Goal: Task Accomplishment & Management: Manage account settings

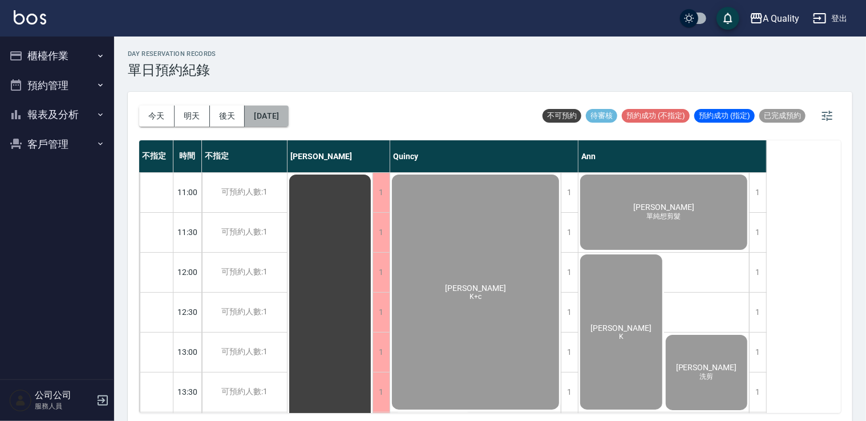
click at [285, 117] on button "2025/09/02" at bounding box center [266, 116] width 43 height 21
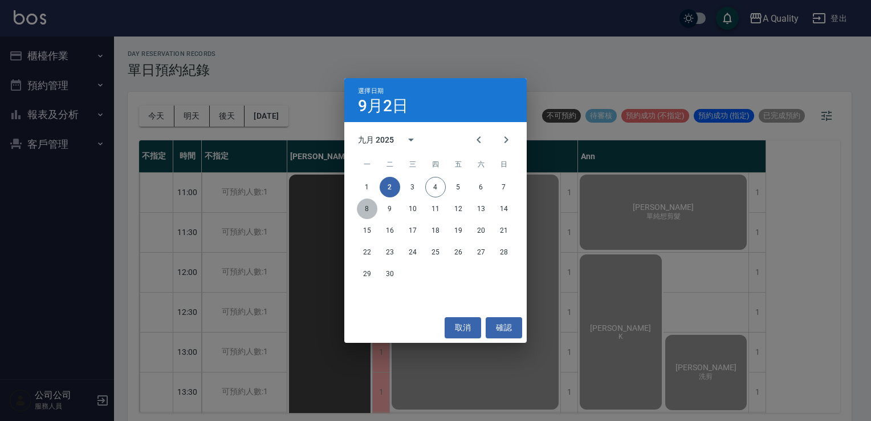
click at [367, 206] on button "8" at bounding box center [367, 208] width 21 height 21
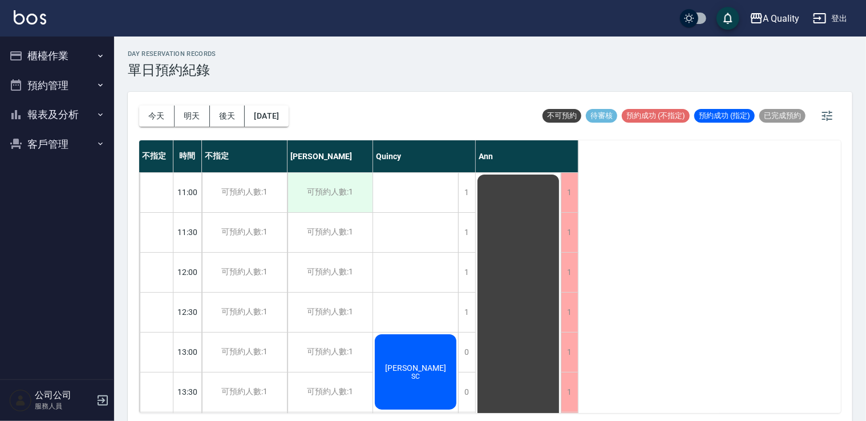
click at [329, 195] on div "可預約人數:1" at bounding box center [329, 192] width 85 height 39
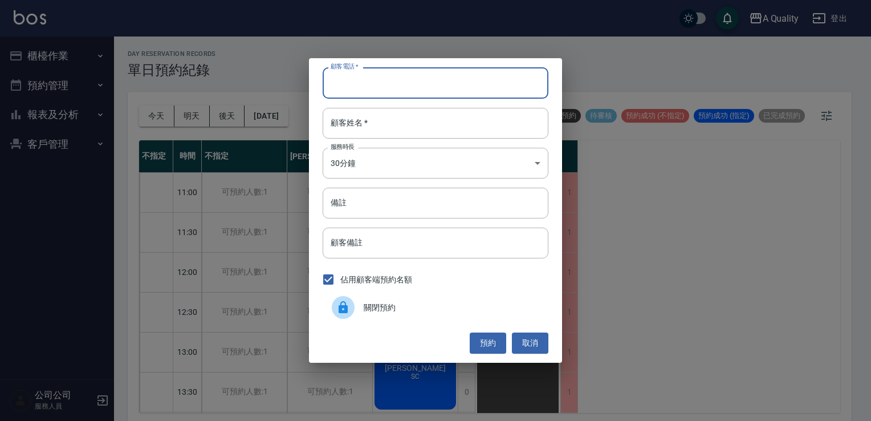
drag, startPoint x: 328, startPoint y: 190, endPoint x: 377, endPoint y: 76, distance: 124.2
click at [377, 76] on input "顧客電話   *" at bounding box center [436, 82] width 226 height 31
paste input "0976627313"
type input "0976627313"
click at [356, 121] on input "顧客姓名   *" at bounding box center [436, 123] width 226 height 31
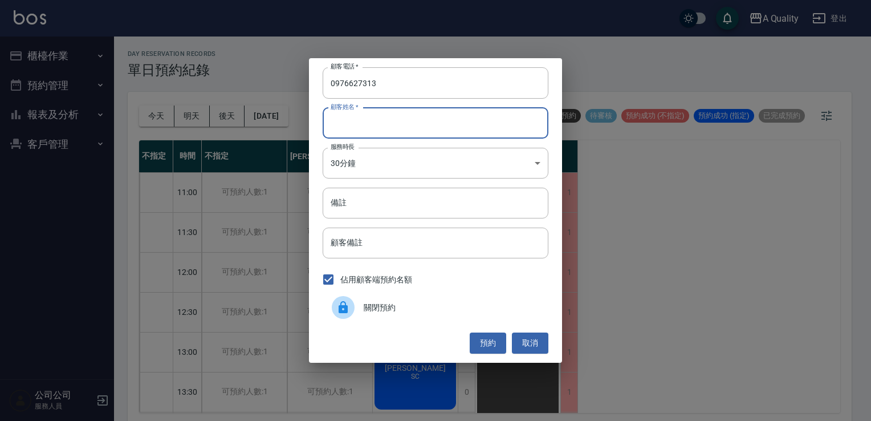
paste input "黃慶昇"
type input "黃慶昇"
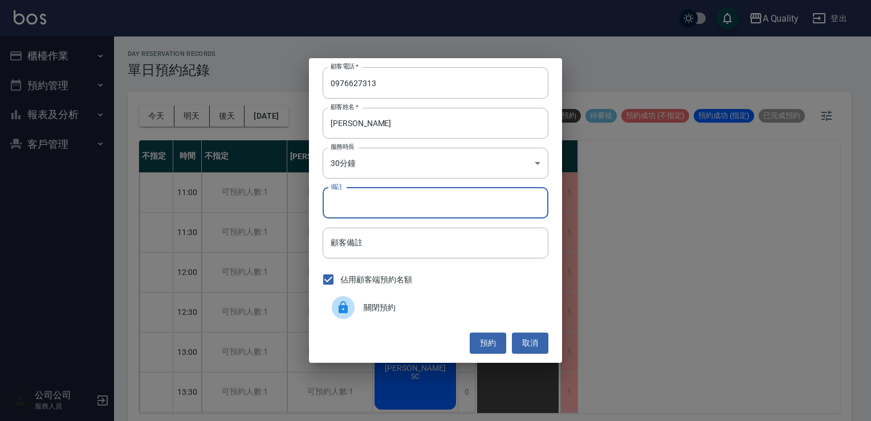
click at [356, 202] on input "備註" at bounding box center [436, 203] width 226 height 31
type input "2"
type input "單剪"
drag, startPoint x: 493, startPoint y: 339, endPoint x: 486, endPoint y: 348, distance: 11.8
click at [493, 341] on button "預約" at bounding box center [488, 343] width 37 height 21
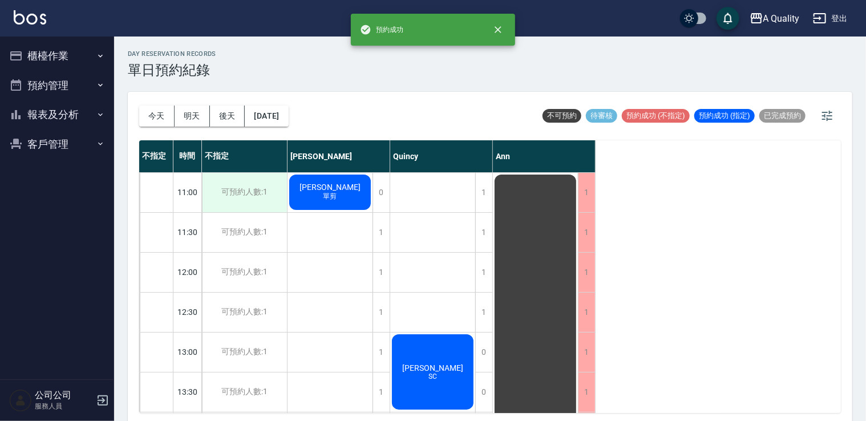
click at [271, 197] on div "可預約人數:1" at bounding box center [244, 192] width 85 height 39
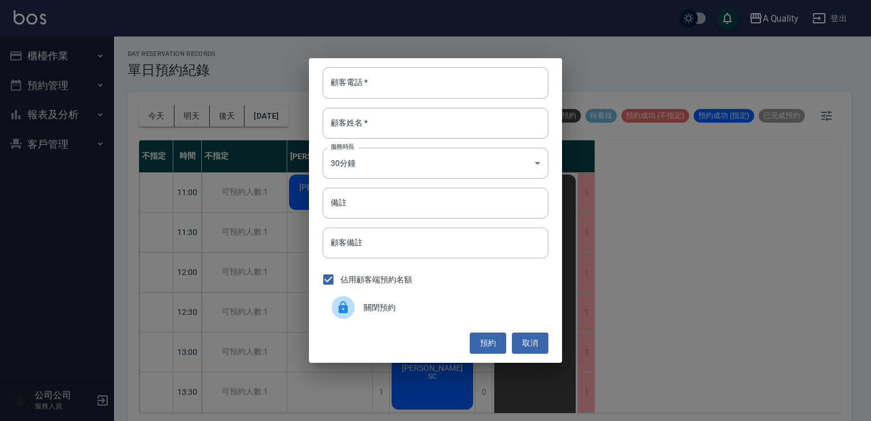
click at [344, 305] on icon at bounding box center [343, 307] width 9 height 12
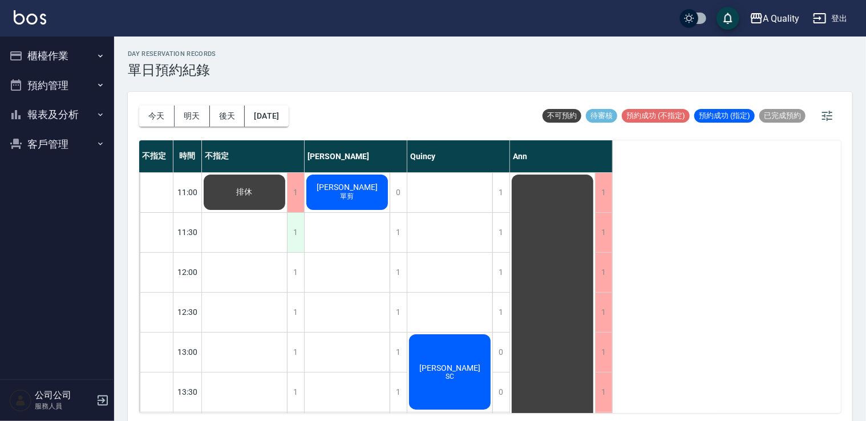
click at [297, 227] on div "1" at bounding box center [295, 232] width 17 height 39
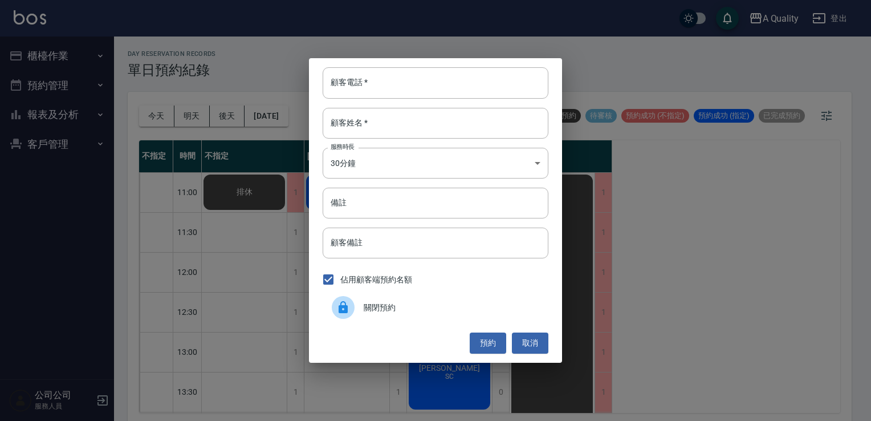
click at [372, 305] on span "關閉預約" at bounding box center [452, 308] width 176 height 12
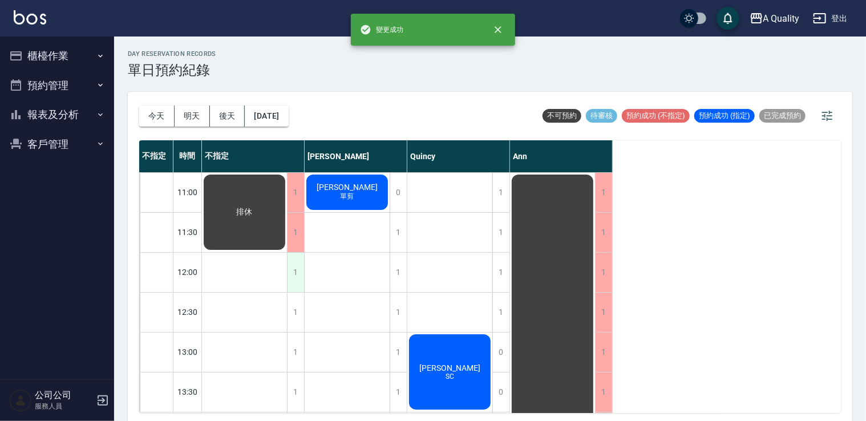
click at [293, 279] on div "1" at bounding box center [295, 272] width 17 height 39
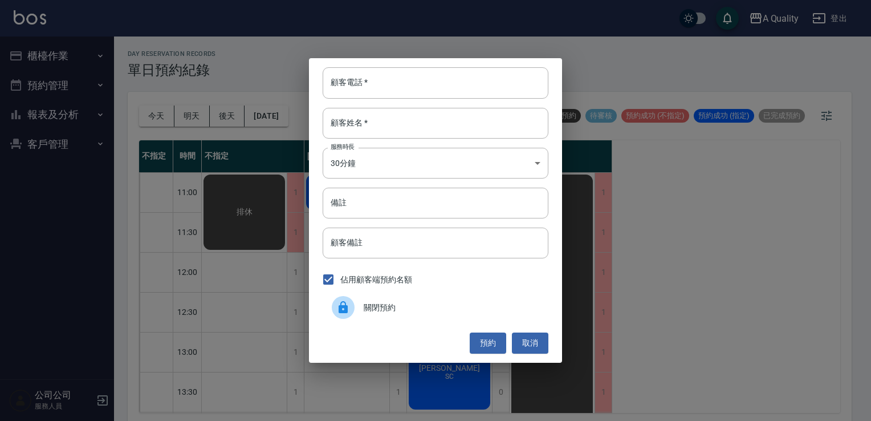
click at [349, 314] on div at bounding box center [343, 307] width 23 height 23
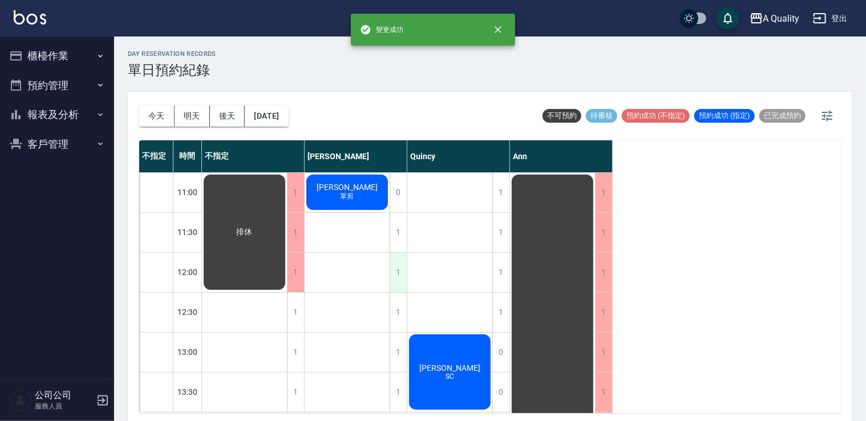
click at [399, 273] on div "1" at bounding box center [398, 272] width 17 height 39
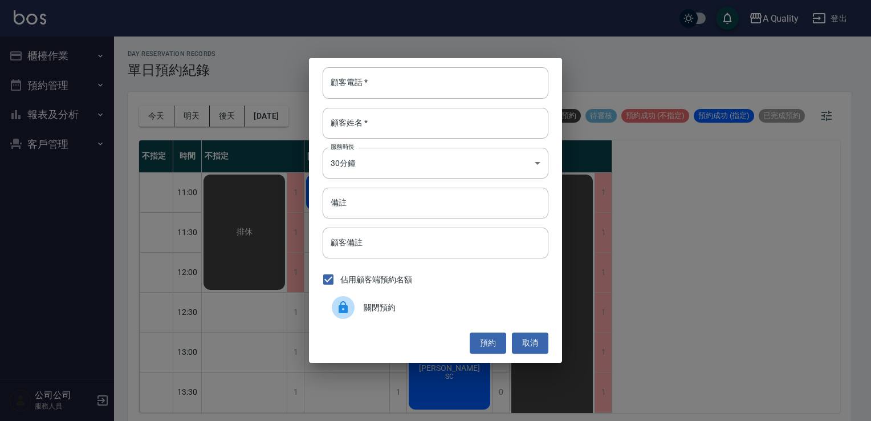
drag, startPoint x: 399, startPoint y: 273, endPoint x: 387, endPoint y: 293, distance: 23.8
click at [388, 311] on span "關閉預約" at bounding box center [452, 308] width 176 height 12
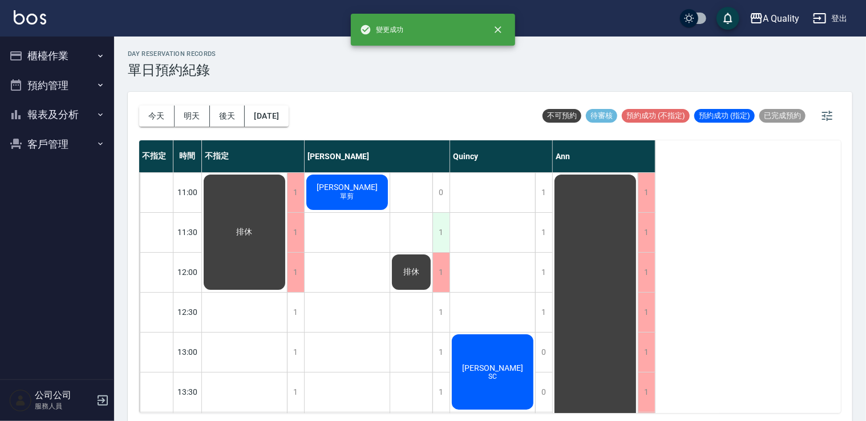
click at [433, 232] on div "1" at bounding box center [440, 232] width 17 height 39
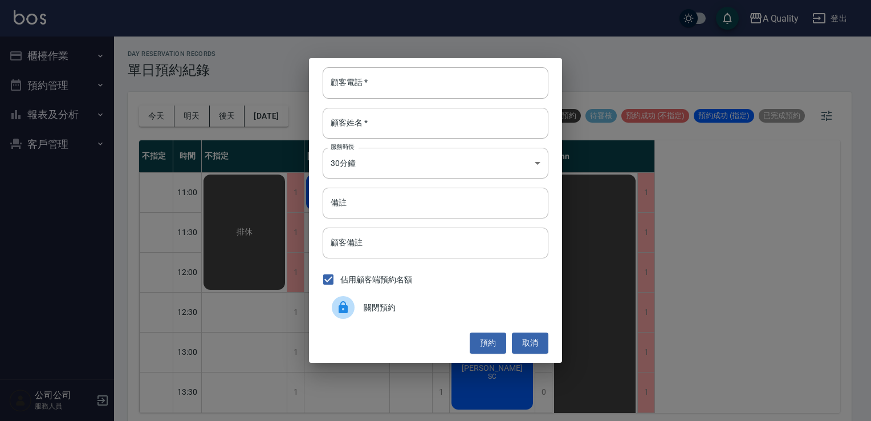
click at [395, 306] on span "關閉預約" at bounding box center [452, 308] width 176 height 12
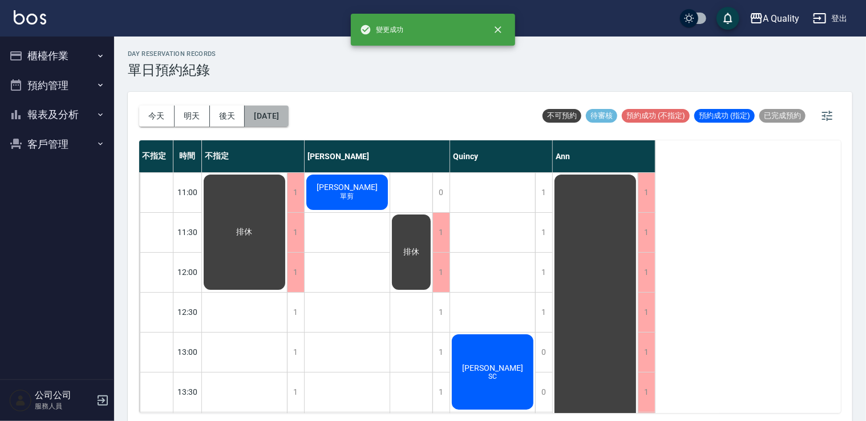
click at [285, 117] on button "2025/09/08" at bounding box center [266, 116] width 43 height 21
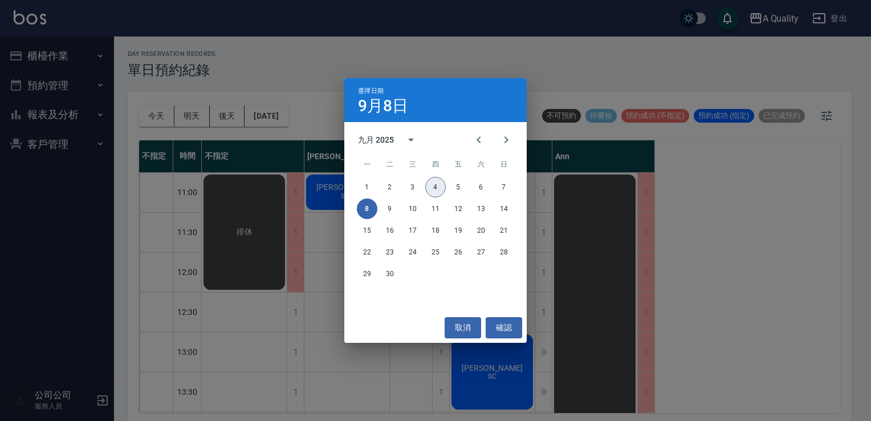
click at [435, 186] on button "4" at bounding box center [435, 187] width 21 height 21
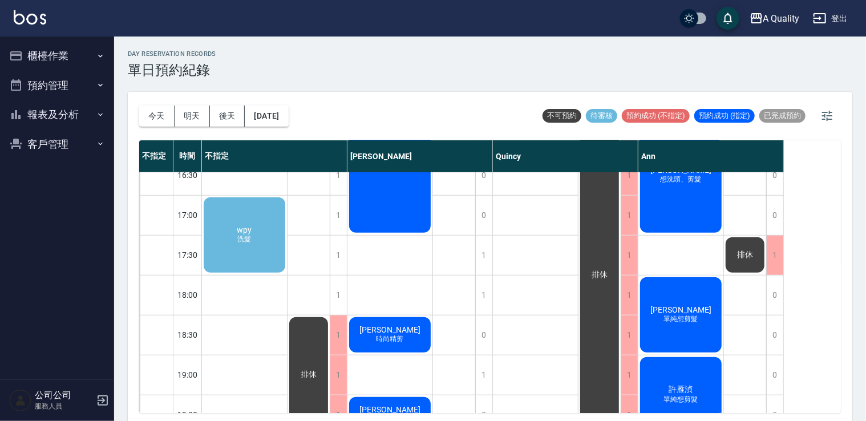
scroll to position [228, 0]
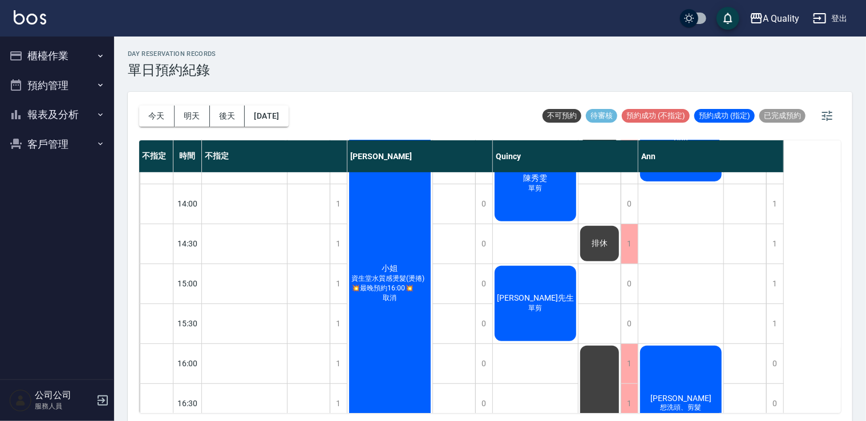
click at [380, 219] on div "小姐 資生堂水質感燙髮(燙捲)💥最晚預約16:00💥 取消" at bounding box center [389, 283] width 85 height 358
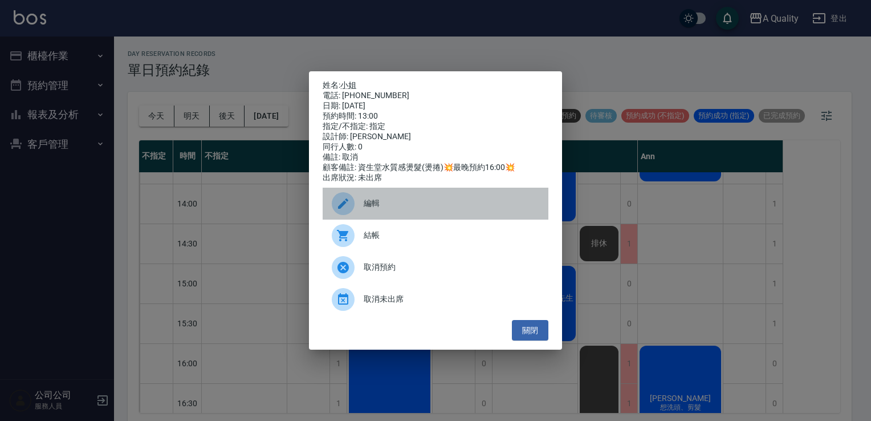
click at [383, 208] on span "編輯" at bounding box center [452, 203] width 176 height 12
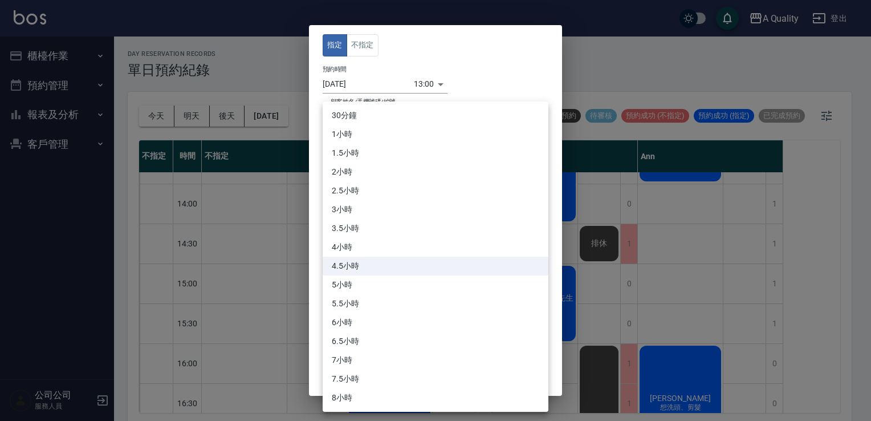
click at [352, 197] on body "A Quality 登出 櫃檯作業 打帳單 帳單列表 營業儀表板 現金收支登錄 每日結帳 排班表 現場電腦打卡 預約管理 預約管理 單日預約紀錄 單週預約紀錄…" at bounding box center [435, 212] width 871 height 424
click at [356, 117] on li "30分鐘" at bounding box center [436, 115] width 226 height 19
type input "1"
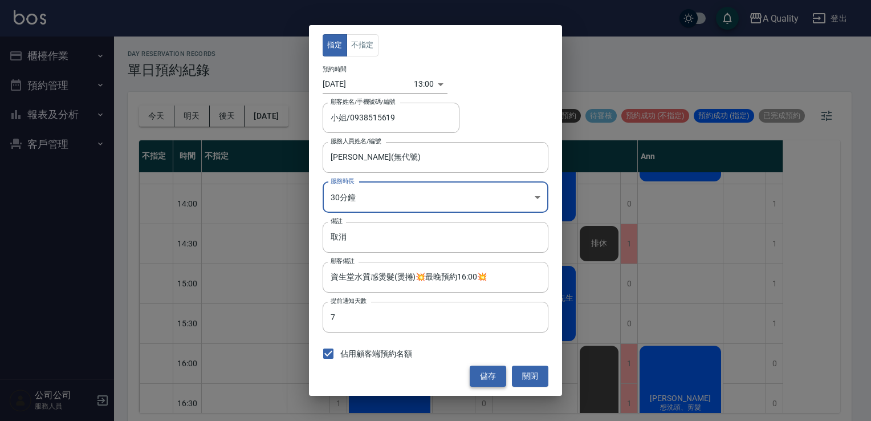
click at [490, 373] on button "儲存" at bounding box center [488, 376] width 37 height 21
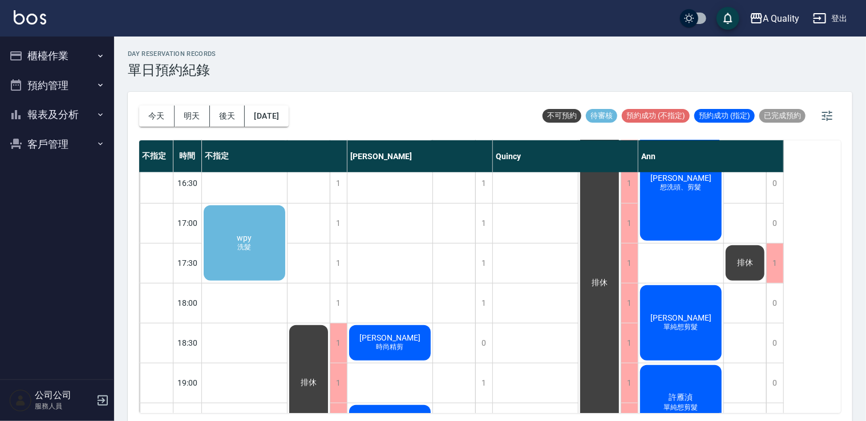
scroll to position [429, 0]
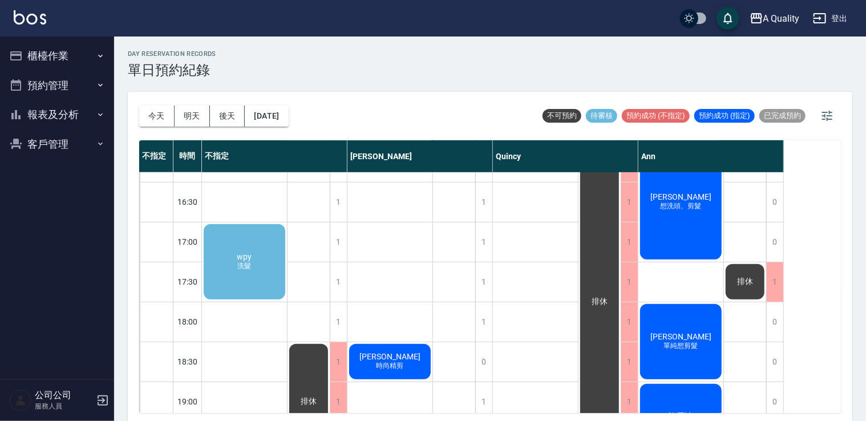
click at [257, 250] on div "wpy 洗髮" at bounding box center [244, 261] width 85 height 79
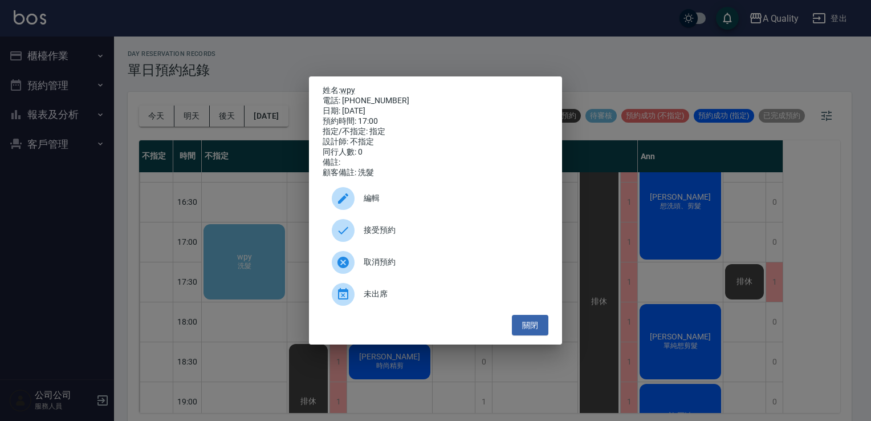
click at [404, 234] on span "接受預約" at bounding box center [452, 230] width 176 height 12
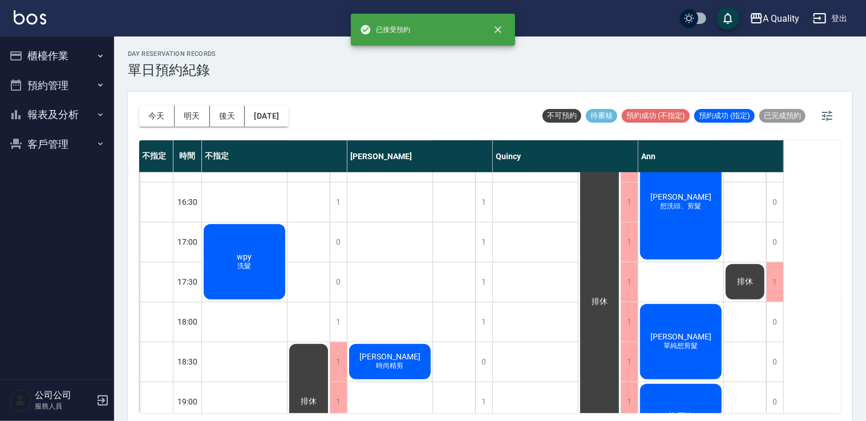
click at [274, 268] on div "wpy 洗髮" at bounding box center [244, 261] width 85 height 79
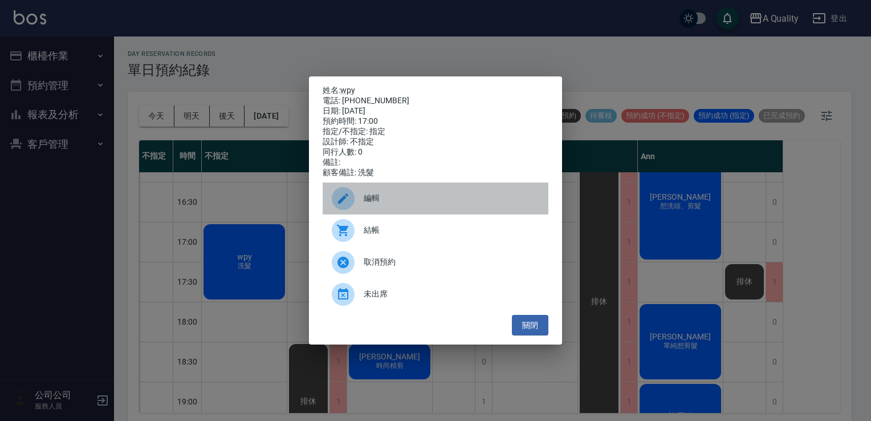
click at [367, 197] on span "編輯" at bounding box center [452, 198] width 176 height 12
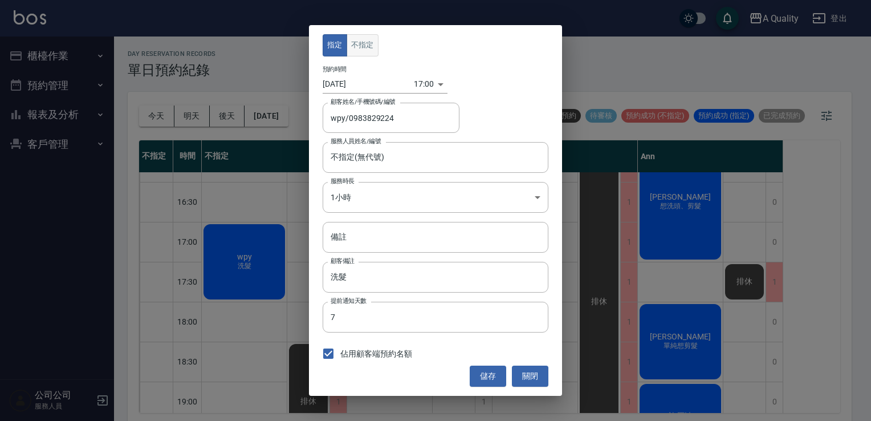
click at [358, 34] on button "不指定" at bounding box center [363, 45] width 32 height 22
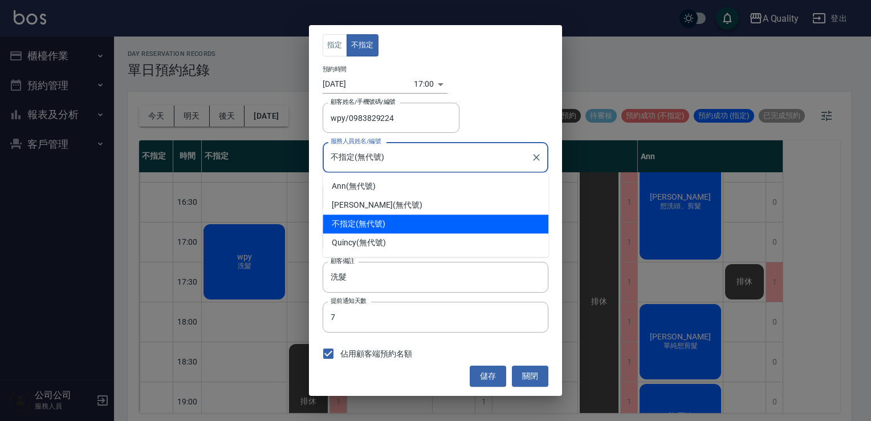
click at [365, 156] on input "不指定(無代號)" at bounding box center [427, 157] width 198 height 20
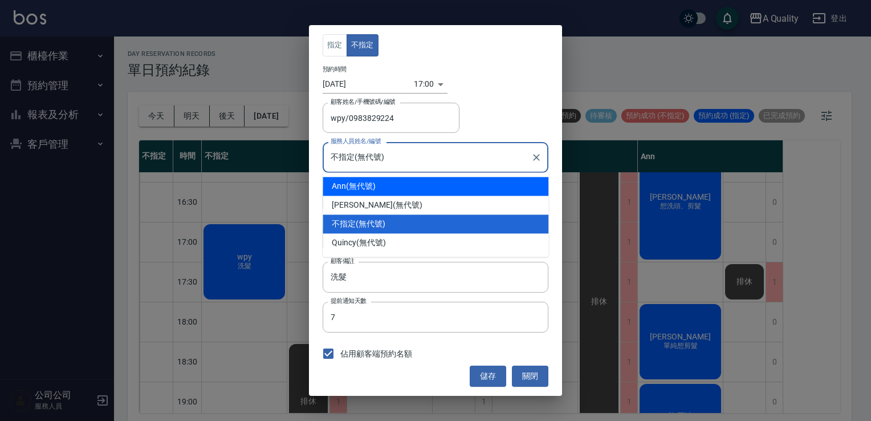
click at [361, 184] on div "Ann (無代號)" at bounding box center [436, 186] width 226 height 19
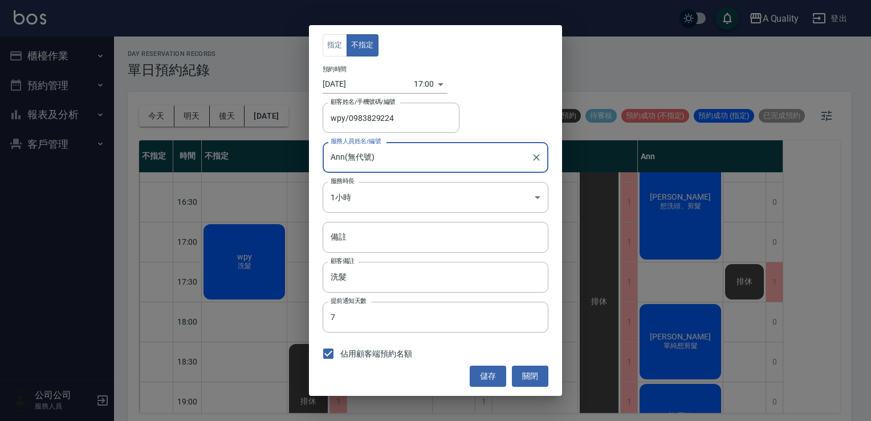
click at [356, 168] on div "Ann(無代號) 服務人員姓名/編號" at bounding box center [436, 157] width 226 height 30
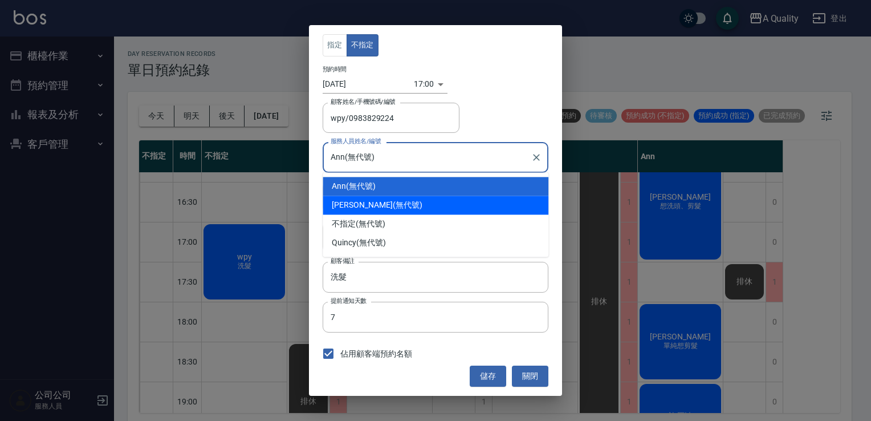
click at [357, 204] on div "Taylor (無代號)" at bounding box center [436, 205] width 226 height 19
type input "[PERSON_NAME](無代號)"
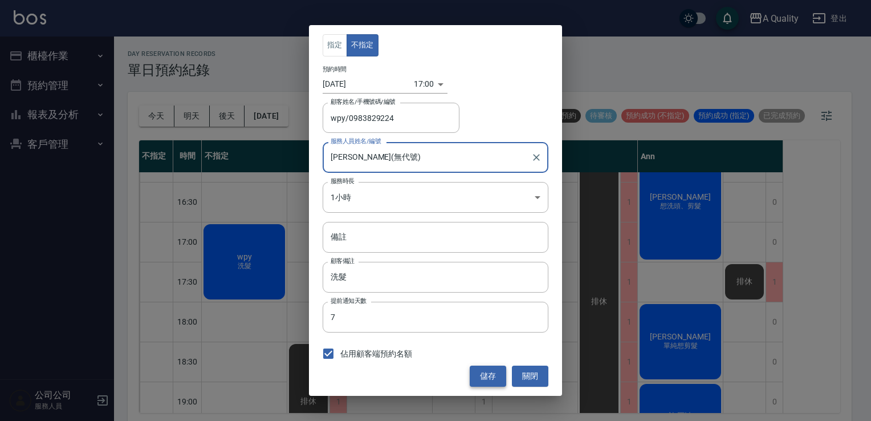
click at [487, 375] on button "儲存" at bounding box center [488, 376] width 37 height 21
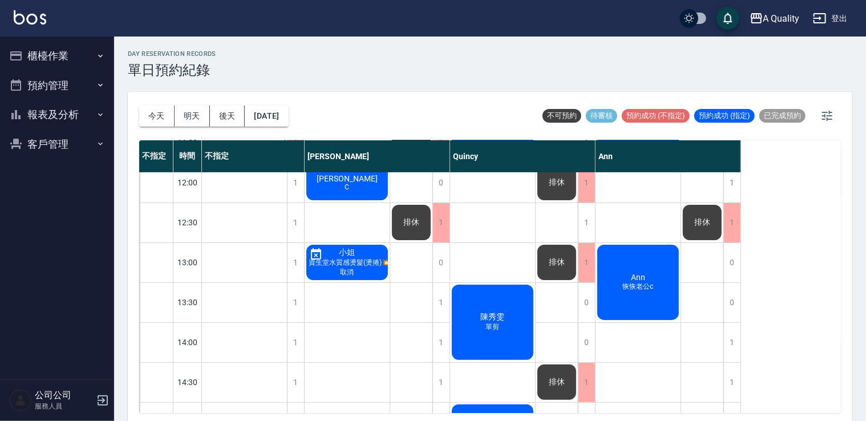
scroll to position [0, 0]
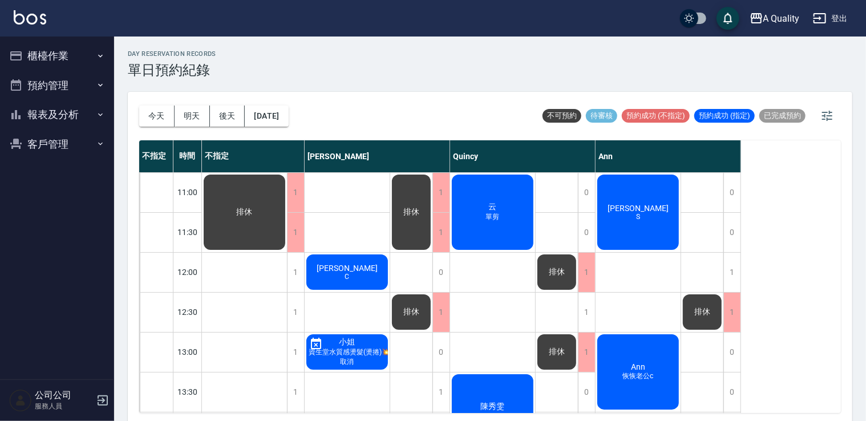
click at [63, 62] on button "櫃檯作業" at bounding box center [57, 56] width 105 height 30
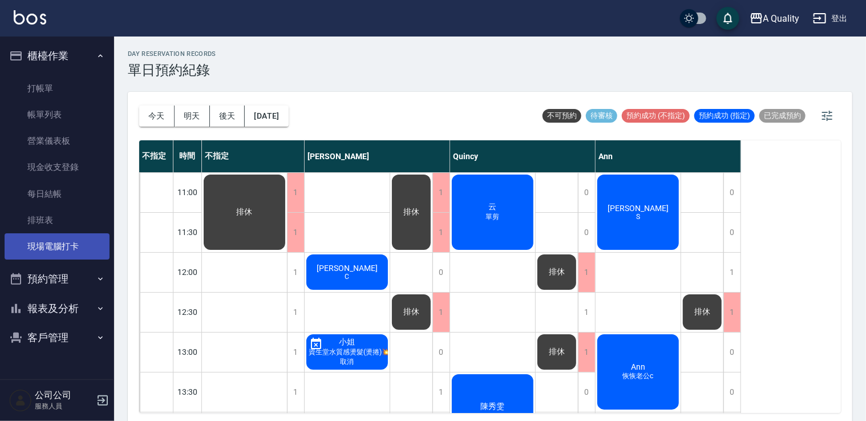
click at [57, 245] on link "現場電腦打卡" at bounding box center [57, 246] width 105 height 26
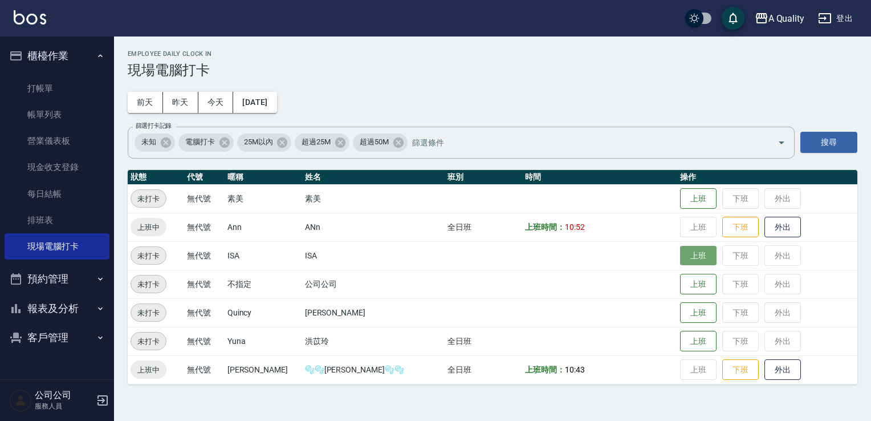
click at [684, 265] on button "上班" at bounding box center [698, 256] width 37 height 20
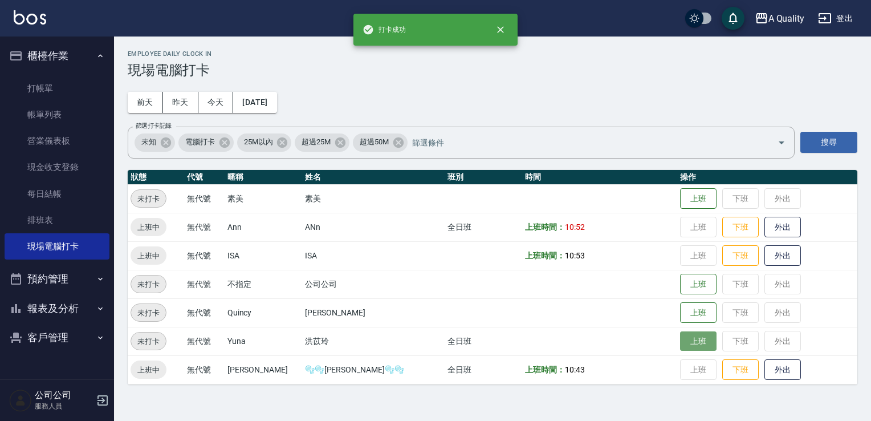
click at [680, 343] on button "上班" at bounding box center [698, 341] width 37 height 20
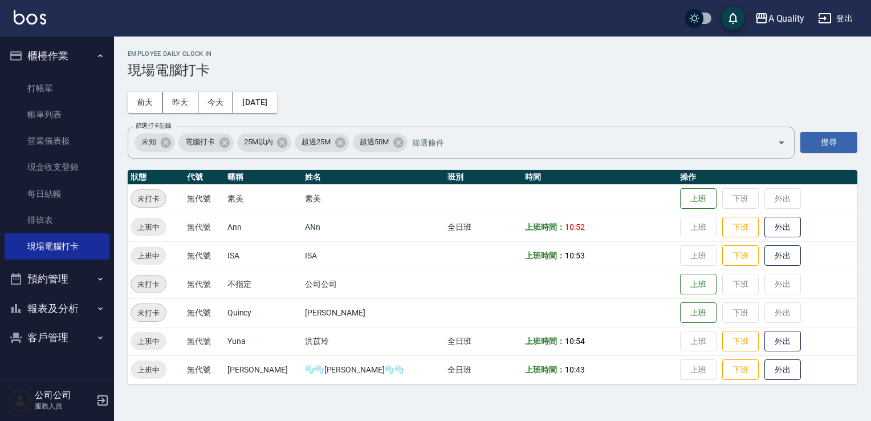
click at [73, 283] on button "預約管理" at bounding box center [57, 279] width 105 height 30
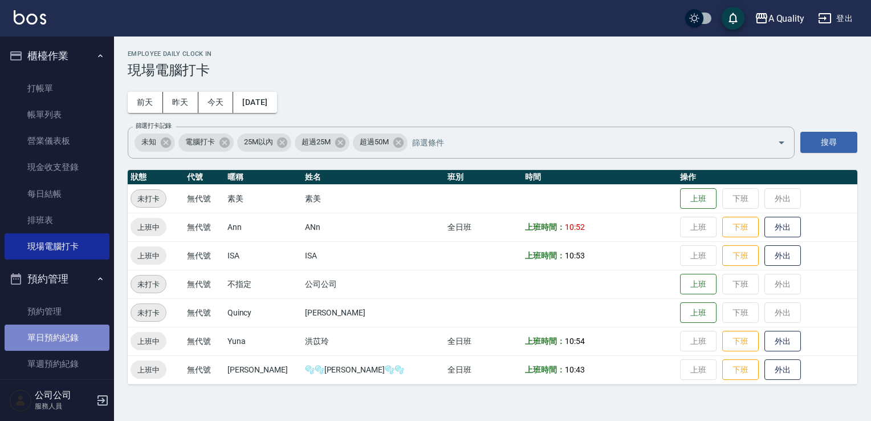
click at [67, 341] on link "單日預約紀錄" at bounding box center [57, 338] width 105 height 26
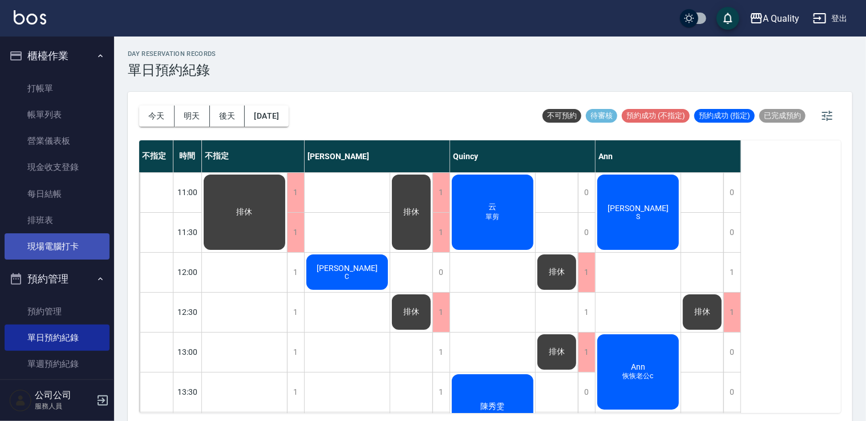
click at [63, 237] on link "現場電腦打卡" at bounding box center [57, 246] width 105 height 26
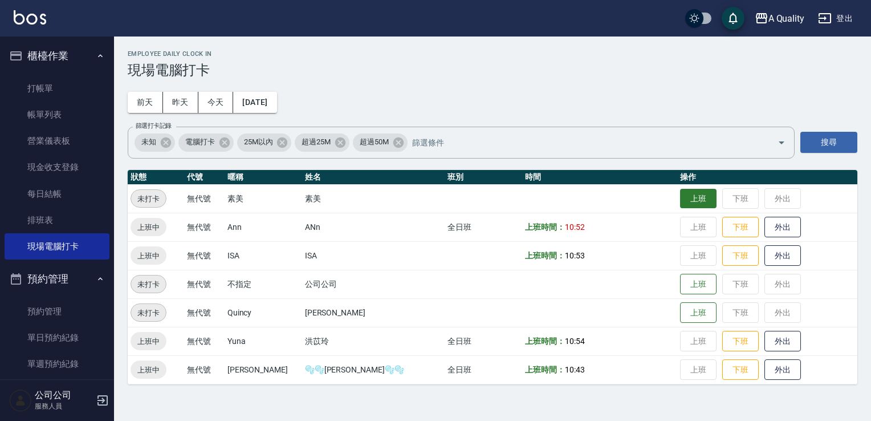
click at [680, 196] on button "上班" at bounding box center [698, 199] width 37 height 20
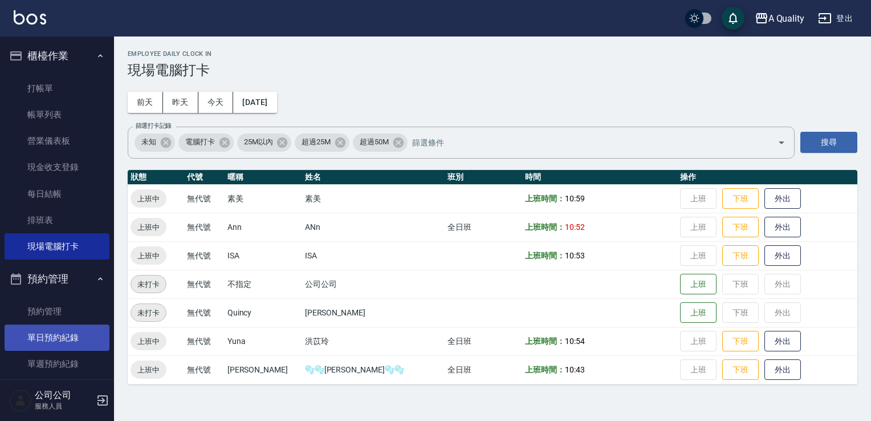
click at [41, 336] on link "單日預約紀錄" at bounding box center [57, 338] width 105 height 26
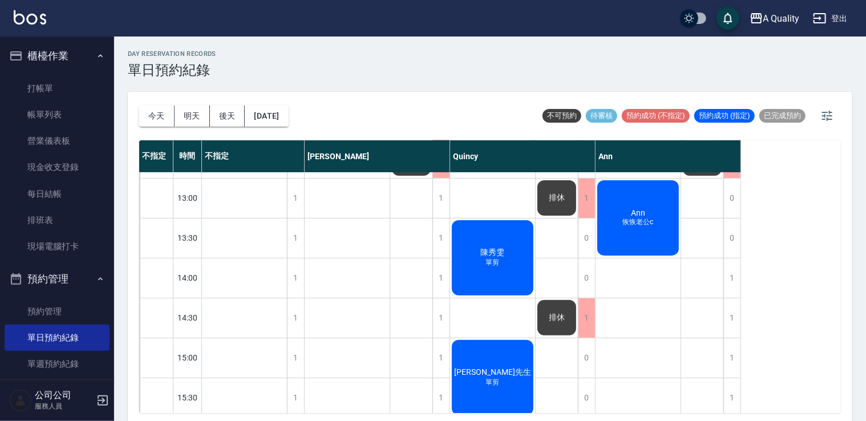
scroll to position [87, 0]
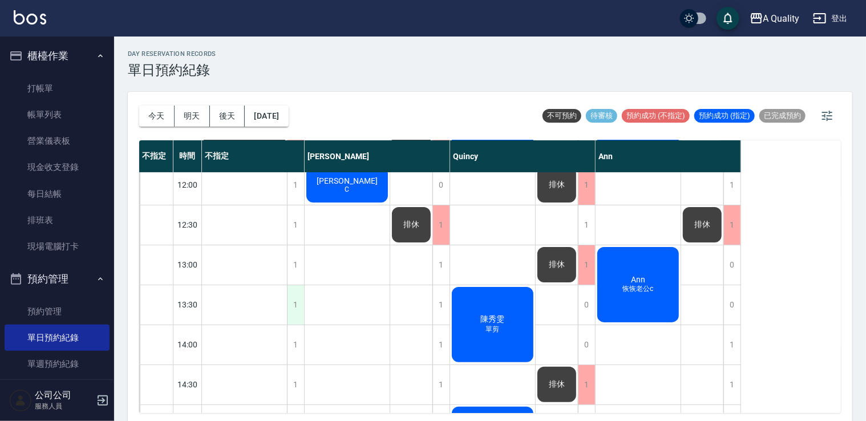
click at [299, 305] on div "1" at bounding box center [295, 304] width 17 height 39
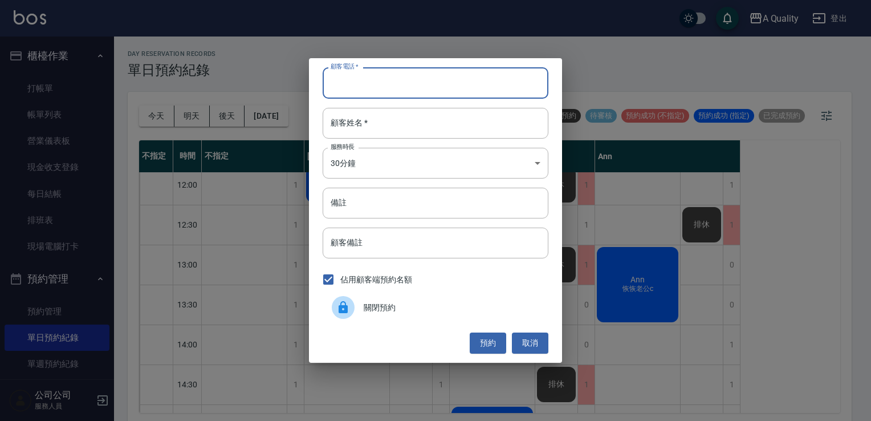
click at [402, 70] on input "顧客電話   *" at bounding box center [436, 82] width 226 height 31
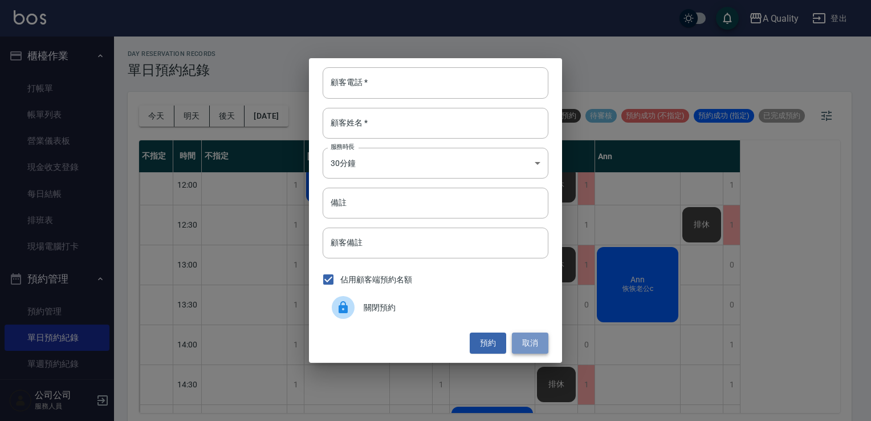
drag, startPoint x: 540, startPoint y: 347, endPoint x: 520, endPoint y: 347, distance: 19.4
click at [539, 347] on button "取消" at bounding box center [530, 343] width 37 height 21
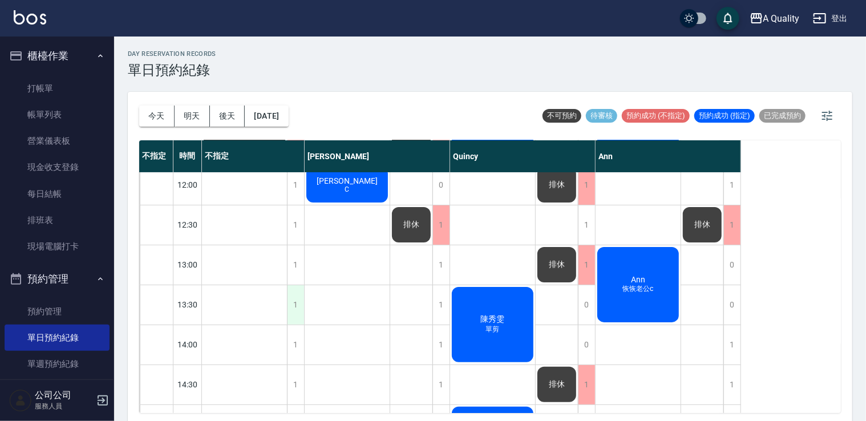
click at [290, 303] on div "1" at bounding box center [295, 304] width 17 height 39
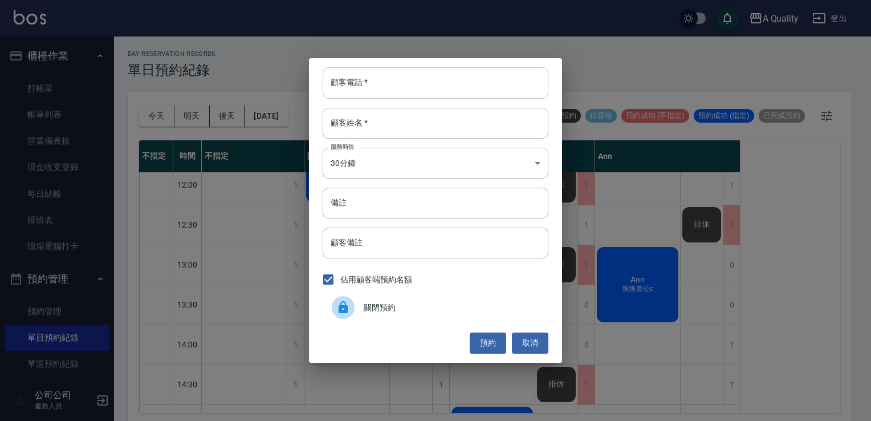
click at [388, 89] on input "顧客電話   *" at bounding box center [436, 82] width 226 height 31
type input "0983680576"
click at [387, 120] on input "顧客姓名   *" at bounding box center [436, 123] width 226 height 31
type input "g"
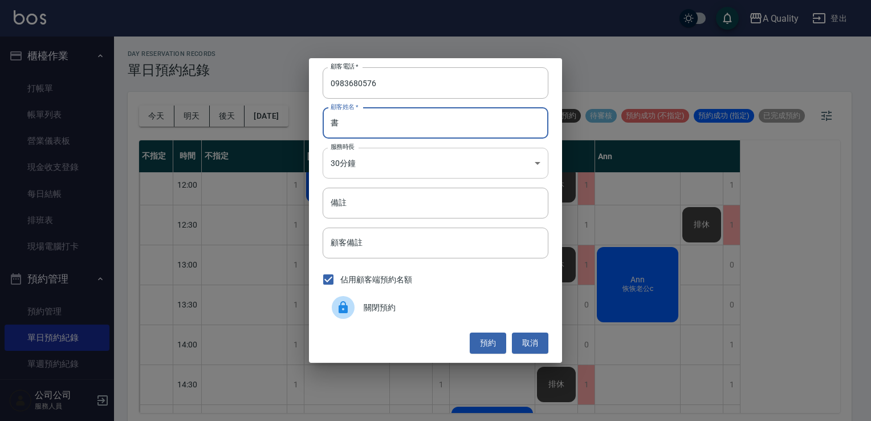
type input "書"
click at [453, 171] on body "A Quality 登出 櫃檯作業 打帳單 帳單列表 營業儀表板 現金收支登錄 每日結帳 排班表 現場電腦打卡 預約管理 預約管理 單日預約紀錄 單週預約紀錄…" at bounding box center [435, 212] width 871 height 424
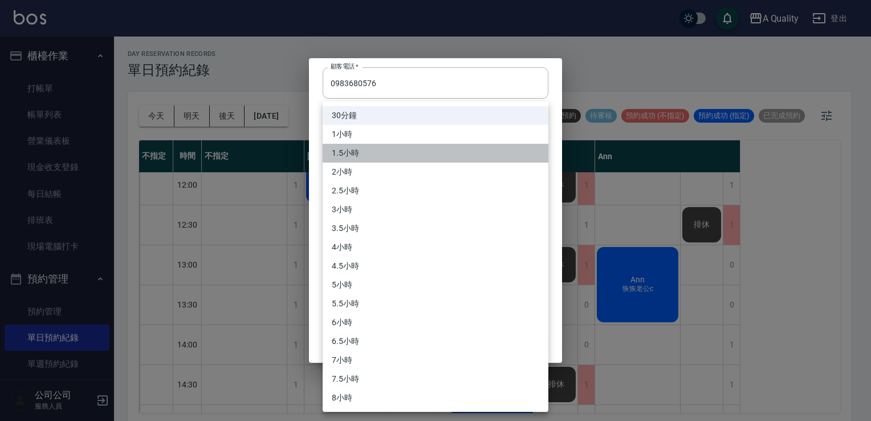
click at [374, 157] on li "1.5小時" at bounding box center [436, 153] width 226 height 19
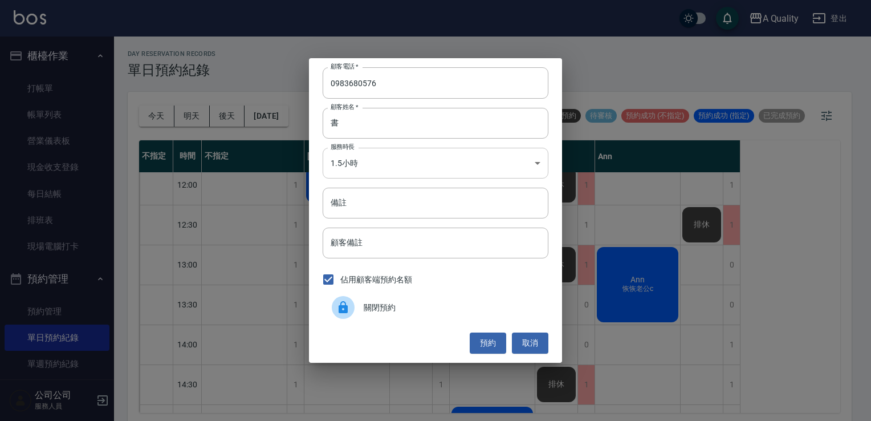
drag, startPoint x: 372, startPoint y: 142, endPoint x: 372, endPoint y: 149, distance: 7.4
click at [372, 144] on div "顧客電話   * 0983680576 顧客電話   * 顧客姓名   * 書 顧客姓名   * 服務時長 1.5小時 3 服務時長 備註 備註 顧客備註 顧…" at bounding box center [435, 210] width 253 height 304
click at [370, 161] on body "A Quality 登出 櫃檯作業 打帳單 帳單列表 營業儀表板 現金收支登錄 每日結帳 排班表 現場電腦打卡 預約管理 預約管理 單日預約紀錄 單週預約紀錄…" at bounding box center [435, 212] width 871 height 424
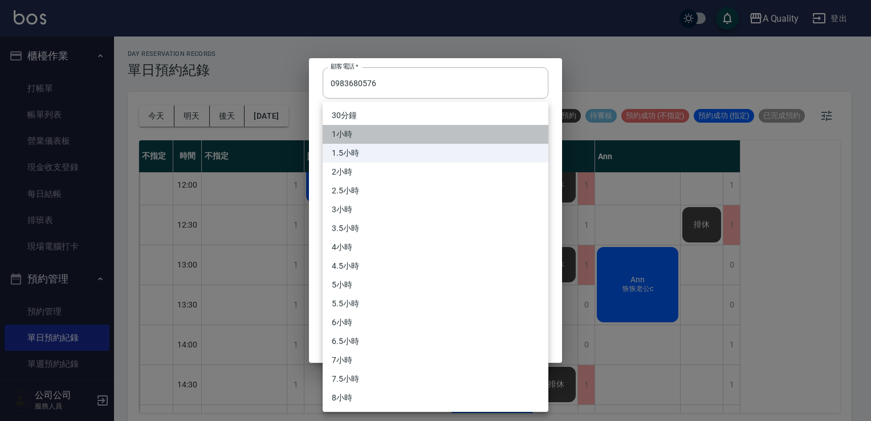
click at [356, 132] on li "1小時" at bounding box center [436, 134] width 226 height 19
type input "2"
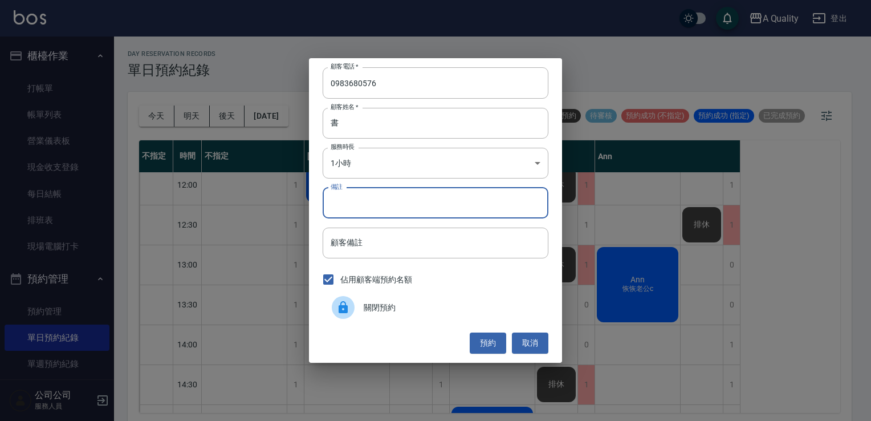
click at [362, 202] on input "備註" at bounding box center [436, 203] width 226 height 31
type input "C"
drag, startPoint x: 497, startPoint y: 339, endPoint x: 492, endPoint y: 336, distance: 6.4
click at [493, 339] on button "預約" at bounding box center [488, 343] width 37 height 21
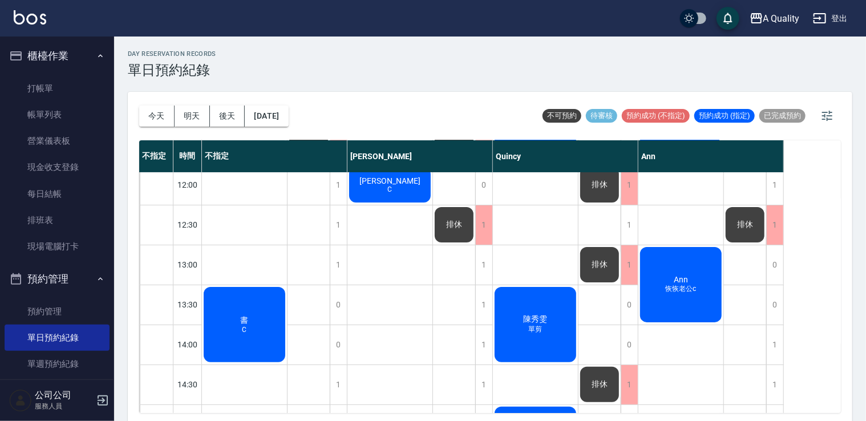
click at [256, 331] on div "書 C" at bounding box center [244, 324] width 85 height 79
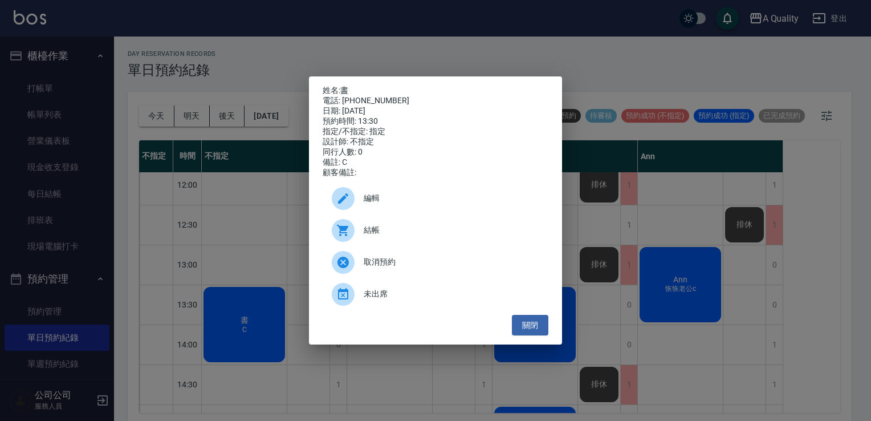
click at [383, 211] on div "編輯" at bounding box center [436, 199] width 226 height 32
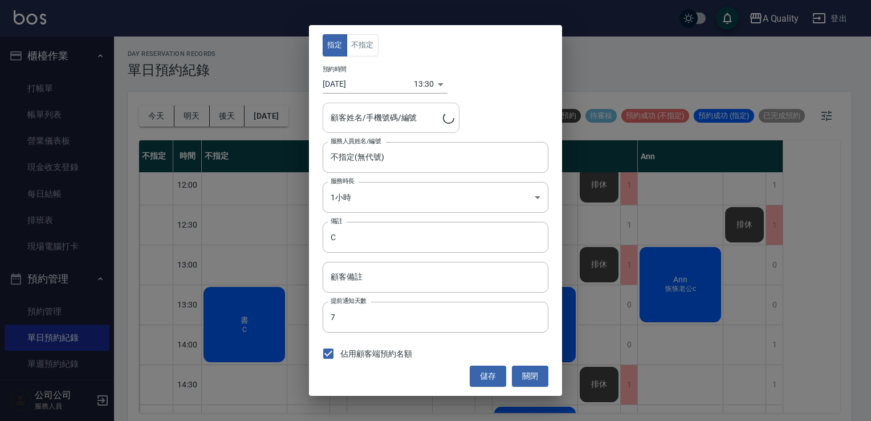
type input "書/0983680576"
click at [376, 43] on button "不指定" at bounding box center [363, 45] width 32 height 22
click at [486, 371] on button "儲存" at bounding box center [488, 376] width 37 height 21
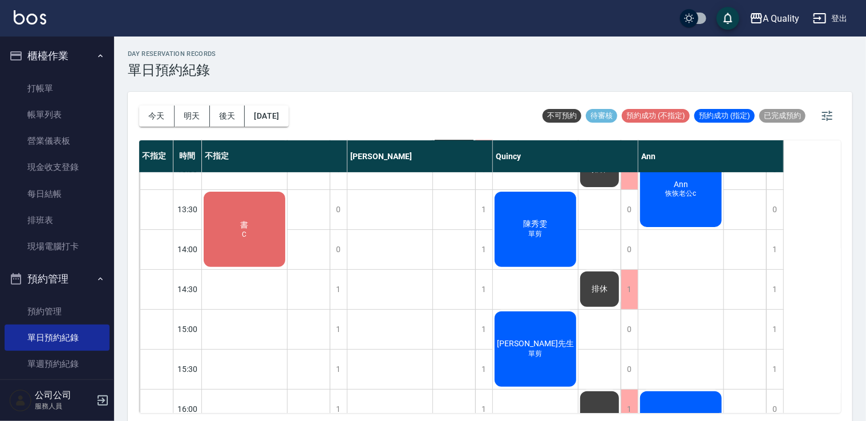
scroll to position [258, 0]
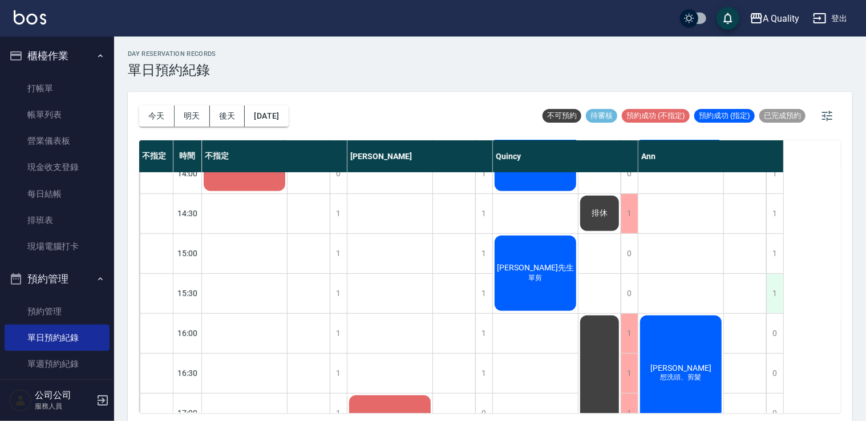
click at [780, 295] on div "1" at bounding box center [774, 293] width 17 height 39
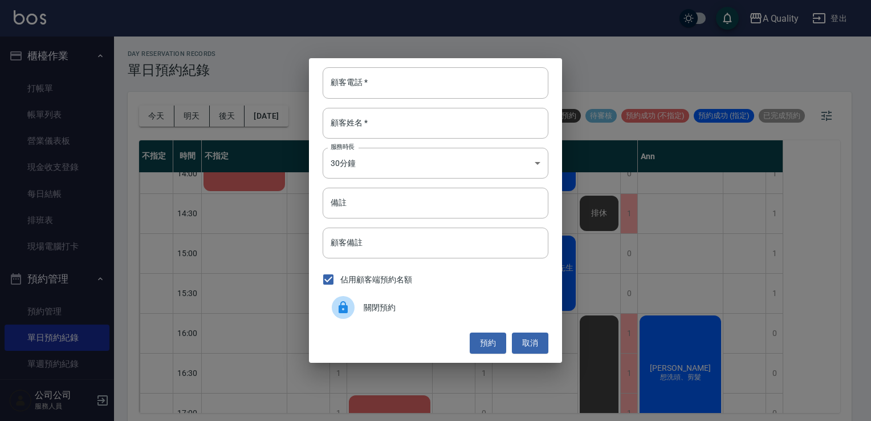
drag, startPoint x: 398, startPoint y: 298, endPoint x: 445, endPoint y: 318, distance: 50.9
click at [405, 303] on div "關閉預約" at bounding box center [436, 307] width 226 height 32
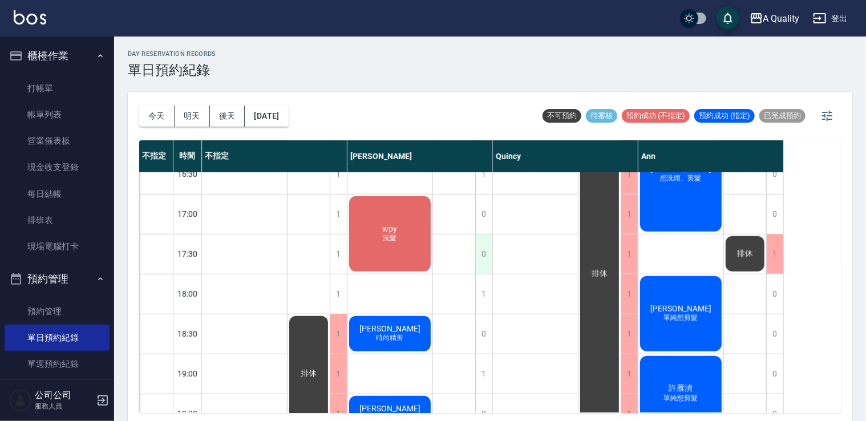
scroll to position [487, 0]
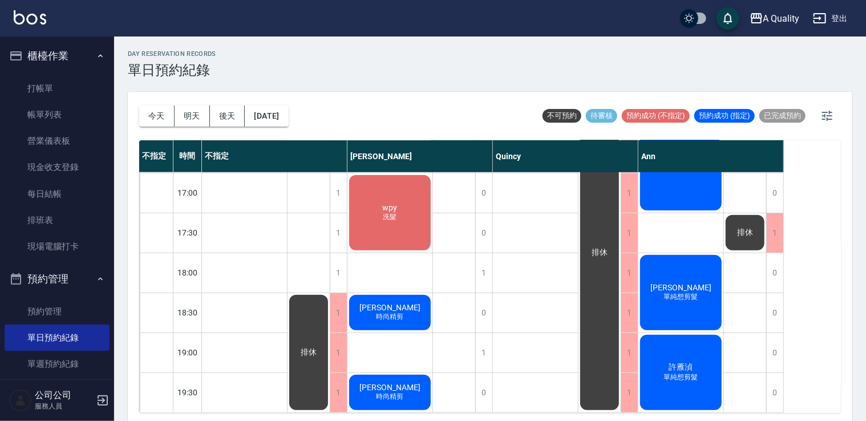
click at [388, 221] on div "wpy 洗髮" at bounding box center [389, 212] width 85 height 79
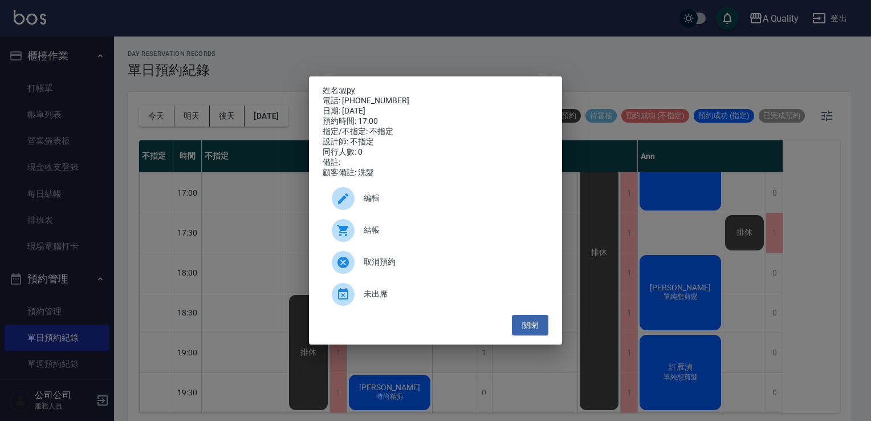
click at [351, 87] on link "wpy" at bounding box center [347, 90] width 15 height 9
click at [532, 332] on button "關閉" at bounding box center [530, 325] width 37 height 21
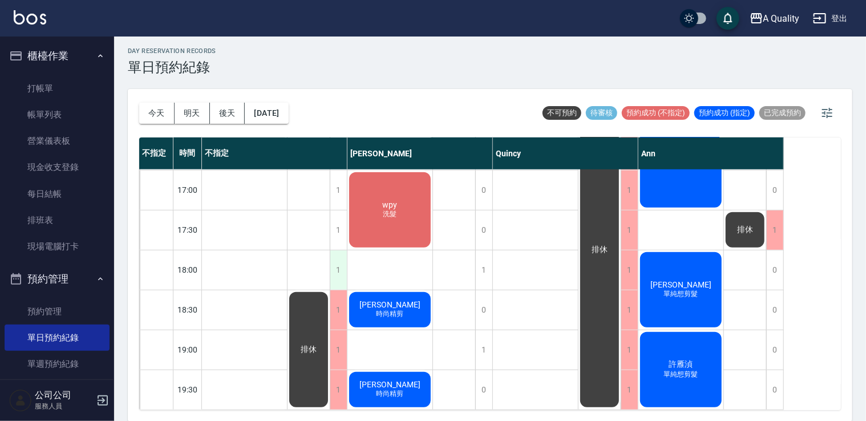
click at [338, 257] on div "1" at bounding box center [338, 269] width 17 height 39
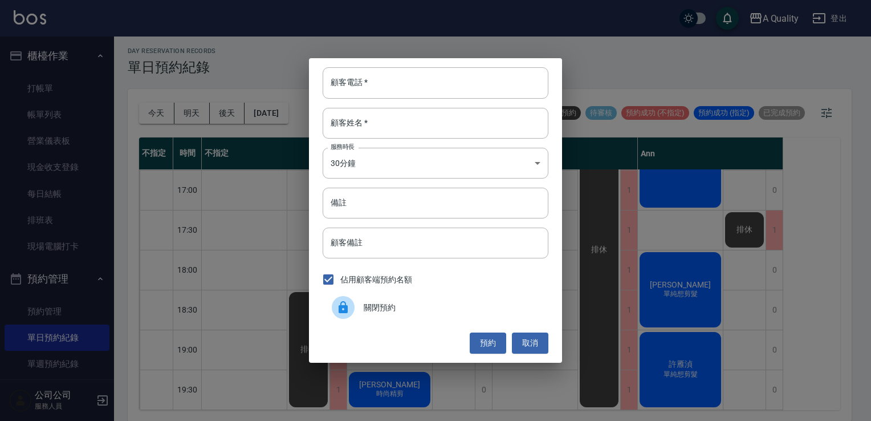
click at [406, 305] on span "關閉預約" at bounding box center [452, 308] width 176 height 12
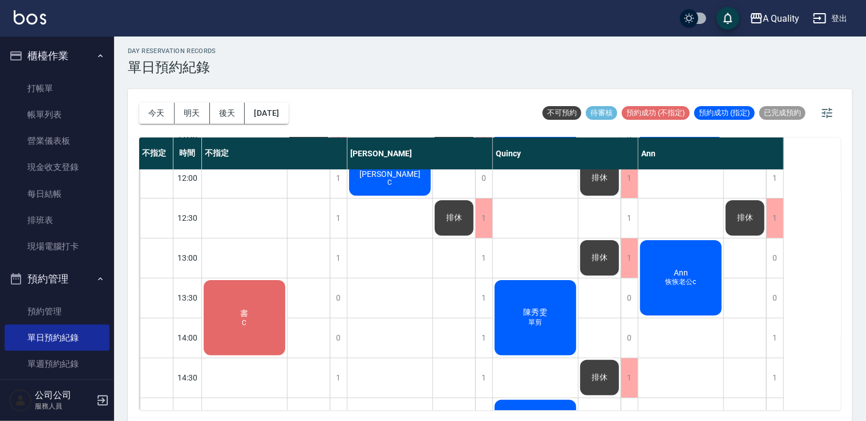
scroll to position [0, 0]
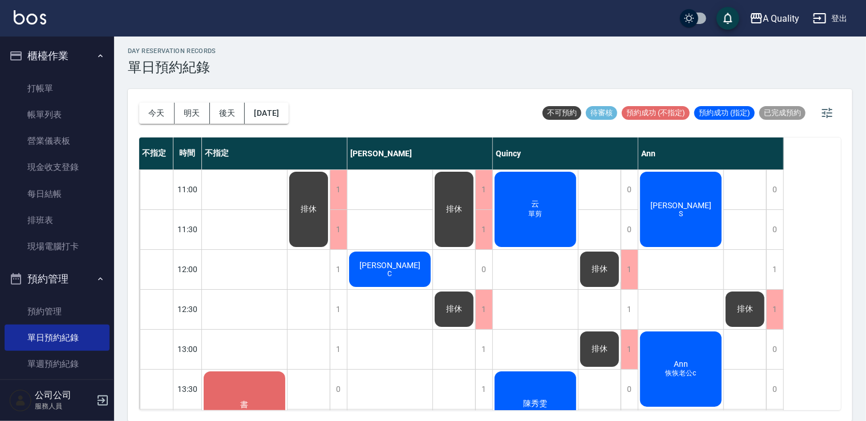
click at [671, 197] on div "康孝莊 S" at bounding box center [680, 209] width 85 height 79
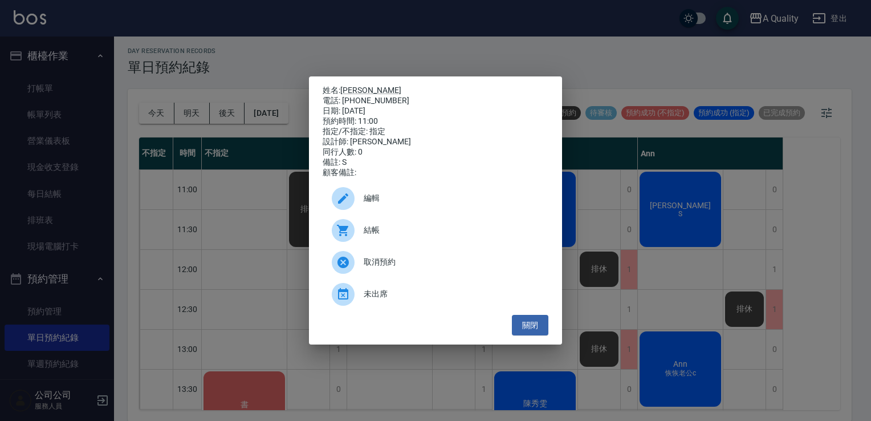
click at [437, 232] on span "結帳" at bounding box center [452, 230] width 176 height 12
drag, startPoint x: 529, startPoint y: 323, endPoint x: 527, endPoint y: 315, distance: 7.8
click at [529, 319] on div "姓名: 康孝莊 電話: 0987998668 日期: 2025/09/04 預約時間: 11:00 指定/不指定: 指定 設計師: Ann 同行人數: 0 備…" at bounding box center [435, 210] width 253 height 269
drag, startPoint x: 537, startPoint y: 327, endPoint x: 528, endPoint y: 325, distance: 9.0
click at [535, 327] on button "關閉" at bounding box center [530, 325] width 37 height 21
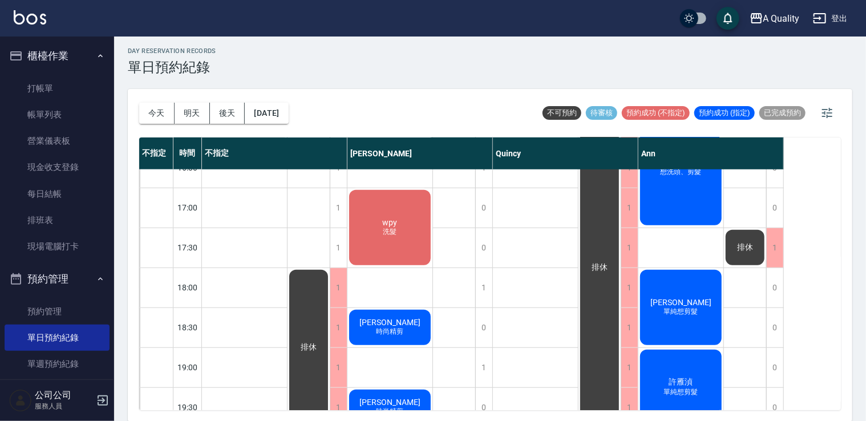
scroll to position [487, 0]
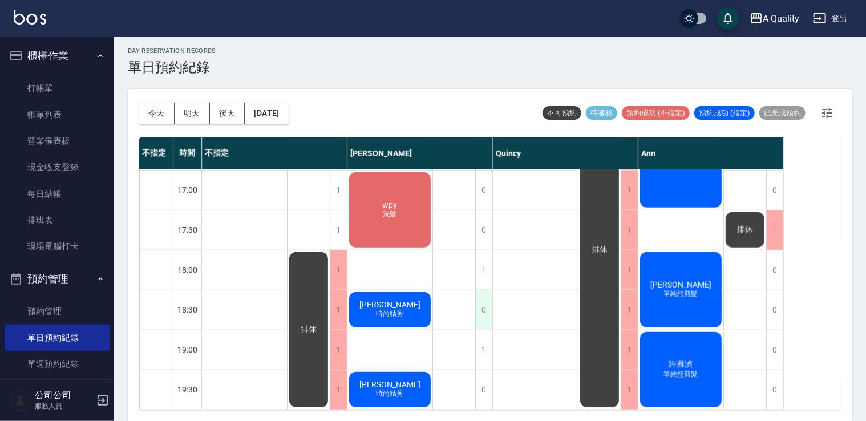
click at [483, 307] on div "0" at bounding box center [483, 309] width 17 height 39
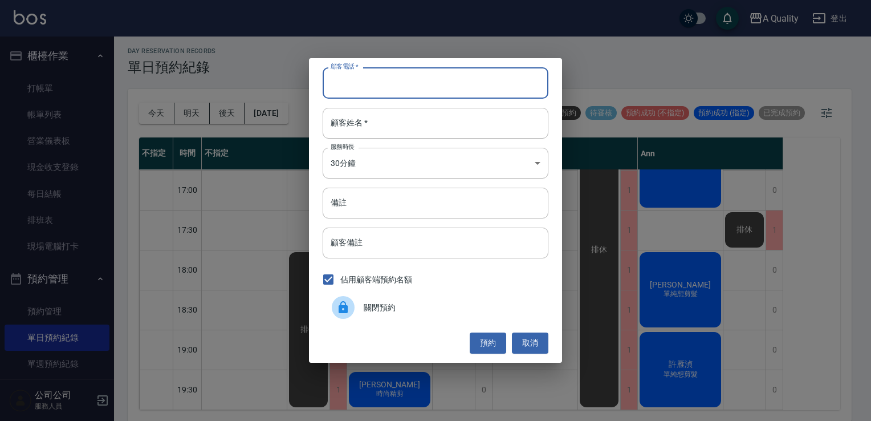
paste input "0936788482"
type input "0936788482"
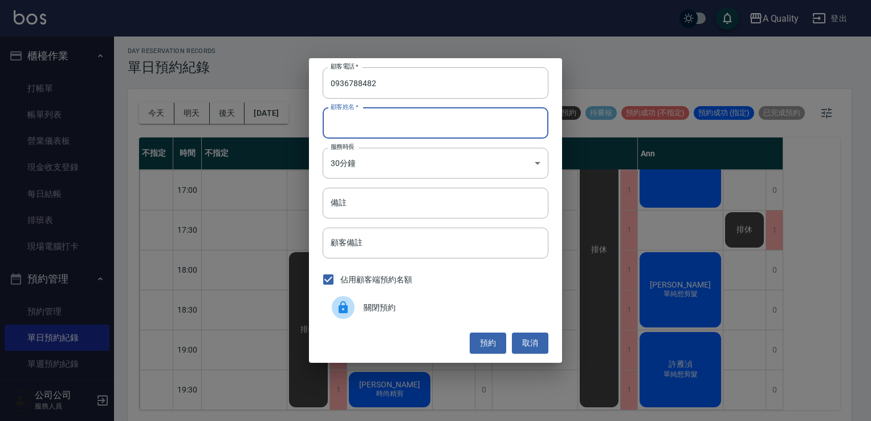
paste input "梁玉如"
type input "梁玉如"
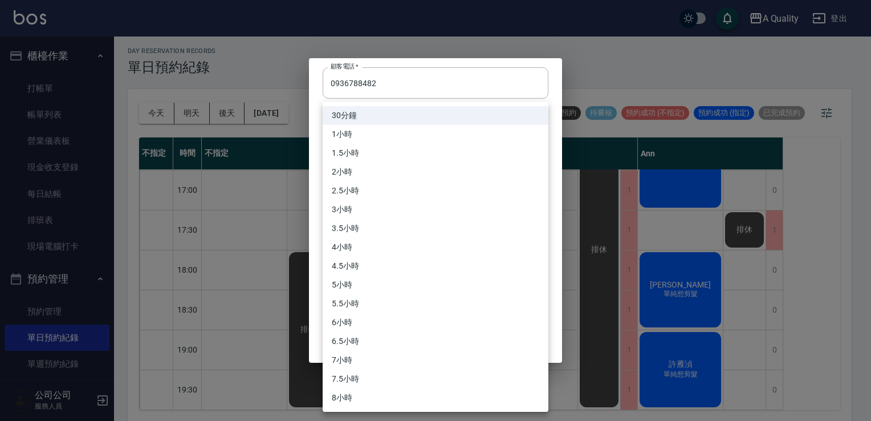
drag, startPoint x: 379, startPoint y: 168, endPoint x: 374, endPoint y: 161, distance: 8.2
click at [378, 167] on body "A Quality 登出 櫃檯作業 打帳單 帳單列表 營業儀表板 現金收支登錄 每日結帳 排班表 現場電腦打卡 預約管理 預約管理 單日預約紀錄 單週預約紀錄…" at bounding box center [435, 209] width 871 height 424
click at [359, 136] on li "1小時" at bounding box center [436, 134] width 226 height 19
type input "2"
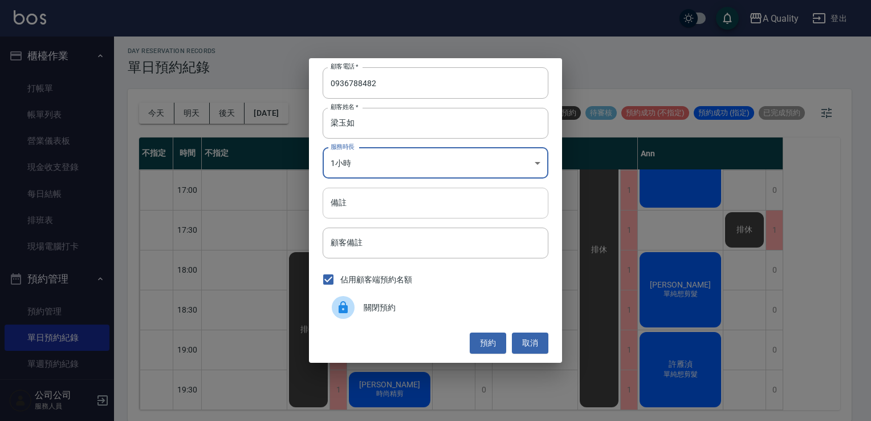
click at [363, 213] on input "備註" at bounding box center [436, 203] width 226 height 31
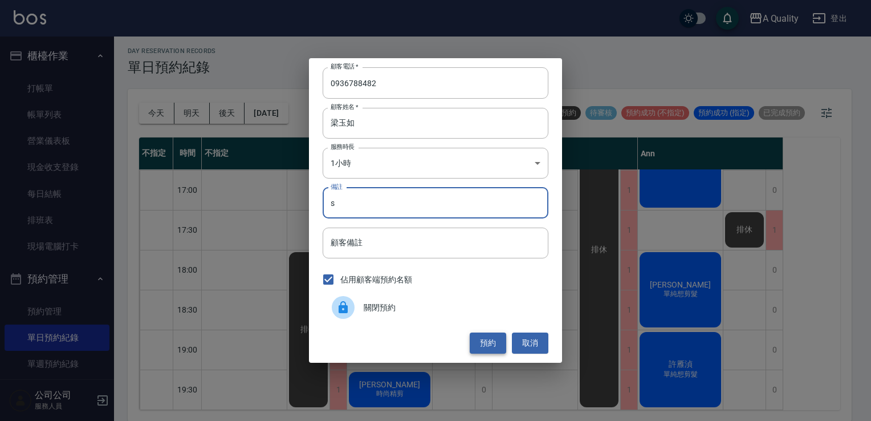
type input "s"
click at [488, 335] on button "預約" at bounding box center [488, 343] width 37 height 21
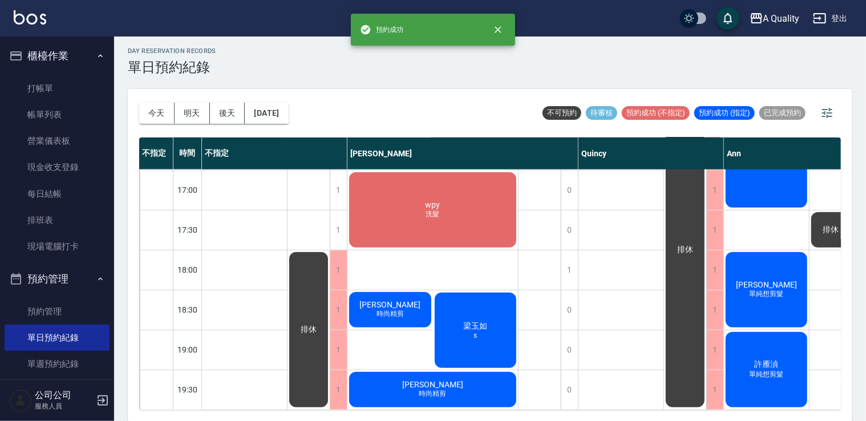
click at [464, 321] on span "梁玉如" at bounding box center [475, 326] width 29 height 10
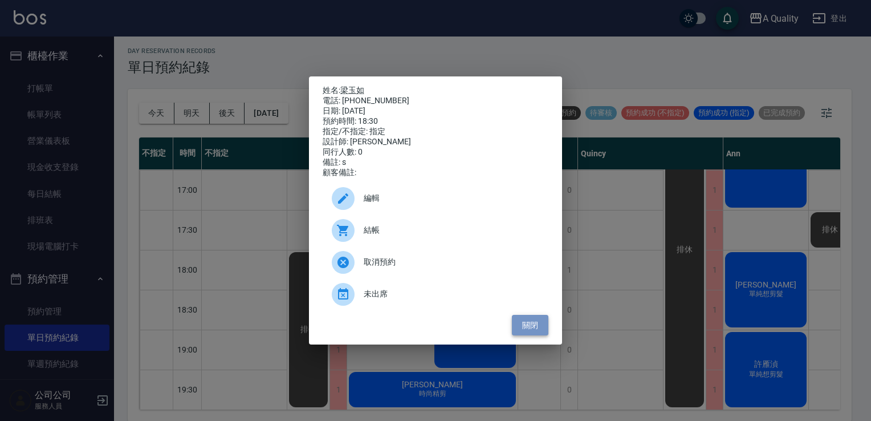
click at [524, 335] on button "關閉" at bounding box center [530, 325] width 37 height 21
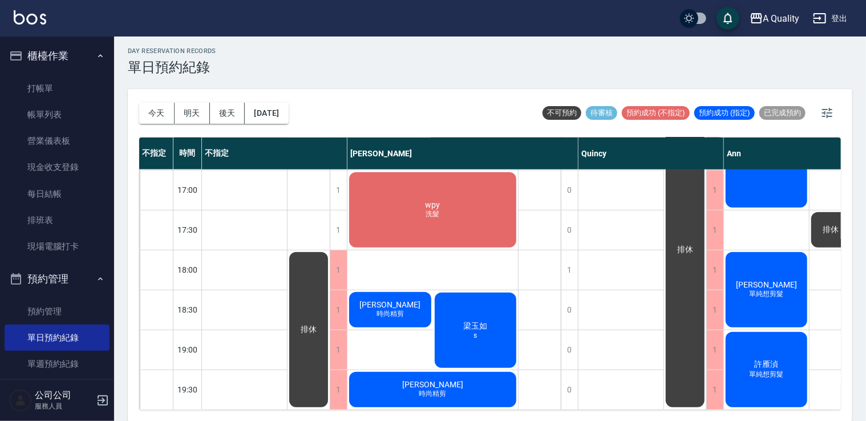
click at [481, 303] on div "梁玉如 s" at bounding box center [476, 330] width 86 height 79
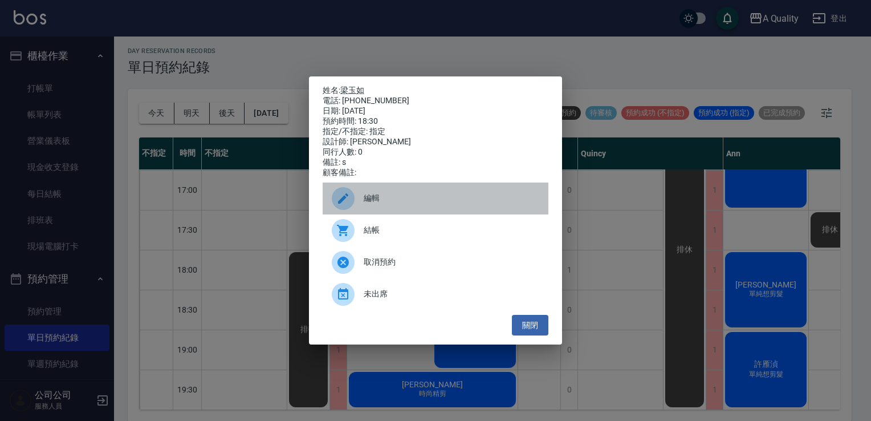
drag, startPoint x: 414, startPoint y: 201, endPoint x: 398, endPoint y: 139, distance: 64.9
click at [414, 200] on span "編輯" at bounding box center [452, 198] width 176 height 12
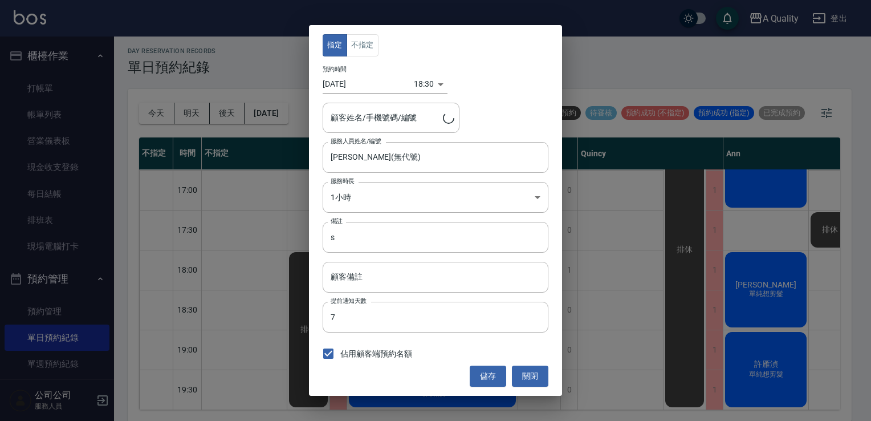
type input "梁玉如/0936788482/"
click at [376, 51] on button "不指定" at bounding box center [363, 45] width 32 height 22
click at [481, 372] on button "儲存" at bounding box center [488, 376] width 37 height 21
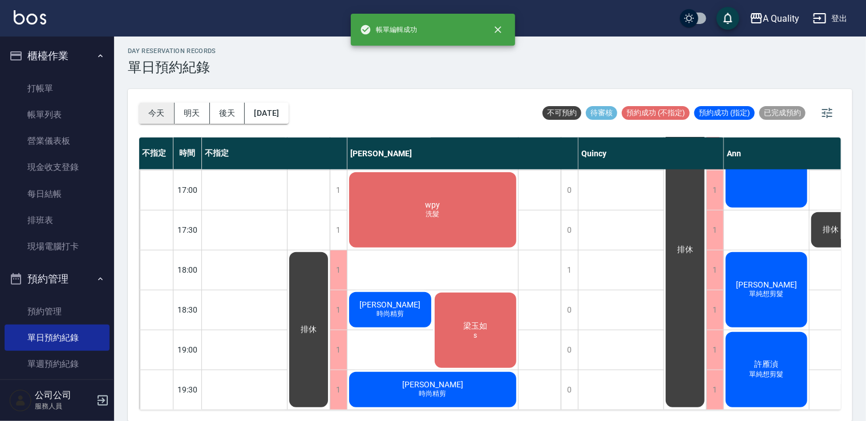
click at [166, 117] on button "今天" at bounding box center [156, 113] width 35 height 21
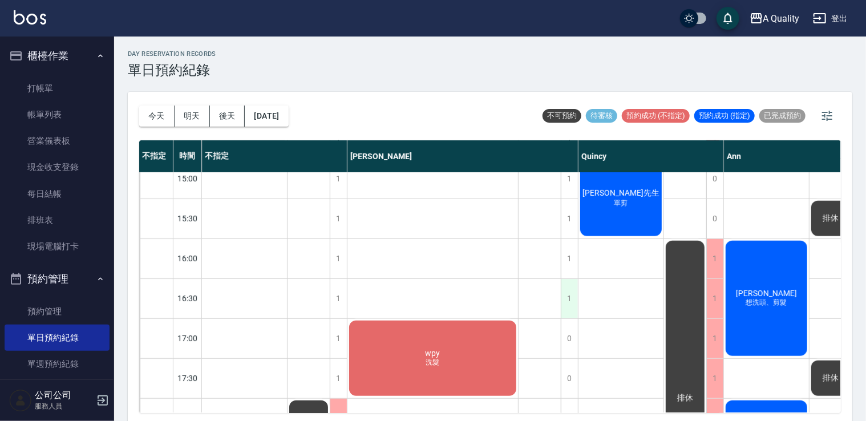
scroll to position [399, 0]
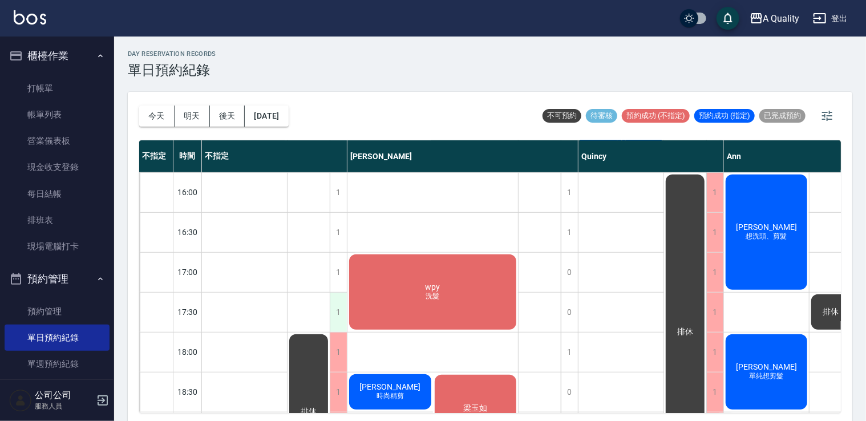
click at [337, 314] on div "1" at bounding box center [338, 312] width 17 height 39
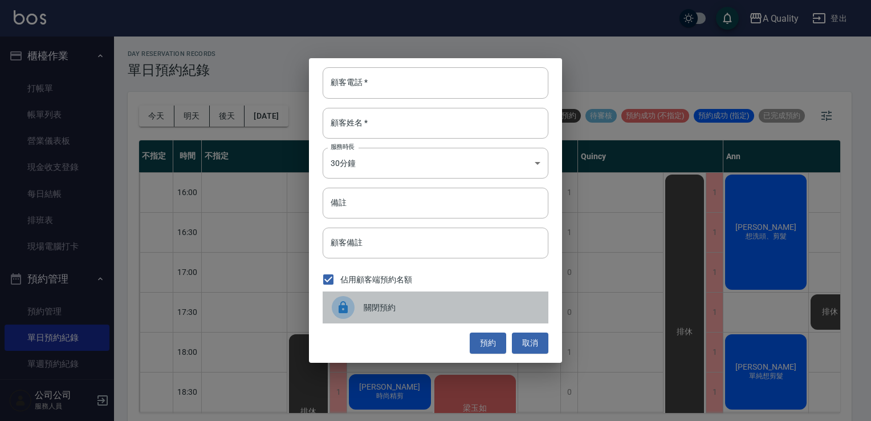
drag, startPoint x: 419, startPoint y: 295, endPoint x: 398, endPoint y: 295, distance: 21.7
click at [419, 295] on div "關閉預約" at bounding box center [436, 307] width 226 height 32
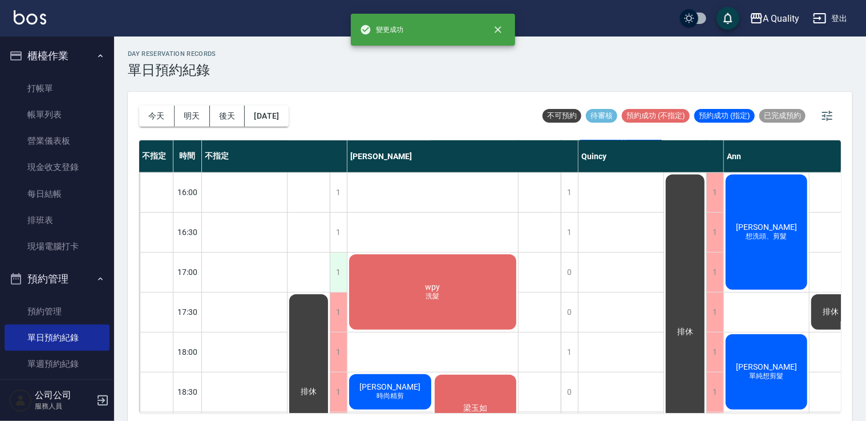
click at [333, 275] on div "1" at bounding box center [338, 272] width 17 height 39
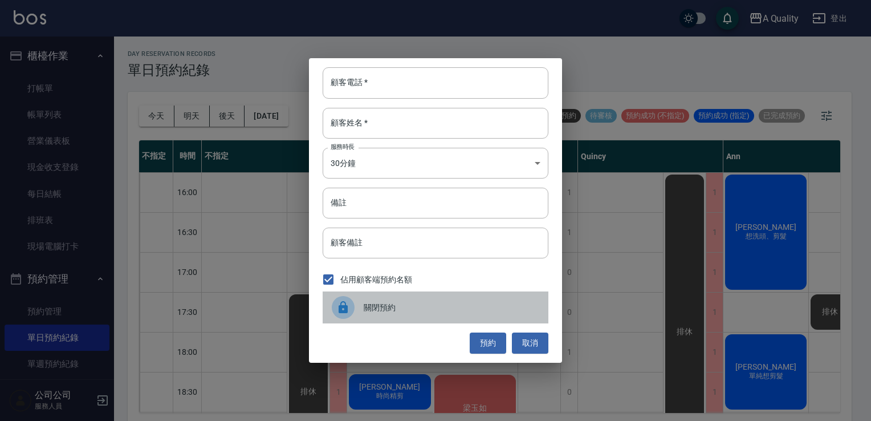
drag, startPoint x: 395, startPoint y: 313, endPoint x: 388, endPoint y: 302, distance: 12.3
click at [395, 311] on span "關閉預約" at bounding box center [452, 308] width 176 height 12
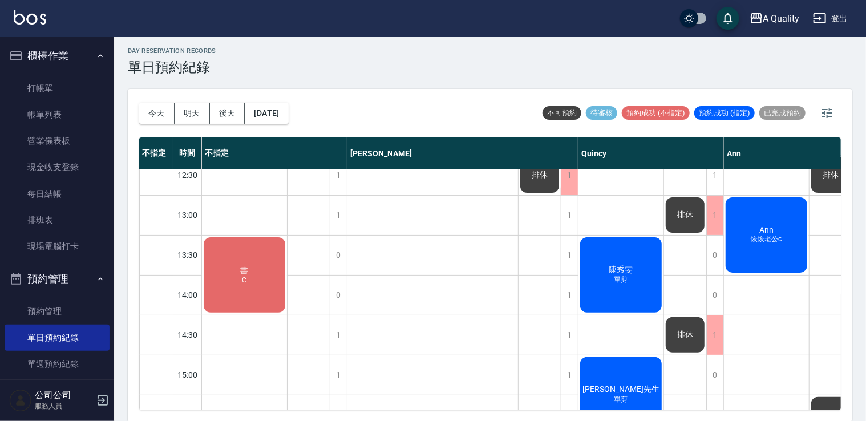
scroll to position [114, 0]
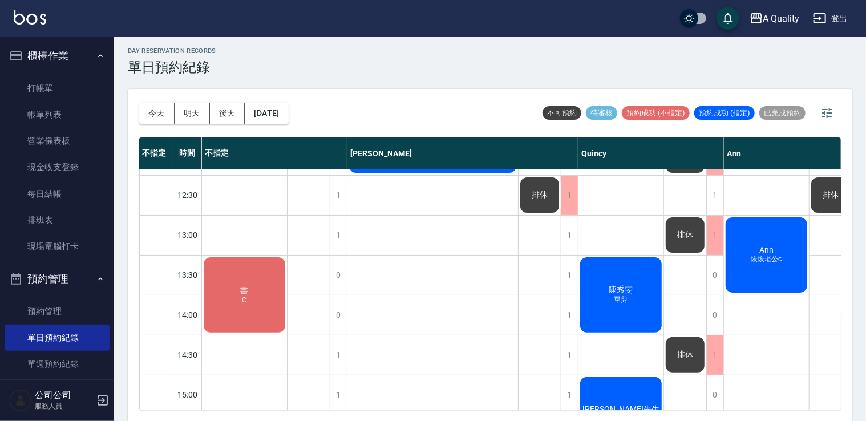
click at [233, 266] on div "書 C" at bounding box center [244, 295] width 85 height 79
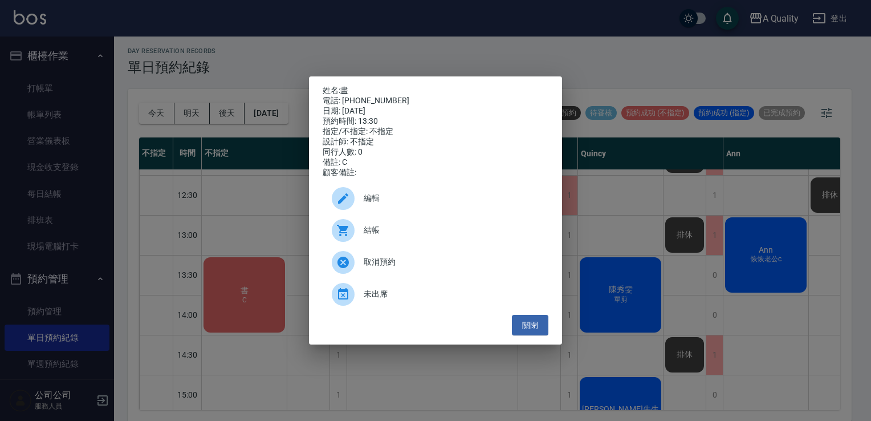
click at [344, 86] on link "書" at bounding box center [344, 90] width 8 height 9
click at [535, 335] on button "關閉" at bounding box center [530, 325] width 37 height 21
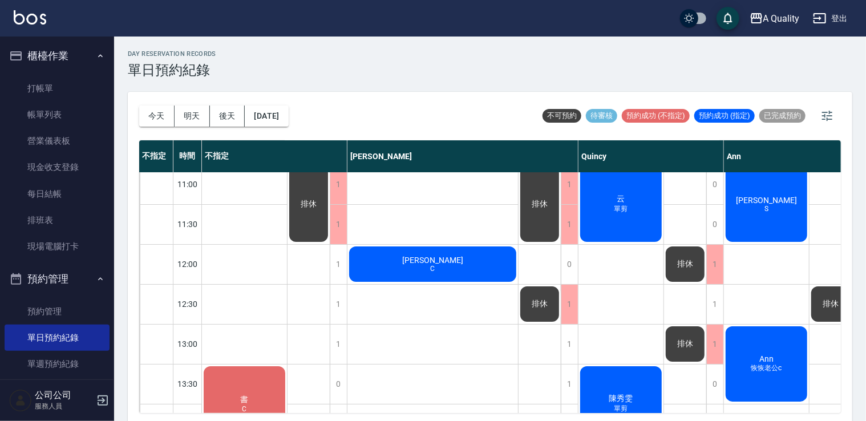
scroll to position [0, 0]
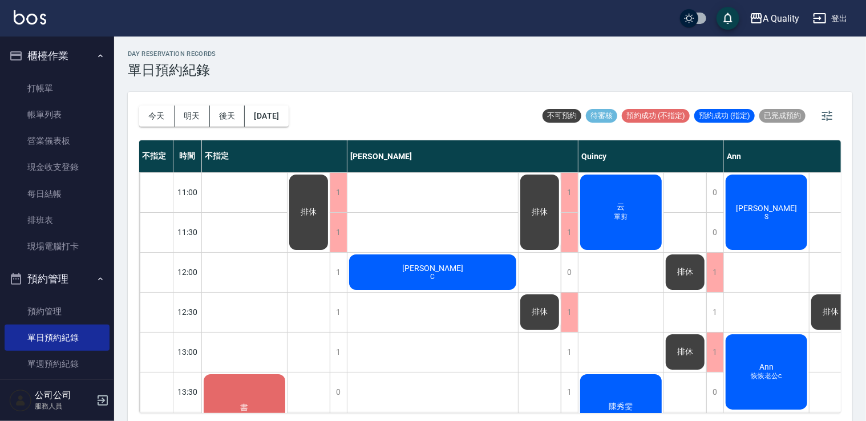
click at [621, 217] on span "單剪" at bounding box center [621, 217] width 18 height 10
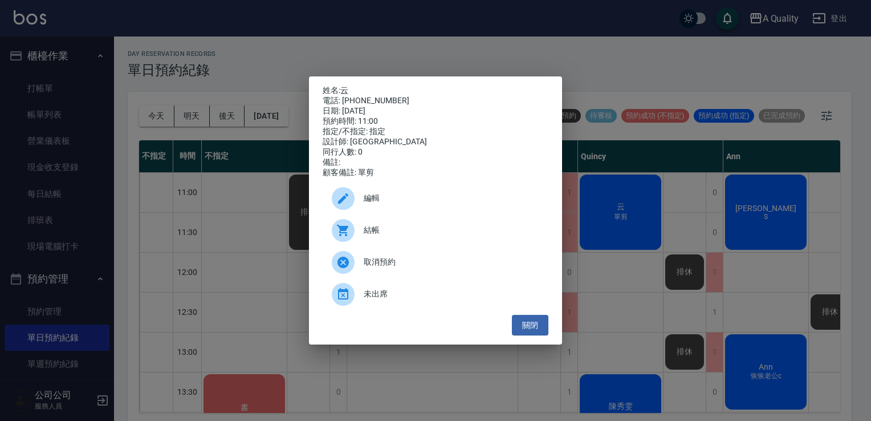
click at [352, 236] on div at bounding box center [343, 230] width 23 height 23
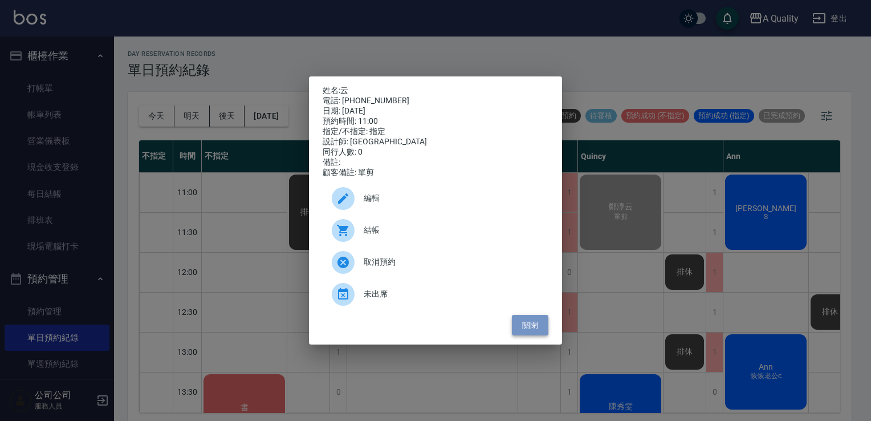
click at [539, 328] on button "關閉" at bounding box center [530, 325] width 37 height 21
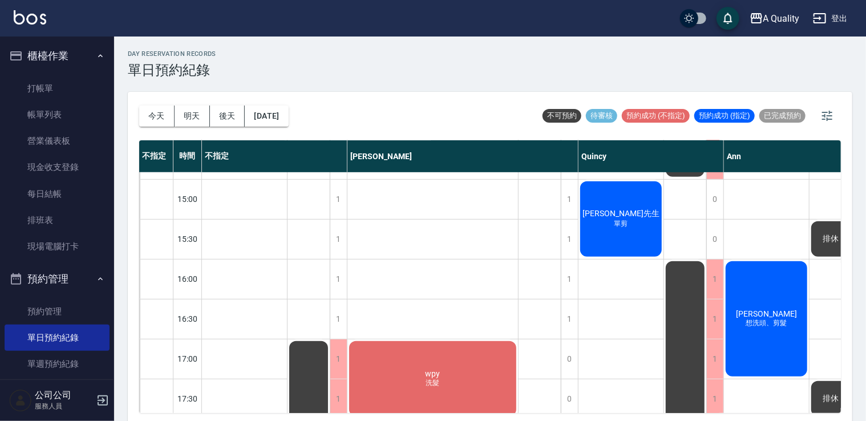
scroll to position [372, 0]
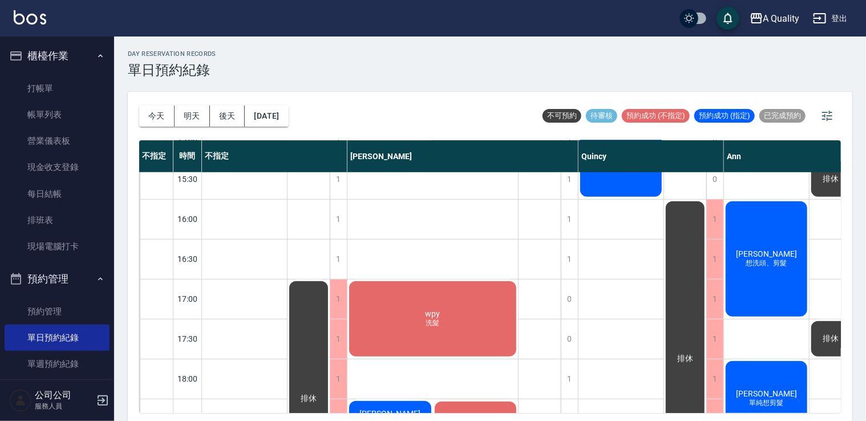
click at [429, 338] on div "wpy 洗髮" at bounding box center [432, 318] width 171 height 79
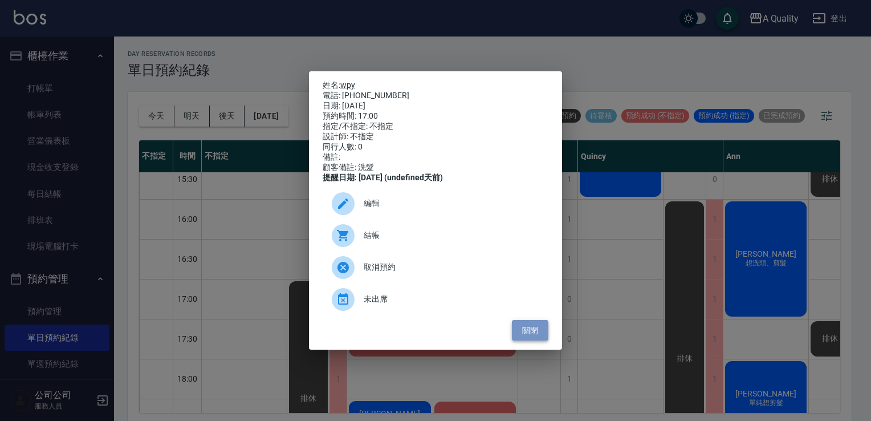
click at [536, 335] on button "關閉" at bounding box center [530, 330] width 37 height 21
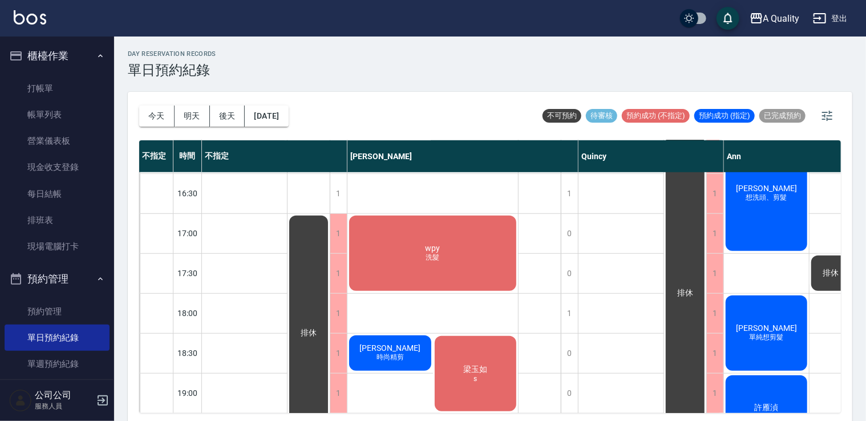
scroll to position [487, 0]
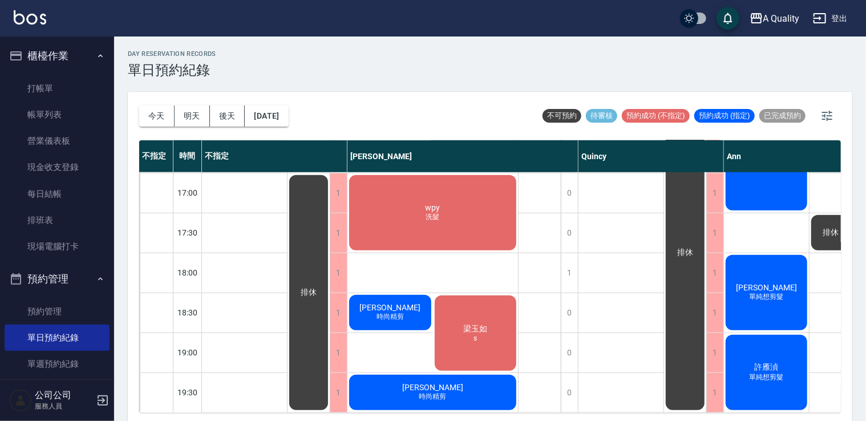
click at [779, 292] on span "單純想剪髮" at bounding box center [766, 297] width 39 height 10
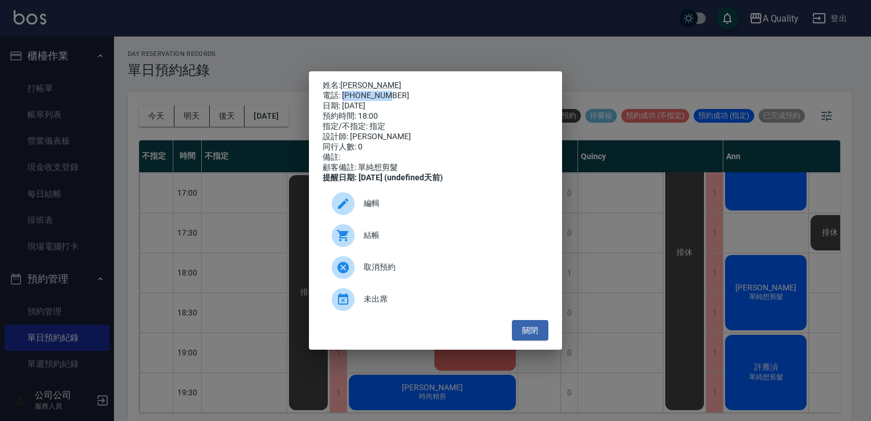
drag, startPoint x: 343, startPoint y: 92, endPoint x: 395, endPoint y: 90, distance: 52.0
click at [395, 91] on div "電話: 0968410511" at bounding box center [436, 96] width 226 height 10
drag, startPoint x: 395, startPoint y: 90, endPoint x: 383, endPoint y: 92, distance: 11.8
copy div "0968410511"
click at [50, 152] on div "姓名: 黃雅純 電話: 0968410511 日期: 2025/09/04 預約時間: 18:00 指定/不指定: 指定 設計師: Ann 同行人數: 0 備…" at bounding box center [435, 210] width 871 height 421
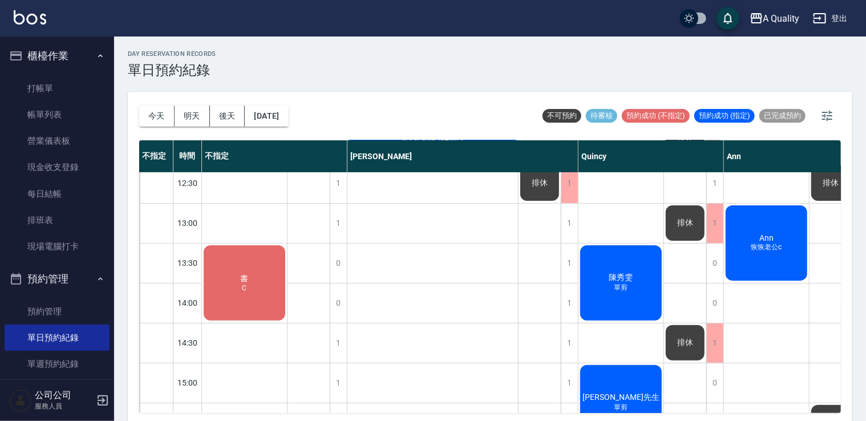
scroll to position [30, 0]
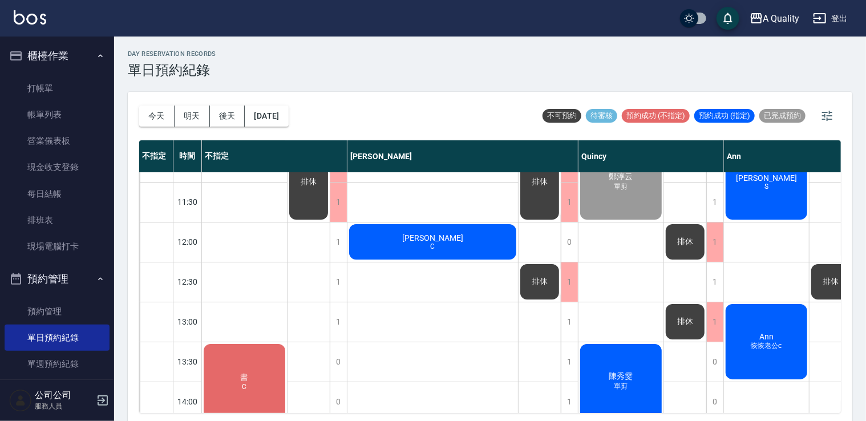
click at [424, 234] on span "[PERSON_NAME]" at bounding box center [433, 237] width 66 height 9
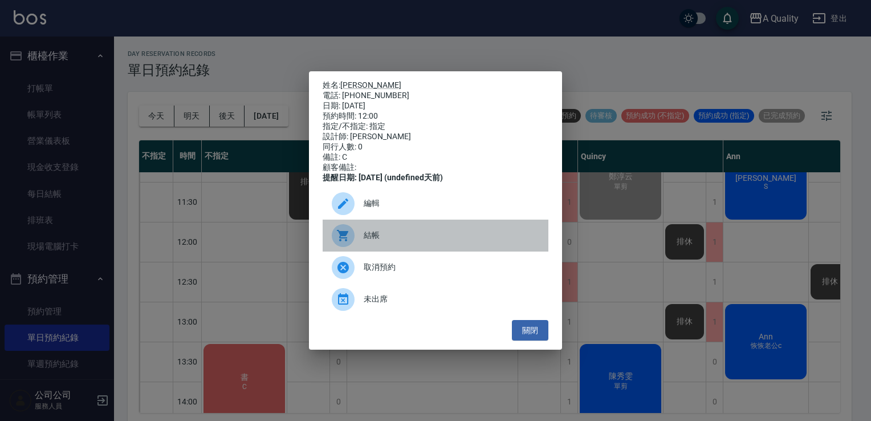
click at [385, 234] on div "結帳" at bounding box center [436, 236] width 226 height 32
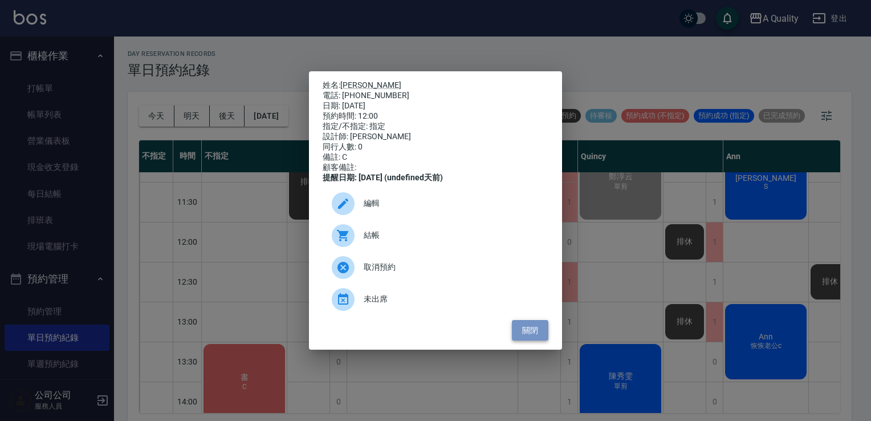
click at [529, 330] on button "關閉" at bounding box center [530, 330] width 37 height 21
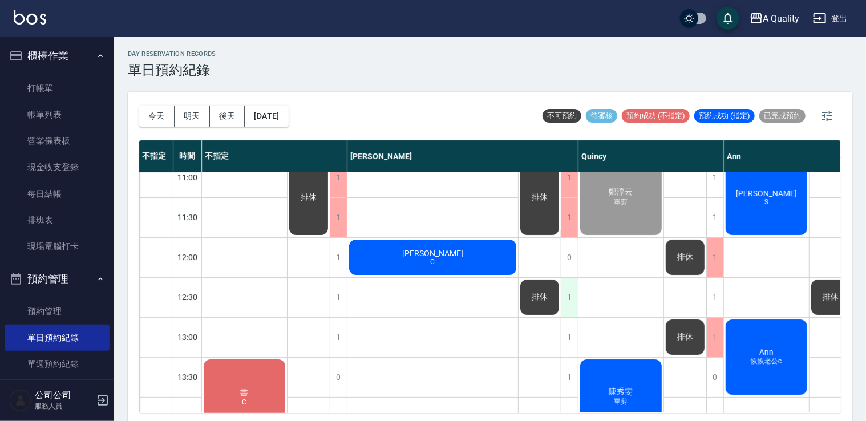
scroll to position [0, 0]
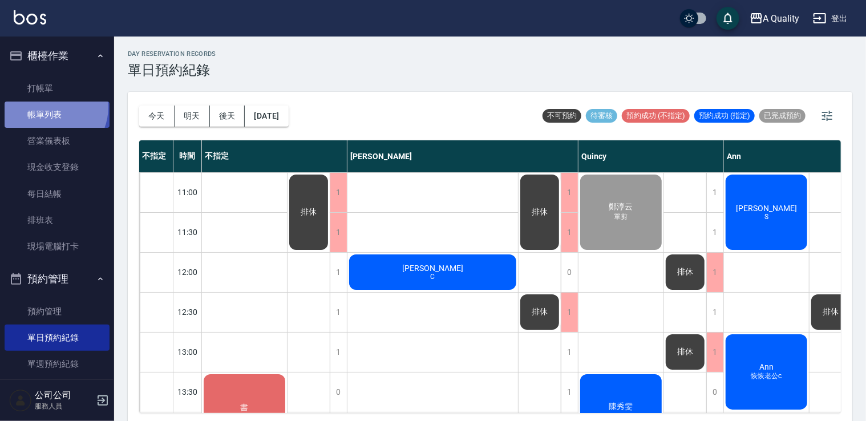
click at [48, 108] on link "帳單列表" at bounding box center [57, 115] width 105 height 26
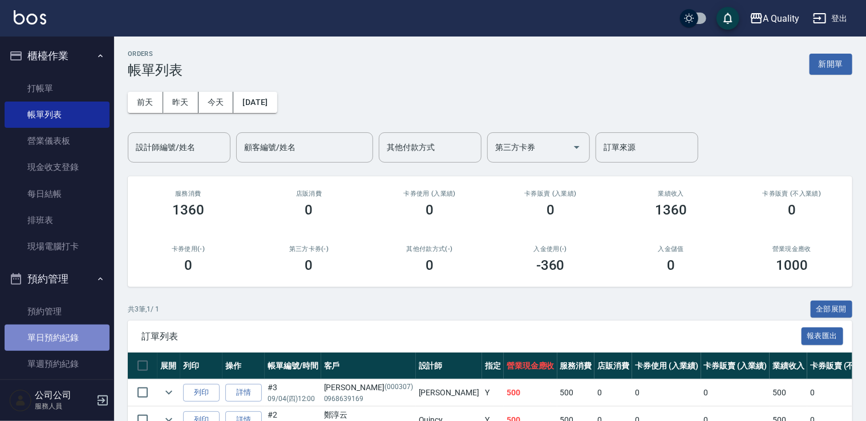
click at [66, 339] on link "單日預約紀錄" at bounding box center [57, 338] width 105 height 26
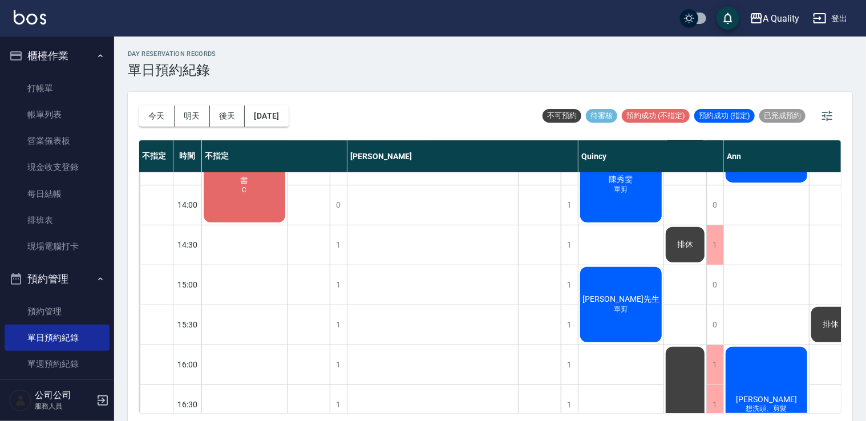
scroll to position [144, 0]
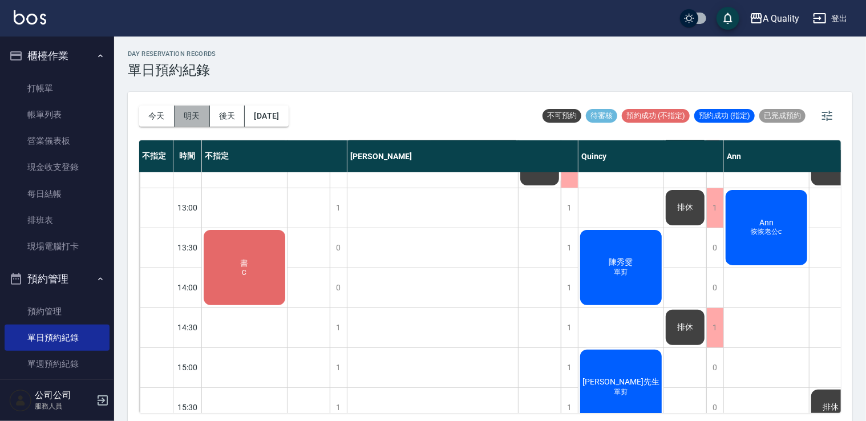
click at [188, 116] on button "明天" at bounding box center [192, 116] width 35 height 21
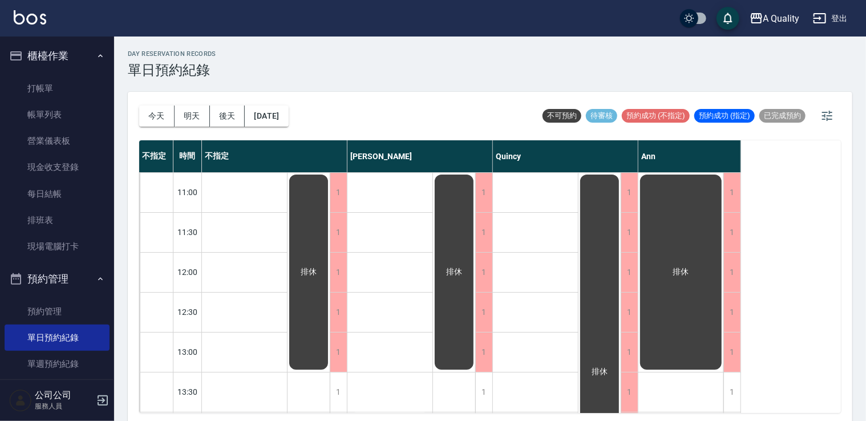
click at [660, 184] on div "排休" at bounding box center [680, 272] width 85 height 198
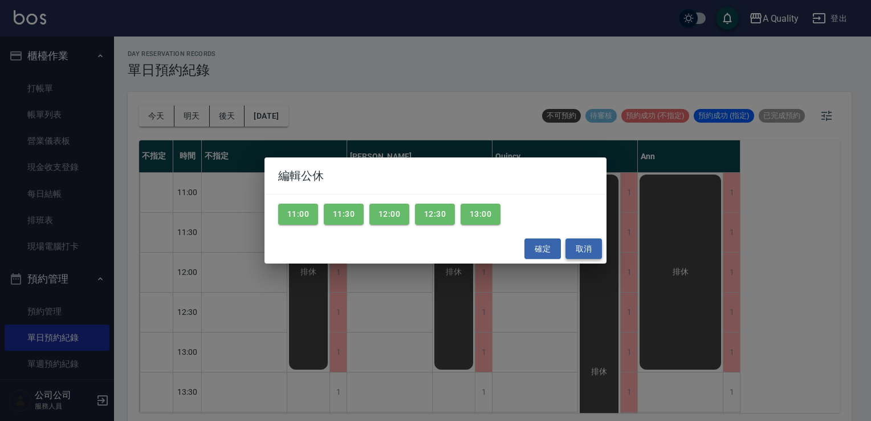
click at [575, 254] on button "取消" at bounding box center [584, 248] width 37 height 21
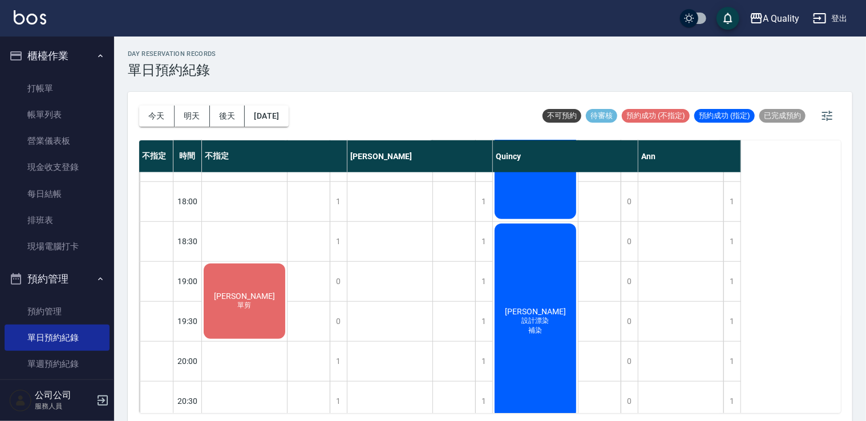
scroll to position [566, 0]
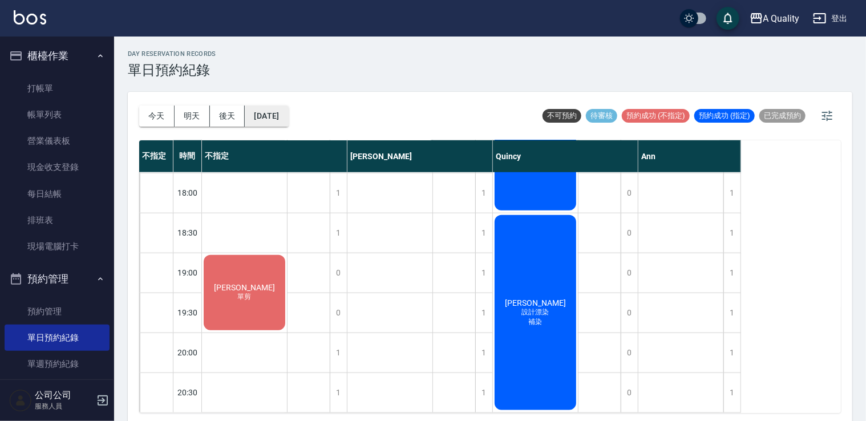
click at [283, 117] on button "2025/09/05" at bounding box center [266, 116] width 43 height 21
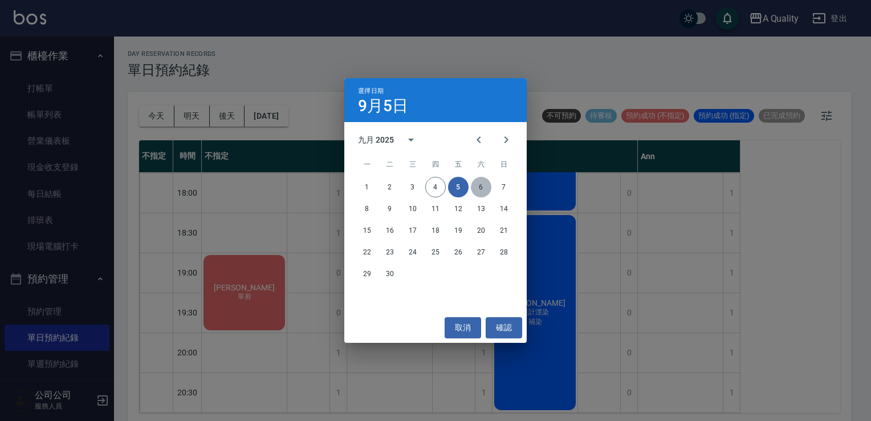
click at [475, 192] on button "6" at bounding box center [481, 187] width 21 height 21
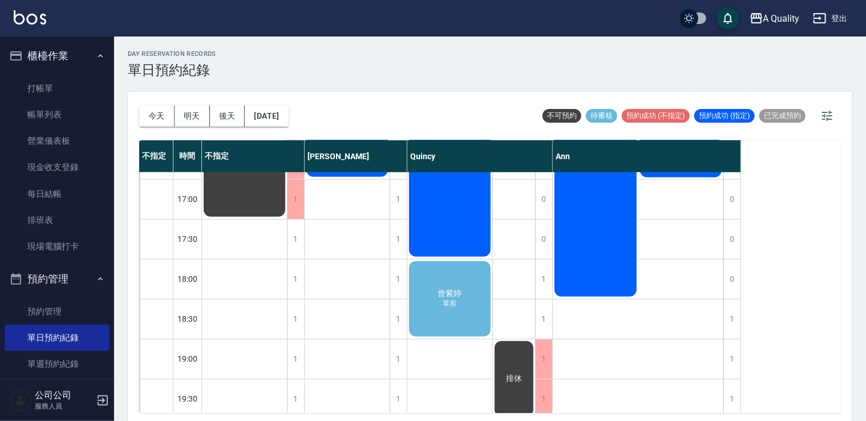
scroll to position [487, 0]
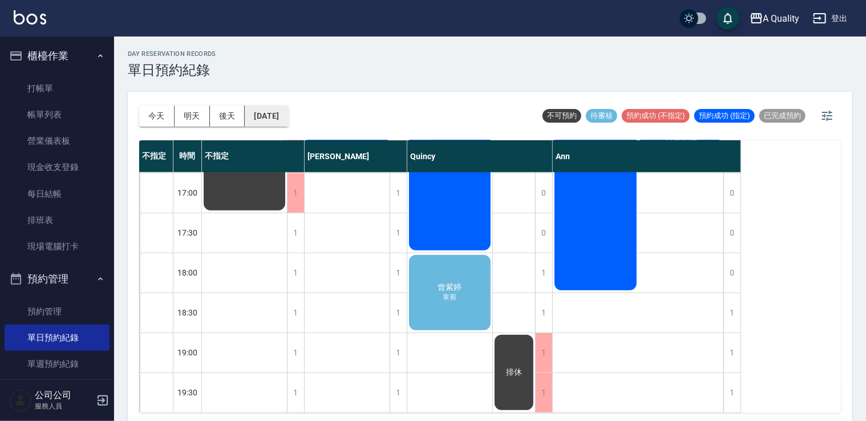
click at [288, 117] on button "2025/09/06" at bounding box center [266, 116] width 43 height 21
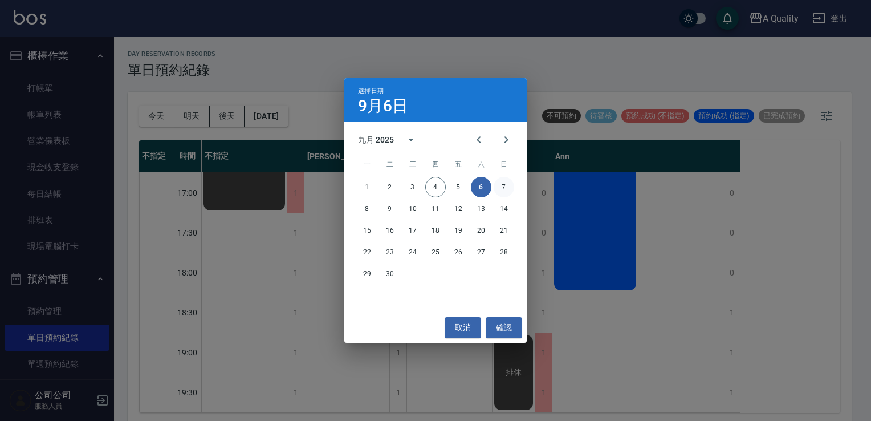
click at [505, 187] on button "7" at bounding box center [504, 187] width 21 height 21
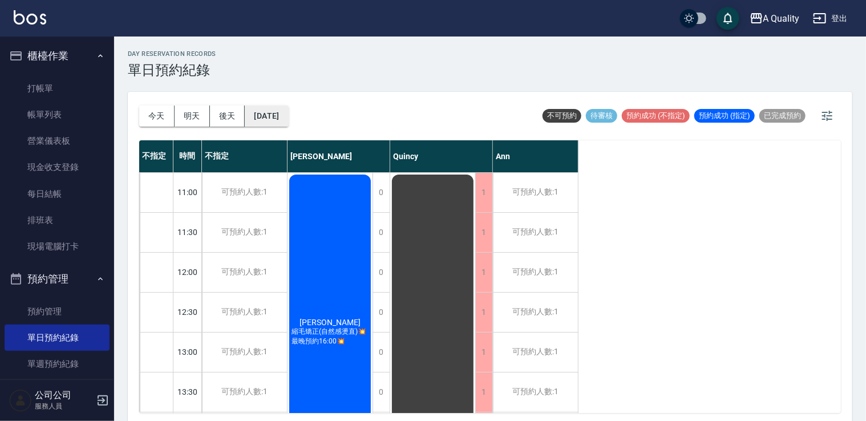
click at [282, 111] on button "2025/09/07" at bounding box center [266, 116] width 43 height 21
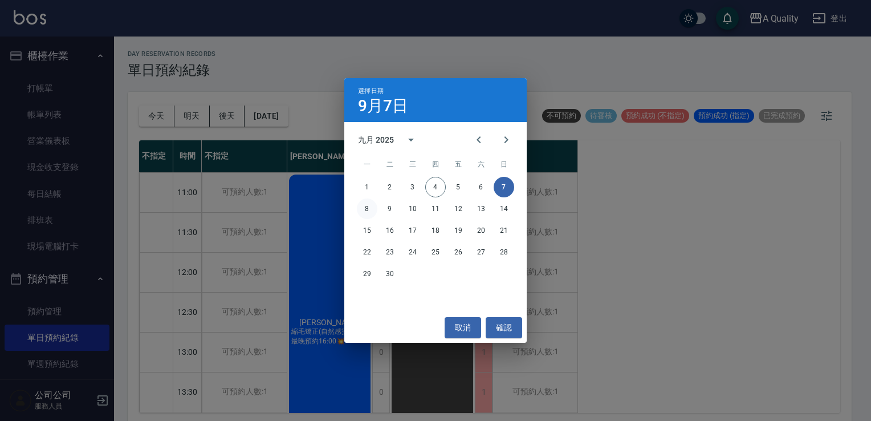
click at [367, 210] on button "8" at bounding box center [367, 208] width 21 height 21
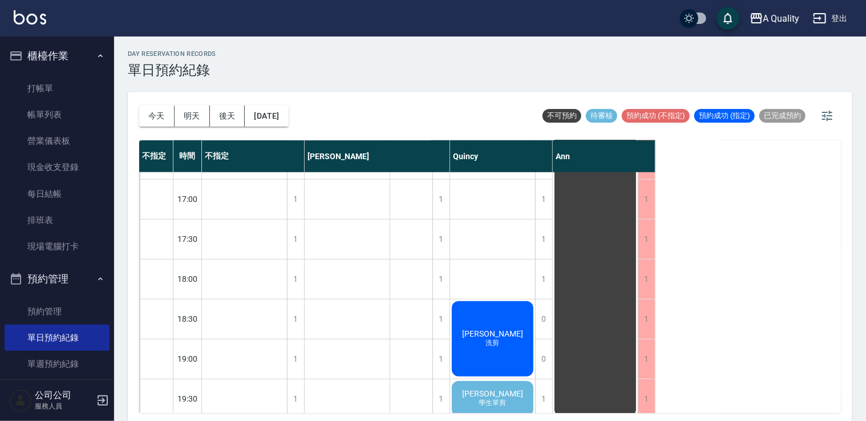
scroll to position [487, 0]
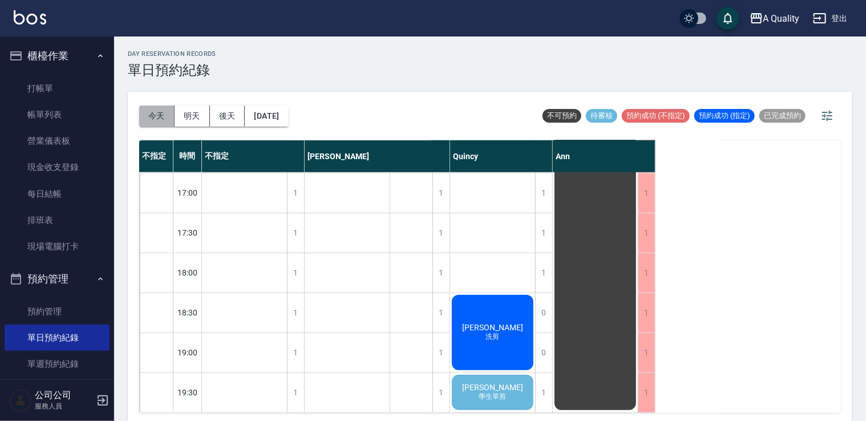
click at [150, 117] on button "今天" at bounding box center [156, 116] width 35 height 21
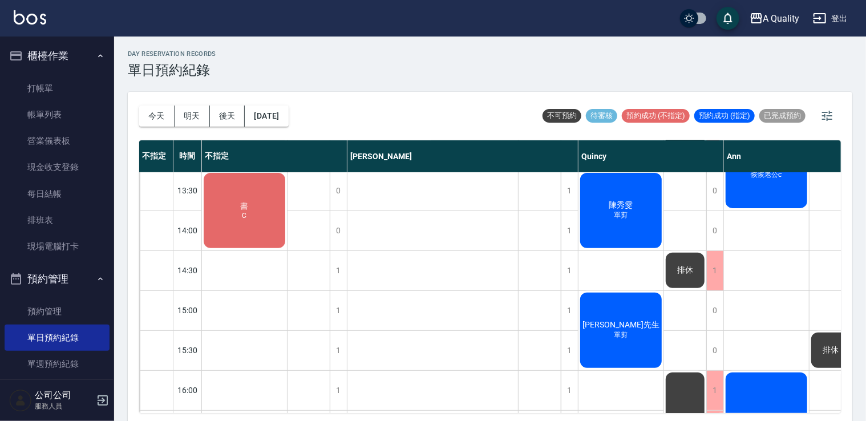
scroll to position [87, 0]
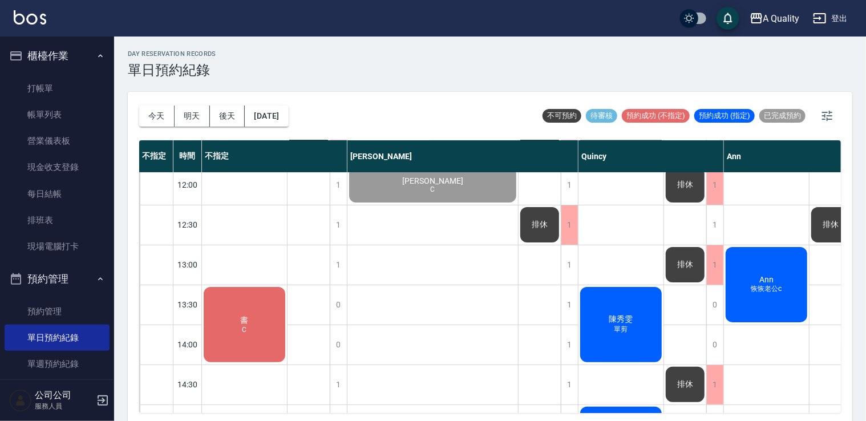
click at [614, 310] on div "陳秀雯 單剪" at bounding box center [620, 324] width 85 height 79
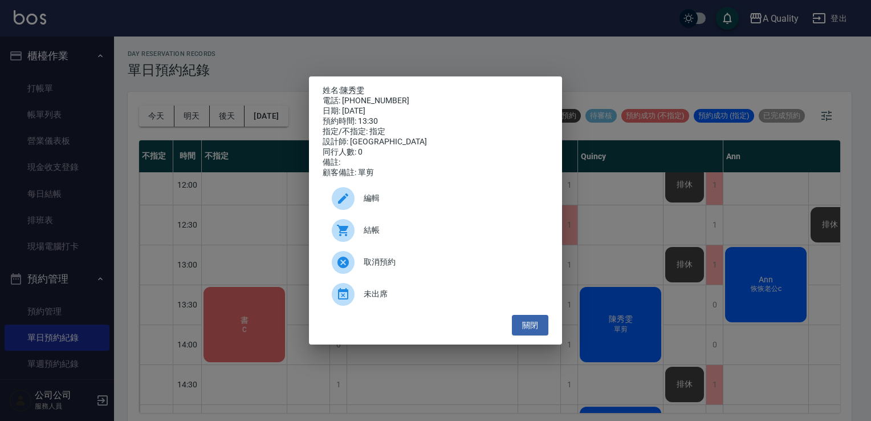
click at [415, 227] on div "結帳" at bounding box center [436, 230] width 226 height 32
click at [352, 86] on link "陳秀雯" at bounding box center [352, 90] width 24 height 9
drag, startPoint x: 536, startPoint y: 323, endPoint x: 536, endPoint y: 330, distance: 6.3
click at [536, 327] on button "關閉" at bounding box center [530, 325] width 37 height 21
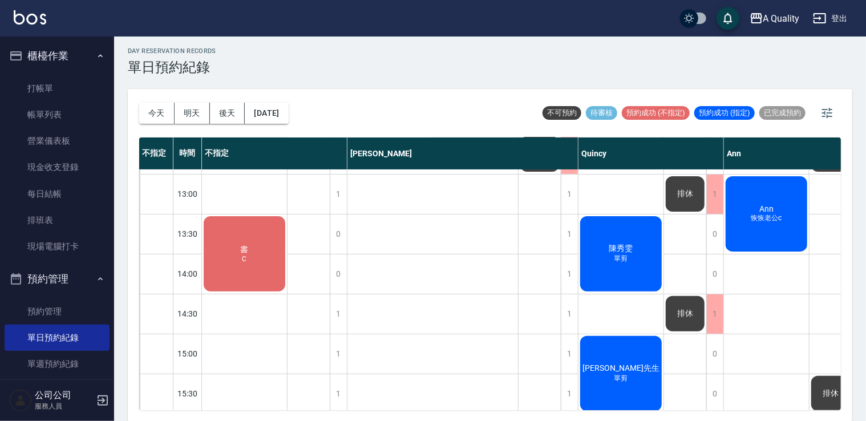
scroll to position [144, 0]
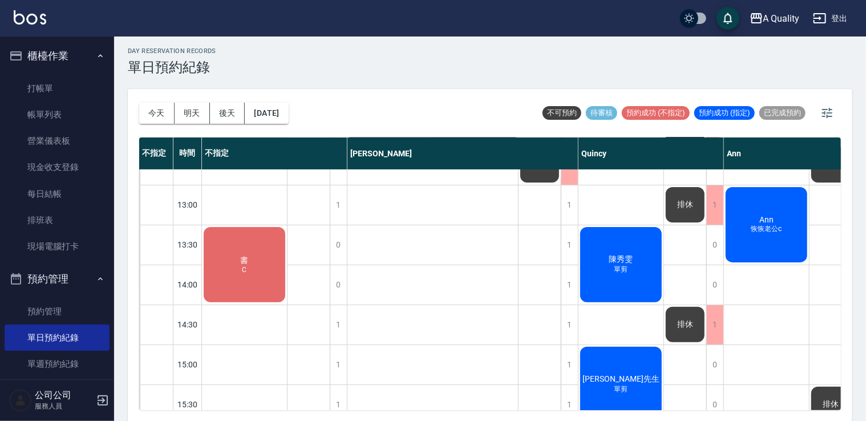
click at [789, 240] on div "Ann 恢恢老公c" at bounding box center [766, 224] width 85 height 79
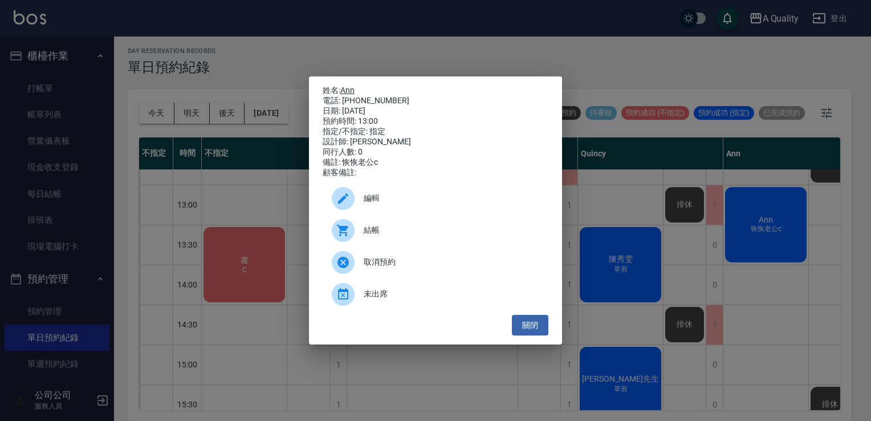
click at [351, 86] on link "Ann" at bounding box center [347, 90] width 14 height 9
click at [527, 327] on button "關閉" at bounding box center [530, 325] width 37 height 21
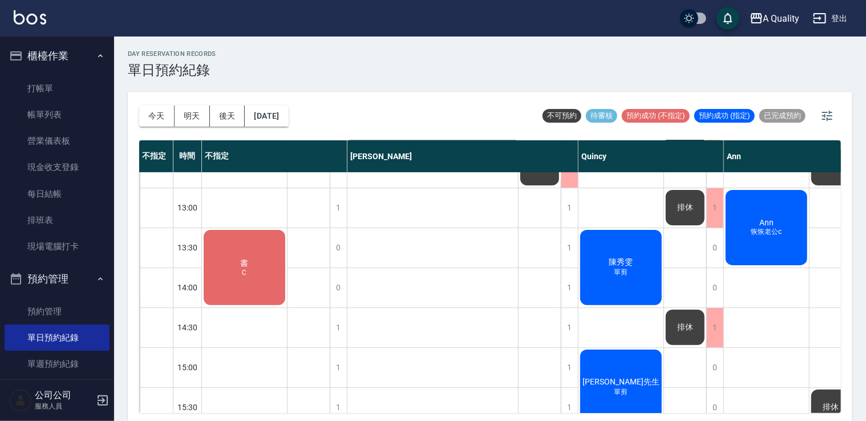
scroll to position [0, 0]
drag, startPoint x: 39, startPoint y: 107, endPoint x: 376, endPoint y: 164, distance: 341.9
click at [39, 107] on link "帳單列表" at bounding box center [57, 115] width 105 height 26
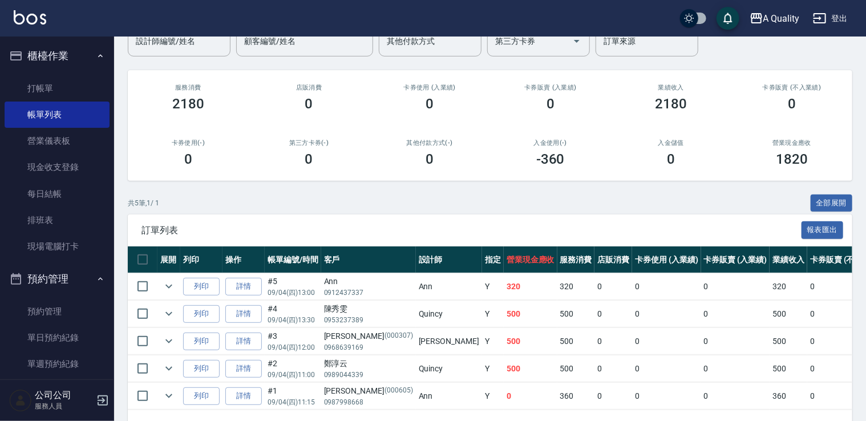
scroll to position [114, 0]
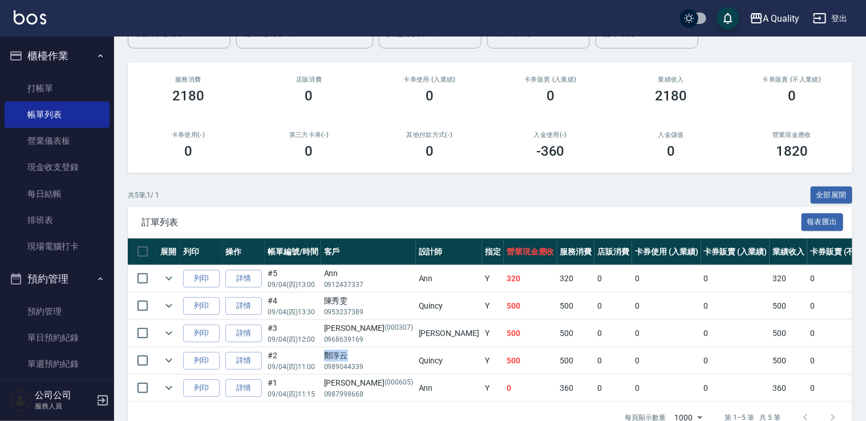
drag, startPoint x: 324, startPoint y: 355, endPoint x: 349, endPoint y: 354, distance: 25.1
click at [349, 354] on div "鄭淳云" at bounding box center [368, 356] width 89 height 12
copy div "鄭淳云"
click at [51, 331] on link "單日預約紀錄" at bounding box center [57, 338] width 105 height 26
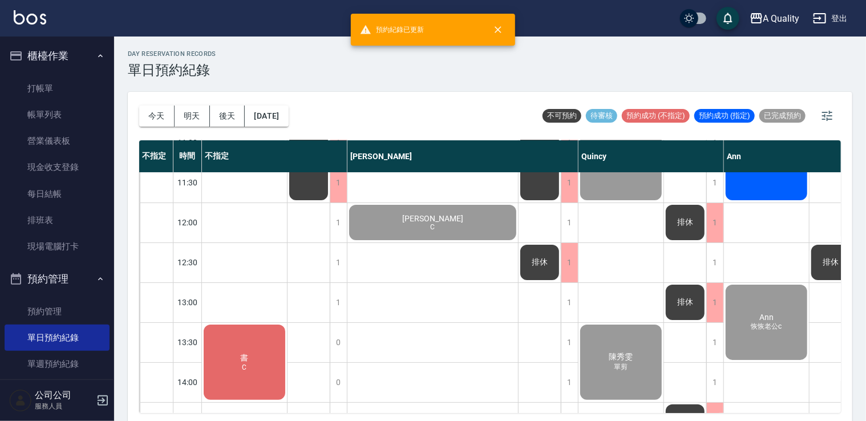
scroll to position [114, 0]
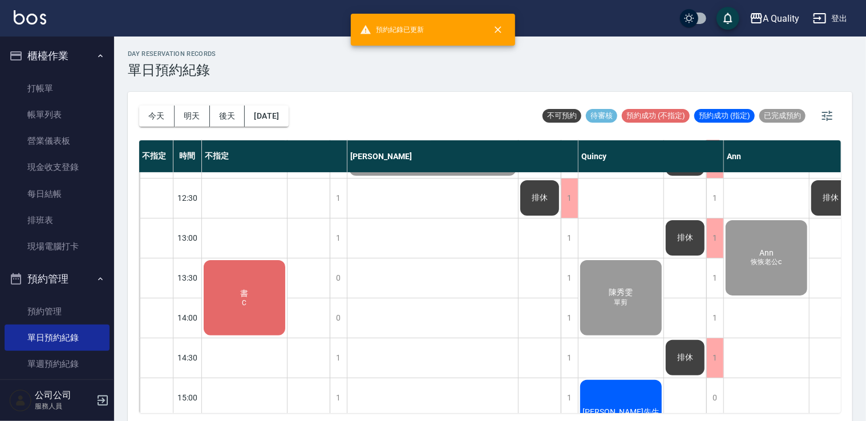
click at [233, 286] on div "書 C" at bounding box center [244, 297] width 85 height 79
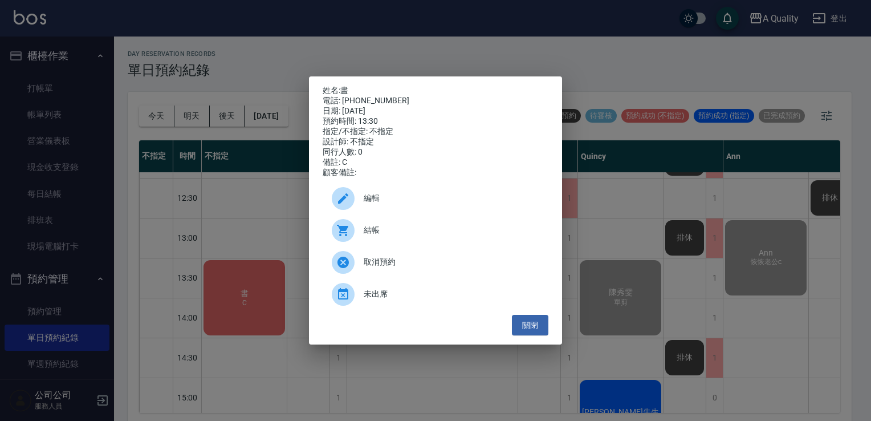
click at [378, 236] on span "結帳" at bounding box center [452, 230] width 176 height 12
click at [542, 334] on button "關閉" at bounding box center [530, 325] width 37 height 21
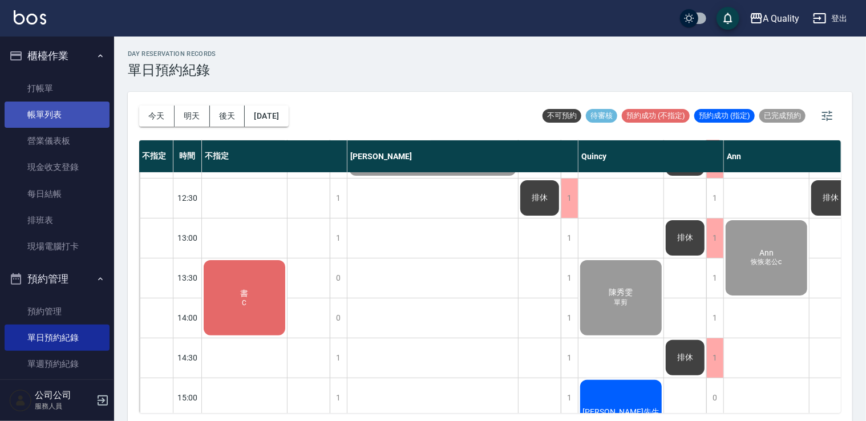
click at [73, 107] on link "帳單列表" at bounding box center [57, 115] width 105 height 26
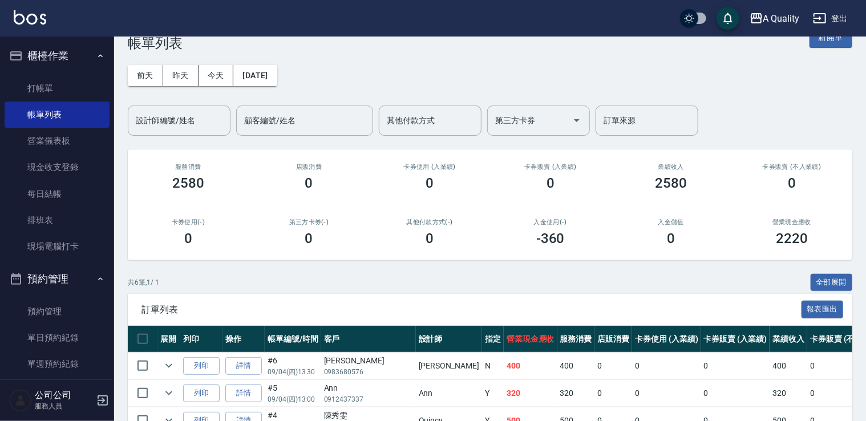
scroll to position [174, 0]
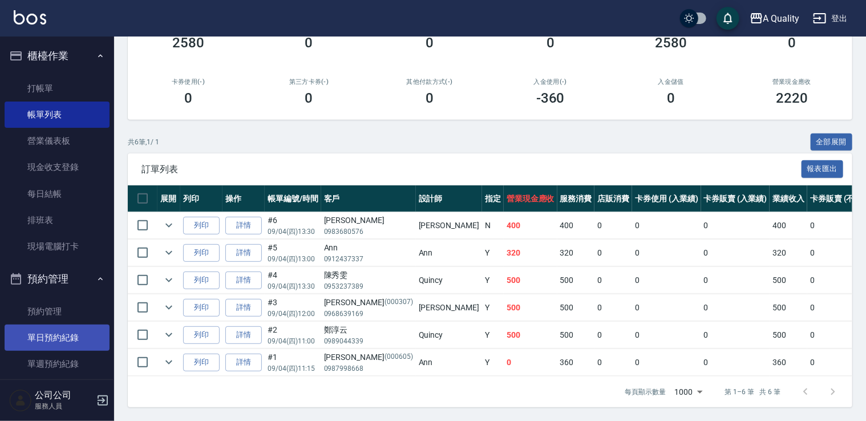
drag, startPoint x: 30, startPoint y: 331, endPoint x: 48, endPoint y: 328, distance: 19.1
click at [30, 331] on link "單日預約紀錄" at bounding box center [57, 338] width 105 height 26
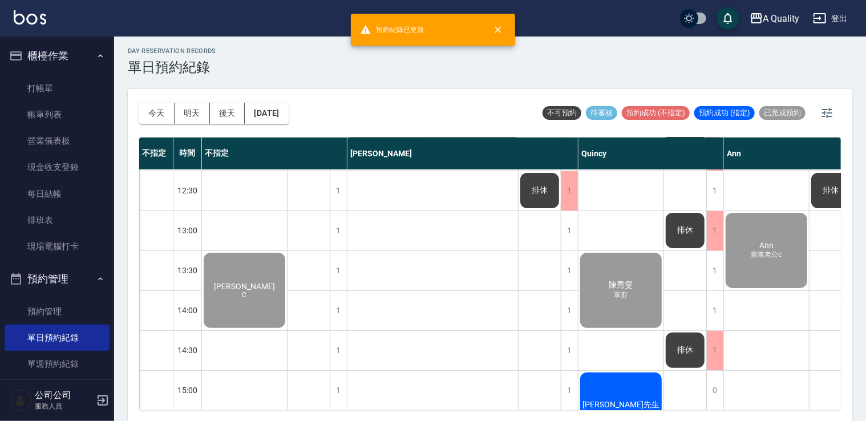
scroll to position [171, 0]
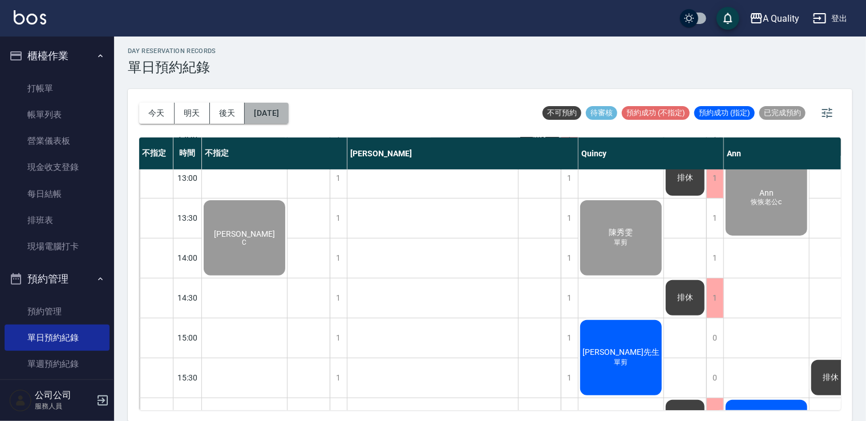
click at [288, 111] on button "[DATE]" at bounding box center [266, 113] width 43 height 21
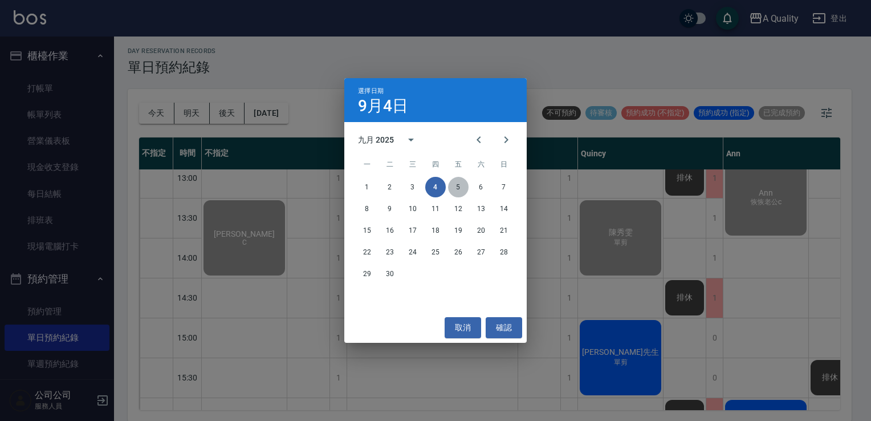
click at [462, 191] on button "5" at bounding box center [458, 187] width 21 height 21
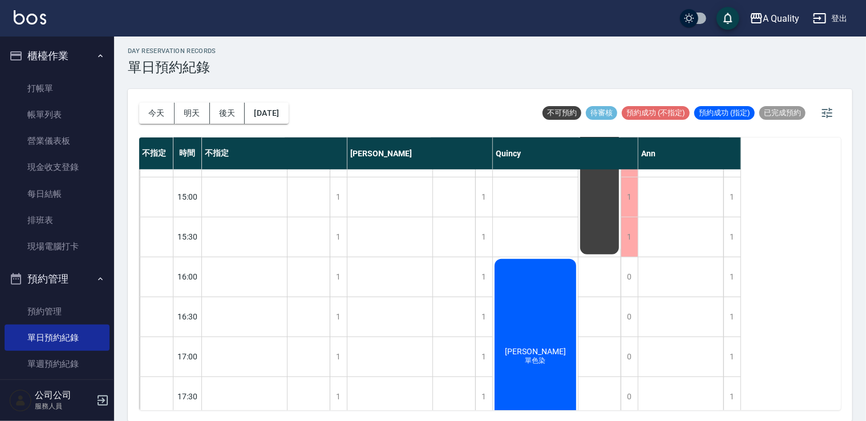
scroll to position [171, 0]
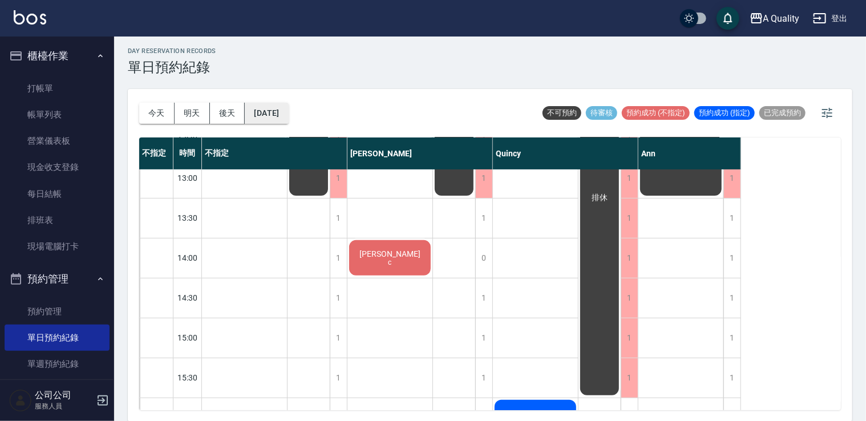
click at [280, 115] on button "2025/09/05" at bounding box center [266, 113] width 43 height 21
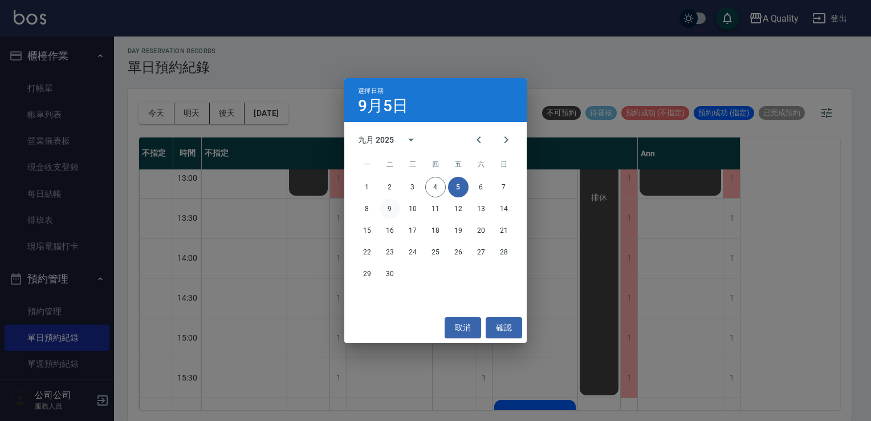
click at [386, 205] on button "9" at bounding box center [390, 208] width 21 height 21
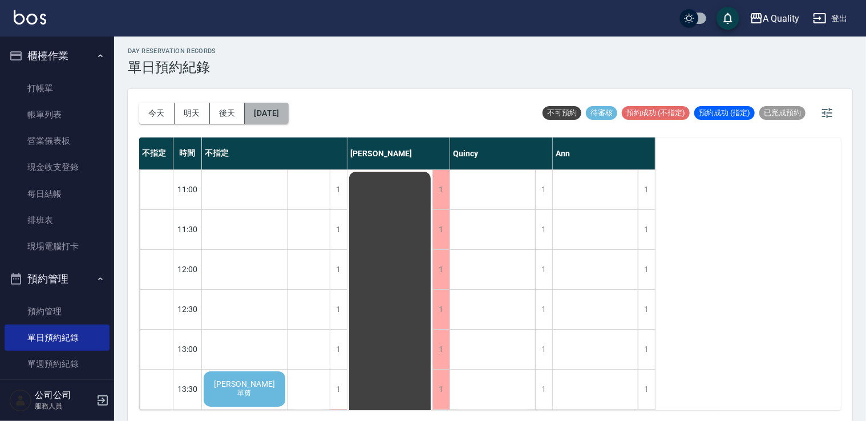
click at [278, 110] on button "2025/09/09" at bounding box center [266, 113] width 43 height 21
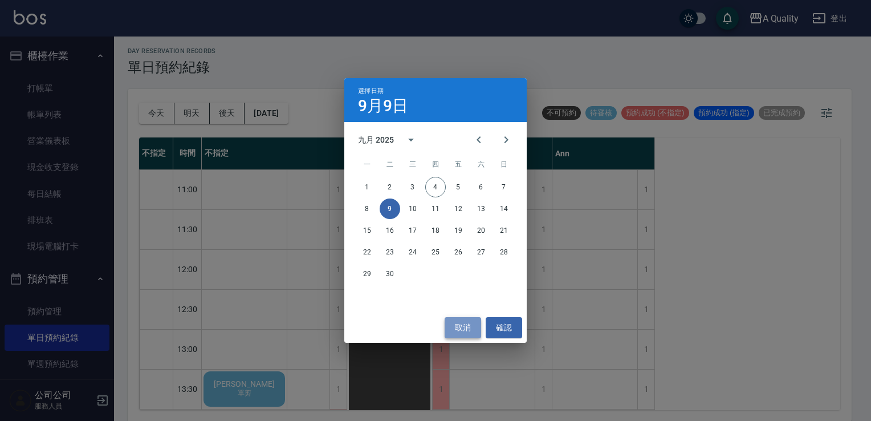
click at [461, 326] on button "取消" at bounding box center [463, 327] width 37 height 21
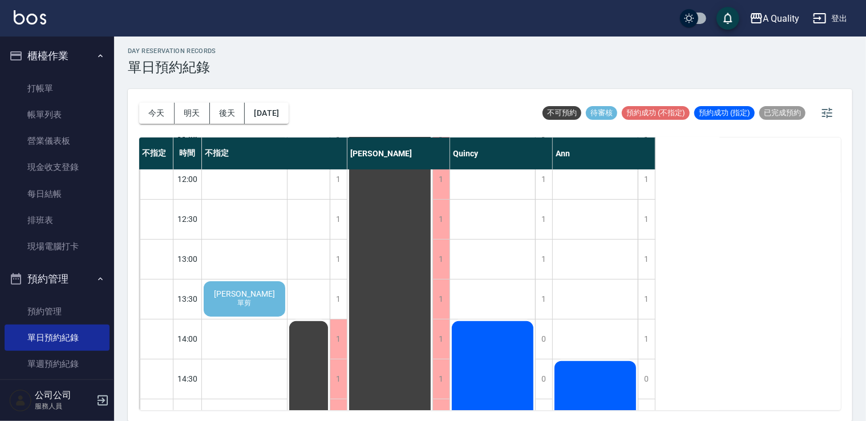
scroll to position [171, 0]
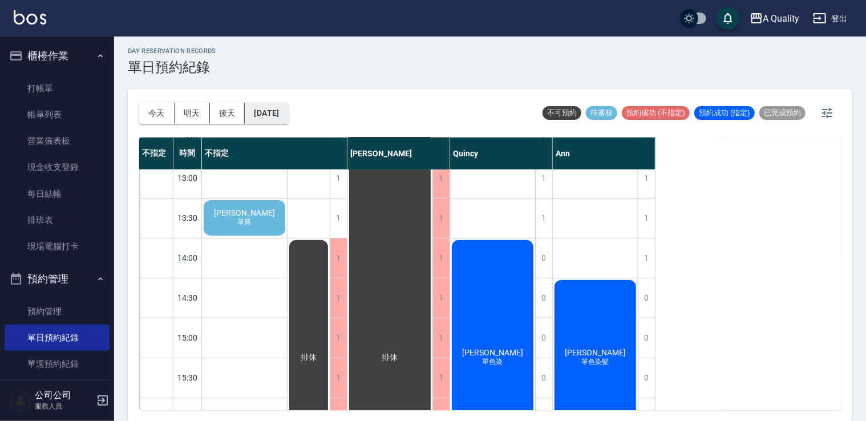
click at [288, 115] on button "2025/09/09" at bounding box center [266, 113] width 43 height 21
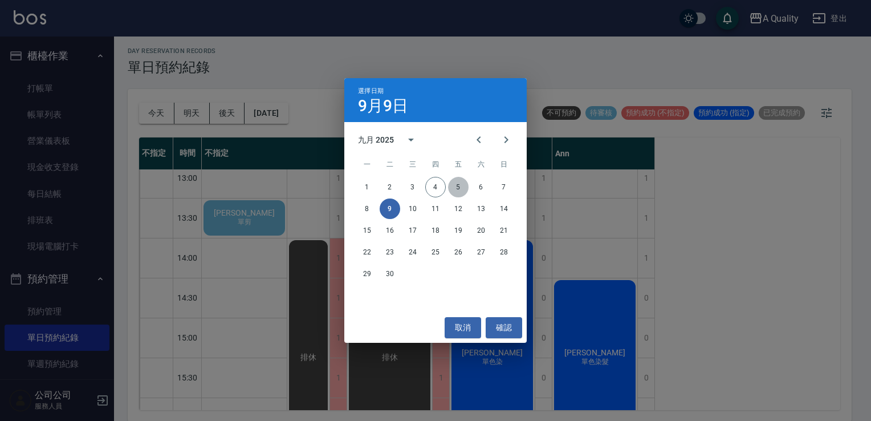
click at [459, 186] on button "5" at bounding box center [458, 187] width 21 height 21
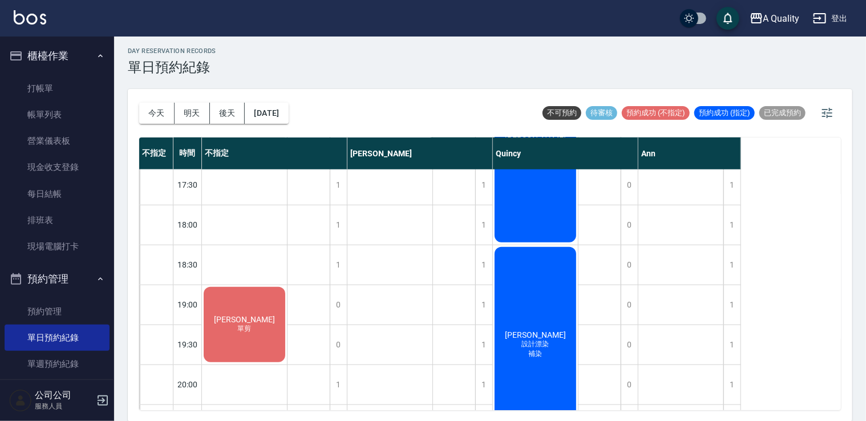
scroll to position [566, 0]
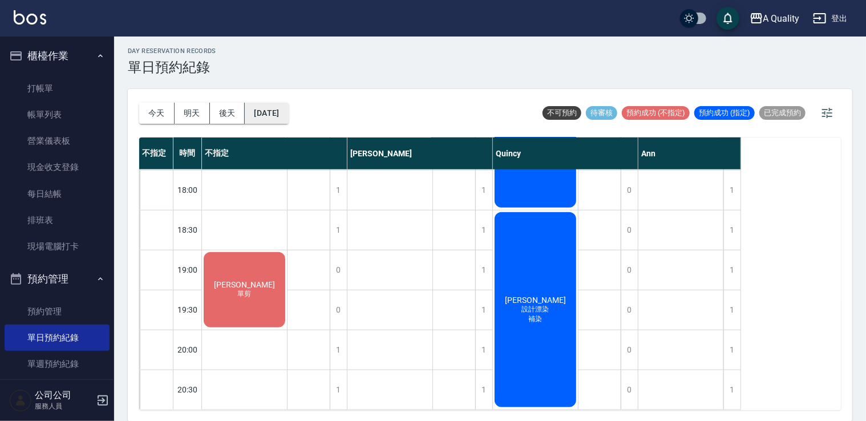
click at [286, 114] on button "2025/09/05" at bounding box center [266, 113] width 43 height 21
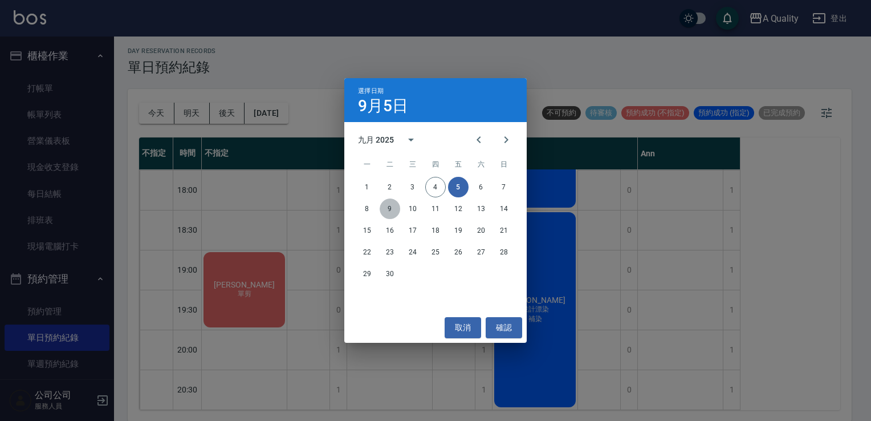
click at [383, 206] on button "9" at bounding box center [390, 208] width 21 height 21
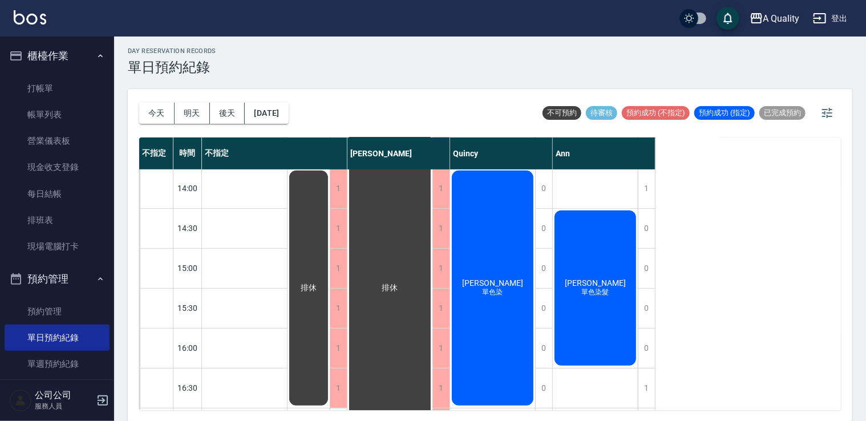
scroll to position [258, 0]
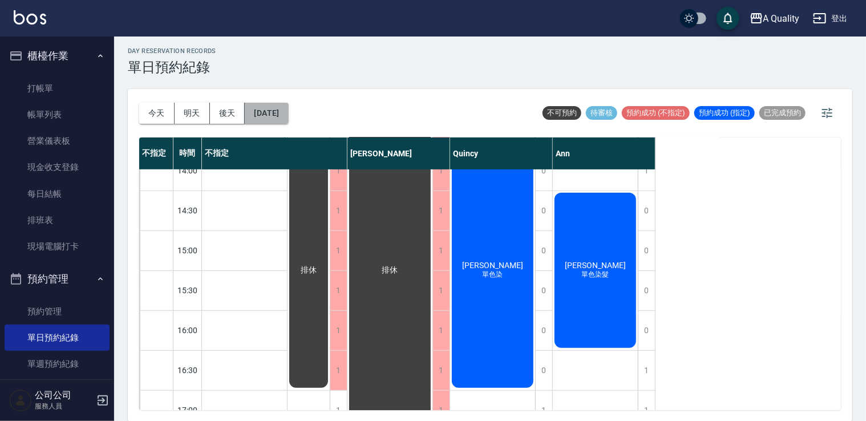
click at [269, 117] on button "2025/09/09" at bounding box center [266, 113] width 43 height 21
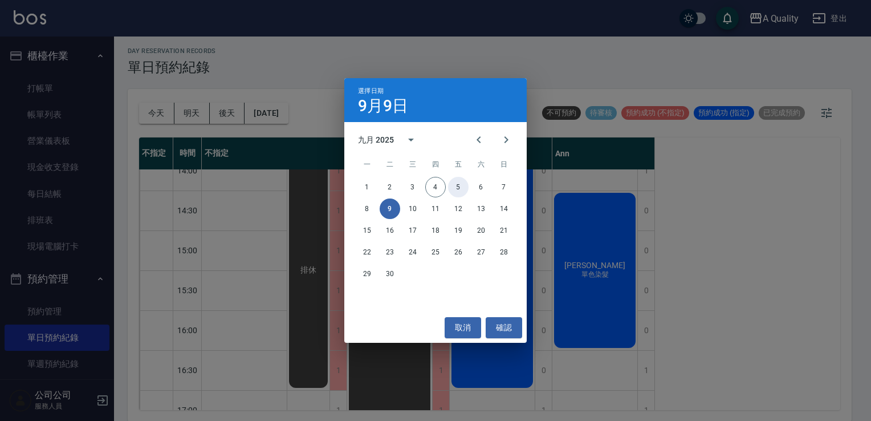
click at [461, 187] on button "5" at bounding box center [458, 187] width 21 height 21
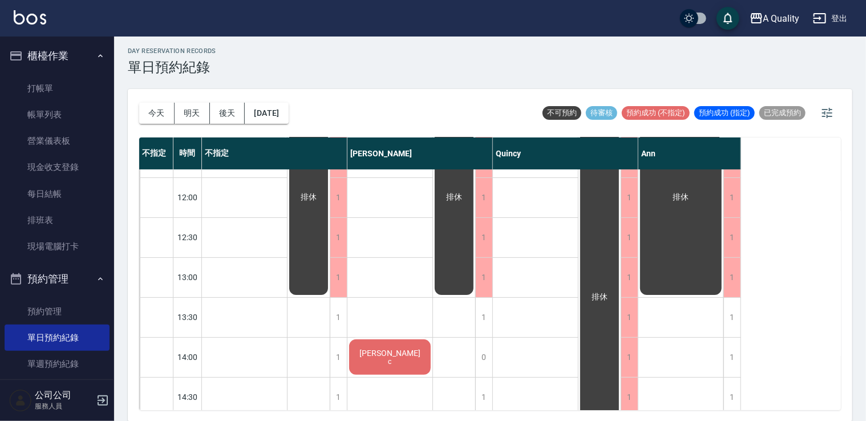
scroll to position [53, 0]
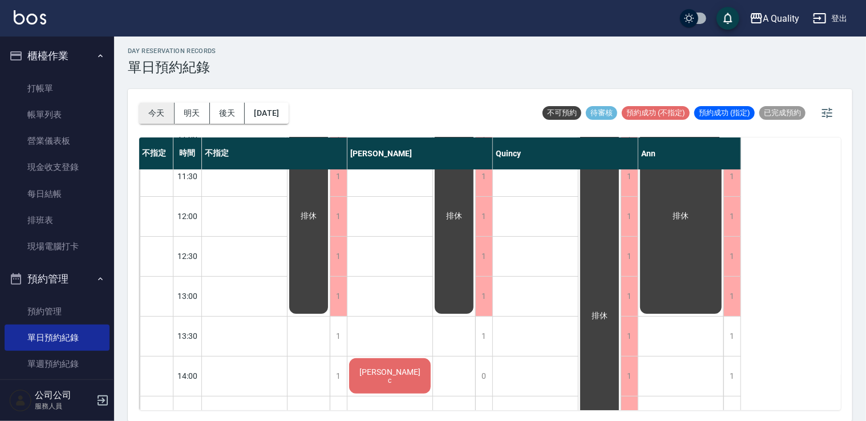
click at [147, 109] on button "今天" at bounding box center [156, 113] width 35 height 21
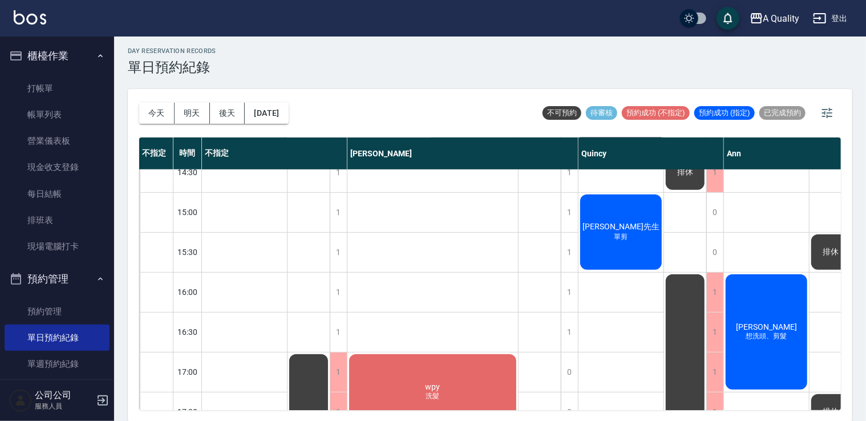
scroll to position [315, 0]
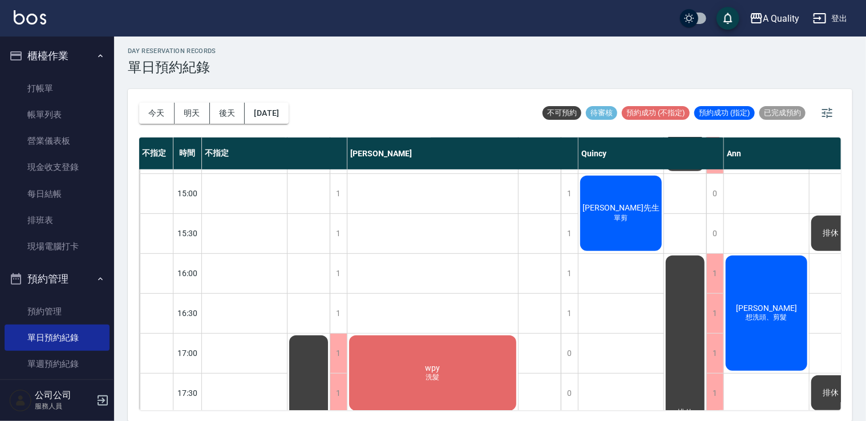
click at [627, 226] on div "林先生 單剪" at bounding box center [620, 213] width 85 height 79
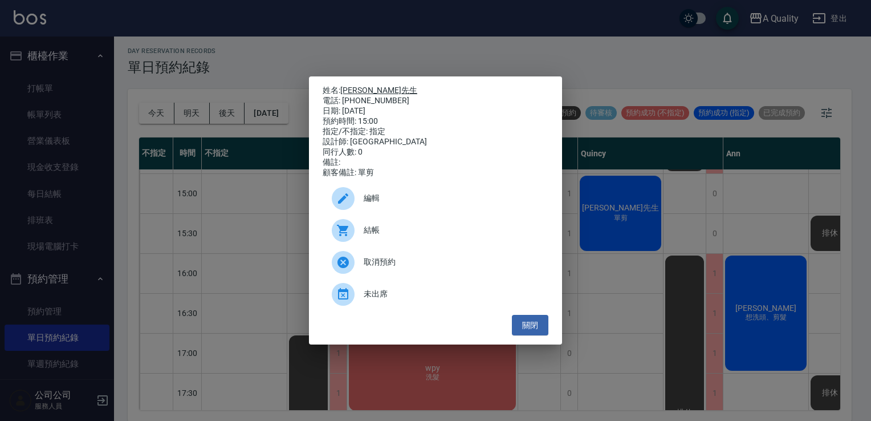
click at [350, 86] on link "[PERSON_NAME]先生" at bounding box center [378, 90] width 77 height 9
click at [351, 88] on link "[PERSON_NAME]先生" at bounding box center [378, 90] width 77 height 9
click at [539, 322] on button "關閉" at bounding box center [530, 325] width 37 height 21
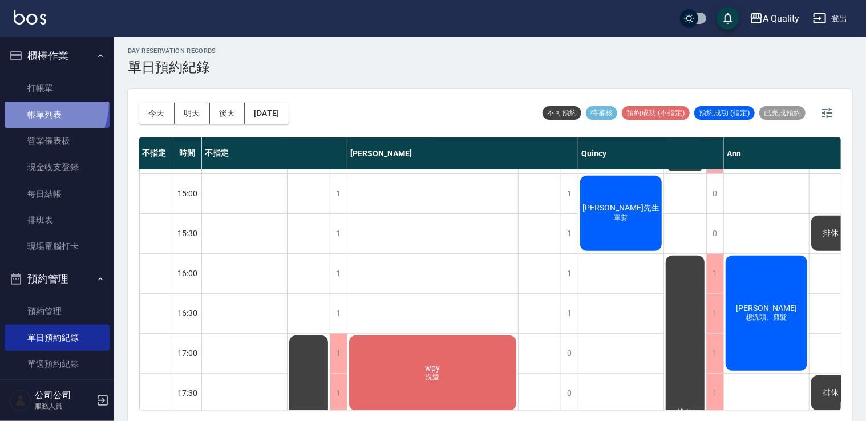
click at [35, 103] on link "帳單列表" at bounding box center [57, 115] width 105 height 26
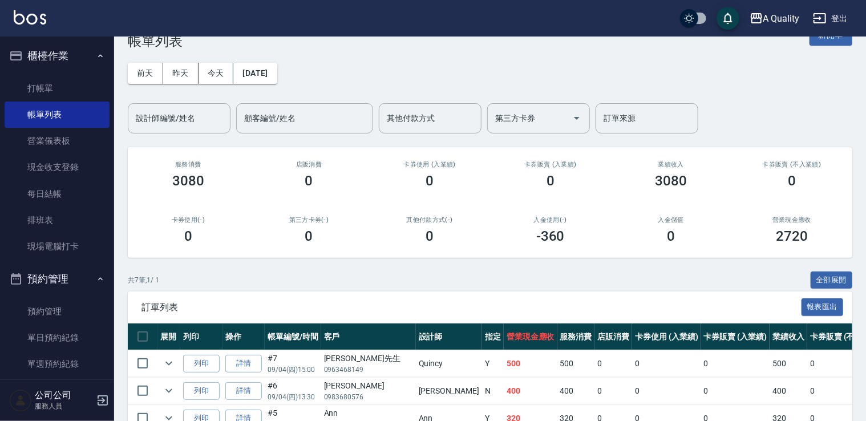
scroll to position [57, 0]
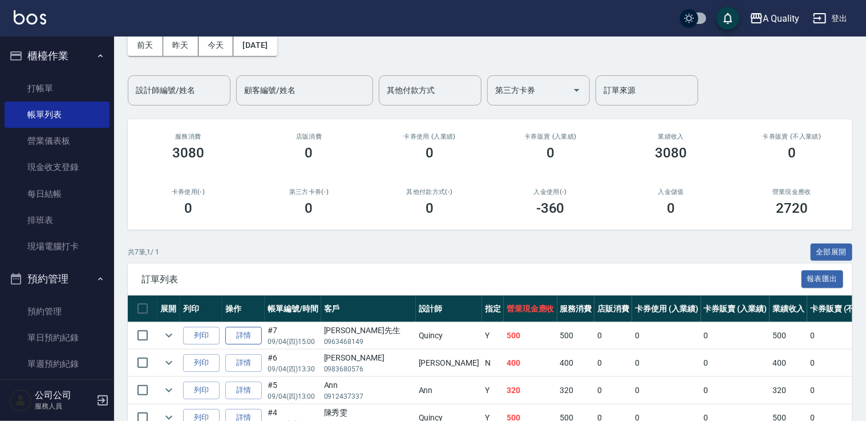
click at [235, 339] on link "詳情" at bounding box center [243, 336] width 37 height 18
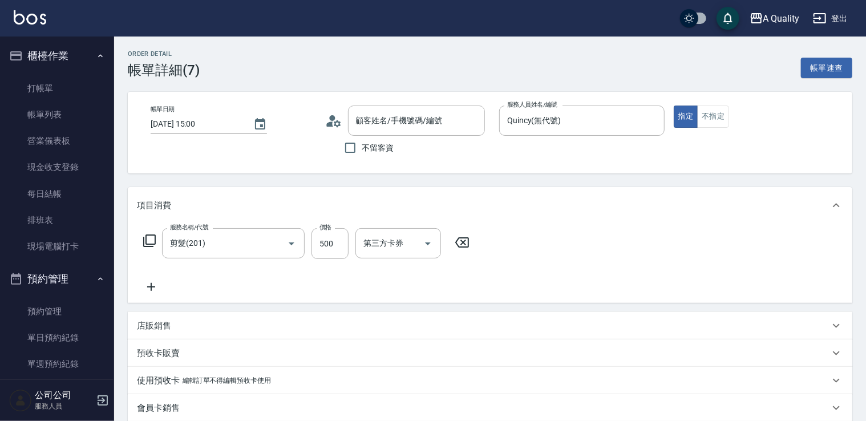
type input "2025/09/04 15:00"
type input "Quincy(無代號)"
type input "剪髮(201)"
type input "林先生/0963468149/"
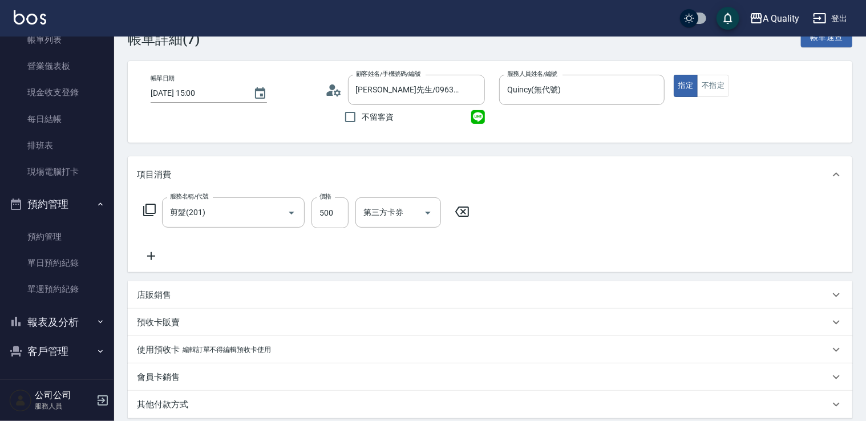
scroll to position [57, 0]
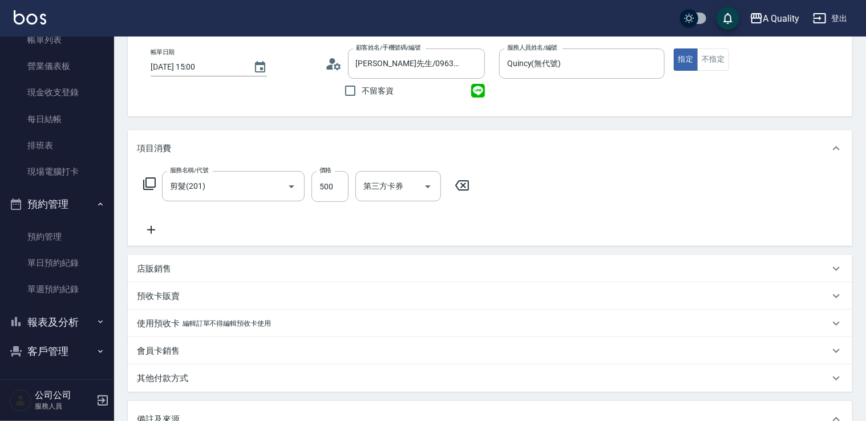
click at [86, 318] on button "報表及分析" at bounding box center [57, 322] width 105 height 30
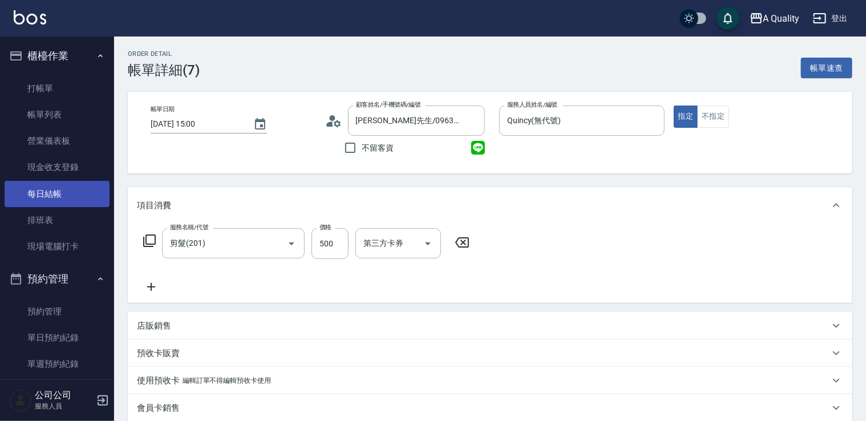
scroll to position [0, 0]
click at [76, 192] on link "每日結帳" at bounding box center [57, 194] width 105 height 26
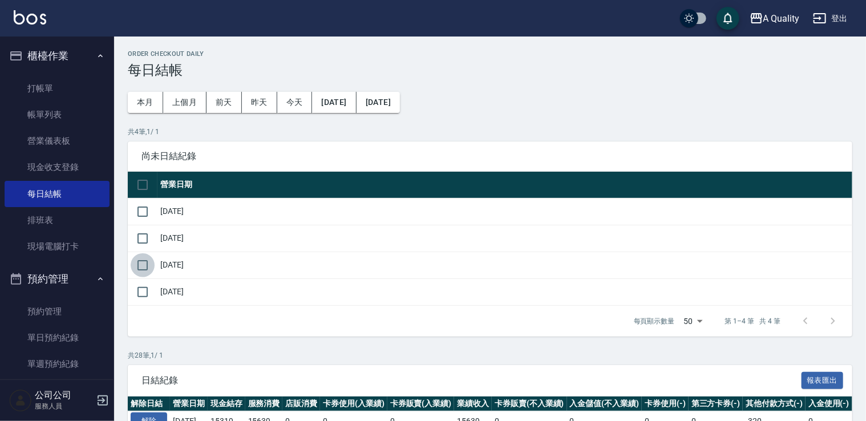
click at [147, 264] on input "checkbox" at bounding box center [143, 265] width 24 height 24
checkbox input "true"
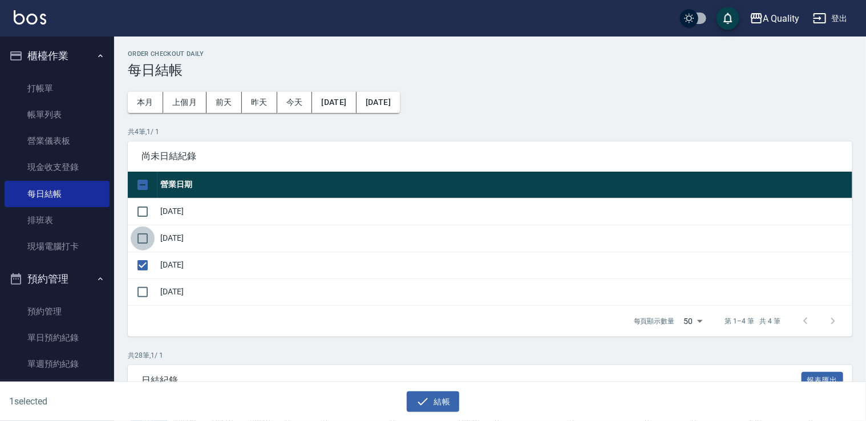
click at [142, 241] on input "checkbox" at bounding box center [143, 238] width 24 height 24
checkbox input "true"
click at [142, 212] on input "checkbox" at bounding box center [143, 212] width 24 height 24
click at [426, 397] on icon "button" at bounding box center [423, 402] width 14 height 14
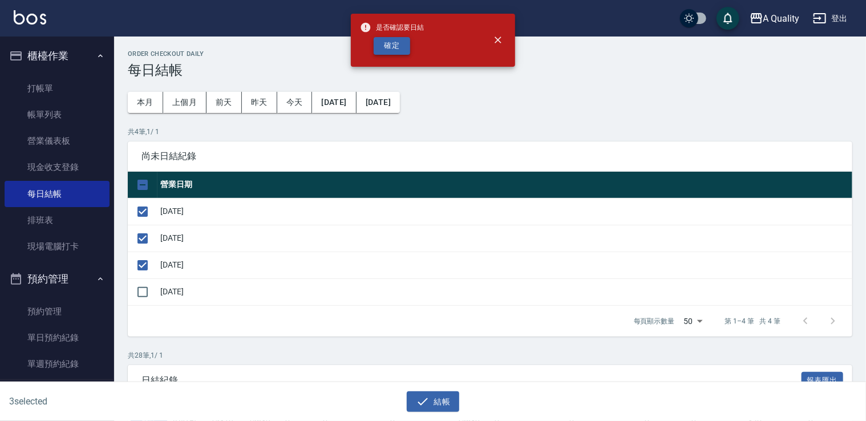
click at [403, 50] on button "確定" at bounding box center [392, 46] width 37 height 18
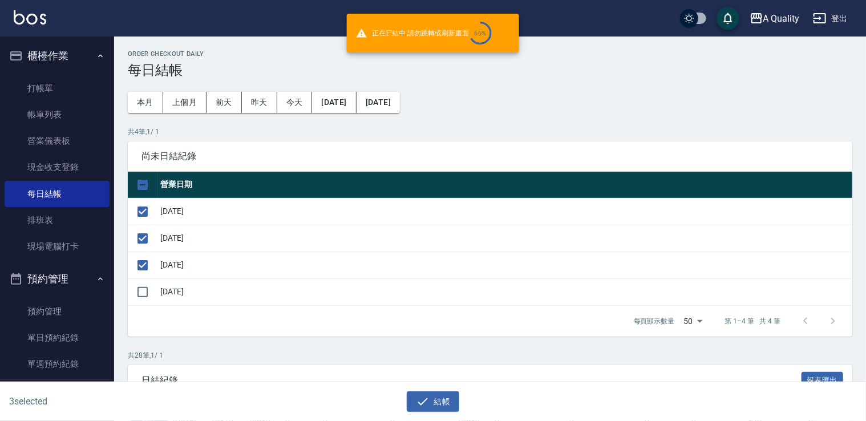
checkbox input "false"
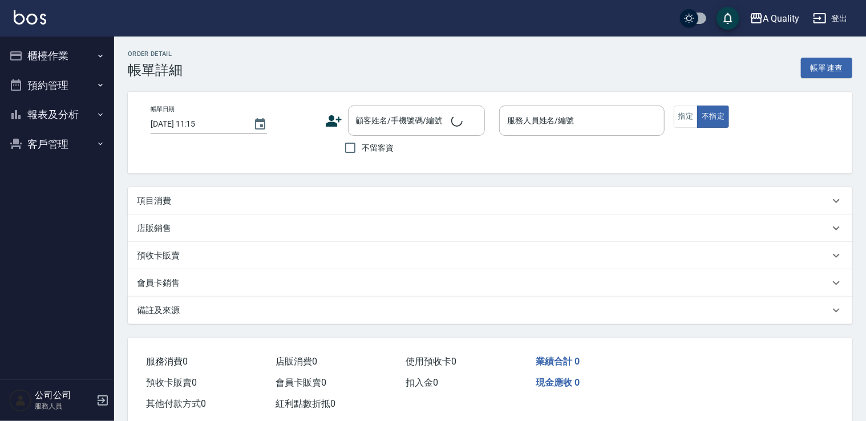
type input "[DATE] 11:00"
type input "Ann(無代號)"
type input "S"
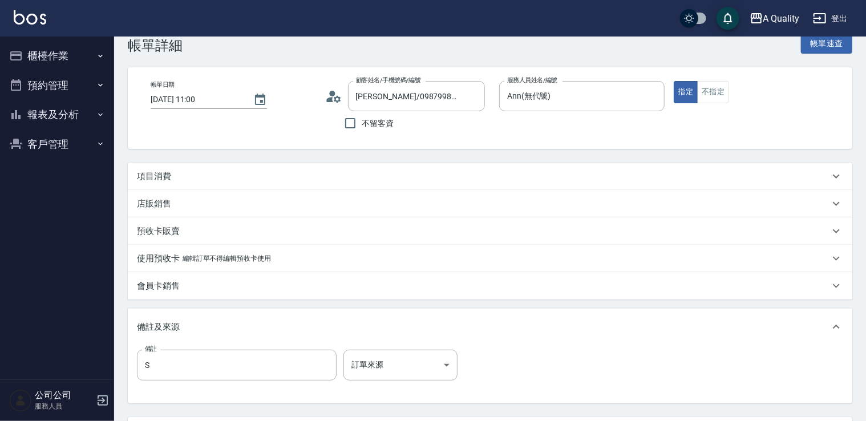
type input "康孝莊/0987998668/000605"
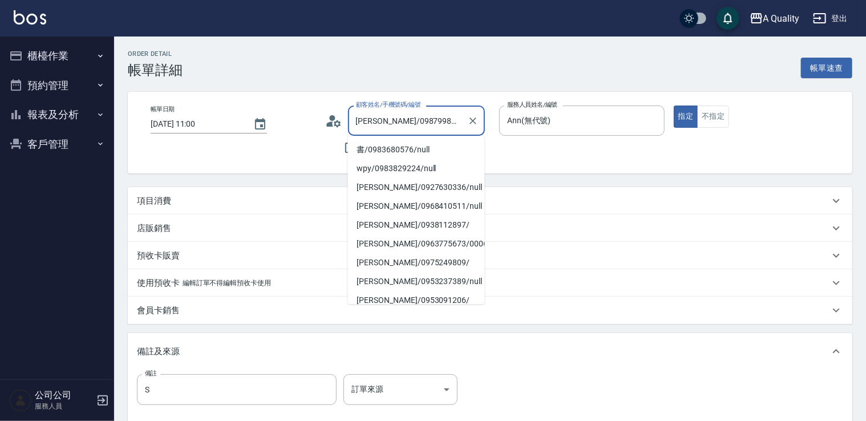
drag, startPoint x: 384, startPoint y: 121, endPoint x: 425, endPoint y: 120, distance: 41.7
click at [425, 120] on input "康孝莊/0987998668/000605" at bounding box center [408, 121] width 110 height 20
click at [43, 52] on button "櫃檯作業" at bounding box center [57, 56] width 105 height 30
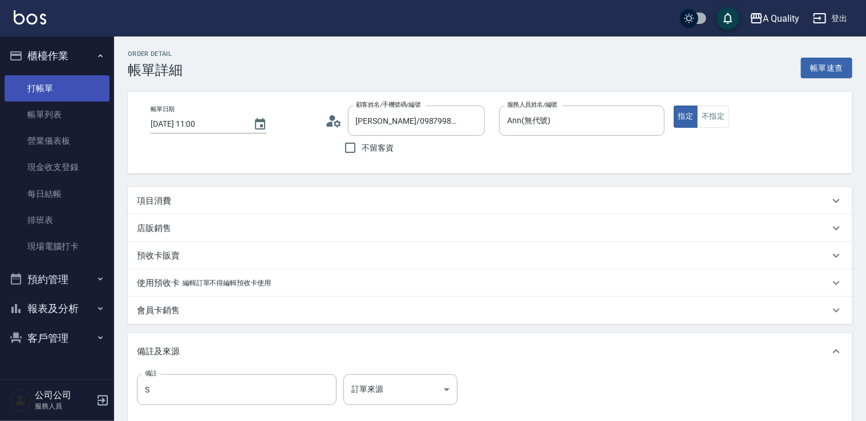
click at [53, 86] on link "打帳單" at bounding box center [57, 88] width 105 height 26
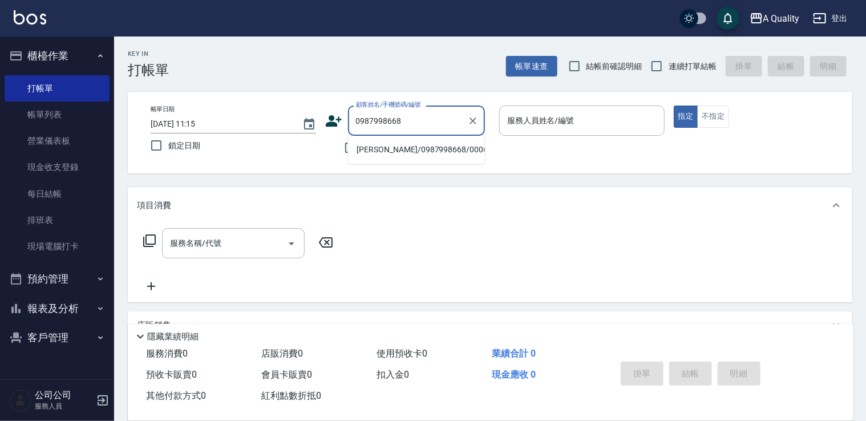
click at [390, 148] on li "康孝莊/0987998668/000605" at bounding box center [416, 149] width 137 height 19
type input "康孝莊/0987998668/000605"
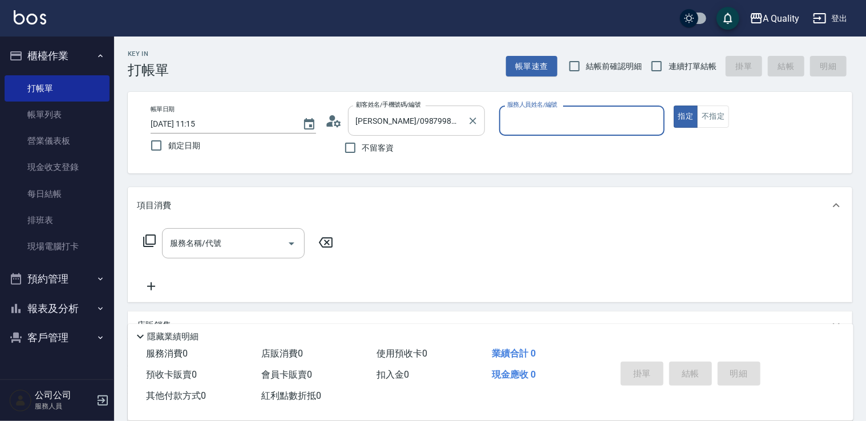
type input "Ann(無代號)"
drag, startPoint x: 194, startPoint y: 250, endPoint x: 194, endPoint y: 241, distance: 9.7
click at [194, 250] on input "服務名稱/代號" at bounding box center [224, 243] width 115 height 20
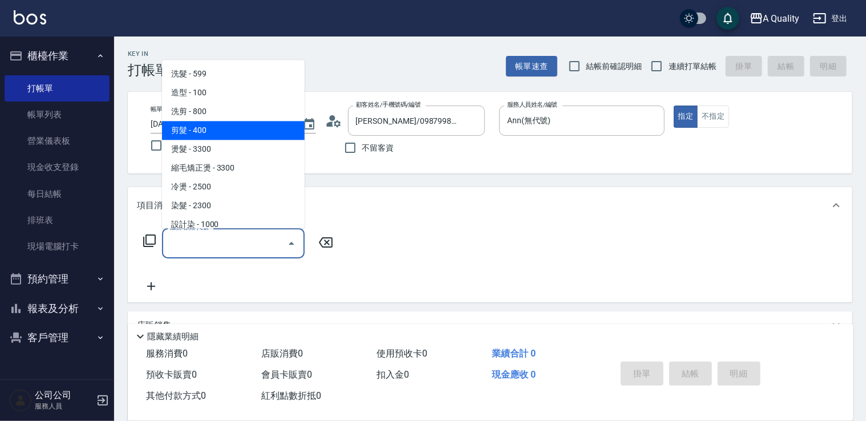
click at [213, 131] on span "剪髮 - 400" at bounding box center [233, 130] width 143 height 19
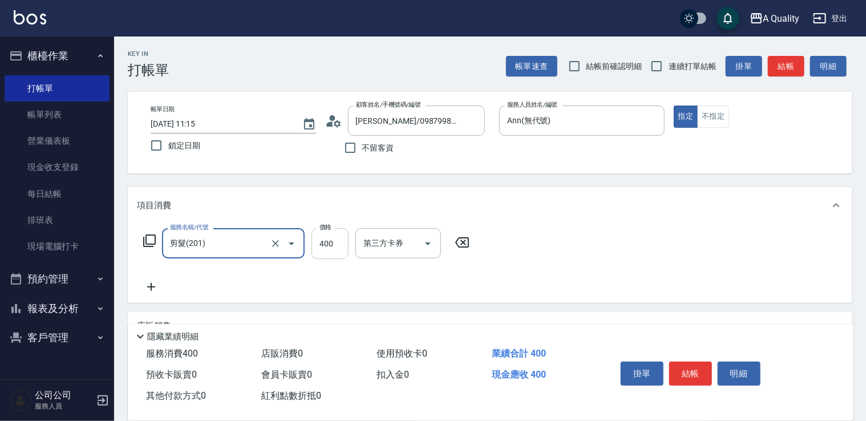
click at [315, 243] on input "400" at bounding box center [329, 243] width 37 height 31
click at [248, 236] on input "剪髮(201)" at bounding box center [217, 243] width 100 height 20
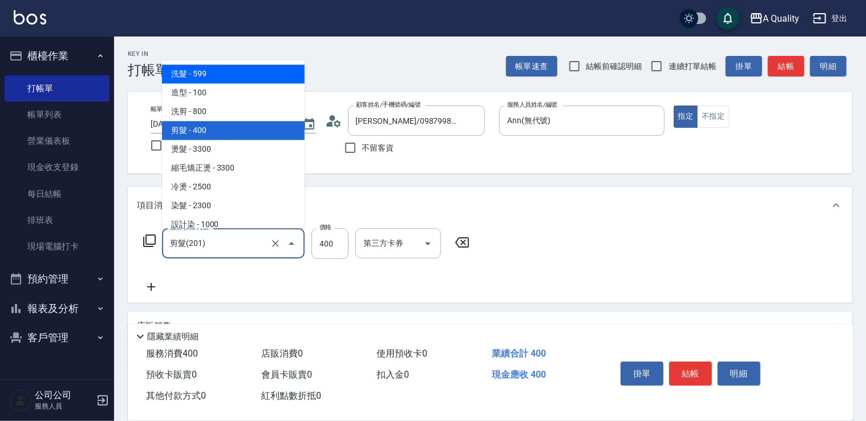
drag, startPoint x: 189, startPoint y: 71, endPoint x: 329, endPoint y: 227, distance: 209.2
click at [194, 74] on span "洗髮 - 599" at bounding box center [233, 73] width 143 height 19
type input "洗髮(101)"
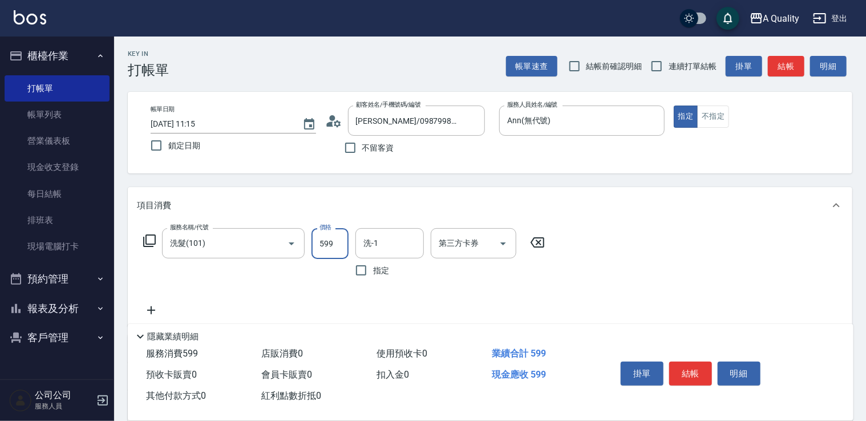
drag, startPoint x: 329, startPoint y: 236, endPoint x: 322, endPoint y: 233, distance: 7.7
click at [329, 236] on input "599" at bounding box center [329, 243] width 37 height 31
type input "360"
click at [415, 244] on input "洗-1" at bounding box center [389, 243] width 58 height 20
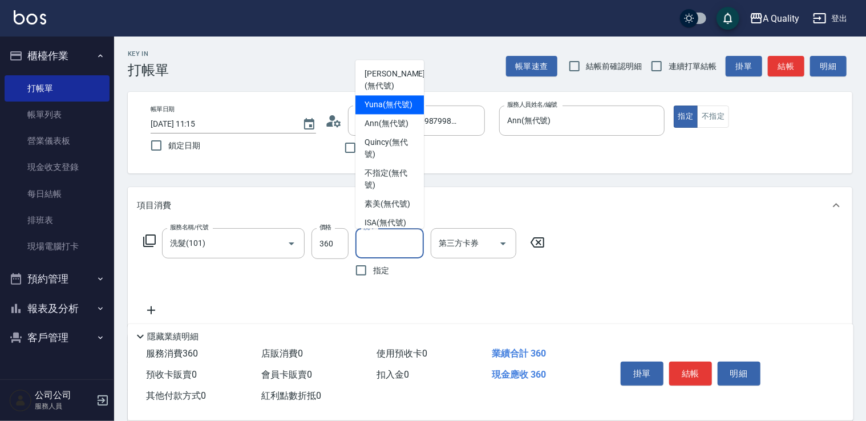
click at [381, 111] on span "Yuna (無代號)" at bounding box center [388, 105] width 48 height 12
type input "Yuna(無代號)"
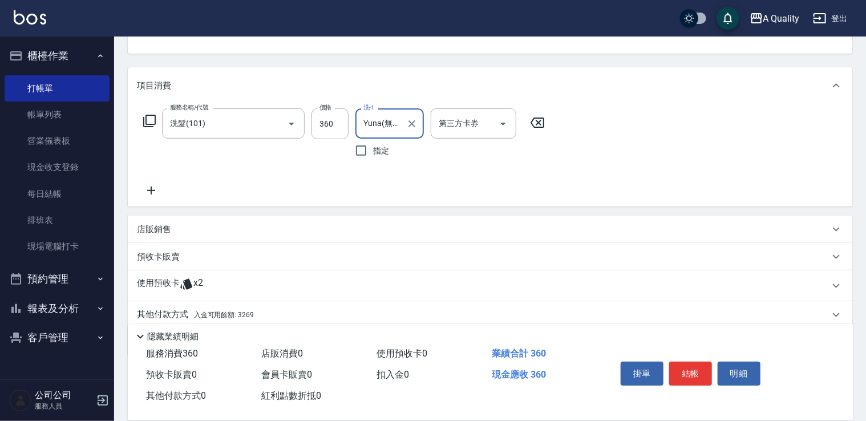
scroll to position [163, 0]
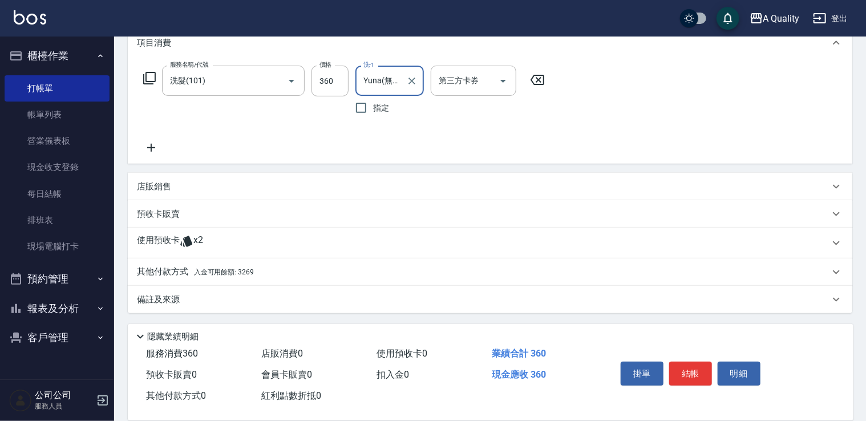
click at [189, 266] on p "其他付款方式 入金可用餘額: 3269" at bounding box center [195, 272] width 117 height 13
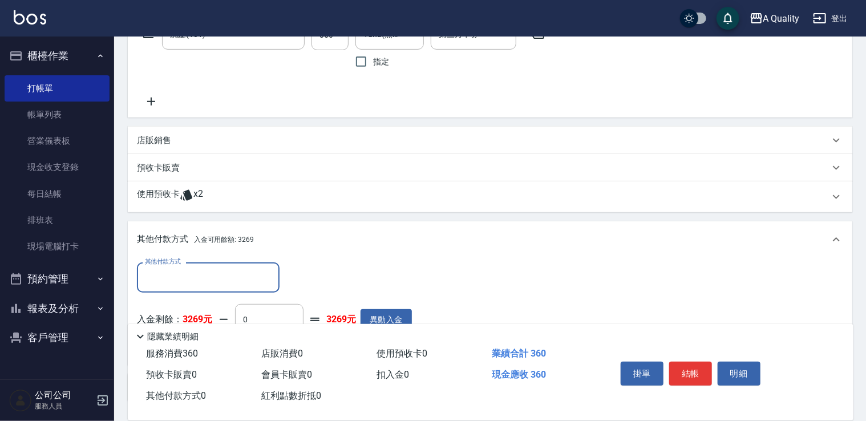
scroll to position [0, 0]
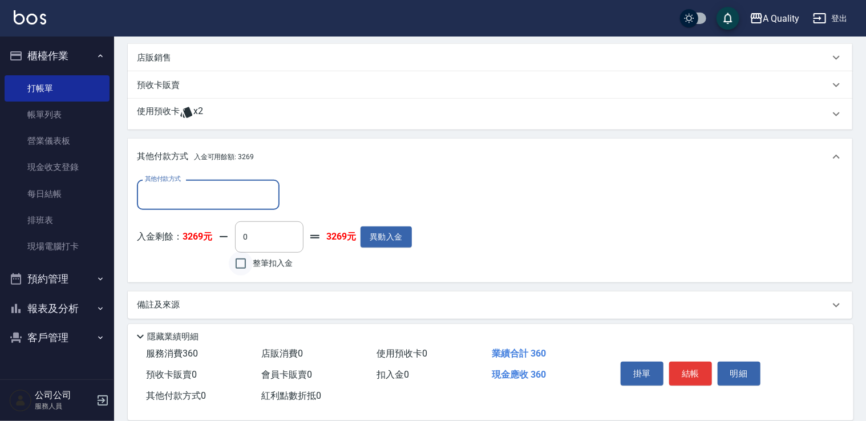
click at [245, 261] on input "整筆扣入金" at bounding box center [241, 264] width 24 height 24
checkbox input "true"
type input "360"
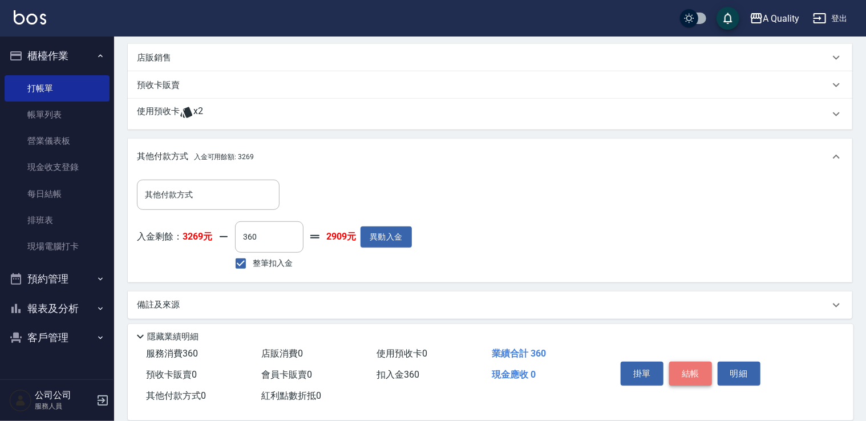
click at [683, 367] on button "結帳" at bounding box center [690, 374] width 43 height 24
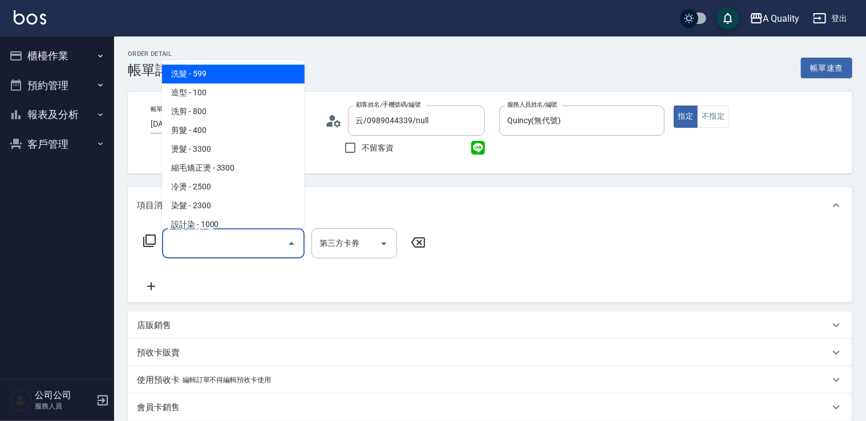
click at [220, 238] on input "服務名稱/代號" at bounding box center [224, 243] width 115 height 20
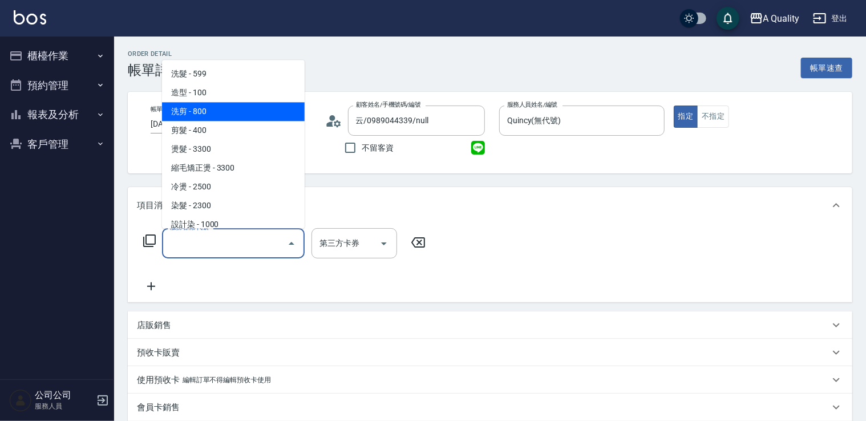
click at [218, 109] on span "洗剪 - 800" at bounding box center [233, 111] width 143 height 19
type input "洗剪(103)"
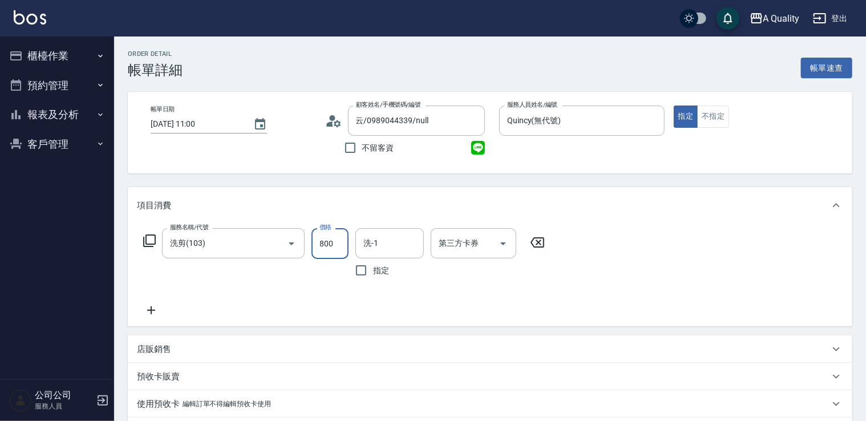
click at [322, 243] on input "800" at bounding box center [329, 243] width 37 height 31
drag, startPoint x: 335, startPoint y: 244, endPoint x: 258, endPoint y: 256, distance: 78.4
click at [258, 256] on div "服務名稱/代號 洗剪(103) 服務名稱/代號 價格 900 價格 洗-1 洗-1 指定 第三方卡券 第三方卡券" at bounding box center [344, 255] width 415 height 54
click at [270, 242] on icon "Clear" at bounding box center [275, 243] width 11 height 11
type input "900"
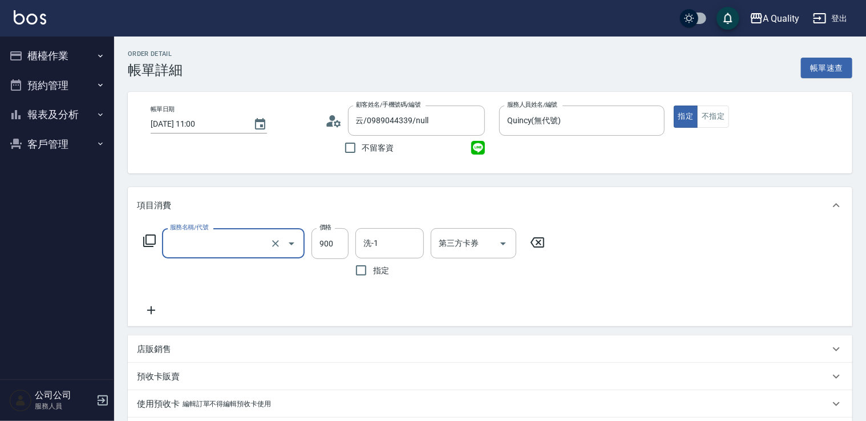
click at [211, 246] on input "服務名稱/代號" at bounding box center [217, 243] width 100 height 20
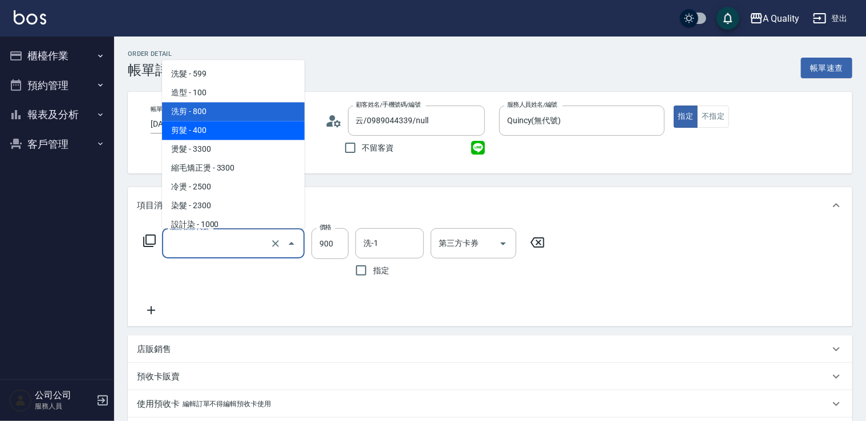
click at [200, 125] on span "剪髮 - 400" at bounding box center [233, 130] width 143 height 19
type input "剪髮(201)"
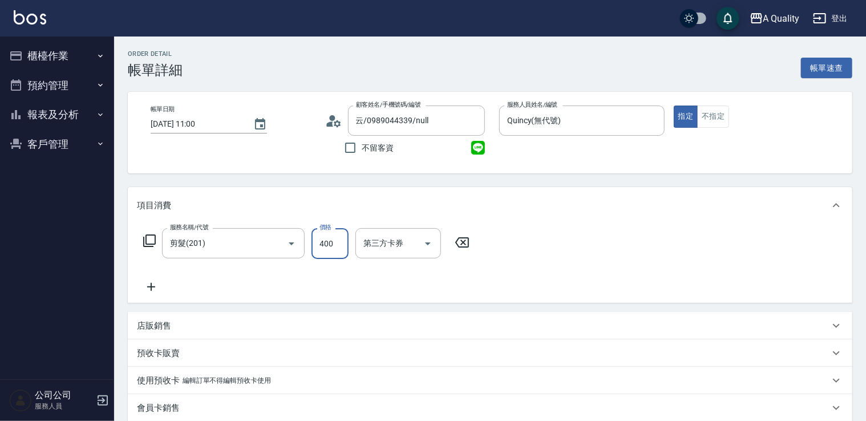
click at [331, 238] on input "400" at bounding box center [329, 243] width 37 height 31
type input "500"
click at [333, 121] on icon at bounding box center [333, 120] width 17 height 17
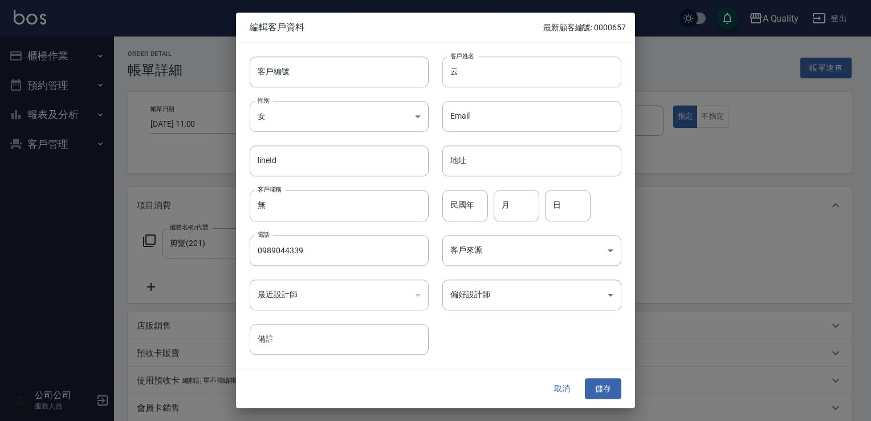
click at [459, 74] on input "云" at bounding box center [532, 71] width 179 height 31
type input "5"
type input "鄭淳云"
drag, startPoint x: 610, startPoint y: 386, endPoint x: 604, endPoint y: 379, distance: 9.3
click at [610, 386] on button "儲存" at bounding box center [603, 388] width 37 height 21
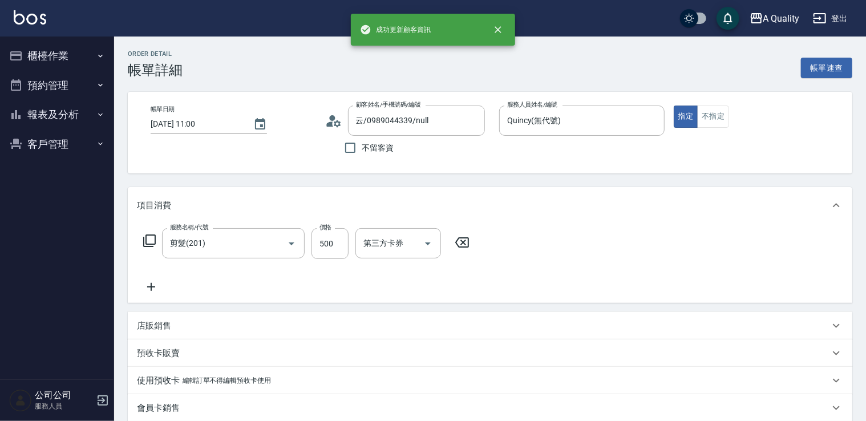
type input "鄭淳云/0989044339/"
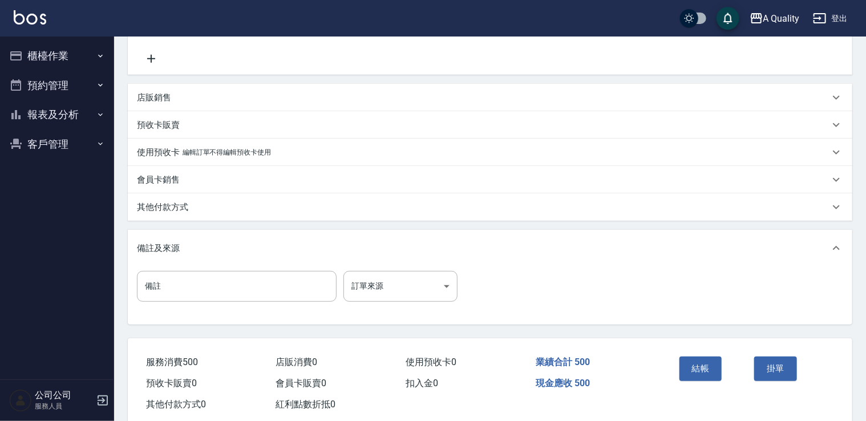
scroll to position [253, 0]
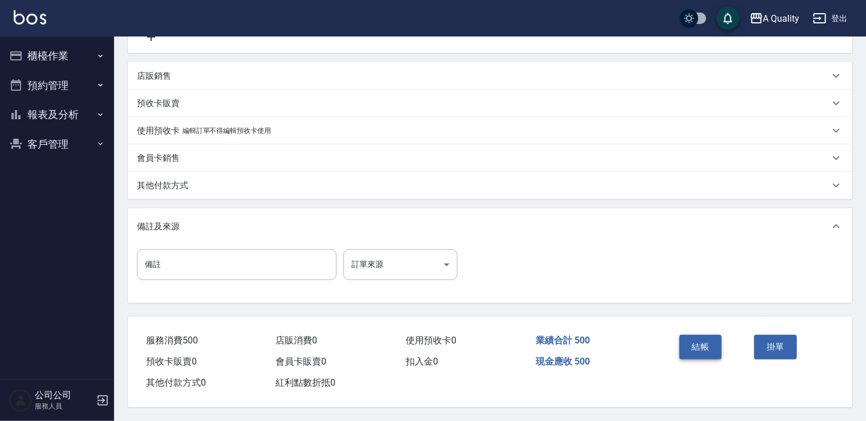
click at [703, 338] on button "結帳" at bounding box center [700, 347] width 43 height 24
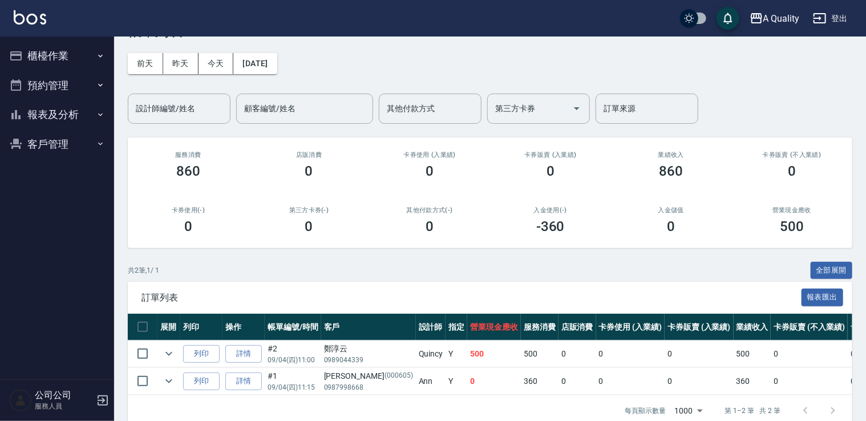
scroll to position [66, 0]
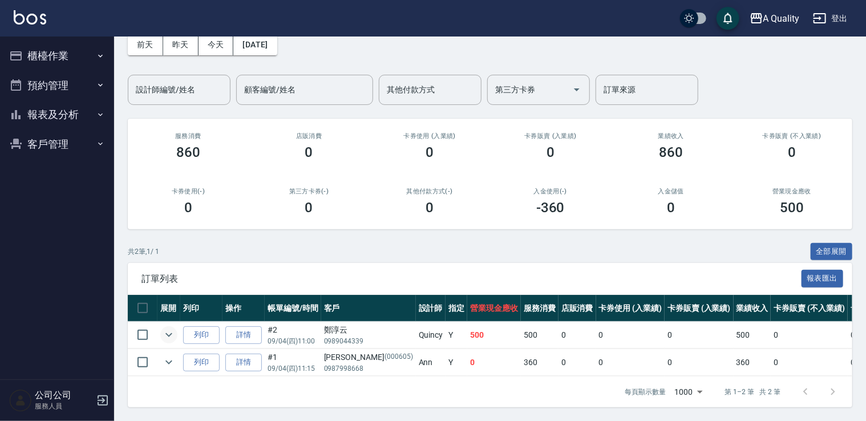
click at [164, 330] on icon "expand row" at bounding box center [169, 335] width 14 height 14
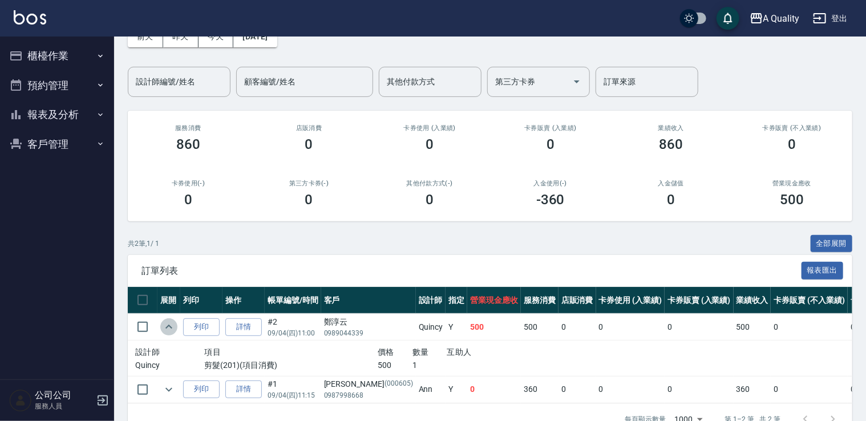
click at [164, 330] on icon "expand row" at bounding box center [169, 327] width 14 height 14
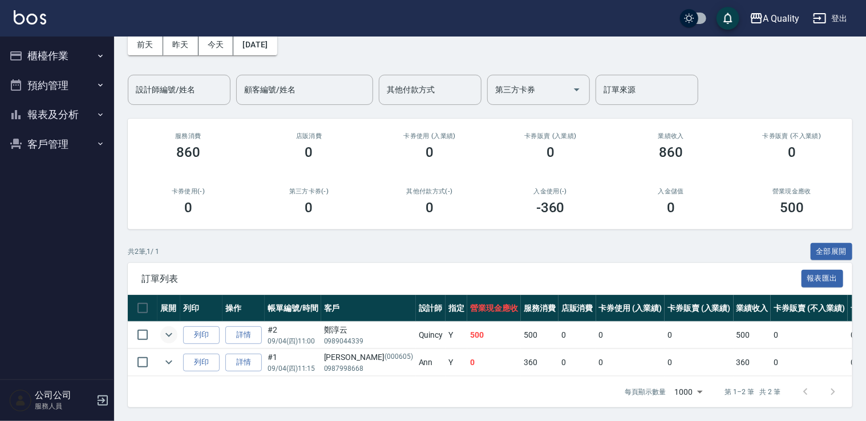
click at [46, 59] on button "櫃檯作業" at bounding box center [57, 56] width 105 height 30
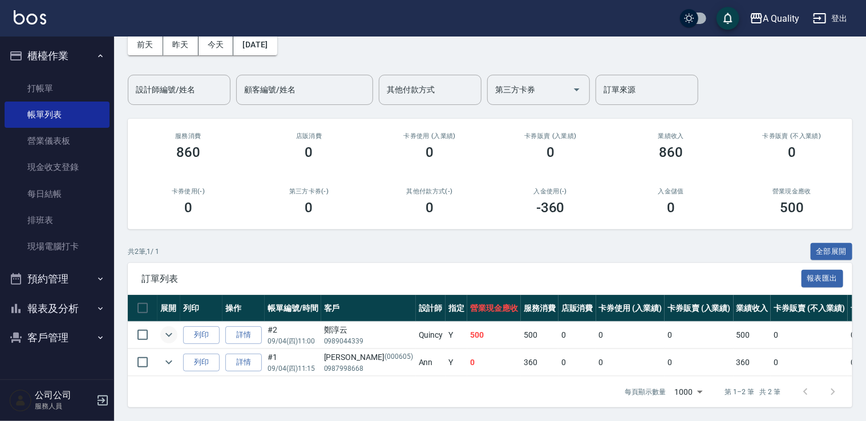
click at [46, 59] on button "櫃檯作業" at bounding box center [57, 56] width 105 height 30
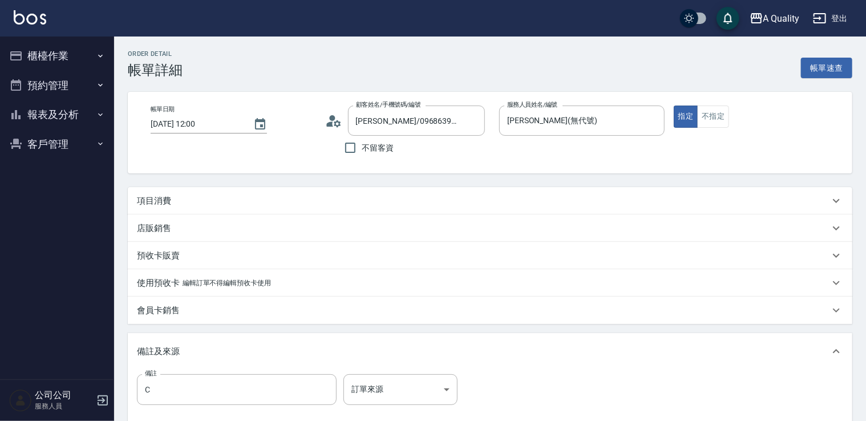
click at [181, 188] on div "Order detail 帳單詳細 帳單速查 帳單日期 [DATE] 12:00 顧客姓名/手機號碼/編號 [PERSON_NAME]/0968639169/…" at bounding box center [490, 291] width 752 height 509
click at [183, 197] on div "項目消費" at bounding box center [483, 201] width 692 height 12
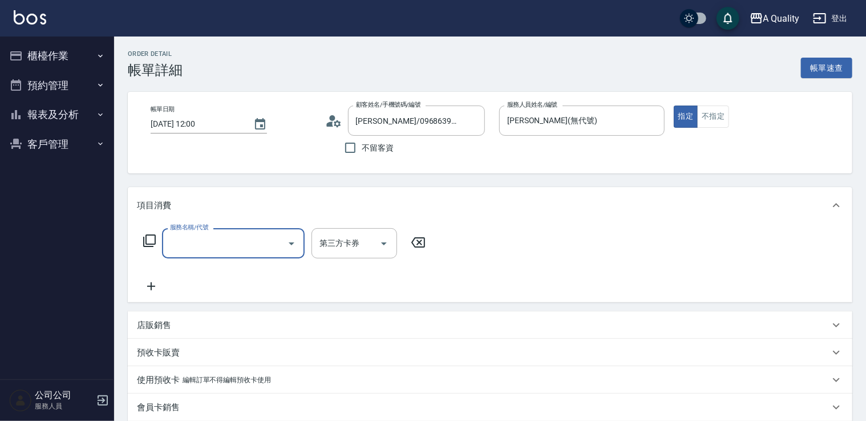
click at [194, 245] on input "服務名稱/代號" at bounding box center [224, 243] width 115 height 20
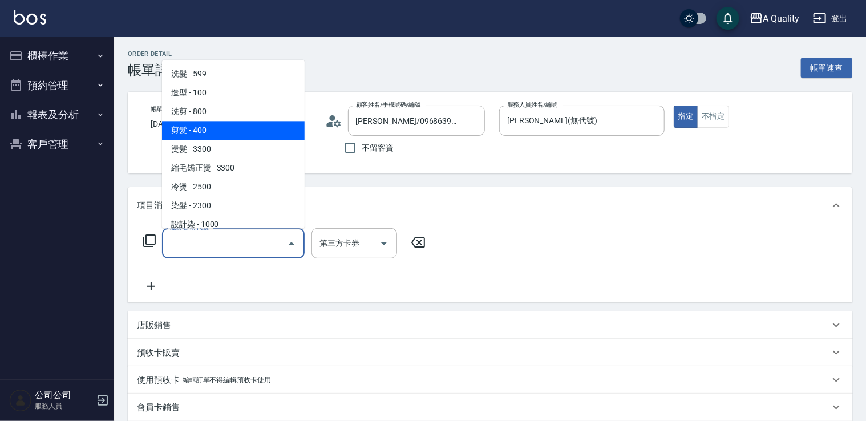
click at [206, 133] on span "剪髮 - 400" at bounding box center [233, 130] width 143 height 19
type input "剪髮(201)"
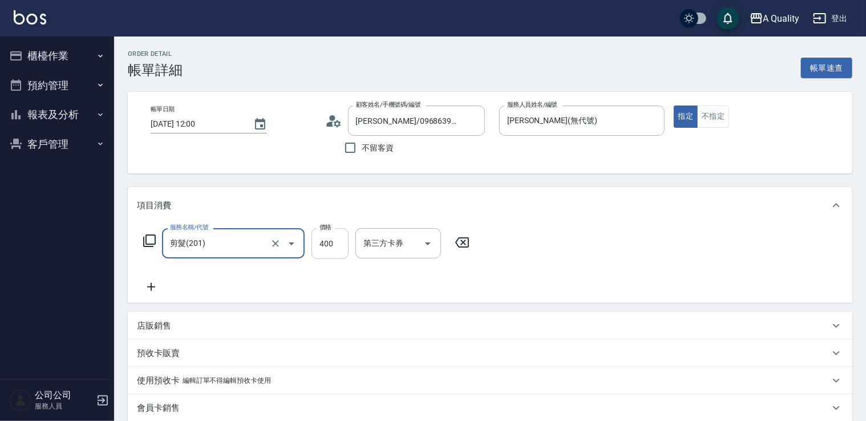
click at [319, 244] on input "400" at bounding box center [329, 243] width 37 height 31
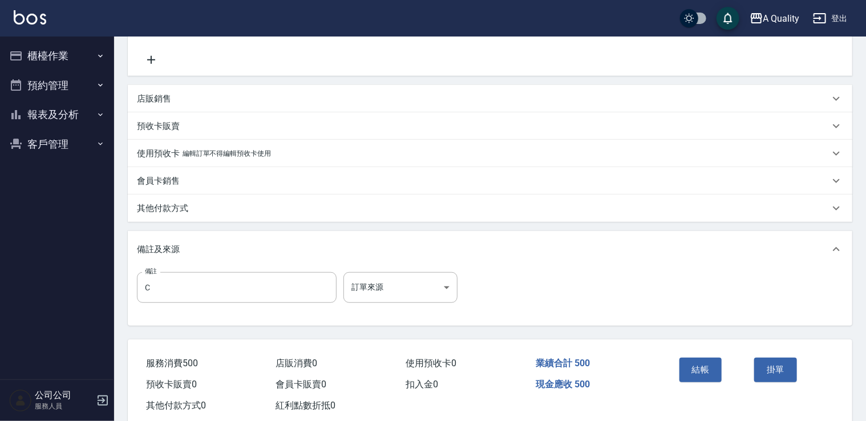
scroll to position [228, 0]
type input "500"
click at [686, 367] on button "結帳" at bounding box center [700, 368] width 43 height 24
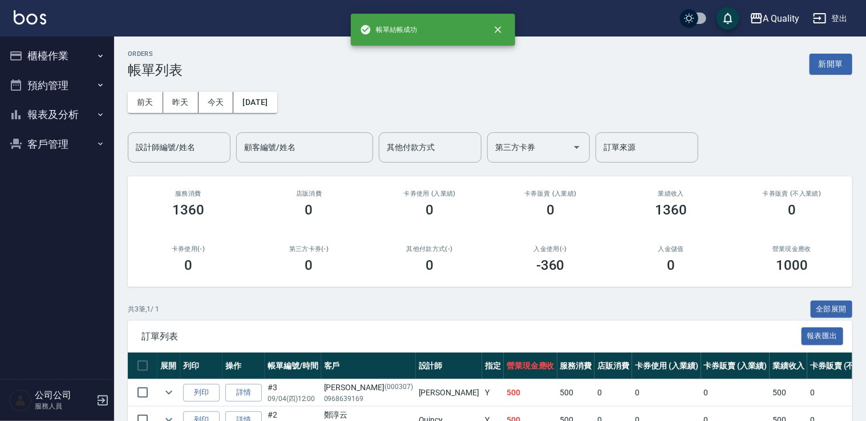
click at [33, 90] on button "預約管理" at bounding box center [57, 86] width 105 height 30
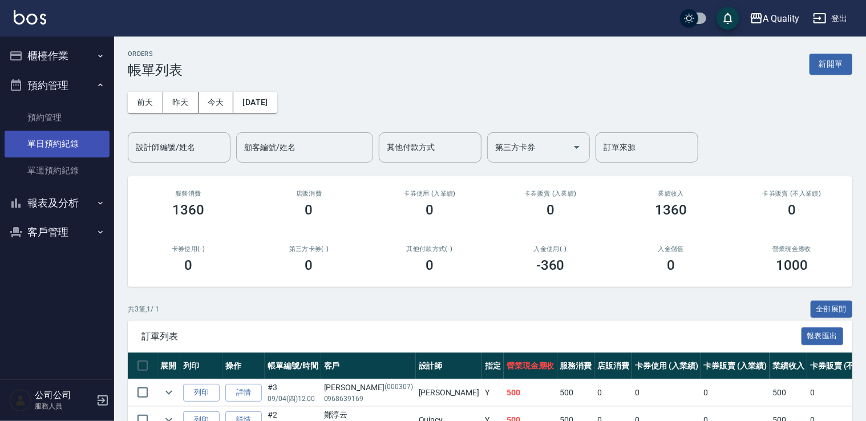
click at [64, 144] on link "單日預約紀錄" at bounding box center [57, 144] width 105 height 26
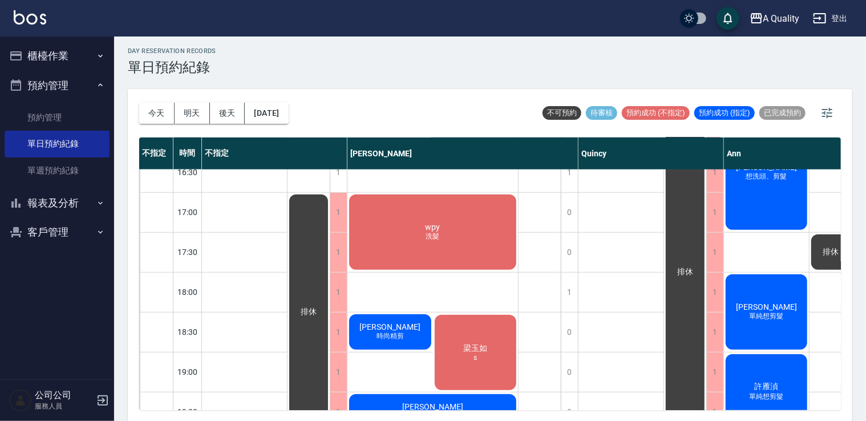
scroll to position [429, 0]
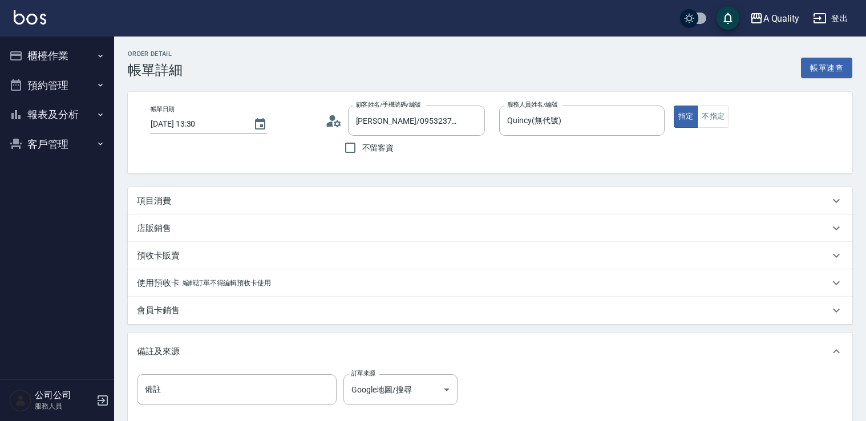
click at [188, 193] on div "項目消費" at bounding box center [490, 200] width 724 height 27
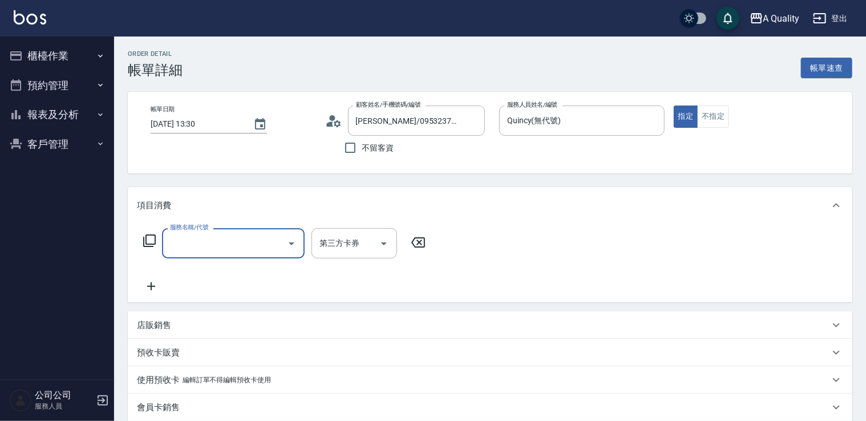
click at [197, 240] on input "服務名稱/代號" at bounding box center [224, 243] width 115 height 20
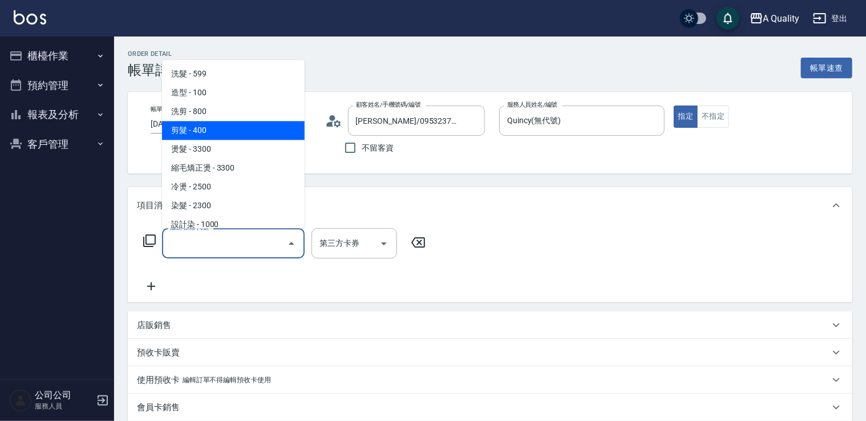
click at [199, 126] on span "剪髮 - 400" at bounding box center [233, 130] width 143 height 19
type input "剪髮(201)"
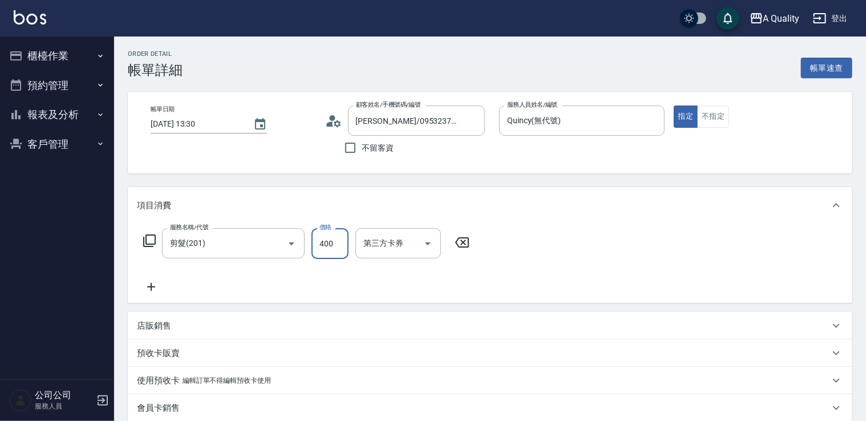
drag, startPoint x: 323, startPoint y: 243, endPoint x: 318, endPoint y: 229, distance: 14.8
click at [324, 243] on input "400" at bounding box center [329, 243] width 37 height 31
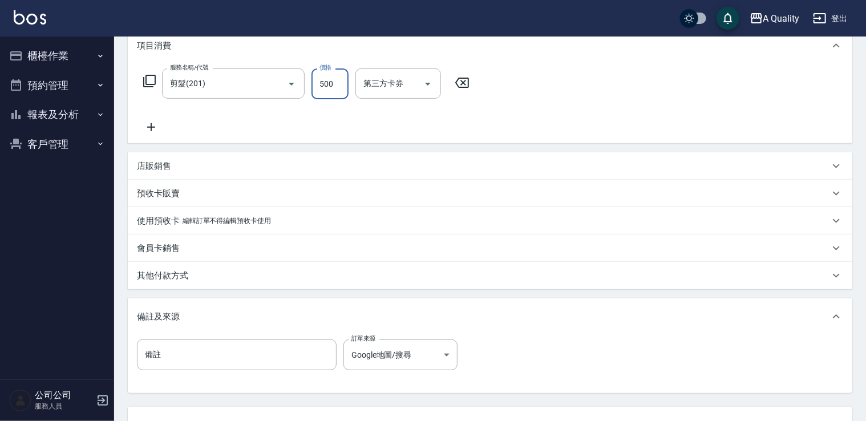
scroll to position [253, 0]
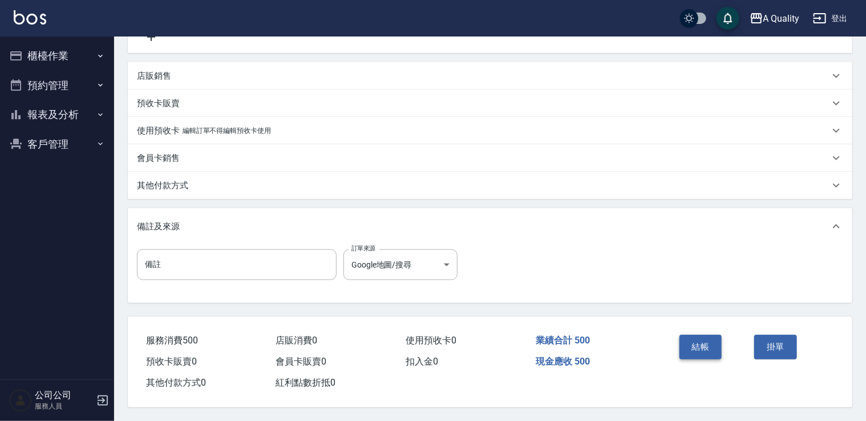
type input "500"
click at [706, 339] on button "結帳" at bounding box center [700, 347] width 43 height 24
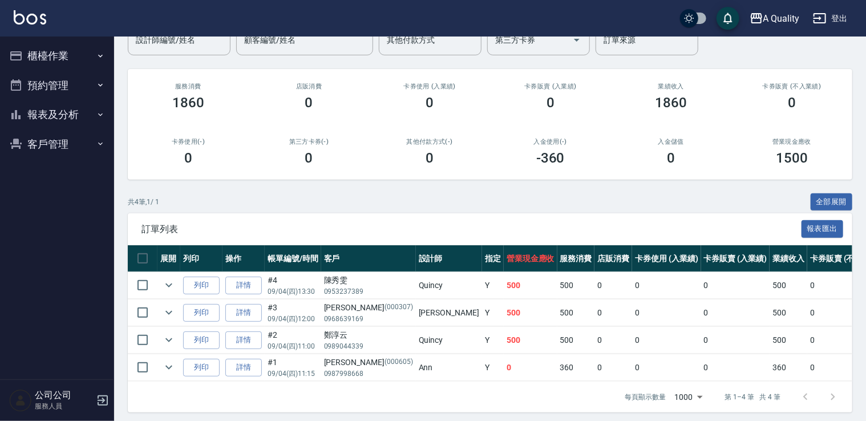
scroll to position [120, 0]
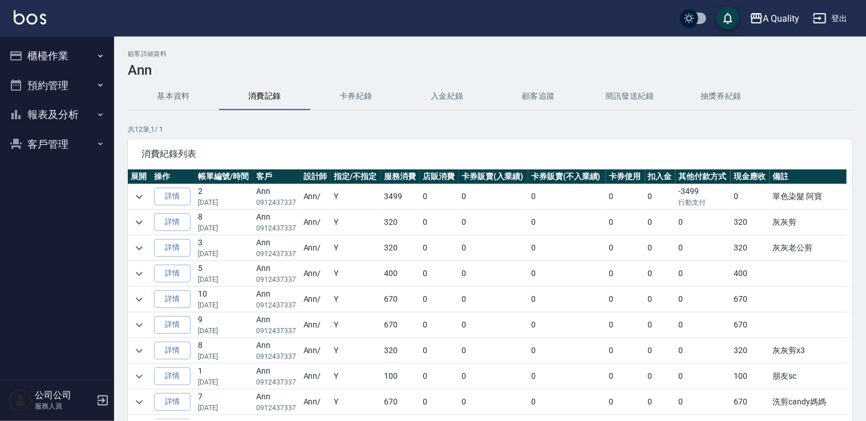
click at [46, 79] on button "預約管理" at bounding box center [57, 86] width 105 height 30
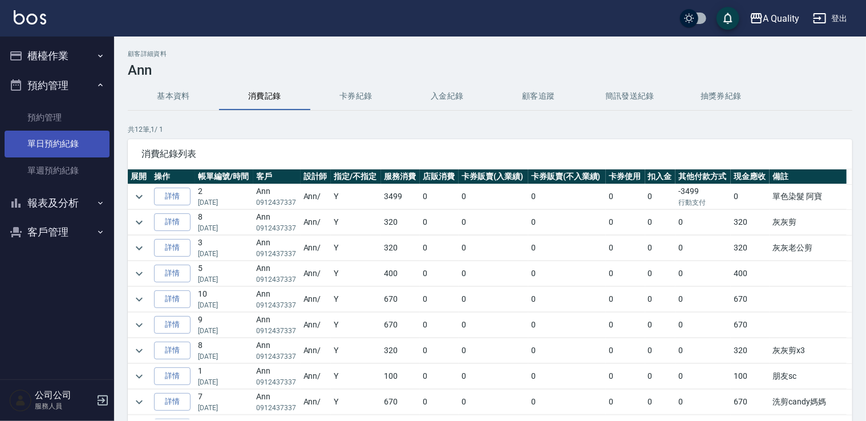
click at [63, 137] on link "單日預約紀錄" at bounding box center [57, 144] width 105 height 26
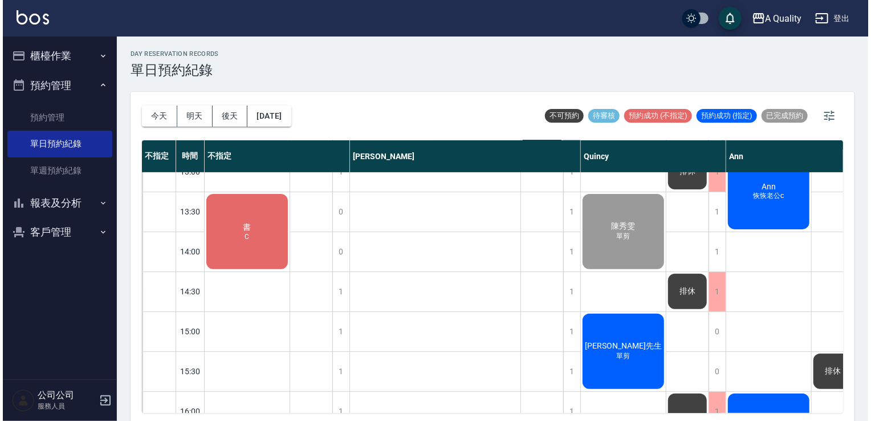
scroll to position [114, 0]
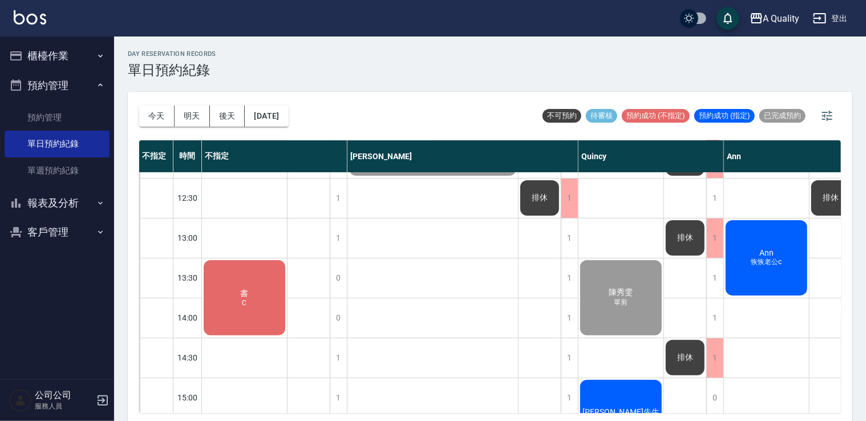
click at [777, 242] on div "[PERSON_NAME]老公c" at bounding box center [766, 257] width 85 height 79
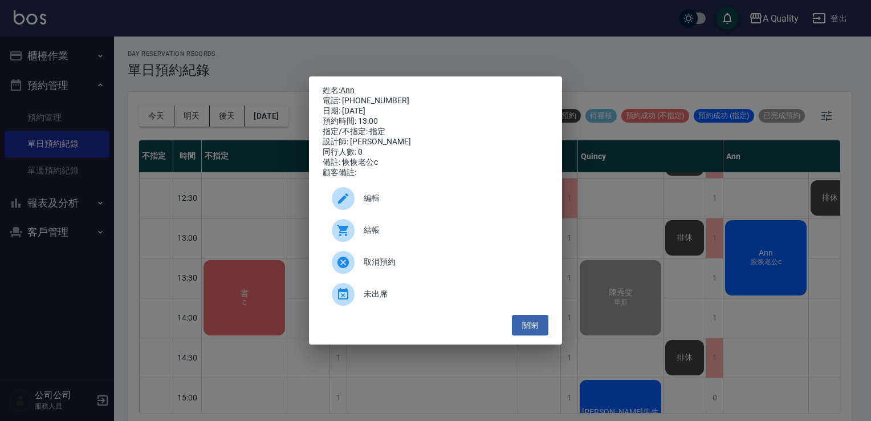
click at [357, 236] on div at bounding box center [348, 230] width 32 height 23
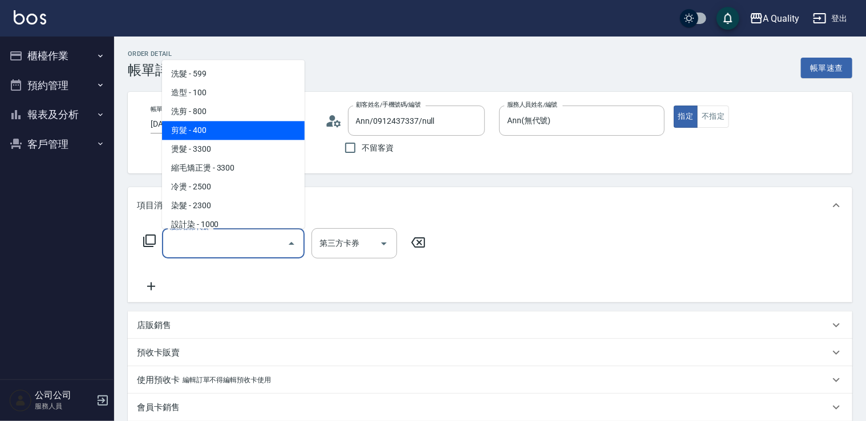
drag, startPoint x: 221, startPoint y: 125, endPoint x: 303, endPoint y: 209, distance: 117.8
click at [225, 128] on span "剪髮 - 400" at bounding box center [233, 130] width 143 height 19
type input "剪髮(201)"
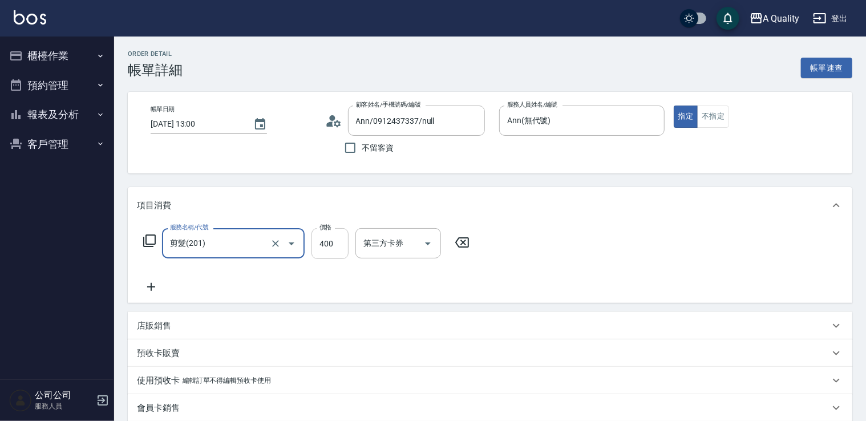
drag, startPoint x: 335, startPoint y: 254, endPoint x: 347, endPoint y: 242, distance: 16.5
click at [335, 254] on input "400" at bounding box center [329, 243] width 37 height 31
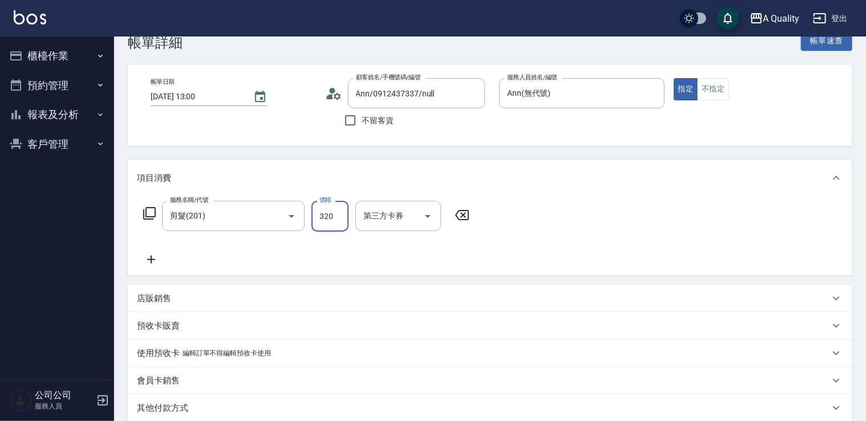
scroll to position [253, 0]
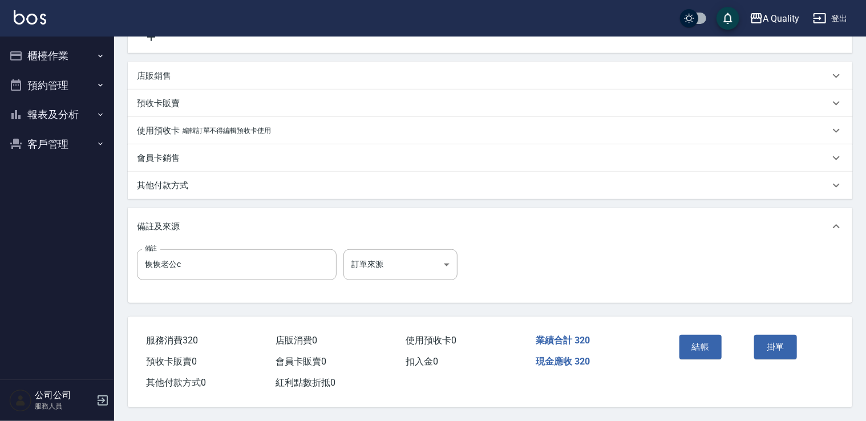
type input "320"
click at [699, 330] on div "結帳" at bounding box center [712, 355] width 75 height 50
click at [698, 335] on button "結帳" at bounding box center [700, 347] width 43 height 24
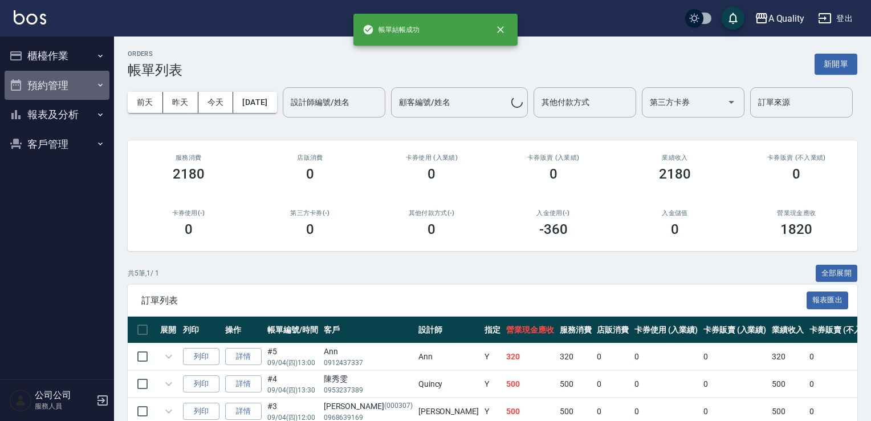
click at [59, 82] on button "預約管理" at bounding box center [57, 86] width 105 height 30
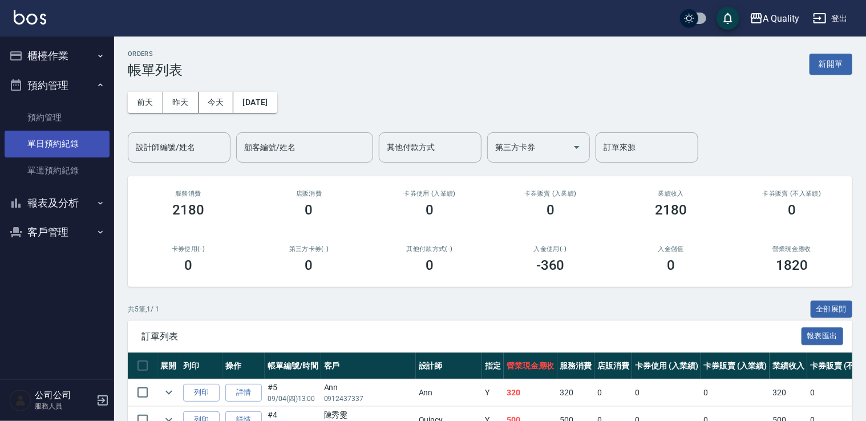
click at [68, 140] on link "單日預約紀錄" at bounding box center [57, 144] width 105 height 26
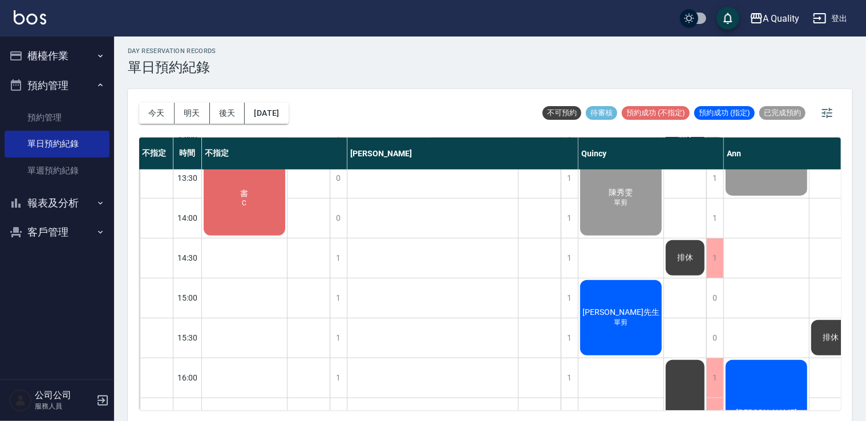
scroll to position [228, 0]
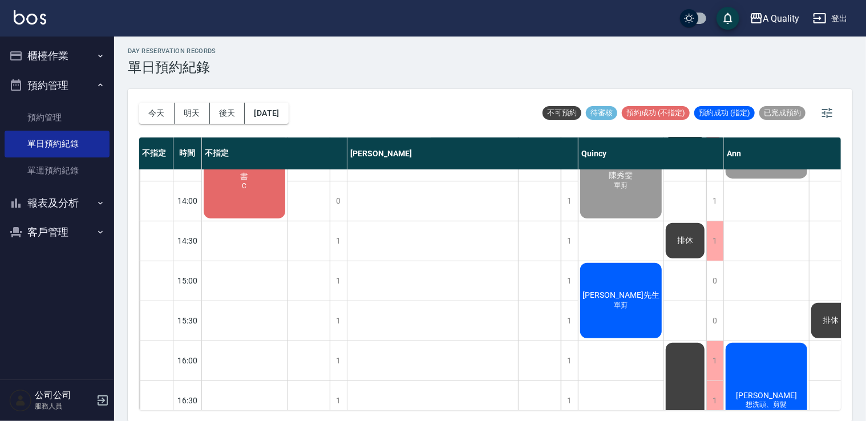
click at [252, 202] on div "書 C" at bounding box center [244, 180] width 85 height 79
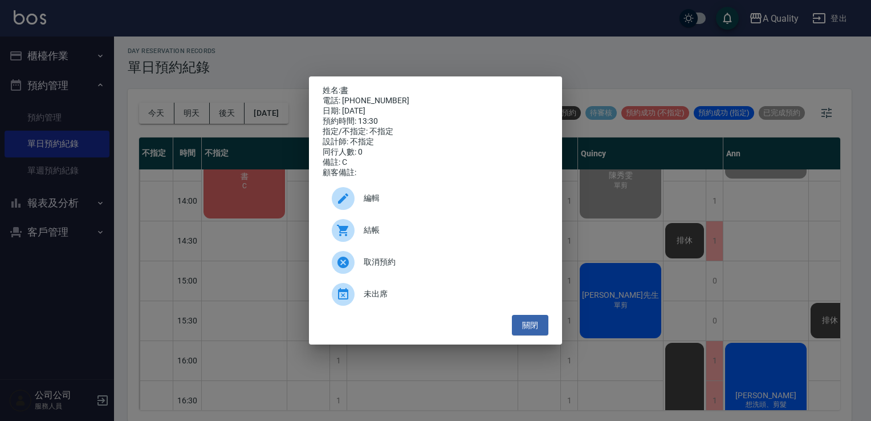
click at [550, 323] on div "姓名: 書 電話: 0983680576 日期: 2025/09/04 預約時間: 13:30 指定/不指定: 不指定 設計師: 不指定 同行人數: 0 備註…" at bounding box center [435, 210] width 253 height 269
click at [532, 326] on button "關閉" at bounding box center [530, 325] width 37 height 21
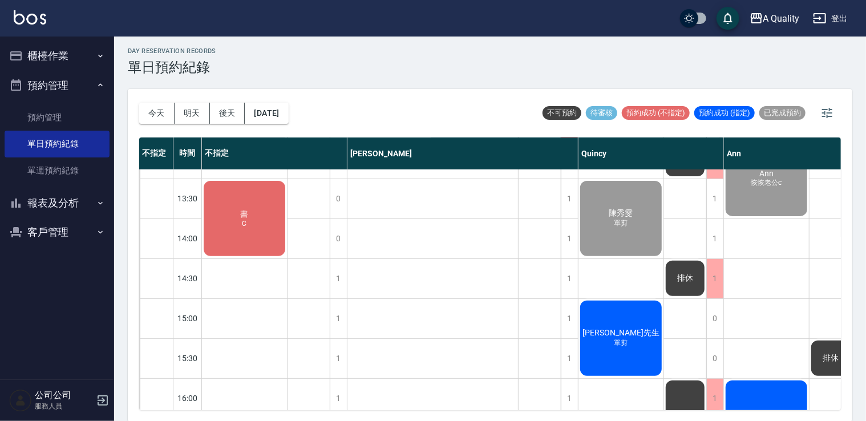
scroll to position [171, 0]
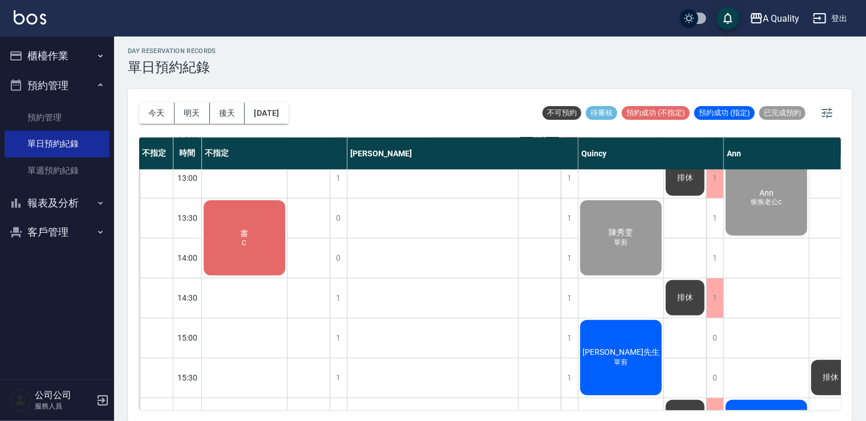
click at [237, 227] on div "書 C" at bounding box center [244, 237] width 85 height 79
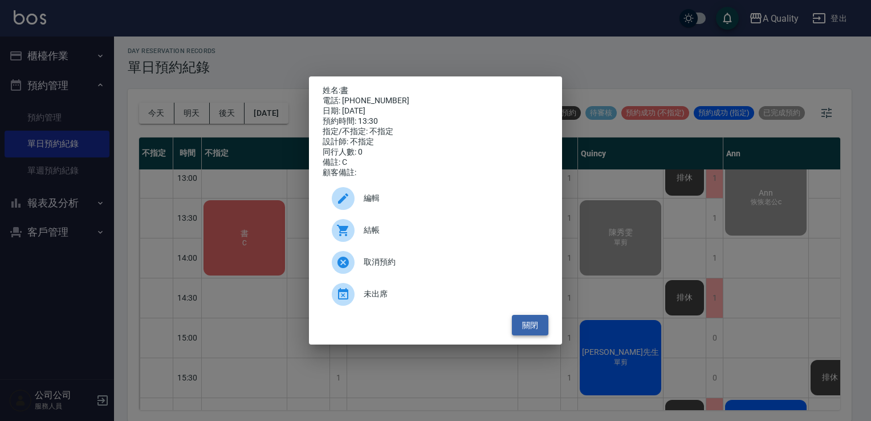
click at [539, 336] on button "關閉" at bounding box center [530, 325] width 37 height 21
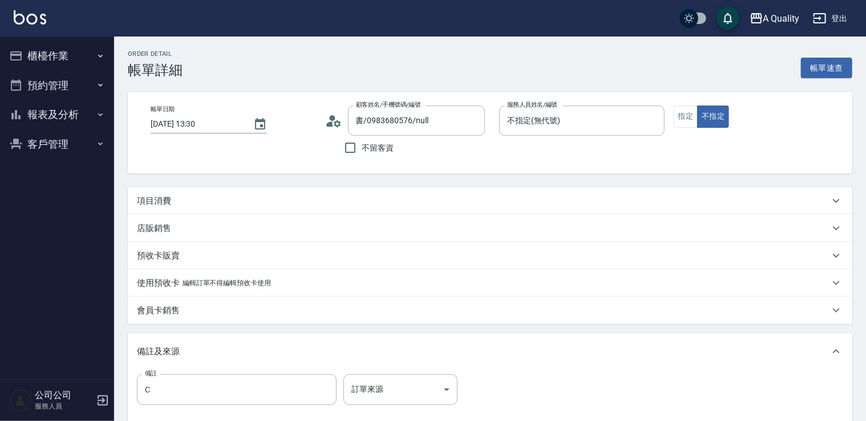
click at [224, 201] on div "項目消費" at bounding box center [483, 201] width 692 height 12
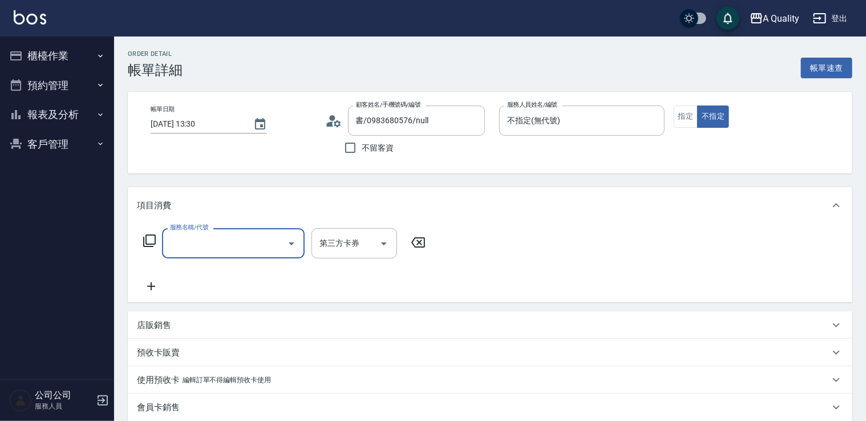
click at [193, 245] on input "服務名稱/代號" at bounding box center [224, 243] width 115 height 20
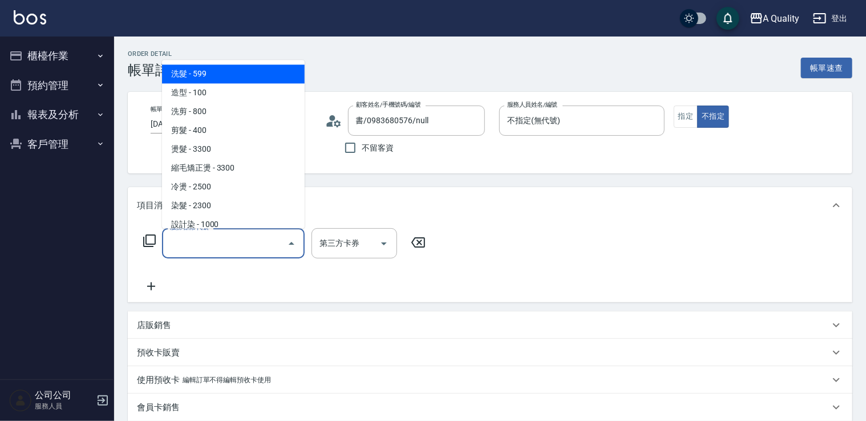
click at [335, 122] on icon at bounding box center [337, 123] width 7 height 7
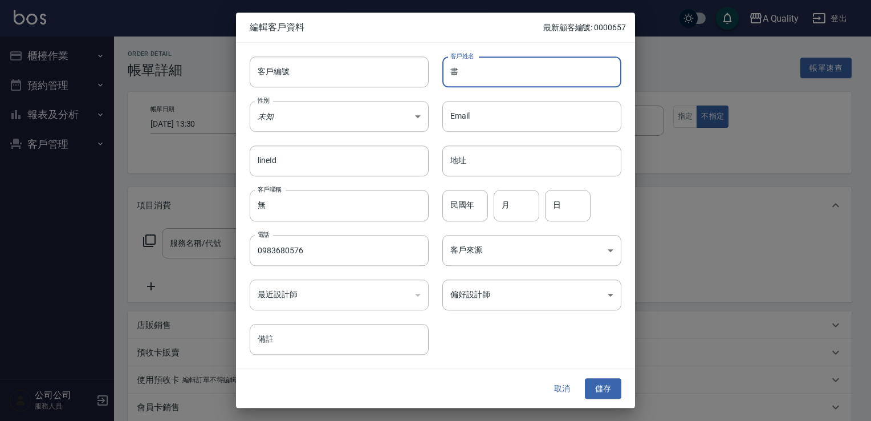
click at [469, 71] on input "書" at bounding box center [532, 71] width 179 height 31
type input "書"
type input "[PERSON_NAME]"
drag, startPoint x: 322, startPoint y: 90, endPoint x: 319, endPoint y: 112, distance: 22.5
click at [322, 90] on div "性別 未知 UNKNOWN 性別" at bounding box center [332, 109] width 193 height 44
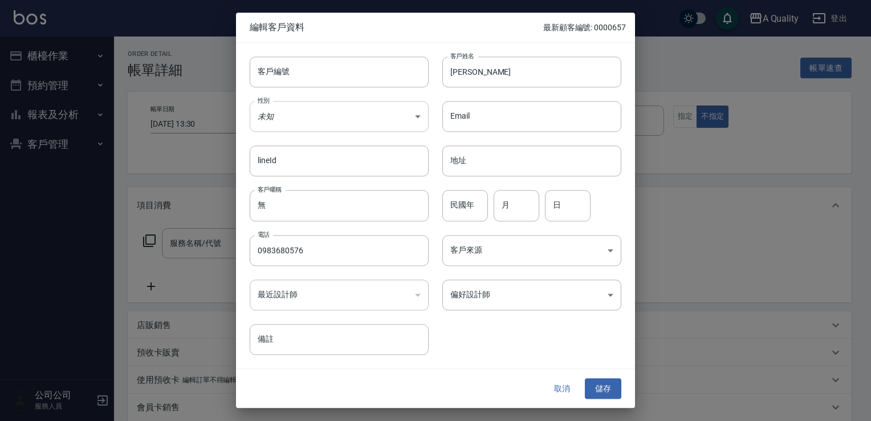
click at [316, 118] on body "A Quality 登出 櫃檯作業 打帳單 帳單列表 營業儀表板 現金收支登錄 每日結帳 排班表 現場電腦打卡 預約管理 預約管理 單日預約紀錄 單週預約紀錄…" at bounding box center [435, 321] width 871 height 643
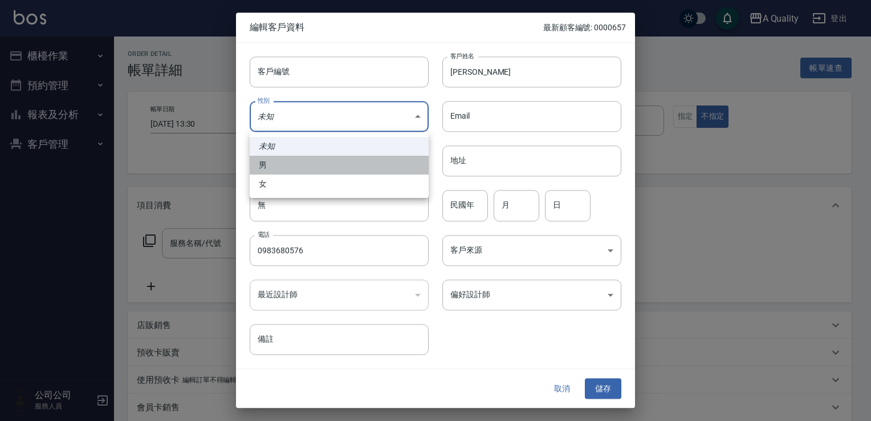
click at [283, 161] on li "男" at bounding box center [339, 165] width 179 height 19
type input "MALE"
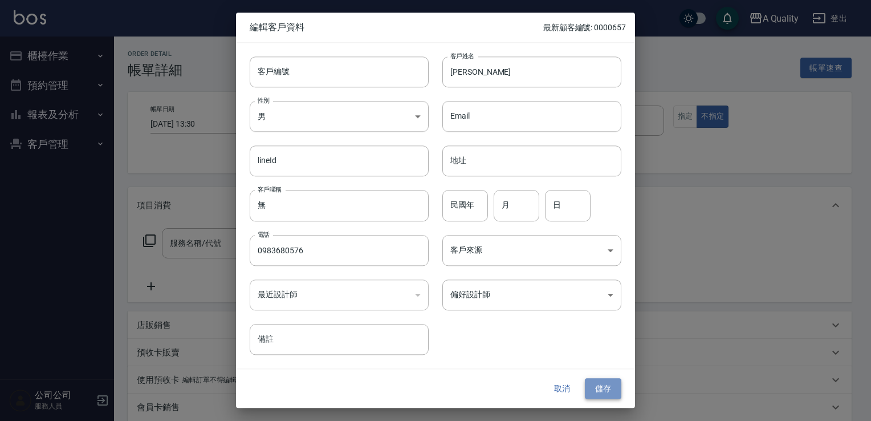
click at [602, 381] on button "儲存" at bounding box center [603, 388] width 37 height 21
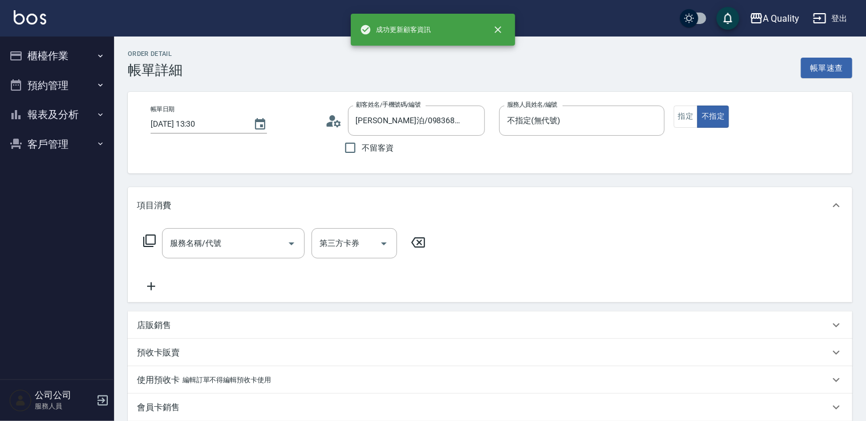
type input "詹順泊/0983680576/"
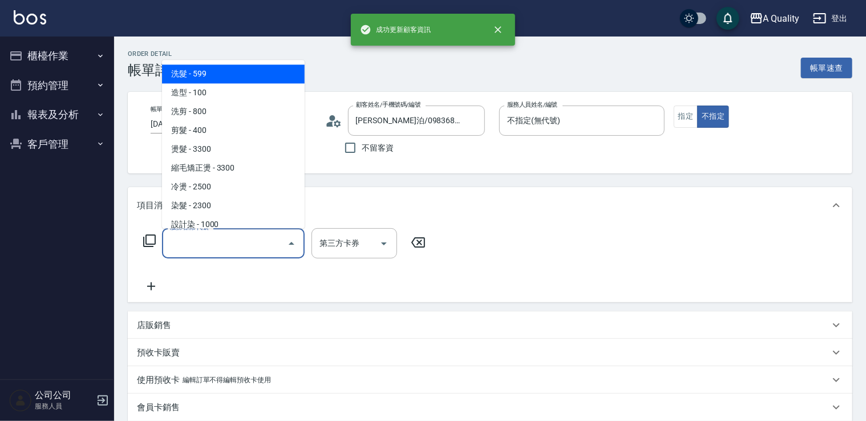
click at [224, 241] on input "服務名稱/代號" at bounding box center [224, 243] width 115 height 20
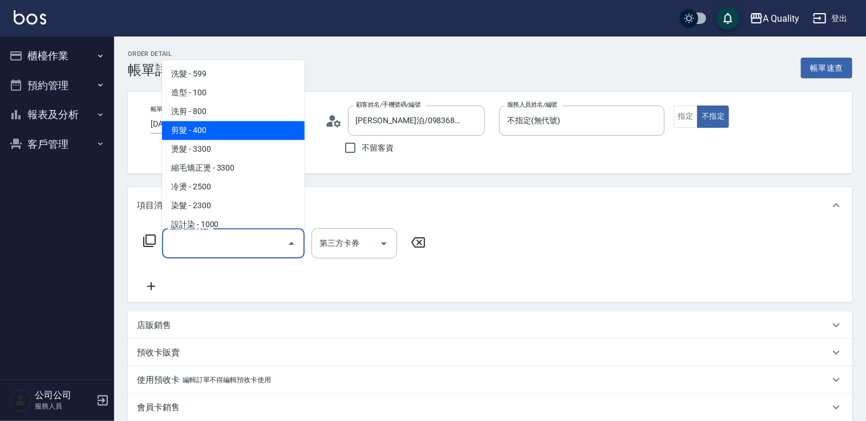
click at [237, 130] on span "剪髮 - 400" at bounding box center [233, 130] width 143 height 19
type input "剪髮(201)"
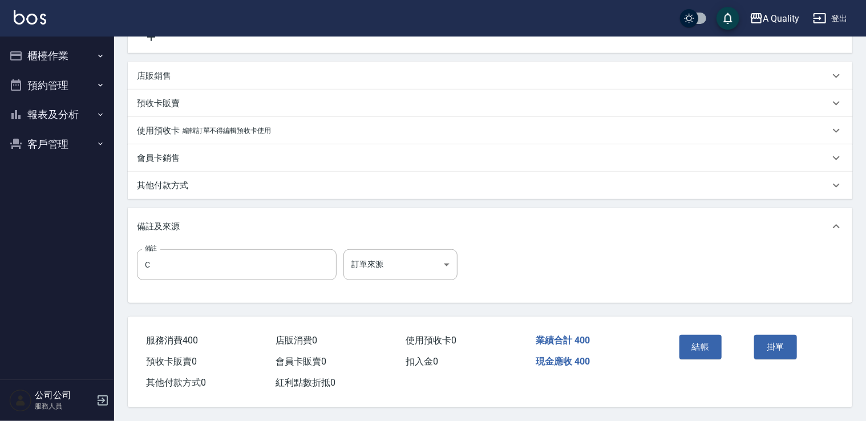
scroll to position [253, 0]
click at [707, 341] on button "結帳" at bounding box center [700, 347] width 43 height 24
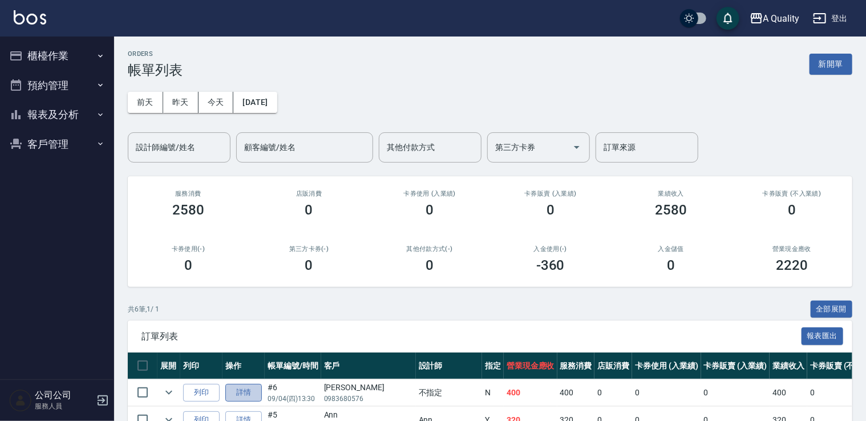
click at [244, 398] on link "詳情" at bounding box center [243, 393] width 37 height 18
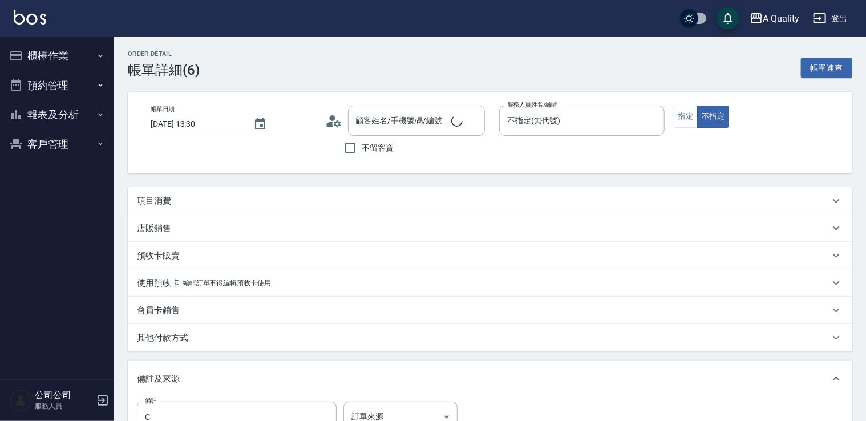
type input "2025/09/04 13:30"
type input "不指定(無代號)"
type input "C"
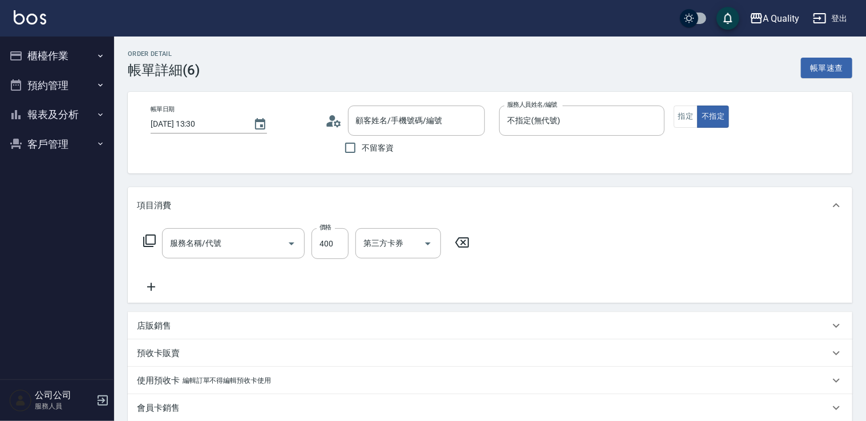
type input "詹順泊/0983680576/"
type input "剪髮(201)"
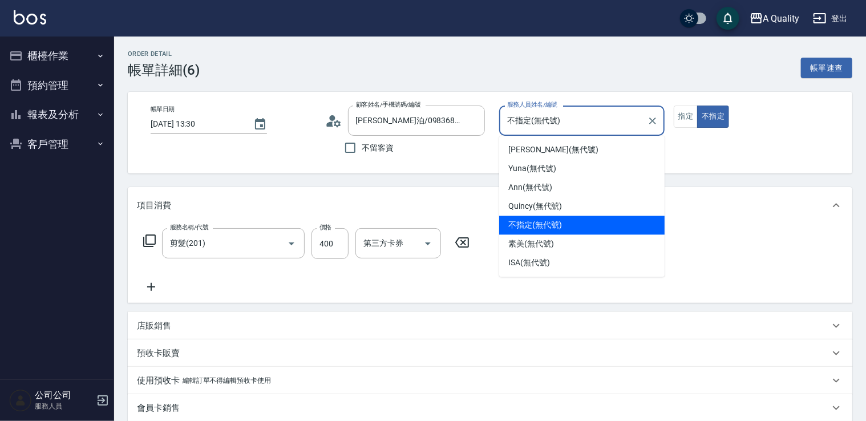
click at [542, 123] on input "不指定(無代號)" at bounding box center [573, 121] width 138 height 20
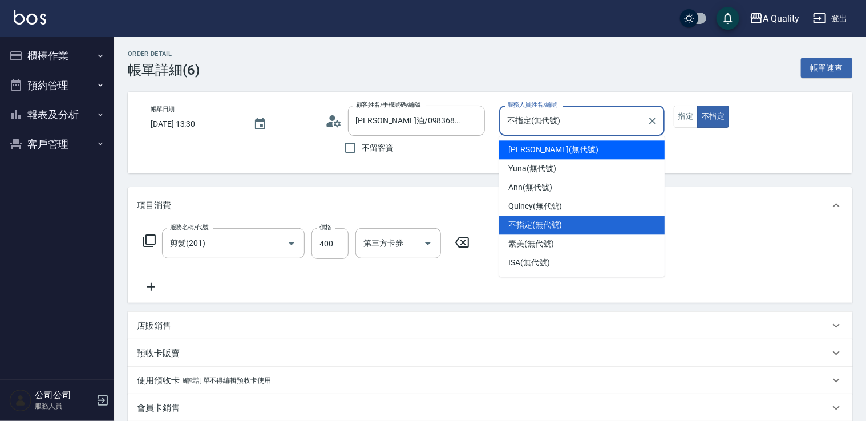
click at [538, 148] on span "Taylor (無代號)" at bounding box center [553, 150] width 90 height 12
type input "Taylor(無代號)"
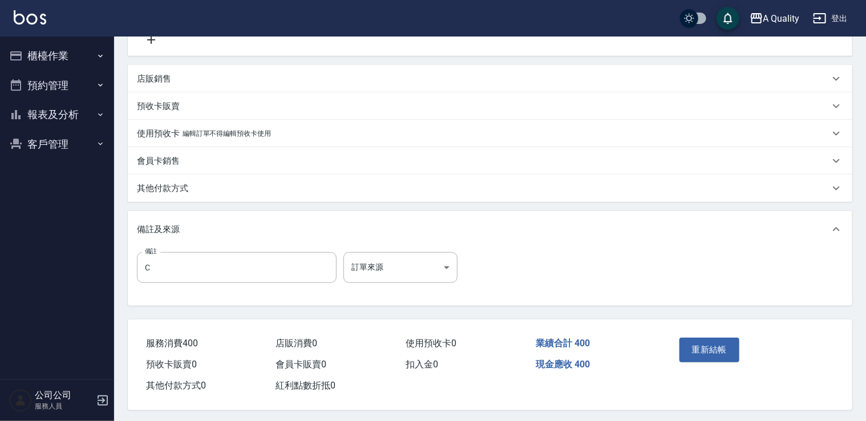
scroll to position [253, 0]
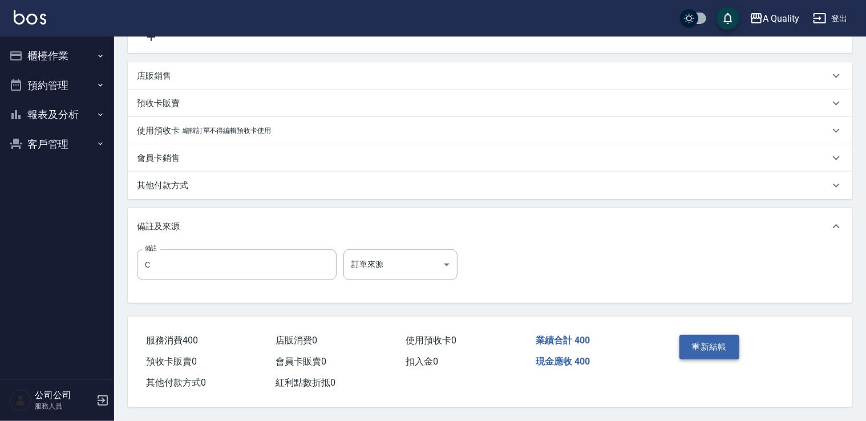
click at [704, 335] on button "重新結帳" at bounding box center [709, 347] width 60 height 24
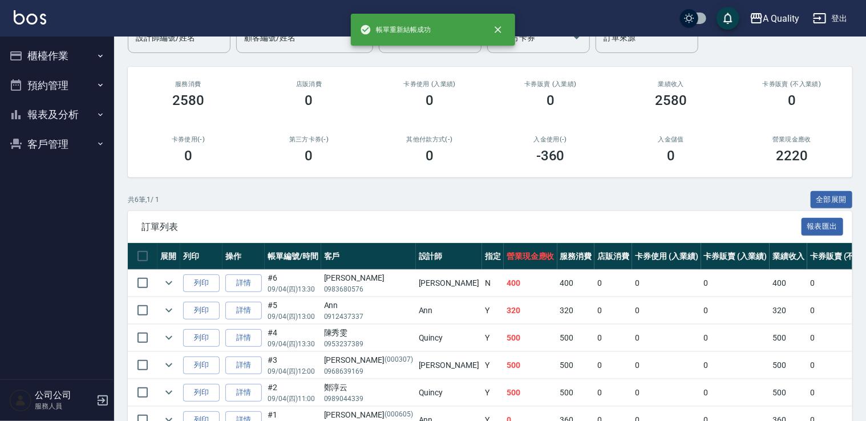
scroll to position [114, 0]
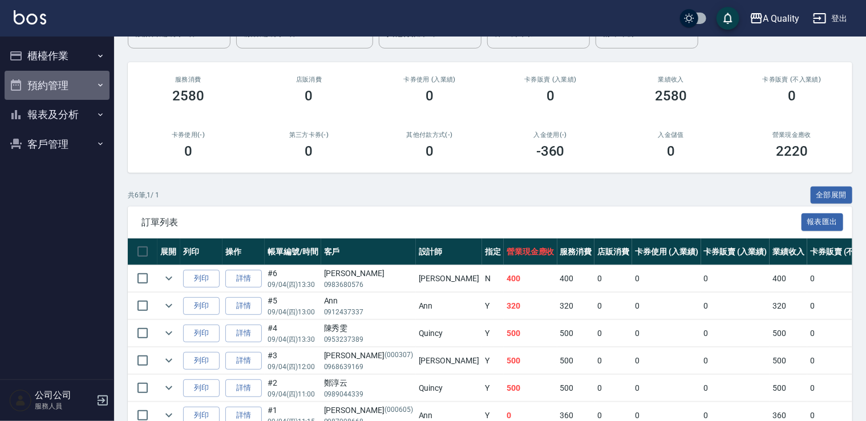
click at [76, 83] on button "預約管理" at bounding box center [57, 86] width 105 height 30
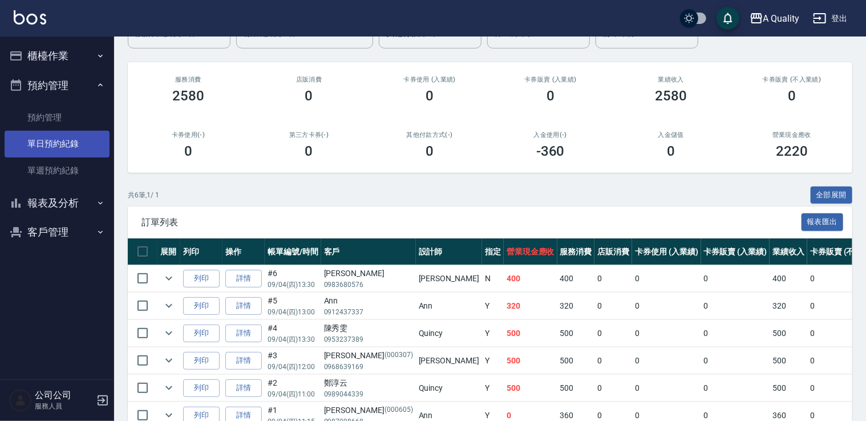
click at [72, 139] on link "單日預約紀錄" at bounding box center [57, 144] width 105 height 26
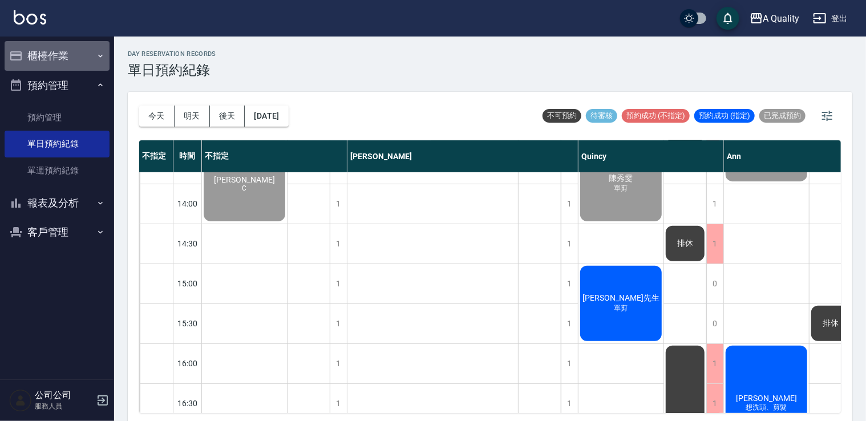
click at [78, 59] on button "櫃檯作業" at bounding box center [57, 56] width 105 height 30
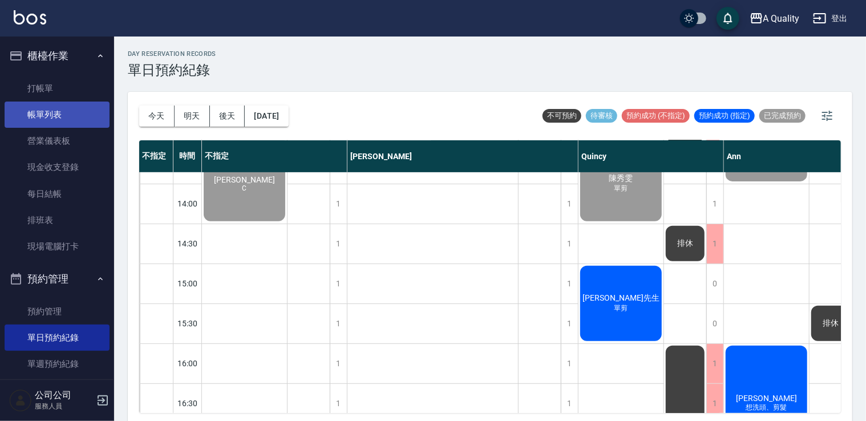
click at [79, 109] on link "帳單列表" at bounding box center [57, 115] width 105 height 26
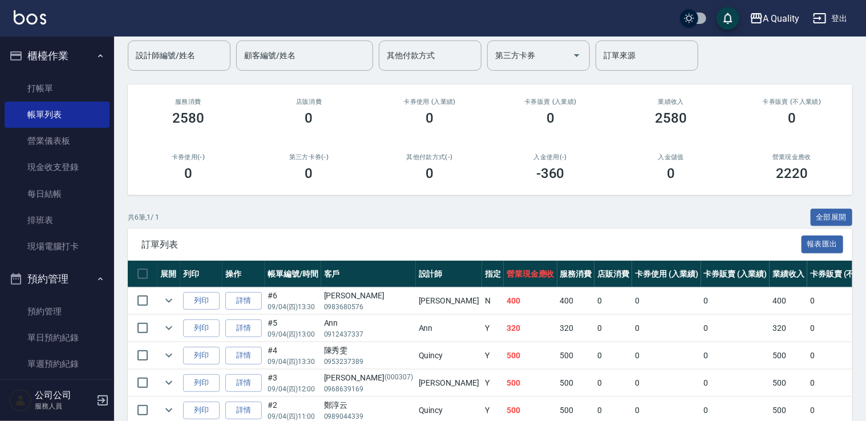
scroll to position [174, 0]
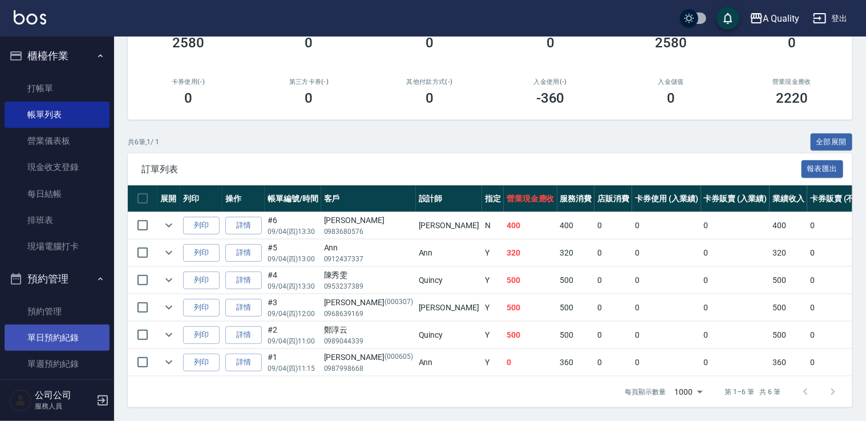
click at [53, 341] on link "單日預約紀錄" at bounding box center [57, 338] width 105 height 26
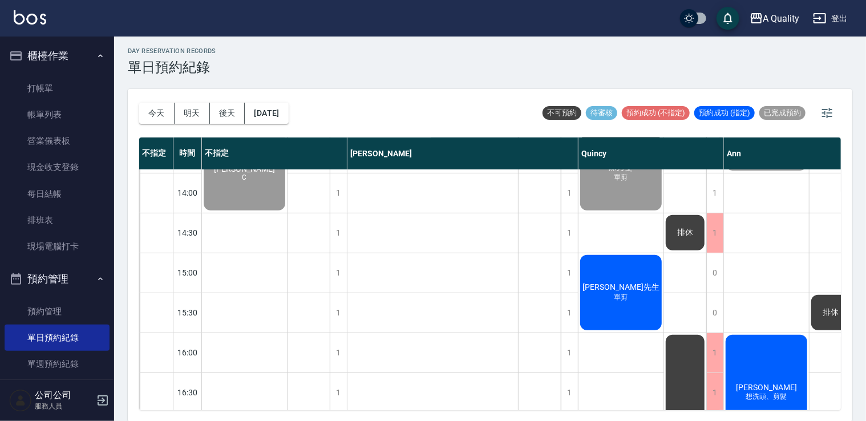
scroll to position [171, 0]
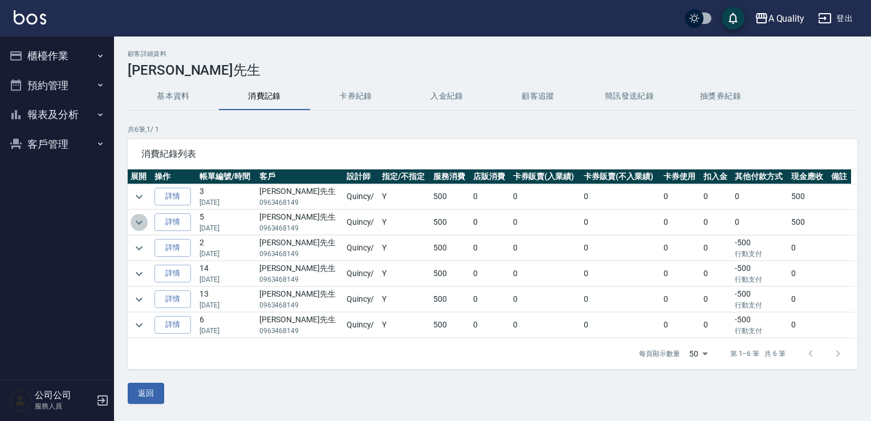
click at [136, 219] on icon "expand row" at bounding box center [139, 223] width 14 height 14
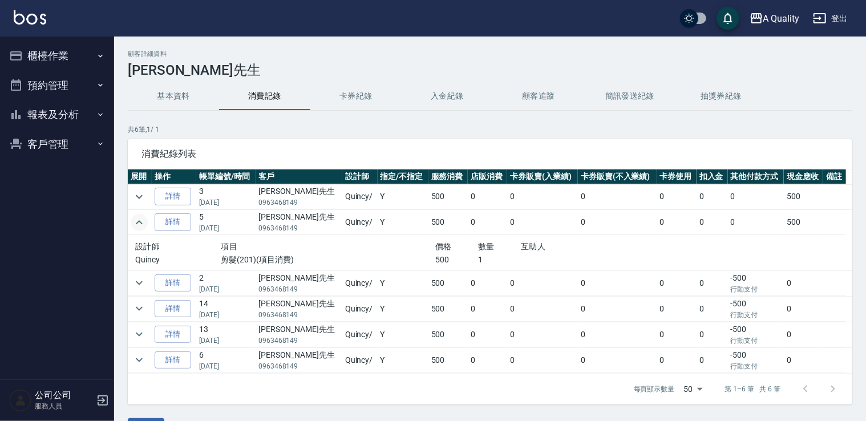
click at [136, 219] on icon "expand row" at bounding box center [139, 223] width 14 height 14
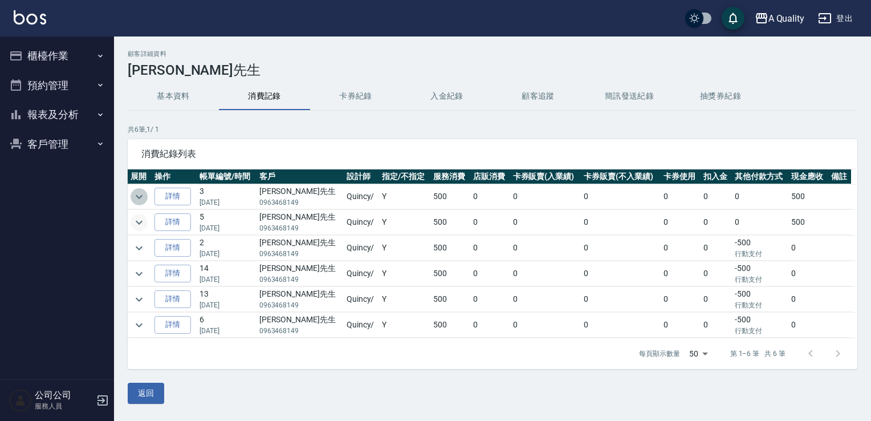
click at [137, 190] on icon "expand row" at bounding box center [139, 197] width 14 height 14
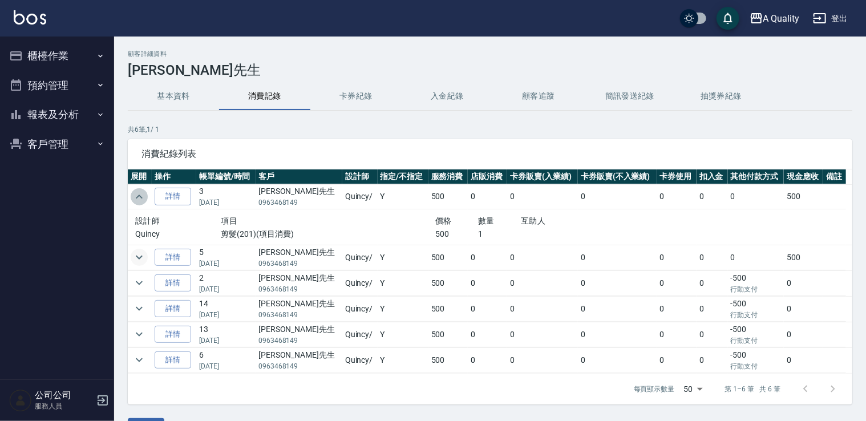
click at [137, 190] on icon "expand row" at bounding box center [139, 197] width 14 height 14
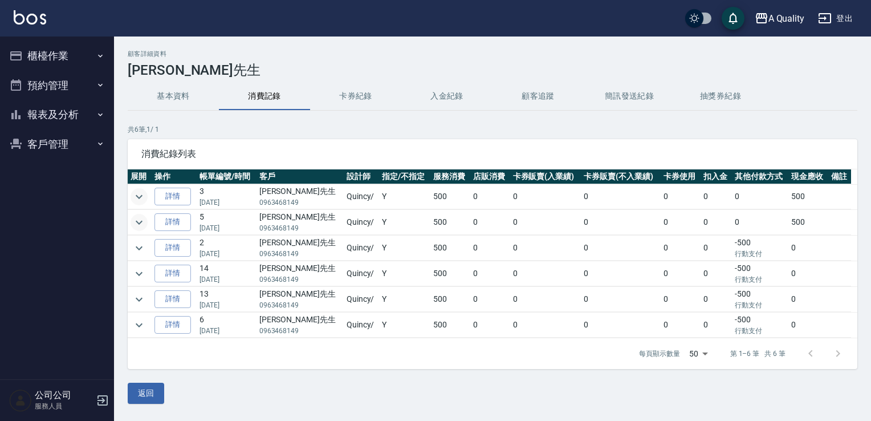
click at [44, 79] on button "預約管理" at bounding box center [57, 86] width 105 height 30
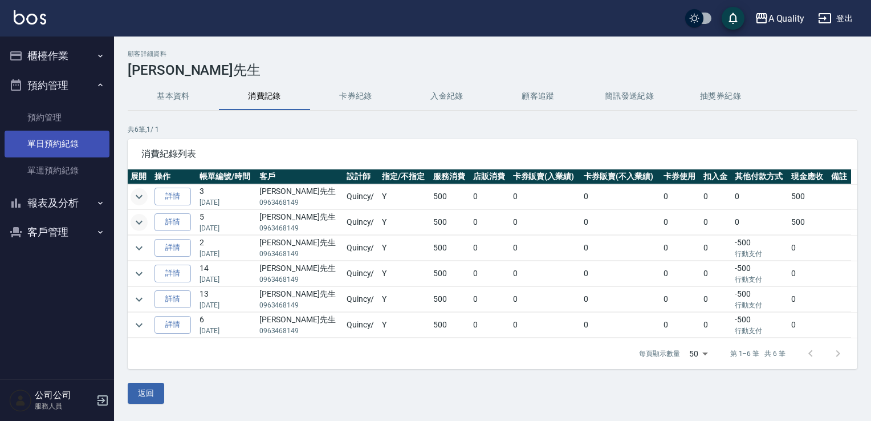
click at [45, 144] on link "單日預約紀錄" at bounding box center [57, 144] width 105 height 26
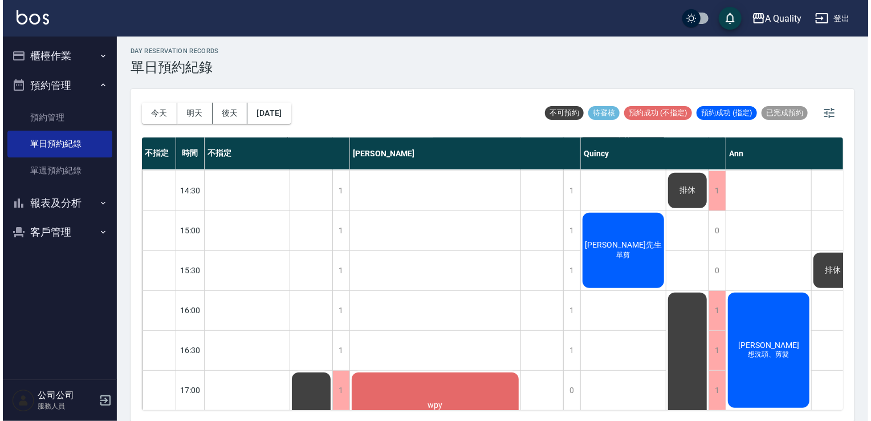
scroll to position [285, 0]
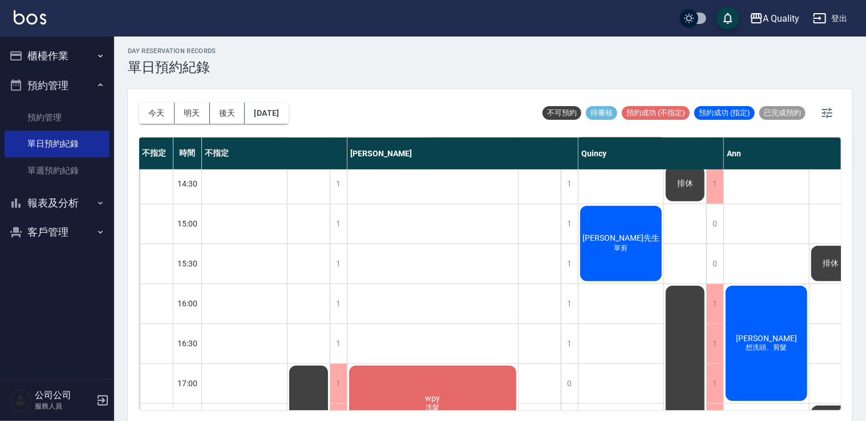
click at [632, 264] on div "林先生 單剪" at bounding box center [620, 243] width 85 height 79
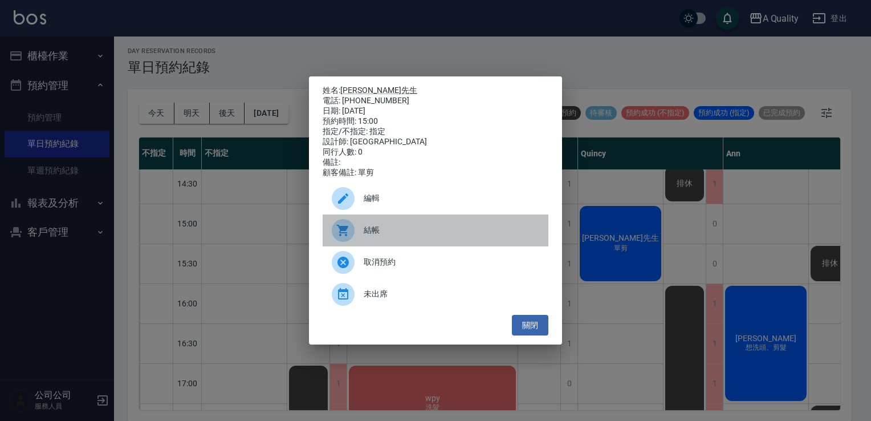
click at [436, 234] on span "結帳" at bounding box center [452, 230] width 176 height 12
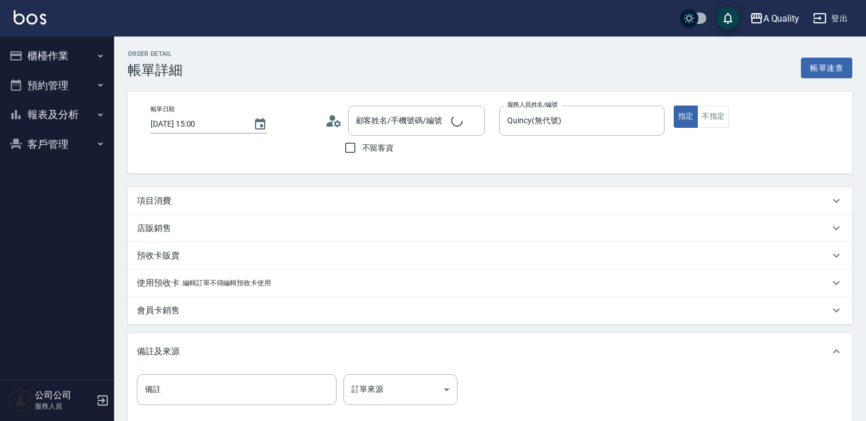
click at [233, 198] on div "項目消費" at bounding box center [483, 201] width 692 height 12
type input "[PERSON_NAME]先生/0963468149/"
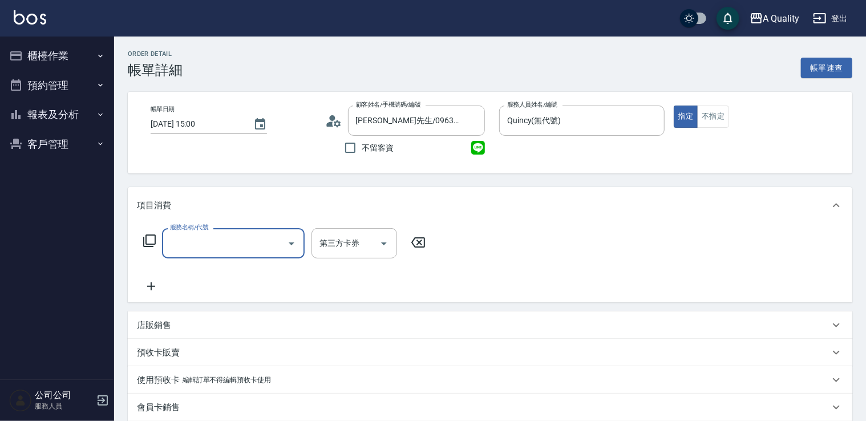
drag, startPoint x: 221, startPoint y: 252, endPoint x: 217, endPoint y: 236, distance: 15.9
click at [220, 250] on input "服務名稱/代號" at bounding box center [224, 243] width 115 height 20
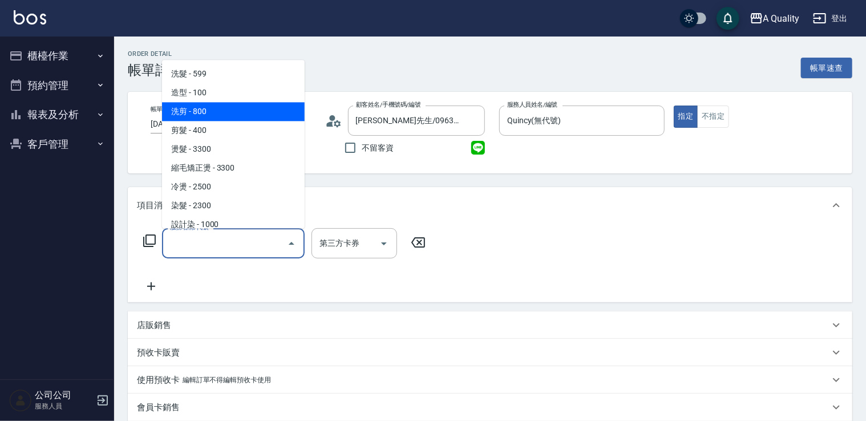
click at [228, 119] on span "洗剪 - 800" at bounding box center [233, 111] width 143 height 19
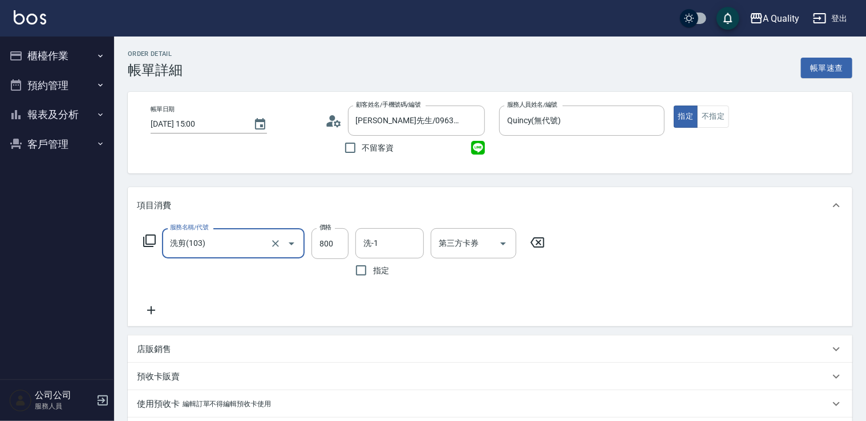
drag, startPoint x: 219, startPoint y: 257, endPoint x: 209, endPoint y: 234, distance: 24.8
click at [217, 252] on div "洗剪(103) 服務名稱/代號" at bounding box center [233, 243] width 143 height 30
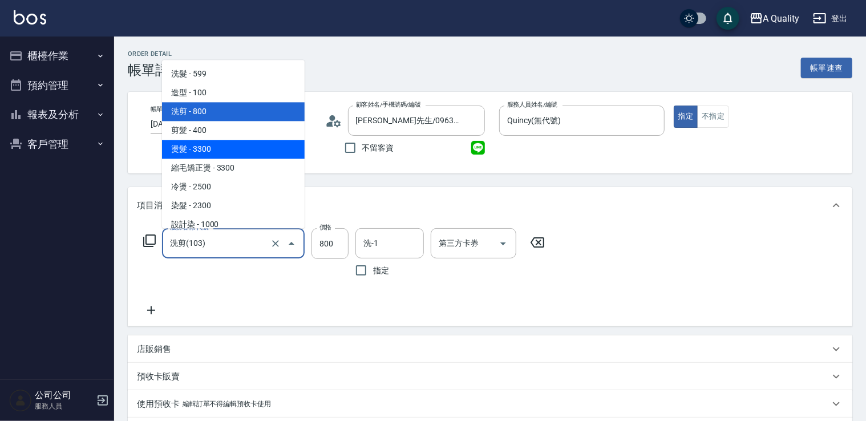
click at [208, 140] on span "燙髮 - 3300" at bounding box center [233, 149] width 143 height 19
type input "燙髮(301)"
type input "3300"
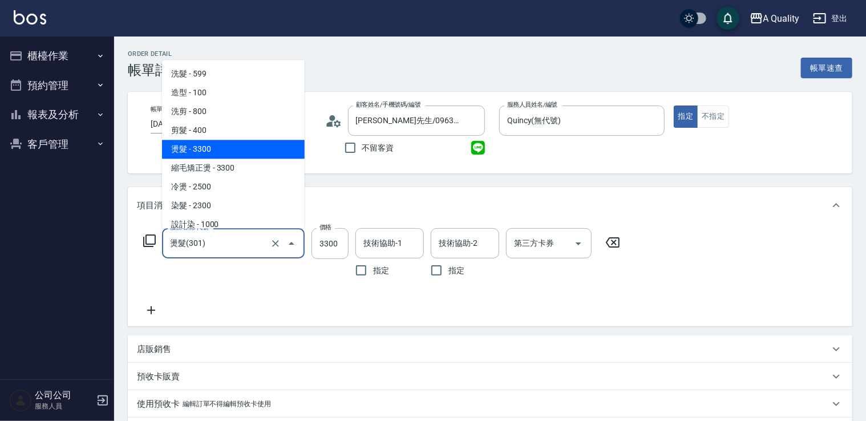
drag, startPoint x: 217, startPoint y: 245, endPoint x: 194, endPoint y: 183, distance: 66.8
click at [216, 242] on input "燙髮(301)" at bounding box center [217, 243] width 100 height 20
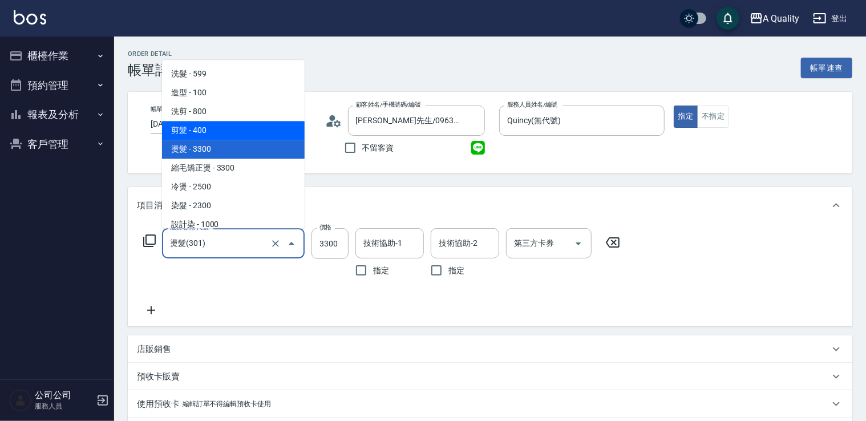
click at [221, 131] on span "剪髮 - 400" at bounding box center [233, 130] width 143 height 19
type input "剪髮(201)"
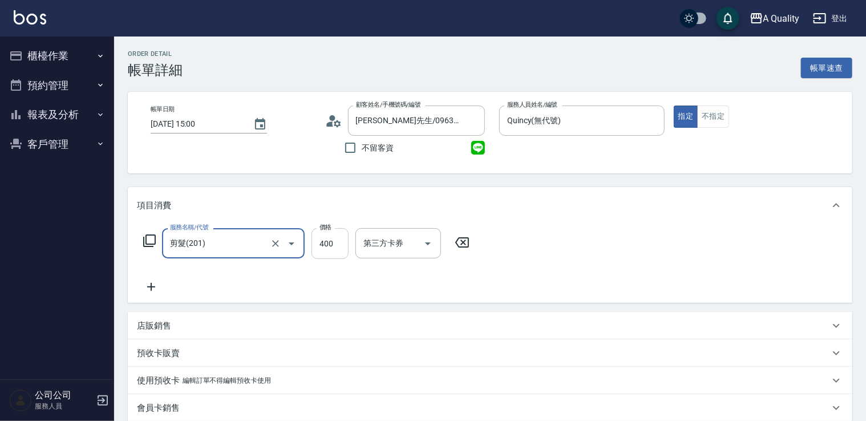
click at [331, 241] on input "400" at bounding box center [329, 243] width 37 height 31
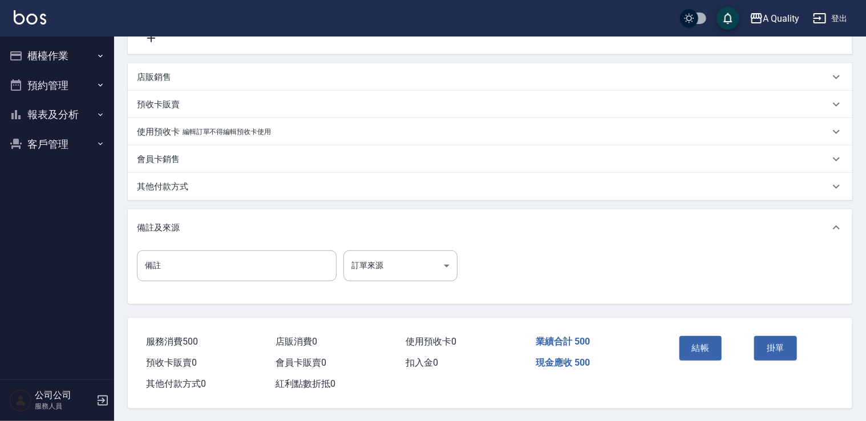
scroll to position [253, 0]
type input "500"
click at [710, 347] on button "結帳" at bounding box center [700, 347] width 43 height 24
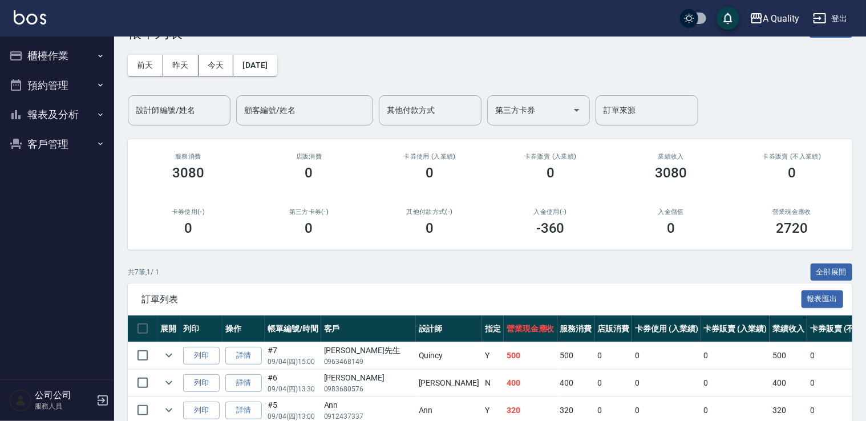
scroll to position [57, 0]
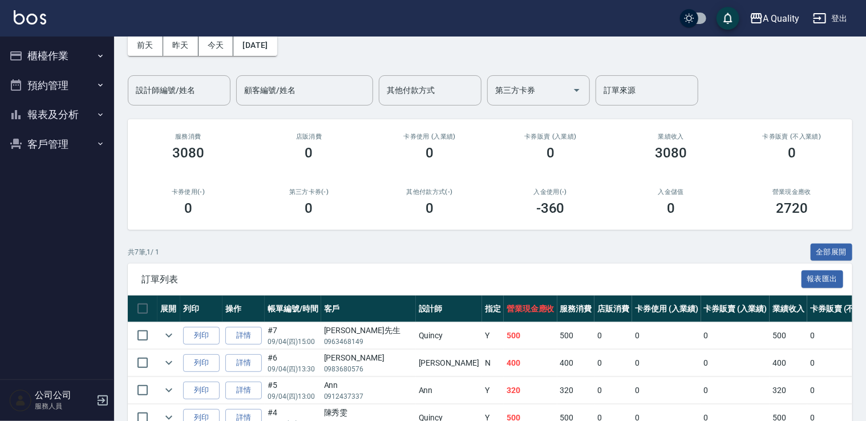
click at [44, 87] on button "預約管理" at bounding box center [57, 86] width 105 height 30
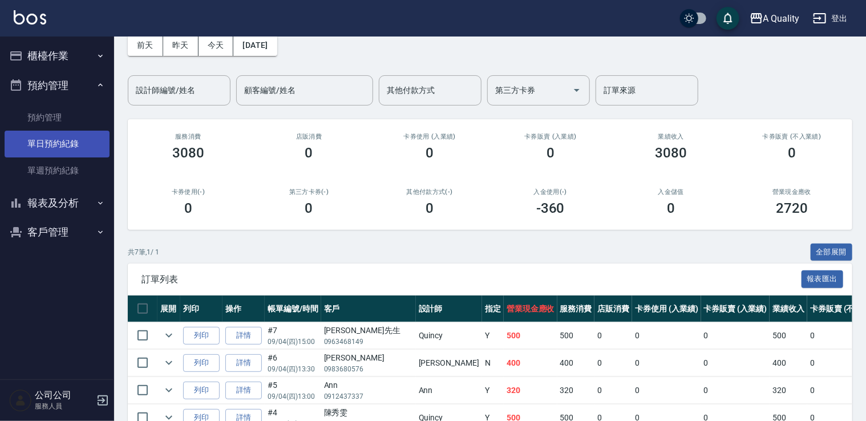
click at [59, 141] on link "單日預約紀錄" at bounding box center [57, 144] width 105 height 26
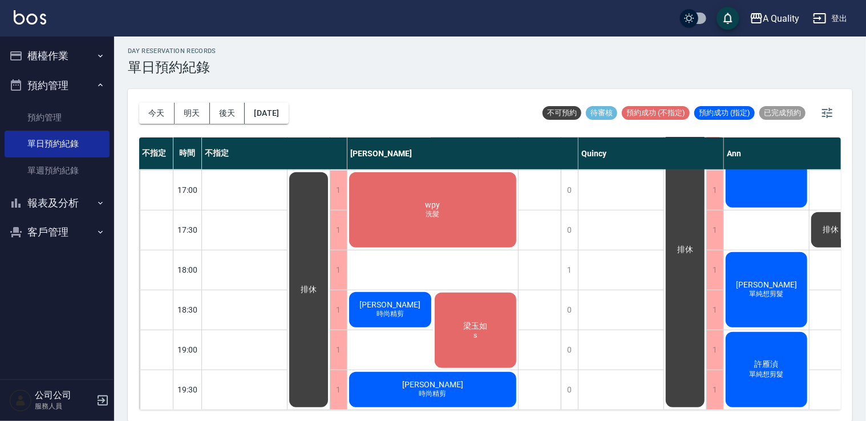
scroll to position [258, 0]
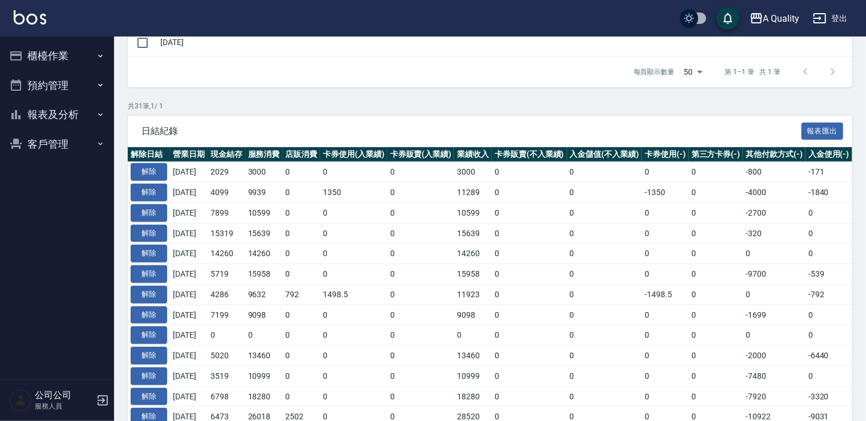
scroll to position [171, 0]
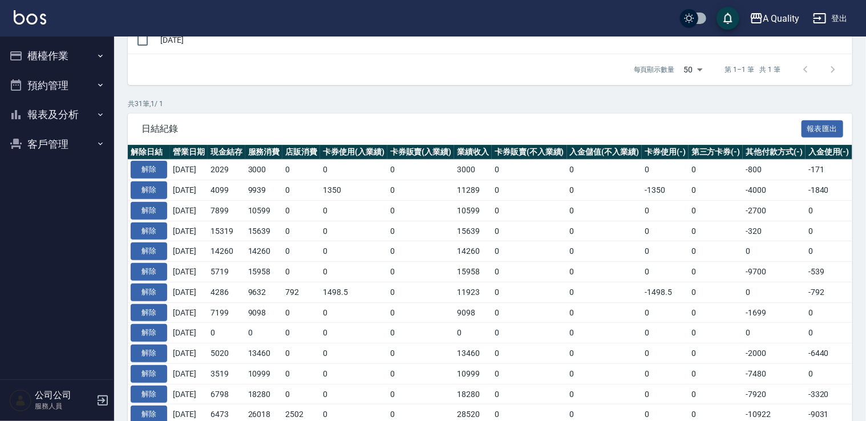
click at [52, 60] on button "櫃檯作業" at bounding box center [57, 56] width 105 height 30
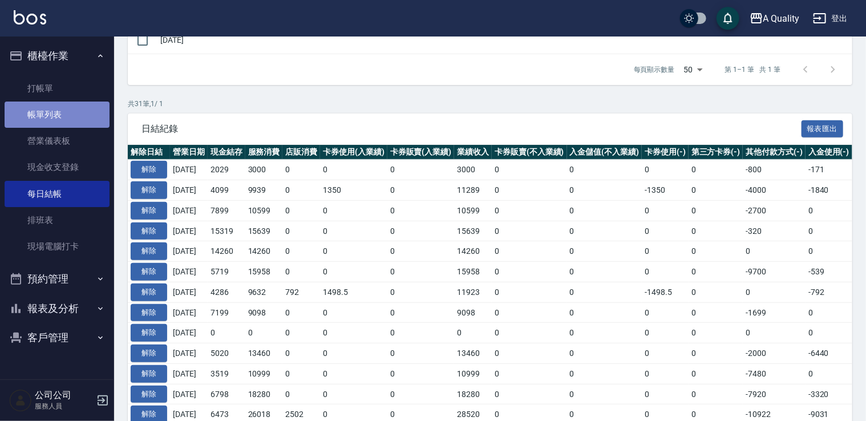
click at [67, 118] on link "帳單列表" at bounding box center [57, 115] width 105 height 26
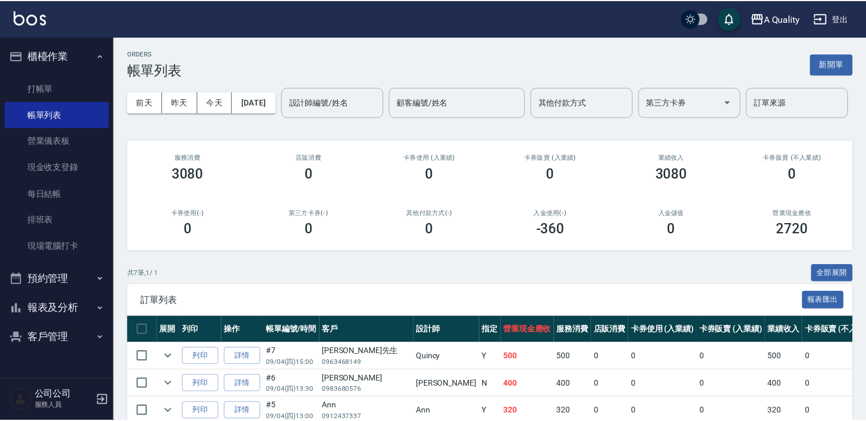
scroll to position [201, 0]
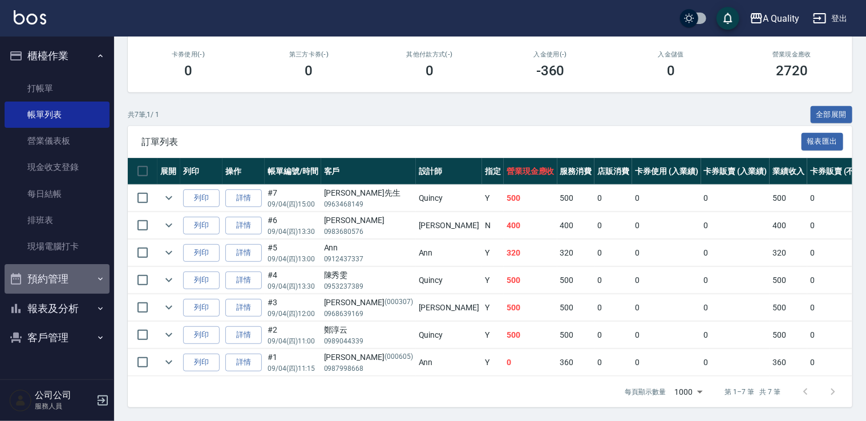
click at [67, 283] on button "預約管理" at bounding box center [57, 279] width 105 height 30
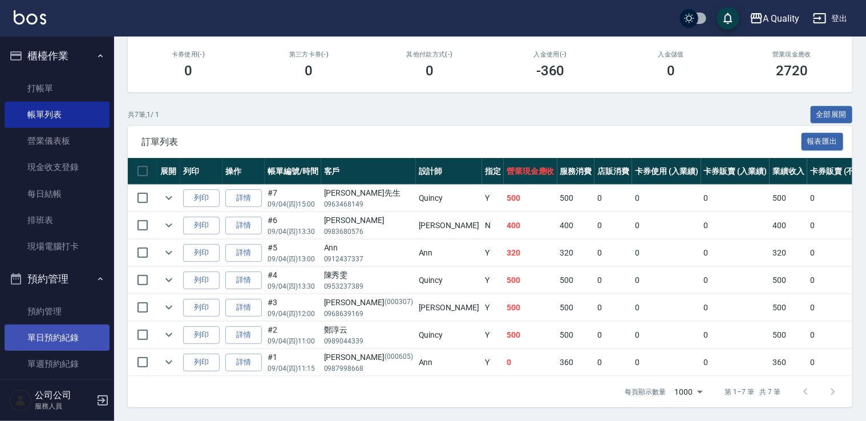
click at [73, 343] on link "單日預約紀錄" at bounding box center [57, 338] width 105 height 26
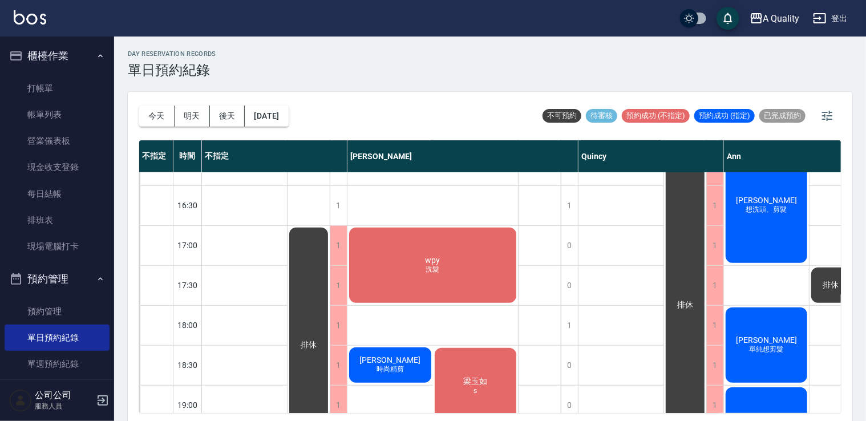
scroll to position [399, 0]
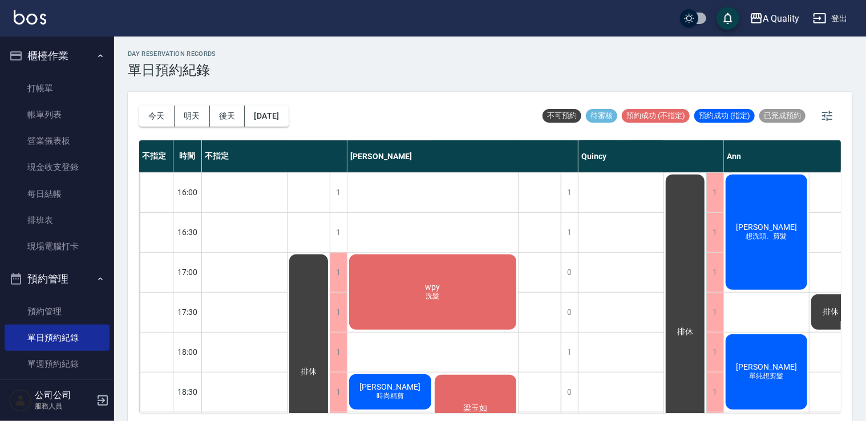
click at [757, 244] on div "田子玄 想洗頭、剪髮" at bounding box center [766, 232] width 85 height 119
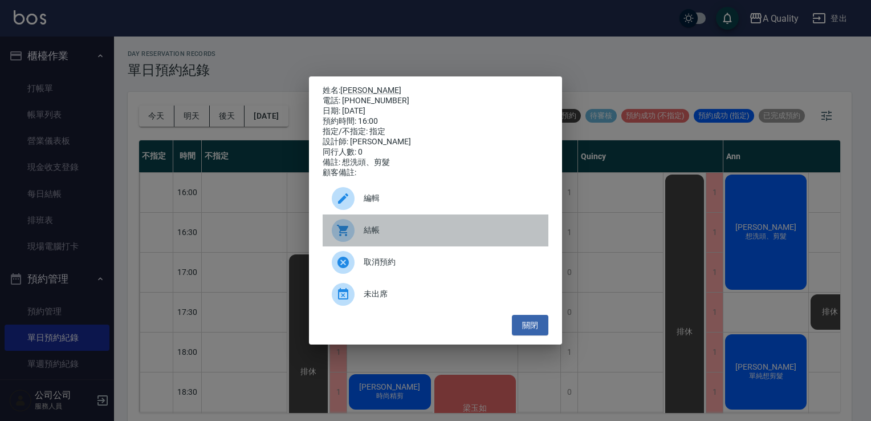
click at [386, 234] on span "結帳" at bounding box center [452, 230] width 176 height 12
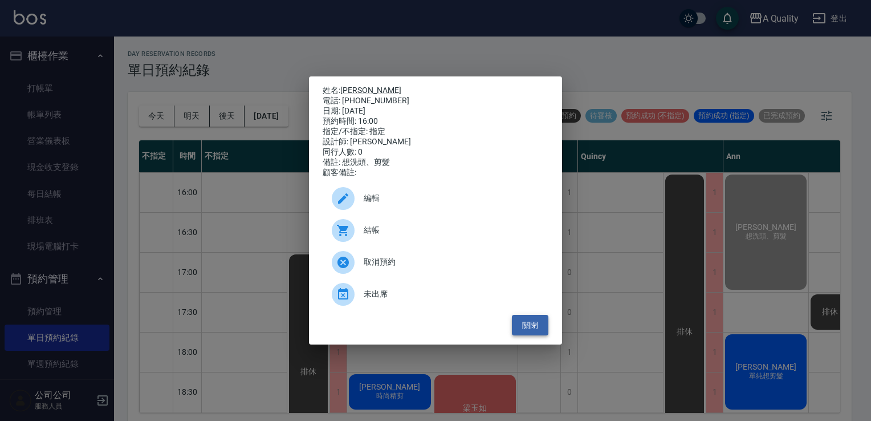
click at [538, 321] on button "關閉" at bounding box center [530, 325] width 37 height 21
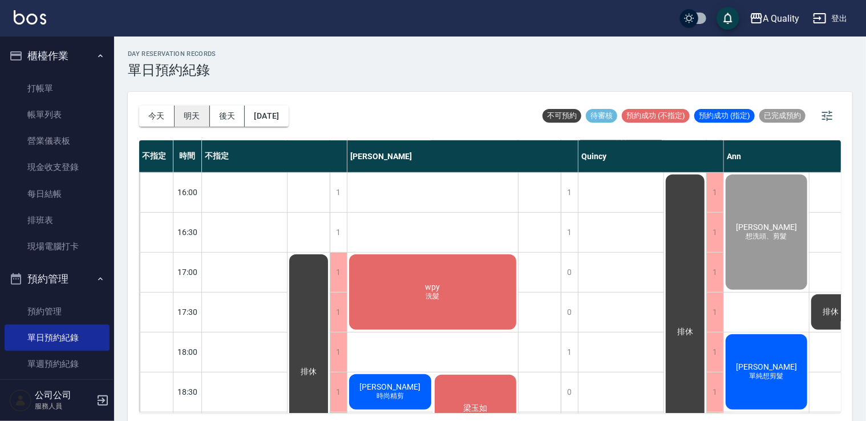
click at [201, 116] on button "明天" at bounding box center [192, 116] width 35 height 21
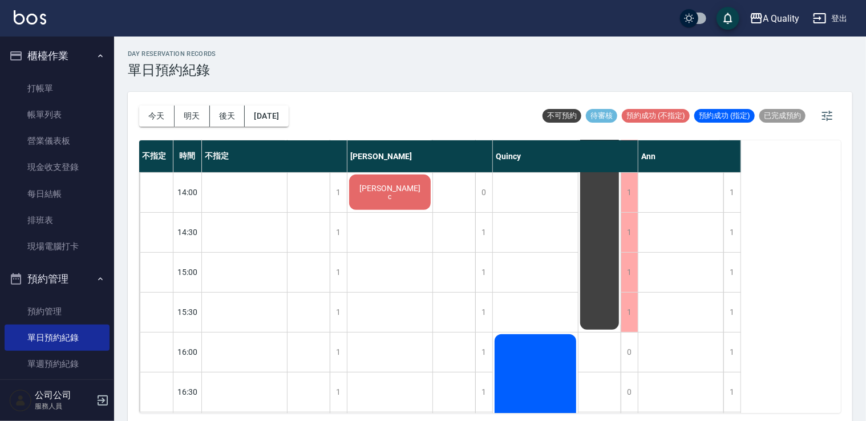
scroll to position [167, 0]
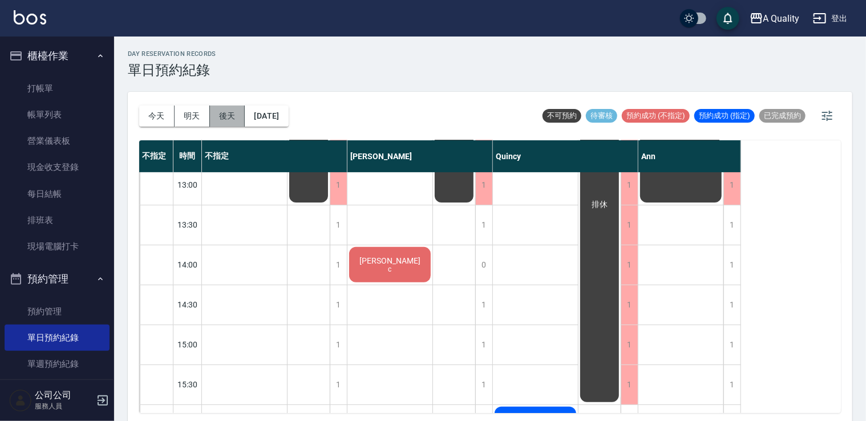
click at [228, 117] on button "後天" at bounding box center [227, 116] width 35 height 21
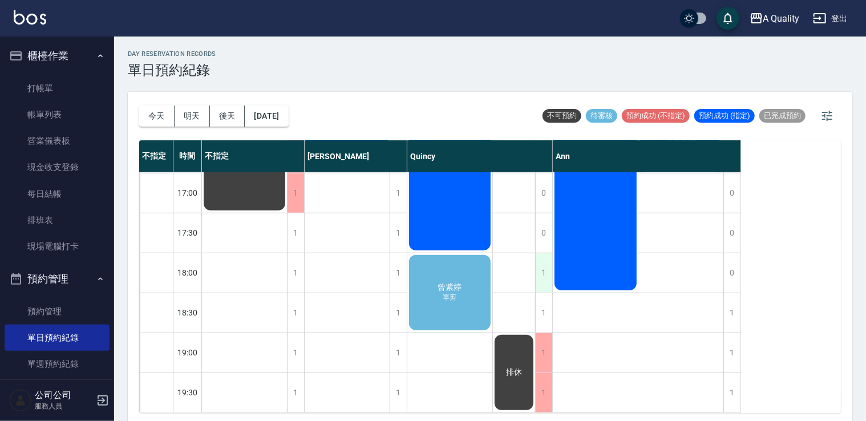
scroll to position [3, 0]
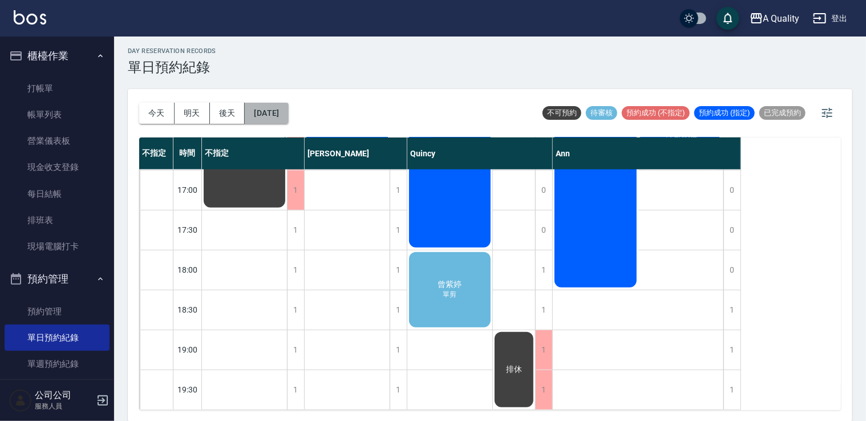
click at [288, 111] on button "2025/09/06" at bounding box center [266, 113] width 43 height 21
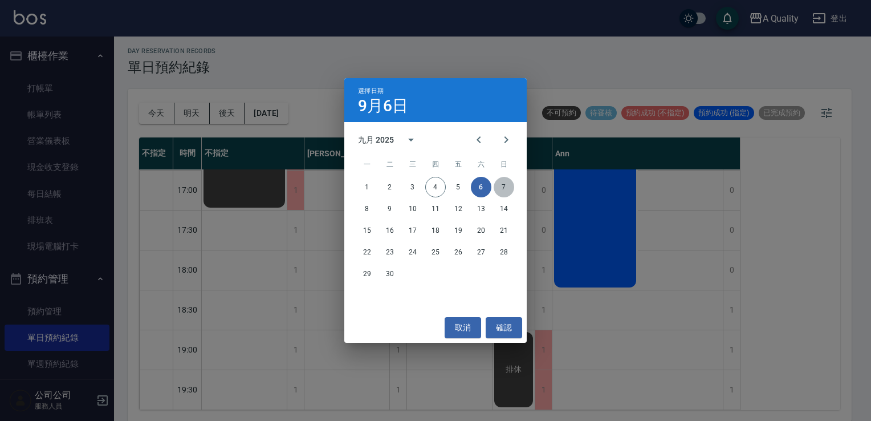
click at [504, 190] on button "7" at bounding box center [504, 187] width 21 height 21
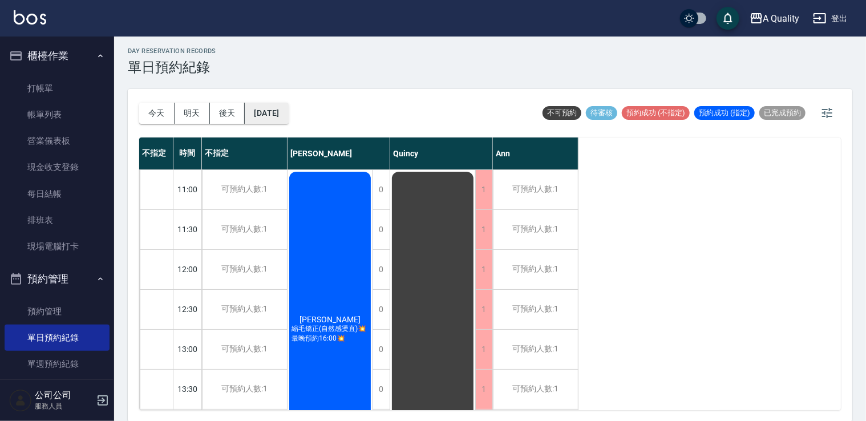
click at [286, 108] on button "2025/09/07" at bounding box center [266, 113] width 43 height 21
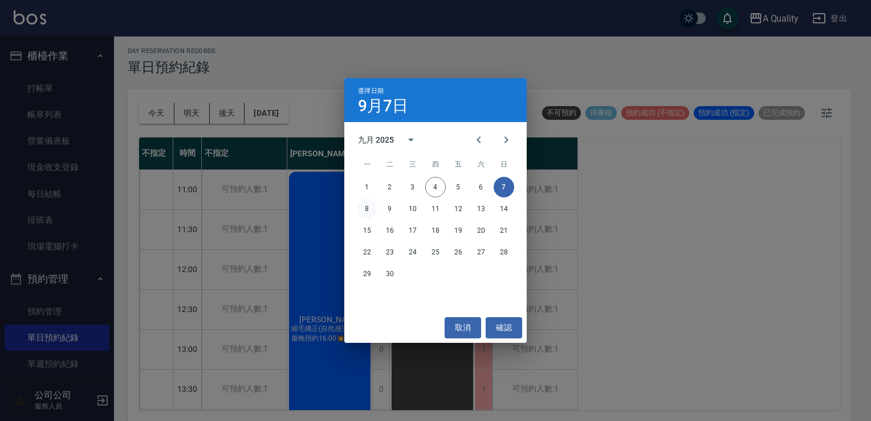
click at [369, 213] on button "8" at bounding box center [367, 208] width 21 height 21
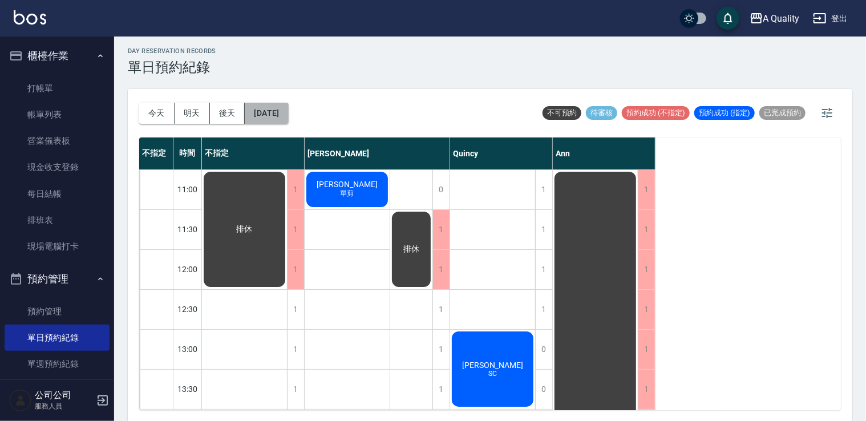
click at [278, 117] on button "2025/09/08" at bounding box center [266, 113] width 43 height 21
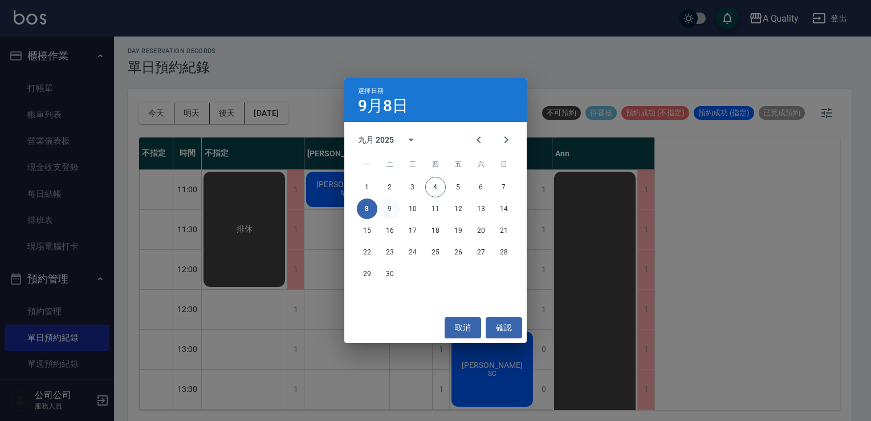
click at [395, 206] on button "9" at bounding box center [390, 208] width 21 height 21
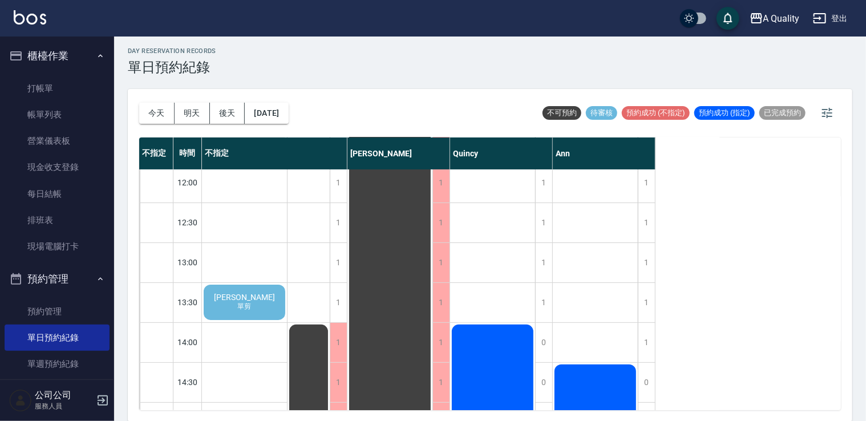
scroll to position [171, 0]
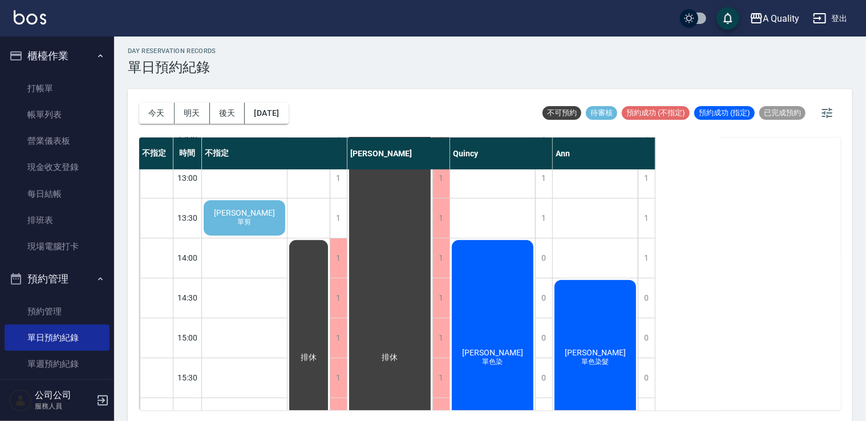
click at [273, 226] on div "陳羿愷 單剪" at bounding box center [244, 217] width 85 height 39
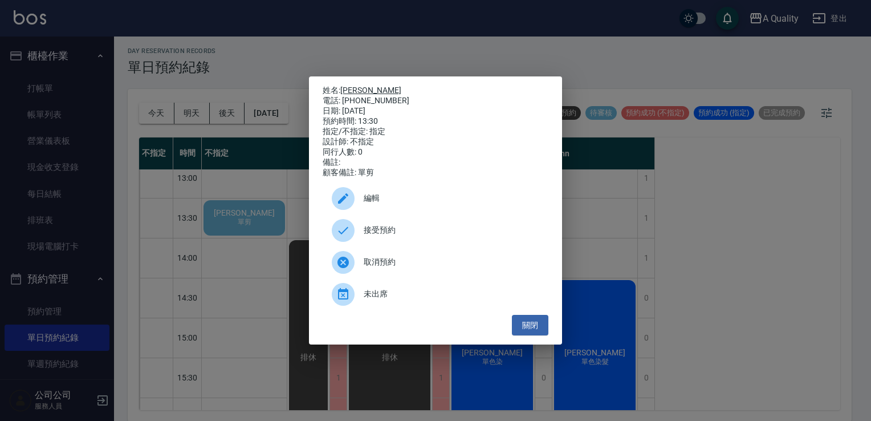
click at [358, 86] on link "陳羿愷" at bounding box center [370, 90] width 61 height 9
click at [525, 332] on button "關閉" at bounding box center [530, 325] width 37 height 21
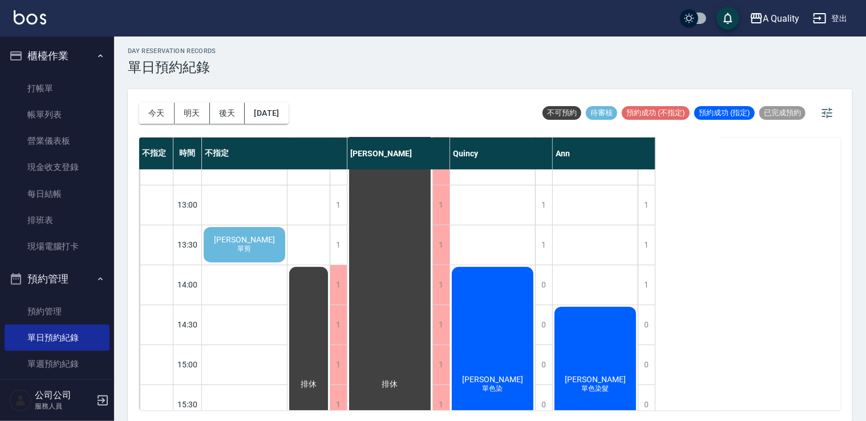
scroll to position [0, 0]
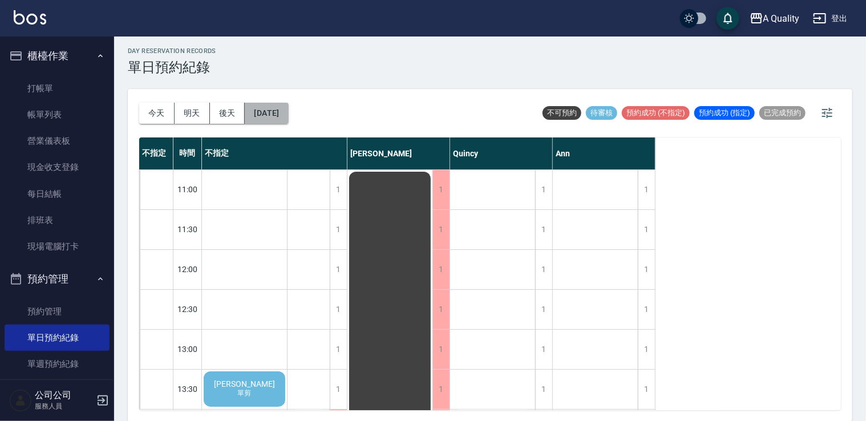
click at [288, 113] on button "2025/09/09" at bounding box center [266, 113] width 43 height 21
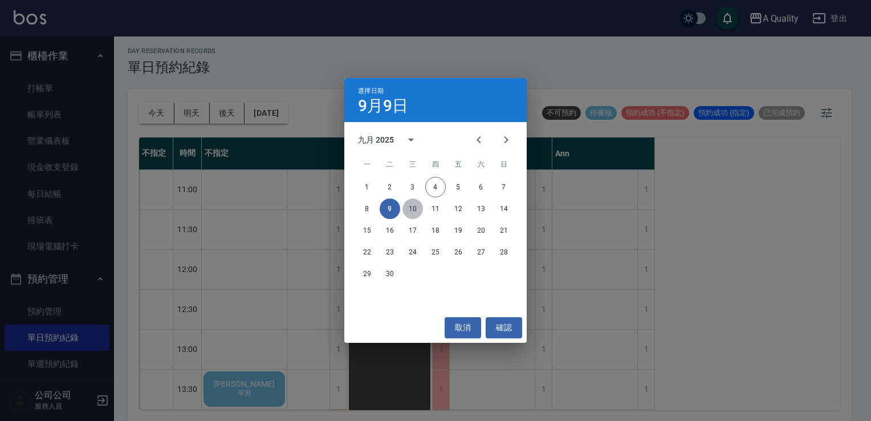
click at [413, 213] on button "10" at bounding box center [413, 208] width 21 height 21
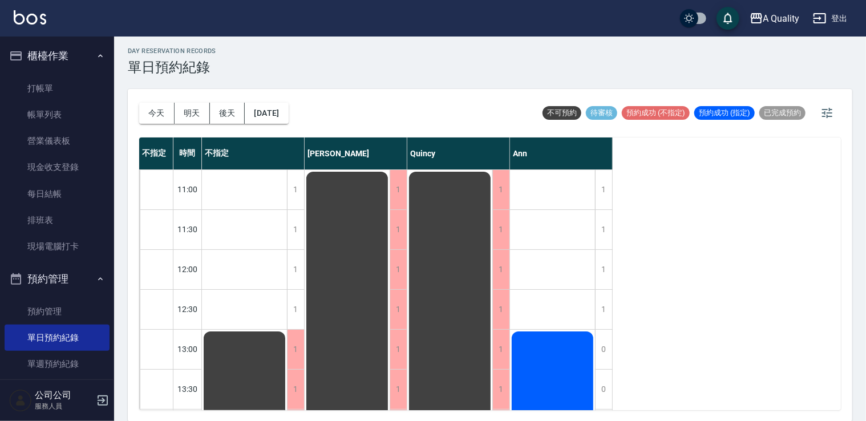
click at [308, 124] on div "今天 明天 後天 2025/09/10 不可預約 待審核 預約成功 (不指定) 預約成功 (指定) 已完成預約" at bounding box center [490, 113] width 702 height 48
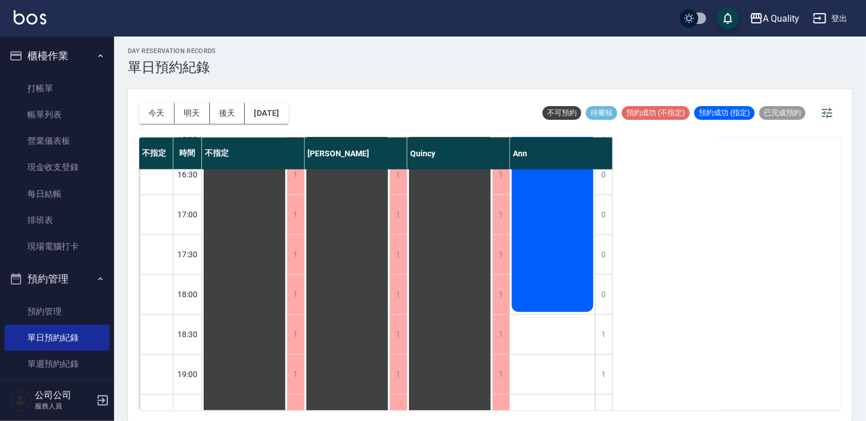
scroll to position [487, 0]
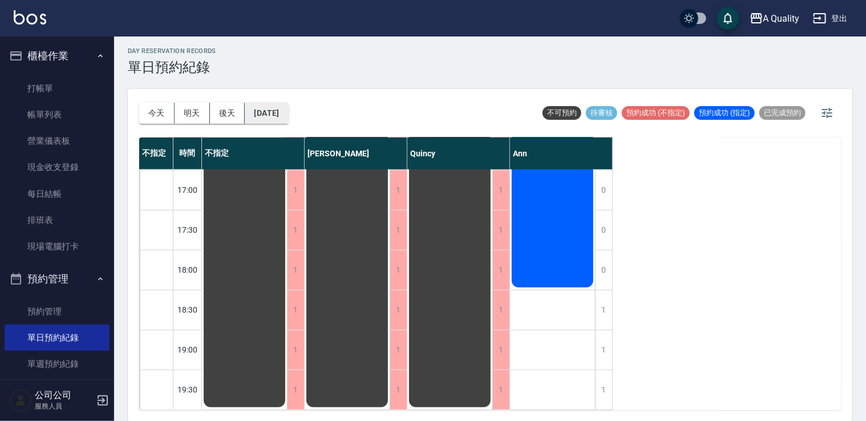
click at [276, 108] on button "2025/09/10" at bounding box center [266, 113] width 43 height 21
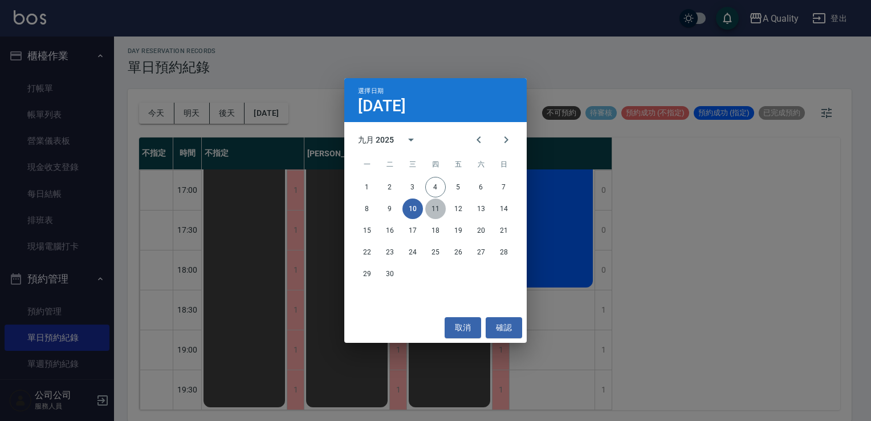
click at [434, 201] on button "11" at bounding box center [435, 208] width 21 height 21
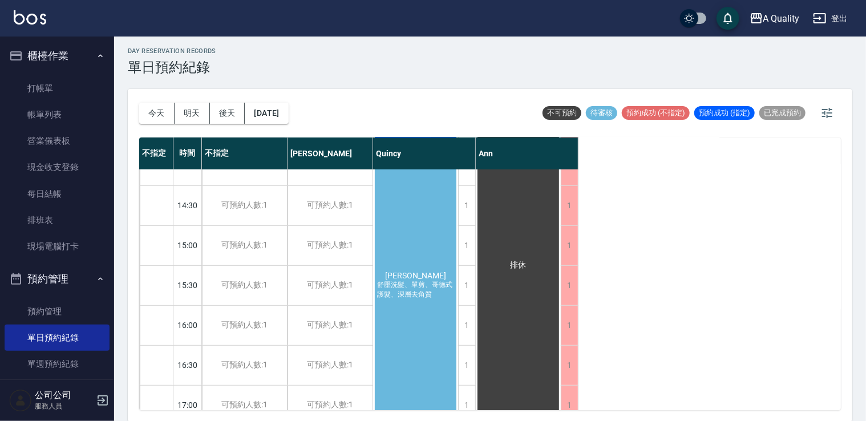
scroll to position [258, 0]
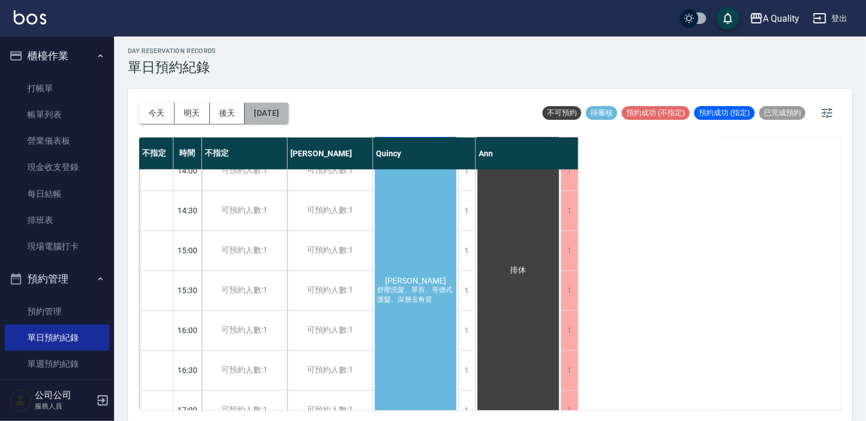
click at [288, 116] on button "2025/09/11" at bounding box center [266, 113] width 43 height 21
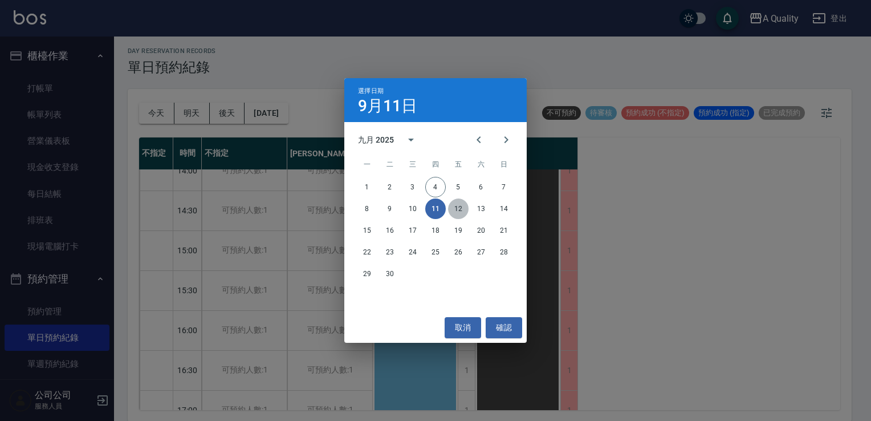
click at [454, 210] on button "12" at bounding box center [458, 208] width 21 height 21
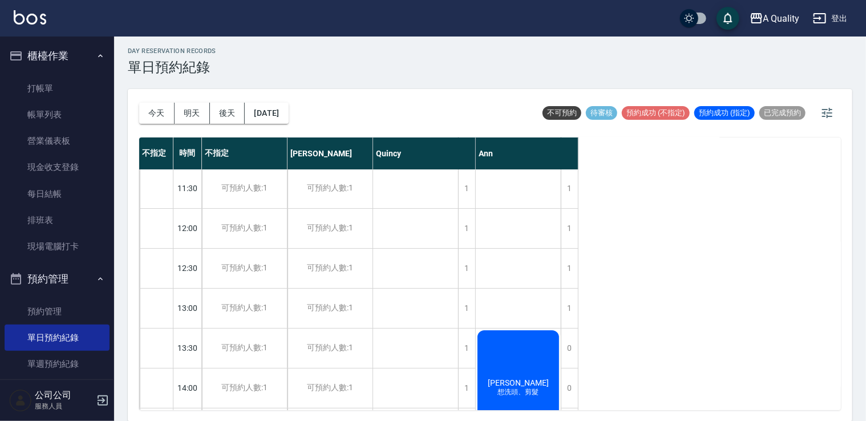
scroll to position [285, 0]
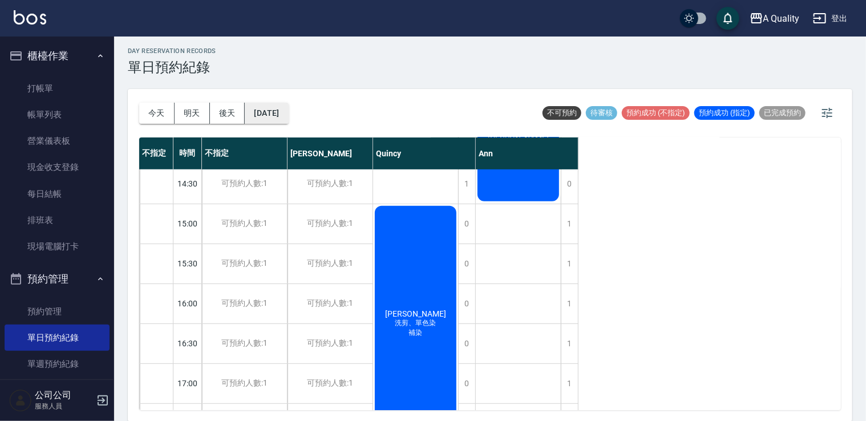
click at [287, 113] on button "2025/09/12" at bounding box center [266, 113] width 43 height 21
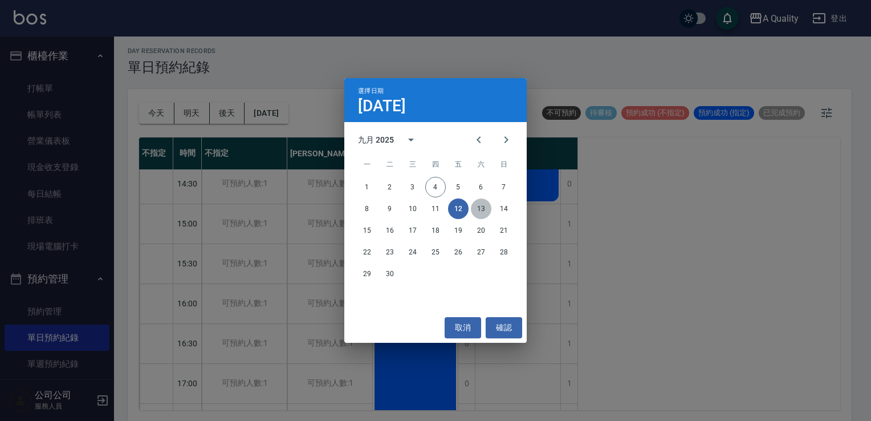
click at [479, 213] on button "13" at bounding box center [481, 208] width 21 height 21
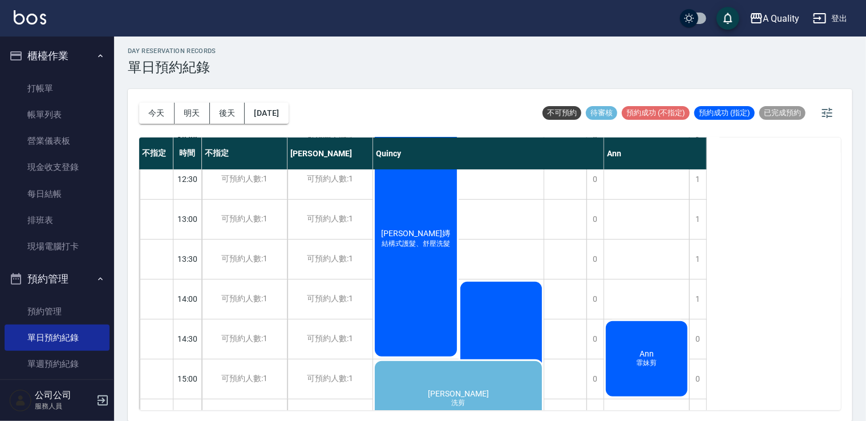
scroll to position [285, 0]
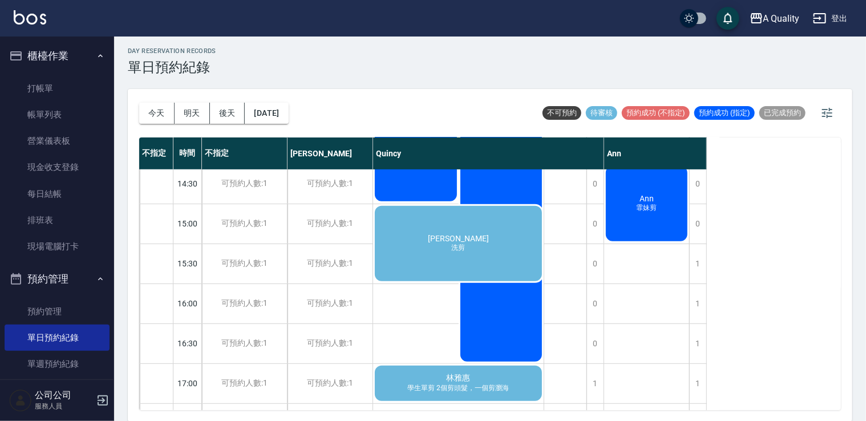
click at [449, 241] on span "廖珮君" at bounding box center [458, 238] width 66 height 9
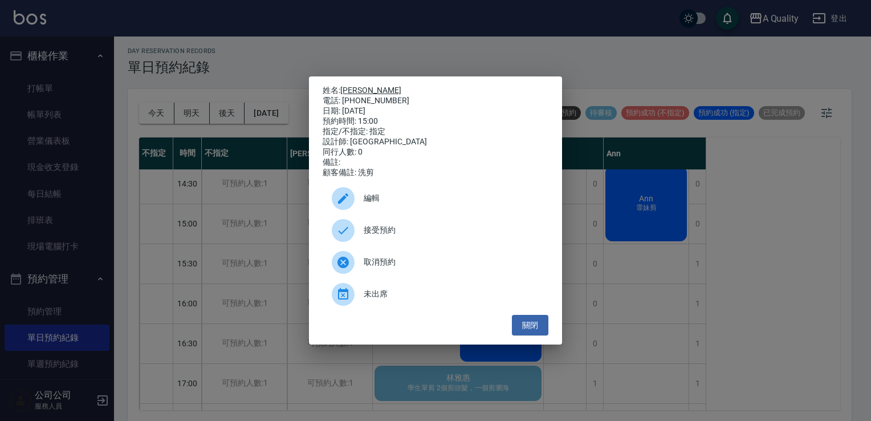
click at [354, 86] on link "廖珮君" at bounding box center [370, 90] width 61 height 9
click at [520, 327] on button "關閉" at bounding box center [530, 325] width 37 height 21
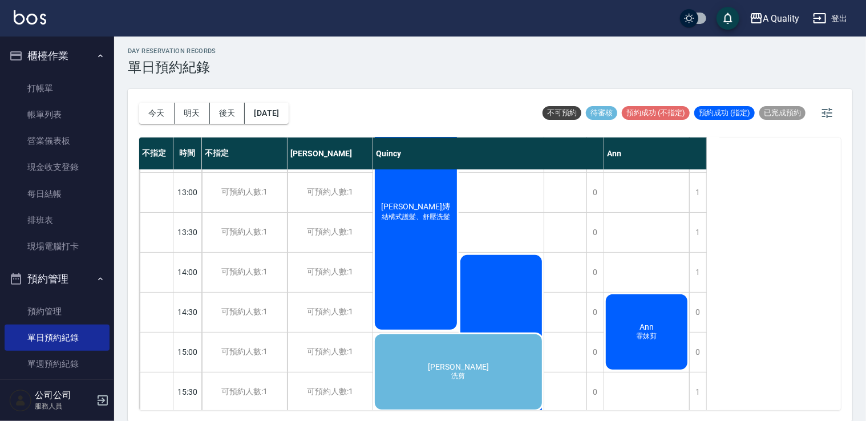
scroll to position [228, 0]
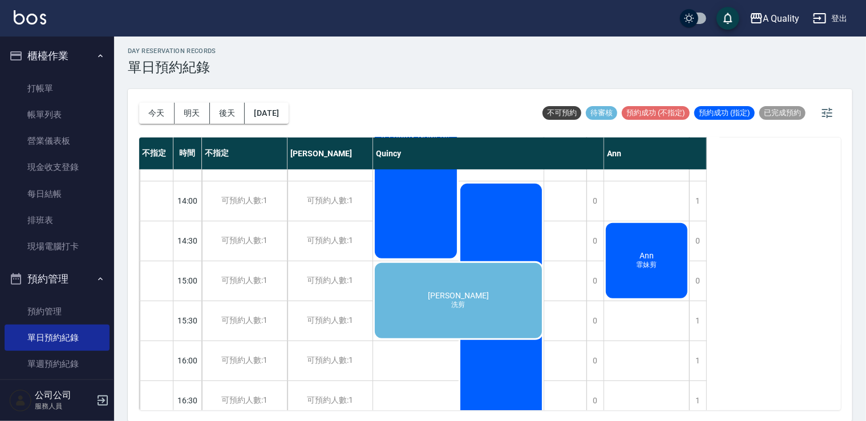
click at [420, 278] on div "廖珮君 洗剪" at bounding box center [458, 300] width 171 height 79
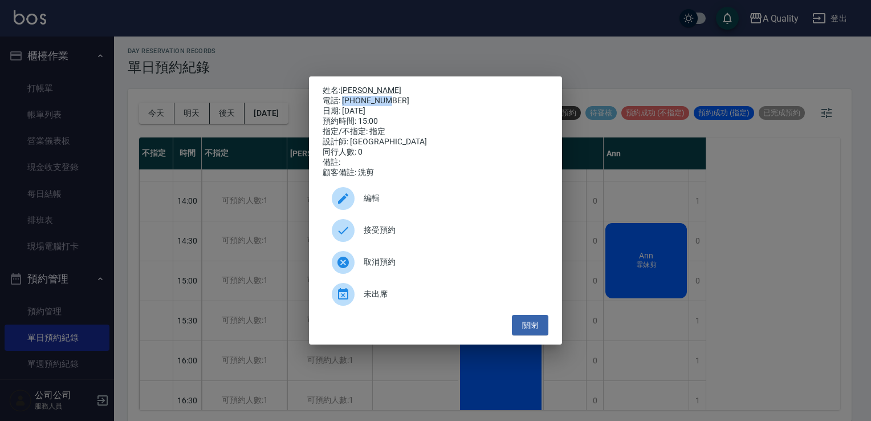
drag, startPoint x: 342, startPoint y: 98, endPoint x: 398, endPoint y: 94, distance: 56.0
click at [398, 96] on div "電話: 0939282917" at bounding box center [436, 101] width 226 height 10
drag, startPoint x: 398, startPoint y: 94, endPoint x: 383, endPoint y: 95, distance: 14.8
copy div "0939282917"
drag, startPoint x: 533, startPoint y: 340, endPoint x: 534, endPoint y: 332, distance: 8.1
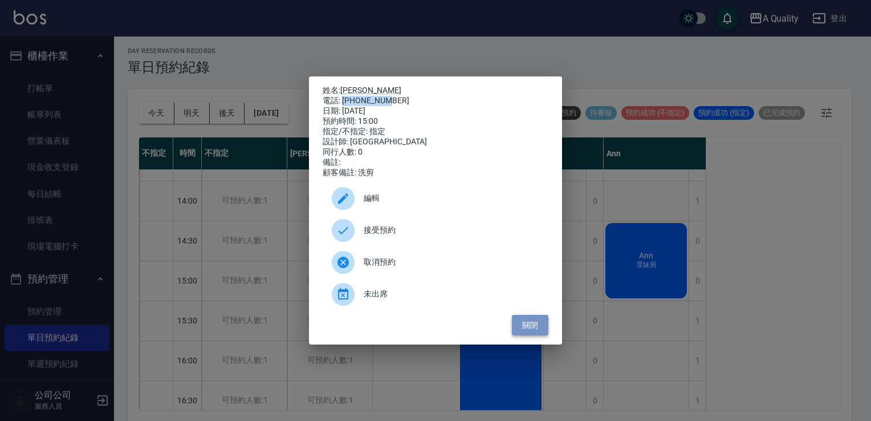
click at [533, 336] on button "關閉" at bounding box center [530, 325] width 37 height 21
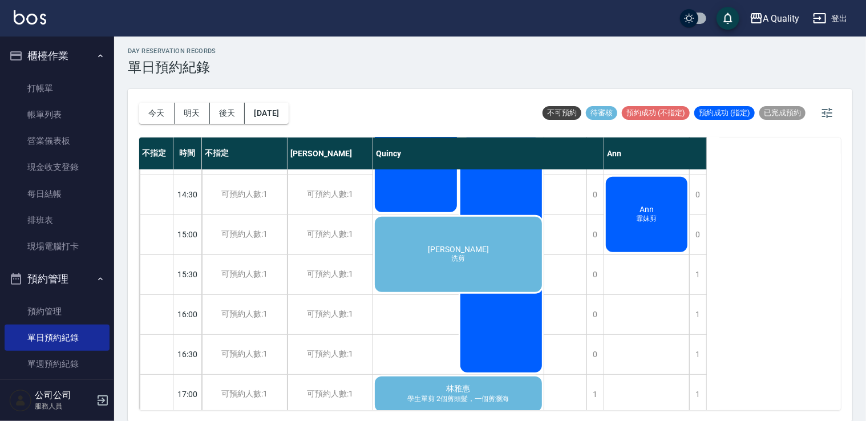
scroll to position [399, 0]
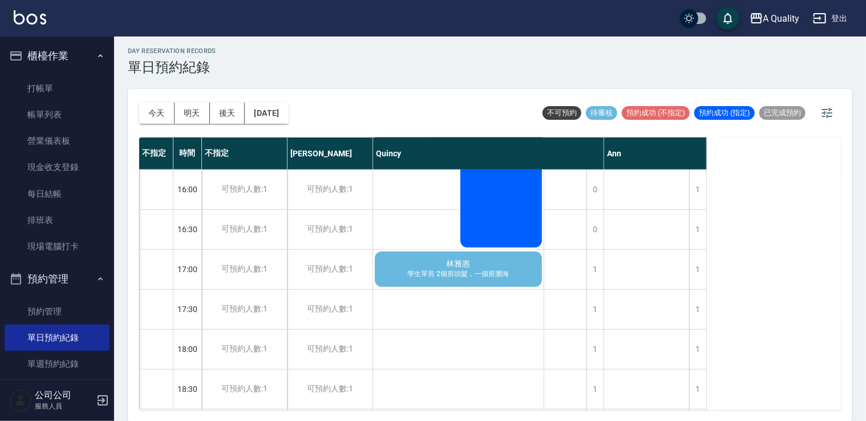
click at [495, 279] on div "林雅惠 學生單剪 2個剪頭髮，一個剪瀏海" at bounding box center [458, 269] width 171 height 39
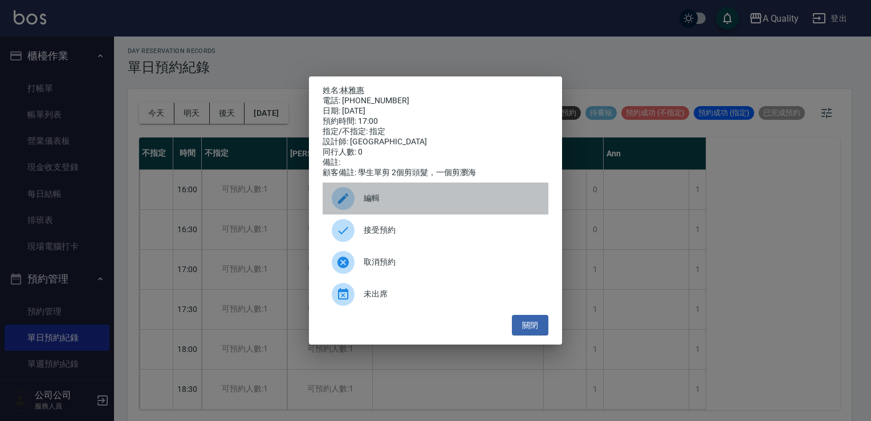
click at [387, 200] on span "編輯" at bounding box center [452, 198] width 176 height 12
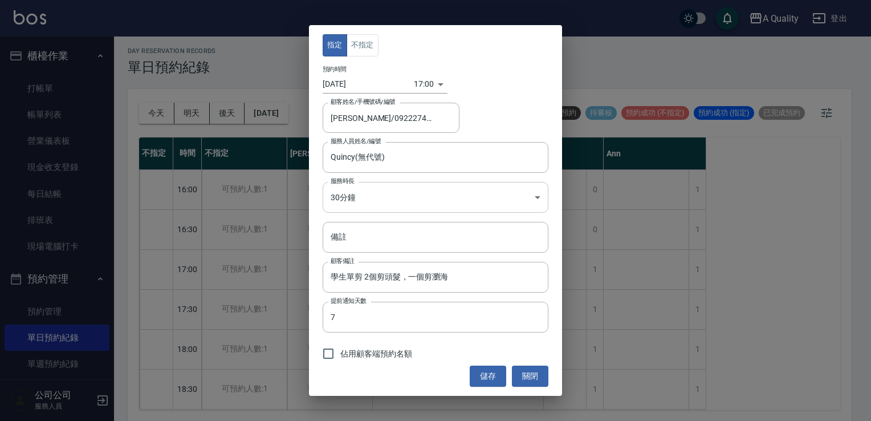
click at [384, 202] on body "A Quality 登出 櫃檯作業 打帳單 帳單列表 營業儀表板 現金收支登錄 每日結帳 排班表 現場電腦打卡 預約管理 預約管理 單日預約紀錄 單週預約紀錄…" at bounding box center [435, 209] width 871 height 424
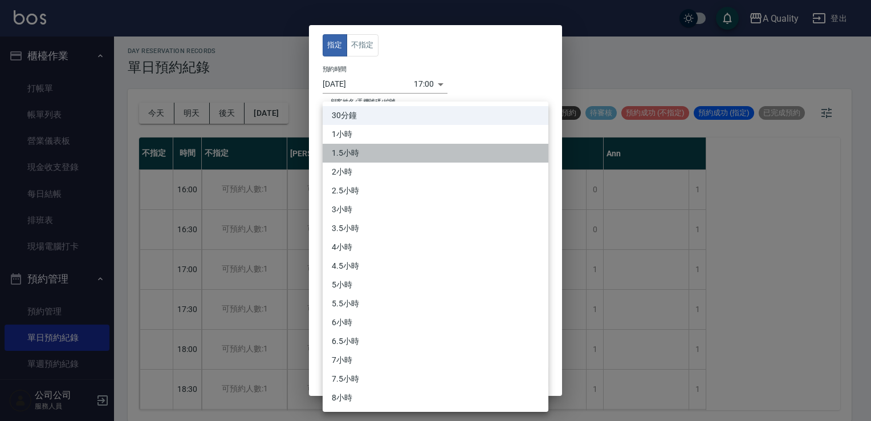
click at [367, 159] on li "1.5小時" at bounding box center [436, 153] width 226 height 19
type input "3"
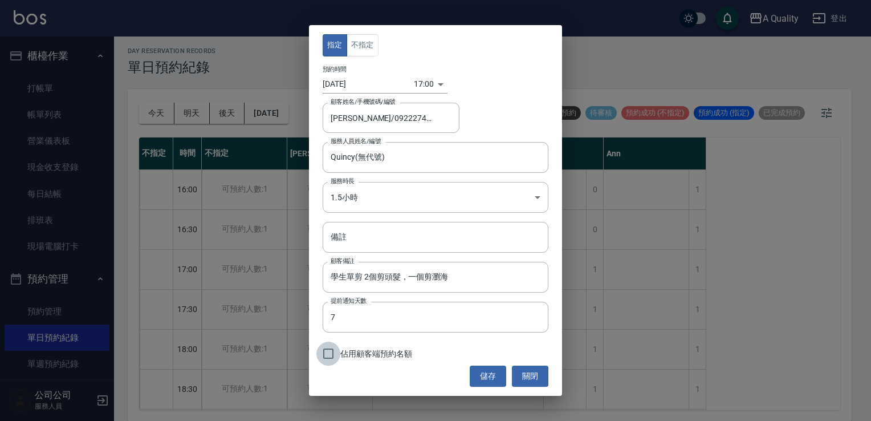
click at [333, 357] on input "佔用顧客端預約名額" at bounding box center [329, 354] width 24 height 24
checkbox input "true"
click at [483, 379] on button "儲存" at bounding box center [488, 376] width 37 height 21
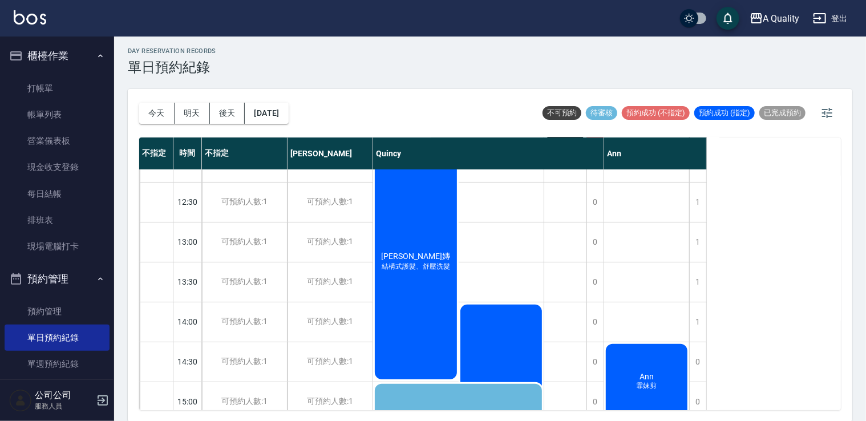
scroll to position [114, 0]
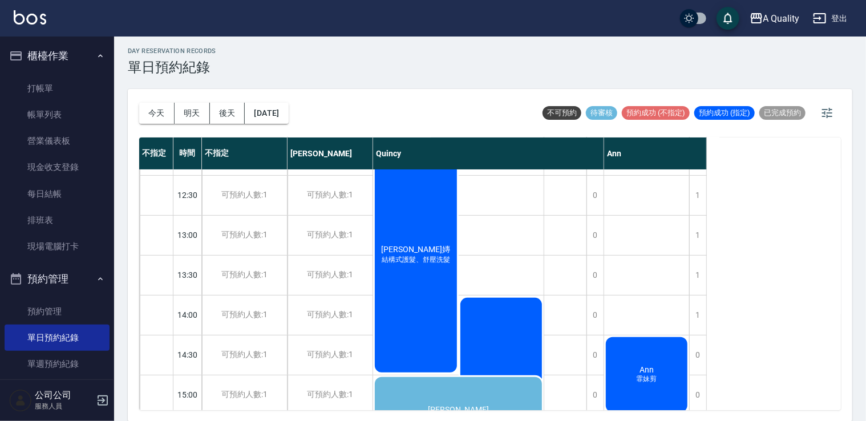
click at [390, 269] on div "Sunnie 子嫥 結構式護髮、舒壓洗髮" at bounding box center [416, 255] width 86 height 238
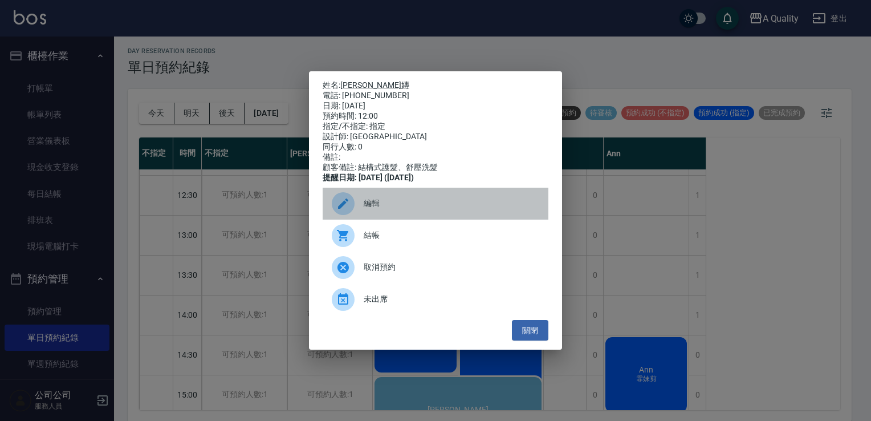
click at [342, 206] on icon at bounding box center [344, 204] width 14 height 14
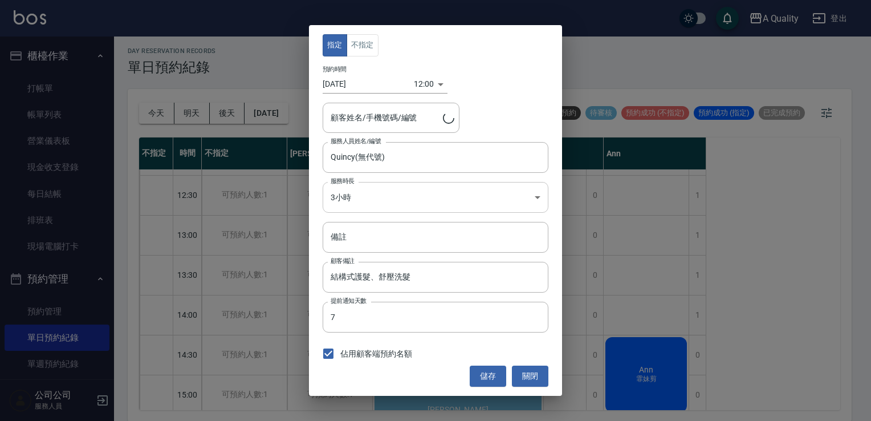
type input "Sunnie 子嫥/0983860157"
click at [342, 200] on body "A Quality 登出 櫃檯作業 打帳單 帳單列表 營業儀表板 現金收支登錄 每日結帳 排班表 現場電腦打卡 預約管理 預約管理 單日預約紀錄 單週預約紀錄…" at bounding box center [435, 209] width 871 height 424
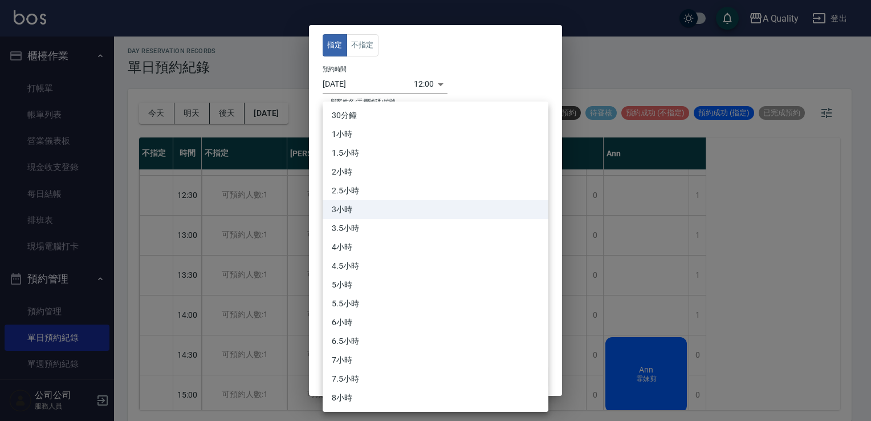
click at [342, 187] on li "2.5小時" at bounding box center [436, 190] width 226 height 19
type input "5"
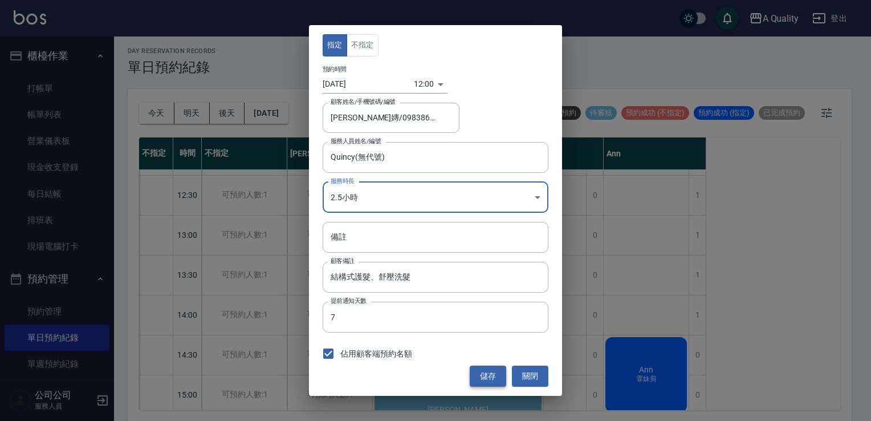
click at [479, 367] on button "儲存" at bounding box center [488, 376] width 37 height 21
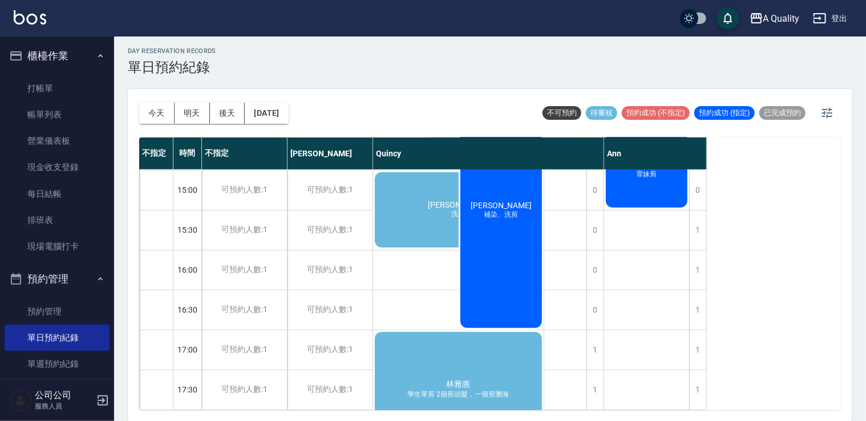
scroll to position [258, 0]
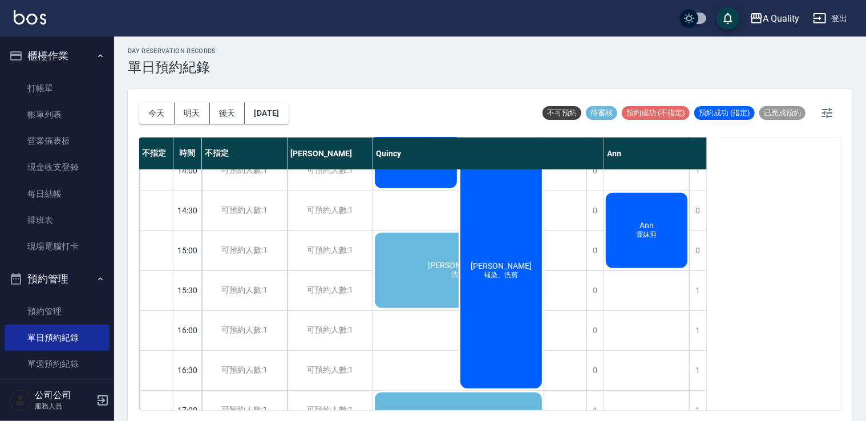
click at [510, 262] on span "吳佩臻" at bounding box center [501, 265] width 66 height 9
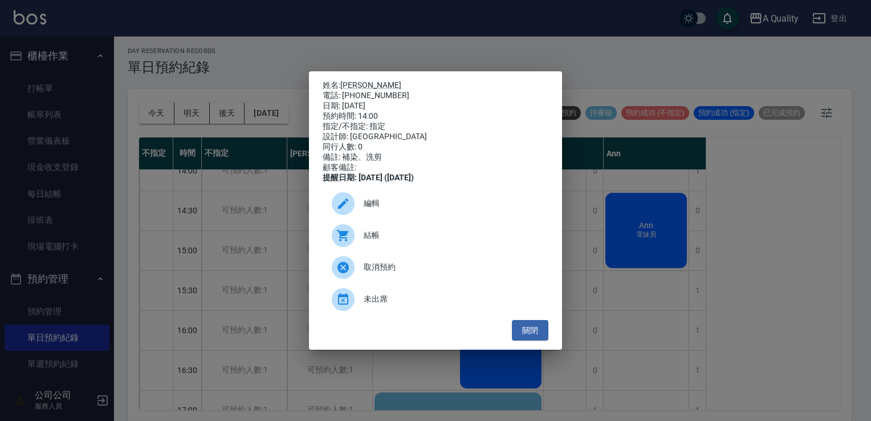
click at [368, 209] on span "編輯" at bounding box center [452, 203] width 176 height 12
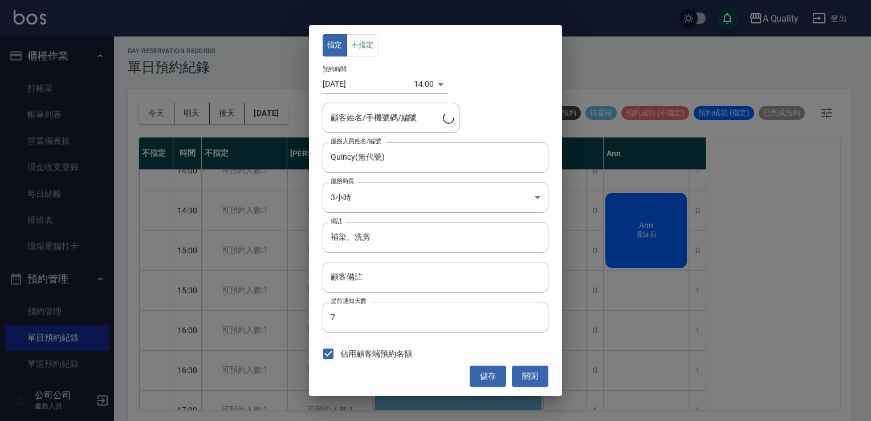
type input "吳佩臻/0908367316/"
click at [532, 368] on button "關閉" at bounding box center [530, 376] width 37 height 21
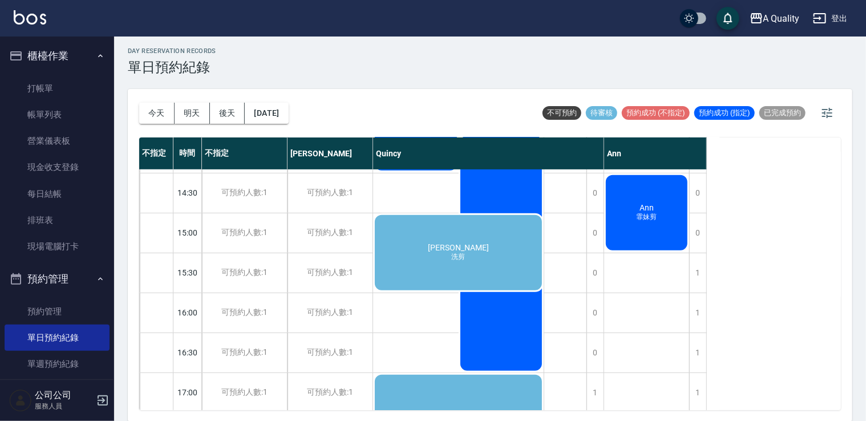
scroll to position [399, 0]
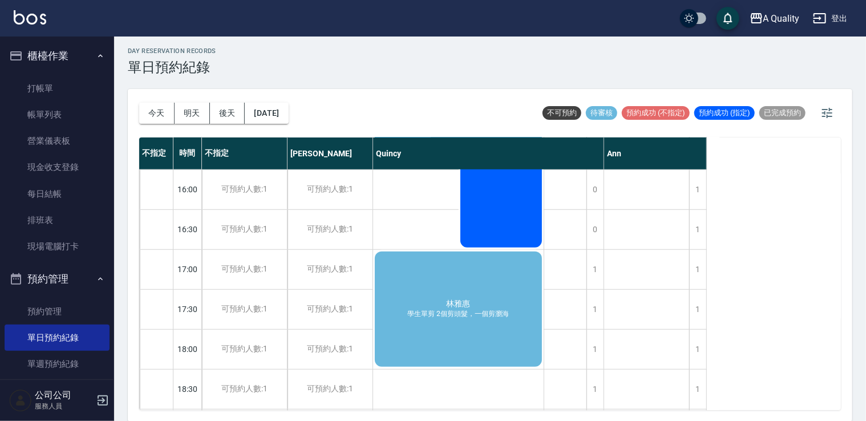
click at [470, 325] on div "林雅惠 學生單剪 2個剪頭髮，一個剪瀏海" at bounding box center [458, 309] width 171 height 119
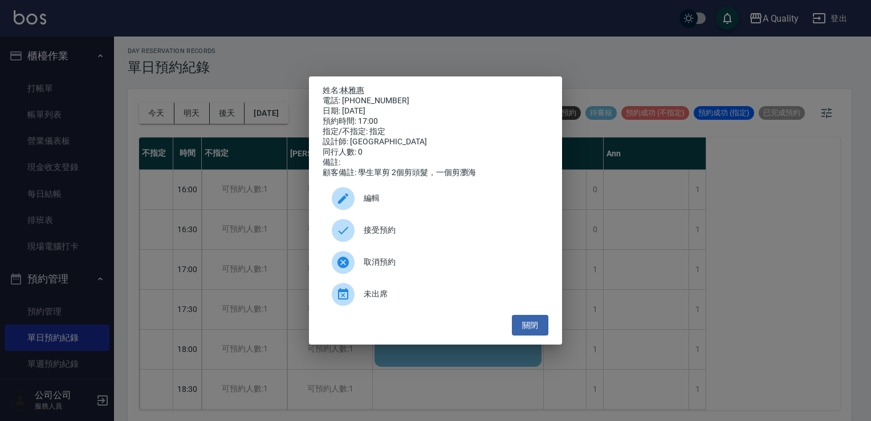
click at [388, 246] on div "接受預約" at bounding box center [436, 230] width 226 height 32
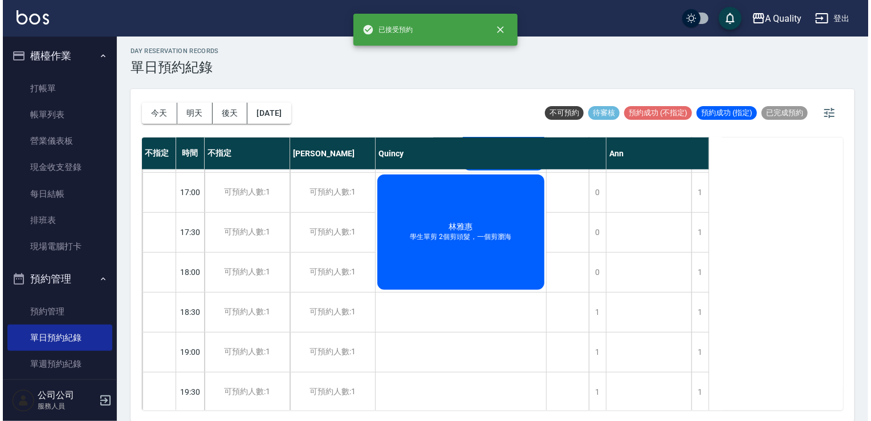
scroll to position [487, 0]
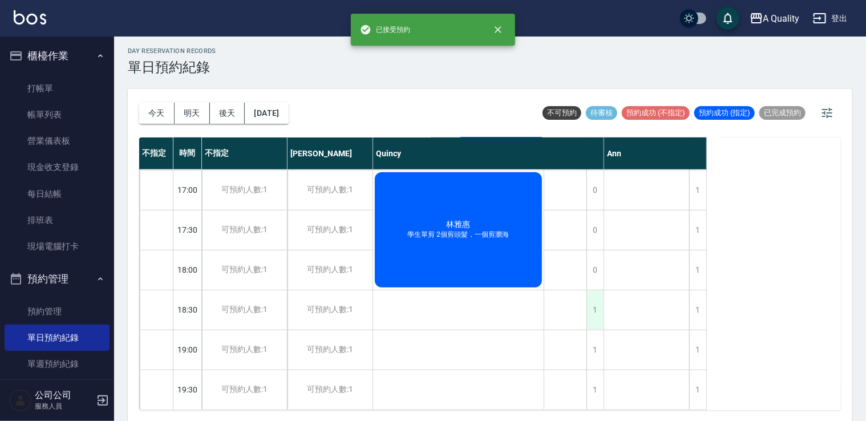
click at [599, 302] on div "1" at bounding box center [594, 309] width 17 height 39
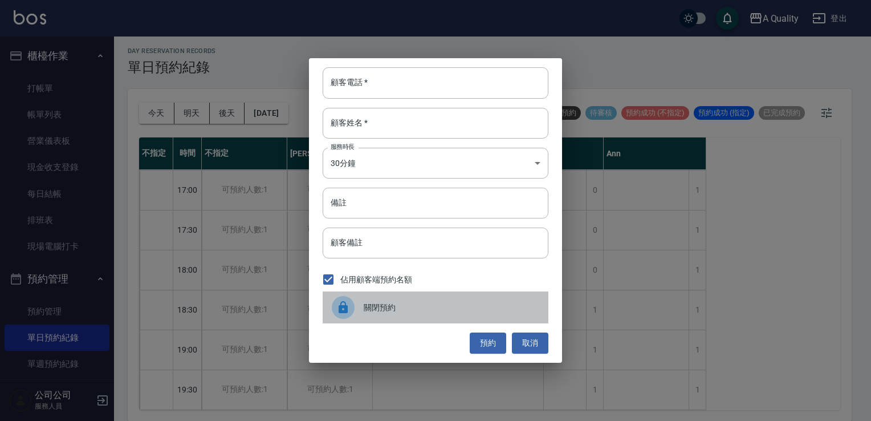
click at [372, 305] on span "關閉預約" at bounding box center [452, 308] width 176 height 12
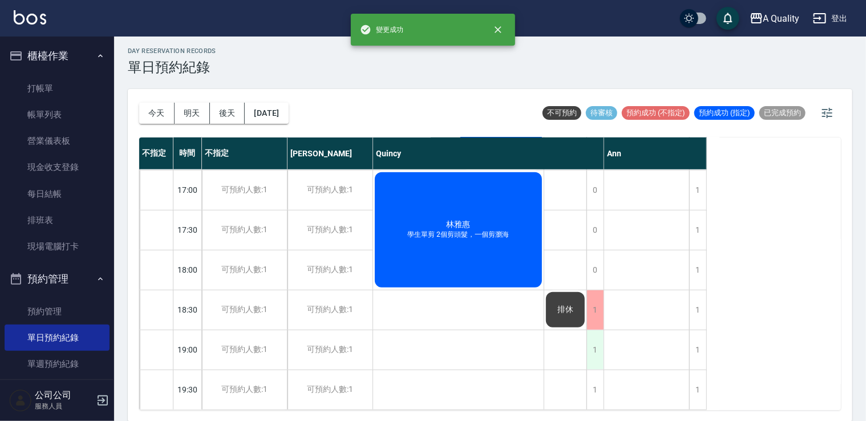
click at [592, 338] on div "1" at bounding box center [594, 349] width 17 height 39
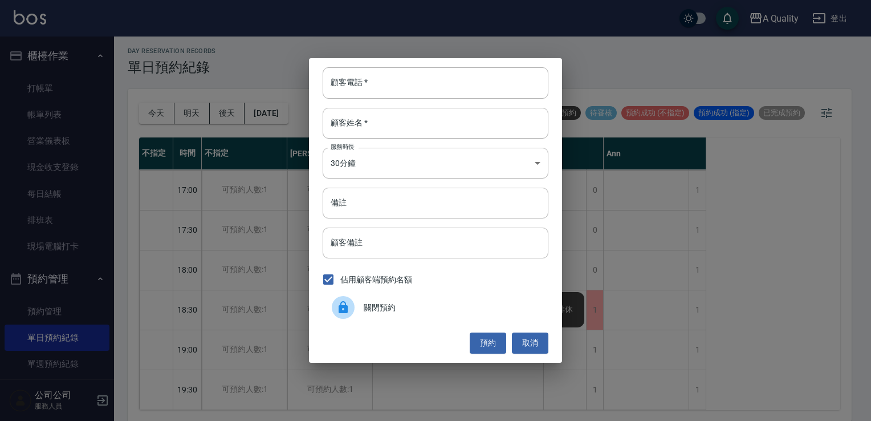
drag, startPoint x: 420, startPoint y: 305, endPoint x: 431, endPoint y: 305, distance: 10.8
click at [422, 305] on span "關閉預約" at bounding box center [452, 308] width 176 height 12
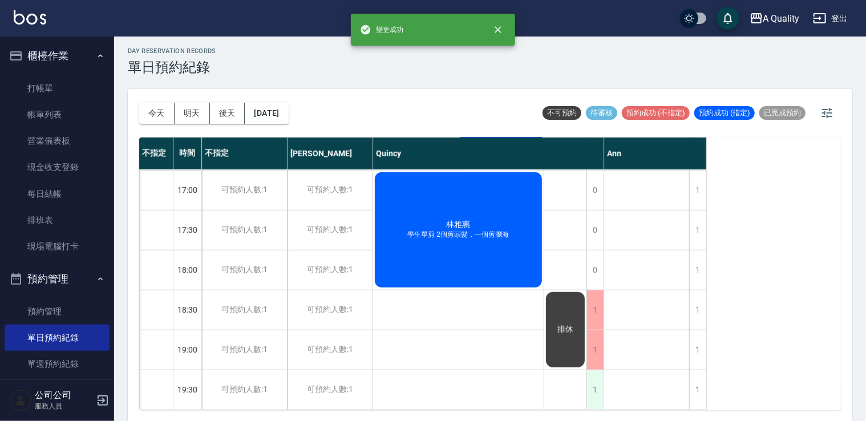
click at [596, 383] on div "1" at bounding box center [594, 389] width 17 height 39
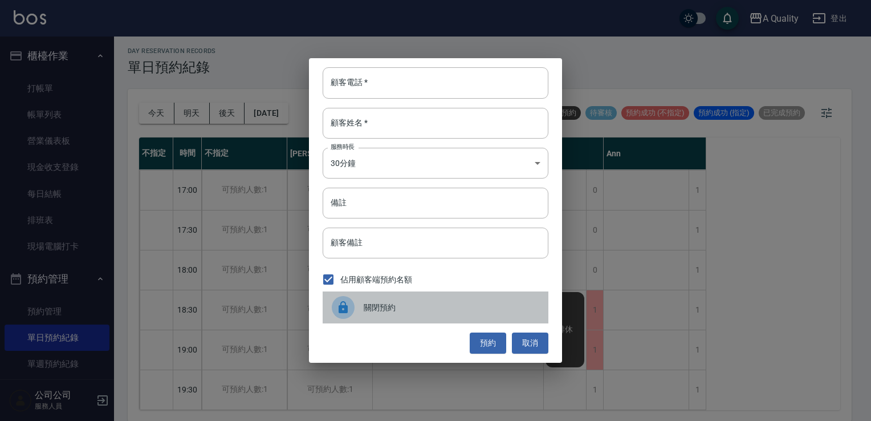
click at [474, 296] on div "關閉預約" at bounding box center [436, 307] width 226 height 32
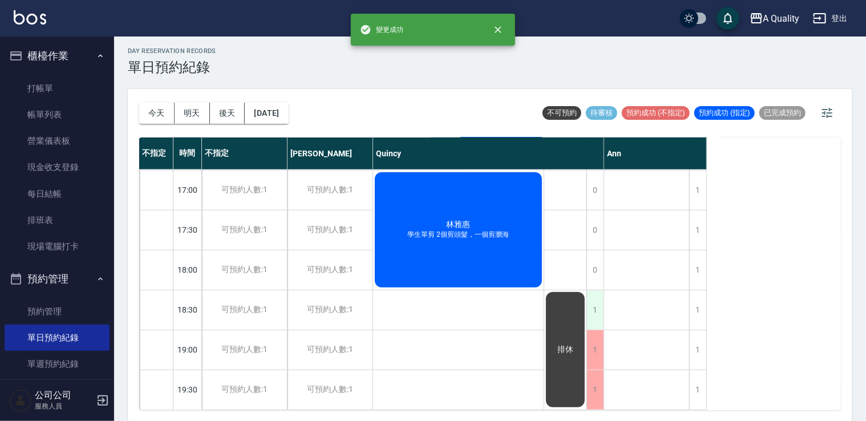
click at [598, 305] on div "1" at bounding box center [594, 309] width 17 height 39
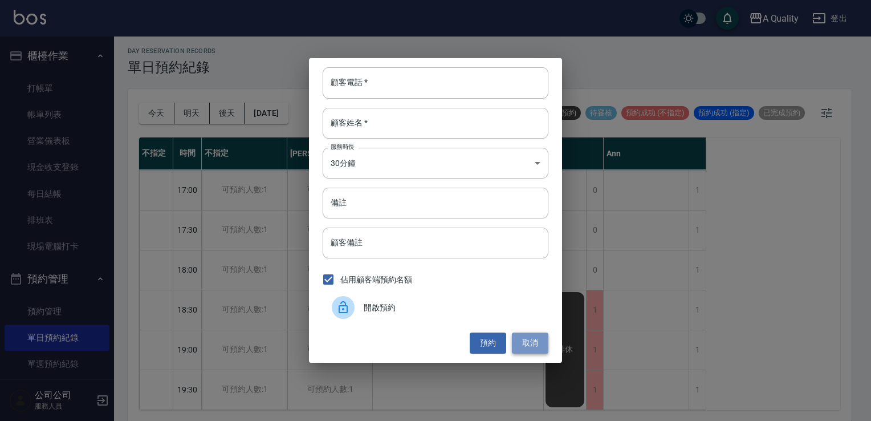
click at [527, 346] on button "取消" at bounding box center [530, 343] width 37 height 21
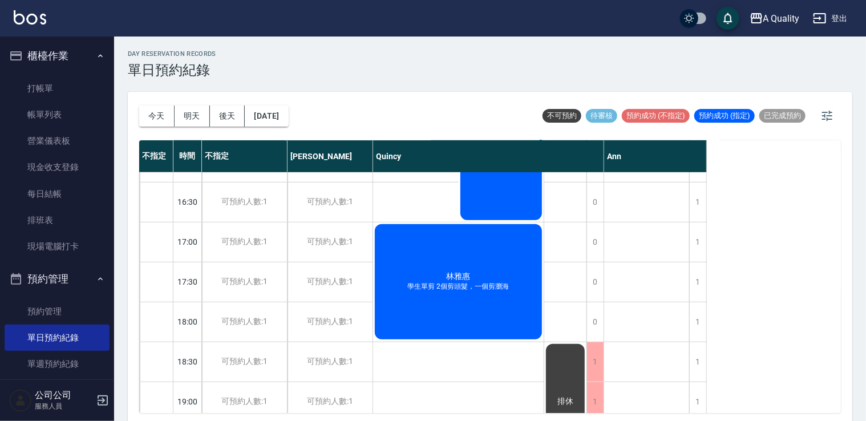
scroll to position [201, 0]
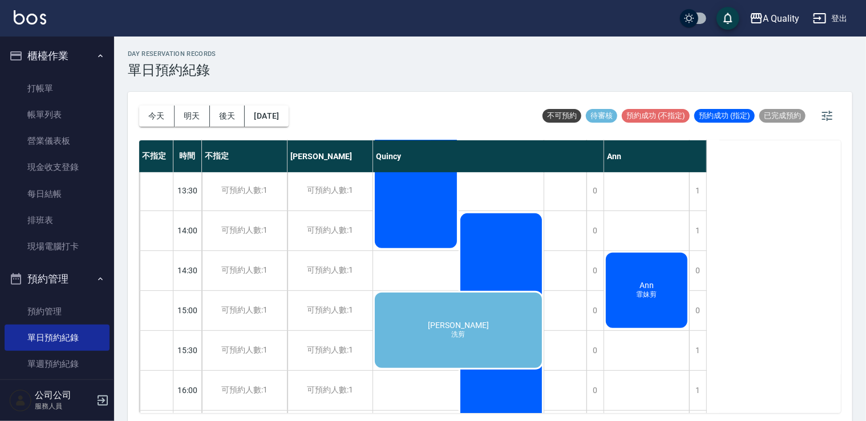
click at [494, 321] on div "廖珮君 洗剪" at bounding box center [458, 330] width 171 height 79
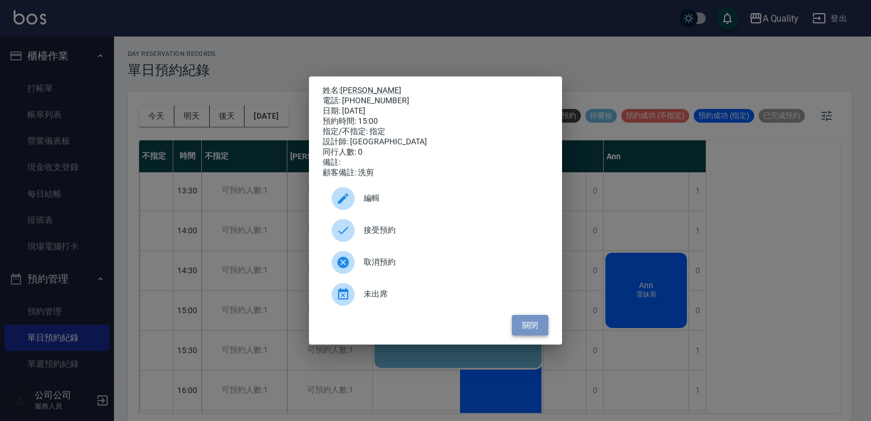
click at [534, 332] on button "關閉" at bounding box center [530, 325] width 37 height 21
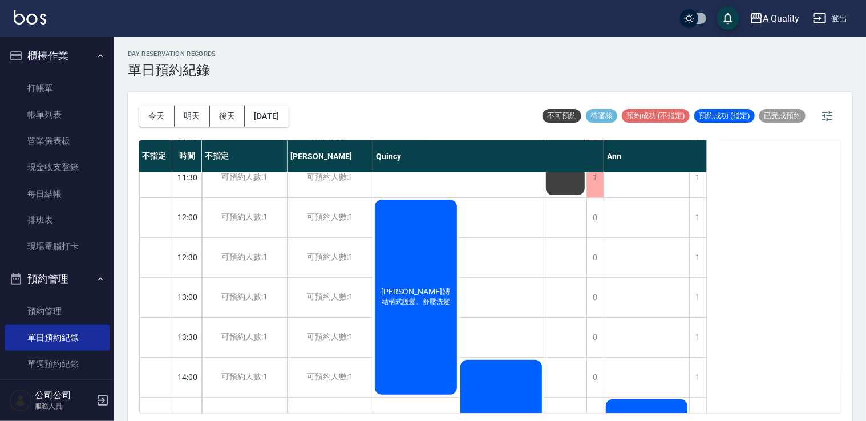
scroll to position [0, 0]
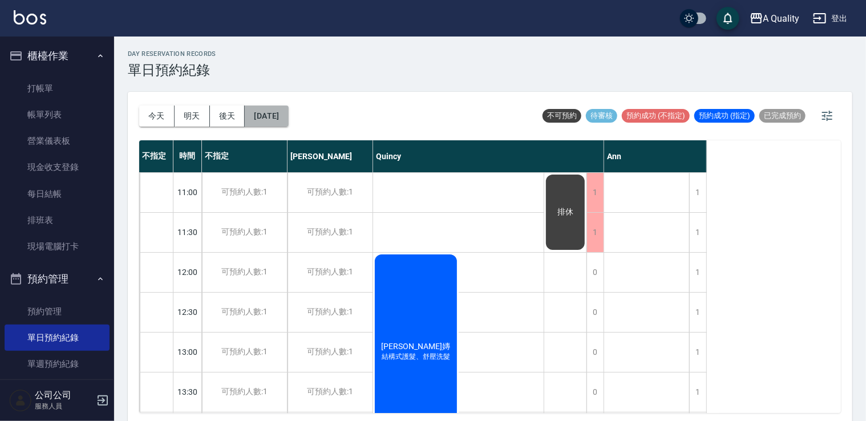
click at [288, 115] on button "2025/09/13" at bounding box center [266, 116] width 43 height 21
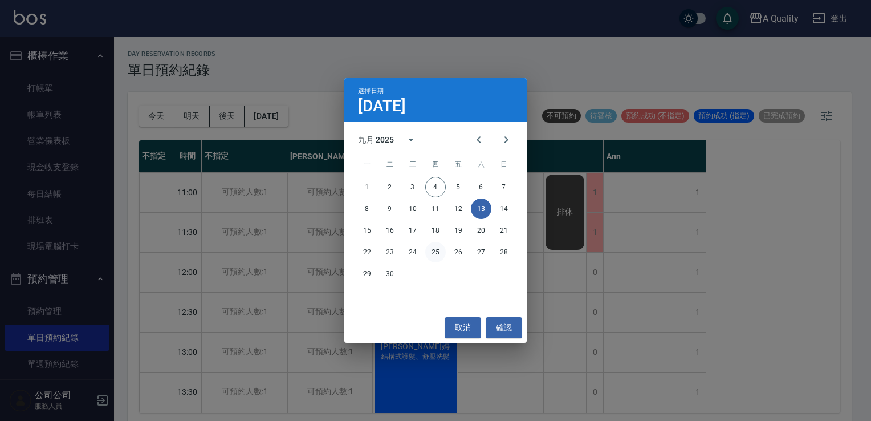
drag, startPoint x: 465, startPoint y: 330, endPoint x: 437, endPoint y: 256, distance: 78.9
click at [465, 330] on button "取消" at bounding box center [463, 327] width 37 height 21
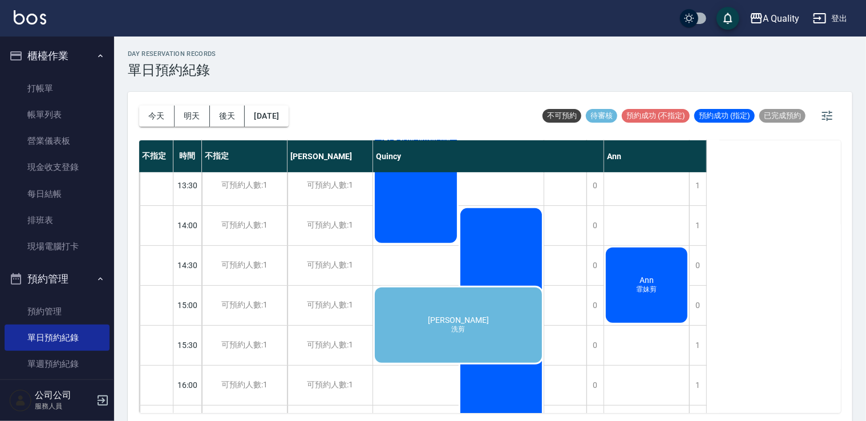
scroll to position [285, 0]
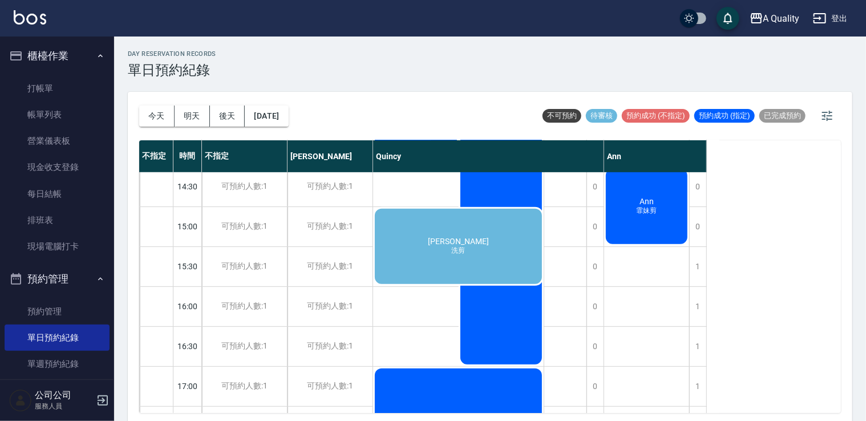
click at [451, 222] on div "廖珮君 洗剪" at bounding box center [458, 246] width 171 height 79
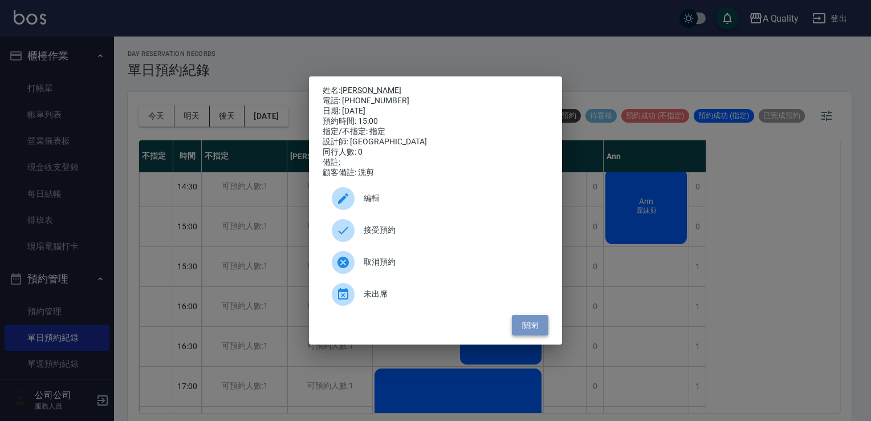
click at [529, 332] on button "關閉" at bounding box center [530, 325] width 37 height 21
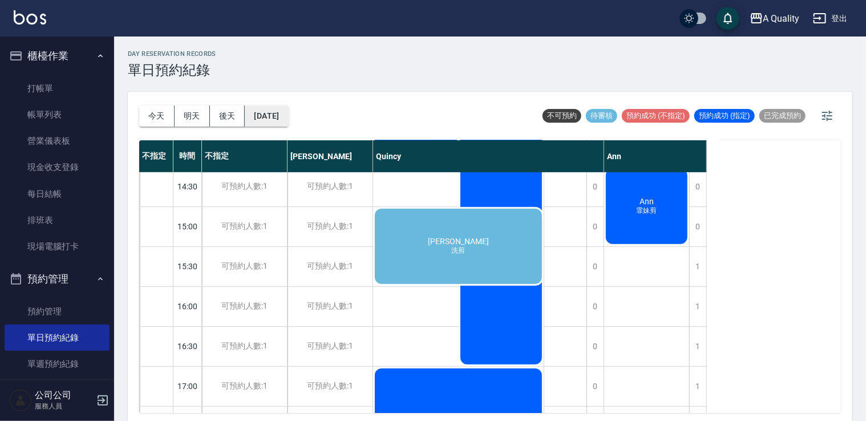
click at [288, 112] on button "2025/09/13" at bounding box center [266, 116] width 43 height 21
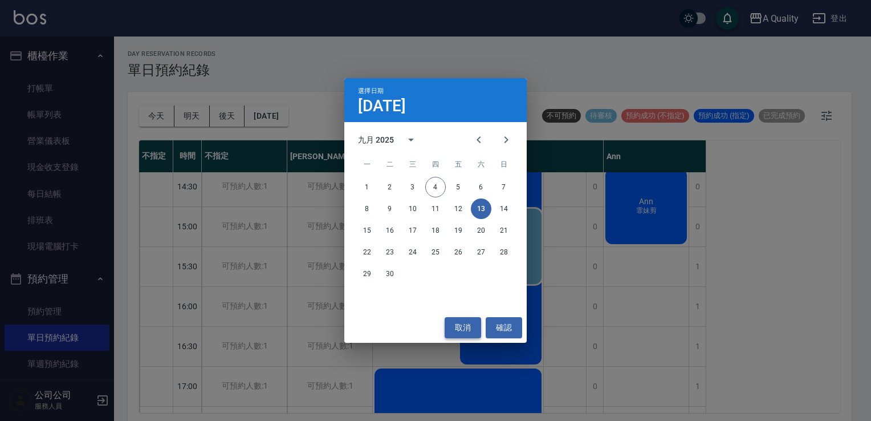
click at [455, 326] on button "取消" at bounding box center [463, 327] width 37 height 21
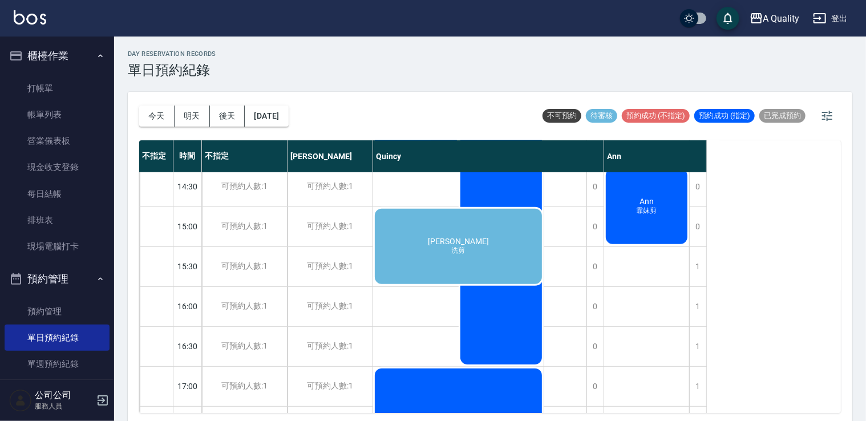
drag, startPoint x: 455, startPoint y: 326, endPoint x: 408, endPoint y: 261, distance: 79.3
click at [408, 261] on div "廖珮君 洗剪" at bounding box center [458, 246] width 171 height 79
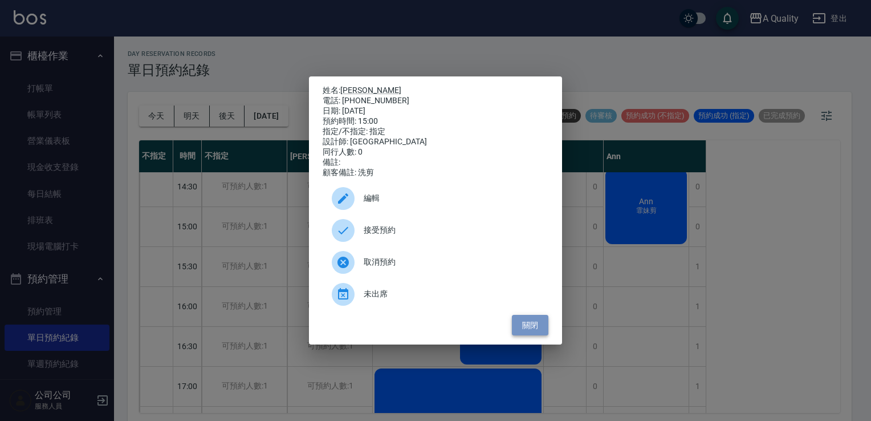
click at [536, 336] on button "關閉" at bounding box center [530, 325] width 37 height 21
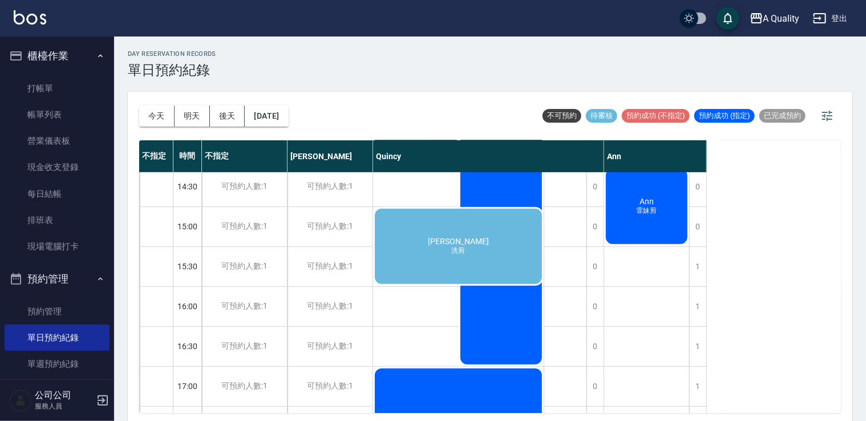
click at [439, 251] on div "廖珮君 洗剪" at bounding box center [458, 246] width 171 height 79
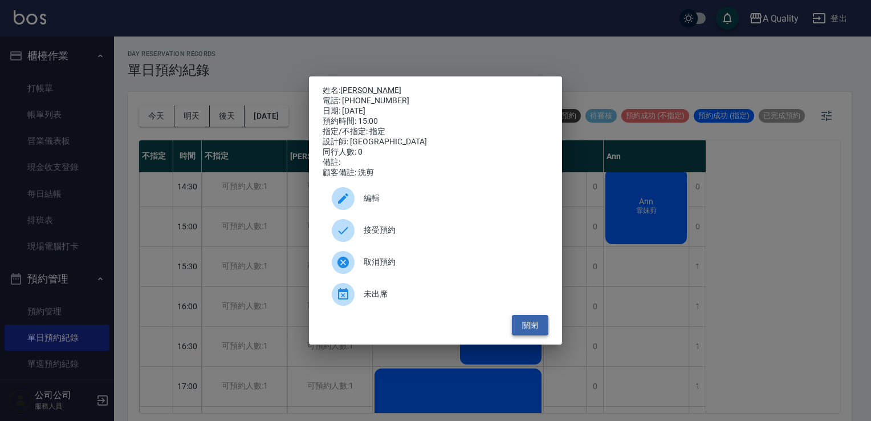
click at [534, 325] on button "關閉" at bounding box center [530, 325] width 37 height 21
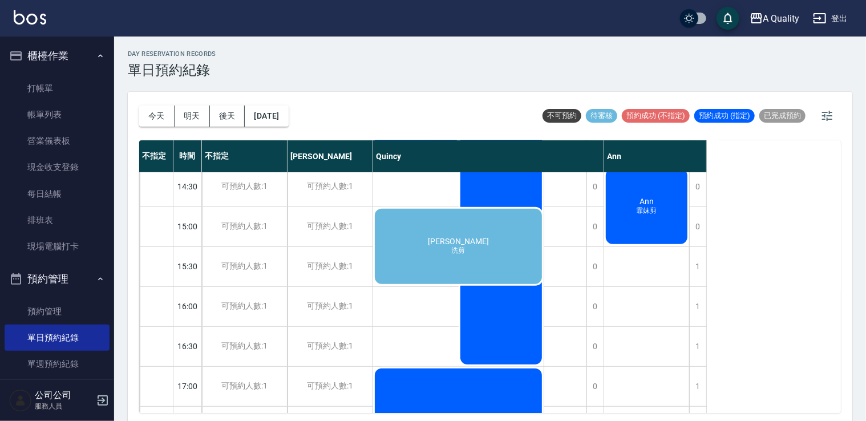
click at [422, 261] on div "廖珮君 洗剪" at bounding box center [458, 246] width 171 height 79
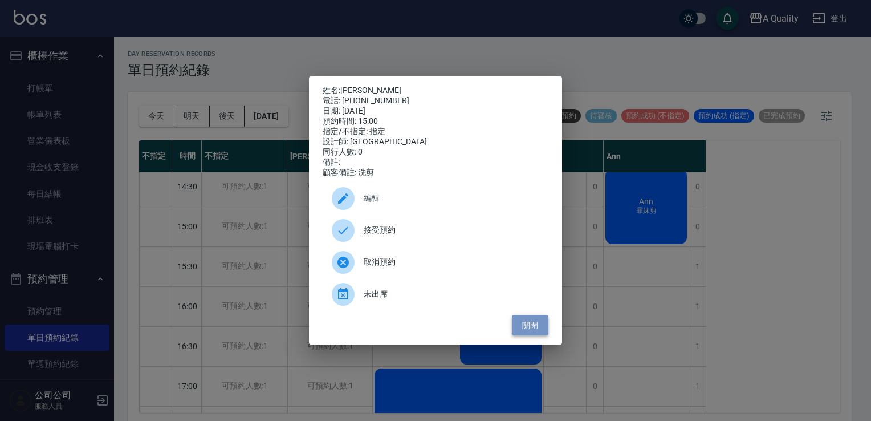
click at [532, 331] on button "關閉" at bounding box center [530, 325] width 37 height 21
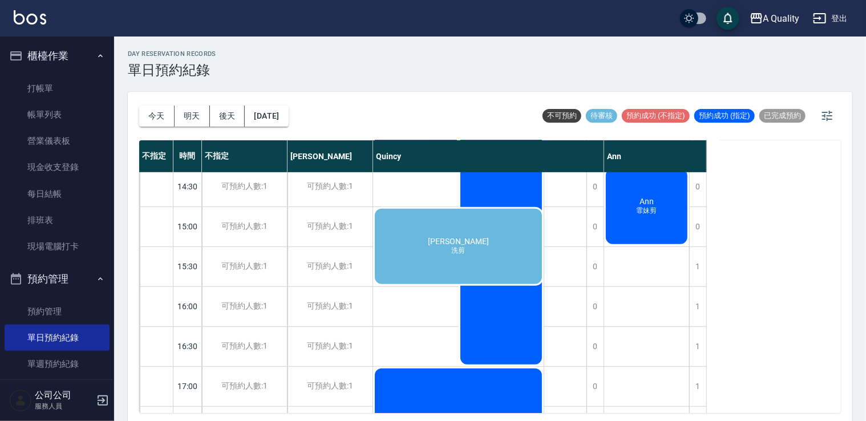
click at [267, 102] on div "今天 明天 後天 2025/09/13" at bounding box center [213, 116] width 149 height 48
click at [267, 108] on button "2025/09/13" at bounding box center [266, 116] width 43 height 21
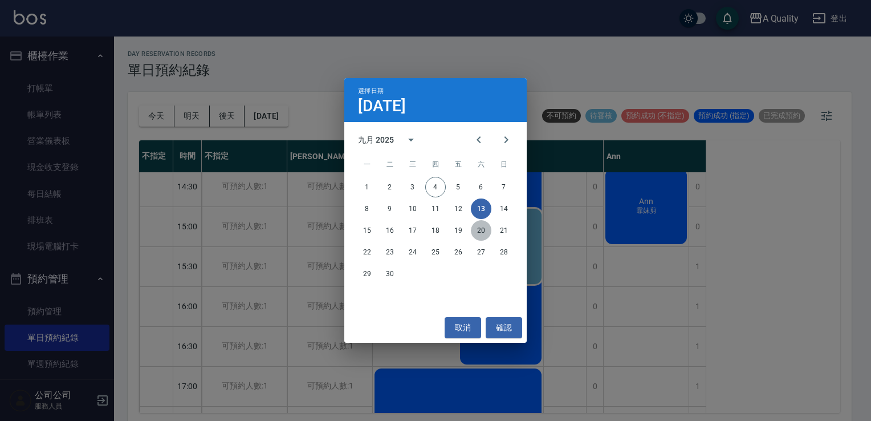
click at [482, 234] on button "20" at bounding box center [481, 230] width 21 height 21
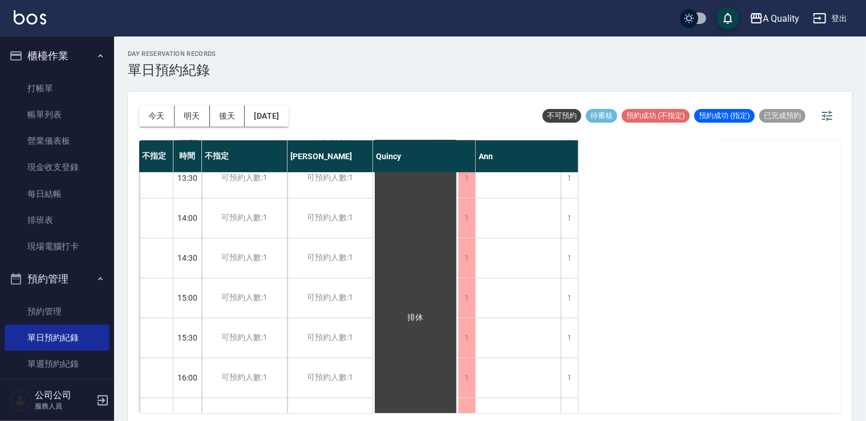
scroll to position [114, 0]
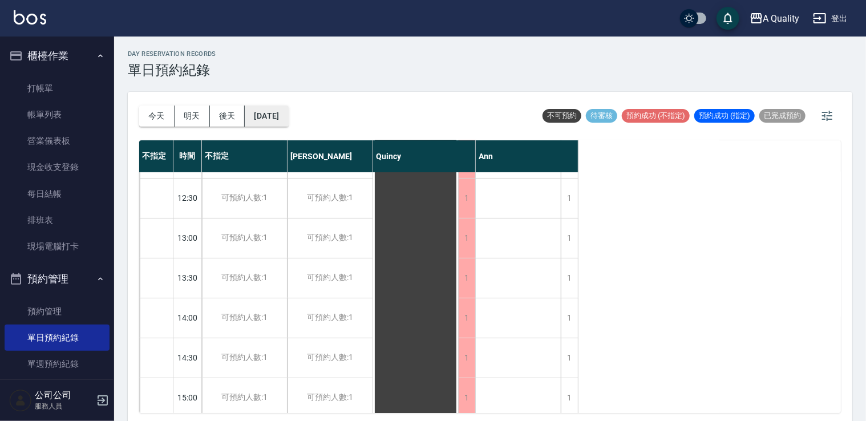
click at [288, 110] on button "2025/09/20" at bounding box center [266, 116] width 43 height 21
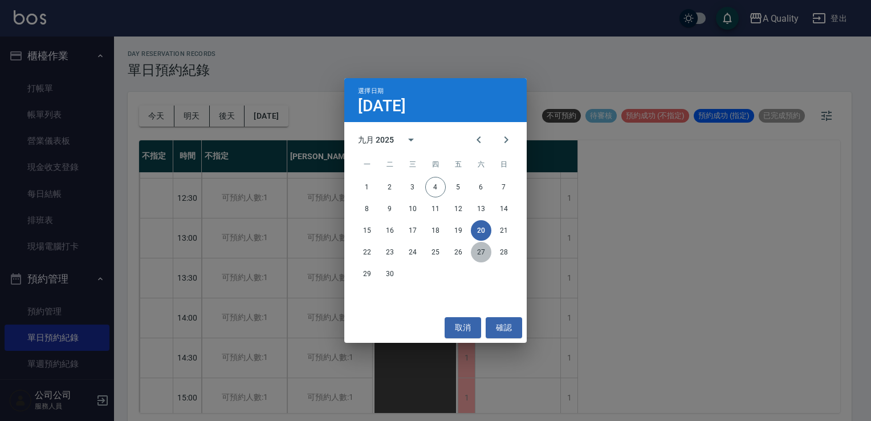
click at [481, 257] on button "27" at bounding box center [481, 252] width 21 height 21
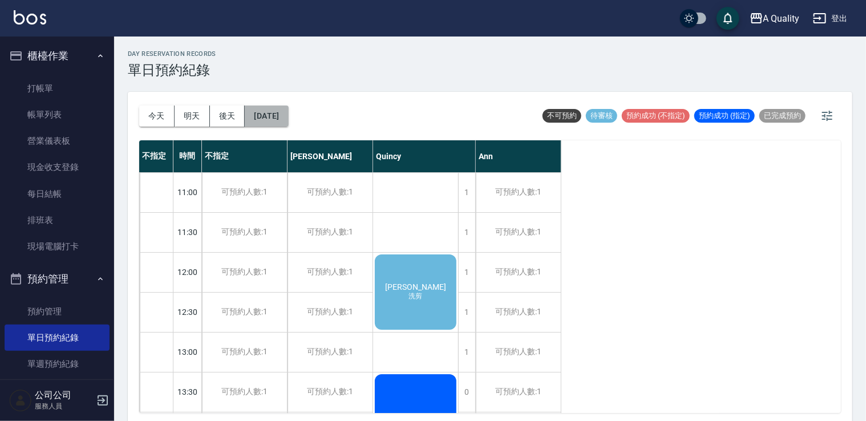
click at [275, 110] on button "2025/09/27" at bounding box center [266, 116] width 43 height 21
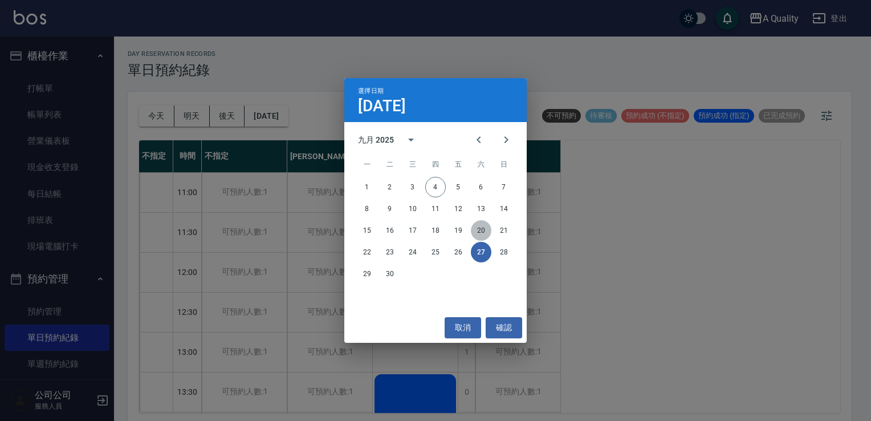
click at [481, 225] on button "20" at bounding box center [481, 230] width 21 height 21
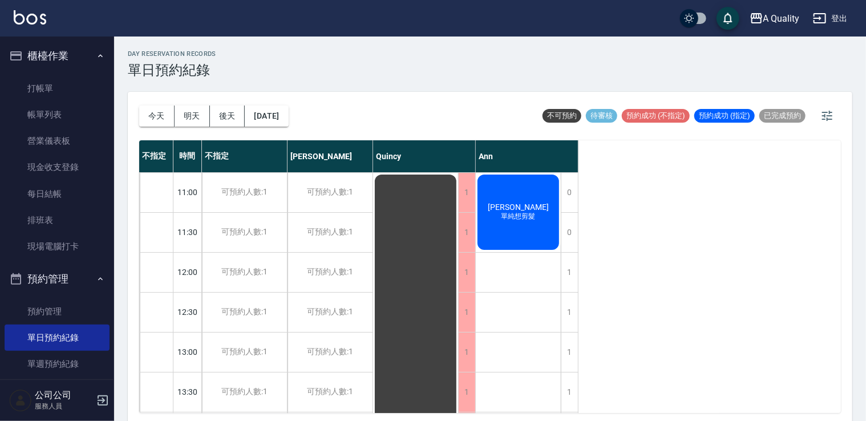
scroll to position [171, 0]
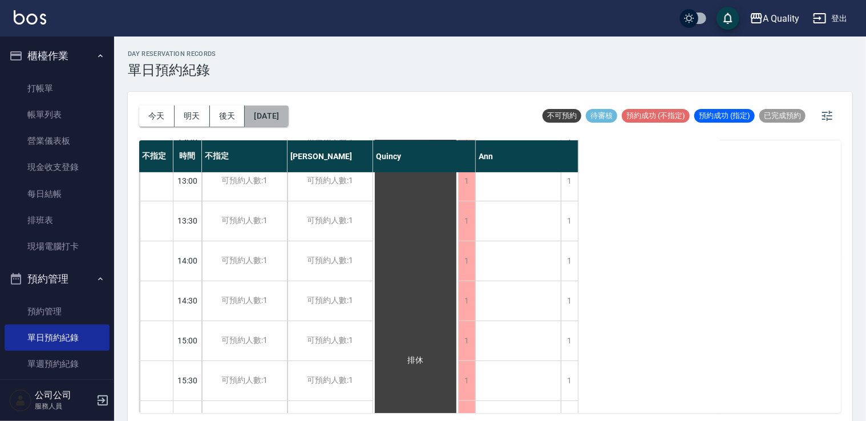
click at [278, 112] on button "2025/09/20" at bounding box center [266, 116] width 43 height 21
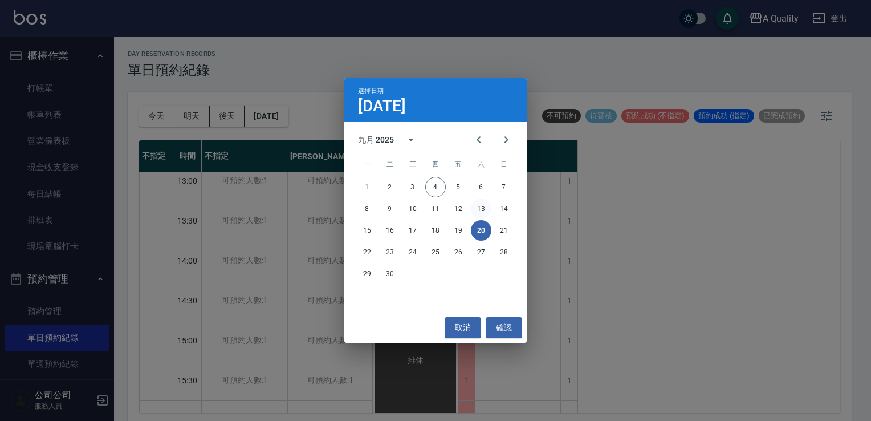
click at [479, 213] on button "13" at bounding box center [481, 208] width 21 height 21
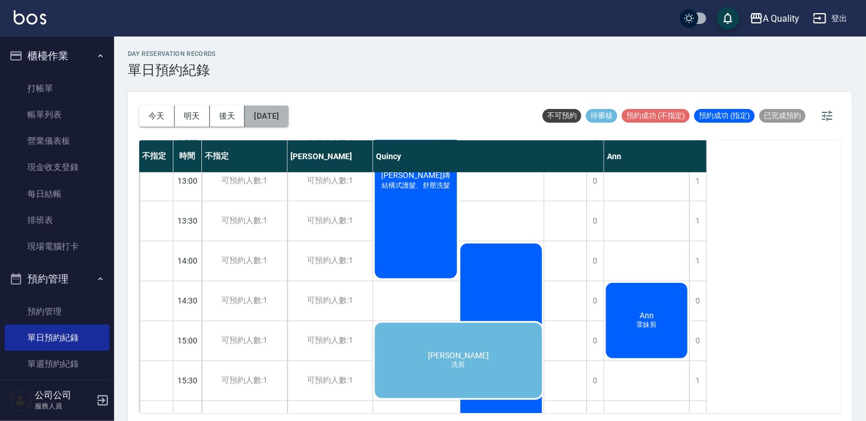
click at [288, 123] on button "2025/09/13" at bounding box center [266, 116] width 43 height 21
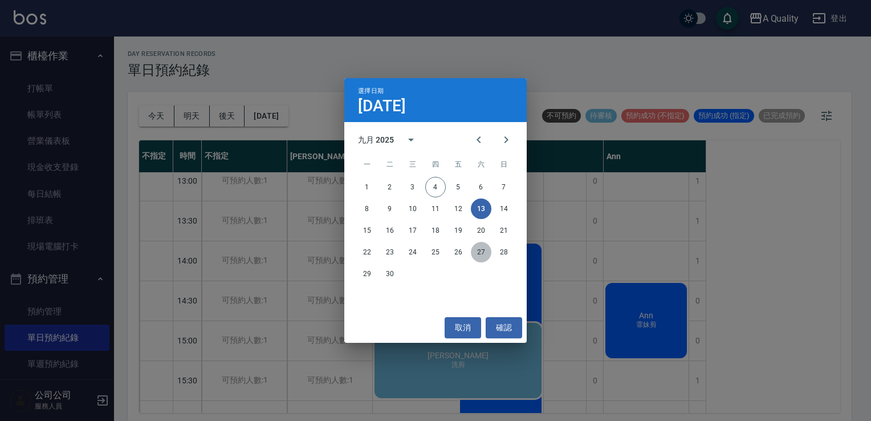
click at [481, 252] on button "27" at bounding box center [481, 252] width 21 height 21
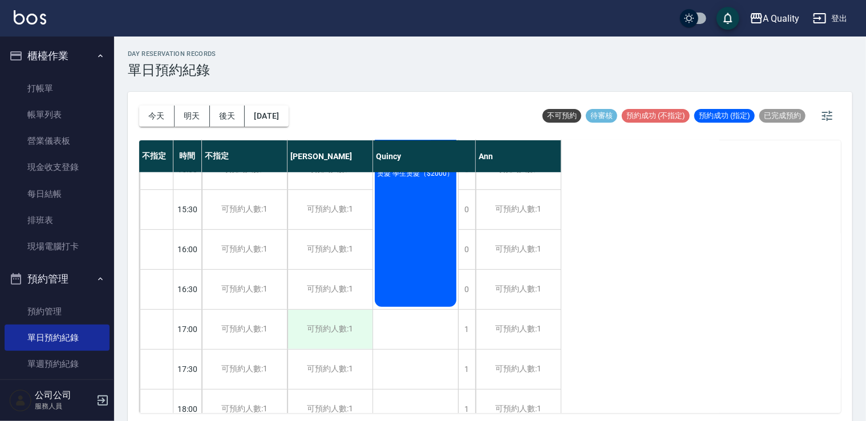
scroll to position [487, 0]
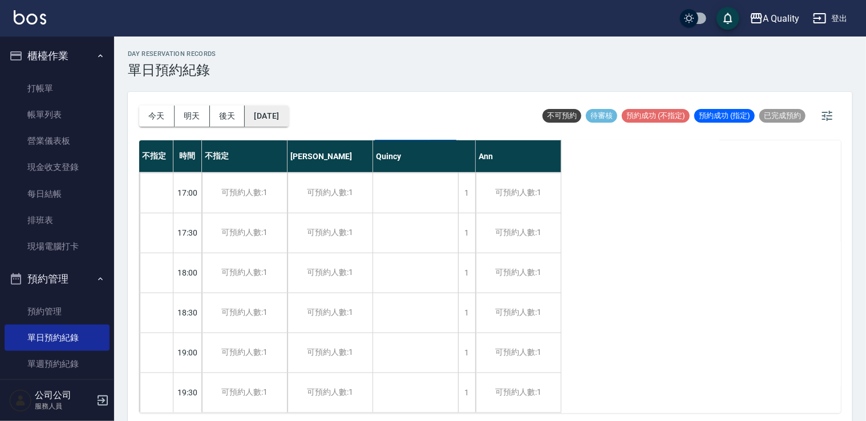
click at [288, 113] on button "2025/09/27" at bounding box center [266, 116] width 43 height 21
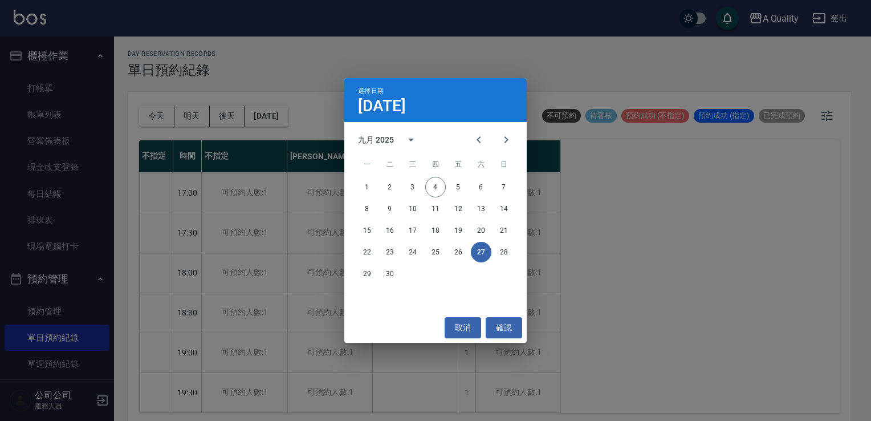
click at [484, 256] on button "27" at bounding box center [481, 252] width 21 height 21
click at [463, 326] on button "取消" at bounding box center [463, 327] width 37 height 21
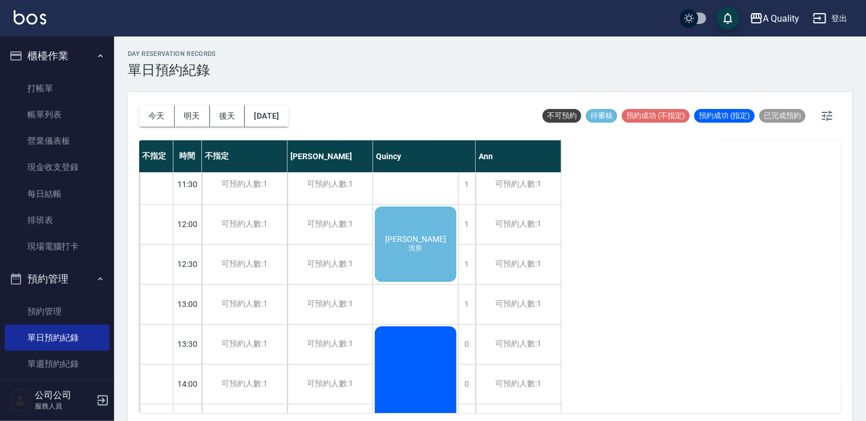
scroll to position [0, 0]
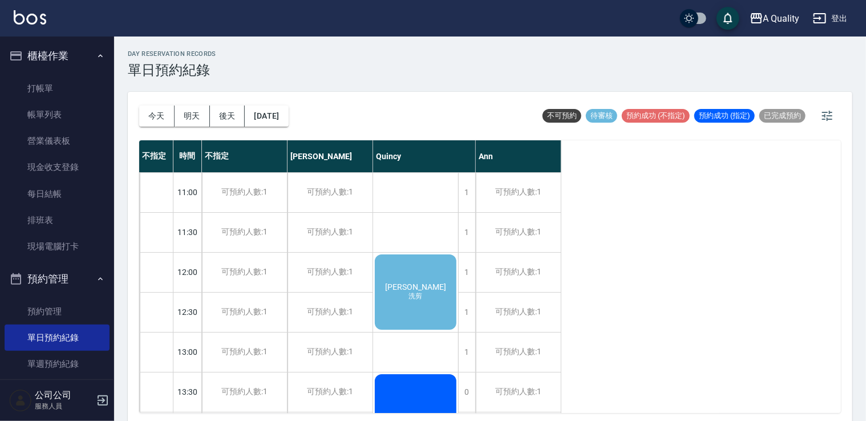
click at [443, 297] on div "曾智煒 洗剪" at bounding box center [415, 292] width 85 height 79
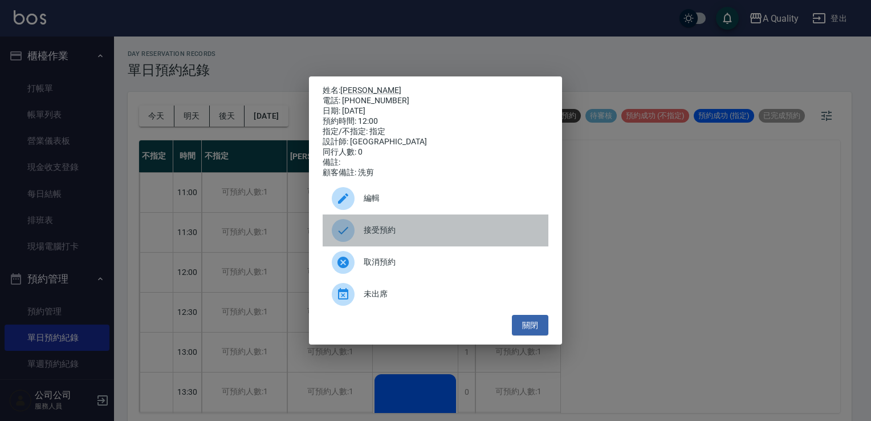
click at [377, 236] on span "接受預約" at bounding box center [452, 230] width 176 height 12
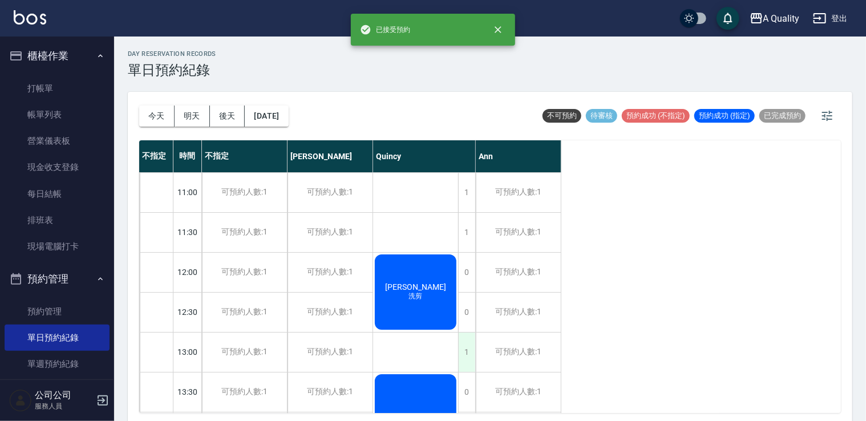
click at [471, 352] on div "1" at bounding box center [466, 352] width 17 height 39
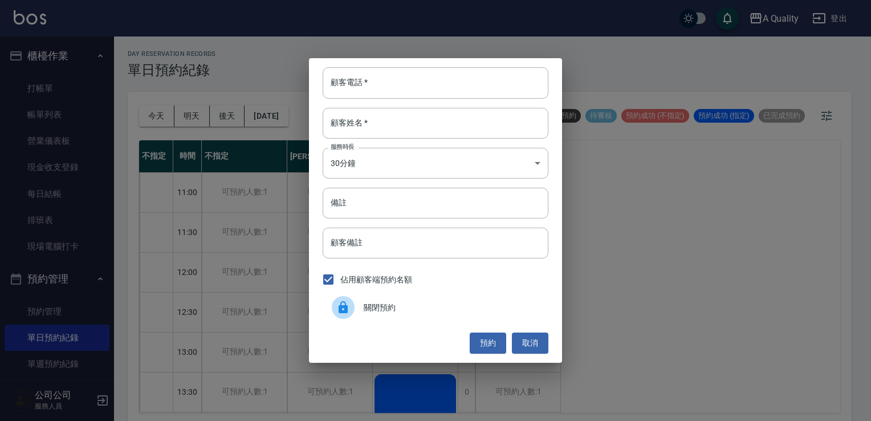
click at [388, 311] on span "關閉預約" at bounding box center [452, 308] width 176 height 12
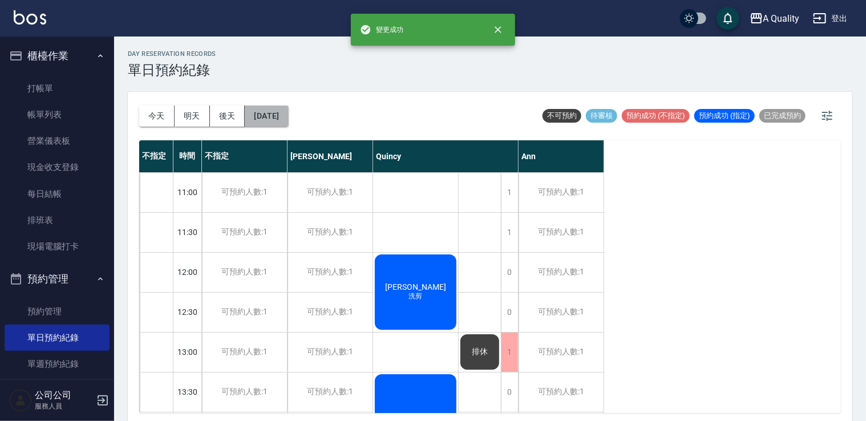
click at [285, 113] on button "2025/09/27" at bounding box center [266, 116] width 43 height 21
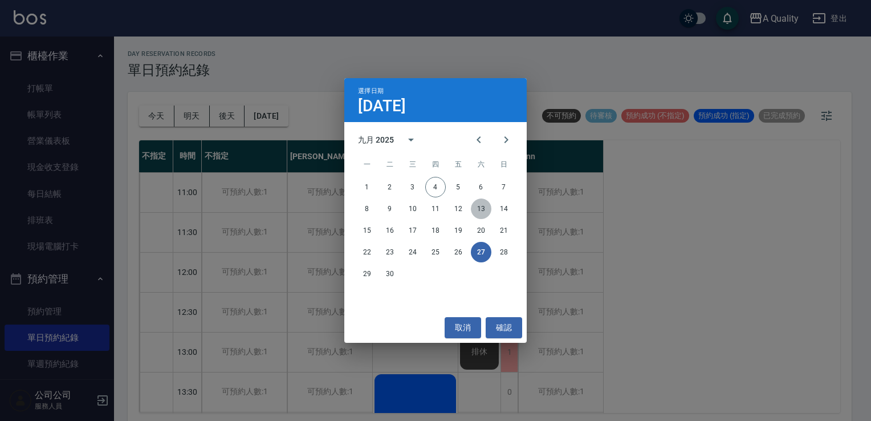
click at [481, 207] on button "13" at bounding box center [481, 208] width 21 height 21
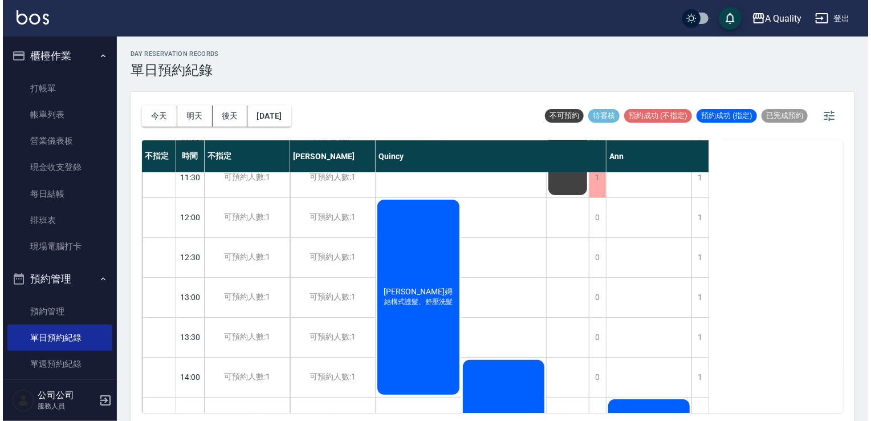
scroll to position [171, 0]
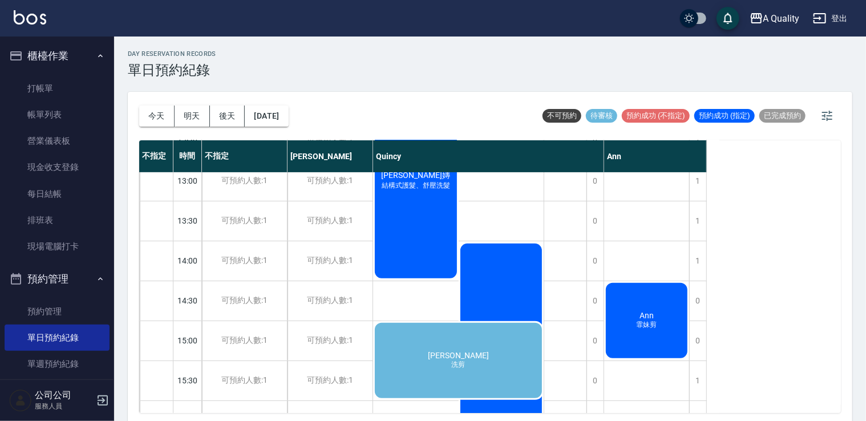
click at [427, 344] on div "廖珮君 洗剪" at bounding box center [458, 360] width 171 height 79
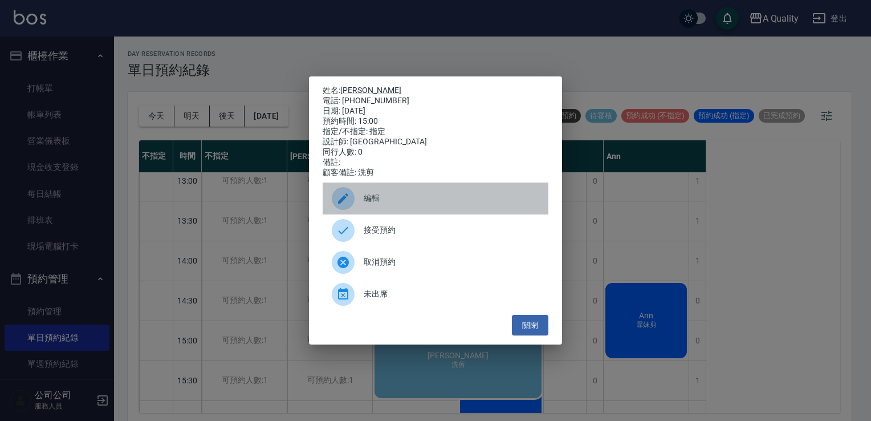
click at [404, 204] on span "編輯" at bounding box center [452, 198] width 176 height 12
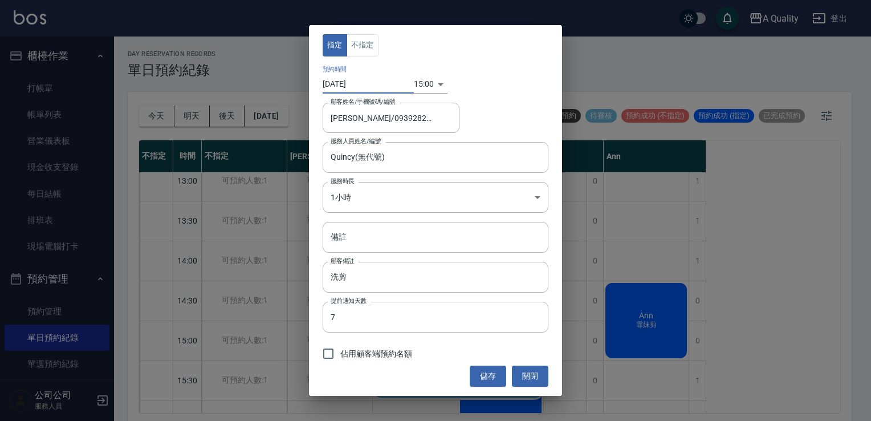
click at [363, 79] on input "2025/09/13" at bounding box center [368, 84] width 91 height 19
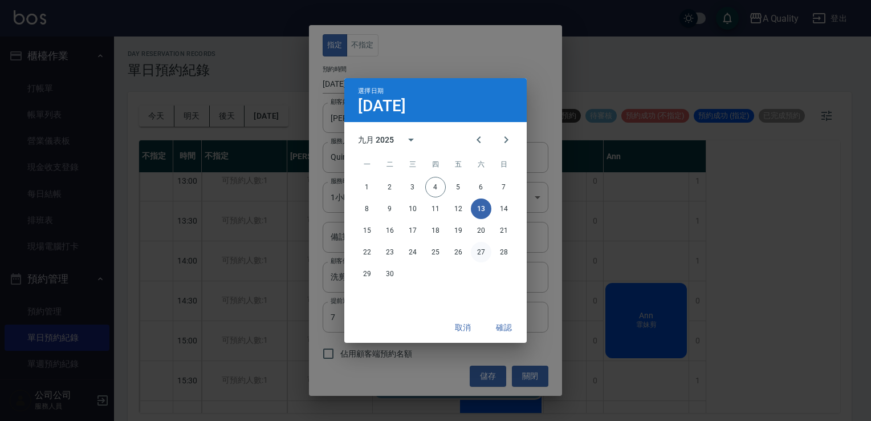
drag, startPoint x: 481, startPoint y: 252, endPoint x: 496, endPoint y: 274, distance: 26.9
click at [481, 252] on button "27" at bounding box center [481, 252] width 21 height 21
type input "2025/09/27"
type input "1758956400000"
click at [511, 330] on button "確認" at bounding box center [504, 327] width 37 height 21
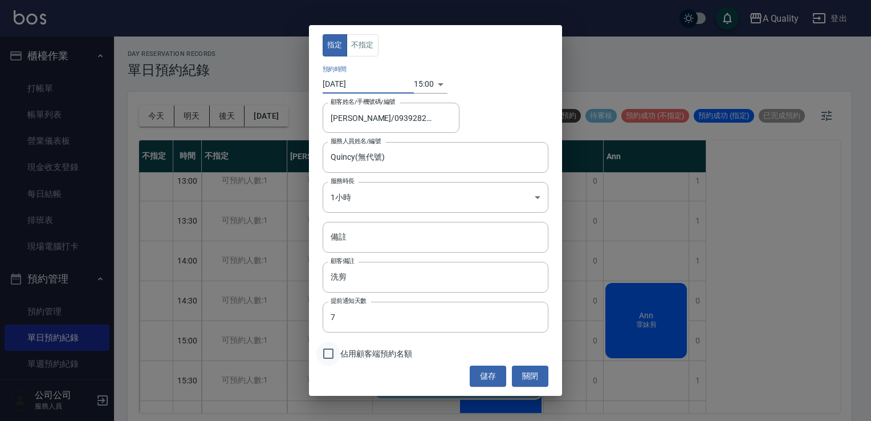
click at [335, 353] on input "佔用顧客端預約名額" at bounding box center [329, 354] width 24 height 24
checkbox input "true"
click at [417, 79] on body "A Quality 登出 櫃檯作業 打帳單 帳單列表 營業儀表板 現金收支登錄 每日結帳 排班表 現場電腦打卡 預約管理 預約管理 單日預約紀錄 單週預約紀錄…" at bounding box center [435, 212] width 871 height 424
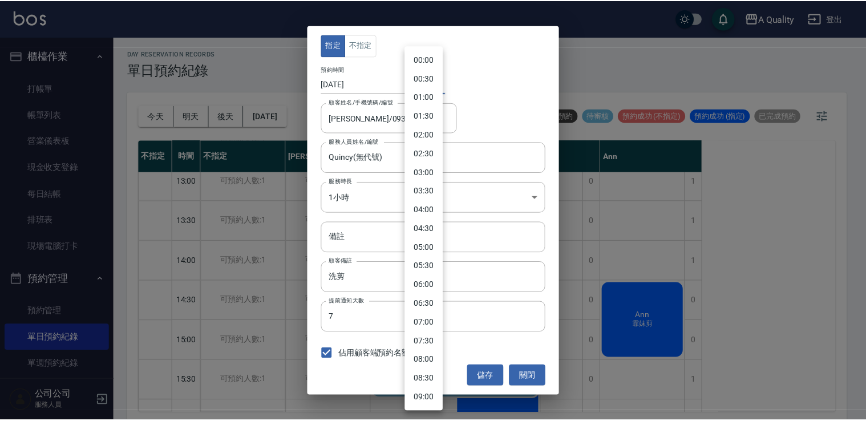
scroll to position [395, 0]
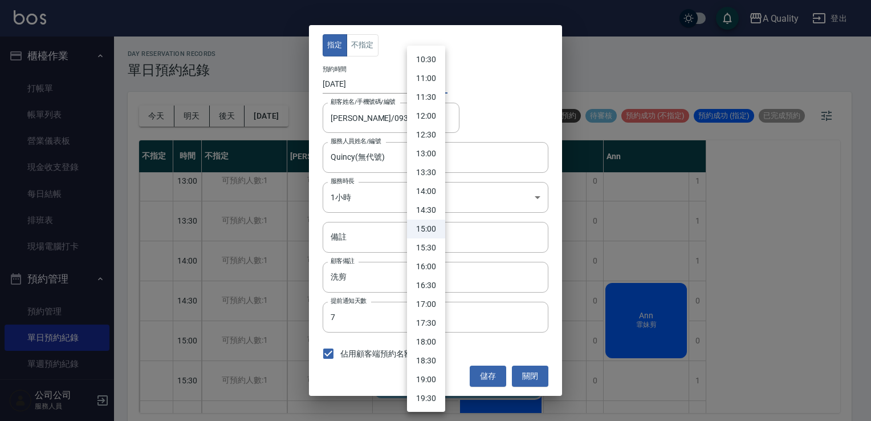
click at [429, 305] on li "17:00" at bounding box center [426, 304] width 38 height 19
type input "1758963600000"
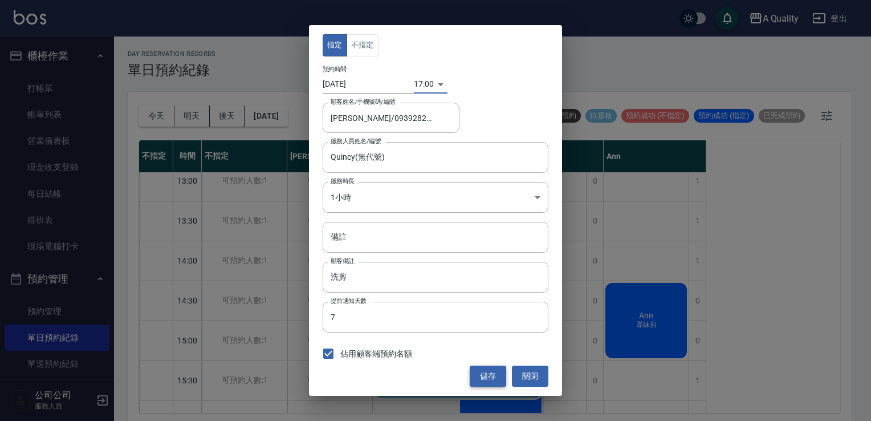
click at [485, 380] on button "儲存" at bounding box center [488, 376] width 37 height 21
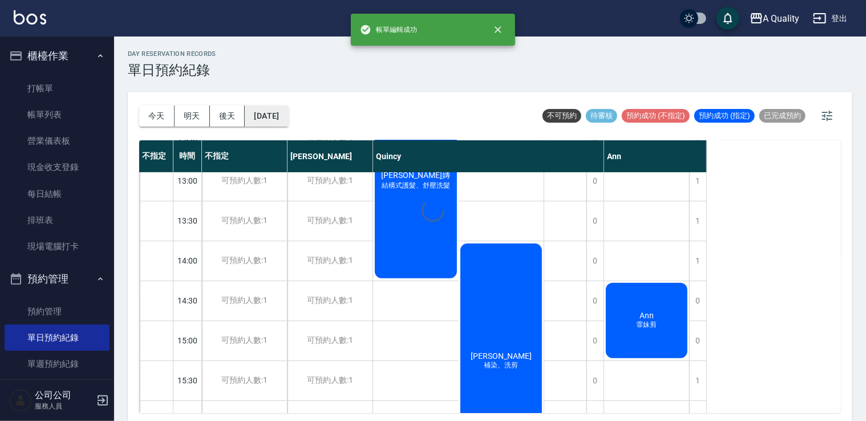
click at [273, 113] on button "2025/09/13" at bounding box center [266, 116] width 43 height 21
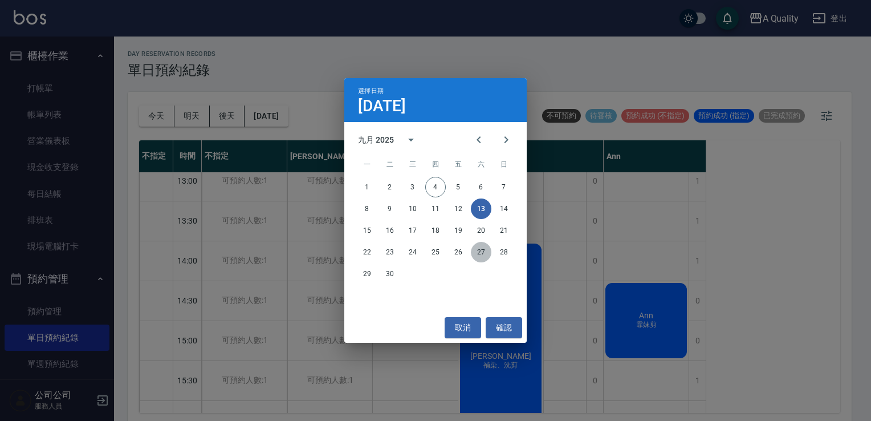
click at [483, 254] on button "27" at bounding box center [481, 252] width 21 height 21
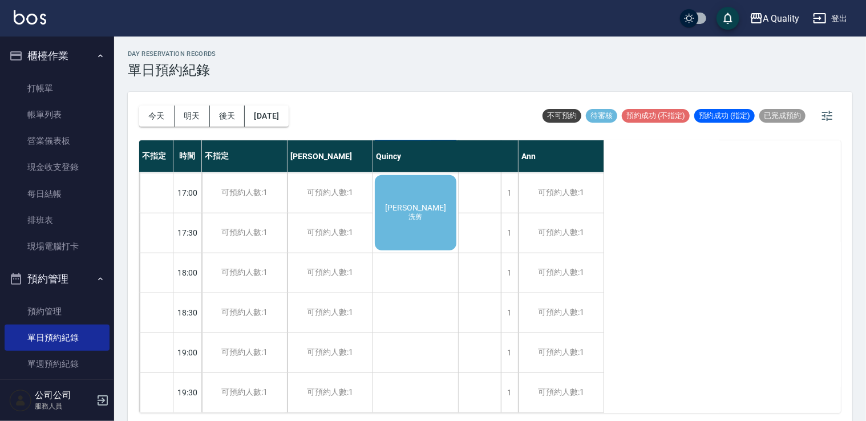
scroll to position [487, 0]
click at [439, 224] on div "廖珮君 洗剪" at bounding box center [415, 212] width 85 height 79
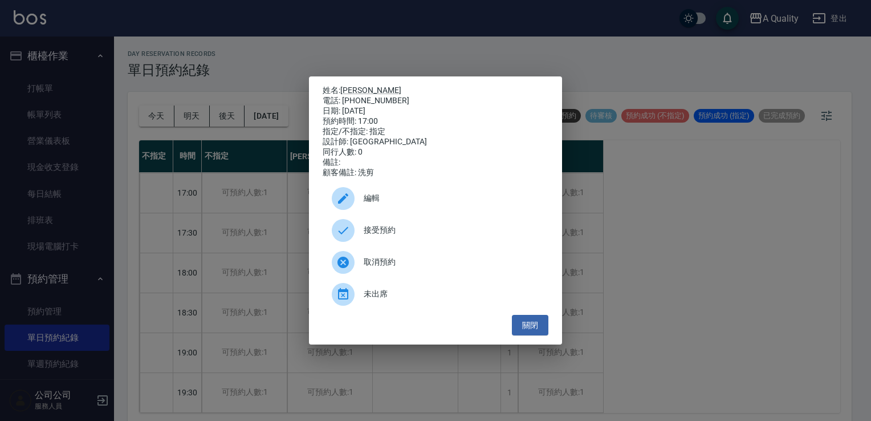
click at [404, 235] on span "接受預約" at bounding box center [452, 230] width 176 height 12
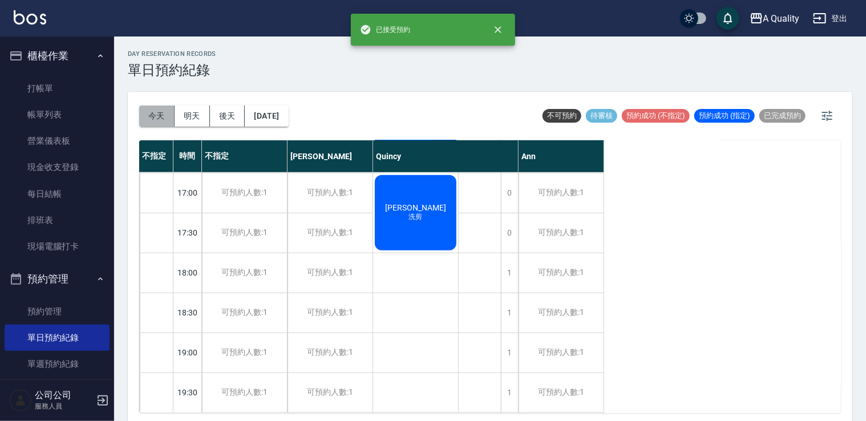
click at [159, 121] on button "今天" at bounding box center [156, 116] width 35 height 21
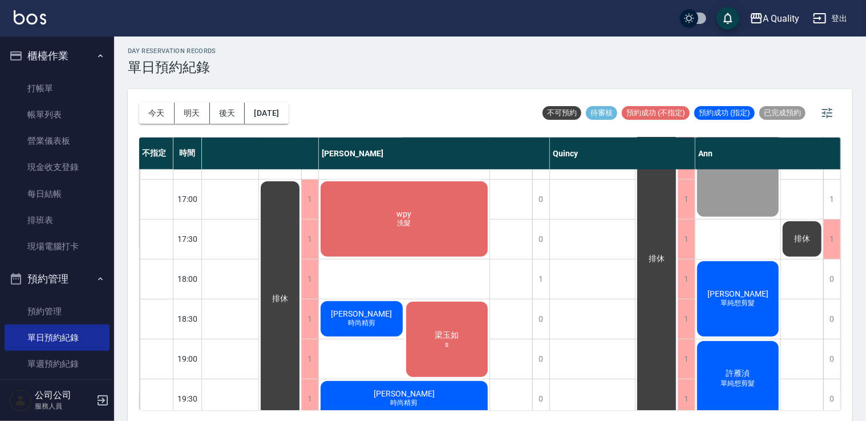
scroll to position [487, 34]
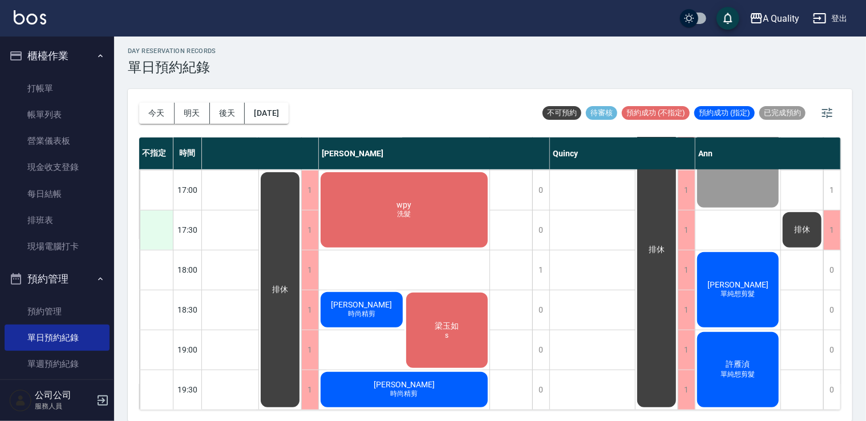
click at [160, 222] on div at bounding box center [156, 229] width 33 height 39
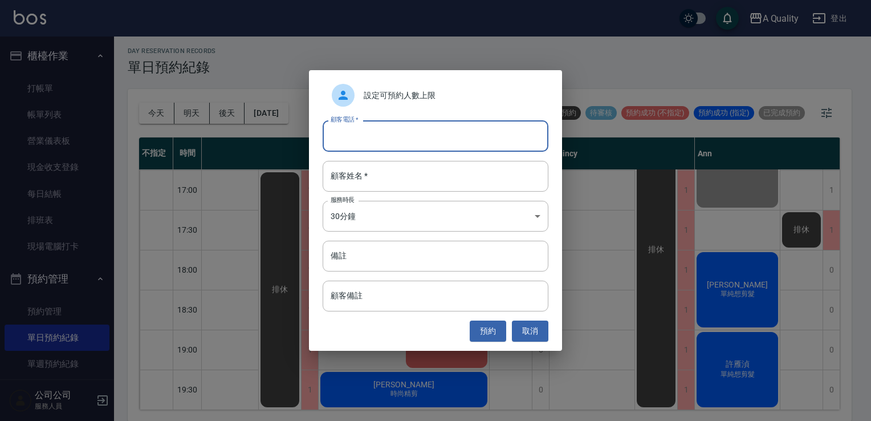
click at [458, 137] on input "顧客電話   *" at bounding box center [436, 135] width 226 height 31
type input "0968055576"
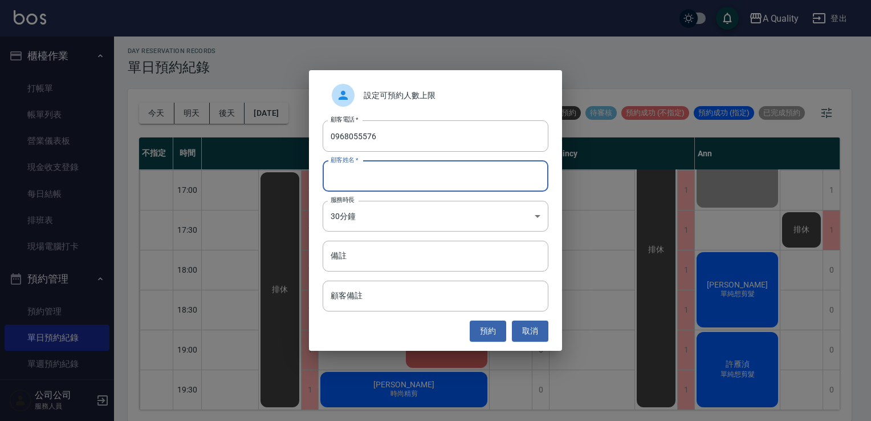
click at [443, 175] on input "顧客姓名   *" at bounding box center [436, 176] width 226 height 31
type input "T"
type input "[PERSON_NAME]"
click at [395, 255] on input "備註" at bounding box center [436, 256] width 226 height 31
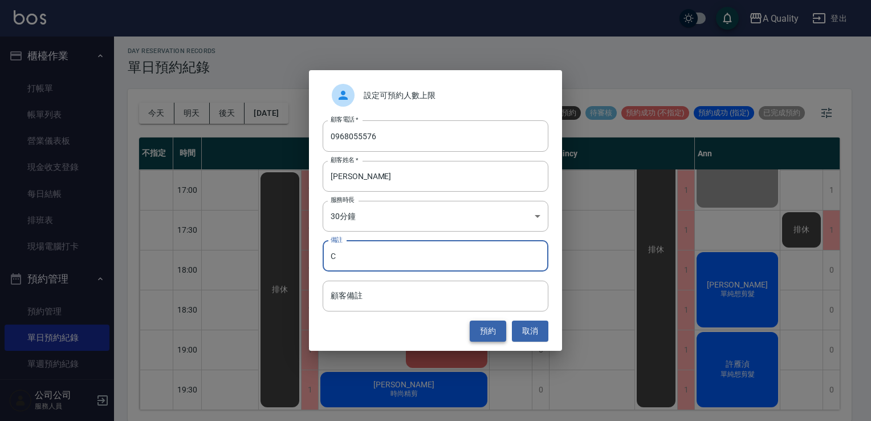
type input "C"
click at [482, 330] on button "預約" at bounding box center [488, 331] width 37 height 21
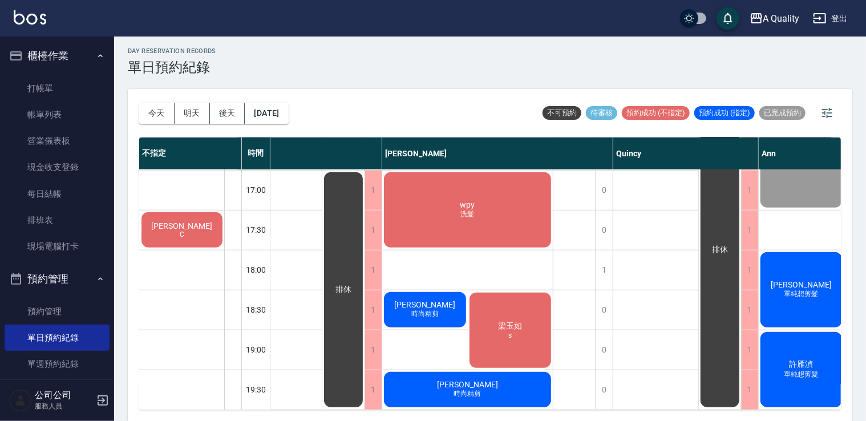
click at [214, 224] on div "陳R C" at bounding box center [182, 229] width 84 height 39
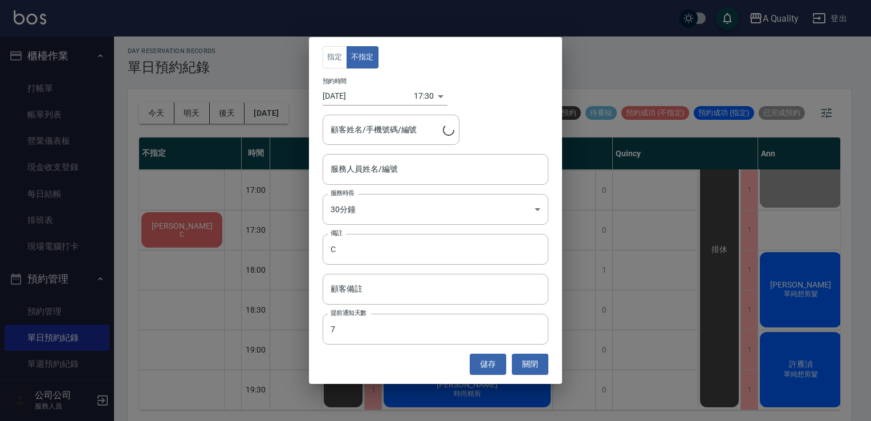
type input "陳R /0968055576"
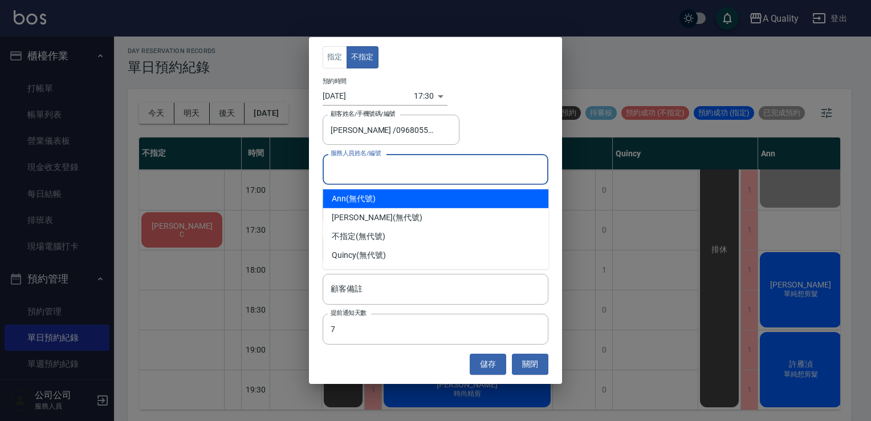
click at [383, 172] on input "服務人員姓名/編號" at bounding box center [436, 169] width 216 height 20
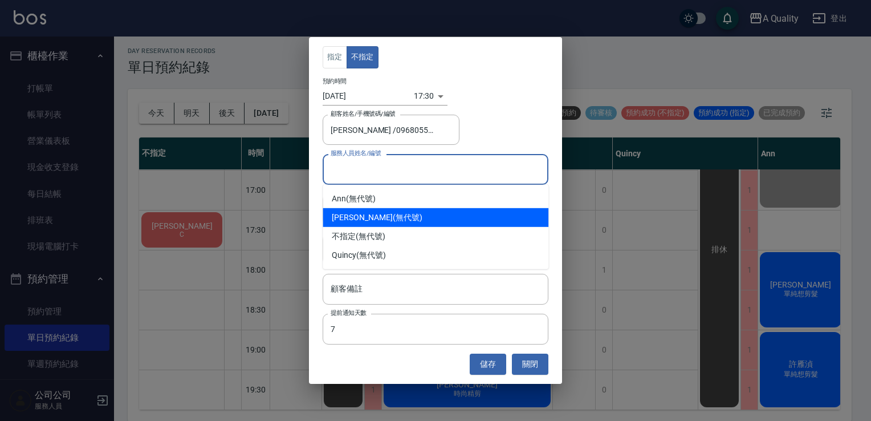
click at [361, 208] on div "Taylor (無代號)" at bounding box center [436, 217] width 226 height 19
type input "[PERSON_NAME](無代號)"
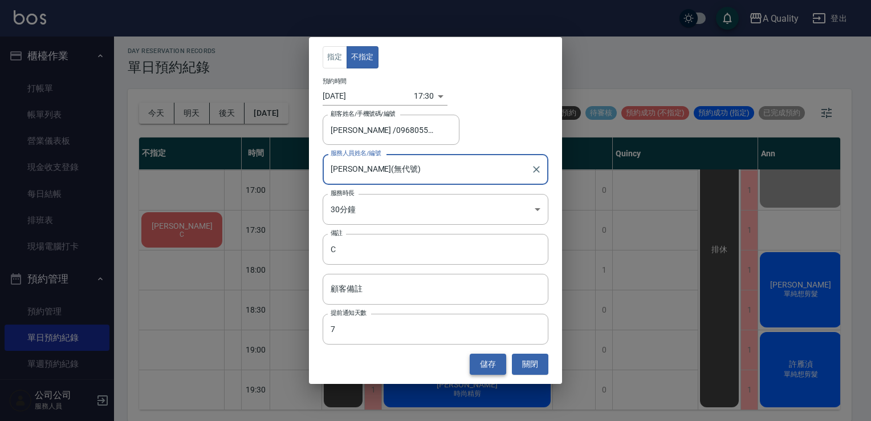
click at [479, 356] on button "儲存" at bounding box center [488, 364] width 37 height 21
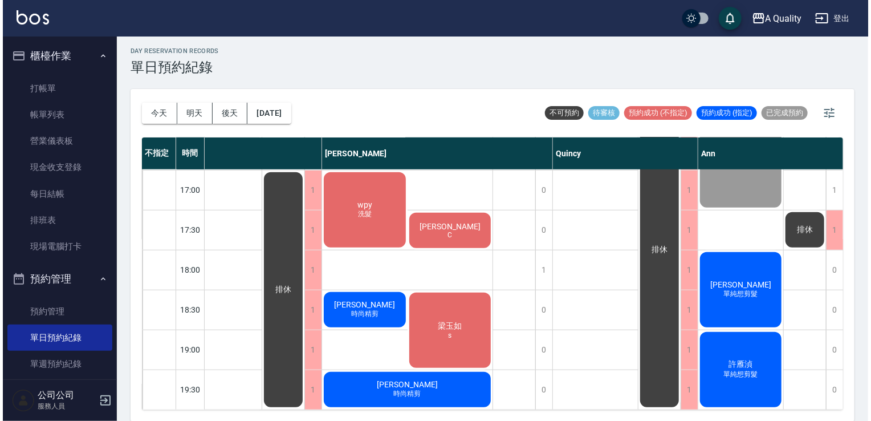
scroll to position [487, 28]
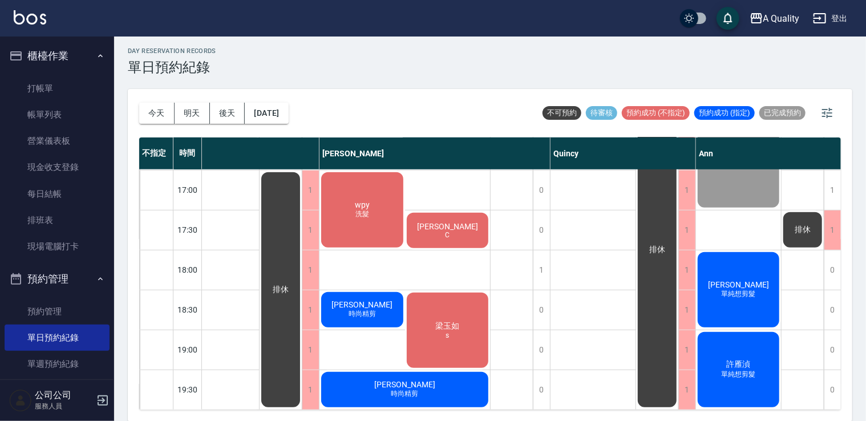
click at [372, 223] on div "wpy 洗髮" at bounding box center [362, 210] width 86 height 79
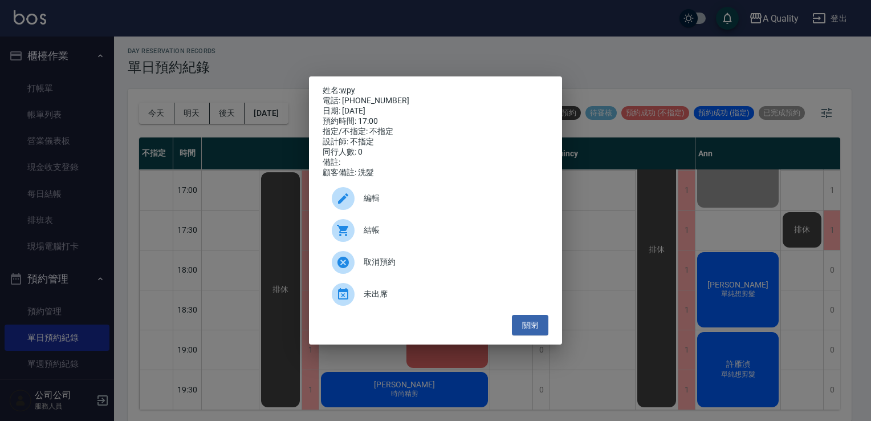
click at [372, 221] on div "結帳" at bounding box center [436, 230] width 226 height 32
drag, startPoint x: 538, startPoint y: 335, endPoint x: 532, endPoint y: 335, distance: 6.9
click at [538, 335] on button "關閉" at bounding box center [530, 325] width 37 height 21
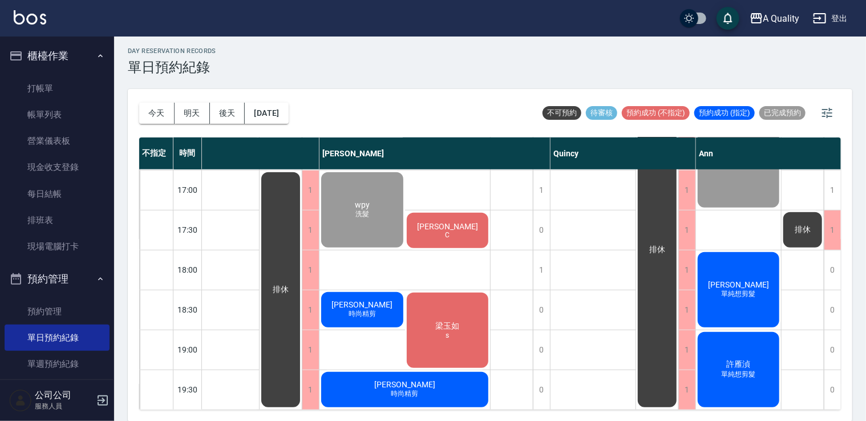
click at [447, 338] on div "梁玉如 s" at bounding box center [448, 330] width 86 height 79
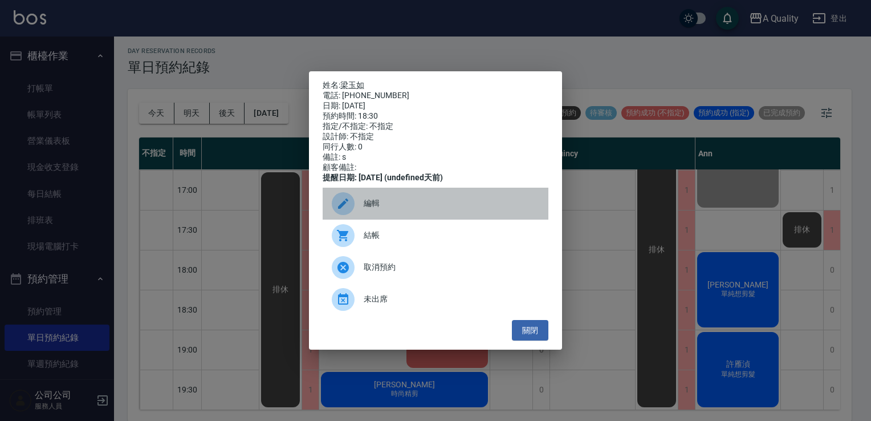
click at [403, 208] on span "編輯" at bounding box center [452, 203] width 176 height 12
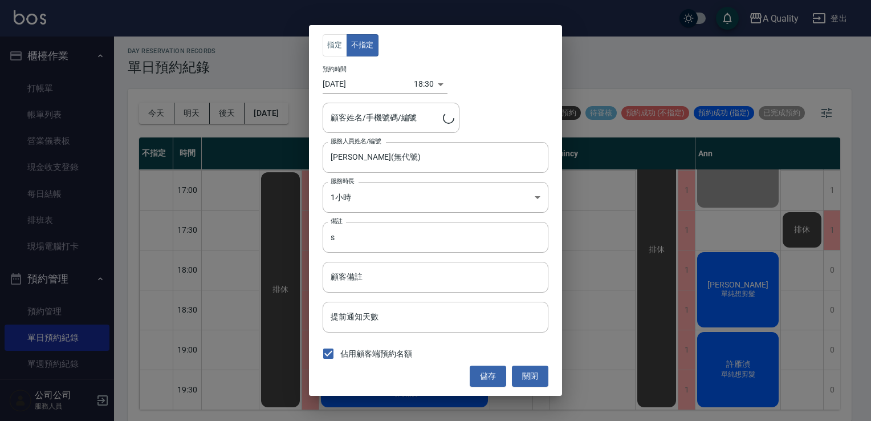
type input "梁玉如/0936788482/"
click at [421, 79] on body "A Quality 登出 櫃檯作業 打帳單 帳單列表 營業儀表板 現金收支登錄 每日結帳 排班表 現場電腦打卡 預約管理 預約管理 單日預約紀錄 單週預約紀錄…" at bounding box center [435, 209] width 871 height 424
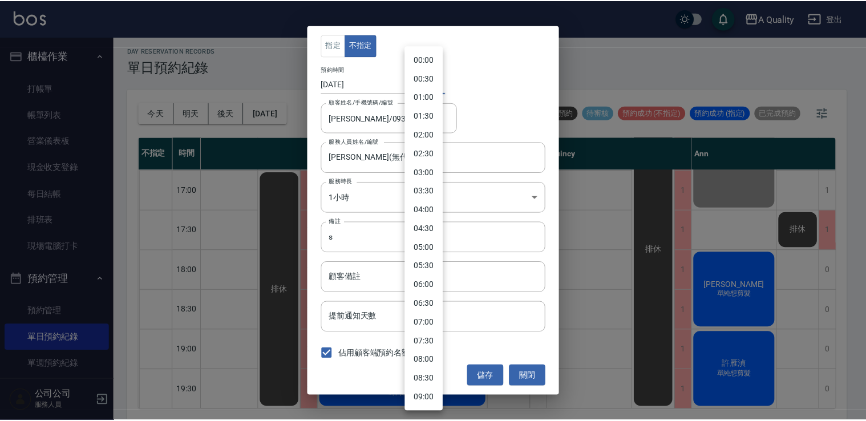
scroll to position [527, 0]
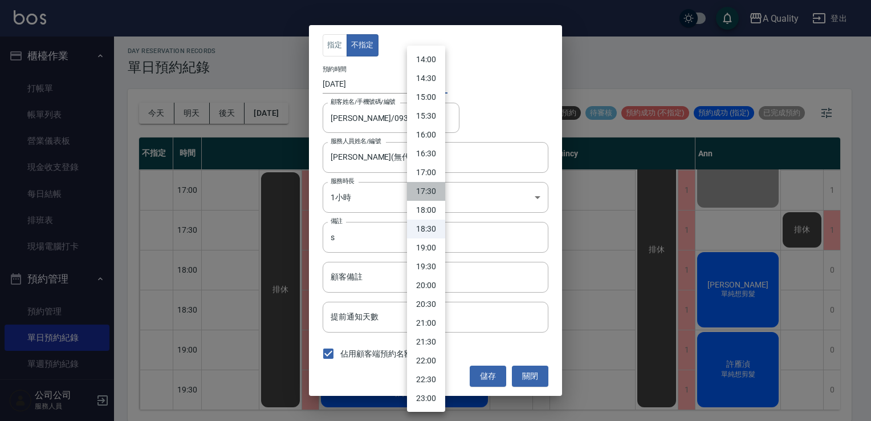
click at [431, 185] on li "17:30" at bounding box center [426, 191] width 38 height 19
type input "1756978200000"
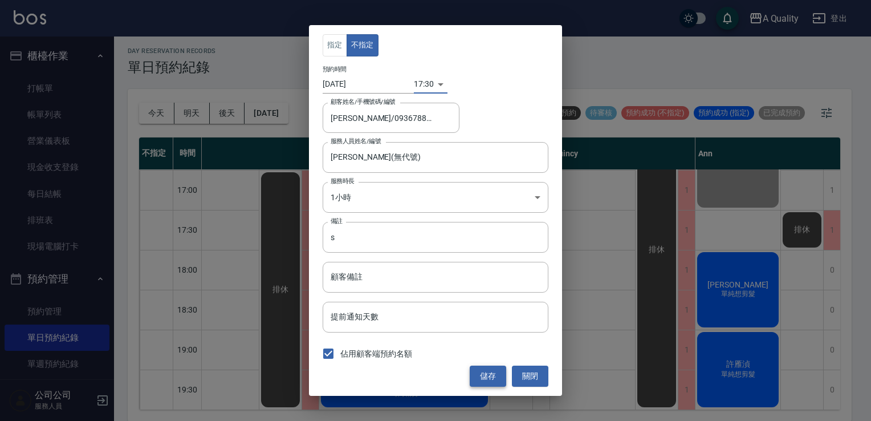
click at [480, 375] on button "儲存" at bounding box center [488, 376] width 37 height 21
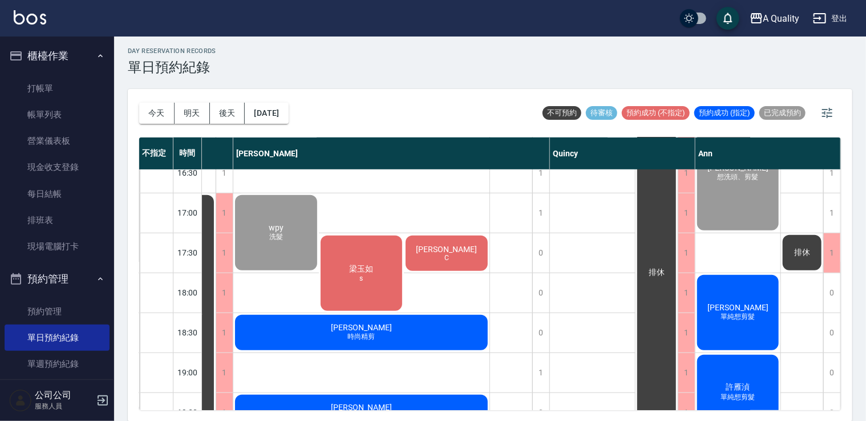
scroll to position [487, 119]
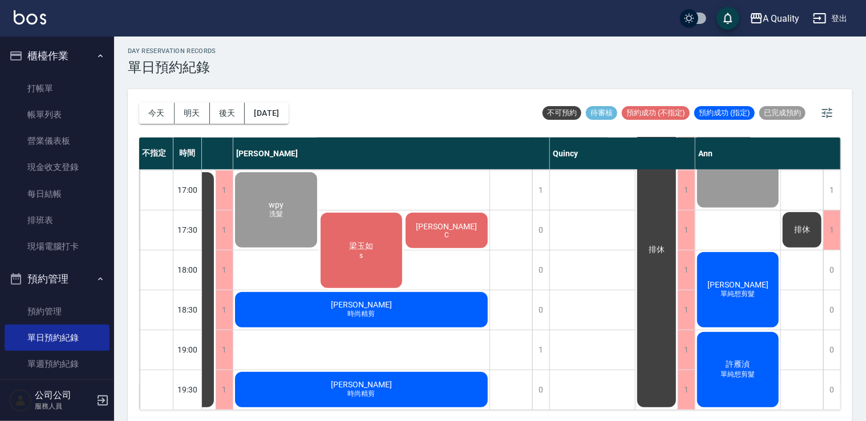
click at [359, 252] on span "s" at bounding box center [362, 256] width 8 height 8
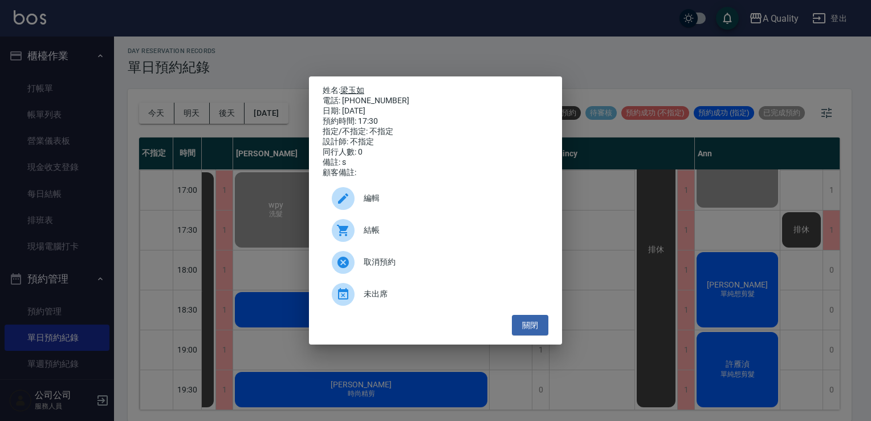
click at [353, 88] on link "梁玉如" at bounding box center [352, 90] width 24 height 9
click at [36, 116] on div "姓名: 梁玉如 電話: 0936788482 日期: 2025/09/04 預約時間: 17:30 指定/不指定: 不指定 設計師: 不指定 同行人數: 0 …" at bounding box center [435, 210] width 871 height 421
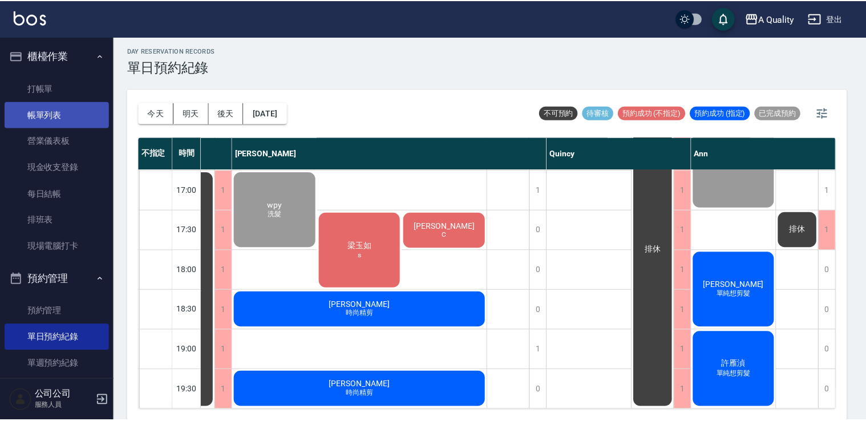
scroll to position [487, 114]
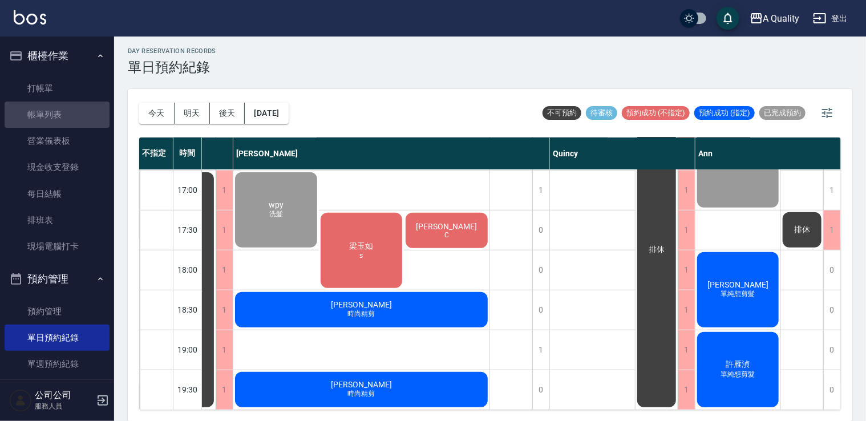
drag, startPoint x: 64, startPoint y: 120, endPoint x: 528, endPoint y: 241, distance: 479.2
click at [64, 120] on link "帳單列表" at bounding box center [57, 115] width 105 height 26
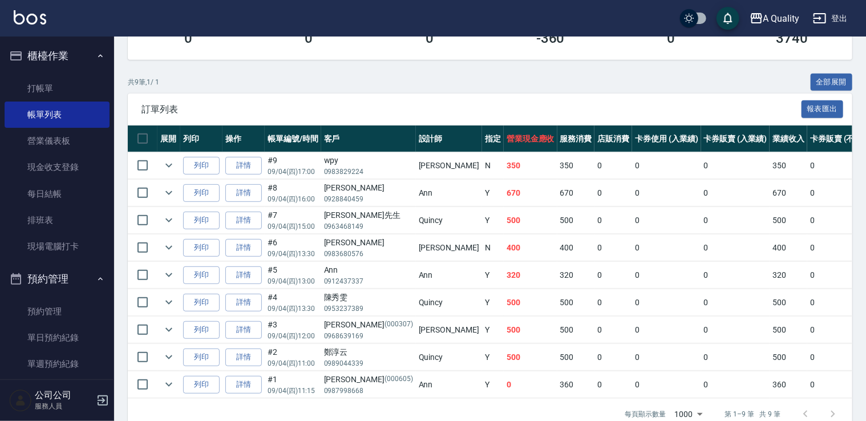
scroll to position [228, 0]
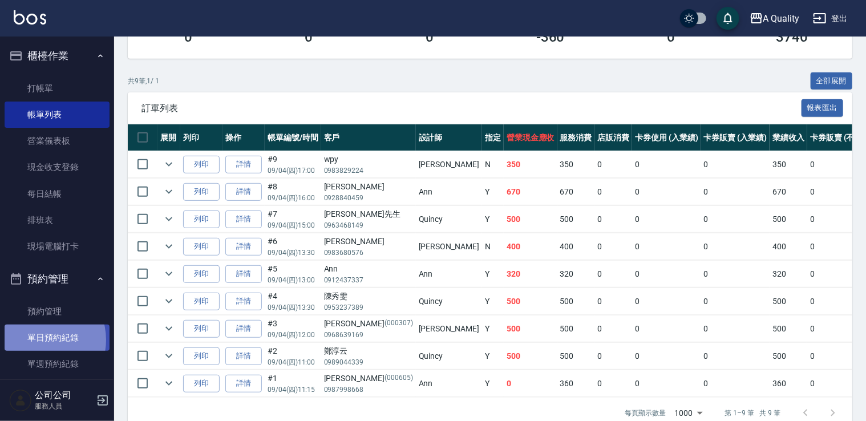
click at [37, 340] on link "單日預約紀錄" at bounding box center [57, 338] width 105 height 26
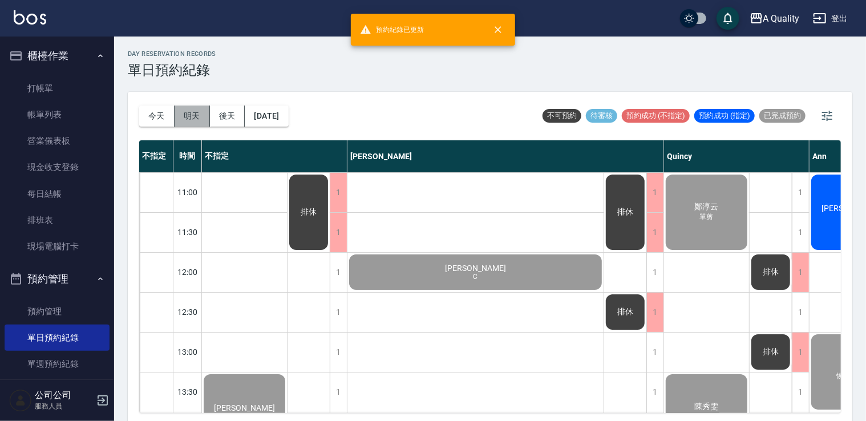
click at [200, 117] on button "明天" at bounding box center [192, 116] width 35 height 21
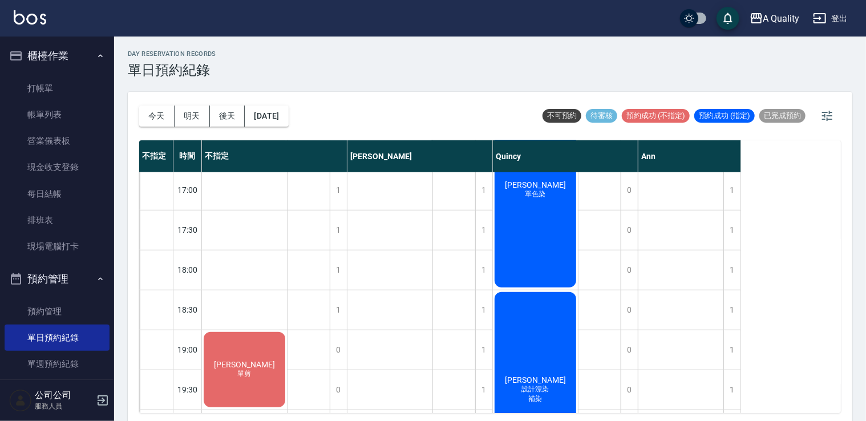
scroll to position [566, 0]
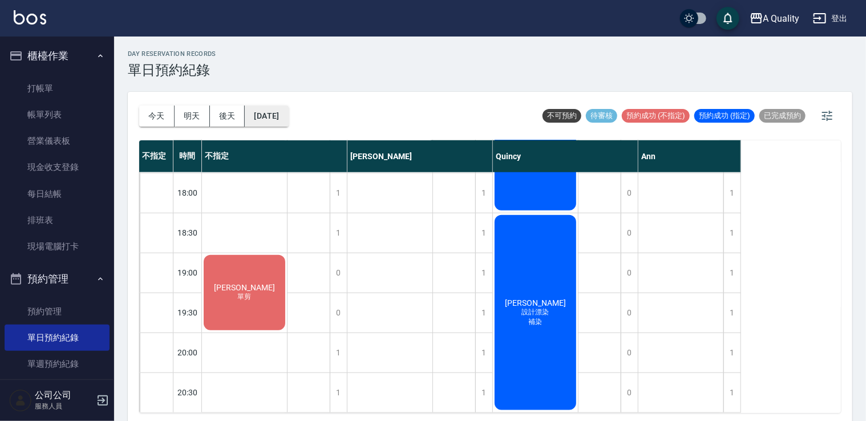
click at [283, 115] on button "2025/09/05" at bounding box center [266, 116] width 43 height 21
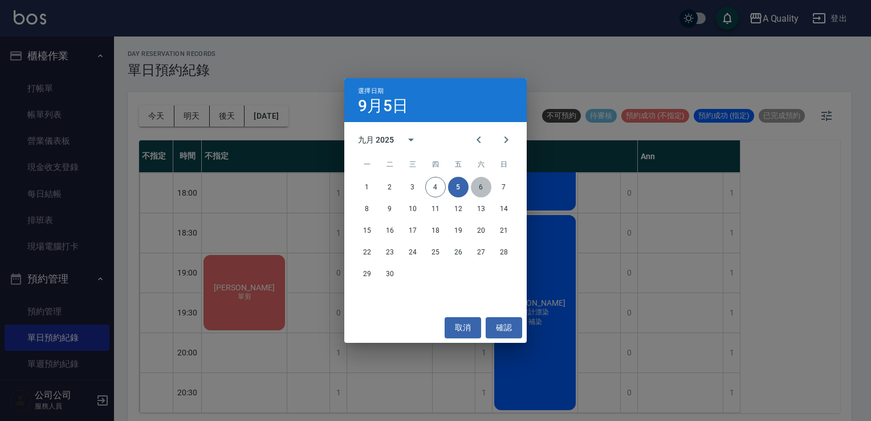
click at [483, 188] on button "6" at bounding box center [481, 187] width 21 height 21
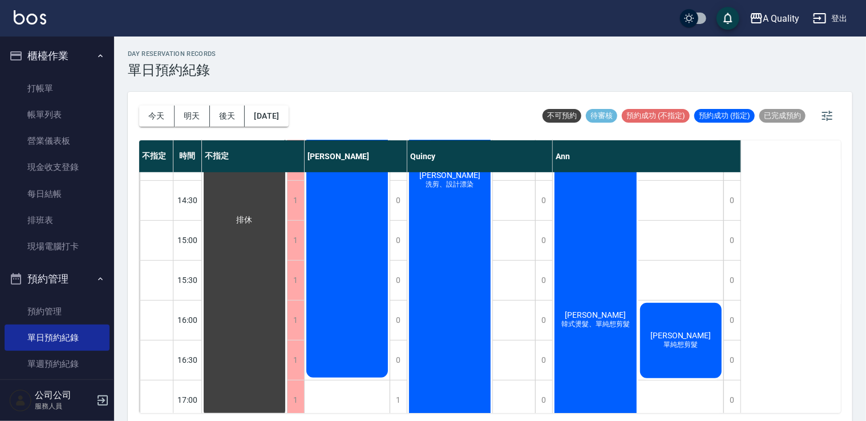
scroll to position [342, 0]
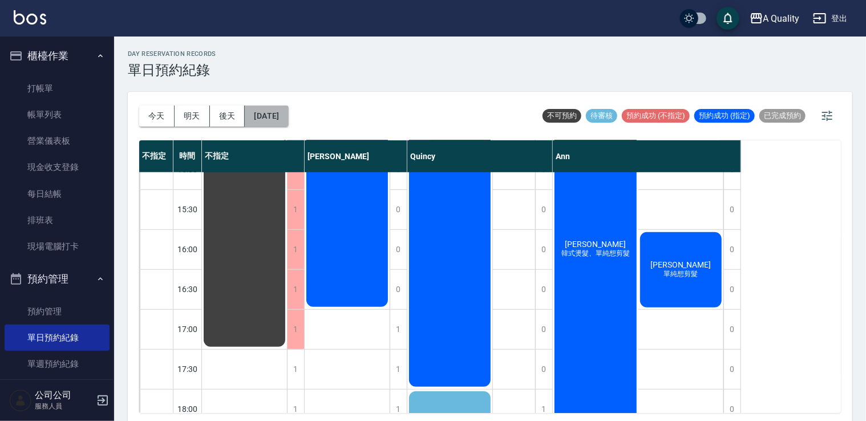
click at [272, 115] on button "2025/09/06" at bounding box center [266, 116] width 43 height 21
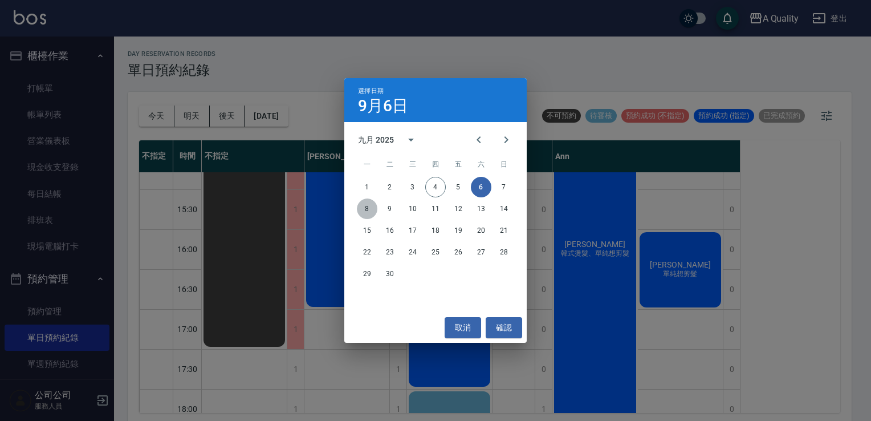
click at [371, 214] on button "8" at bounding box center [367, 208] width 21 height 21
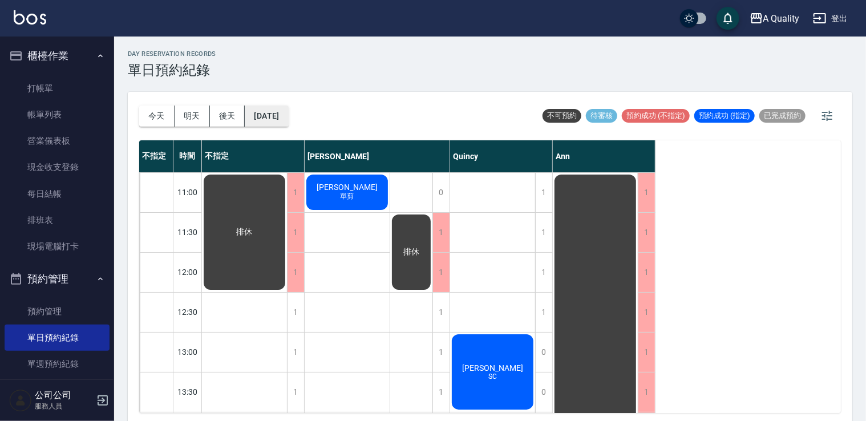
click at [287, 116] on button "2025/09/08" at bounding box center [266, 116] width 43 height 21
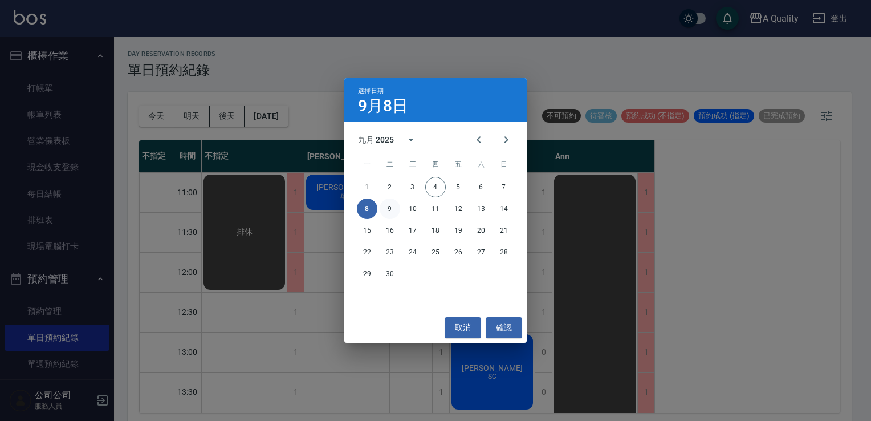
click at [392, 210] on button "9" at bounding box center [390, 208] width 21 height 21
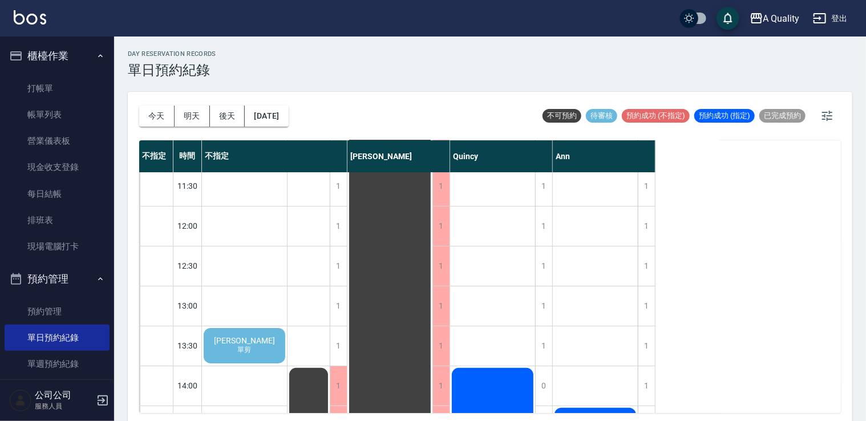
scroll to position [114, 0]
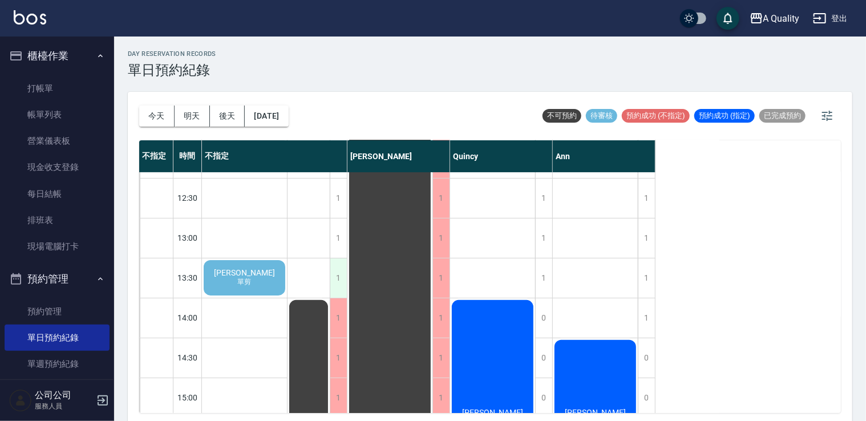
click at [343, 267] on div "1" at bounding box center [338, 277] width 17 height 39
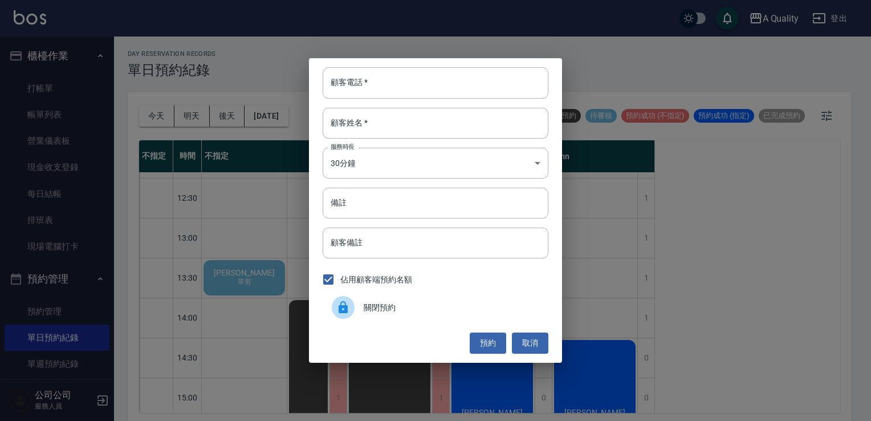
click at [401, 302] on span "關閉預約" at bounding box center [452, 308] width 176 height 12
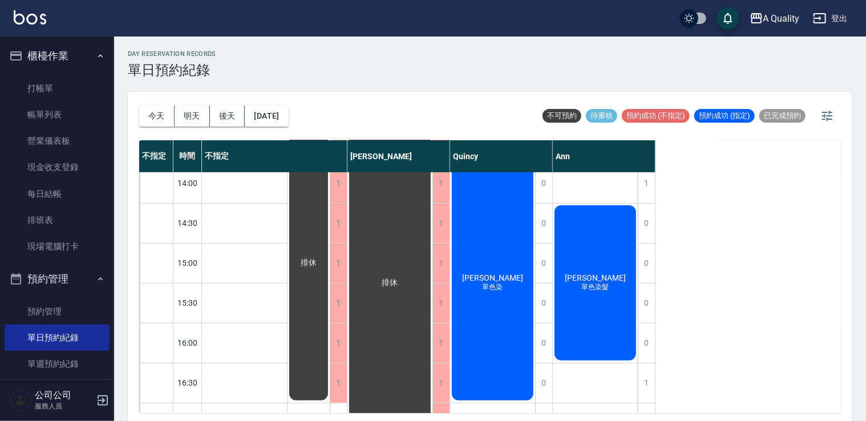
scroll to position [201, 0]
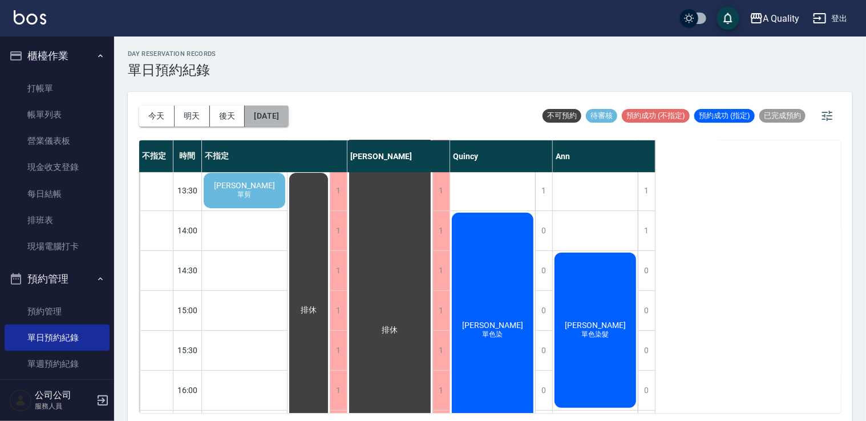
click at [282, 106] on button "2025/09/09" at bounding box center [266, 116] width 43 height 21
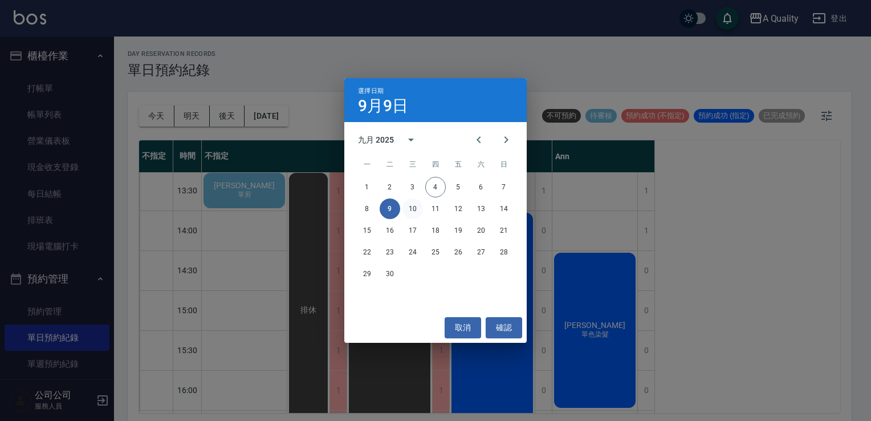
click at [419, 212] on button "10" at bounding box center [413, 208] width 21 height 21
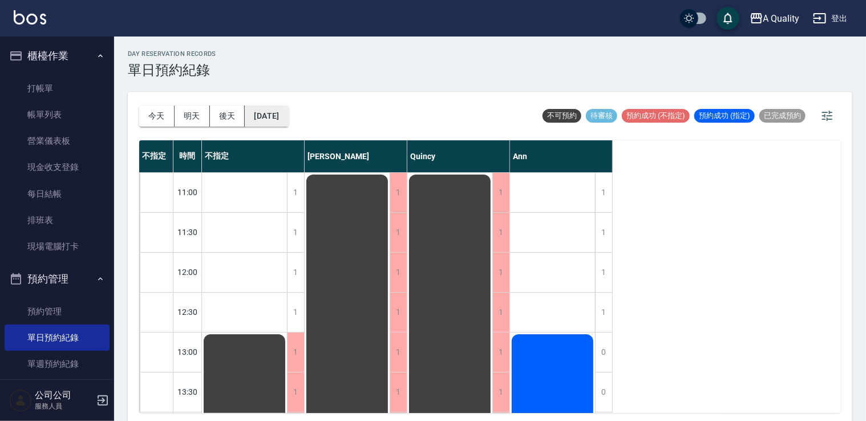
click at [288, 108] on button "2025/09/10" at bounding box center [266, 116] width 43 height 21
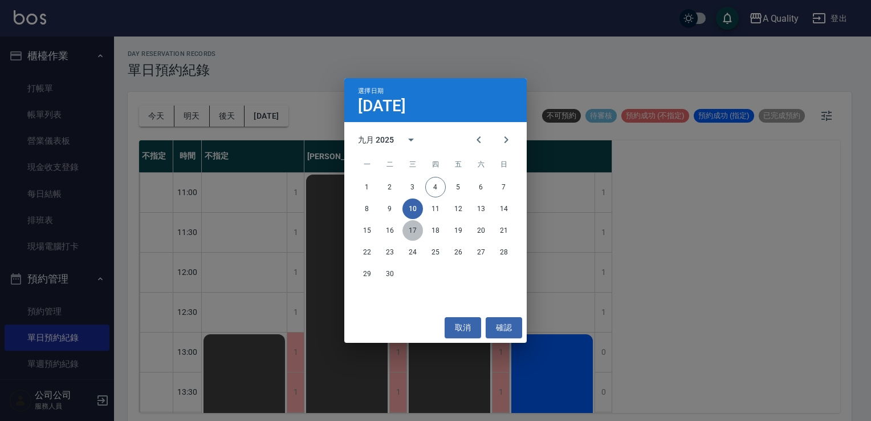
click at [420, 228] on button "17" at bounding box center [413, 230] width 21 height 21
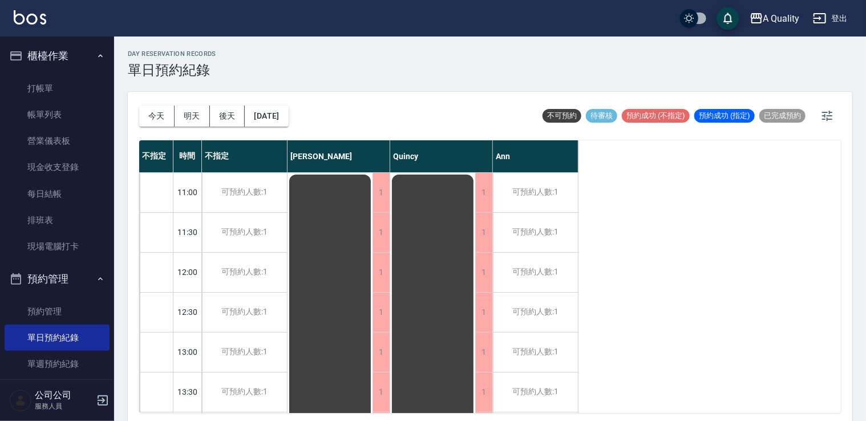
scroll to position [342, 0]
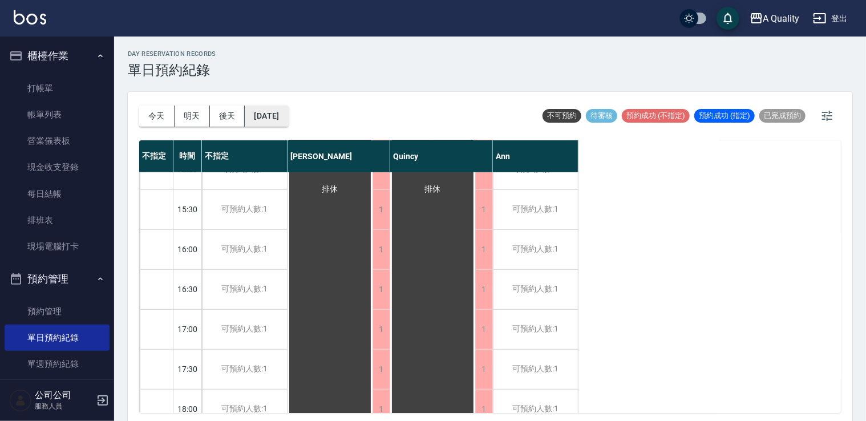
drag, startPoint x: 276, startPoint y: 135, endPoint x: 282, endPoint y: 122, distance: 14.3
click at [278, 130] on div "今天 明天 後天 2025/09/17" at bounding box center [213, 116] width 149 height 48
click at [283, 121] on button "2025/09/17" at bounding box center [266, 116] width 43 height 21
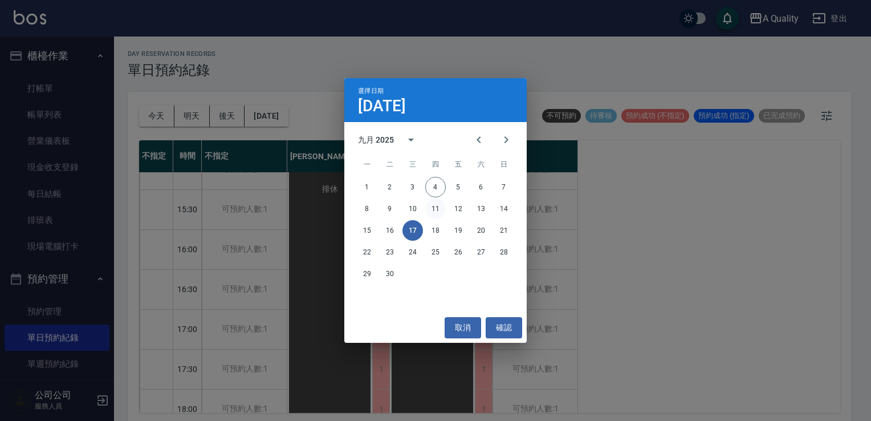
click at [436, 212] on button "11" at bounding box center [435, 208] width 21 height 21
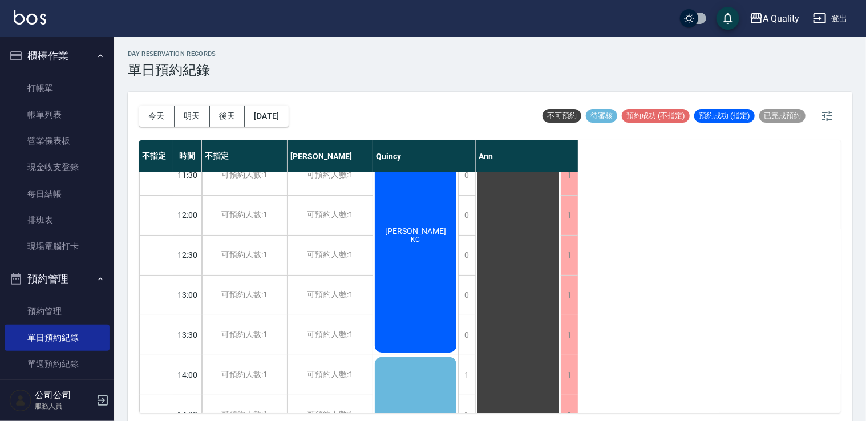
scroll to position [342, 0]
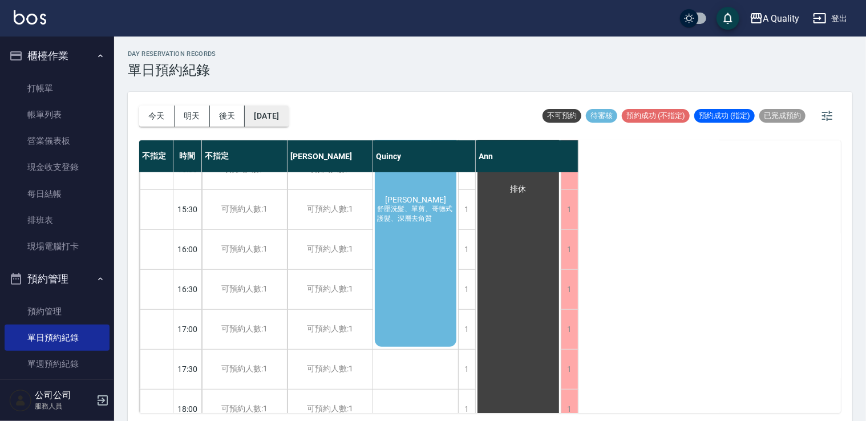
click at [270, 120] on button "2025/09/11" at bounding box center [266, 116] width 43 height 21
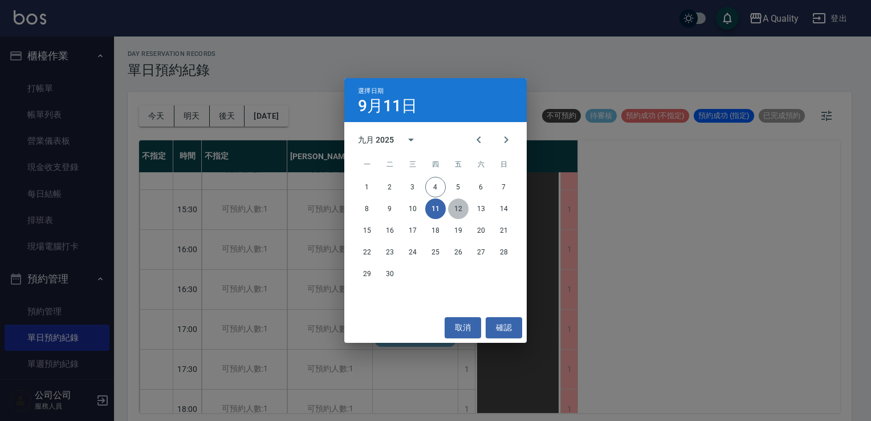
click at [460, 209] on button "12" at bounding box center [458, 208] width 21 height 21
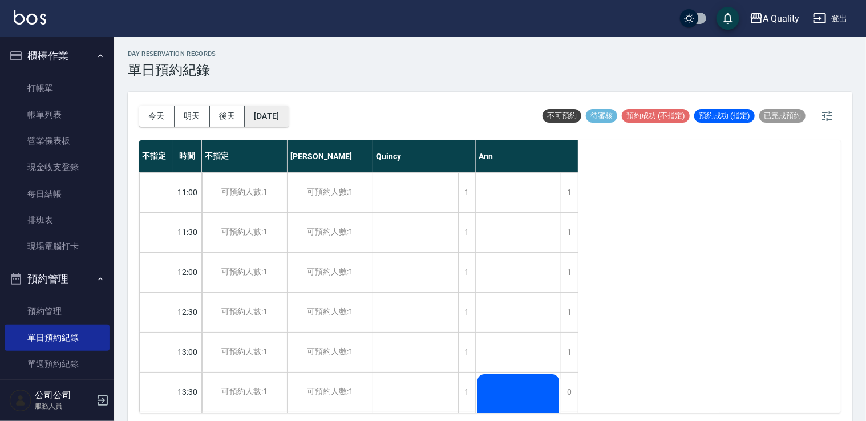
drag, startPoint x: 249, startPoint y: 104, endPoint x: 256, endPoint y: 107, distance: 7.9
click at [249, 105] on div "今天 明天 後天 2025/09/12" at bounding box center [213, 116] width 149 height 48
click at [278, 113] on button "2025/09/12" at bounding box center [266, 116] width 43 height 21
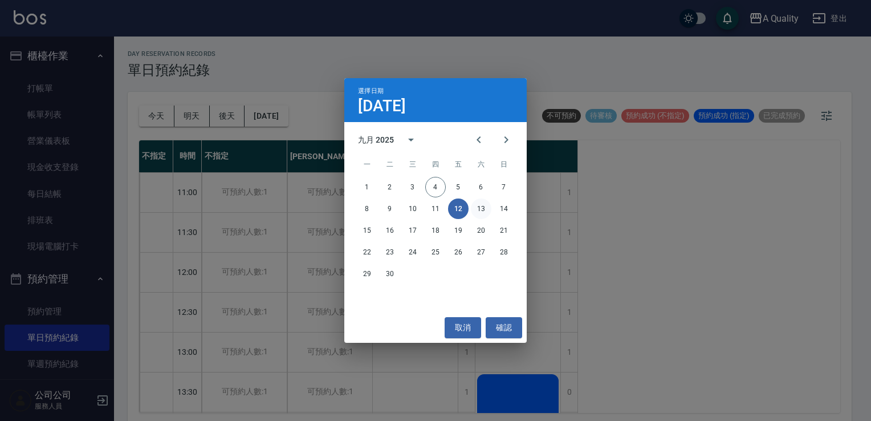
click at [474, 208] on button "13" at bounding box center [481, 208] width 21 height 21
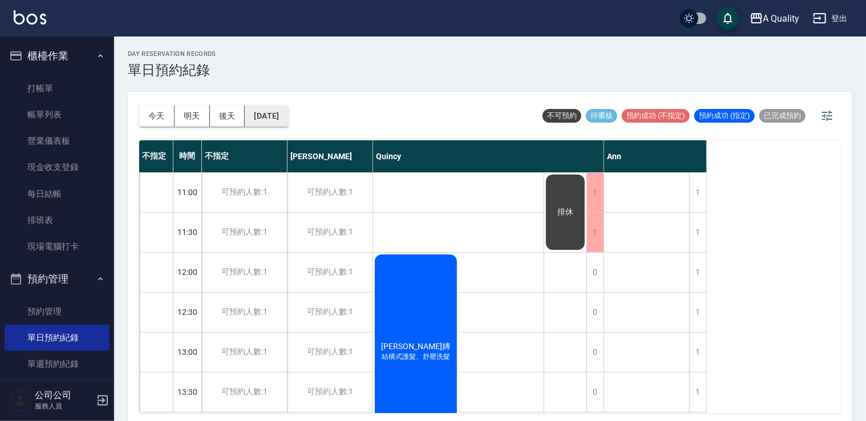
click at [286, 112] on button "2025/09/13" at bounding box center [266, 116] width 43 height 21
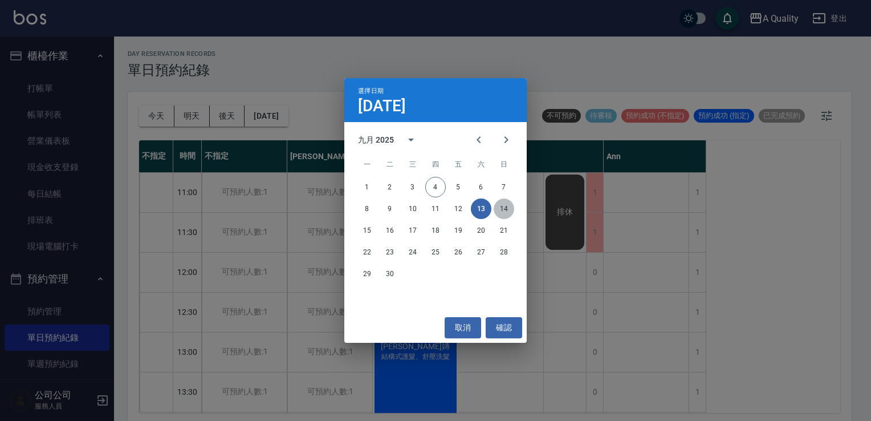
click at [504, 204] on button "14" at bounding box center [504, 208] width 21 height 21
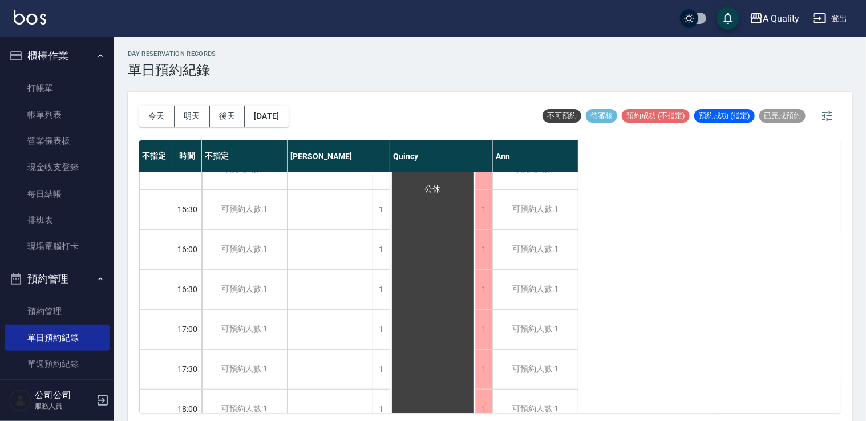
scroll to position [487, 0]
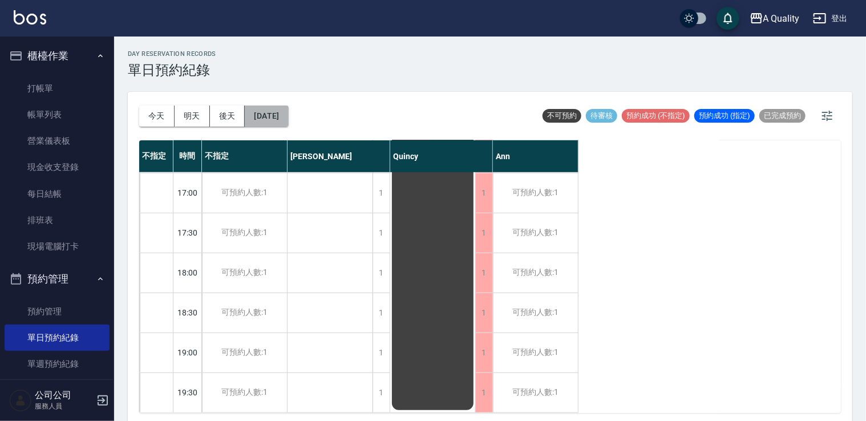
click at [276, 115] on button "2025/09/14" at bounding box center [266, 116] width 43 height 21
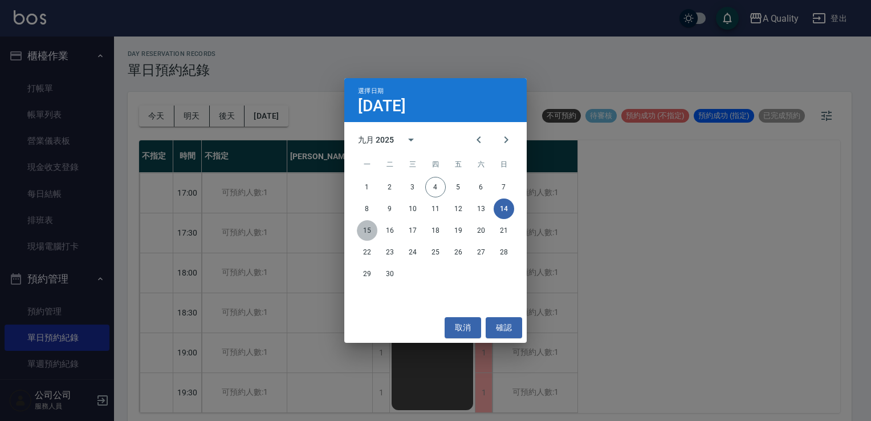
click at [368, 228] on button "15" at bounding box center [367, 230] width 21 height 21
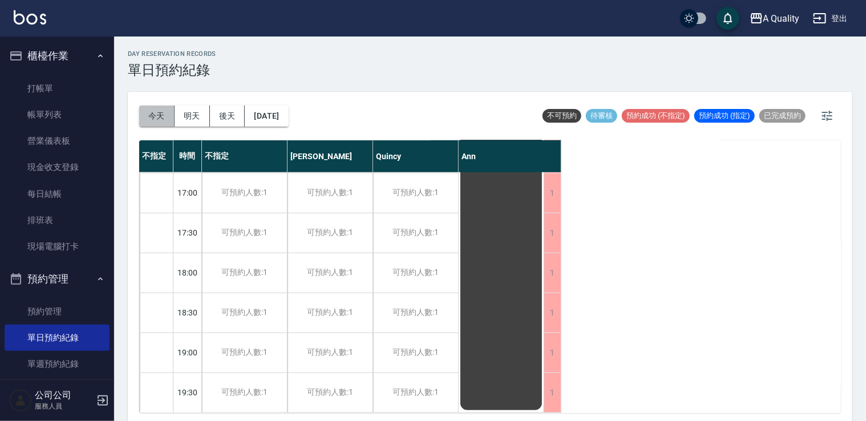
click at [157, 112] on button "今天" at bounding box center [156, 116] width 35 height 21
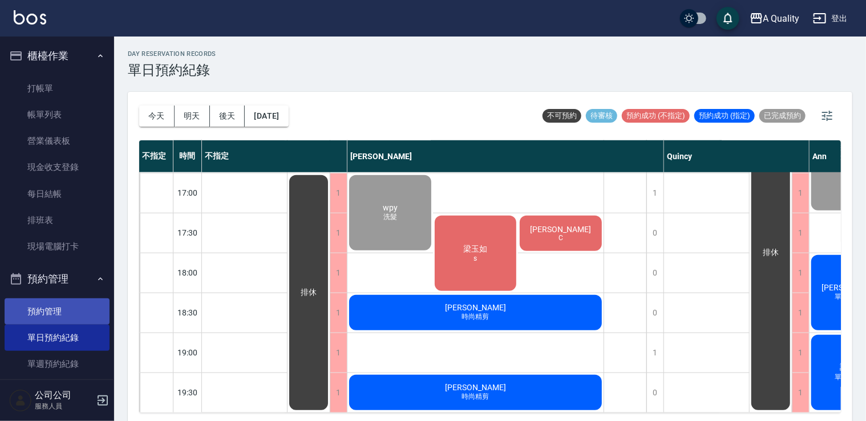
click at [60, 299] on link "預約管理" at bounding box center [57, 311] width 105 height 26
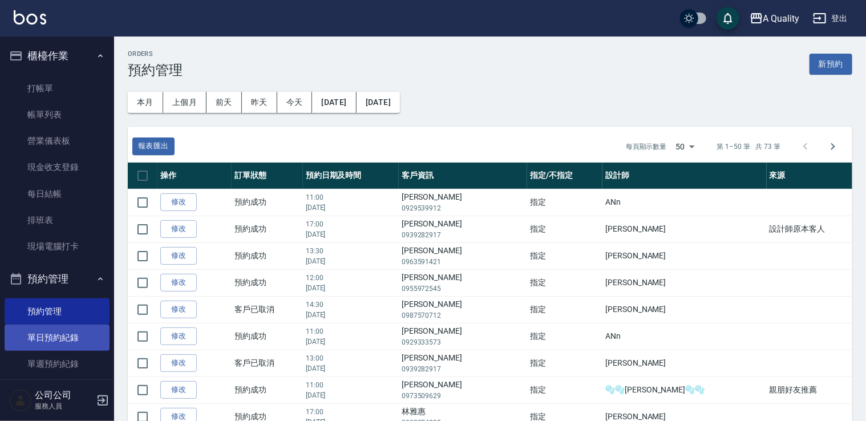
click at [73, 338] on link "單日預約紀錄" at bounding box center [57, 338] width 105 height 26
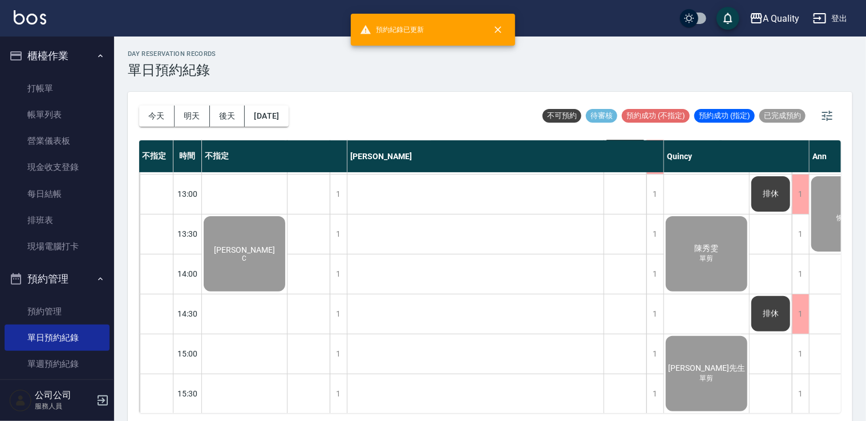
scroll to position [228, 0]
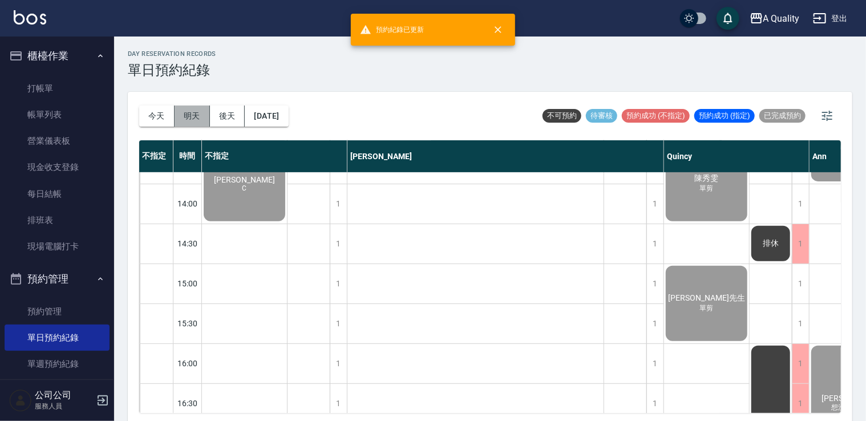
click at [188, 113] on button "明天" at bounding box center [192, 116] width 35 height 21
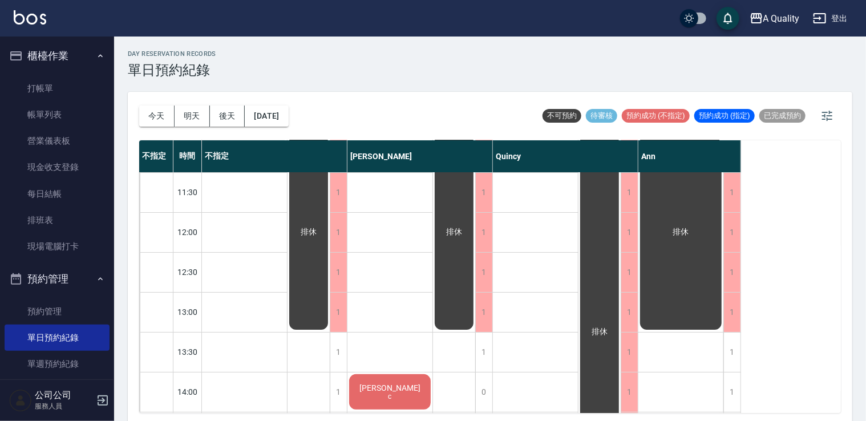
scroll to position [57, 0]
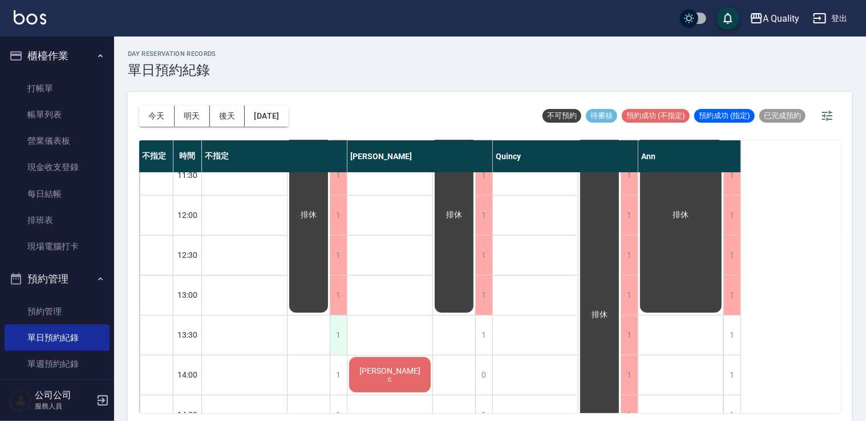
click at [335, 326] on div "1" at bounding box center [338, 334] width 17 height 39
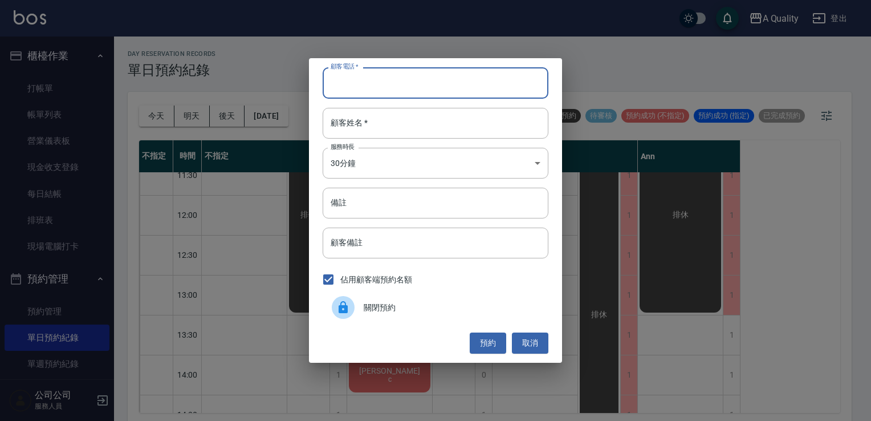
click at [365, 77] on input "顧客電話   *" at bounding box center [436, 82] width 226 height 31
type input "0936530068"
click at [359, 125] on input "顧客姓名   *" at bounding box center [436, 123] width 226 height 31
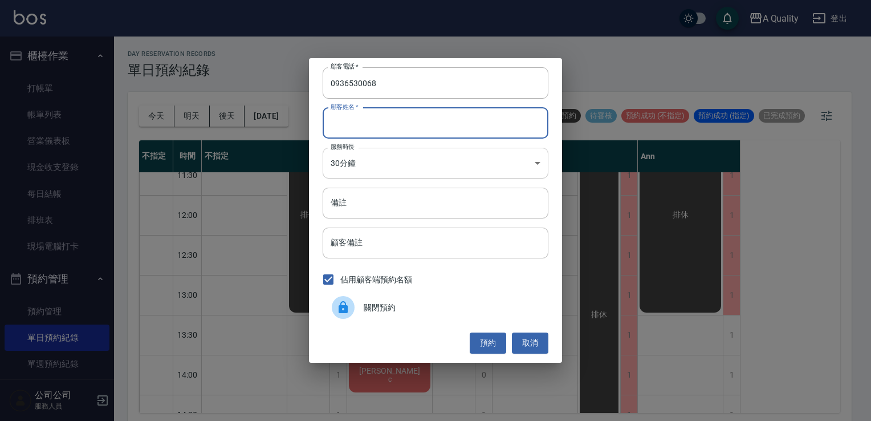
click at [339, 157] on body "A Quality 登出 櫃檯作業 打帳單 帳單列表 營業儀表板 現金收支登錄 每日結帳 排班表 現場電腦打卡 預約管理 預約管理 單日預約紀錄 單週預約紀錄…" at bounding box center [435, 212] width 871 height 424
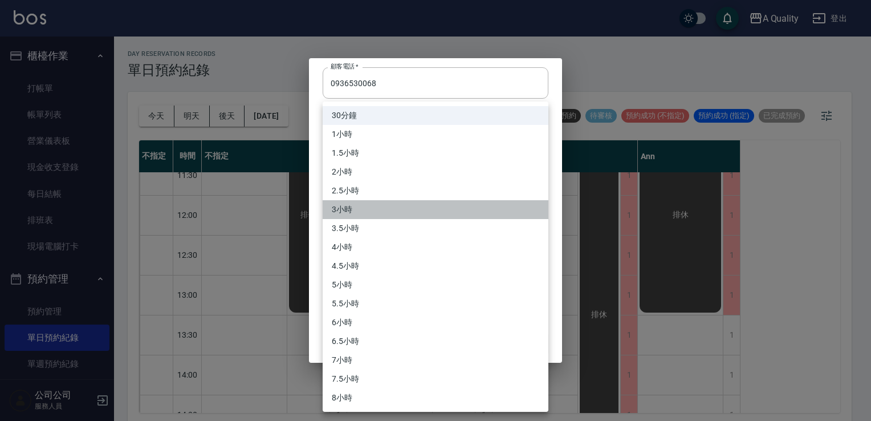
drag, startPoint x: 338, startPoint y: 213, endPoint x: 358, endPoint y: 204, distance: 22.2
click at [338, 213] on li "3小時" at bounding box center [436, 209] width 226 height 19
type input "6"
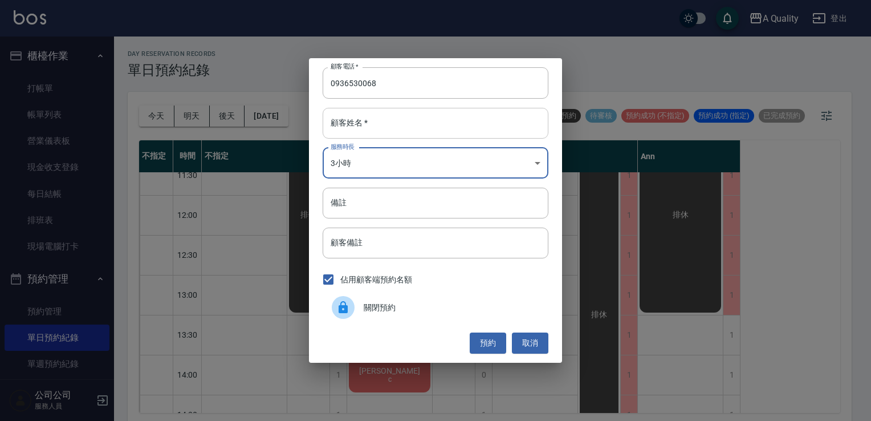
click at [356, 125] on input "顧客姓名   *" at bounding box center [436, 123] width 226 height 31
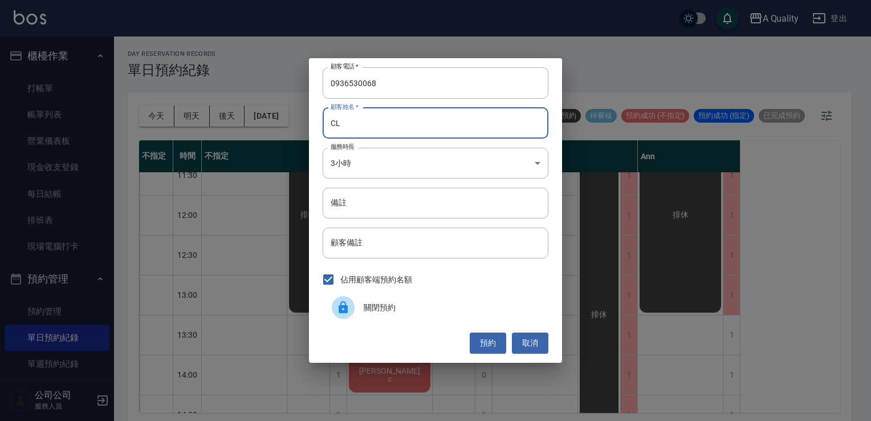
type input "C"
type input "ㄓ"
type input "何s"
click at [354, 210] on input "備註" at bounding box center [436, 203] width 226 height 31
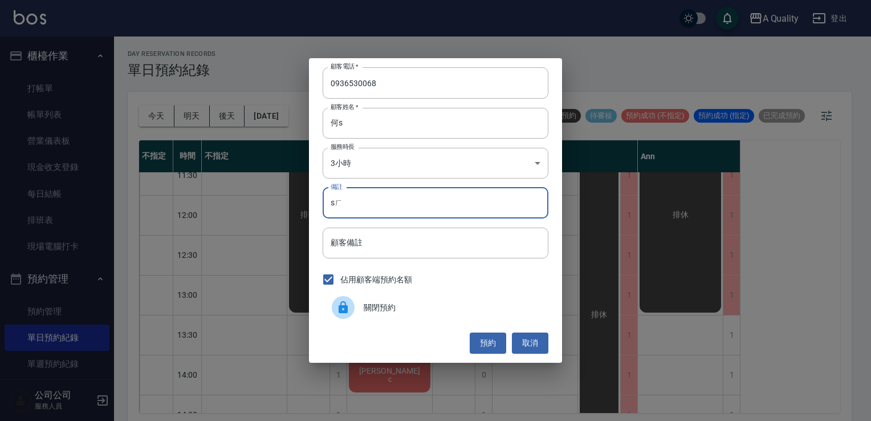
type input "s"
type input "ㄏ"
type input "KC"
click at [491, 346] on button "預約" at bounding box center [488, 343] width 37 height 21
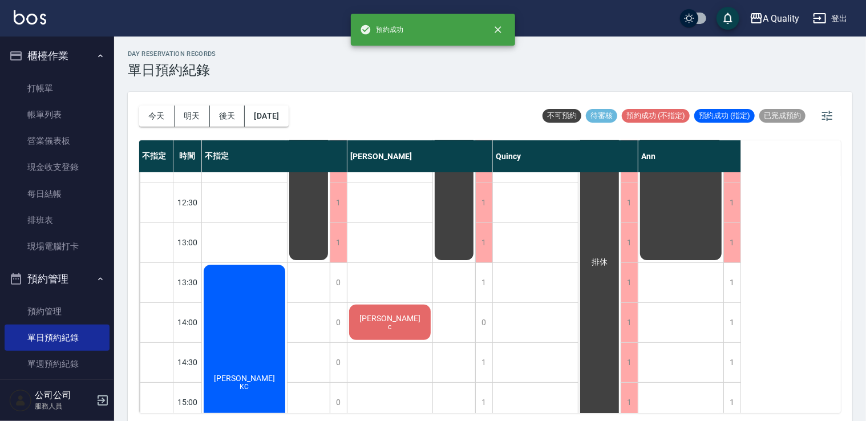
scroll to position [228, 0]
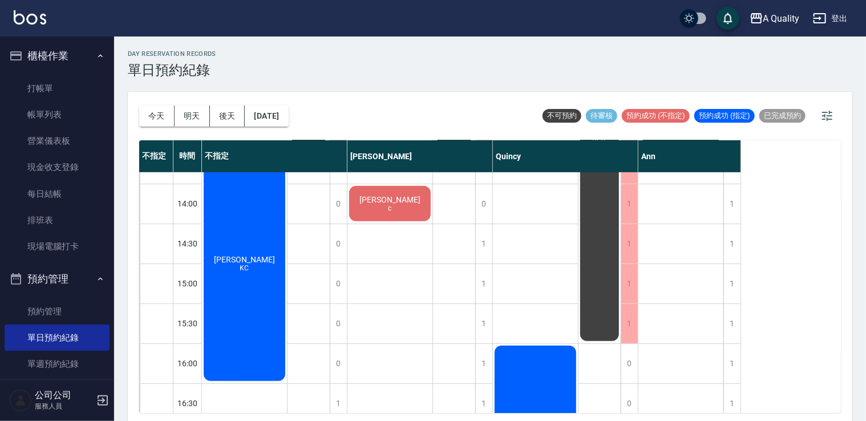
click at [259, 271] on div "何紹娟 KC" at bounding box center [244, 263] width 85 height 238
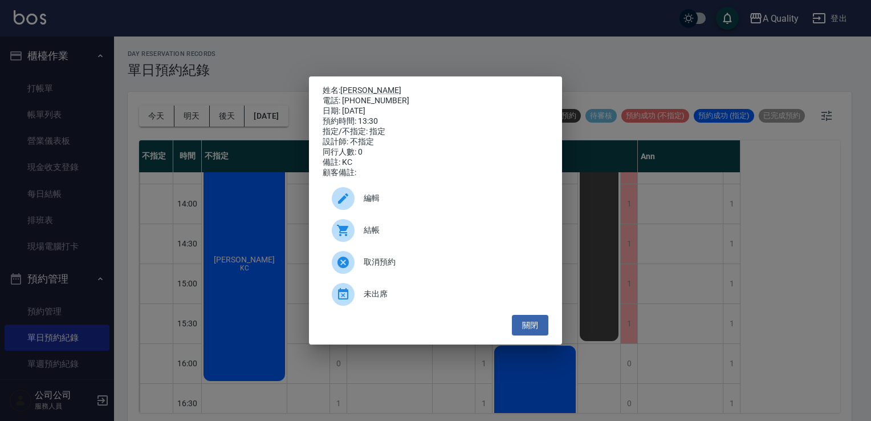
click at [399, 201] on span "編輯" at bounding box center [452, 198] width 176 height 12
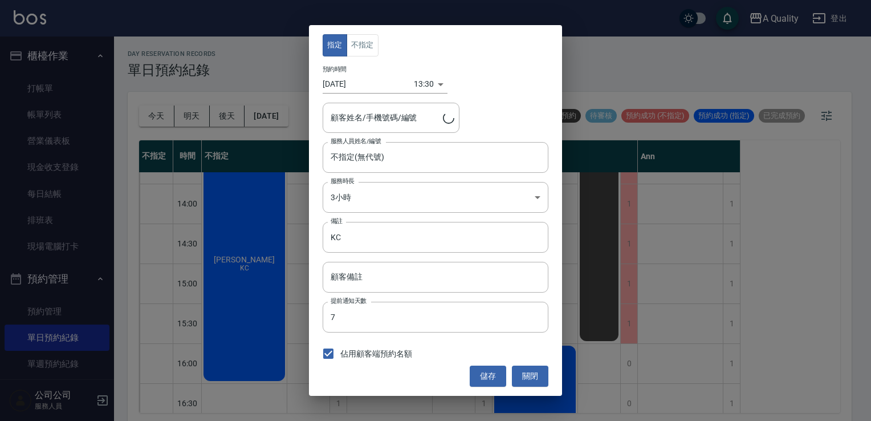
type input "何紹娟/0936530068/"
click at [368, 52] on button "不指定" at bounding box center [363, 45] width 32 height 22
click at [488, 375] on button "儲存" at bounding box center [488, 376] width 37 height 21
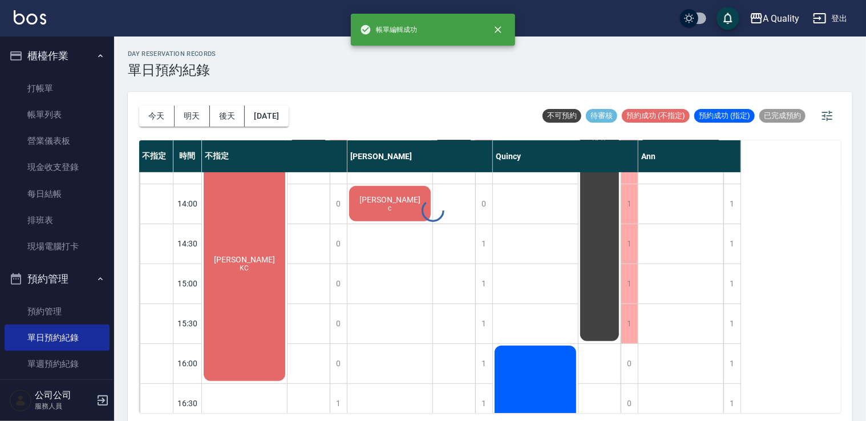
click at [257, 310] on div "day Reservation records 單日預約紀錄 今天 明天 後天 2025/09/05 不可預約 待審核 預約成功 (不指定) 預約成功 (指定…" at bounding box center [490, 231] width 752 height 388
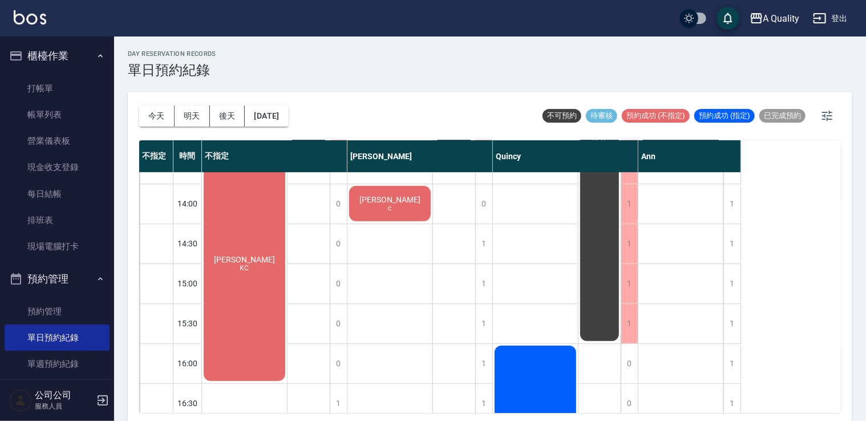
click at [236, 244] on div "何紹娟 KC" at bounding box center [244, 263] width 85 height 238
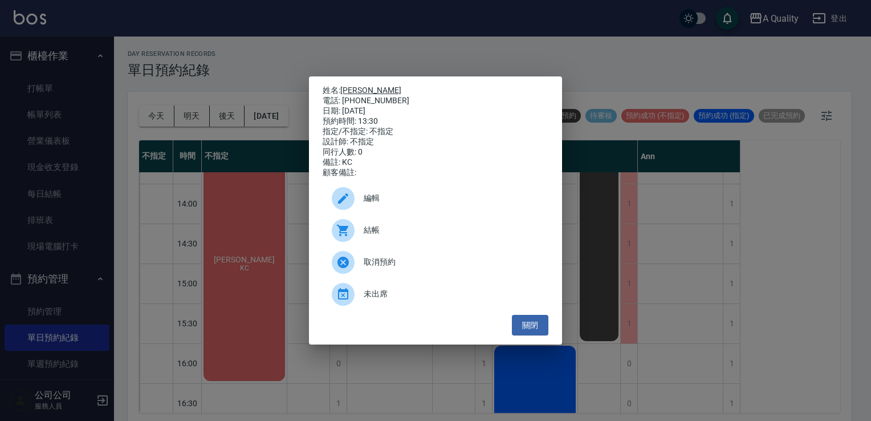
click at [360, 86] on link "何紹娟" at bounding box center [370, 90] width 61 height 9
click at [535, 333] on button "關閉" at bounding box center [530, 325] width 37 height 21
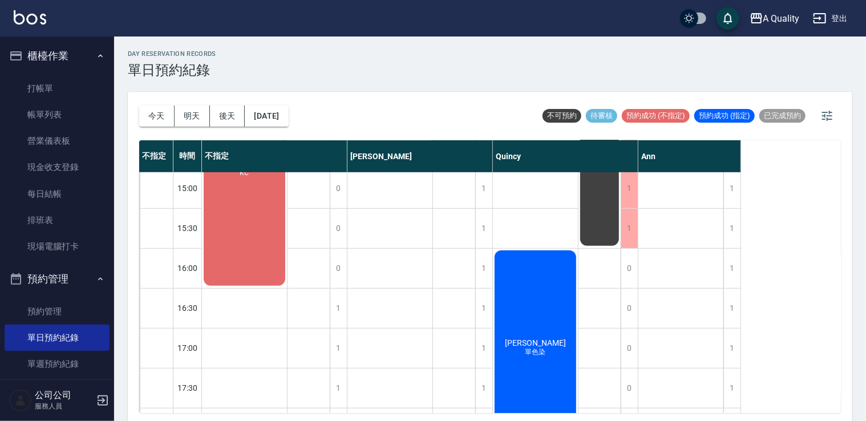
scroll to position [171, 0]
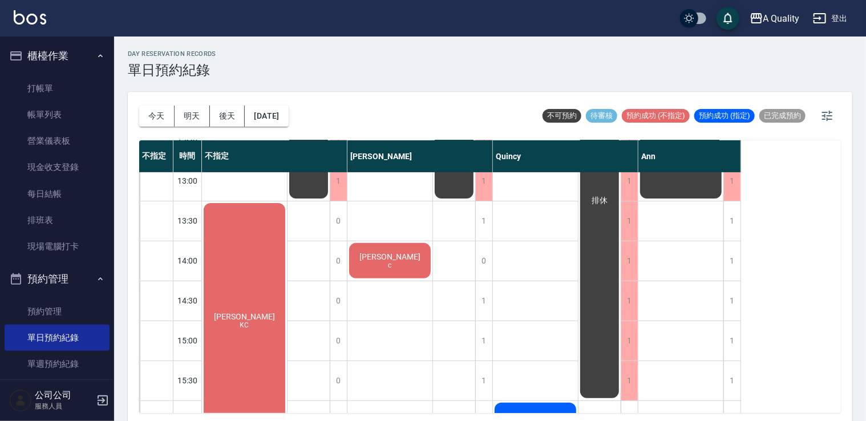
click at [240, 279] on div "何紹娟 KC" at bounding box center [244, 320] width 85 height 238
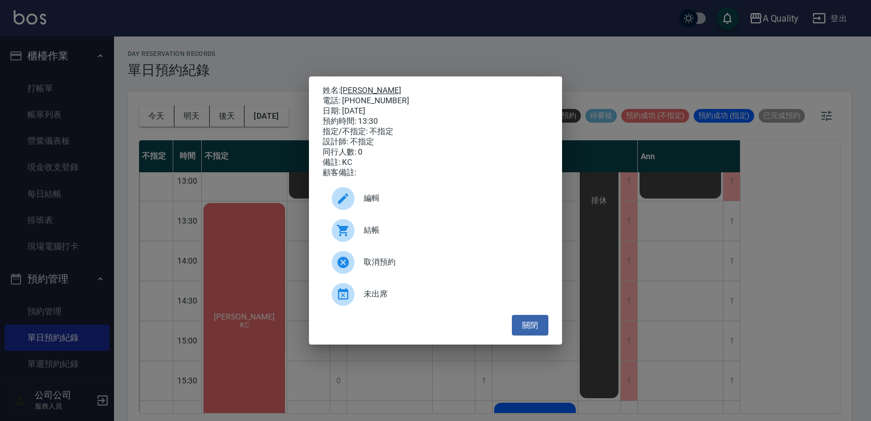
click at [363, 86] on link "何紹娟" at bounding box center [370, 90] width 61 height 9
click at [529, 315] on ul "編輯 結帳 取消預約 未出席" at bounding box center [436, 246] width 226 height 137
click at [529, 323] on button "關閉" at bounding box center [530, 325] width 37 height 21
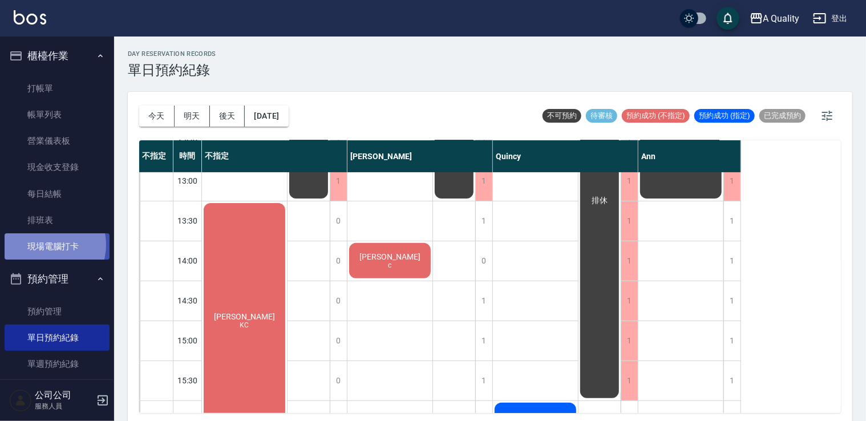
click at [44, 245] on link "現場電腦打卡" at bounding box center [57, 246] width 105 height 26
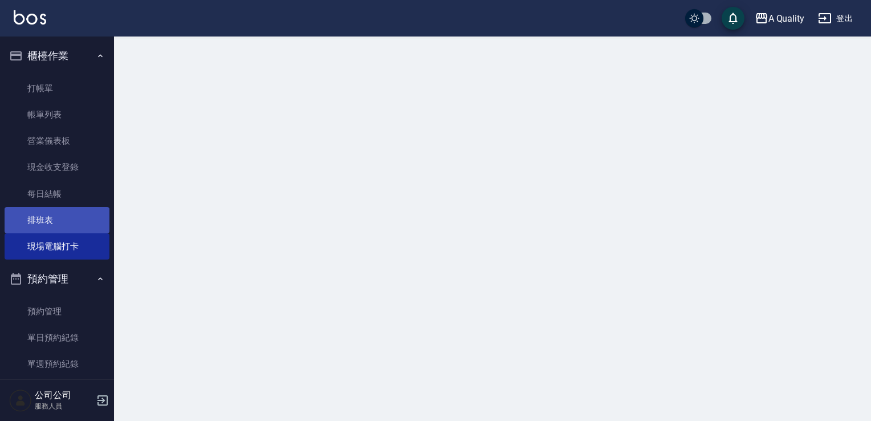
click at [47, 232] on link "排班表" at bounding box center [57, 220] width 105 height 26
click at [47, 226] on link "排班表" at bounding box center [57, 220] width 105 height 26
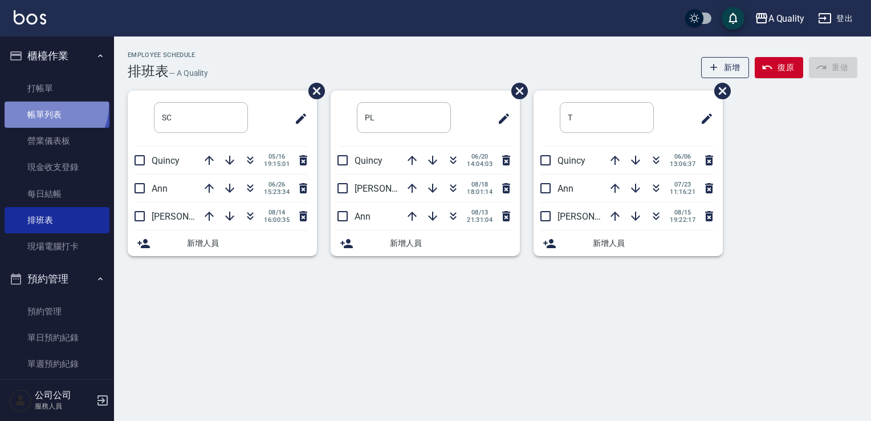
click at [53, 107] on link "帳單列表" at bounding box center [57, 115] width 105 height 26
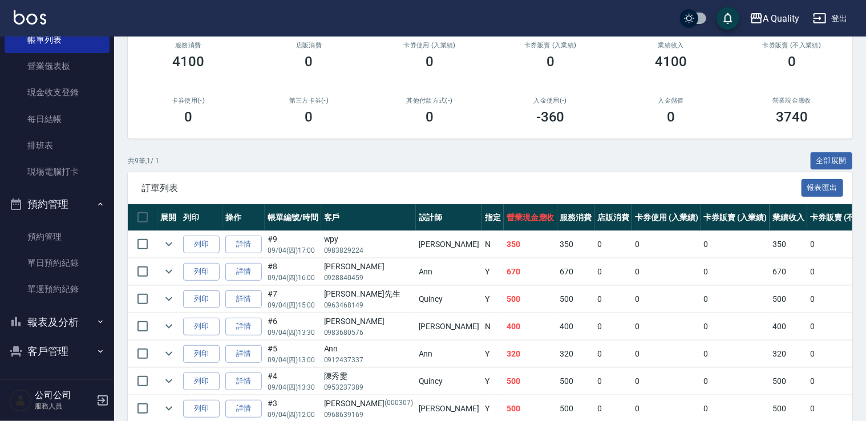
scroll to position [228, 0]
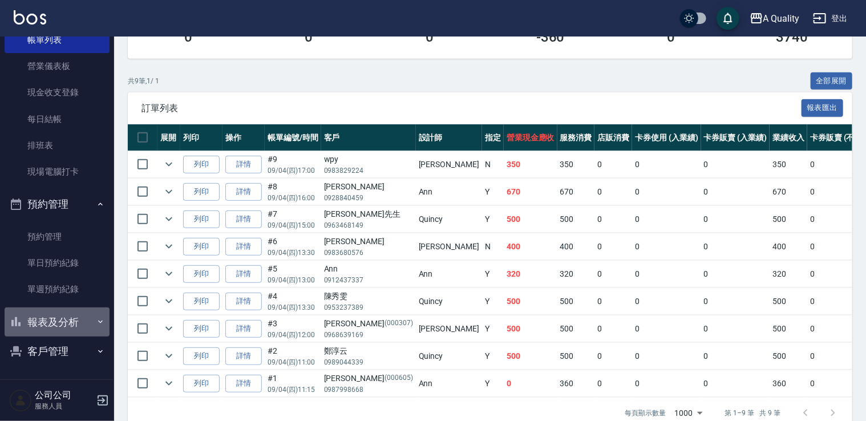
click at [66, 321] on button "報表及分析" at bounding box center [57, 322] width 105 height 30
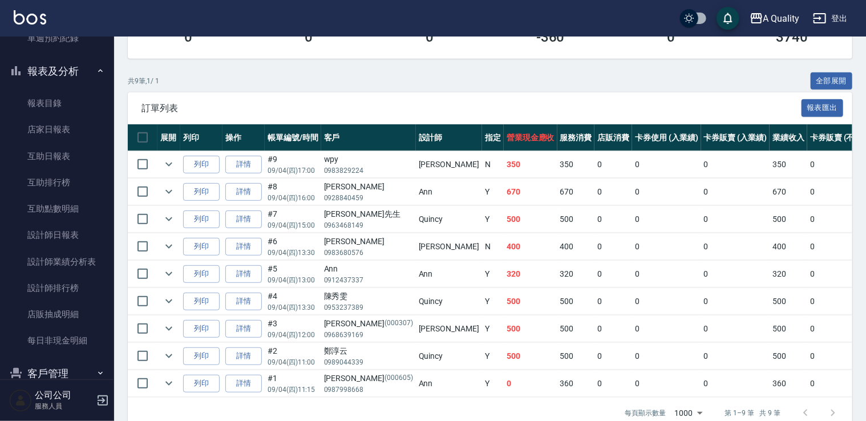
scroll to position [347, 0]
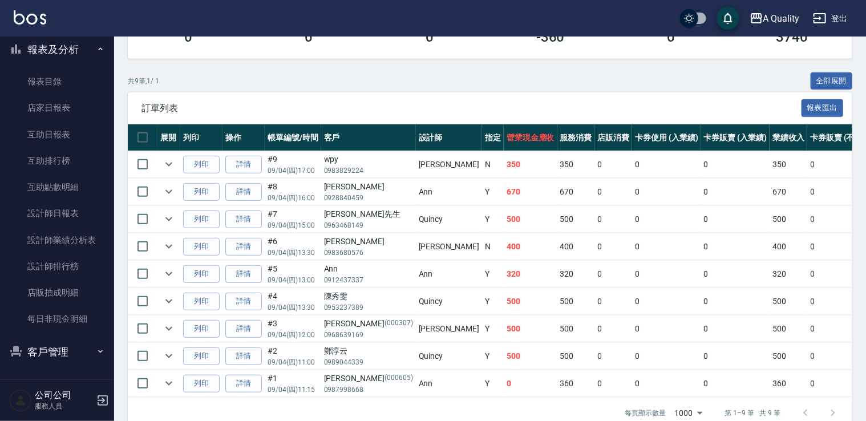
click at [70, 348] on button "客戶管理" at bounding box center [57, 352] width 105 height 30
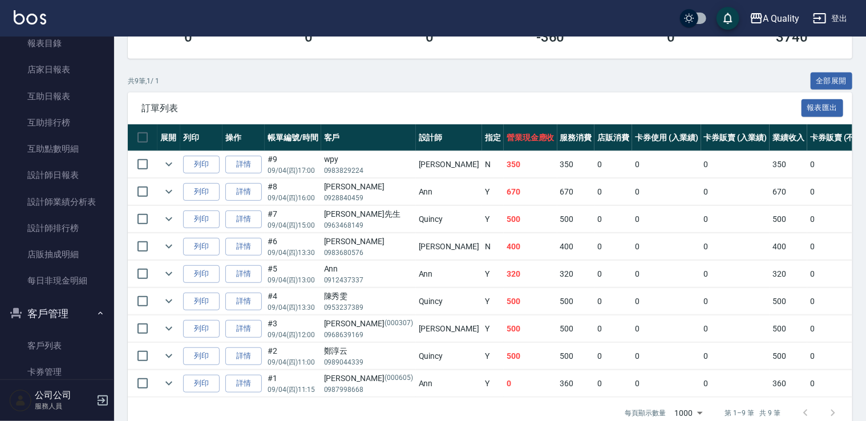
scroll to position [404, 0]
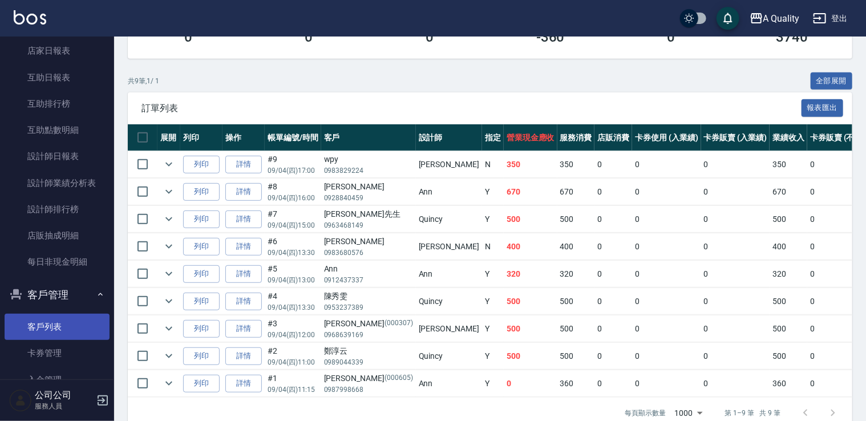
click at [62, 331] on link "客戶列表" at bounding box center [57, 327] width 105 height 26
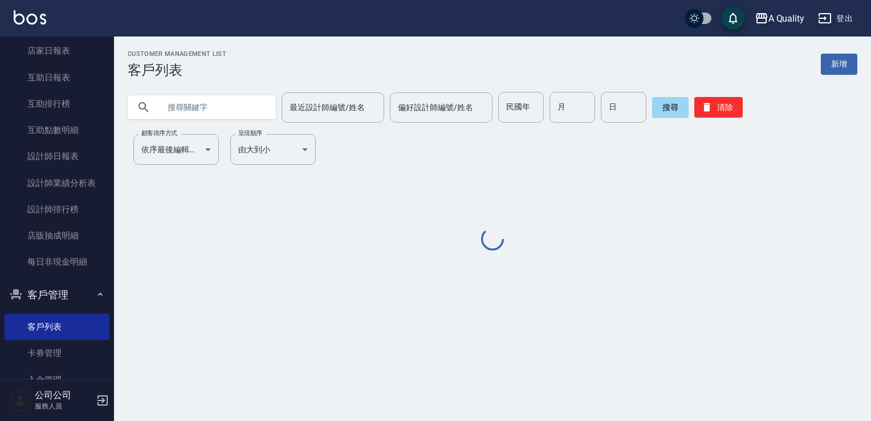
click at [229, 103] on input "text" at bounding box center [213, 107] width 107 height 31
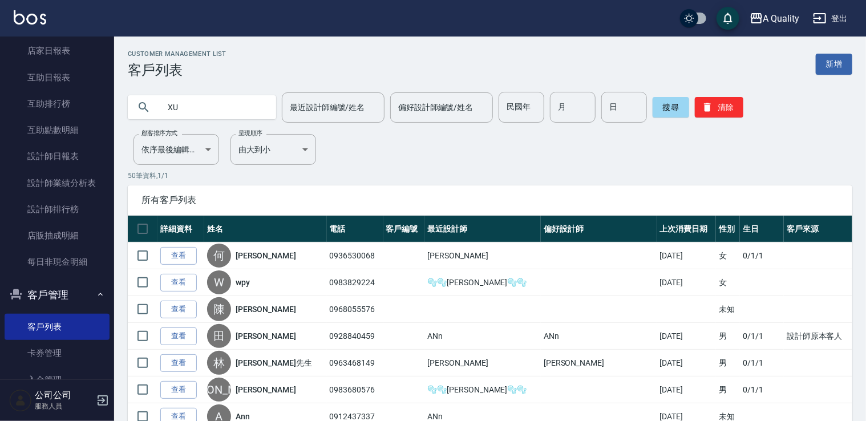
type input "X"
type input "'"
type input "X"
type input "梁"
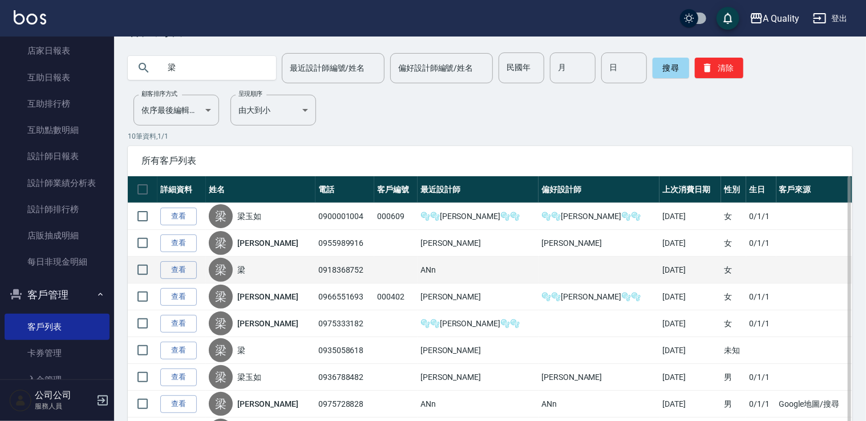
scroll to position [57, 0]
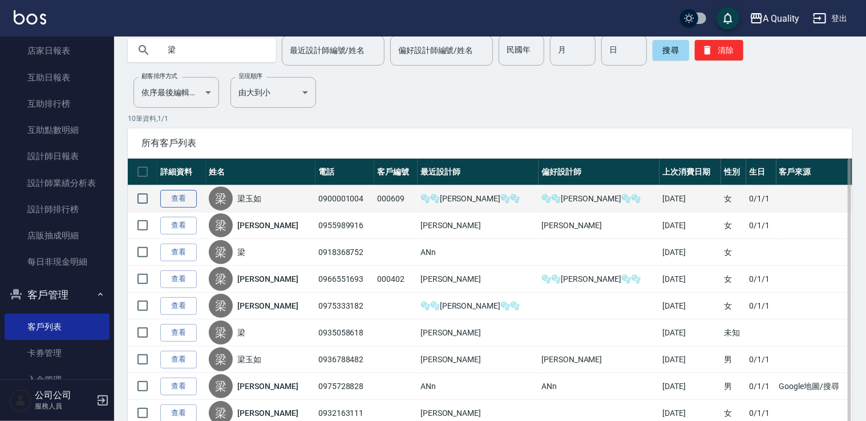
click at [181, 196] on link "查看" at bounding box center [178, 199] width 37 height 18
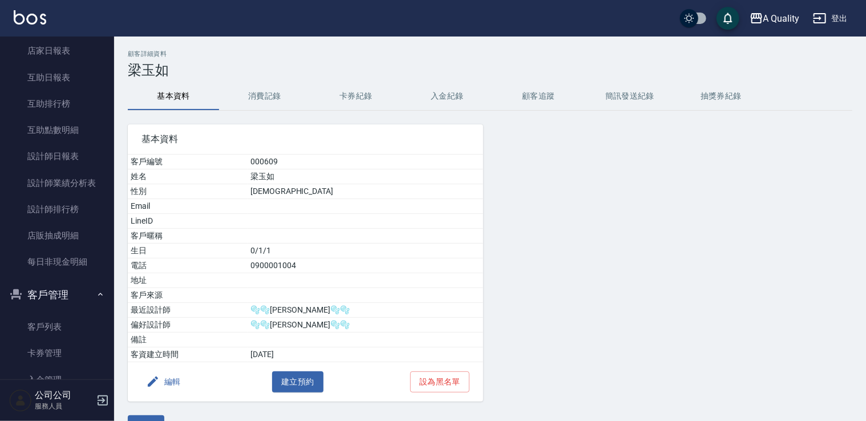
click at [260, 91] on button "消費記錄" at bounding box center [264, 96] width 91 height 27
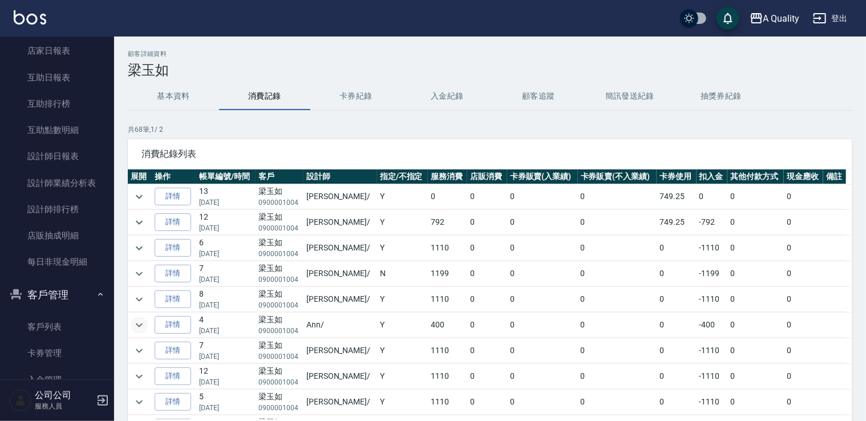
click at [138, 323] on icon "expand row" at bounding box center [139, 325] width 7 height 4
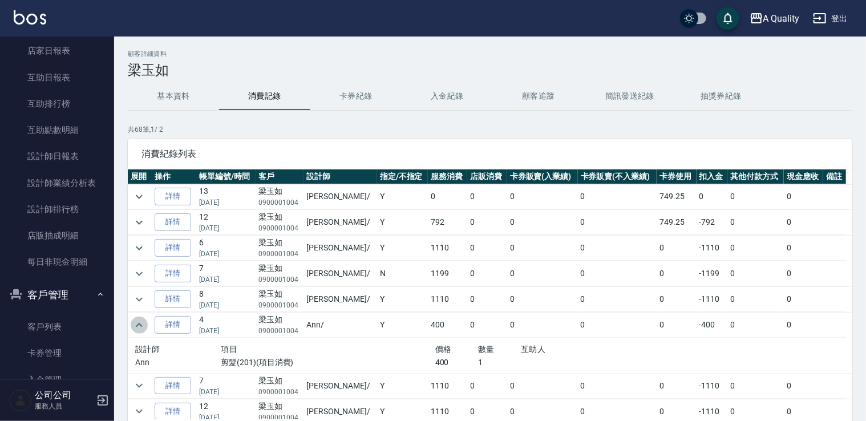
click at [138, 323] on icon "expand row" at bounding box center [139, 325] width 7 height 4
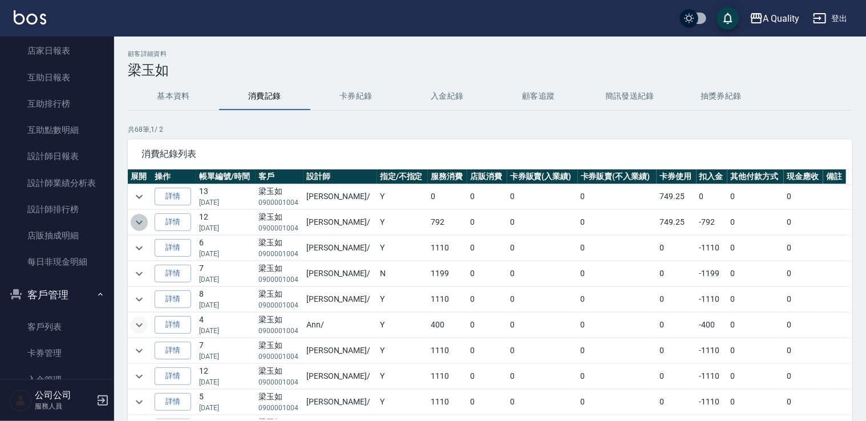
click at [137, 222] on icon "expand row" at bounding box center [139, 223] width 14 height 14
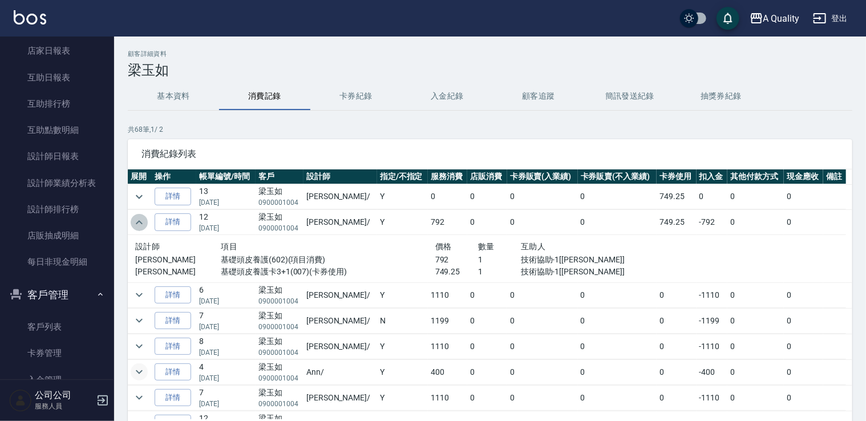
click at [137, 222] on icon "expand row" at bounding box center [139, 223] width 14 height 14
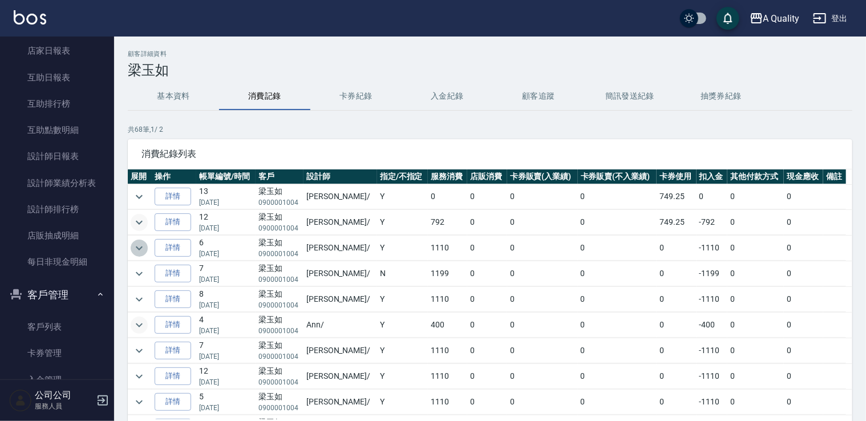
click at [137, 244] on icon "expand row" at bounding box center [139, 248] width 14 height 14
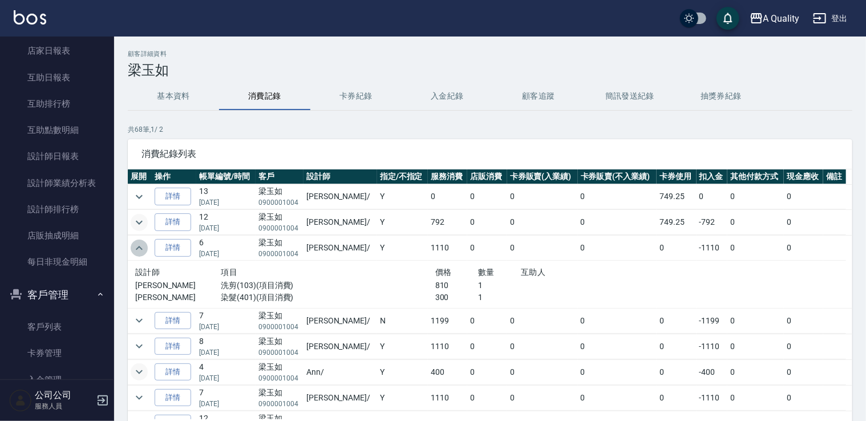
click at [137, 244] on icon "expand row" at bounding box center [139, 248] width 14 height 14
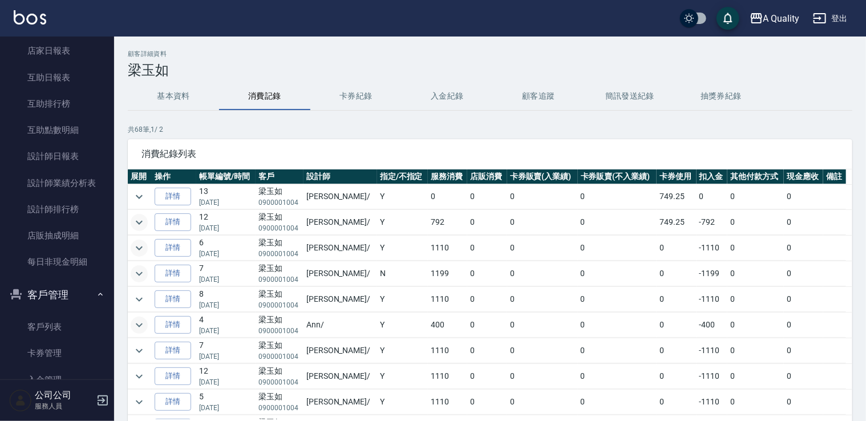
click at [145, 275] on icon "expand row" at bounding box center [139, 274] width 14 height 14
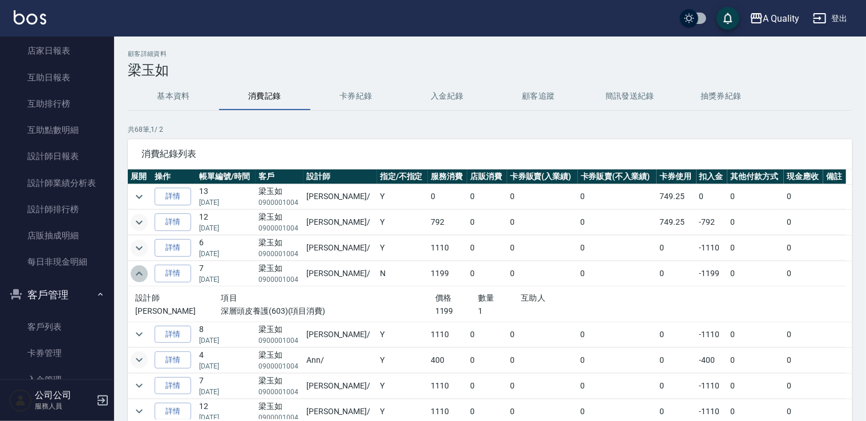
click at [145, 275] on icon "expand row" at bounding box center [139, 274] width 14 height 14
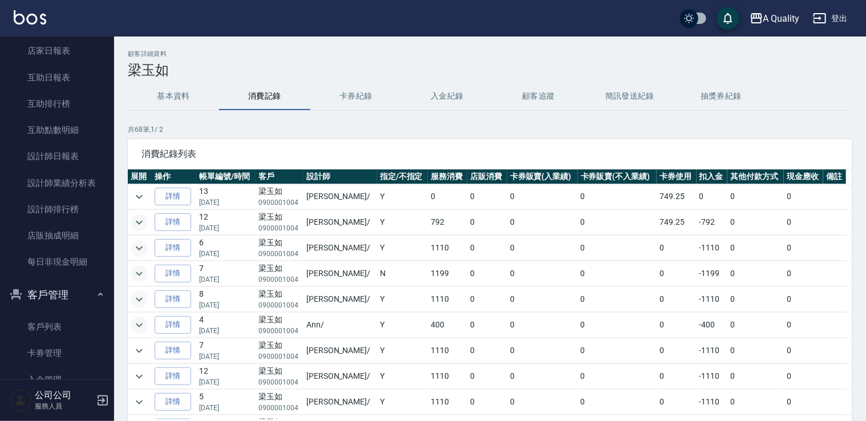
click at [142, 293] on icon "expand row" at bounding box center [139, 300] width 14 height 14
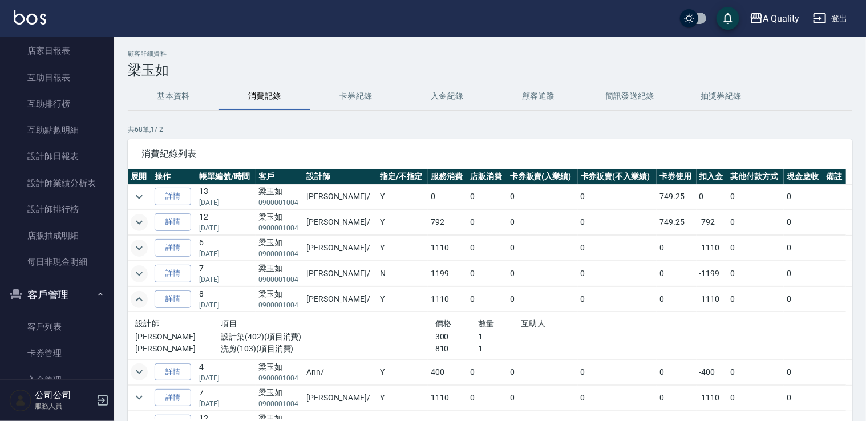
click at [142, 293] on icon "expand row" at bounding box center [139, 300] width 14 height 14
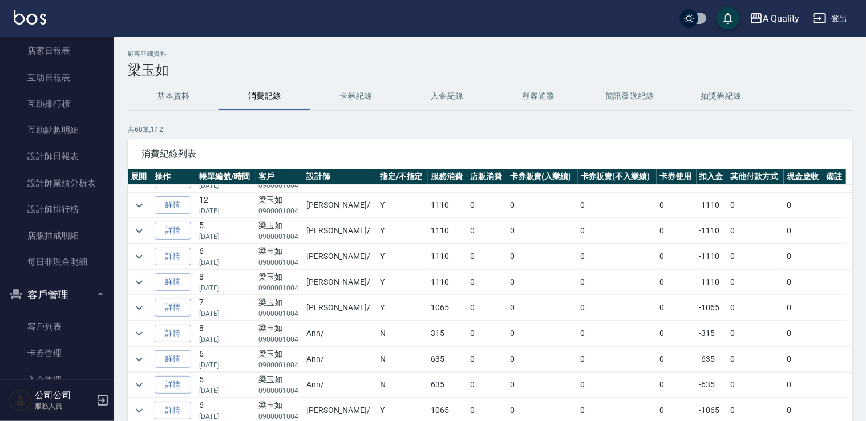
scroll to position [285, 0]
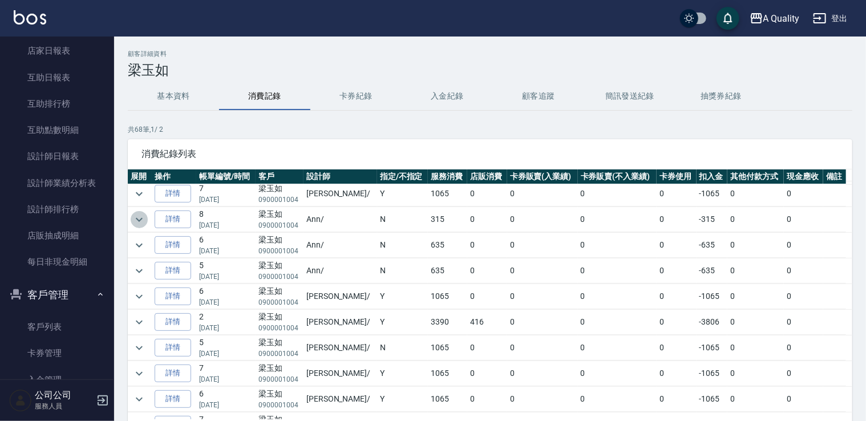
click at [137, 213] on icon "expand row" at bounding box center [139, 220] width 14 height 14
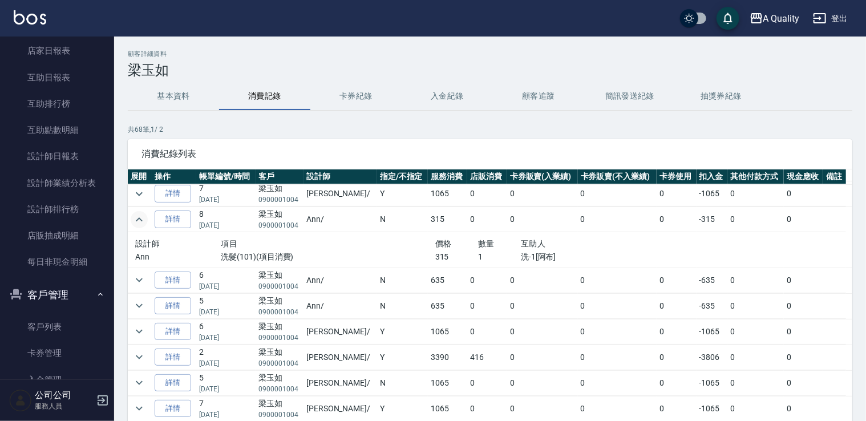
click at [137, 213] on icon "expand row" at bounding box center [139, 220] width 14 height 14
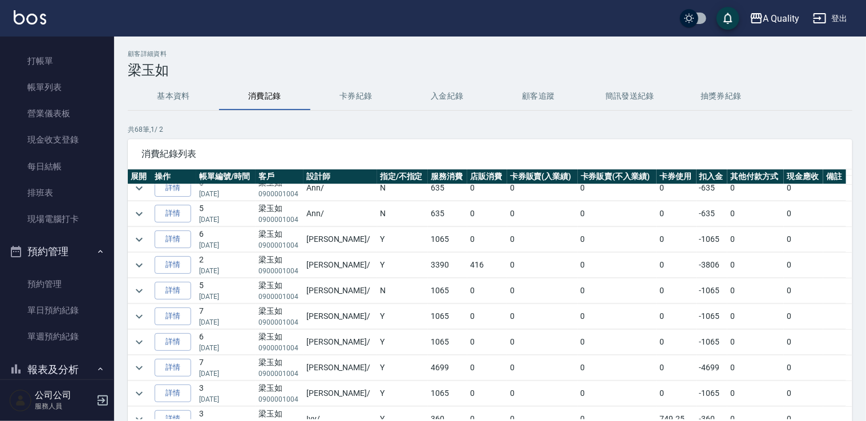
scroll to position [0, 0]
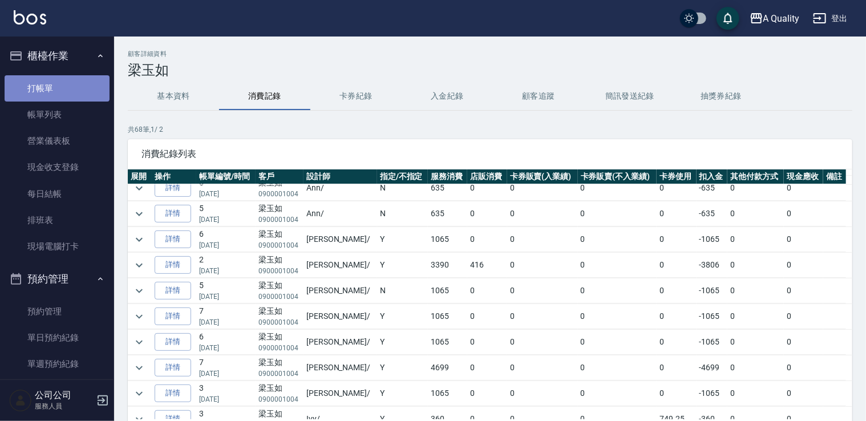
click at [57, 83] on link "打帳單" at bounding box center [57, 88] width 105 height 26
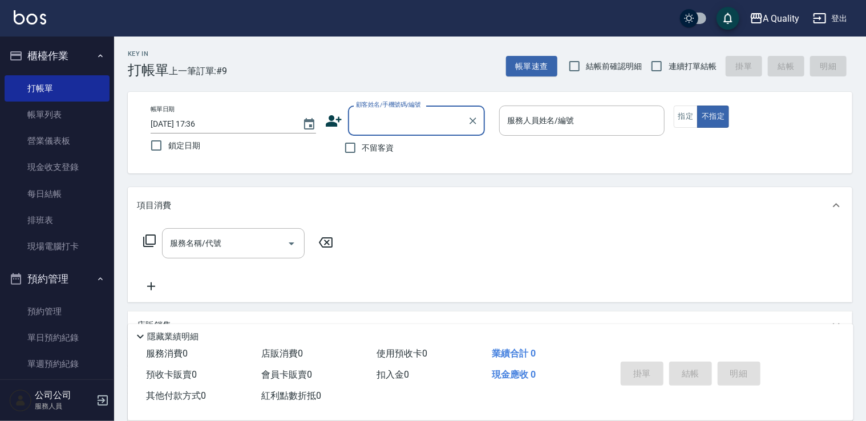
click at [367, 119] on input "顧客姓名/手機號碼/編號" at bounding box center [408, 121] width 110 height 20
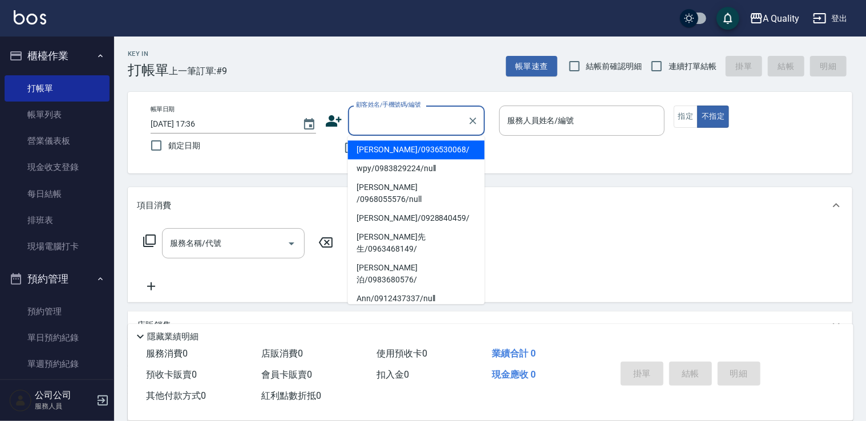
drag, startPoint x: 367, startPoint y: 119, endPoint x: 360, endPoint y: 116, distance: 7.7
click at [360, 116] on input "顧客姓名/手機號碼/編號" at bounding box center [408, 121] width 110 height 20
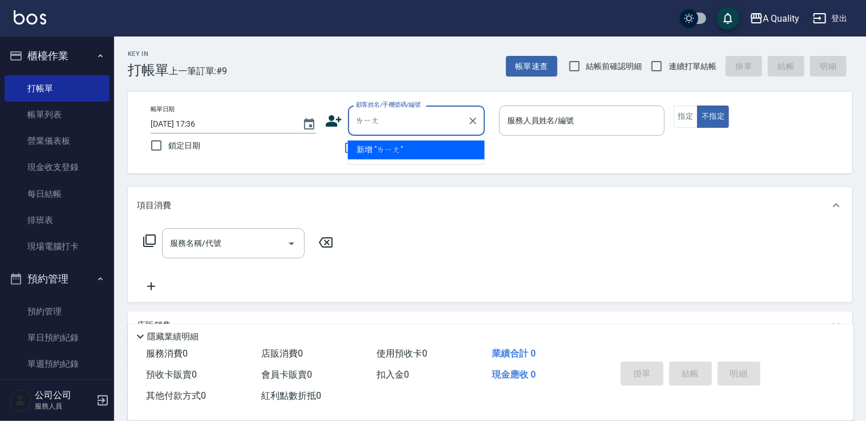
type input "梁"
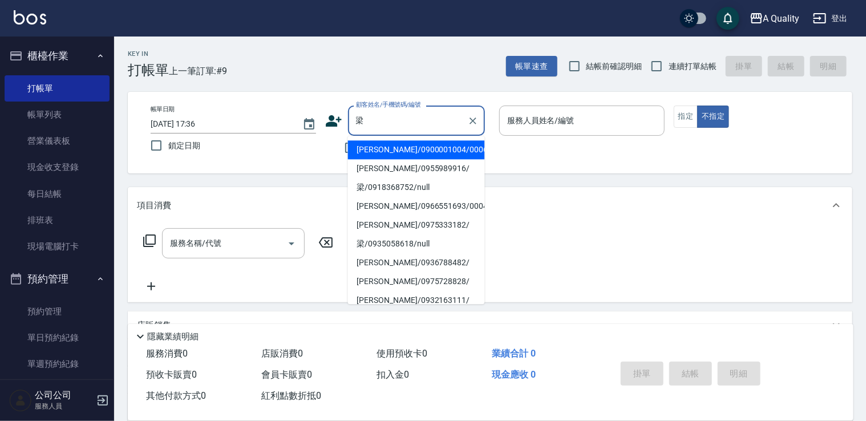
click at [409, 129] on input "梁" at bounding box center [408, 121] width 110 height 20
click at [405, 149] on li "梁玉如/0900001004/000609" at bounding box center [416, 149] width 137 height 19
type input "梁玉如/0900001004/000609"
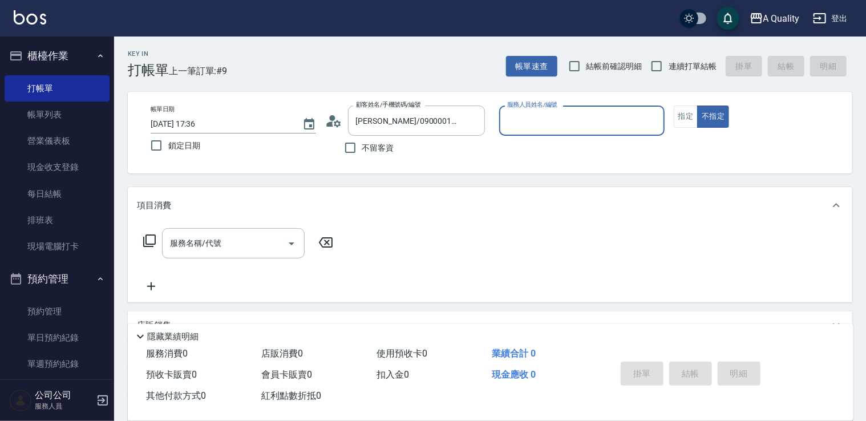
type input "[PERSON_NAME](無代號)"
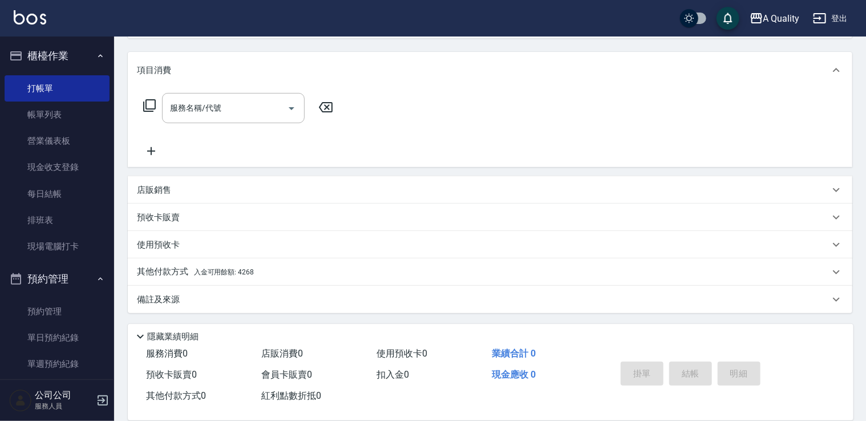
click at [176, 217] on p "預收卡販賣" at bounding box center [158, 218] width 43 height 12
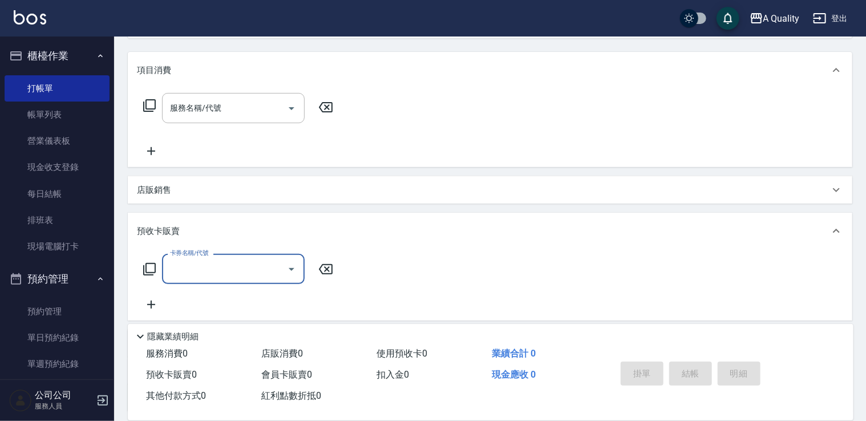
scroll to position [0, 0]
click at [189, 259] on input "卡券名稱/代號" at bounding box center [224, 269] width 115 height 20
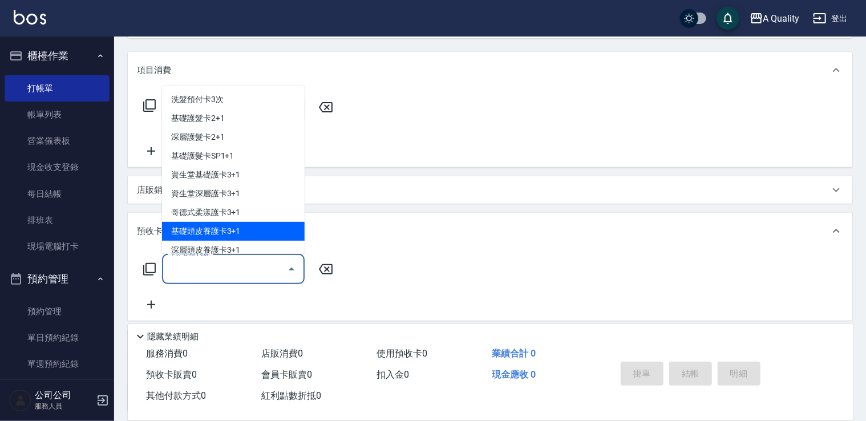
drag, startPoint x: 396, startPoint y: 226, endPoint x: 388, endPoint y: 224, distance: 8.3
click at [389, 224] on div "預收卡販賣" at bounding box center [490, 231] width 724 height 37
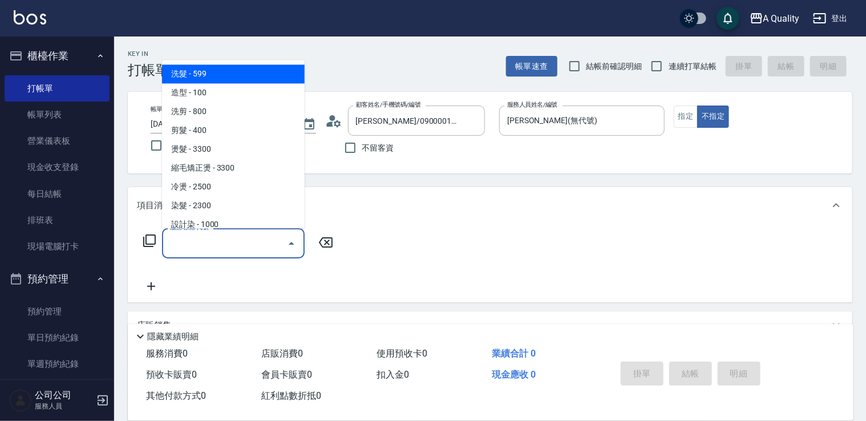
click at [214, 245] on input "服務名稱/代號" at bounding box center [224, 243] width 115 height 20
click at [224, 70] on span "洗髮 - 599" at bounding box center [233, 73] width 143 height 19
type input "洗髮(101)"
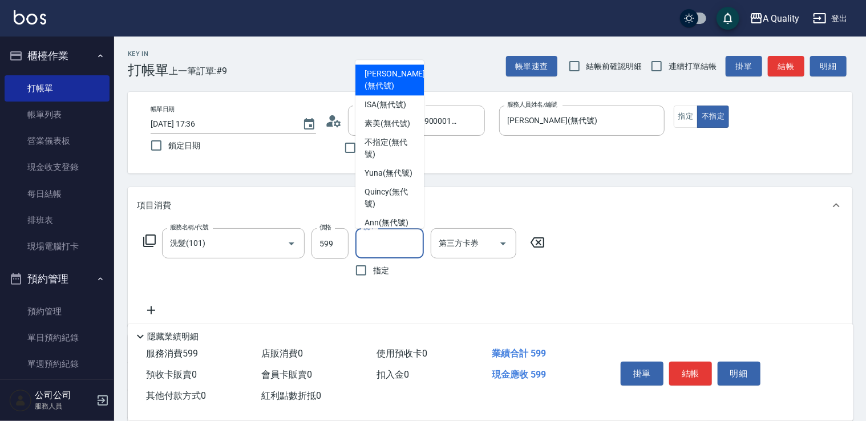
click at [395, 235] on input "洗-1" at bounding box center [389, 243] width 58 height 20
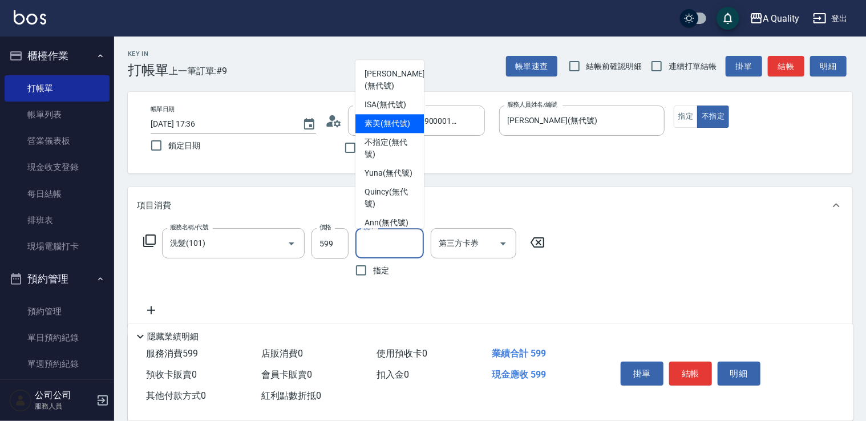
click at [386, 123] on span "素美 (無代號)" at bounding box center [387, 123] width 46 height 12
type input "素美(無代號)"
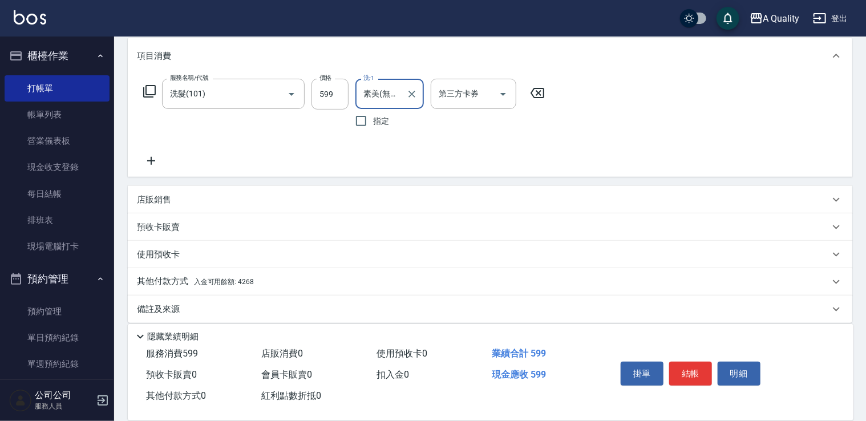
scroll to position [160, 0]
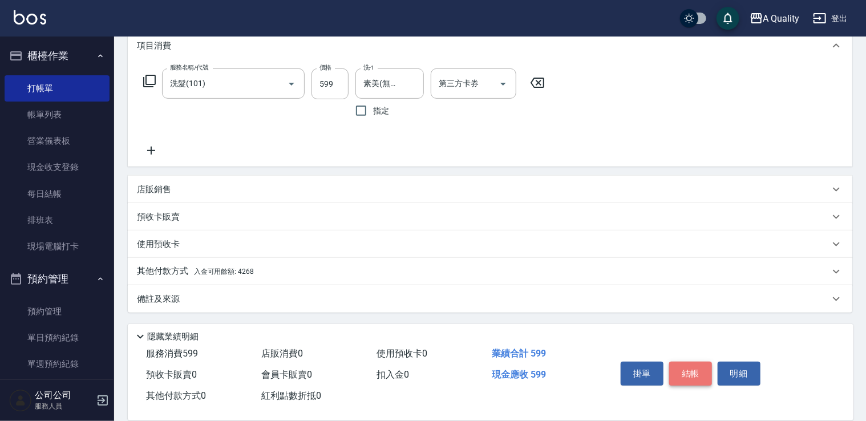
click at [687, 373] on button "結帳" at bounding box center [690, 374] width 43 height 24
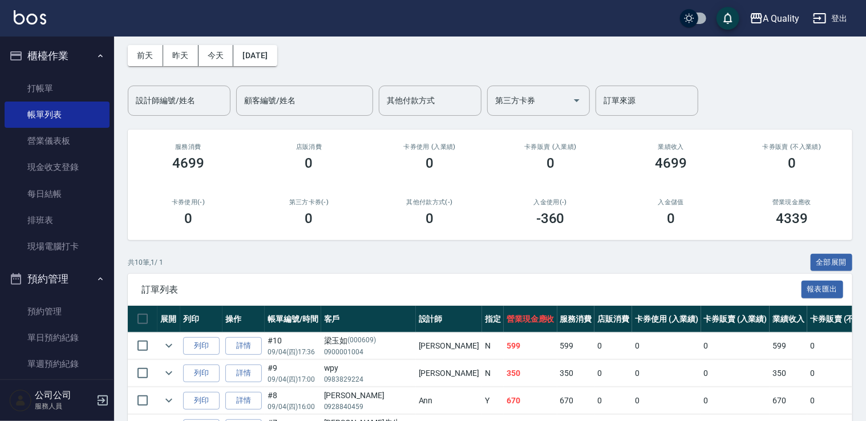
scroll to position [114, 0]
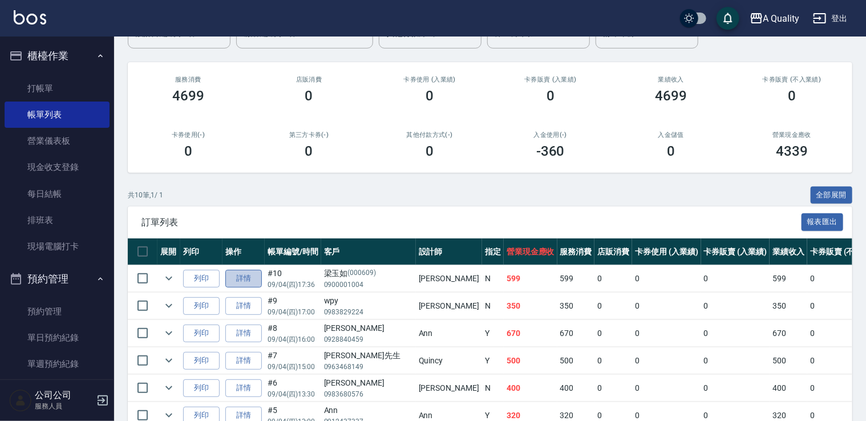
click at [251, 276] on link "詳情" at bounding box center [243, 279] width 37 height 18
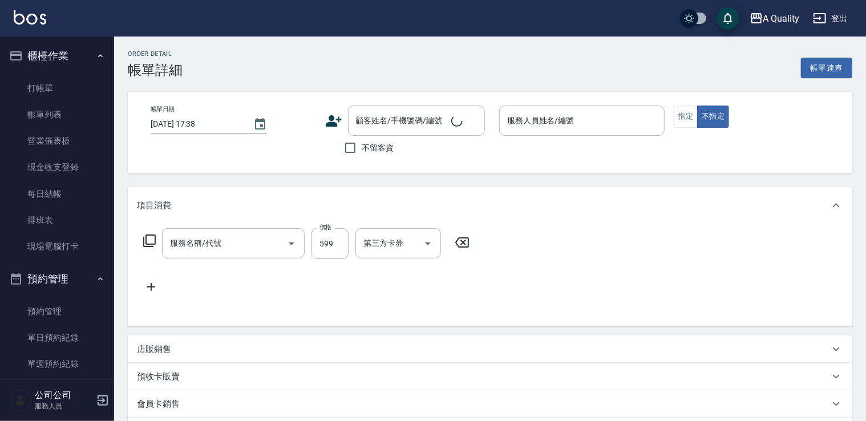
type input "2025/09/04 17:36"
type input "[PERSON_NAME](無代號)"
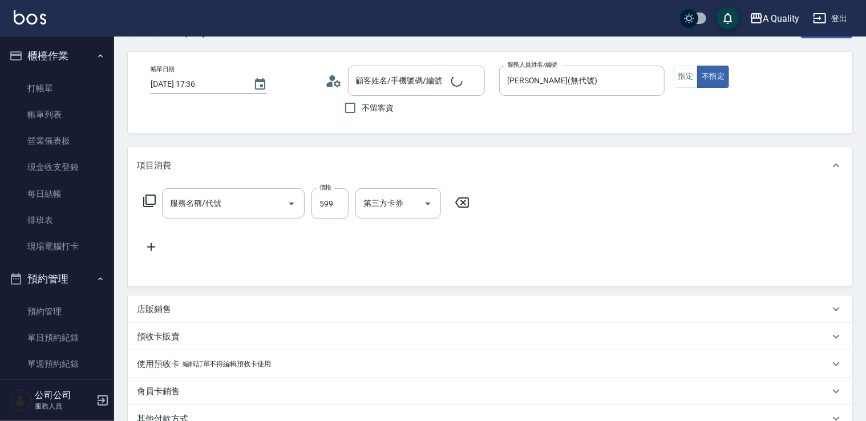
type input "洗髮(101)"
type input "梁玉如/0900001004/000609"
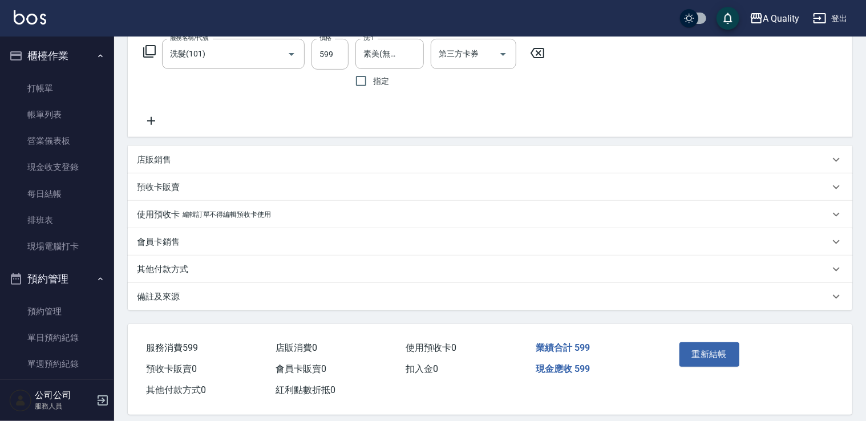
scroll to position [200, 0]
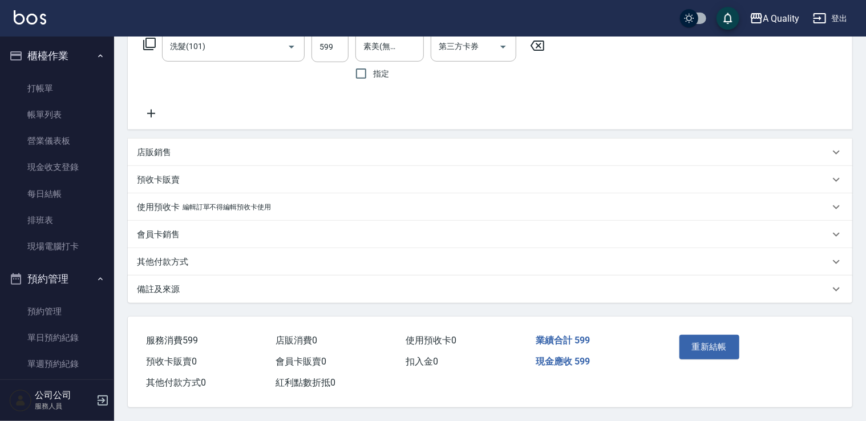
click at [179, 260] on p "其他付款方式" at bounding box center [162, 262] width 51 height 12
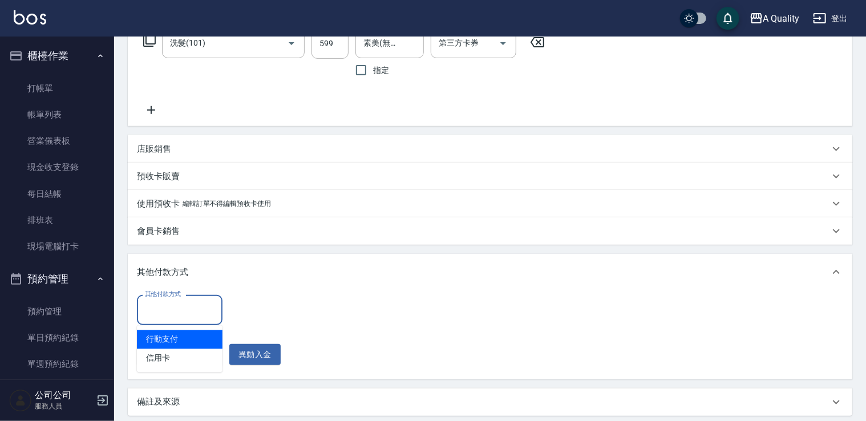
click at [161, 311] on input "其他付款方式" at bounding box center [179, 310] width 75 height 20
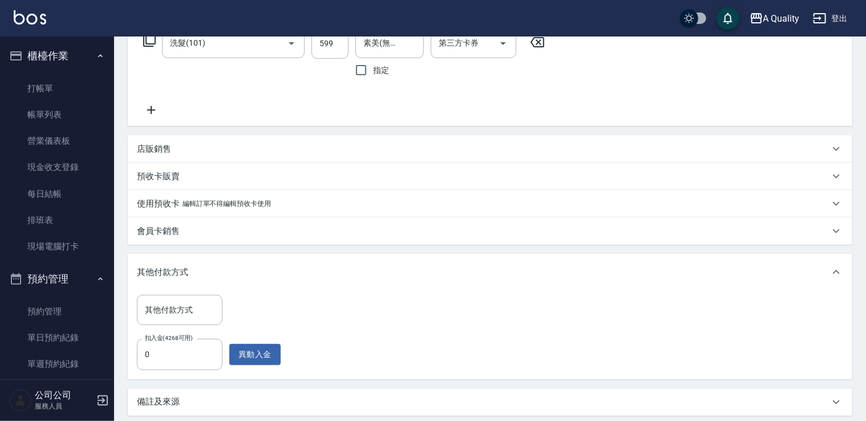
drag, startPoint x: 329, startPoint y: 272, endPoint x: 238, endPoint y: 317, distance: 101.3
click at [327, 273] on div "其他付款方式" at bounding box center [483, 272] width 692 height 12
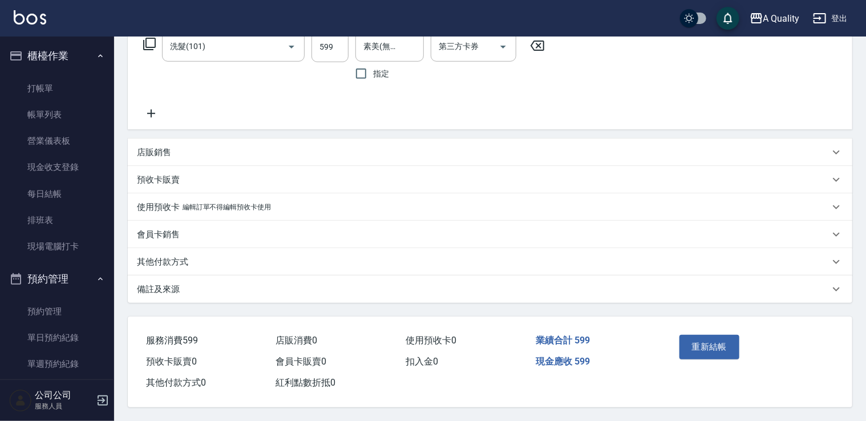
drag, startPoint x: 189, startPoint y: 257, endPoint x: 176, endPoint y: 297, distance: 42.2
click at [189, 259] on div "其他付款方式" at bounding box center [483, 262] width 692 height 12
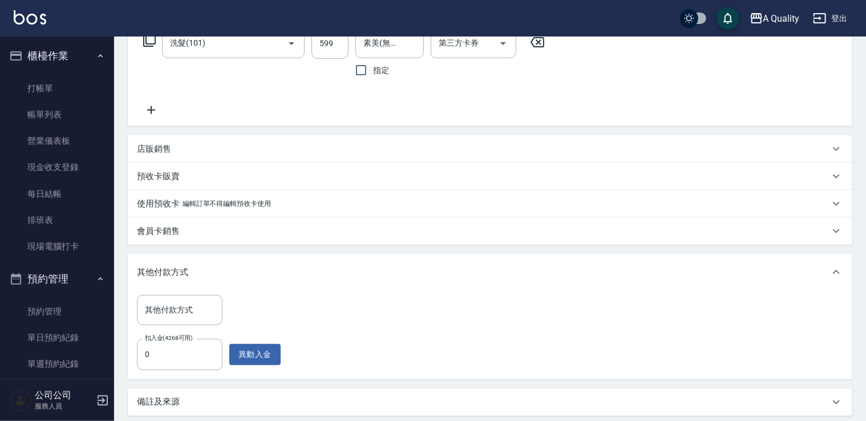
click at [165, 341] on label "扣入金(4268可用)" at bounding box center [169, 338] width 48 height 9
click at [165, 341] on input "0" at bounding box center [180, 354] width 86 height 31
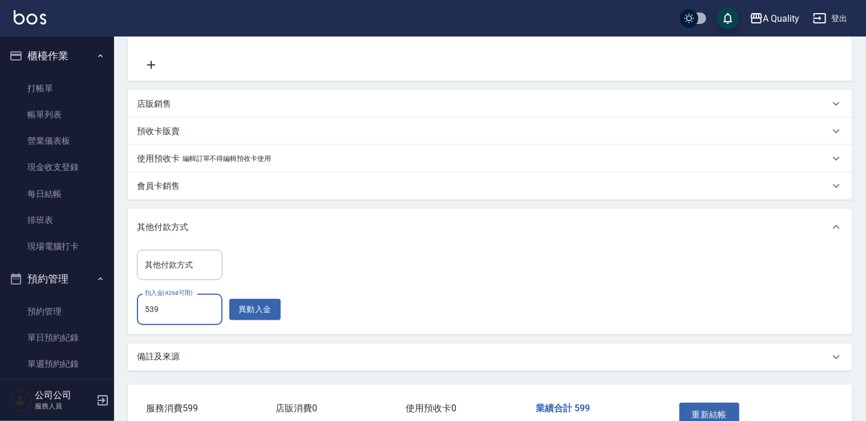
scroll to position [316, 0]
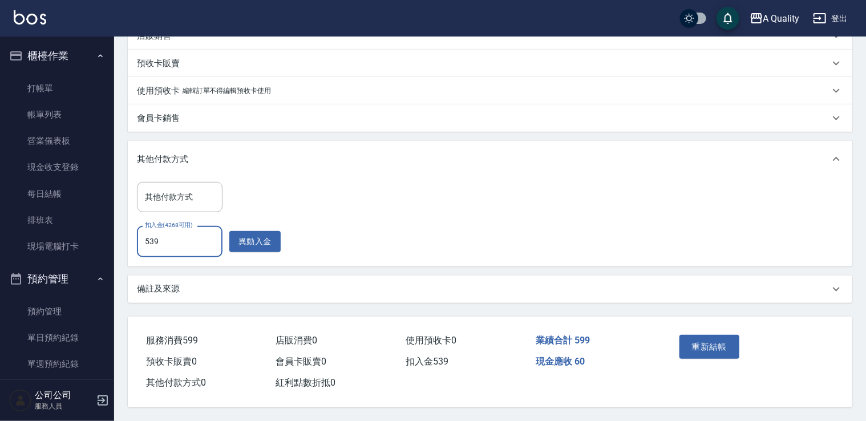
drag, startPoint x: 209, startPoint y: 238, endPoint x: 305, endPoint y: 170, distance: 117.9
click at [81, 254] on div "A Quality 登出 櫃檯作業 打帳單 帳單列表 營業儀表板 現金收支登錄 每日結帳 排班表 現場電腦打卡 預約管理 預約管理 單日預約紀錄 單週預約紀錄…" at bounding box center [433, 54] width 866 height 734
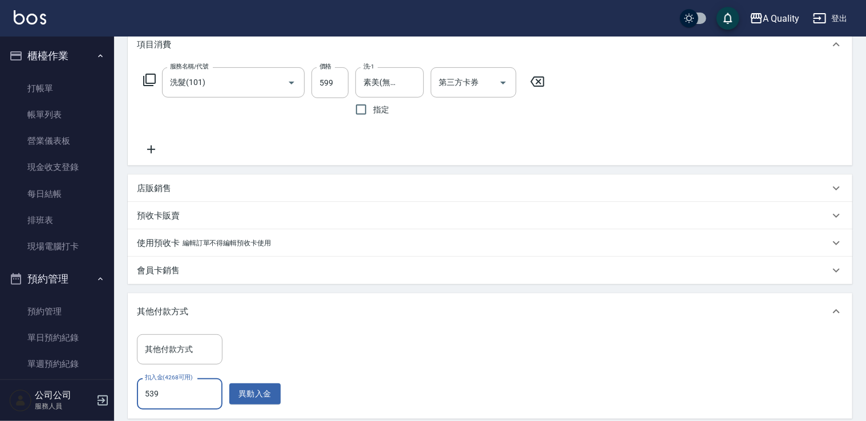
scroll to position [31, 0]
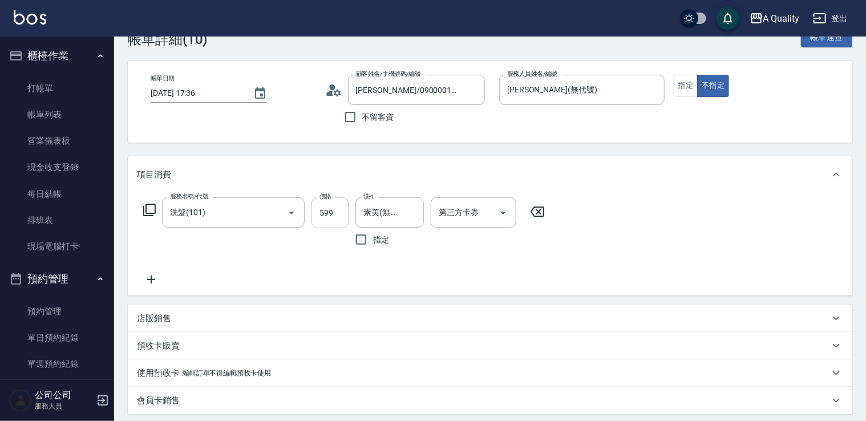
type input "539"
click at [327, 213] on input "599" at bounding box center [329, 212] width 37 height 31
type input "5"
type input "0"
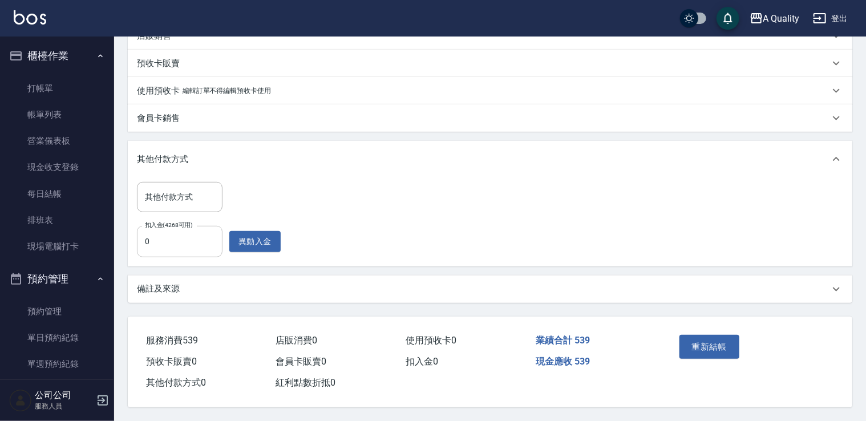
type input "539"
click at [197, 241] on input "0" at bounding box center [180, 241] width 86 height 31
drag, startPoint x: 368, startPoint y: 196, endPoint x: 362, endPoint y: 197, distance: 6.9
click at [365, 197] on div "其他付款方式 其他付款方式 扣入金(4268可用) 0 扣入金(4268可用) 異動入金" at bounding box center [490, 219] width 706 height 75
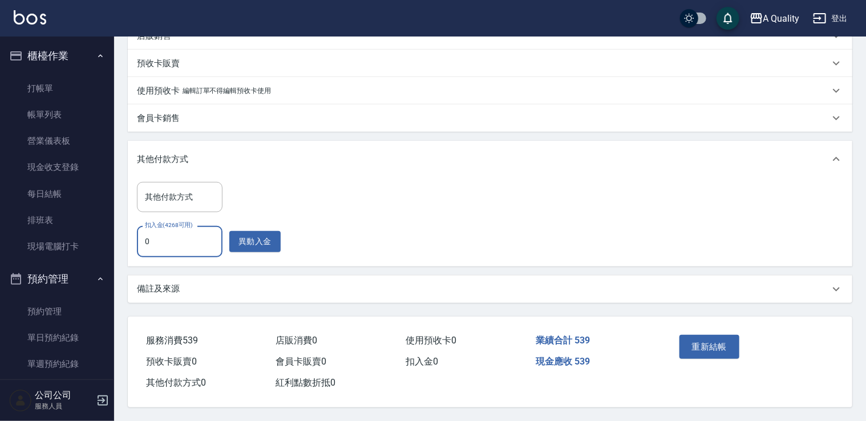
click at [196, 238] on input "0" at bounding box center [180, 241] width 86 height 31
type input "539"
click at [725, 343] on button "重新結帳" at bounding box center [709, 347] width 60 height 24
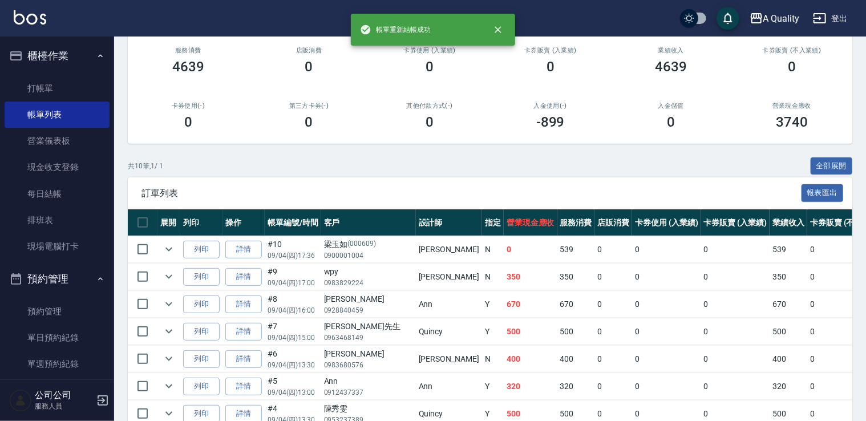
scroll to position [283, 0]
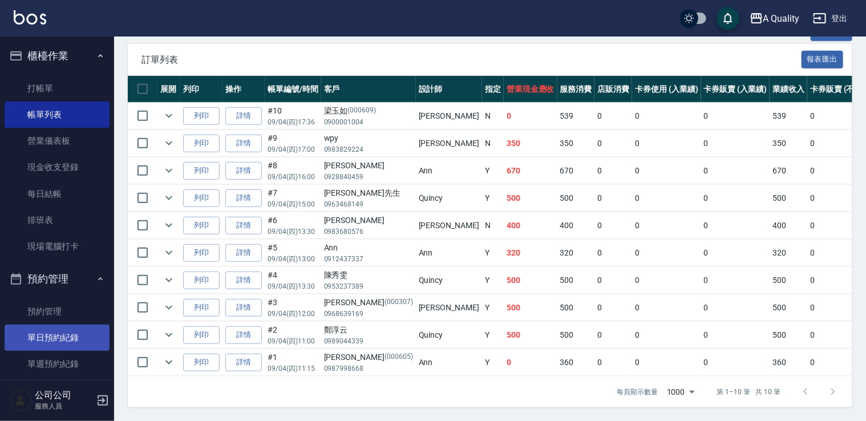
click at [70, 338] on link "單日預約紀錄" at bounding box center [57, 338] width 105 height 26
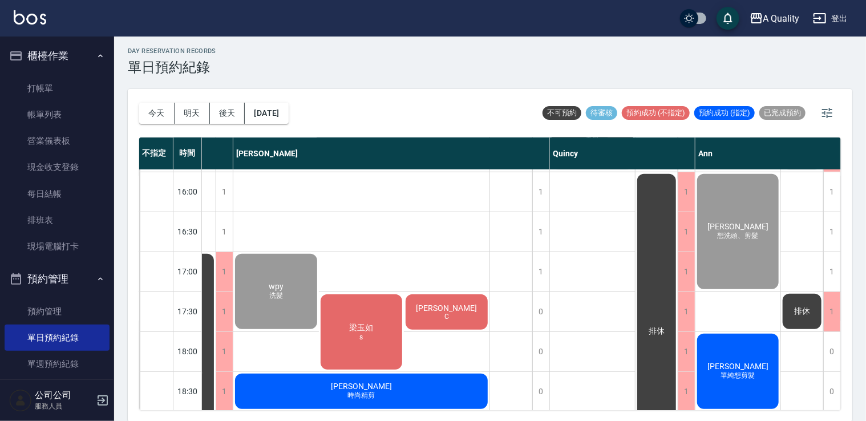
scroll to position [487, 119]
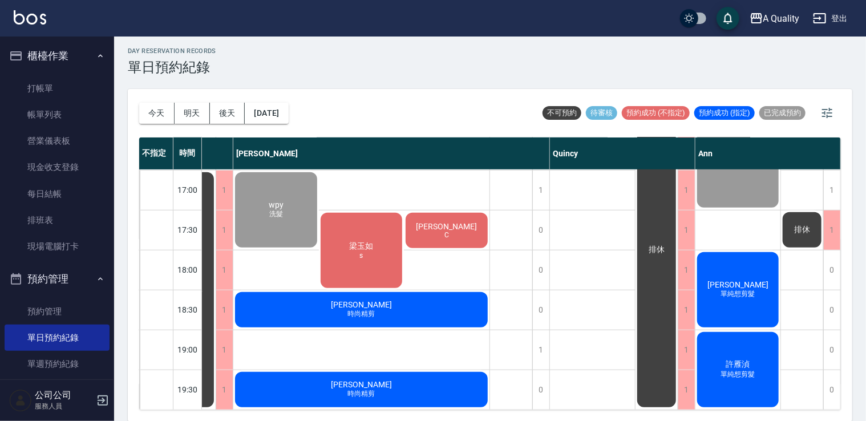
click at [426, 221] on div "陳R C" at bounding box center [447, 230] width 86 height 39
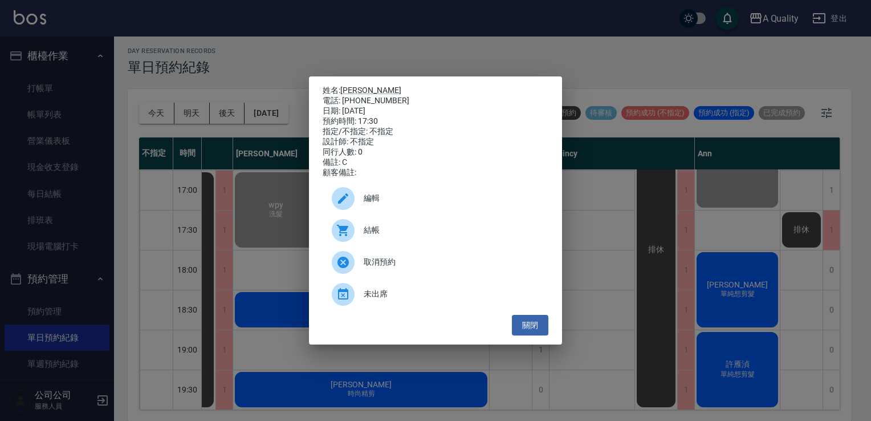
click at [388, 230] on span "結帳" at bounding box center [452, 230] width 176 height 12
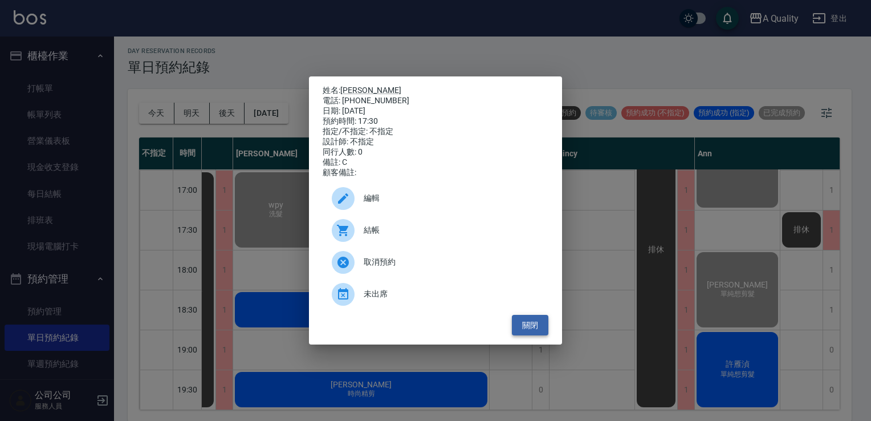
click at [545, 330] on button "關閉" at bounding box center [530, 325] width 37 height 21
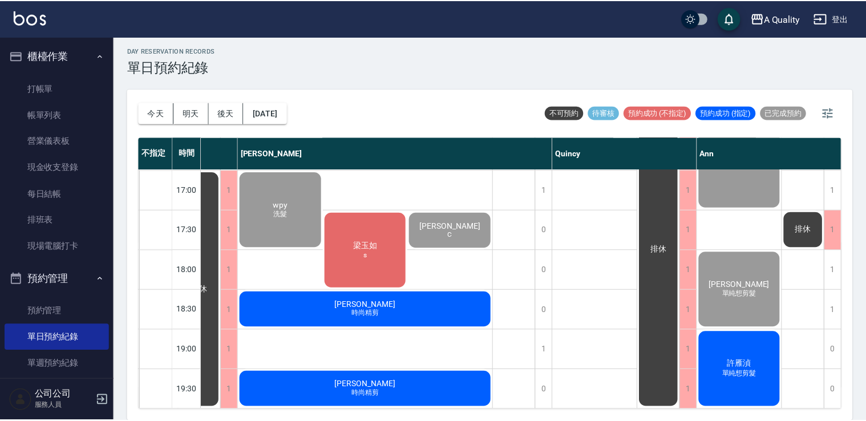
scroll to position [487, 114]
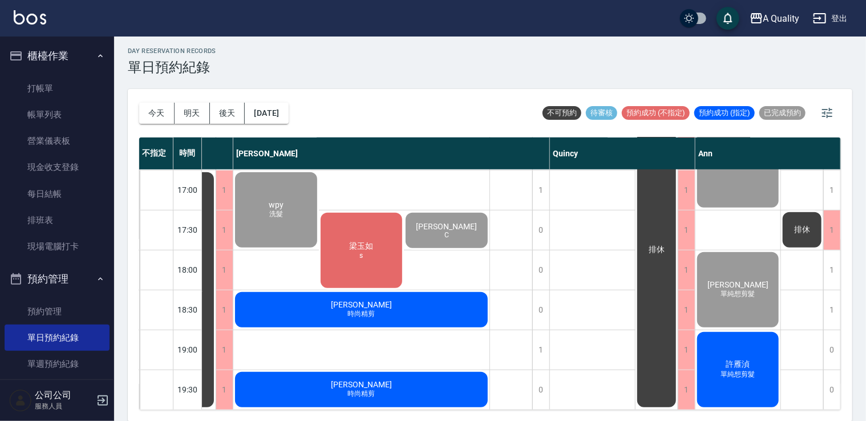
drag, startPoint x: 59, startPoint y: 117, endPoint x: 569, endPoint y: 260, distance: 529.9
click at [59, 117] on link "帳單列表" at bounding box center [57, 115] width 105 height 26
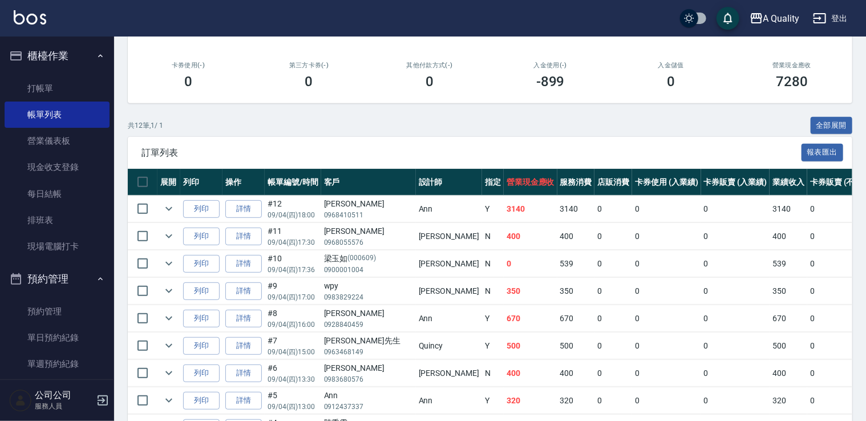
scroll to position [228, 0]
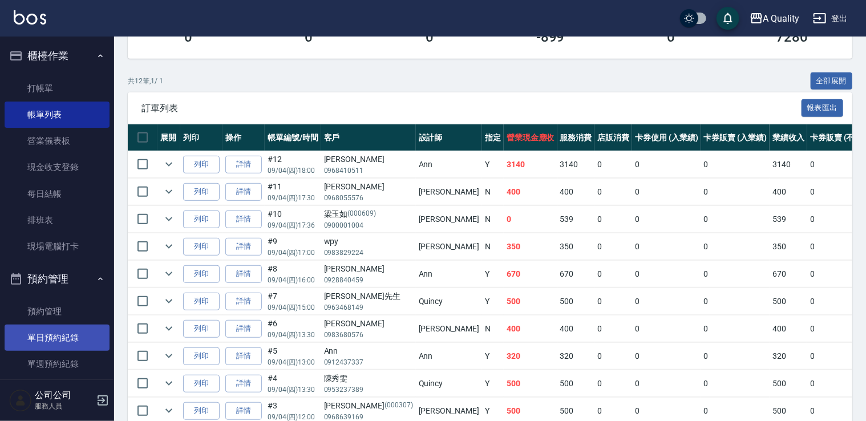
click at [40, 333] on link "單日預約紀錄" at bounding box center [57, 338] width 105 height 26
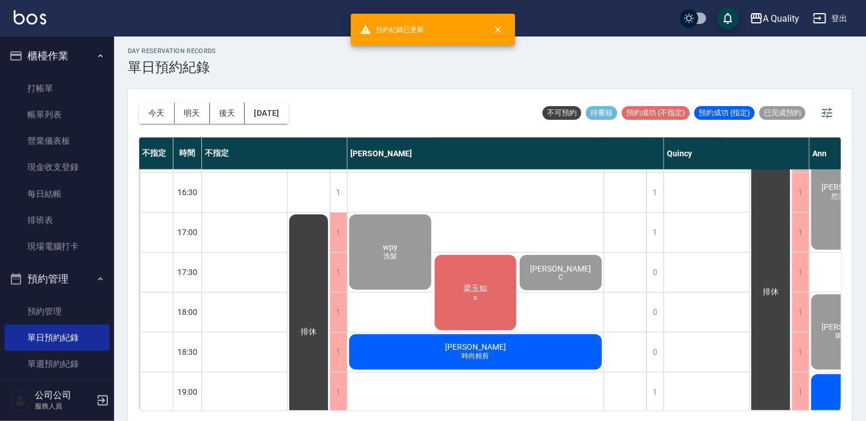
scroll to position [456, 0]
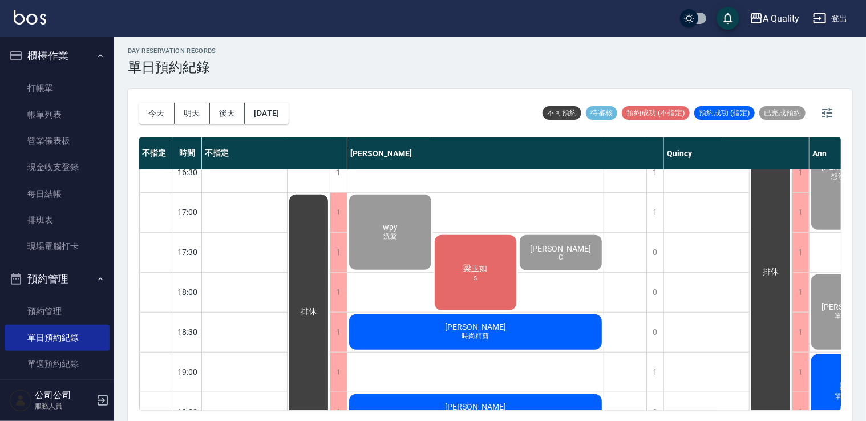
click at [473, 332] on span "時尚精剪" at bounding box center [476, 336] width 32 height 10
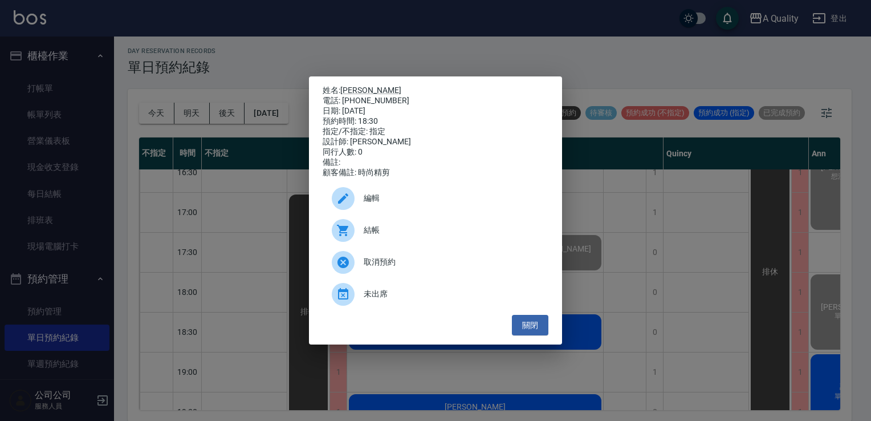
click at [373, 235] on span "結帳" at bounding box center [452, 230] width 176 height 12
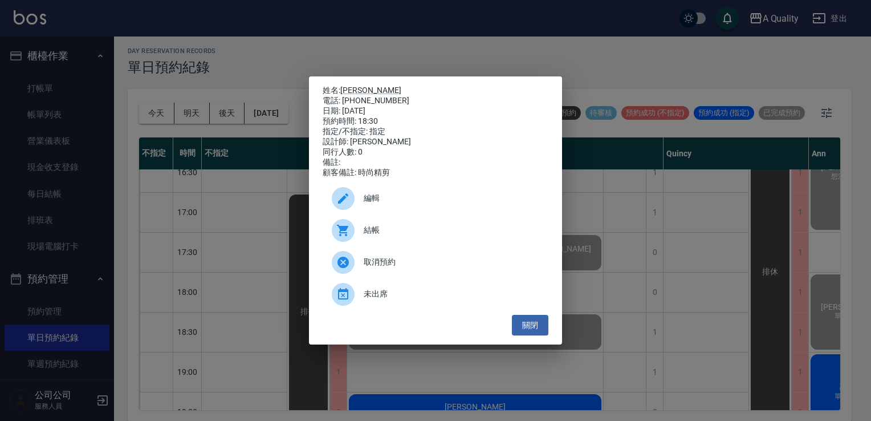
drag, startPoint x: 525, startPoint y: 319, endPoint x: 354, endPoint y: 270, distance: 178.0
click at [522, 318] on div "姓名: 陳R 電話: 0907865109 日期: 2025/09/04 預約時間: 18:30 指定/不指定: 指定 設計師: Taylor 同行人數: 0…" at bounding box center [435, 210] width 253 height 269
click at [39, 120] on div "姓名: 陳R 電話: 0907865109 日期: 2025/09/04 預約時間: 18:30 指定/不指定: 指定 設計師: Taylor 同行人數: 0…" at bounding box center [435, 210] width 871 height 421
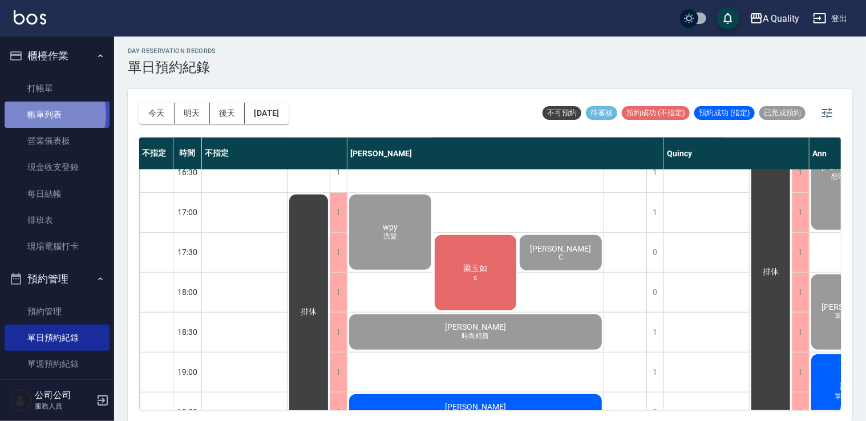
click at [48, 115] on link "帳單列表" at bounding box center [57, 115] width 105 height 26
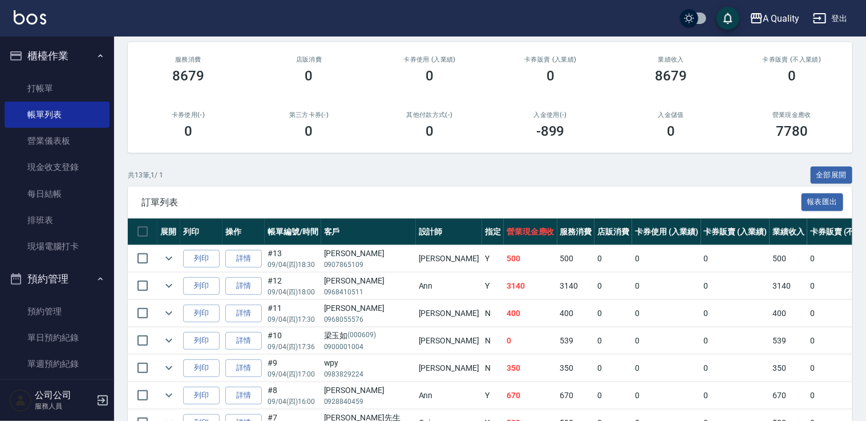
scroll to position [171, 0]
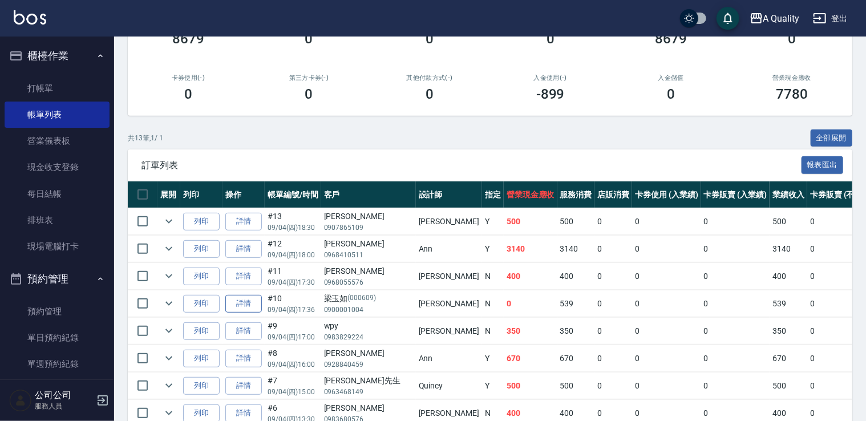
click at [248, 303] on link "詳情" at bounding box center [243, 304] width 37 height 18
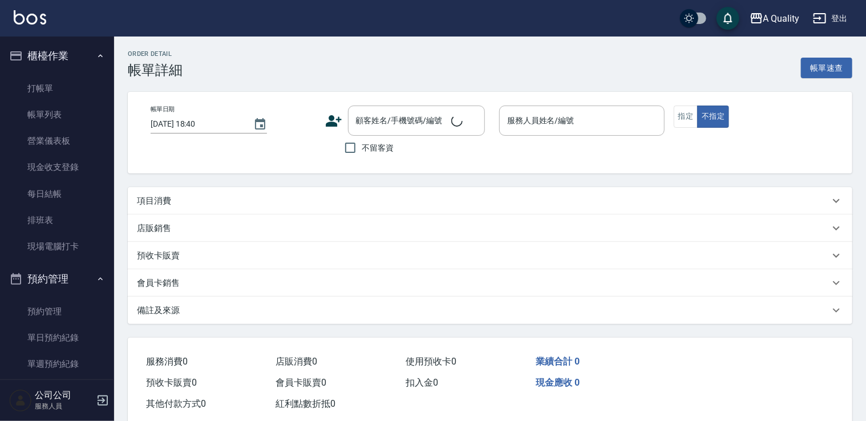
type input "2025/09/04 17:36"
type input "[PERSON_NAME](無代號)"
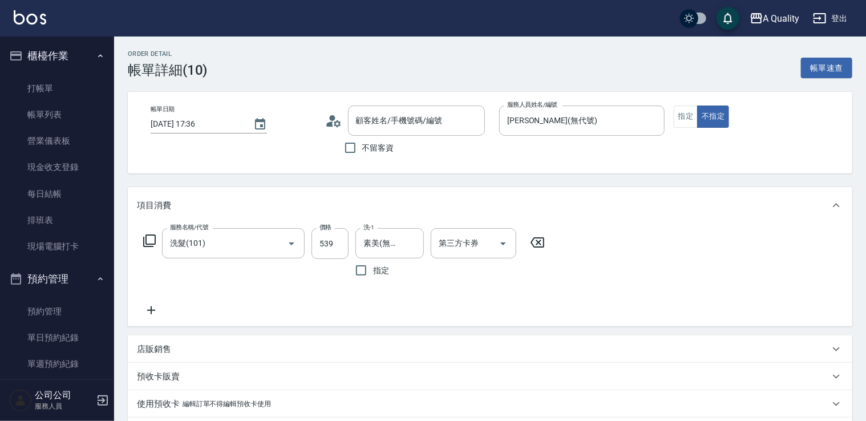
type input "梁玉如/0900001004/000609"
type input "洗髮(101)"
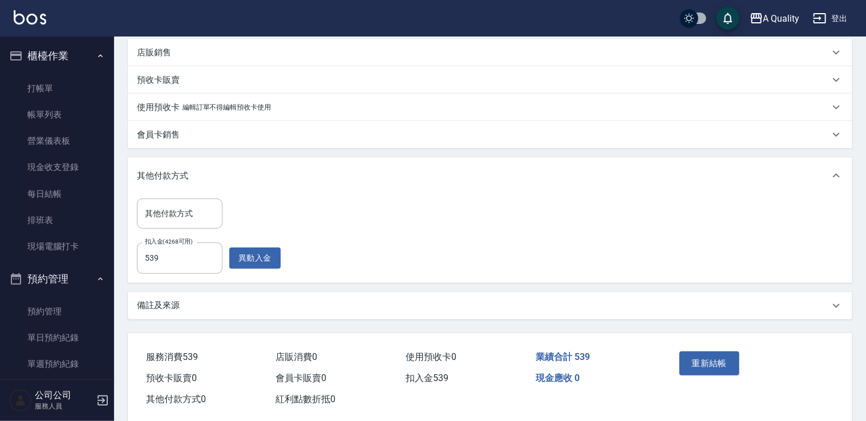
scroll to position [316, 0]
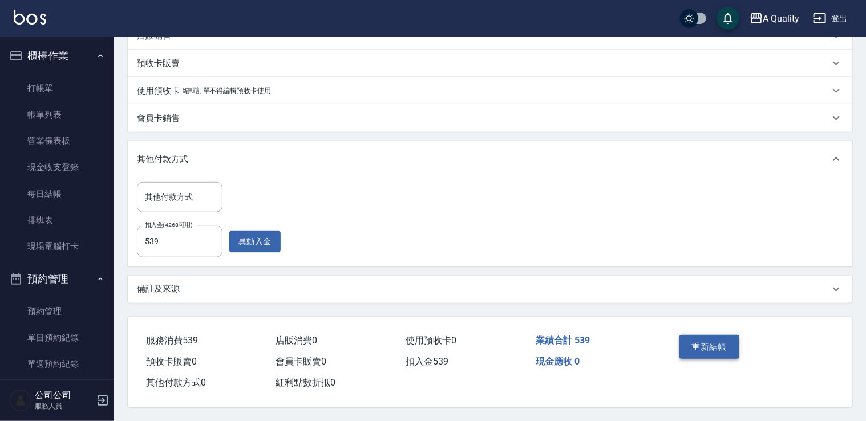
drag, startPoint x: 697, startPoint y: 341, endPoint x: 692, endPoint y: 333, distance: 10.0
click at [698, 341] on button "重新結帳" at bounding box center [709, 347] width 60 height 24
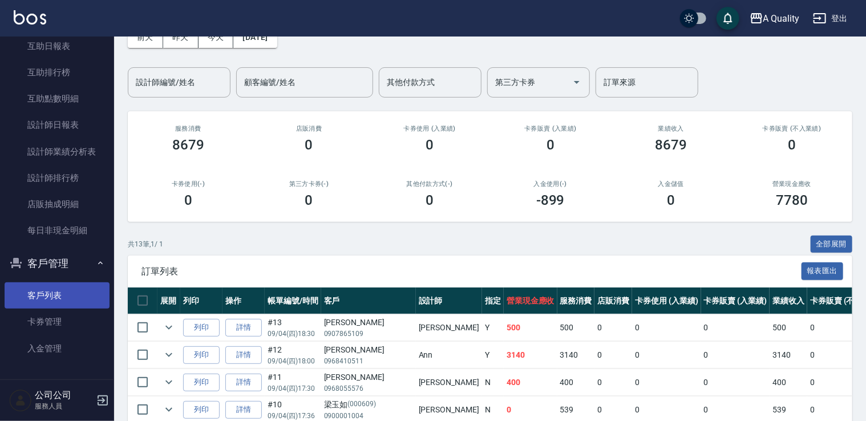
scroll to position [114, 0]
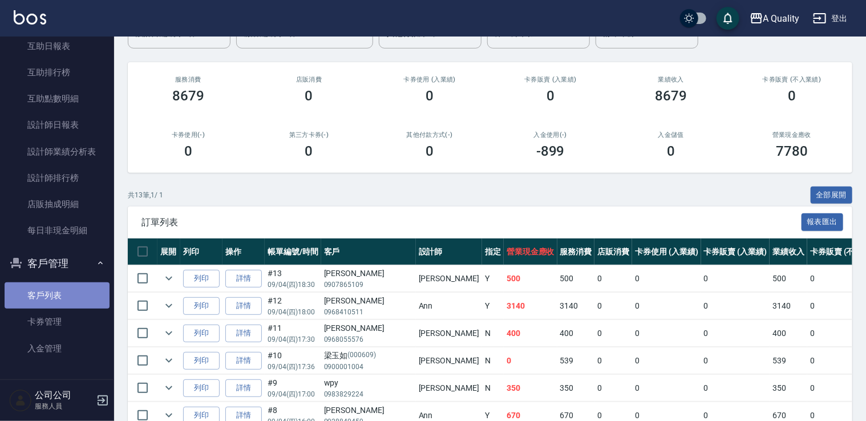
click at [57, 284] on link "客戶列表" at bounding box center [57, 295] width 105 height 26
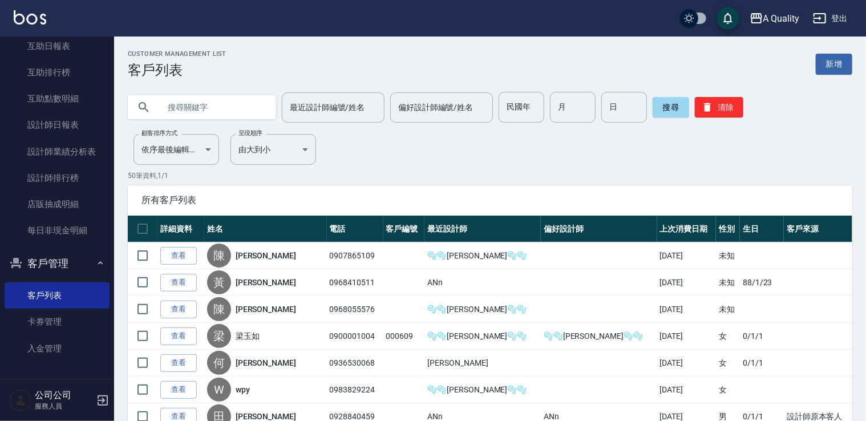
click at [205, 108] on input "text" at bounding box center [213, 107] width 107 height 31
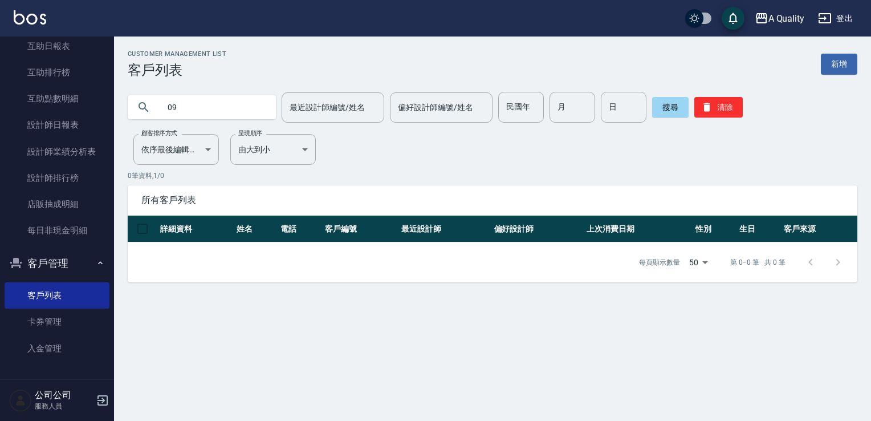
type input "0"
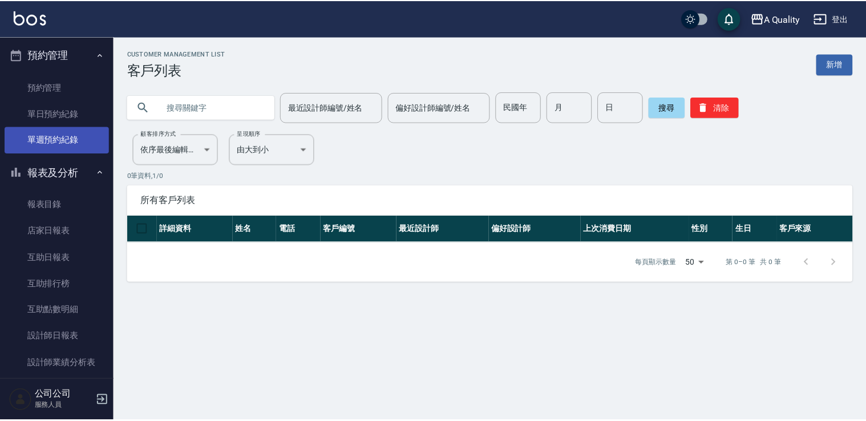
scroll to position [208, 0]
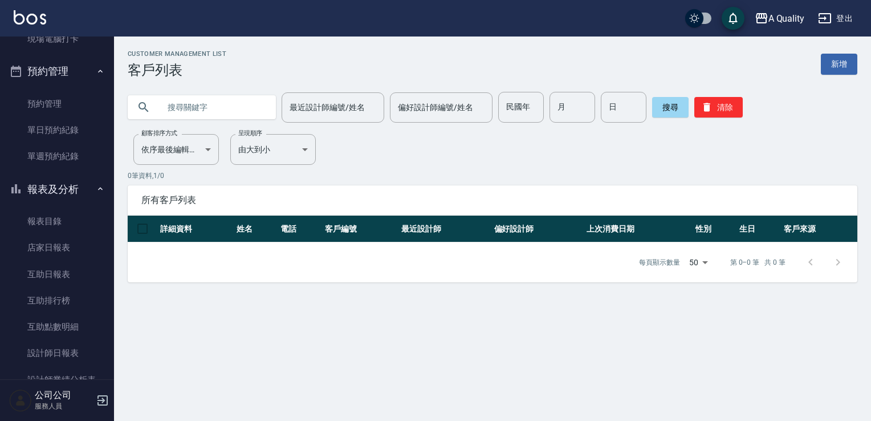
drag, startPoint x: 55, startPoint y: 133, endPoint x: 112, endPoint y: 131, distance: 56.5
click at [56, 133] on link "單日預約紀錄" at bounding box center [57, 130] width 105 height 26
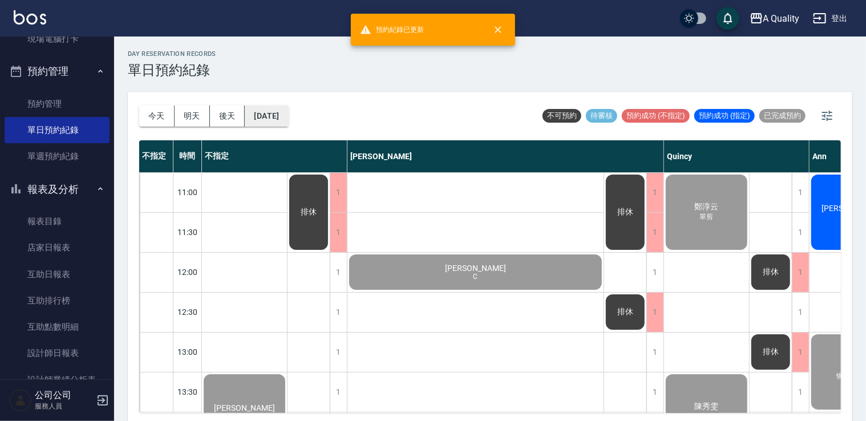
click at [288, 111] on button "[DATE]" at bounding box center [266, 116] width 43 height 21
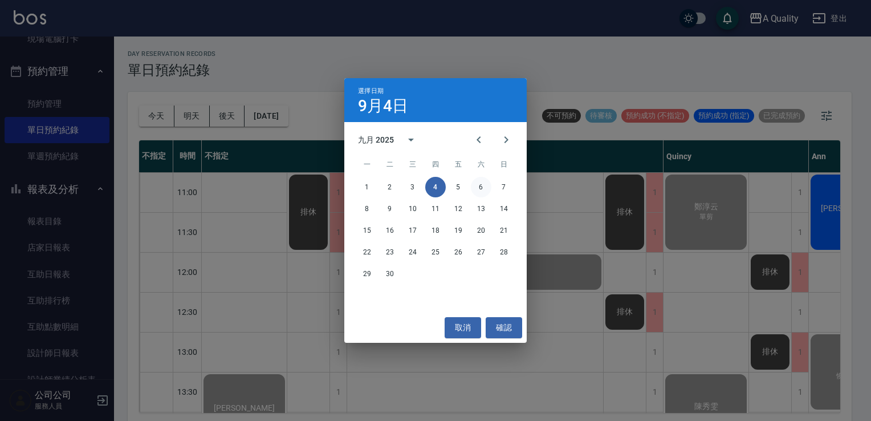
click at [485, 190] on button "6" at bounding box center [481, 187] width 21 height 21
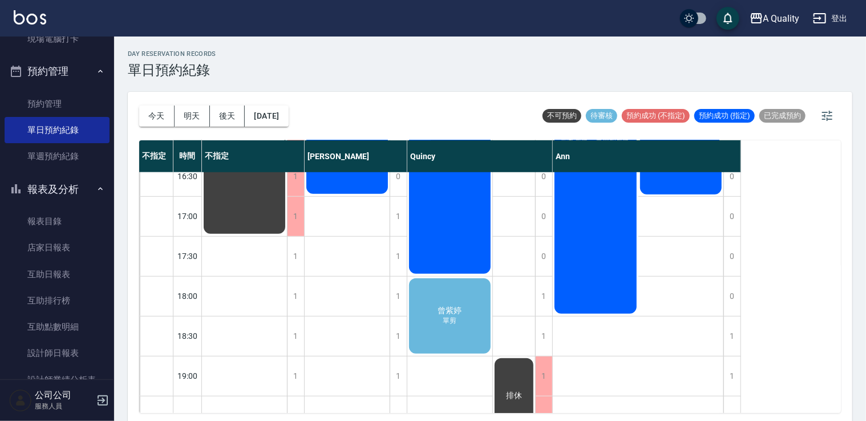
scroll to position [487, 0]
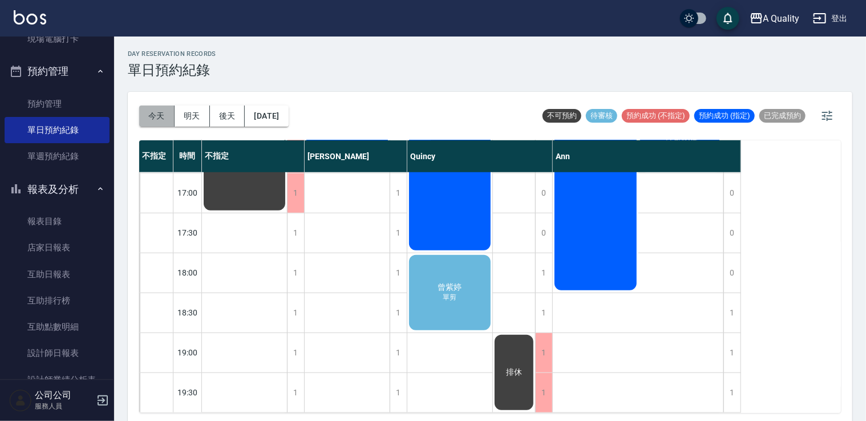
click at [149, 111] on button "今天" at bounding box center [156, 116] width 35 height 21
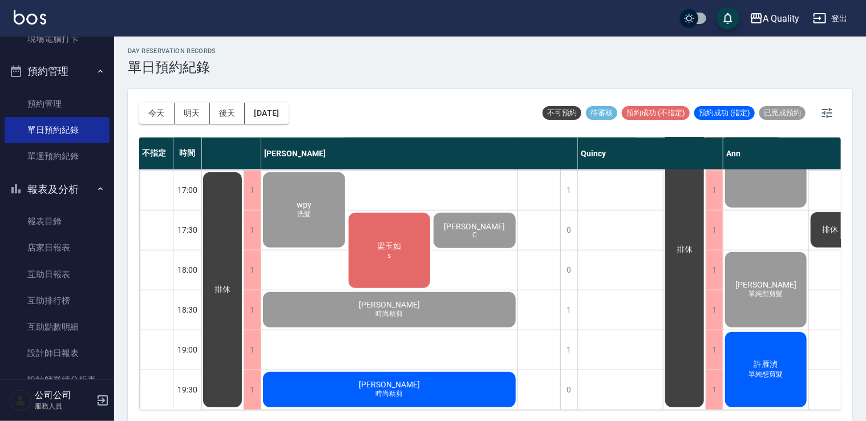
scroll to position [487, 119]
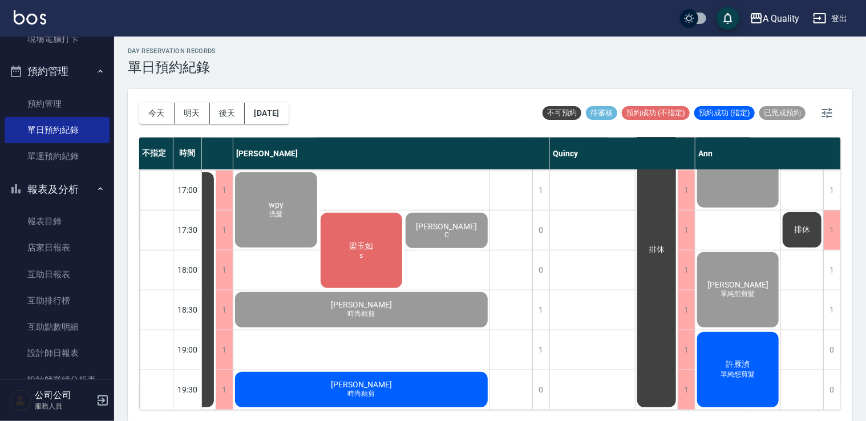
click at [723, 373] on div "許雁湞 單純想剪髮" at bounding box center [737, 369] width 85 height 79
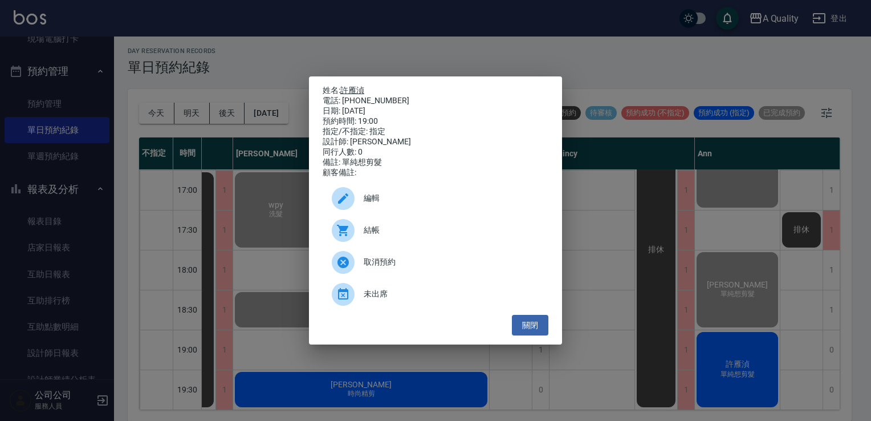
click at [363, 86] on link "許雁湞" at bounding box center [352, 90] width 24 height 9
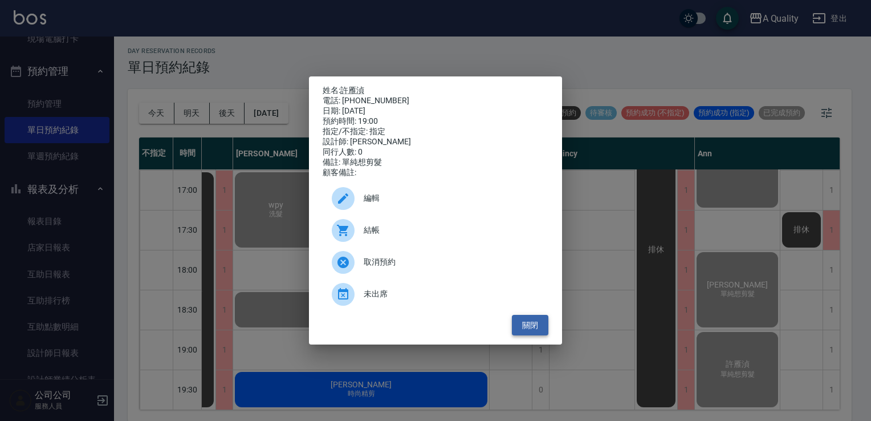
click at [520, 325] on button "關閉" at bounding box center [530, 325] width 37 height 21
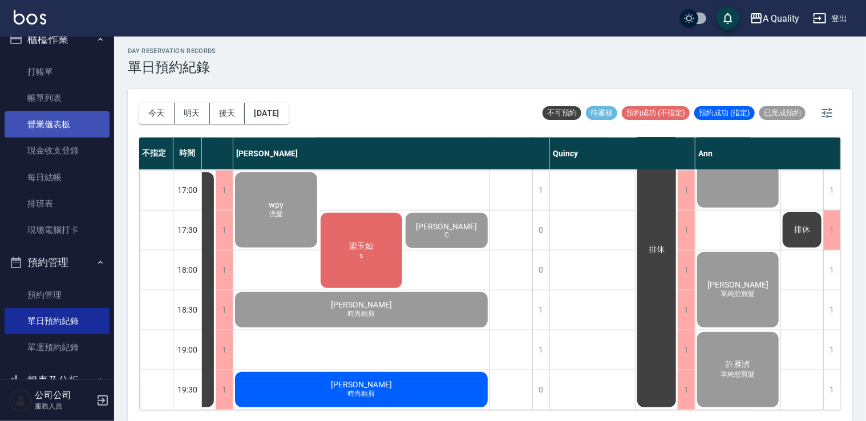
scroll to position [0, 0]
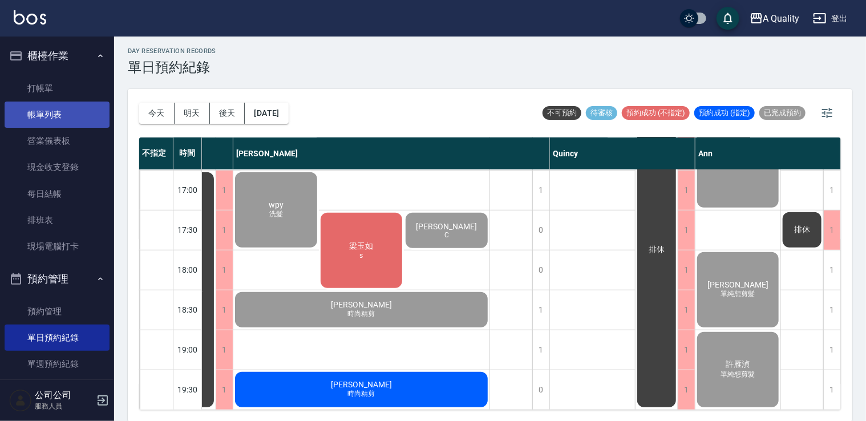
click at [61, 107] on link "帳單列表" at bounding box center [57, 115] width 105 height 26
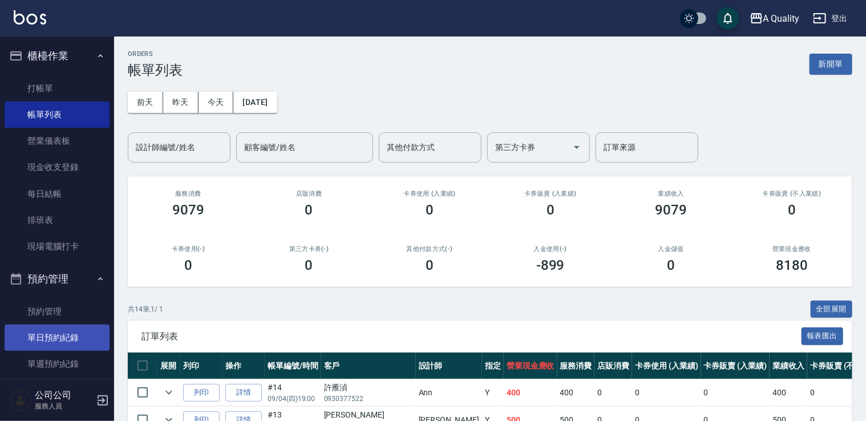
click at [62, 329] on link "單日預約紀錄" at bounding box center [57, 338] width 105 height 26
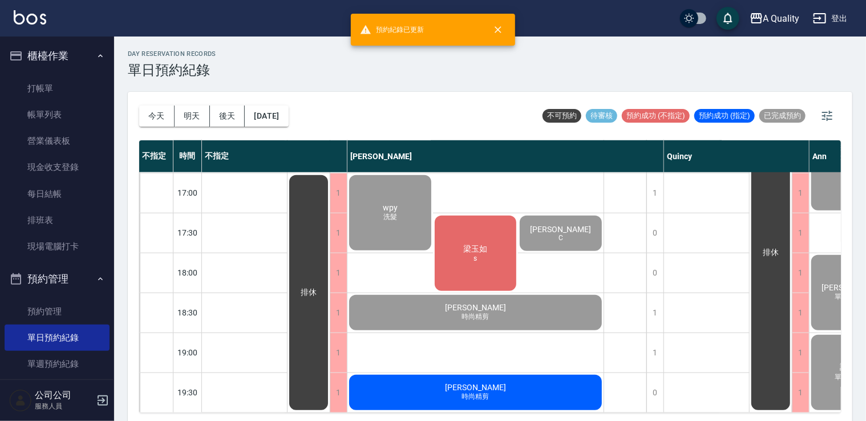
scroll to position [3, 0]
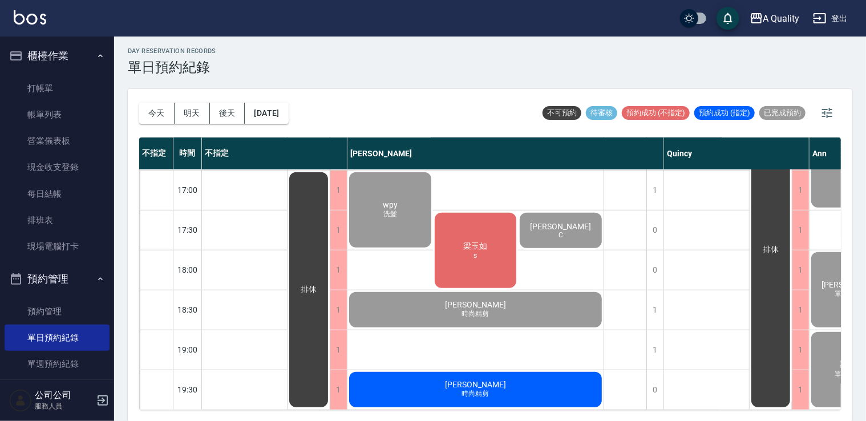
click at [493, 386] on div "蔡大山 時尚精剪" at bounding box center [475, 389] width 256 height 39
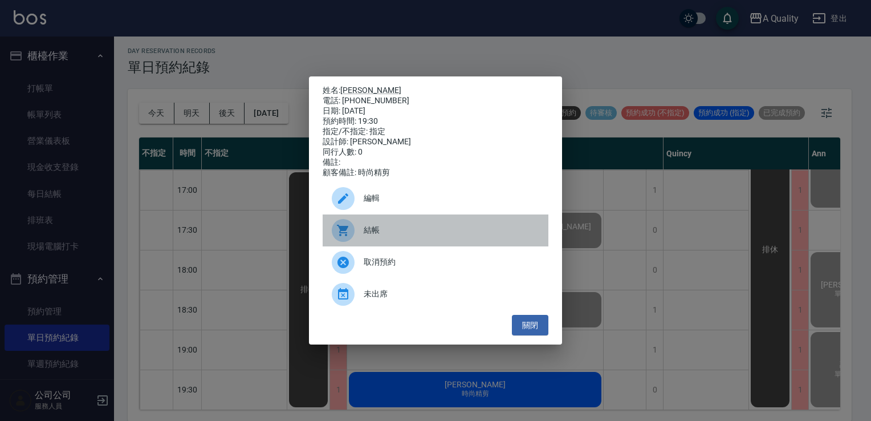
click at [414, 229] on div "結帳" at bounding box center [436, 230] width 226 height 32
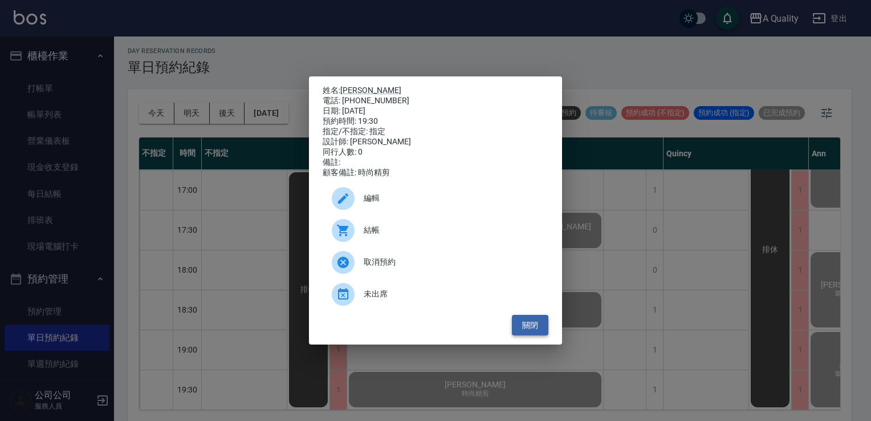
click at [546, 323] on button "關閉" at bounding box center [530, 325] width 37 height 21
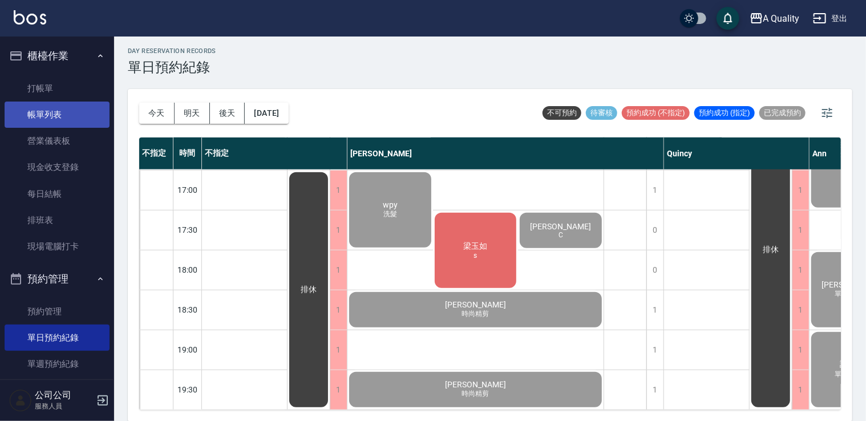
click at [69, 119] on link "帳單列表" at bounding box center [57, 115] width 105 height 26
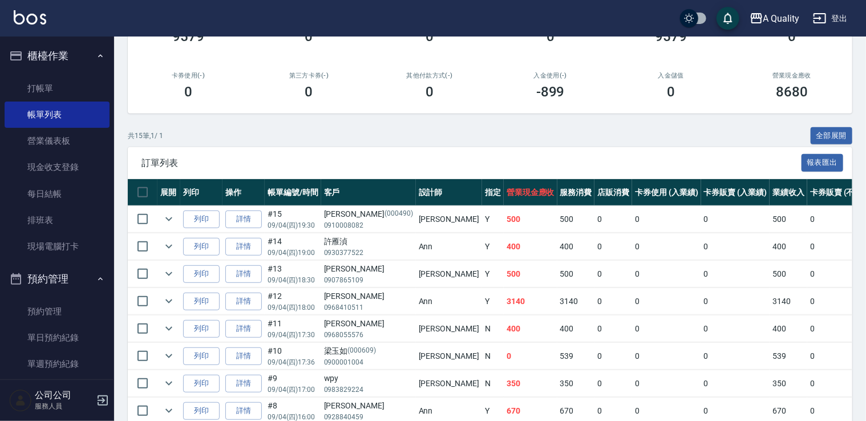
scroll to position [171, 0]
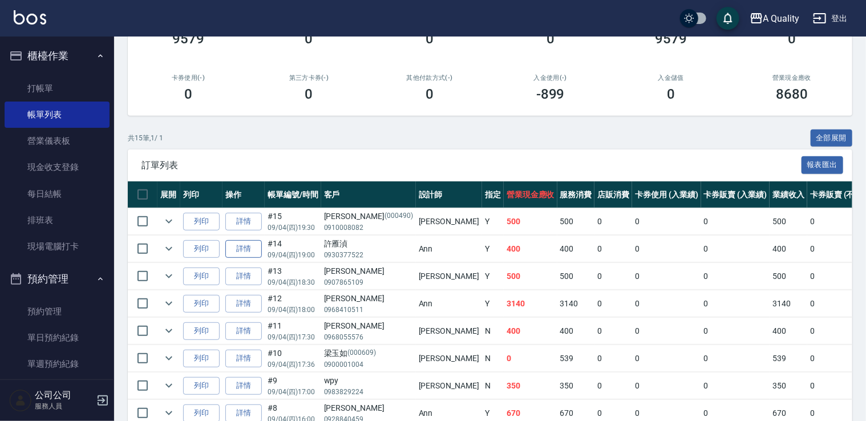
click at [242, 249] on link "詳情" at bounding box center [243, 249] width 37 height 18
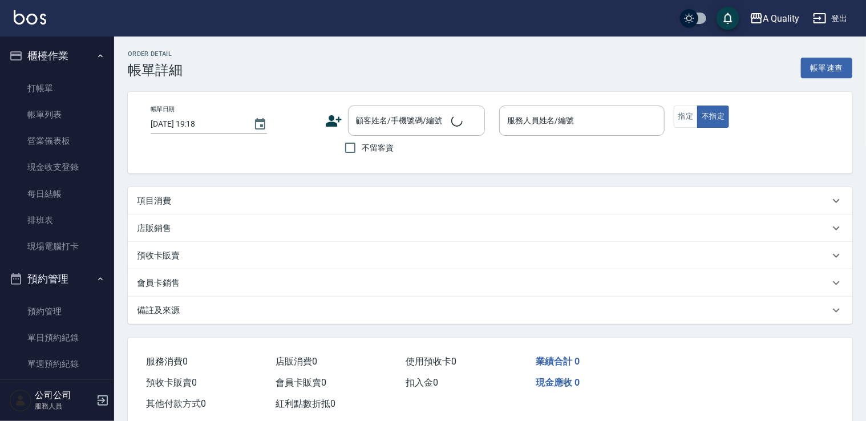
type input "2025/09/04 19:00"
type input "Ann(無代號)"
type input "單純想剪髮"
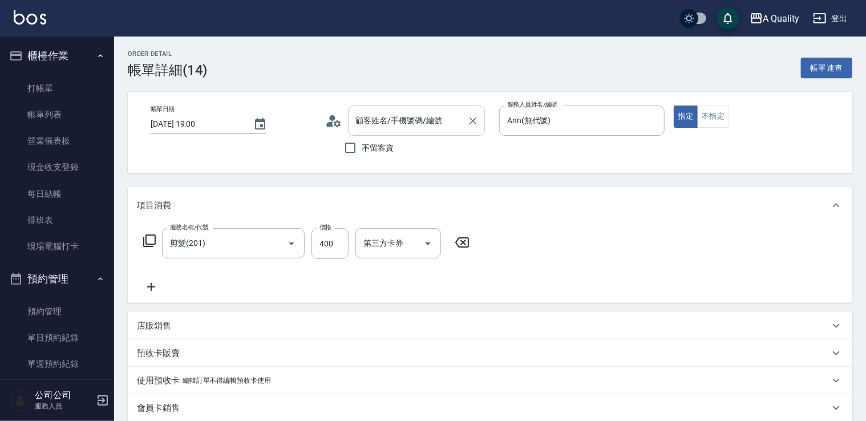
type input "許雁湞/0930377522/"
type input "剪髮(201)"
click at [383, 120] on input "許雁湞/0930377522/" at bounding box center [408, 121] width 110 height 20
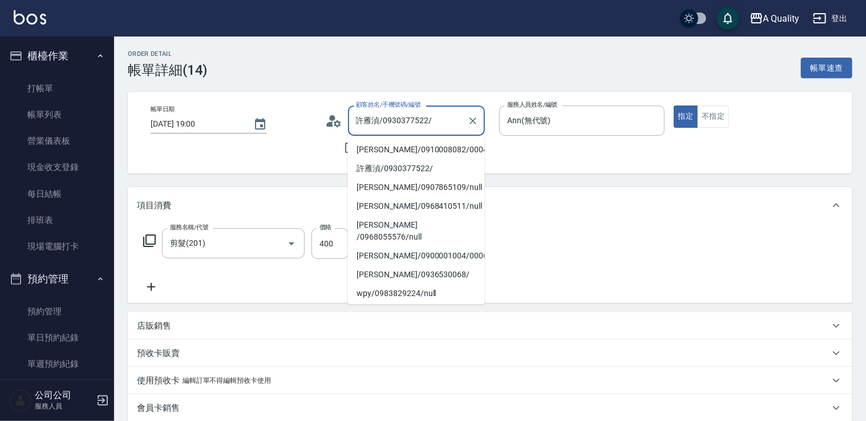
drag, startPoint x: 383, startPoint y: 120, endPoint x: 419, endPoint y: 123, distance: 36.0
click at [414, 124] on input "許雁湞/0930377522/" at bounding box center [408, 121] width 110 height 20
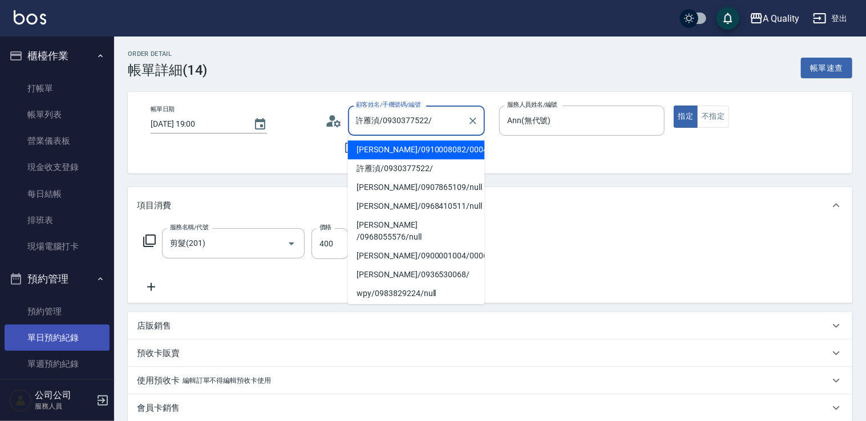
click at [57, 343] on link "單日預約紀錄" at bounding box center [57, 338] width 105 height 26
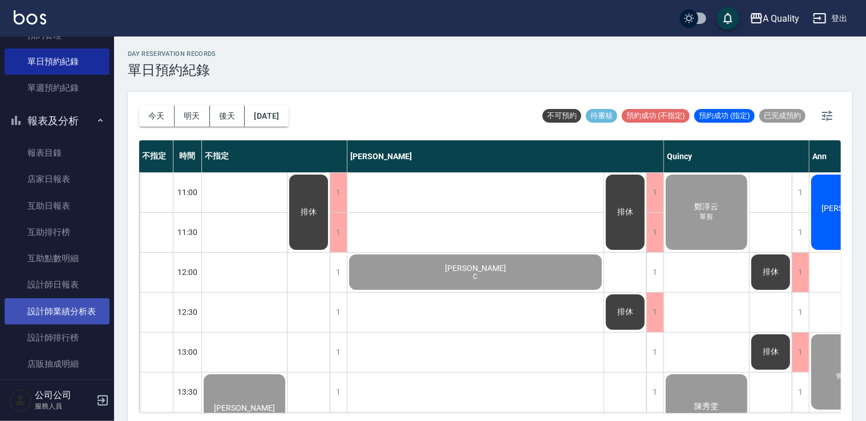
scroll to position [399, 0]
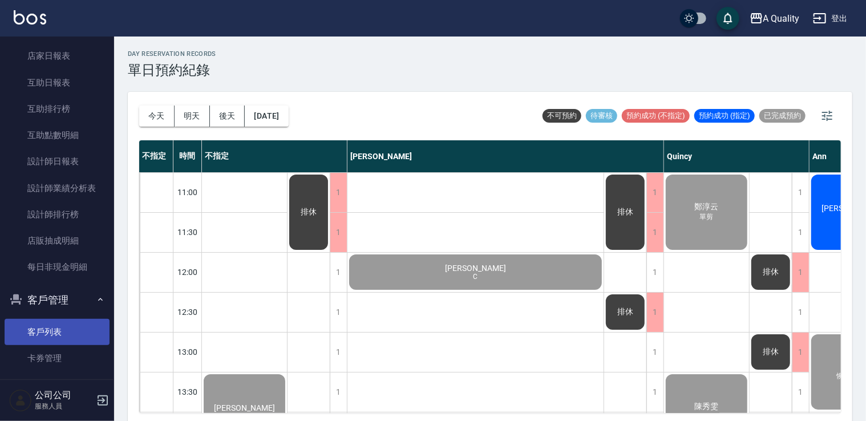
click at [50, 332] on link "客戶列表" at bounding box center [57, 332] width 105 height 26
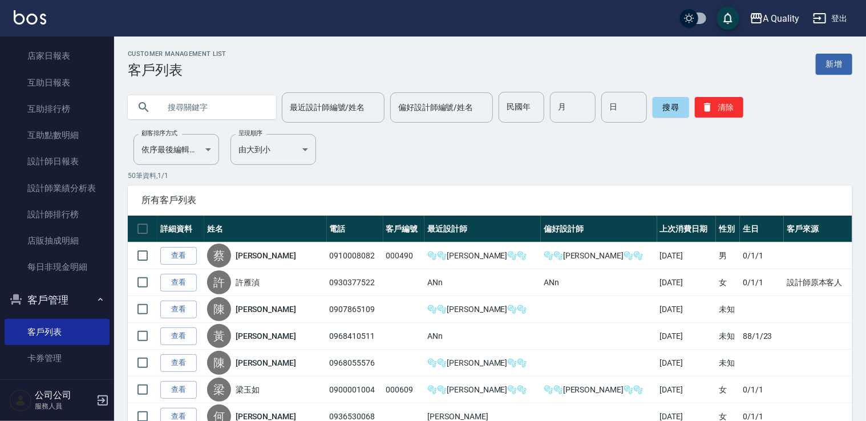
paste input "0930377522"
type input "0930377522"
click at [668, 110] on button "搜尋" at bounding box center [670, 107] width 37 height 21
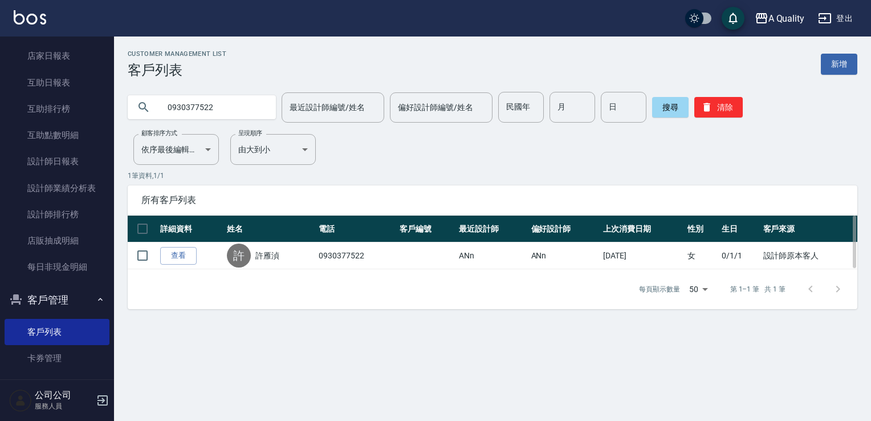
click at [169, 241] on th "詳細資料" at bounding box center [190, 229] width 67 height 27
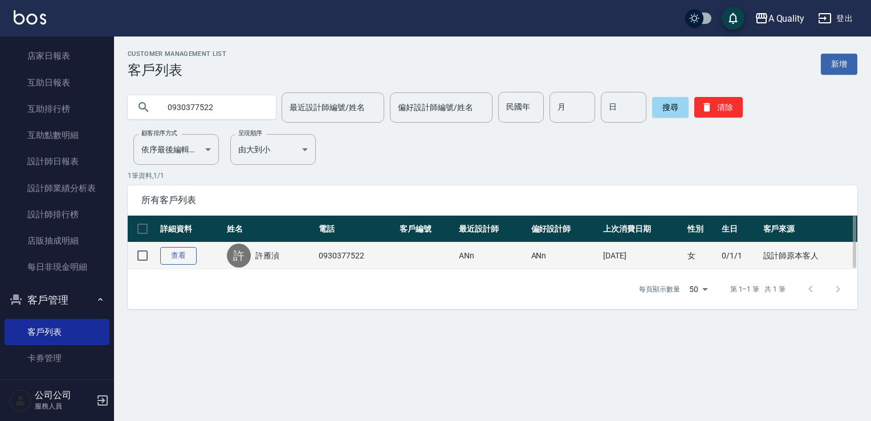
click at [173, 252] on link "查看" at bounding box center [178, 256] width 37 height 18
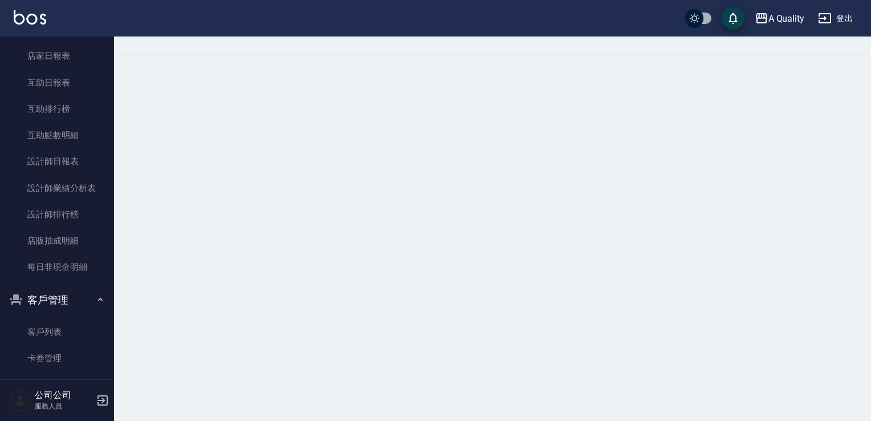
click at [173, 252] on div at bounding box center [435, 210] width 871 height 421
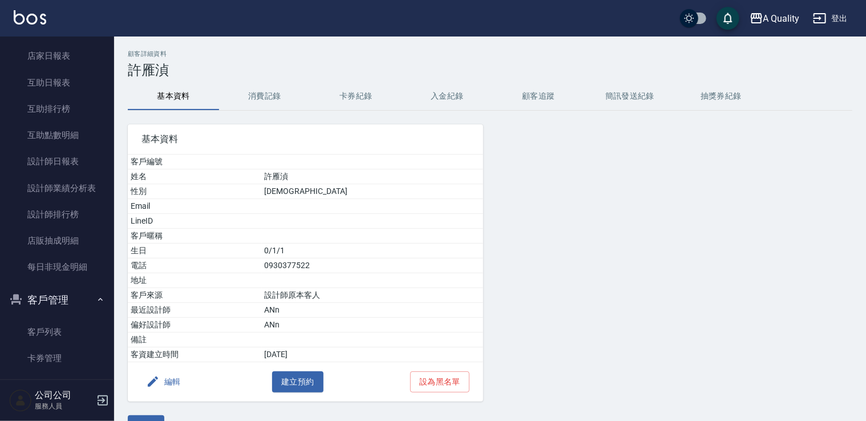
click at [278, 98] on button "消費記錄" at bounding box center [264, 96] width 91 height 27
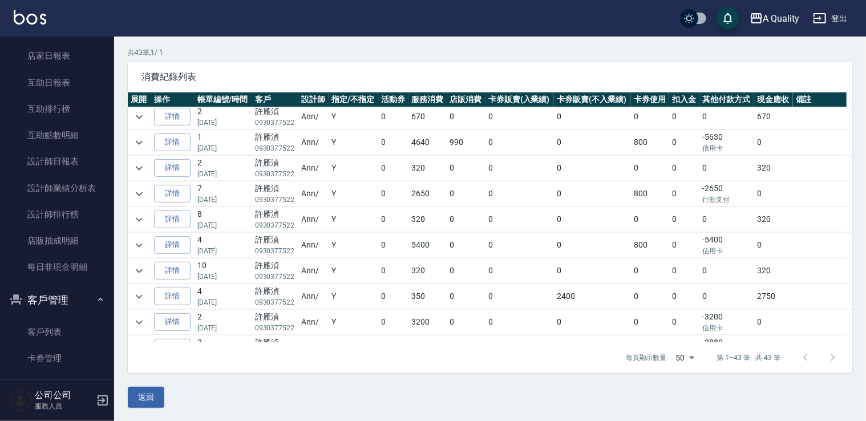
scroll to position [858, 0]
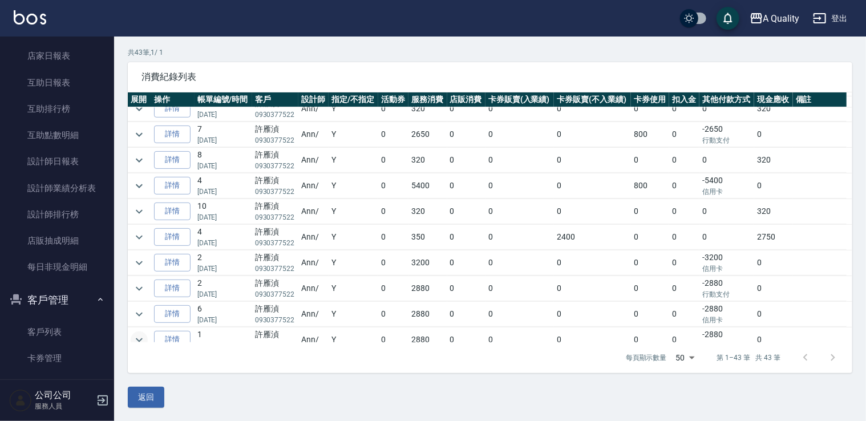
click at [144, 333] on icon "expand row" at bounding box center [139, 340] width 14 height 14
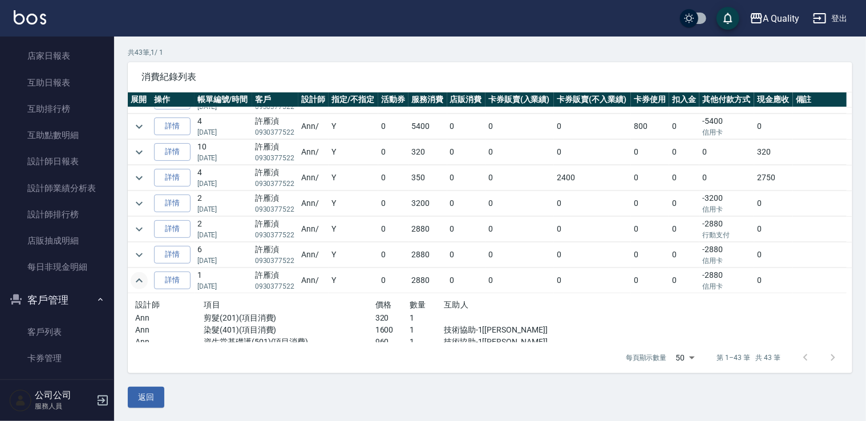
click at [141, 276] on icon "expand row" at bounding box center [139, 281] width 14 height 14
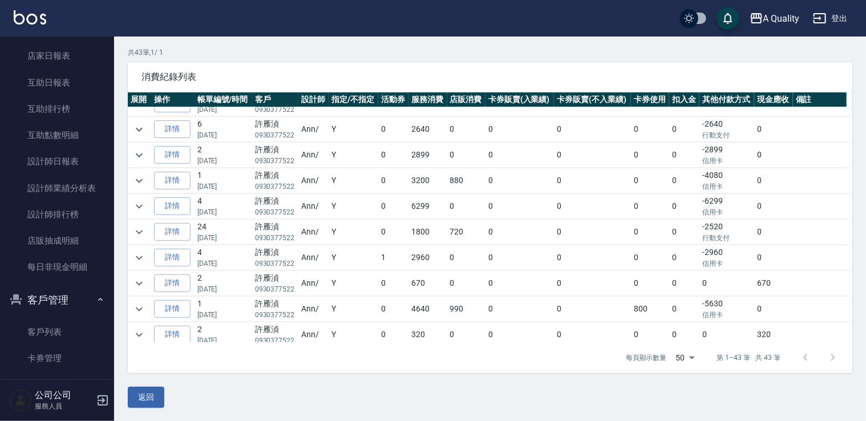
scroll to position [285, 0]
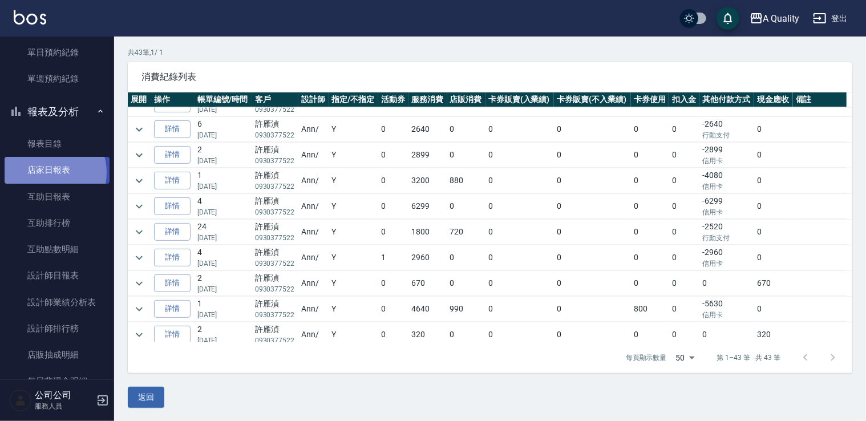
click at [46, 172] on link "店家日報表" at bounding box center [57, 170] width 105 height 26
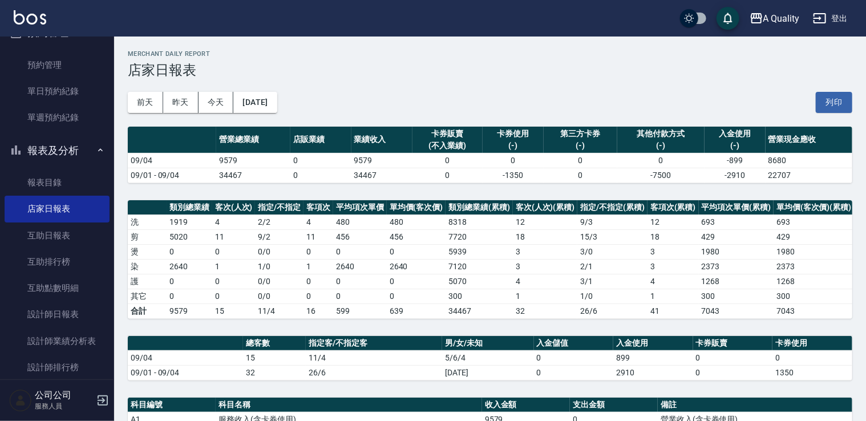
scroll to position [171, 0]
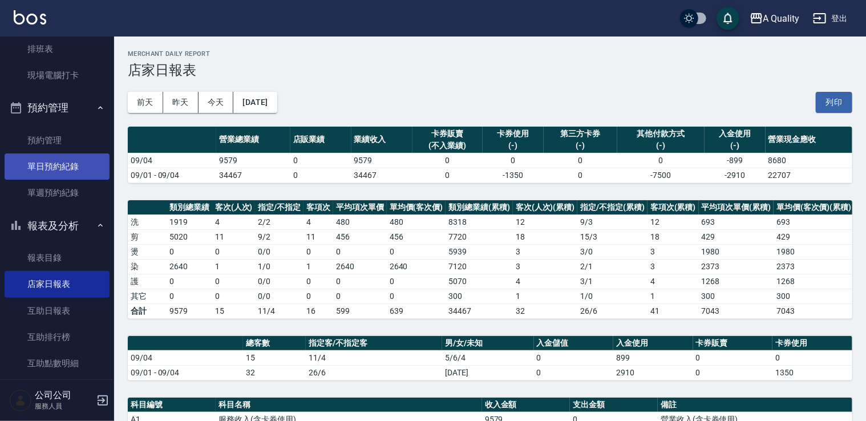
click at [39, 169] on link "單日預約紀錄" at bounding box center [57, 166] width 105 height 26
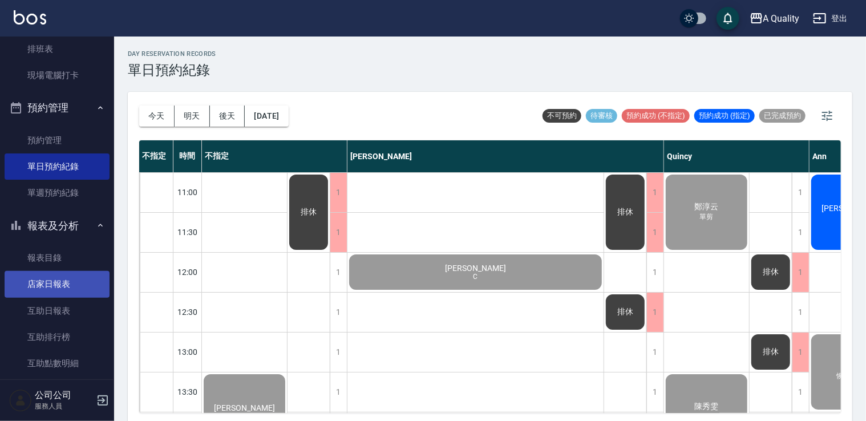
click at [78, 279] on link "店家日報表" at bounding box center [57, 284] width 105 height 26
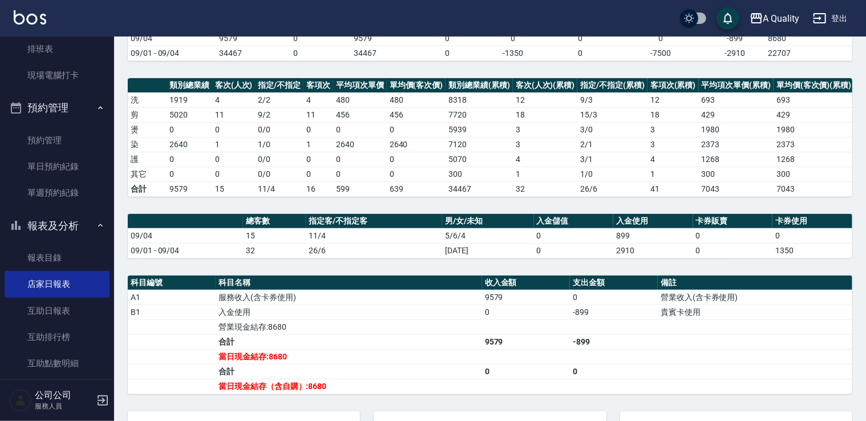
scroll to position [171, 0]
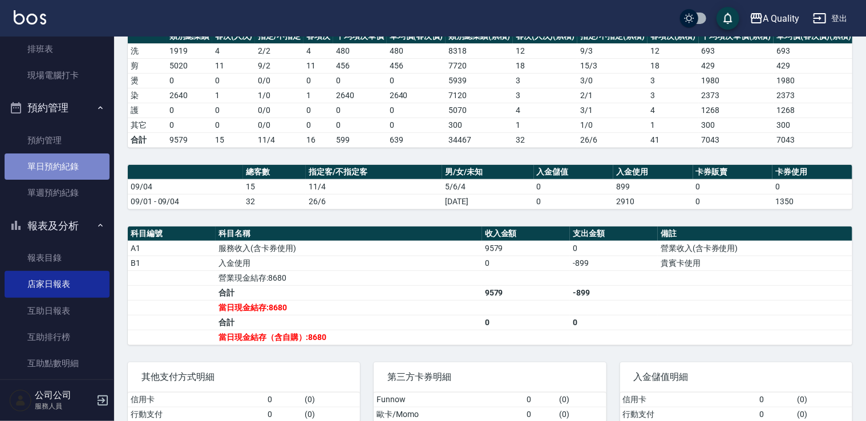
drag, startPoint x: 58, startPoint y: 168, endPoint x: 64, endPoint y: 166, distance: 6.5
click at [58, 168] on link "單日預約紀錄" at bounding box center [57, 166] width 105 height 26
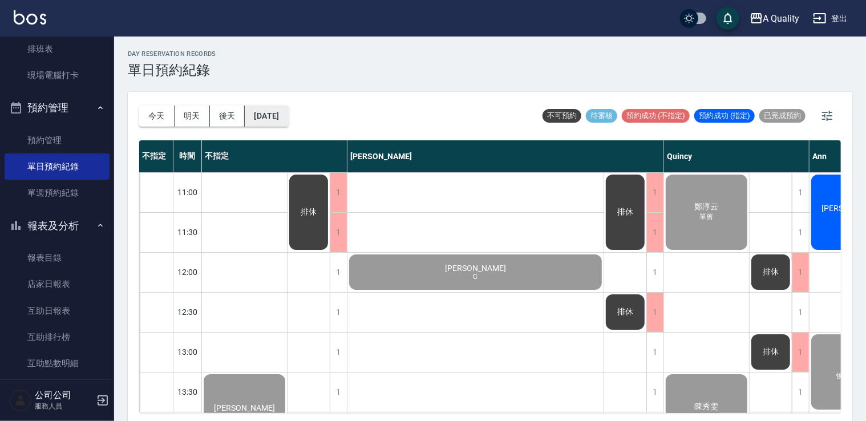
click at [287, 113] on button "[DATE]" at bounding box center [266, 116] width 43 height 21
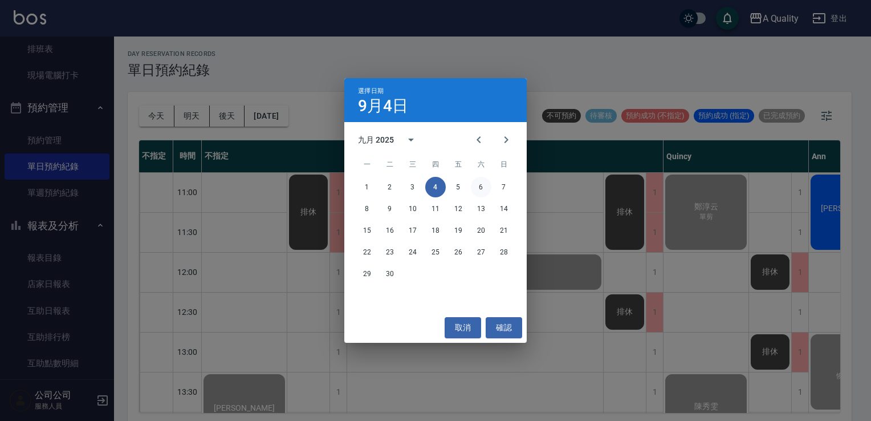
click at [479, 187] on button "6" at bounding box center [481, 187] width 21 height 21
click at [479, 187] on div at bounding box center [435, 210] width 871 height 421
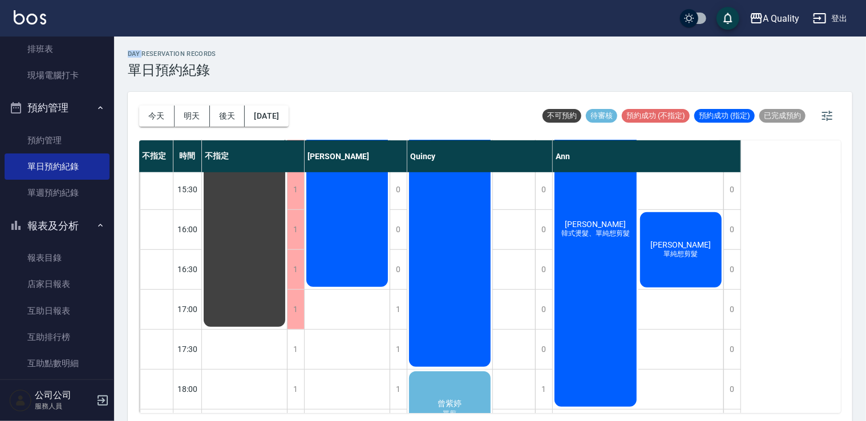
scroll to position [487, 0]
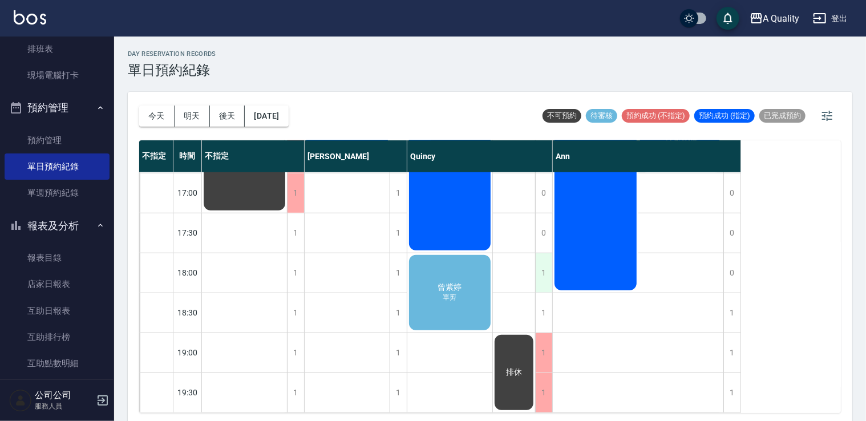
click at [548, 267] on div "1" at bounding box center [543, 272] width 17 height 39
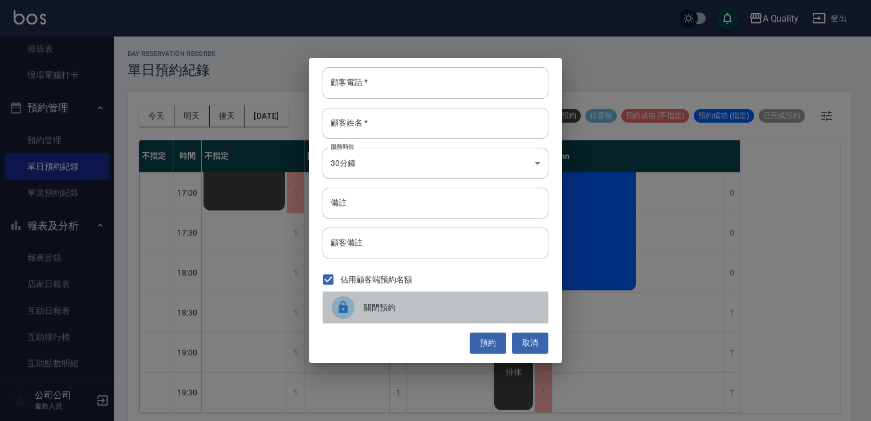
click at [460, 309] on span "關閉預約" at bounding box center [452, 308] width 176 height 12
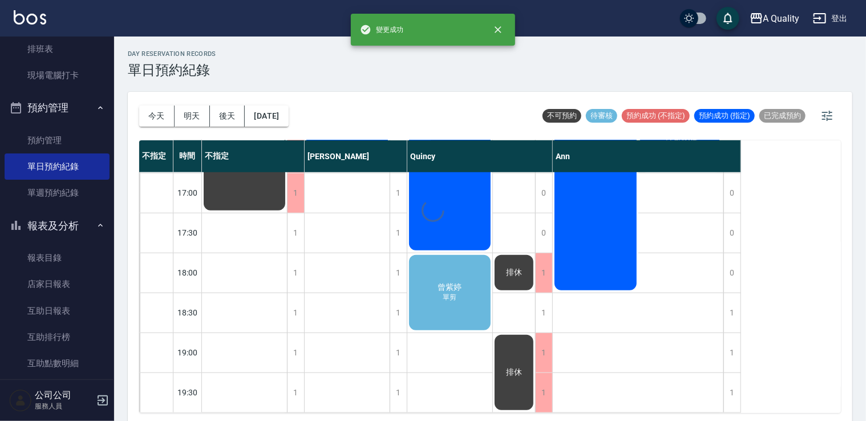
click at [548, 302] on div "1" at bounding box center [543, 312] width 17 height 39
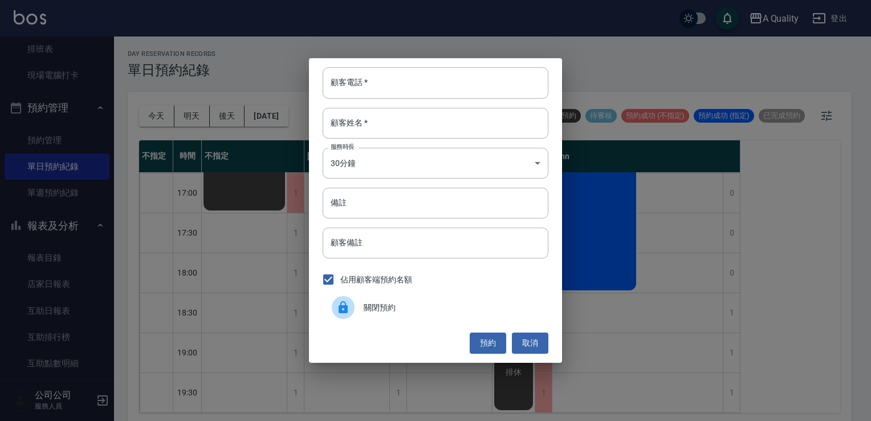
click at [493, 297] on div "關閉預約" at bounding box center [436, 307] width 226 height 32
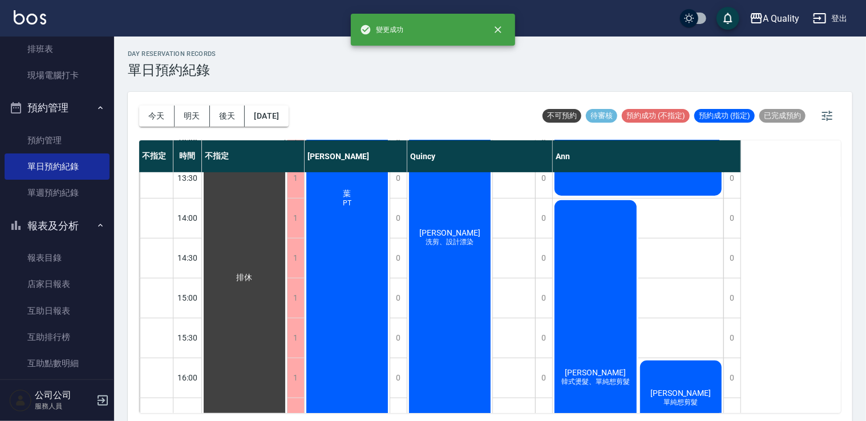
scroll to position [144, 0]
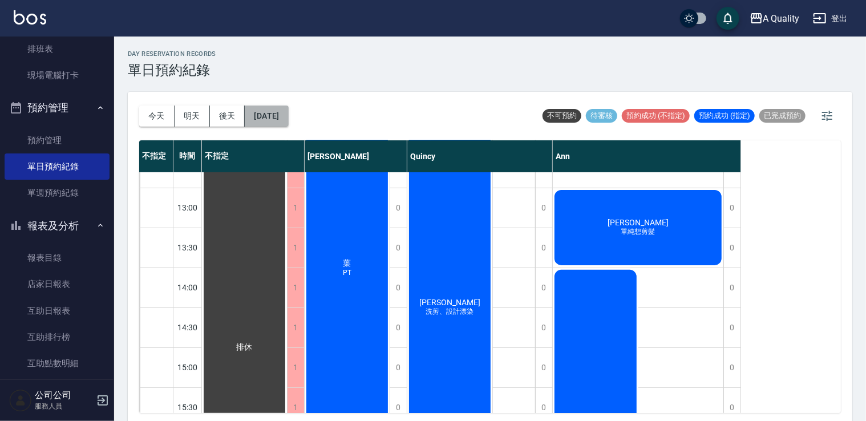
click at [288, 111] on button "2025/09/06" at bounding box center [266, 116] width 43 height 21
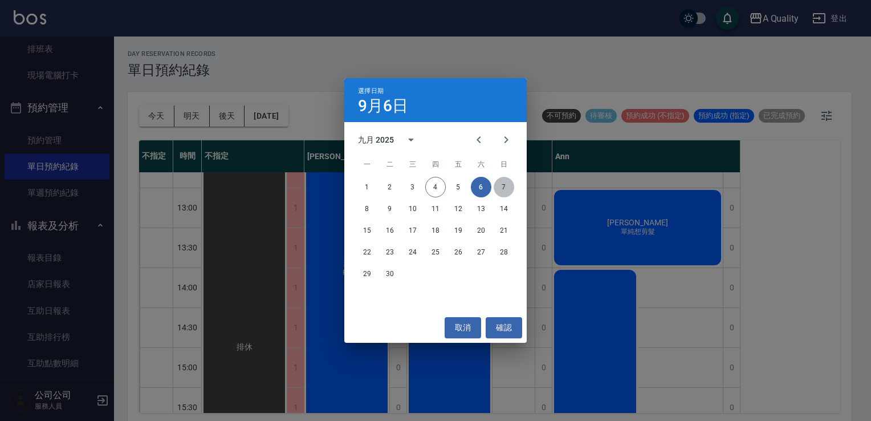
click at [500, 183] on button "7" at bounding box center [504, 187] width 21 height 21
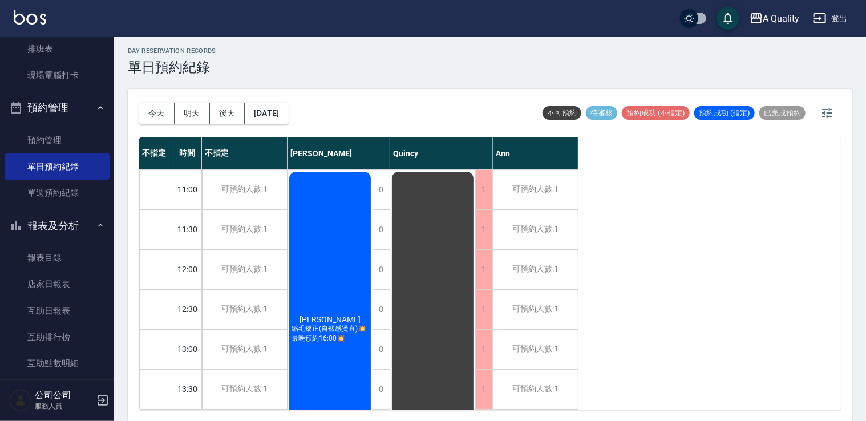
click at [289, 125] on div "今天 明天 後天 2025/09/07" at bounding box center [213, 113] width 149 height 48
click at [288, 113] on button "2025/09/07" at bounding box center [266, 113] width 43 height 21
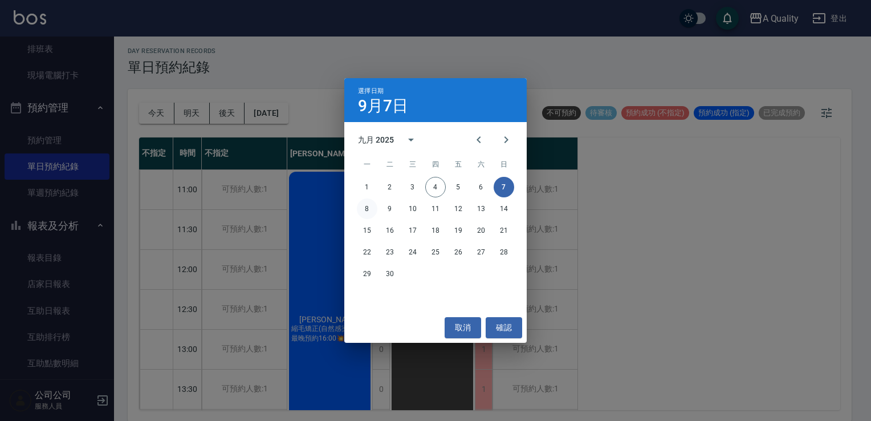
click at [364, 205] on button "8" at bounding box center [367, 208] width 21 height 21
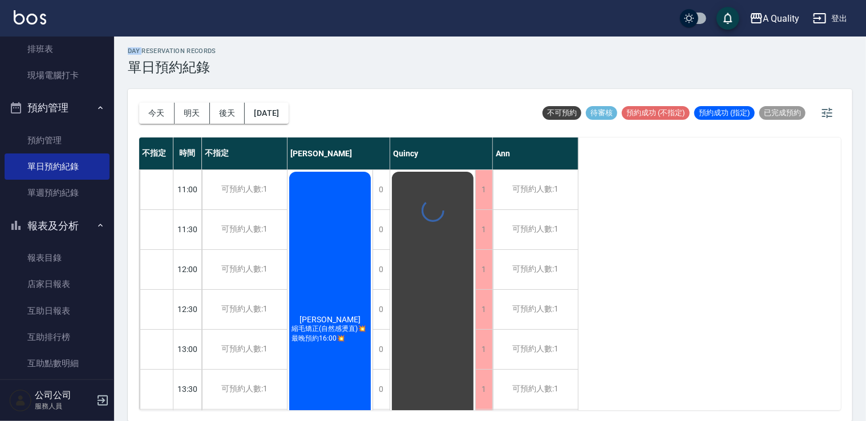
click at [364, 205] on div at bounding box center [433, 210] width 866 height 421
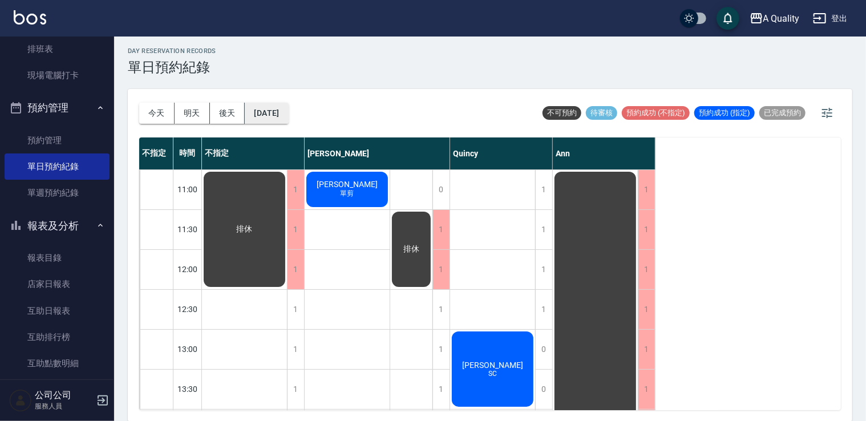
click at [274, 100] on div "今天 明天 後天 2025/09/08" at bounding box center [213, 113] width 149 height 48
click at [278, 111] on button "2025/09/08" at bounding box center [266, 113] width 43 height 21
click at [288, 117] on button "2025/09/08" at bounding box center [266, 113] width 43 height 21
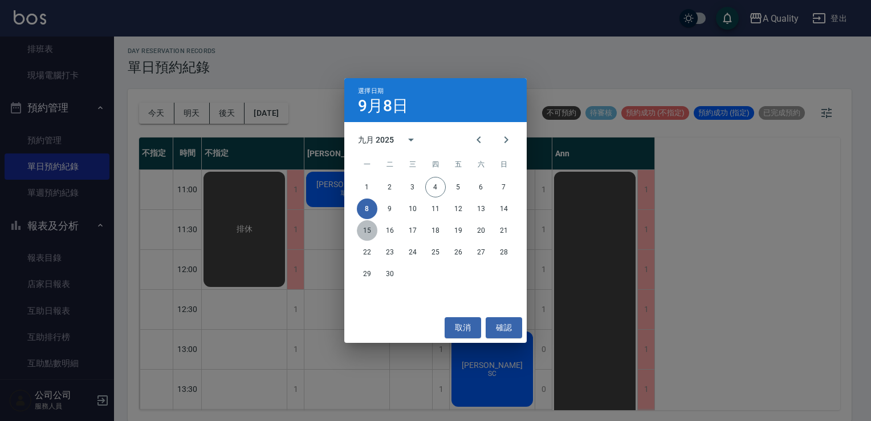
click at [371, 232] on button "15" at bounding box center [367, 230] width 21 height 21
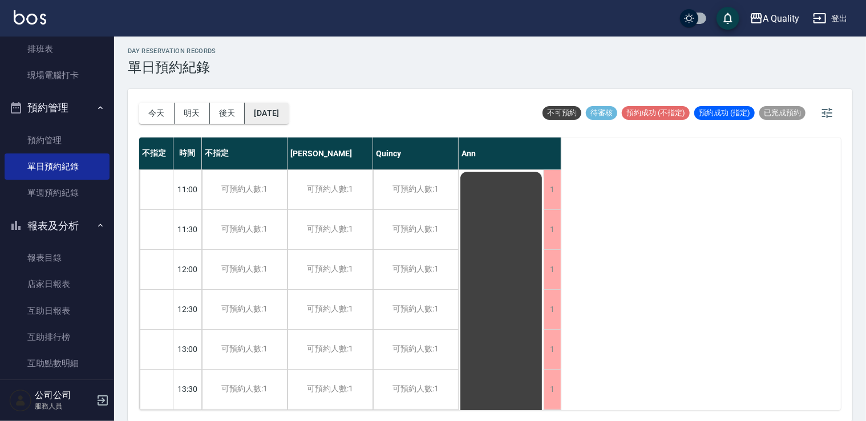
click at [271, 115] on button "2025/09/15" at bounding box center [266, 113] width 43 height 21
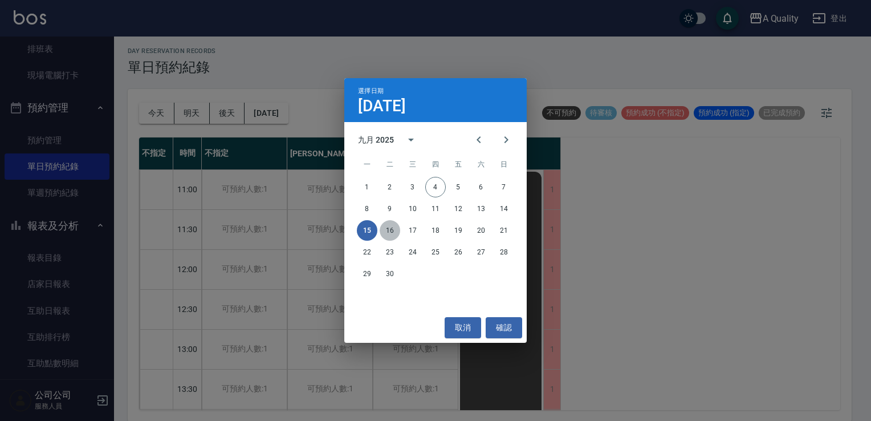
click at [388, 225] on button "16" at bounding box center [390, 230] width 21 height 21
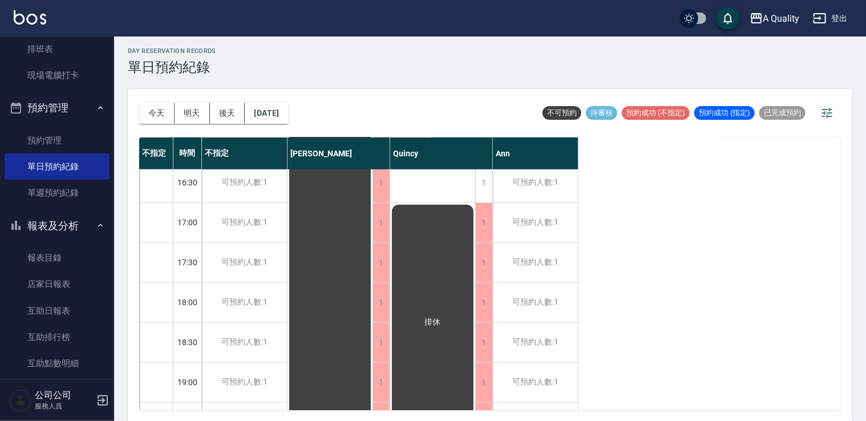
scroll to position [487, 0]
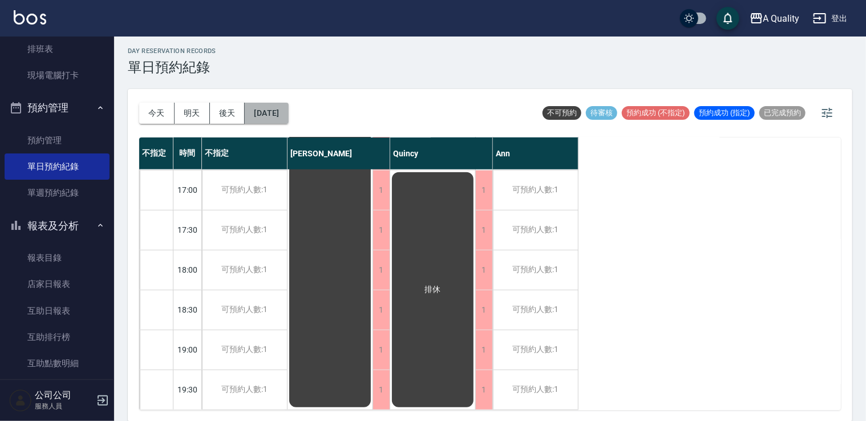
click at [288, 104] on button "2025/09/16" at bounding box center [266, 113] width 43 height 21
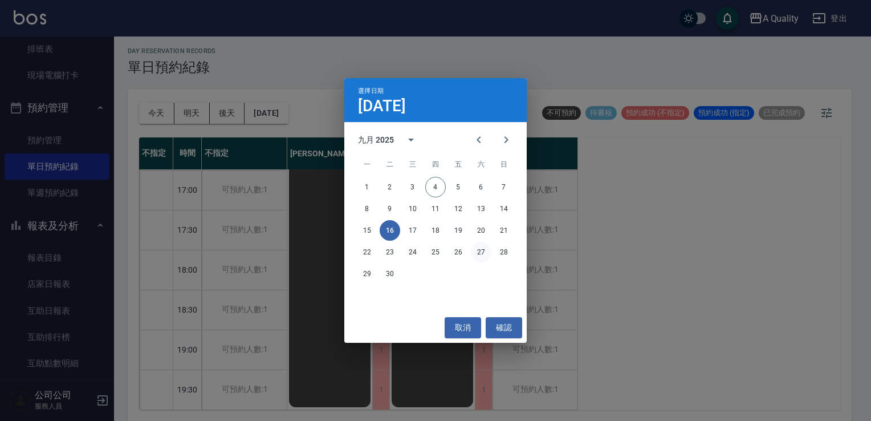
click at [486, 252] on button "27" at bounding box center [481, 252] width 21 height 21
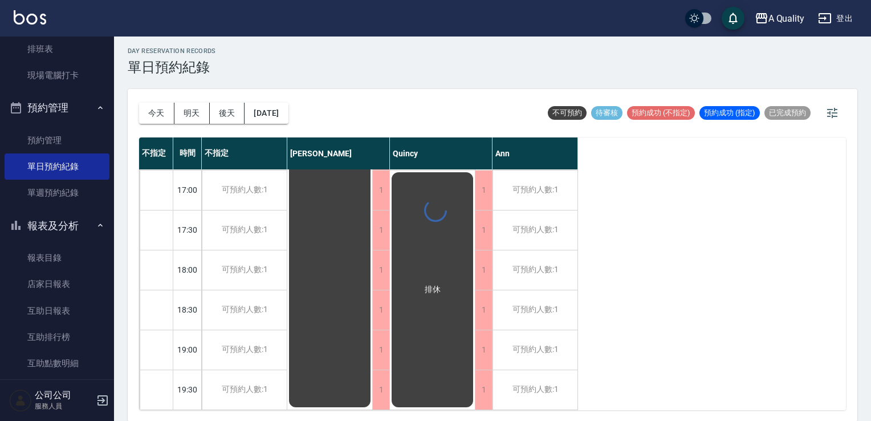
click at [486, 252] on div at bounding box center [435, 210] width 871 height 421
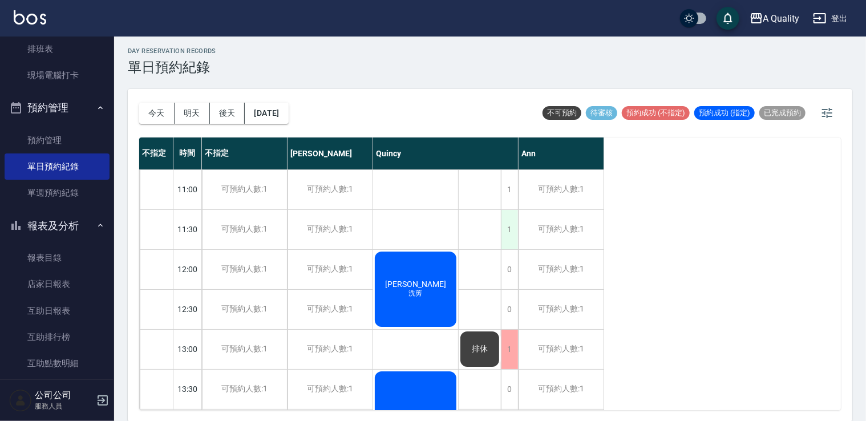
click at [508, 229] on div "1" at bounding box center [509, 229] width 17 height 39
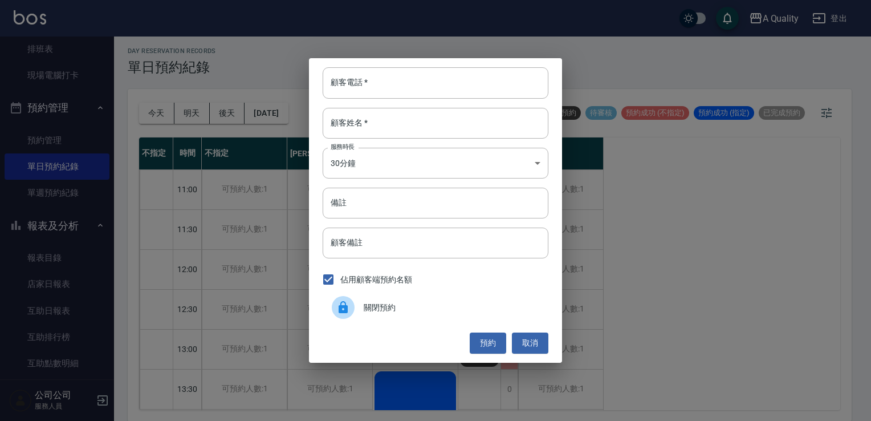
click at [349, 308] on icon at bounding box center [344, 308] width 14 height 14
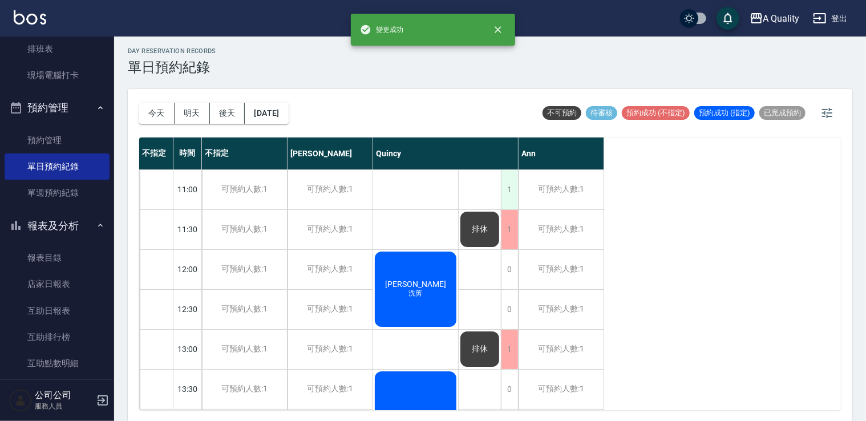
click at [509, 190] on div "1" at bounding box center [509, 189] width 17 height 39
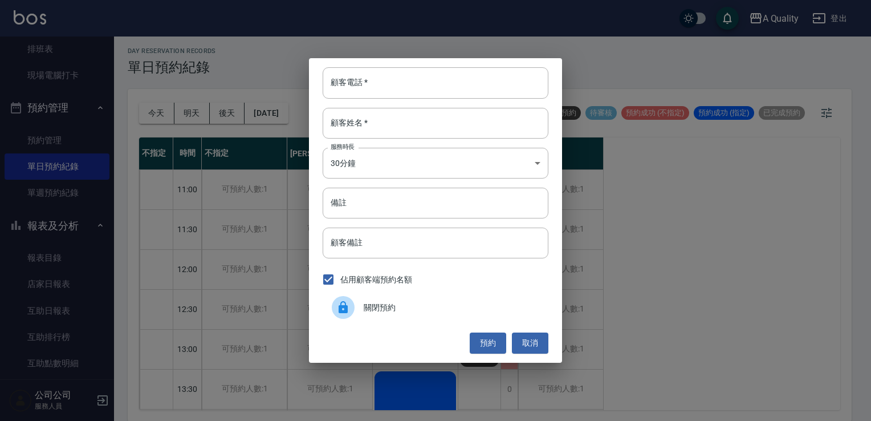
click at [366, 314] on div "關閉預約" at bounding box center [436, 307] width 226 height 32
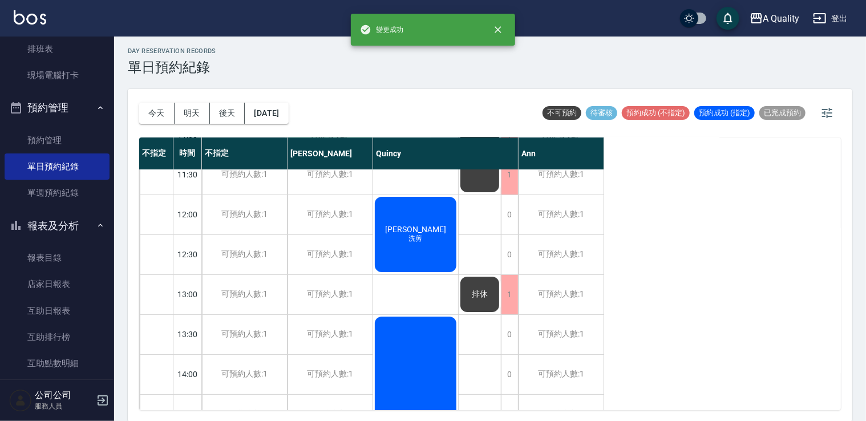
scroll to position [285, 0]
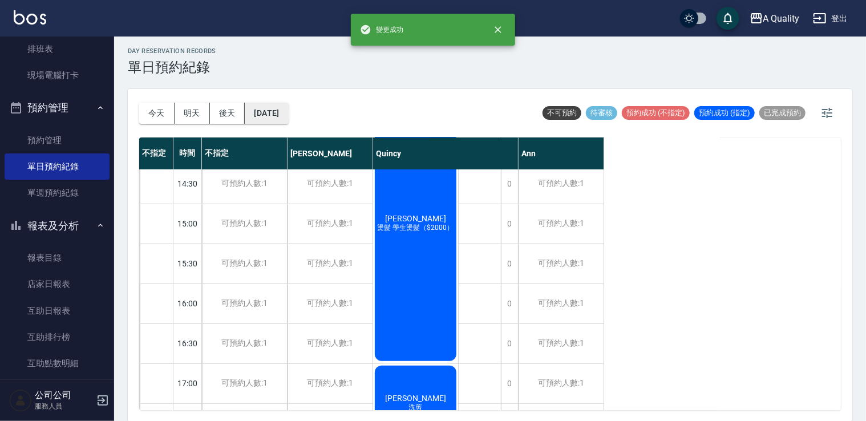
click at [288, 104] on button "2025/09/27" at bounding box center [266, 113] width 43 height 21
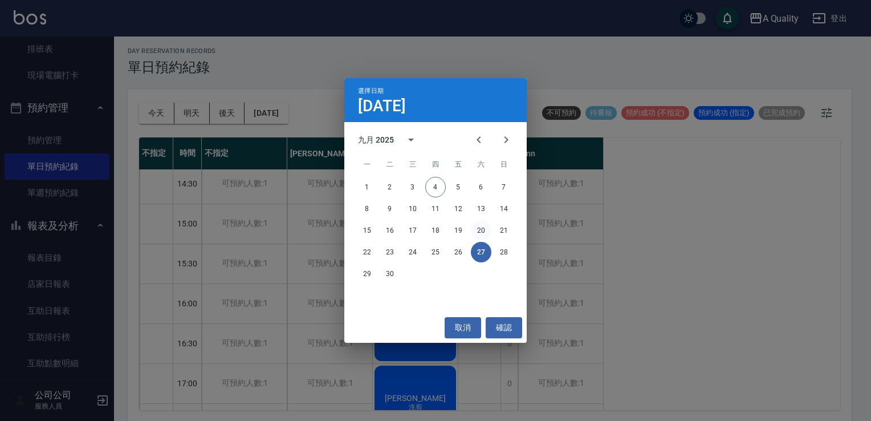
click at [487, 229] on button "20" at bounding box center [481, 230] width 21 height 21
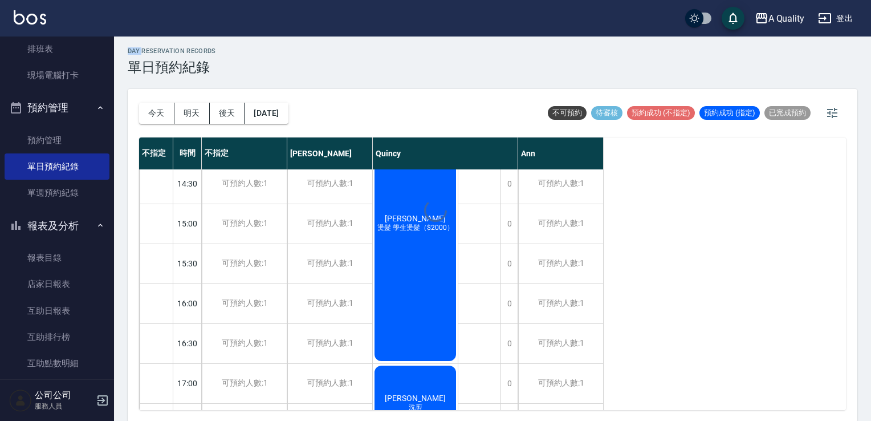
click at [487, 229] on div at bounding box center [435, 210] width 871 height 421
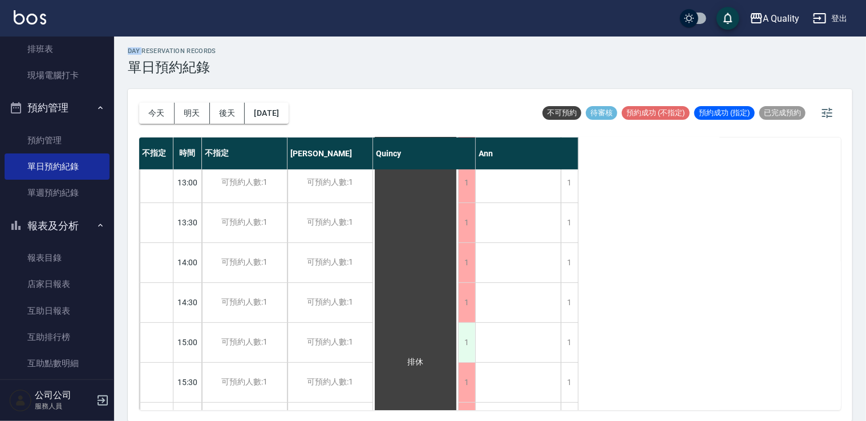
scroll to position [285, 0]
click at [288, 115] on button "2025/09/20" at bounding box center [266, 113] width 43 height 21
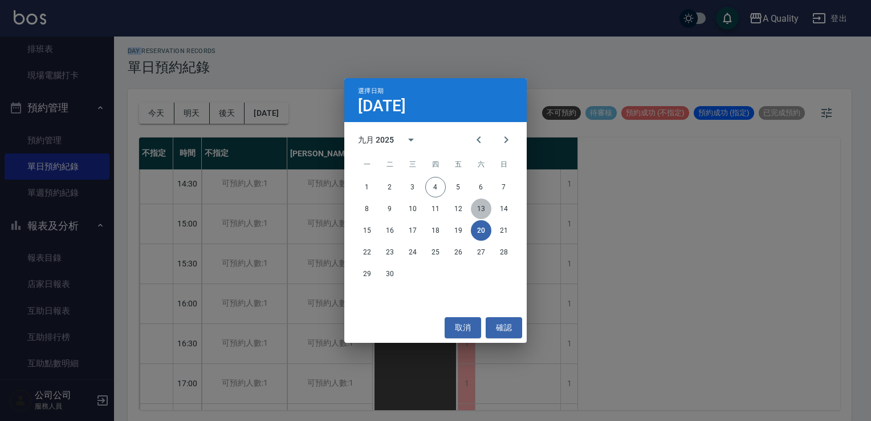
click at [484, 211] on button "13" at bounding box center [481, 208] width 21 height 21
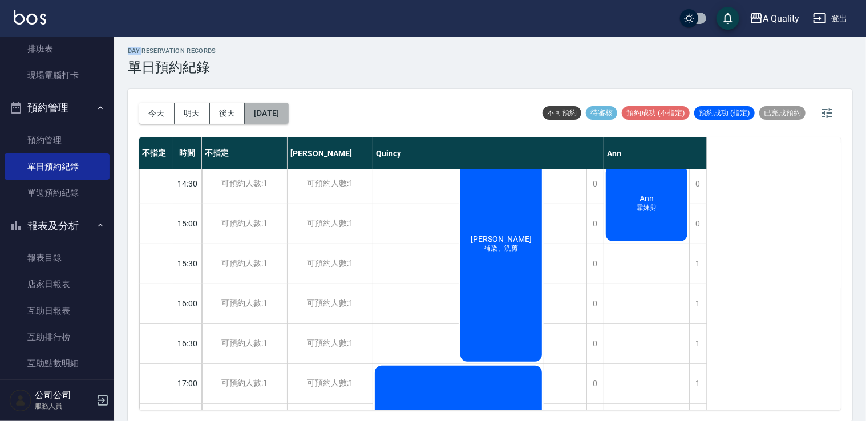
click at [288, 108] on button "2025/09/13" at bounding box center [266, 113] width 43 height 21
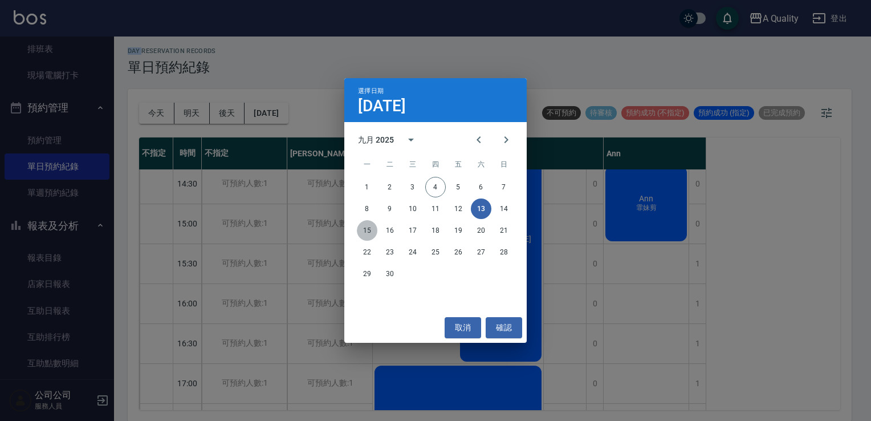
click at [358, 233] on button "15" at bounding box center [367, 230] width 21 height 21
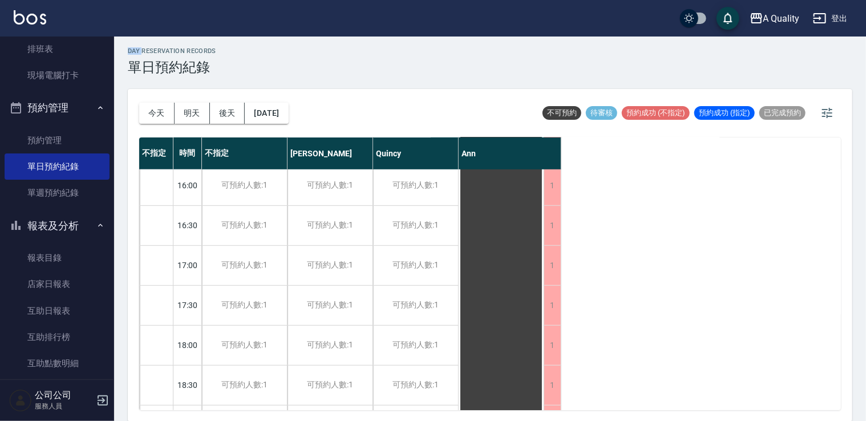
scroll to position [487, 0]
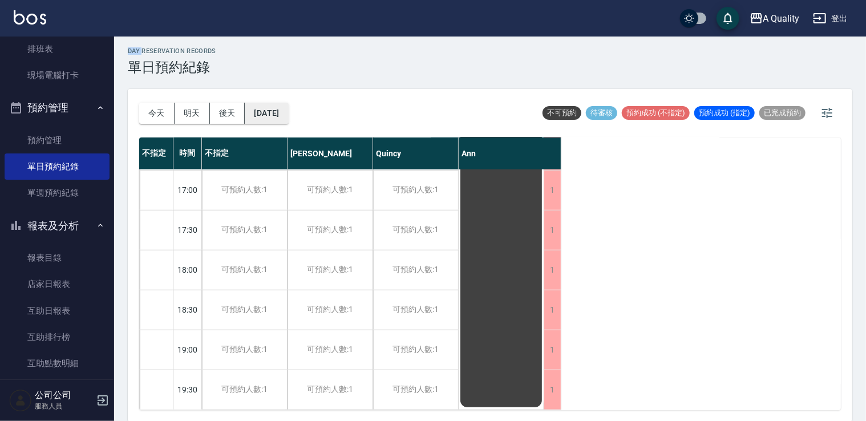
click at [288, 104] on button "2025/09/15" at bounding box center [266, 113] width 43 height 21
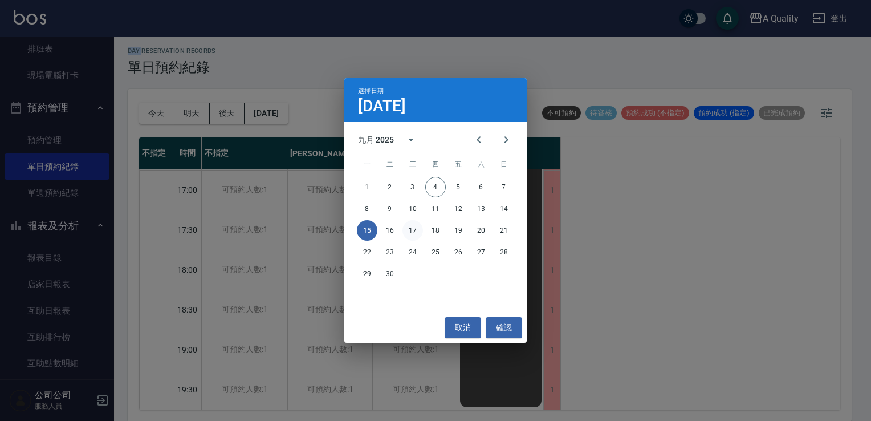
click at [416, 229] on button "17" at bounding box center [413, 230] width 21 height 21
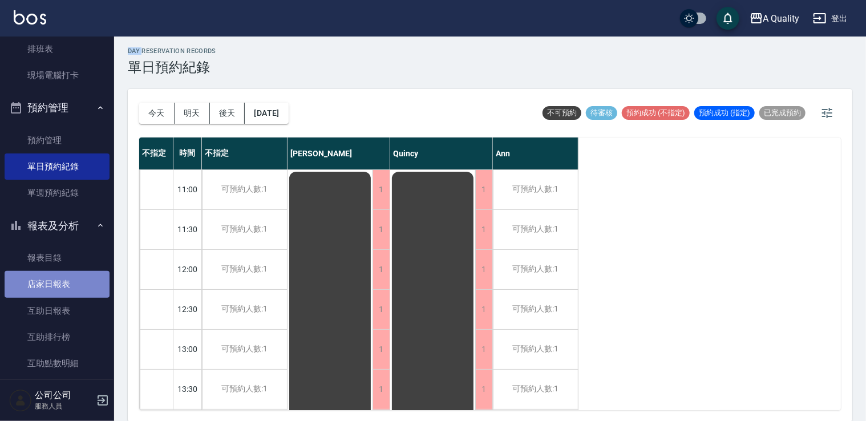
click at [66, 289] on link "店家日報表" at bounding box center [57, 284] width 105 height 26
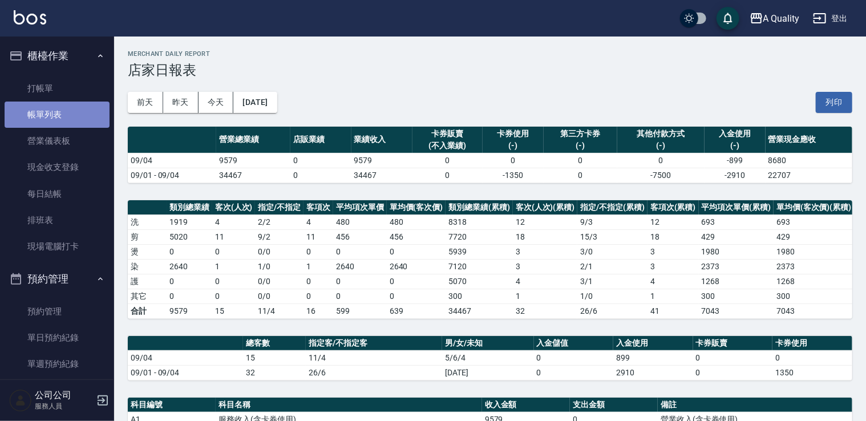
click at [65, 106] on link "帳單列表" at bounding box center [57, 115] width 105 height 26
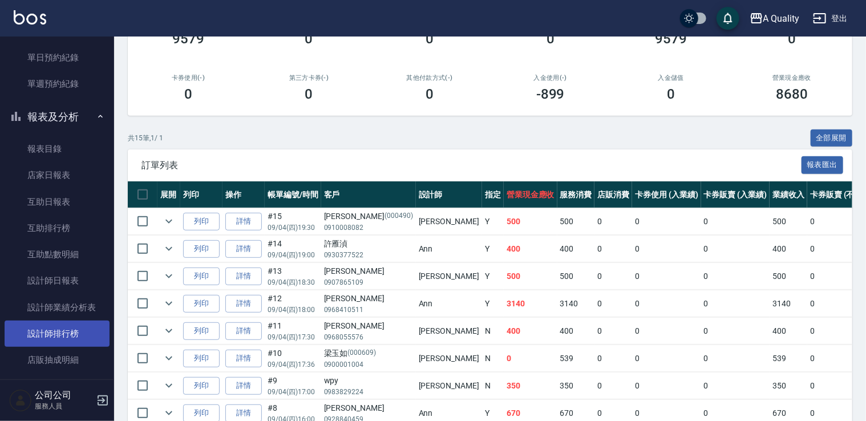
scroll to position [285, 0]
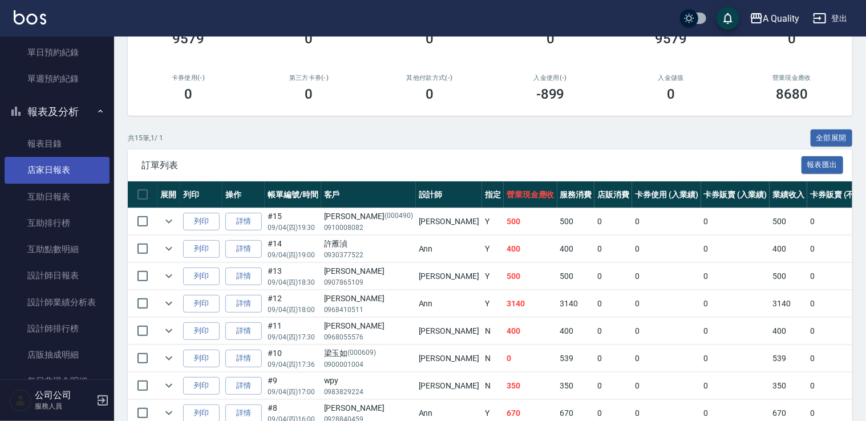
click at [57, 170] on link "店家日報表" at bounding box center [57, 170] width 105 height 26
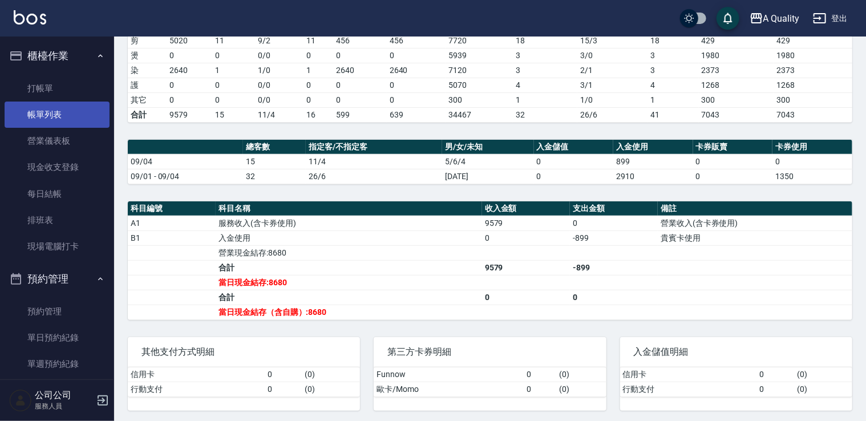
click at [44, 117] on link "帳單列表" at bounding box center [57, 115] width 105 height 26
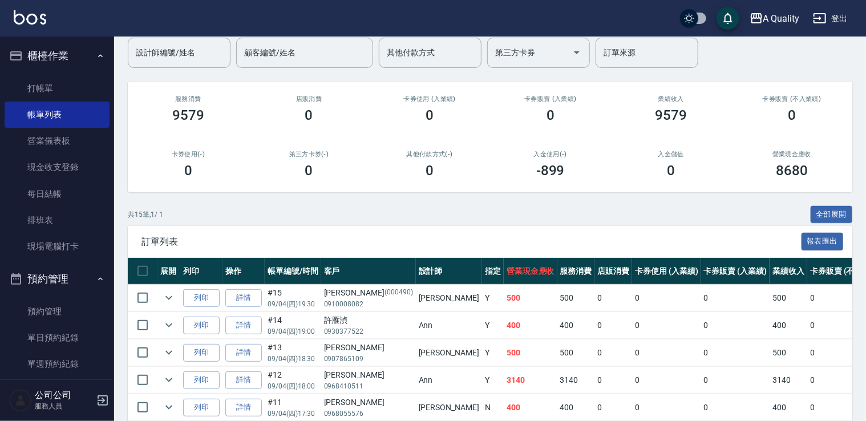
scroll to position [171, 0]
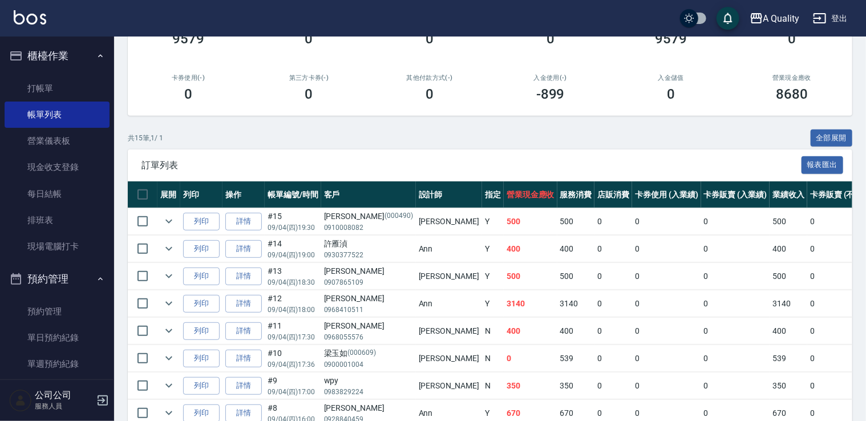
click at [159, 306] on td at bounding box center [168, 303] width 23 height 27
click at [165, 304] on icon "expand row" at bounding box center [169, 304] width 14 height 14
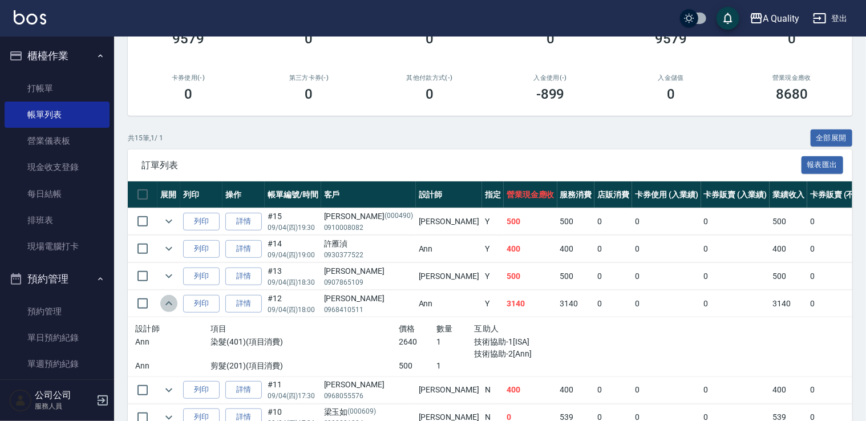
click at [166, 304] on icon "expand row" at bounding box center [168, 303] width 7 height 4
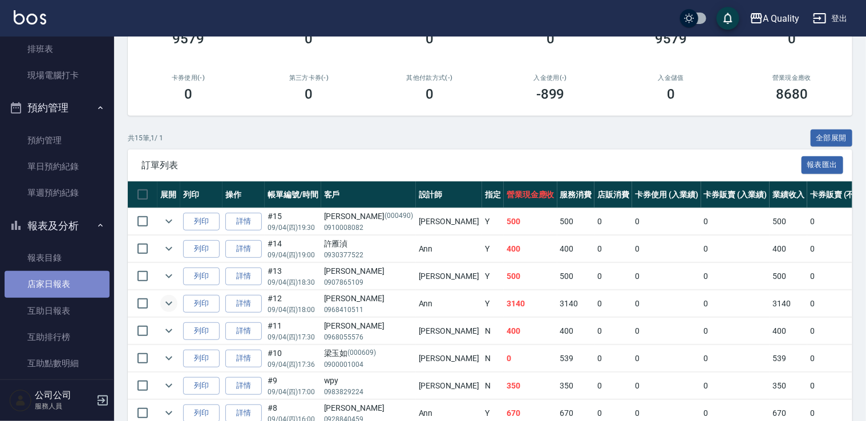
click at [64, 278] on link "店家日報表" at bounding box center [57, 284] width 105 height 26
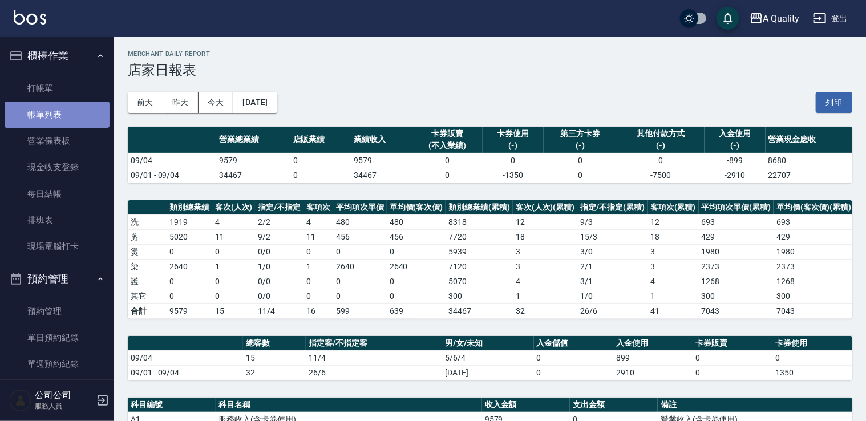
click at [58, 107] on link "帳單列表" at bounding box center [57, 115] width 105 height 26
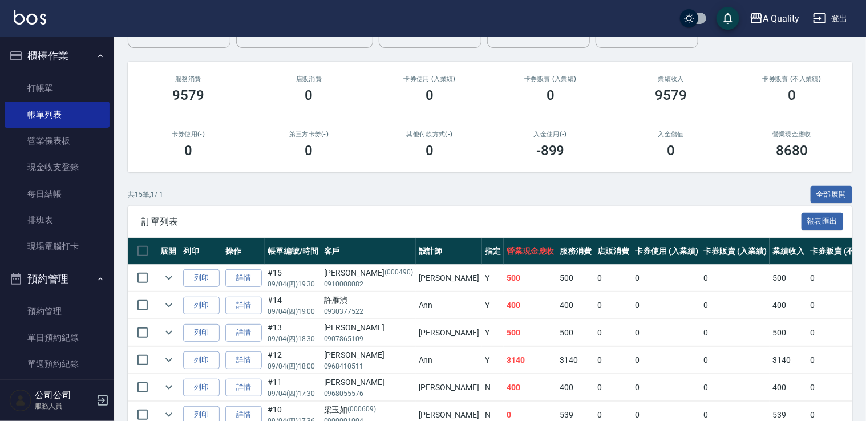
scroll to position [342, 0]
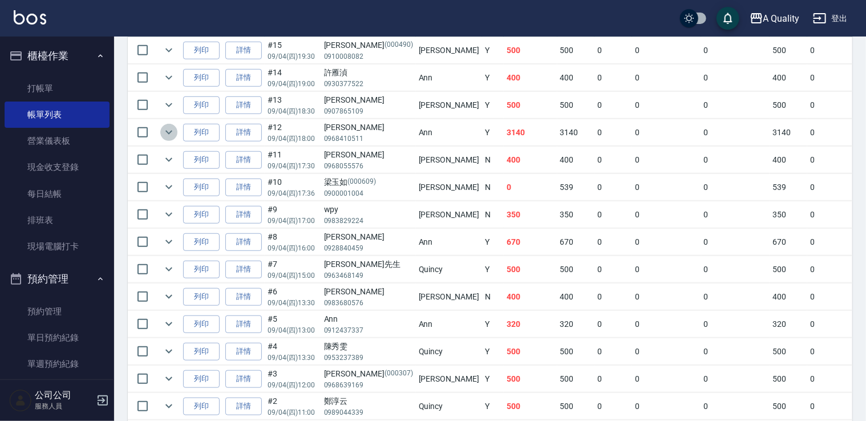
click at [166, 132] on icon "expand row" at bounding box center [169, 132] width 14 height 14
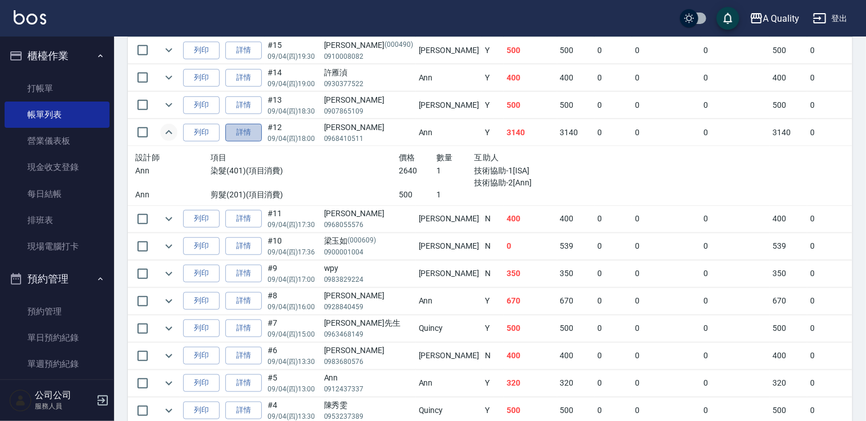
click at [250, 131] on link "詳情" at bounding box center [243, 133] width 37 height 18
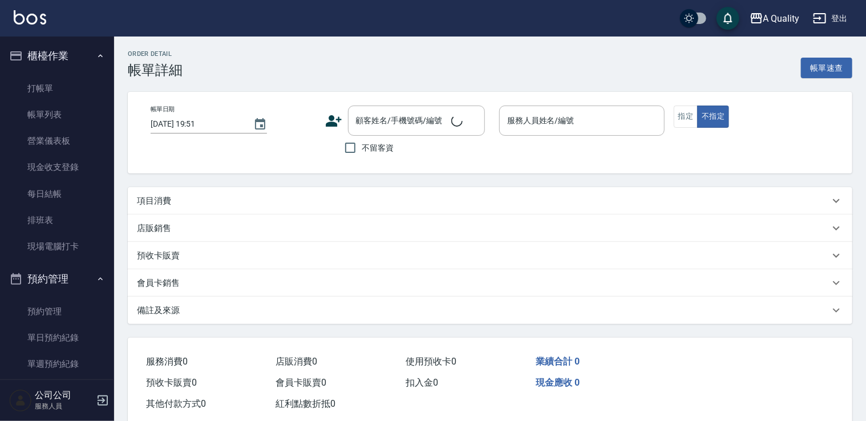
type input "2025/09/04 18:00"
type input "Ann(無代號)"
type input "IG/Instagram"
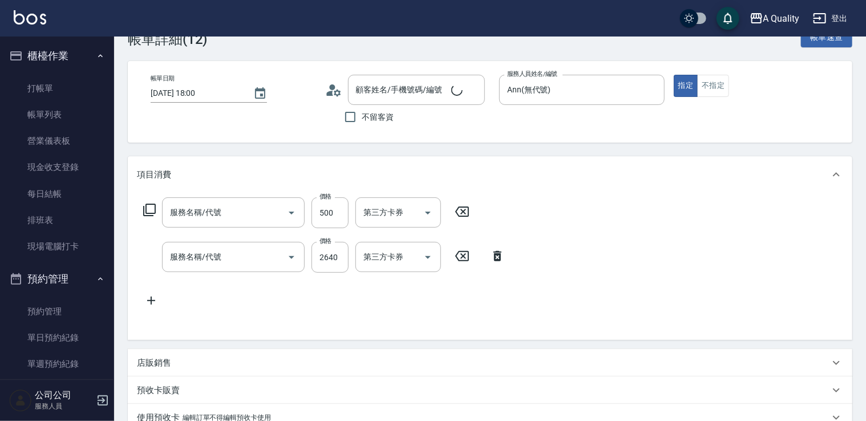
type input "黃雅純/0968410511/null"
type input "剪髮(201)"
type input "染髮(401)"
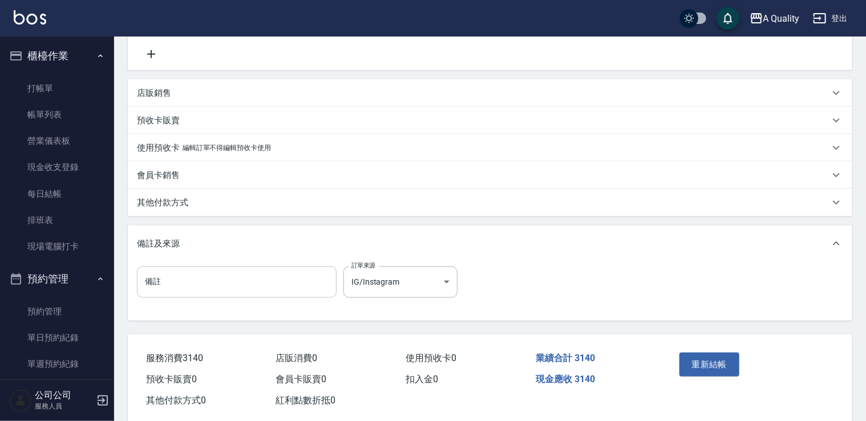
scroll to position [322, 0]
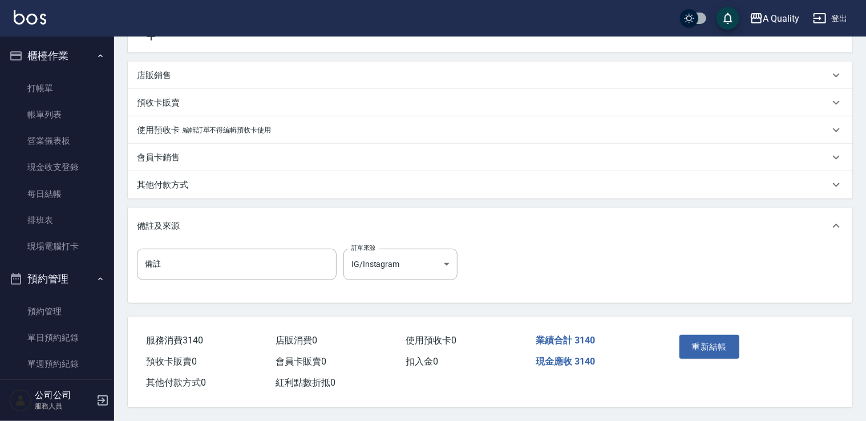
click at [181, 181] on p "其他付款方式" at bounding box center [162, 185] width 51 height 12
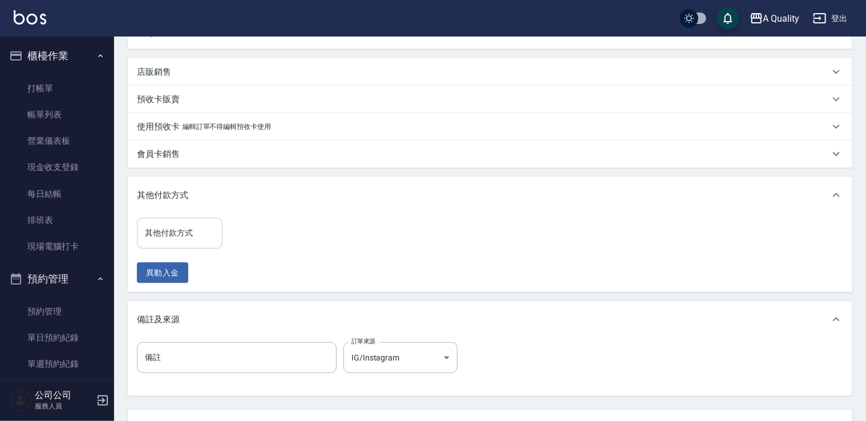
click at [178, 236] on input "其他付款方式" at bounding box center [179, 233] width 75 height 20
click at [187, 235] on input "其他付款方式" at bounding box center [179, 233] width 75 height 20
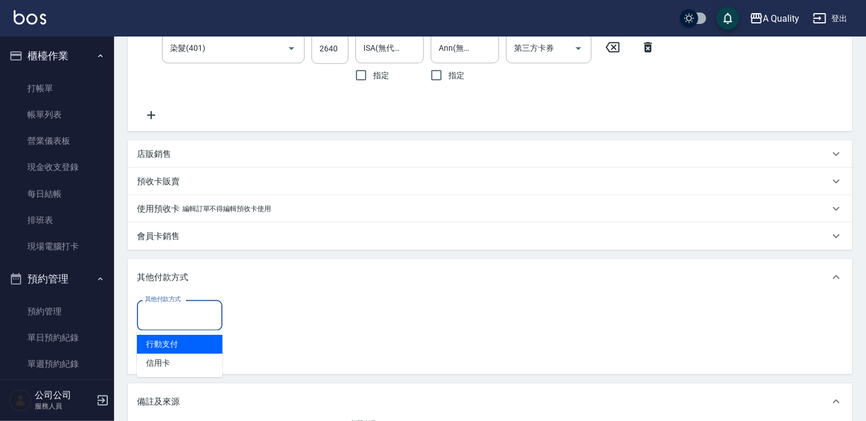
scroll to position [418, 0]
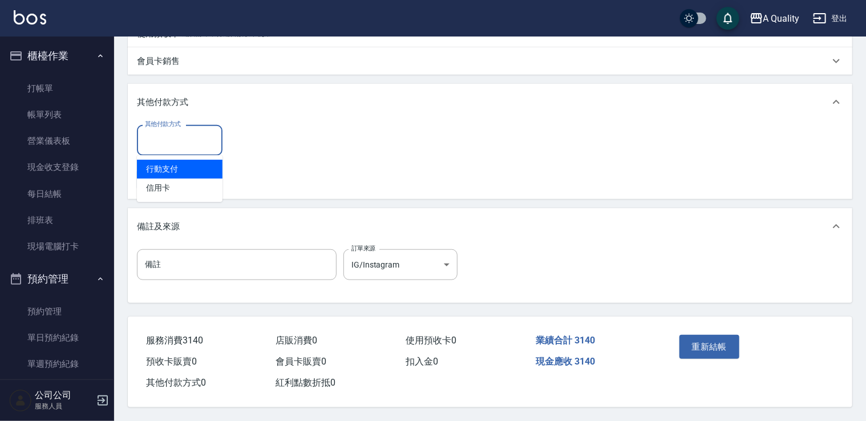
click at [193, 168] on span "行動支付" at bounding box center [180, 169] width 86 height 19
type input "行動支付"
click at [193, 169] on div "異動入金" at bounding box center [183, 179] width 92 height 21
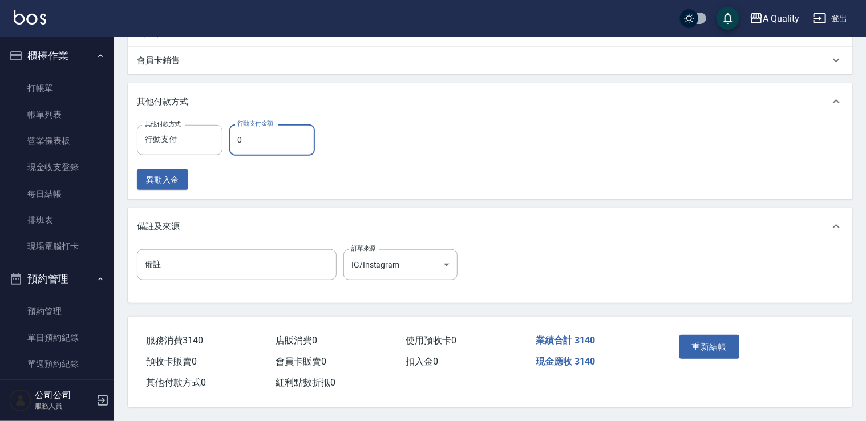
click at [253, 128] on input "0" at bounding box center [272, 139] width 86 height 31
type input "3140"
click at [710, 342] on button "重新結帳" at bounding box center [709, 347] width 60 height 24
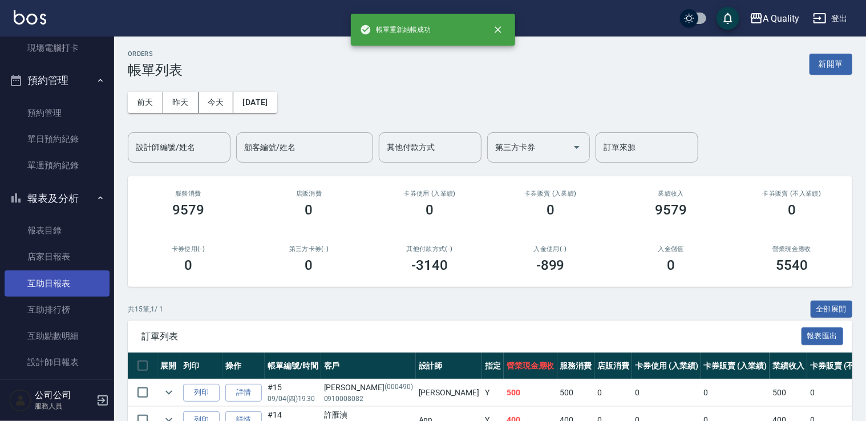
scroll to position [228, 0]
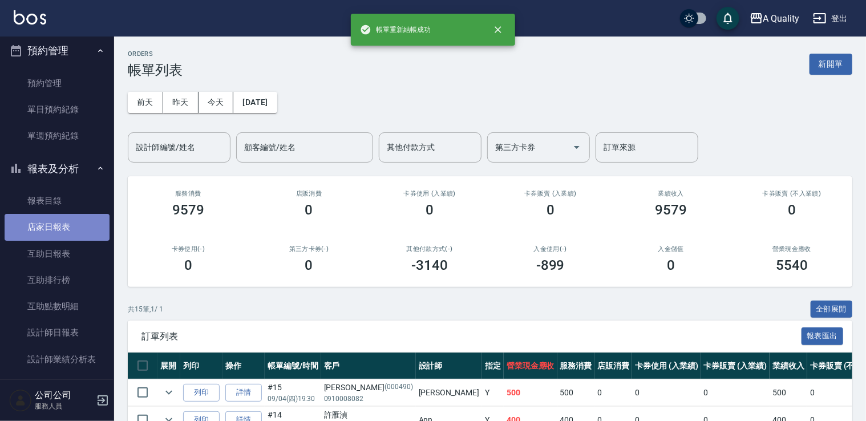
click at [70, 228] on link "店家日報表" at bounding box center [57, 227] width 105 height 26
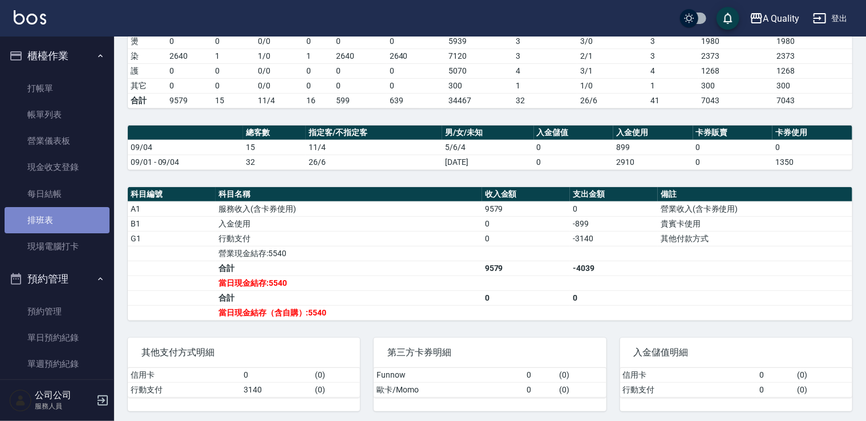
click at [58, 218] on link "排班表" at bounding box center [57, 220] width 105 height 26
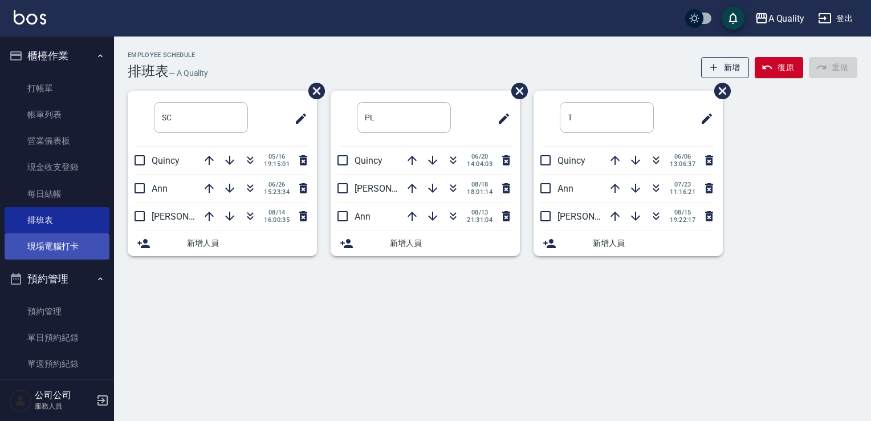
click at [62, 248] on link "現場電腦打卡" at bounding box center [57, 246] width 105 height 26
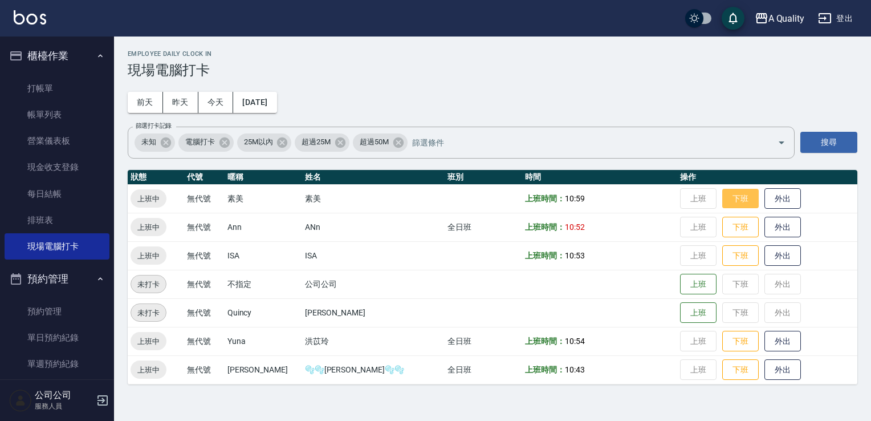
click at [726, 193] on button "下班" at bounding box center [741, 199] width 37 height 20
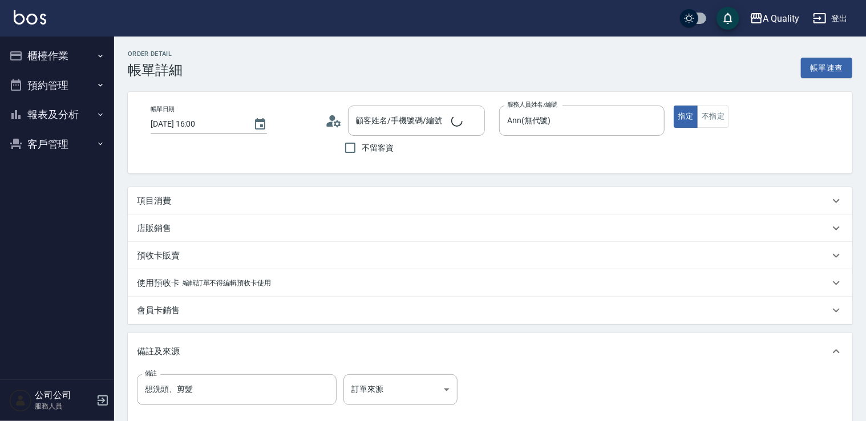
type input "[DATE] 16:00"
type input "Ann(無代號)"
type input "想洗頭、剪髮"
type input "[PERSON_NAME]/0928840459/"
click at [179, 195] on div "項目消費" at bounding box center [483, 201] width 692 height 12
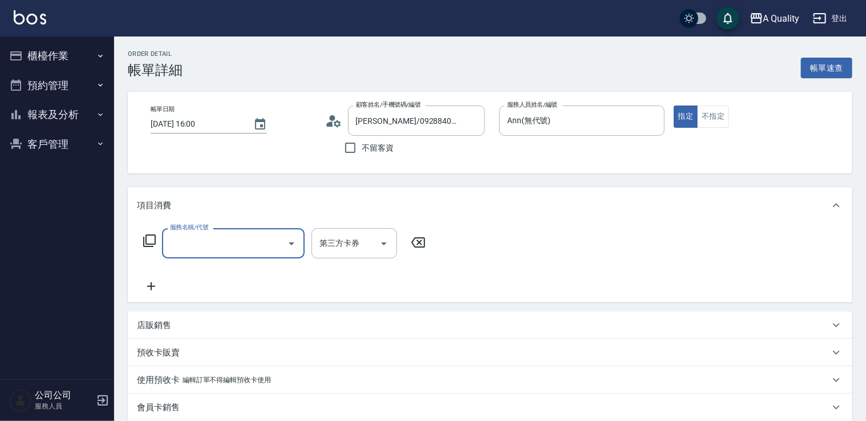
click at [232, 246] on input "服務名稱/代號" at bounding box center [224, 243] width 115 height 20
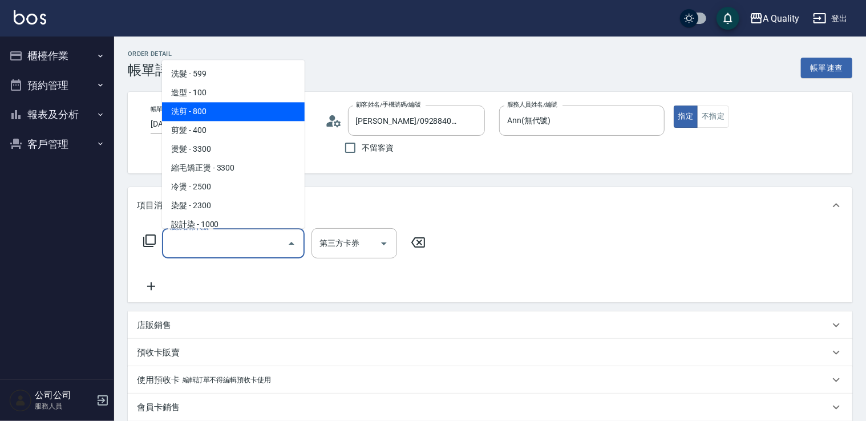
click at [211, 113] on span "洗剪 - 800" at bounding box center [233, 111] width 143 height 19
type input "洗剪(103)"
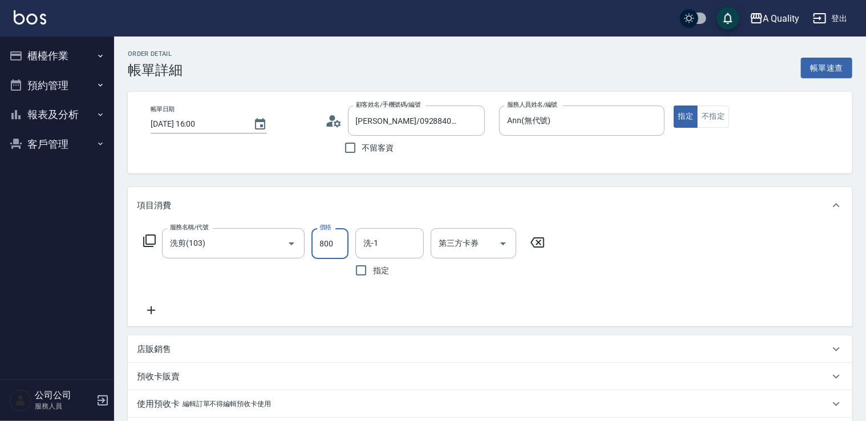
click at [321, 240] on input "800" at bounding box center [329, 243] width 37 height 31
type input "670"
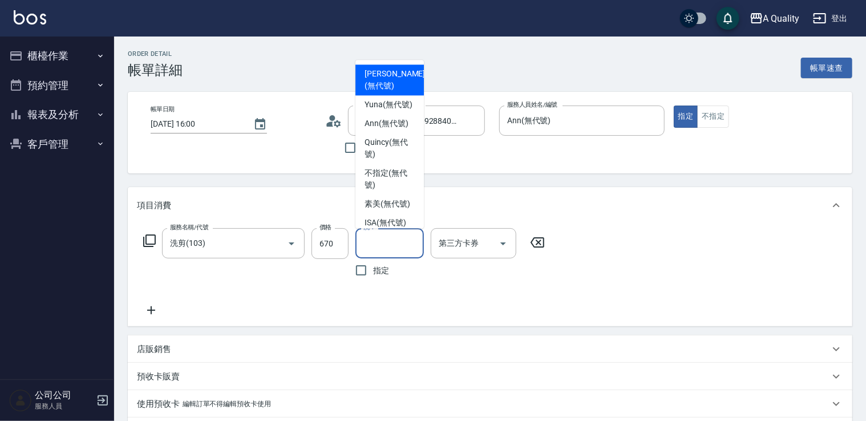
click at [399, 252] on input "洗-1" at bounding box center [389, 243] width 58 height 20
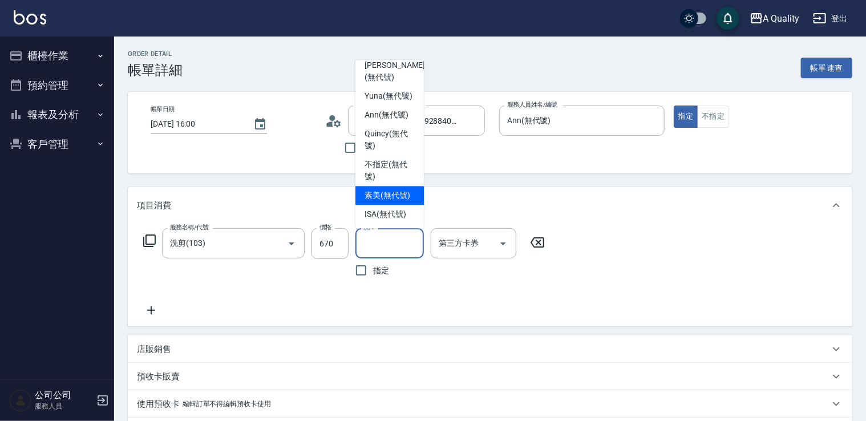
scroll to position [32, 0]
click at [390, 206] on div "ISA (無代號)" at bounding box center [389, 214] width 68 height 19
type input "ISA(無代號)"
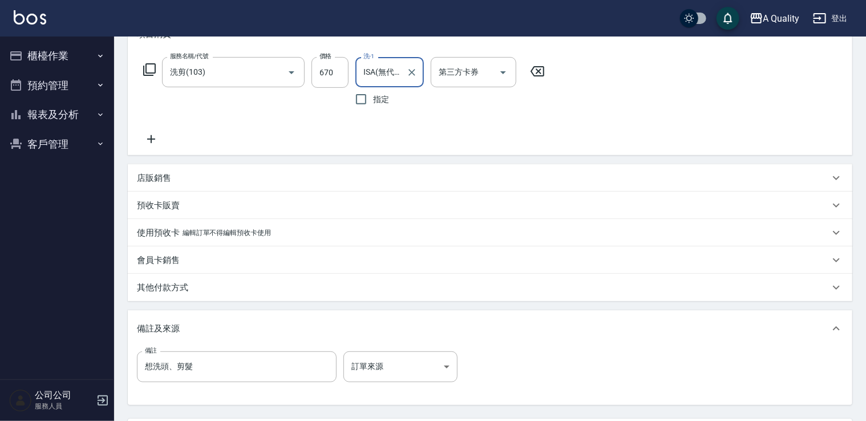
scroll to position [277, 0]
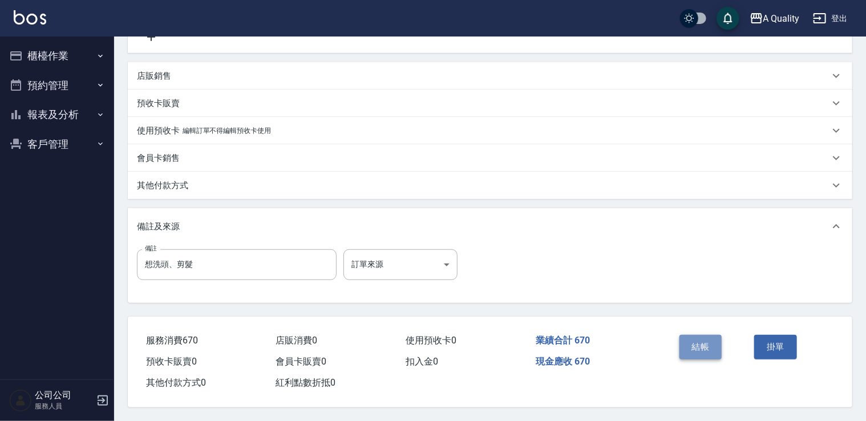
click at [703, 353] on button "結帳" at bounding box center [700, 347] width 43 height 24
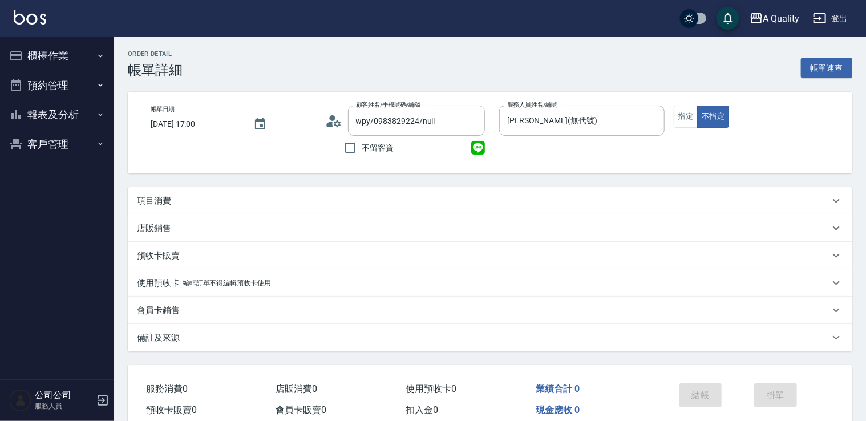
click at [200, 205] on div "項目消費" at bounding box center [483, 201] width 692 height 12
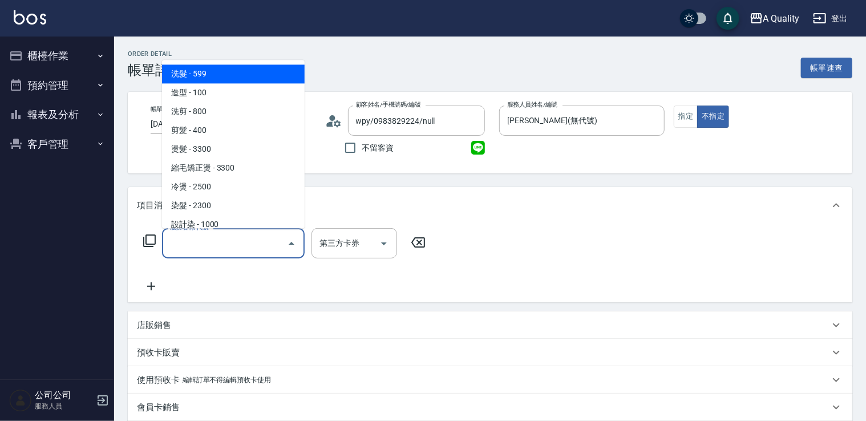
click at [198, 250] on input "服務名稱/代號" at bounding box center [224, 243] width 115 height 20
click at [198, 66] on span "洗髮 - 599" at bounding box center [233, 73] width 143 height 19
type input "洗髮(101)"
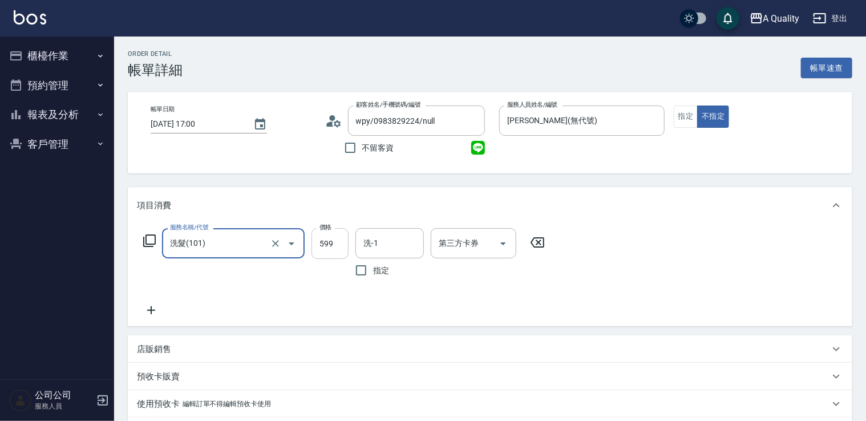
click at [334, 242] on input "599" at bounding box center [329, 243] width 37 height 31
type input "350"
click at [381, 242] on input "洗-1" at bounding box center [389, 243] width 58 height 20
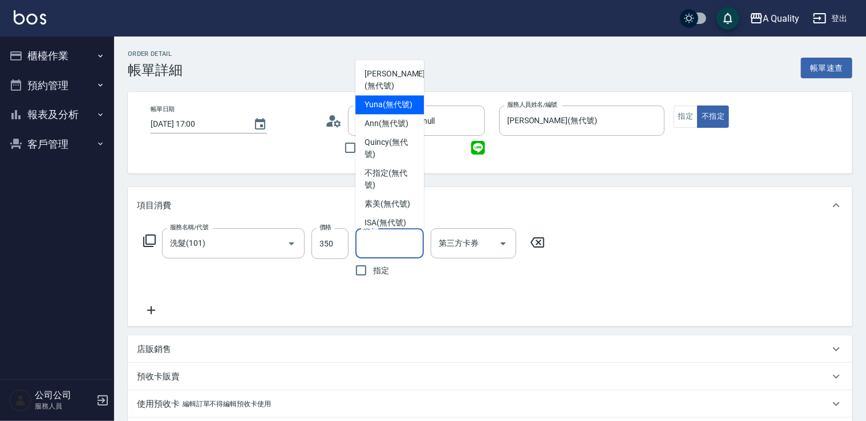
click at [395, 106] on span "Yuna (無代號)" at bounding box center [388, 105] width 48 height 12
type input "Yuna(無代號)"
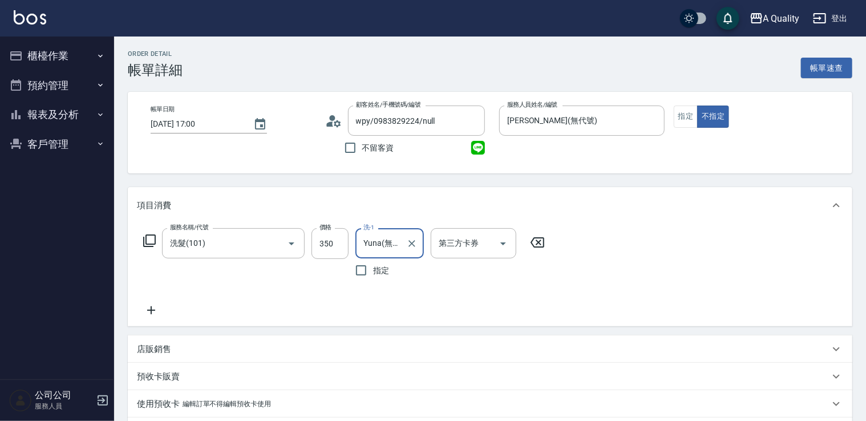
scroll to position [200, 0]
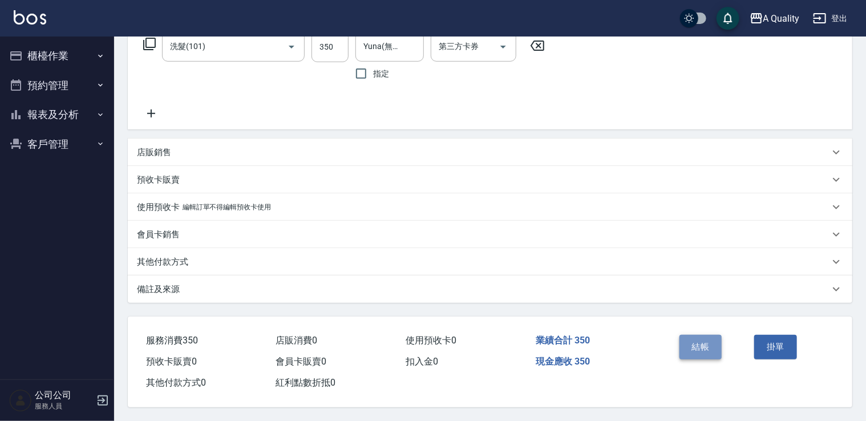
click at [691, 346] on button "結帳" at bounding box center [700, 347] width 43 height 24
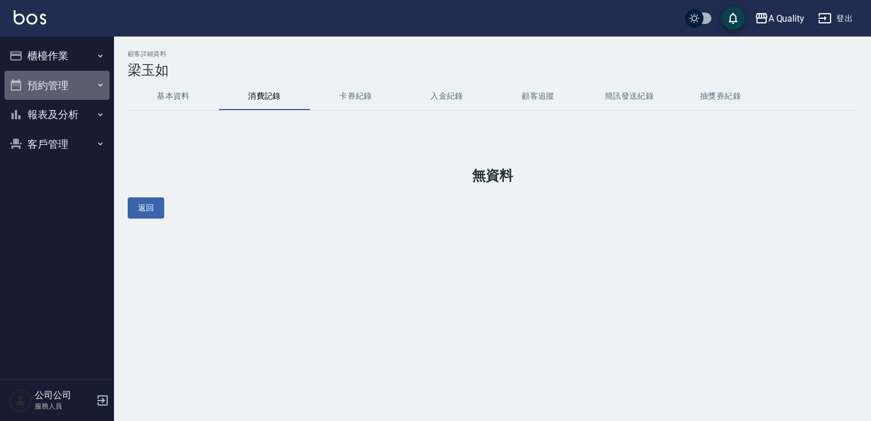
click at [79, 77] on button "預約管理" at bounding box center [57, 86] width 105 height 30
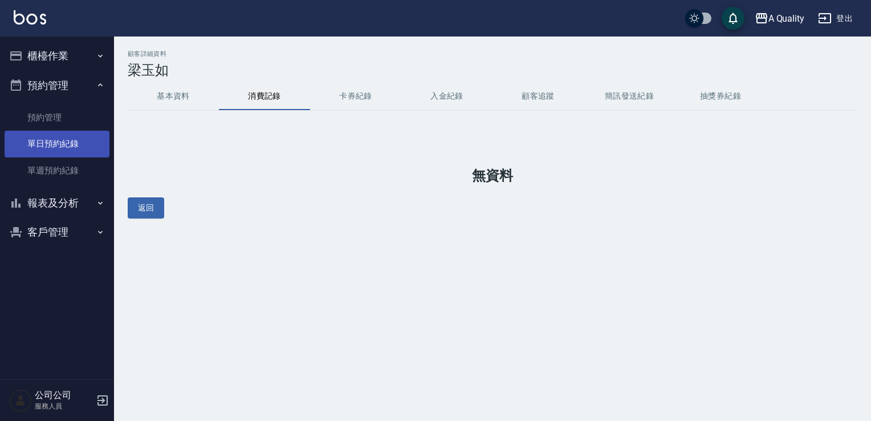
click at [82, 138] on link "單日預約紀錄" at bounding box center [57, 144] width 105 height 26
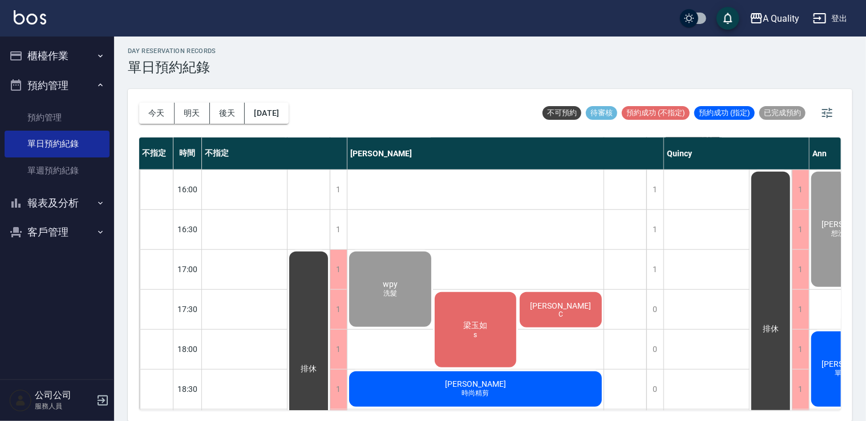
scroll to position [399, 119]
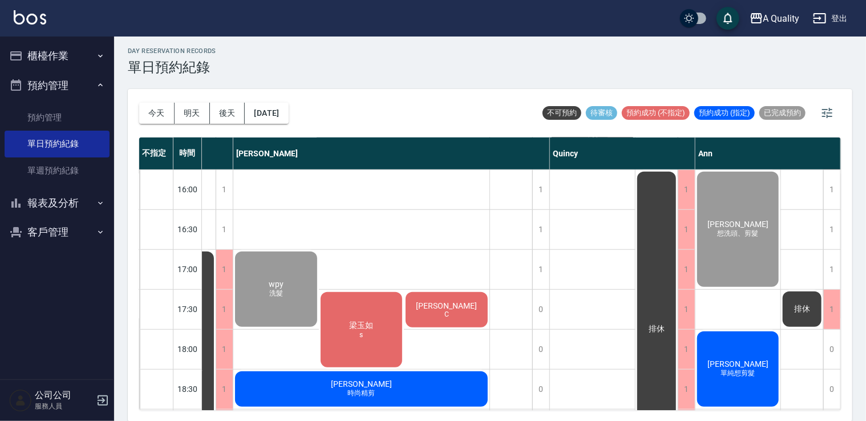
click at [66, 63] on button "櫃檯作業" at bounding box center [57, 56] width 105 height 30
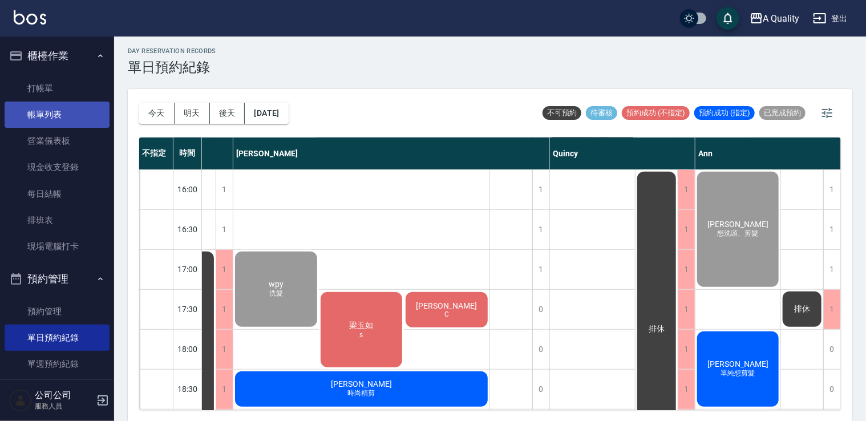
click at [71, 120] on link "帳單列表" at bounding box center [57, 115] width 105 height 26
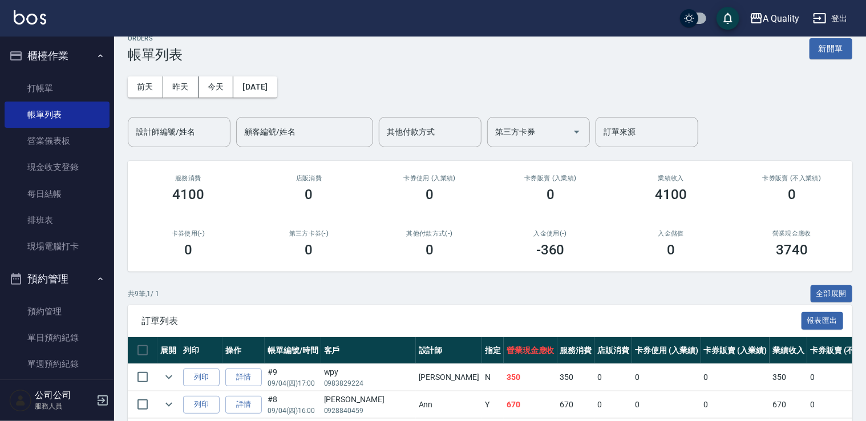
scroll to position [201, 0]
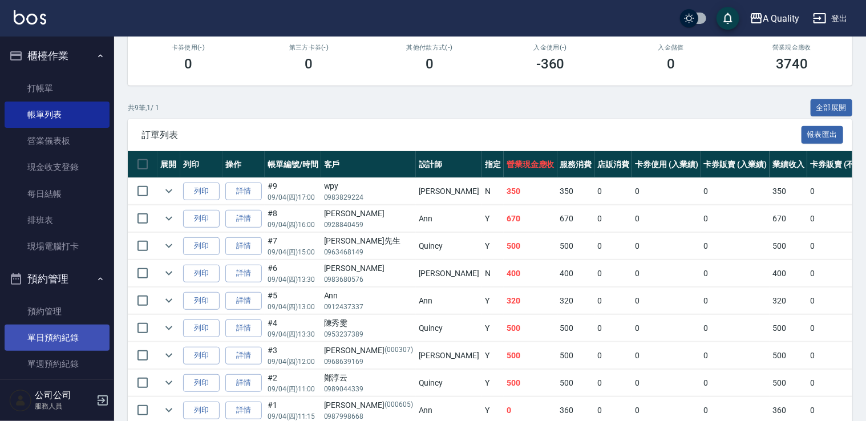
click at [68, 333] on link "單日預約紀錄" at bounding box center [57, 338] width 105 height 26
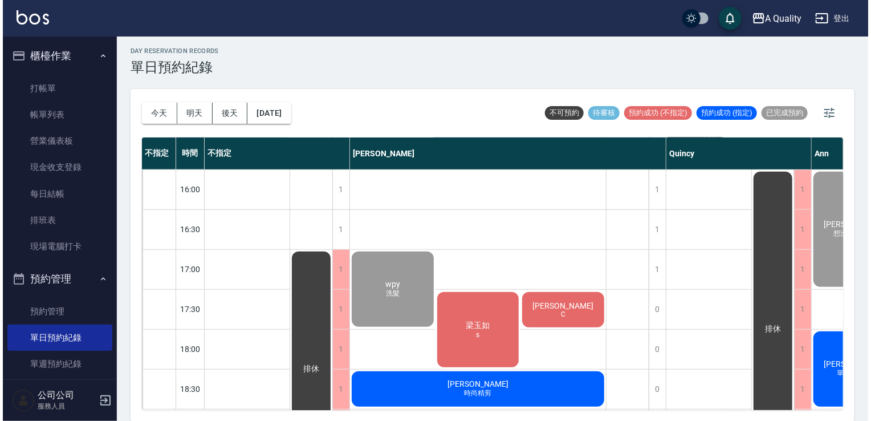
scroll to position [487, 0]
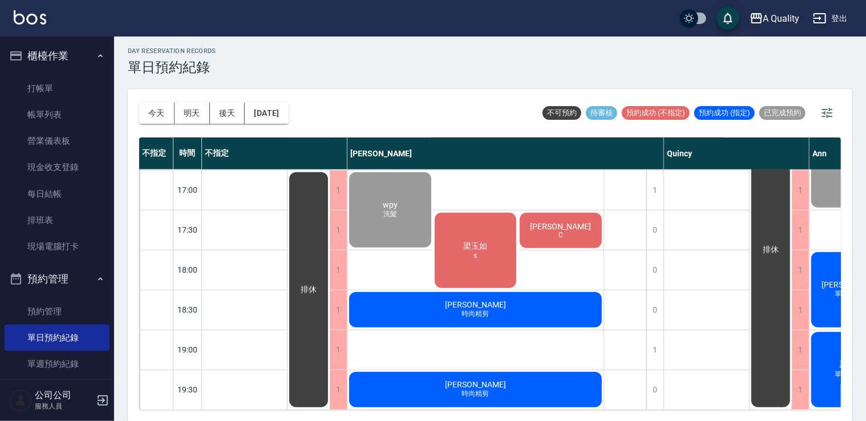
click at [482, 252] on div "[PERSON_NAME]" at bounding box center [476, 250] width 86 height 79
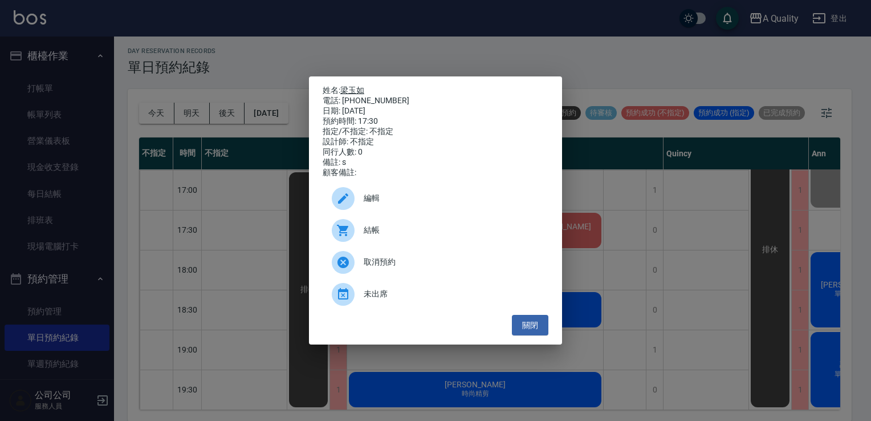
click at [355, 86] on link "梁玉如" at bounding box center [352, 90] width 24 height 9
drag, startPoint x: 342, startPoint y: 99, endPoint x: 392, endPoint y: 96, distance: 50.3
click at [392, 96] on div "電話: [PHONE_NUMBER]" at bounding box center [436, 101] width 226 height 10
drag, startPoint x: 392, startPoint y: 96, endPoint x: 384, endPoint y: 96, distance: 8.6
copy div "0936788482"
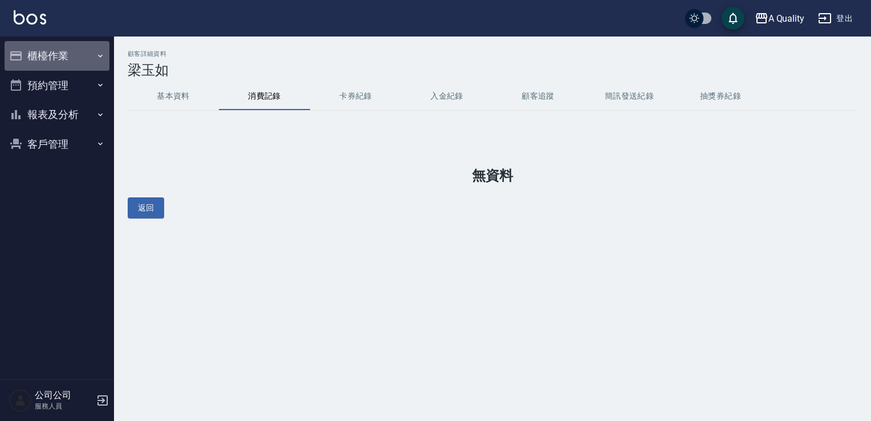
click at [75, 53] on button "櫃檯作業" at bounding box center [57, 56] width 105 height 30
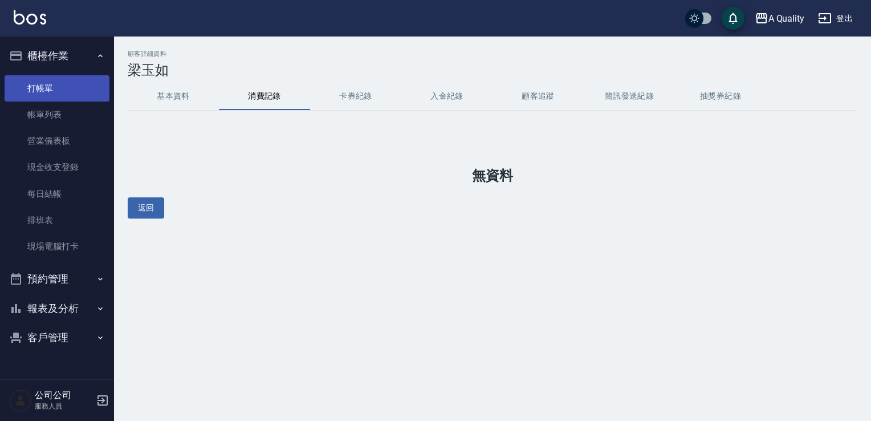
click at [65, 86] on link "打帳單" at bounding box center [57, 88] width 105 height 26
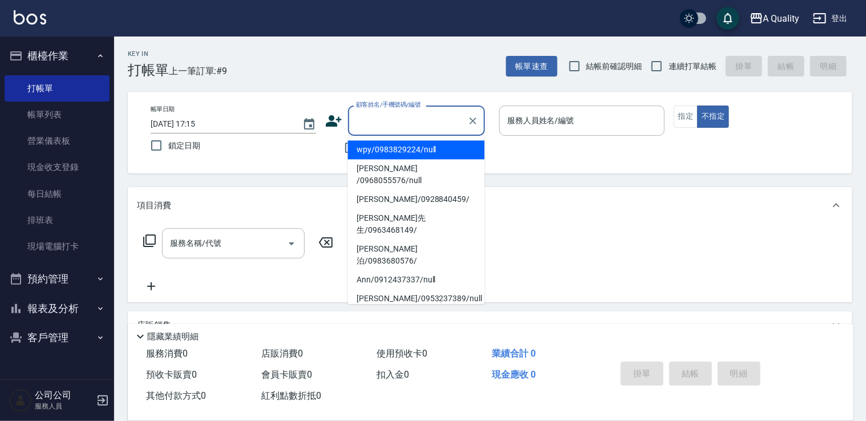
click at [376, 114] on input "顧客姓名/手機號碼/編號" at bounding box center [408, 121] width 110 height 20
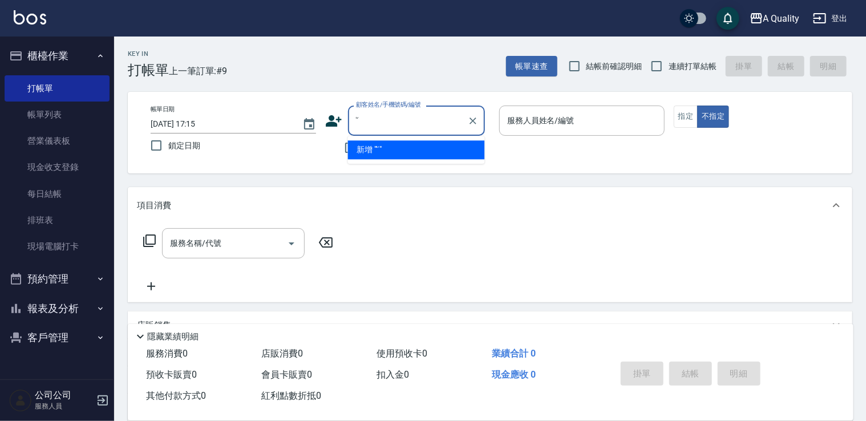
type input "'"
type input "X"
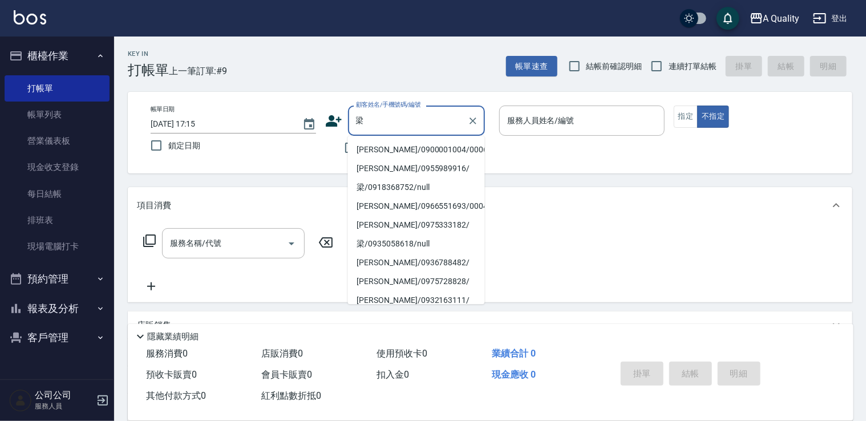
click at [403, 151] on li "[PERSON_NAME]/0900001004/000609" at bounding box center [416, 149] width 137 height 19
type input "[PERSON_NAME]/0900001004/000609"
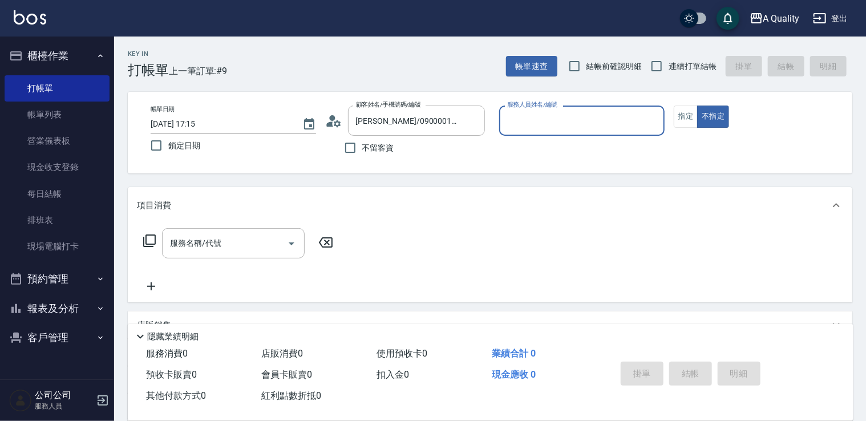
type input "[PERSON_NAME](無代號)"
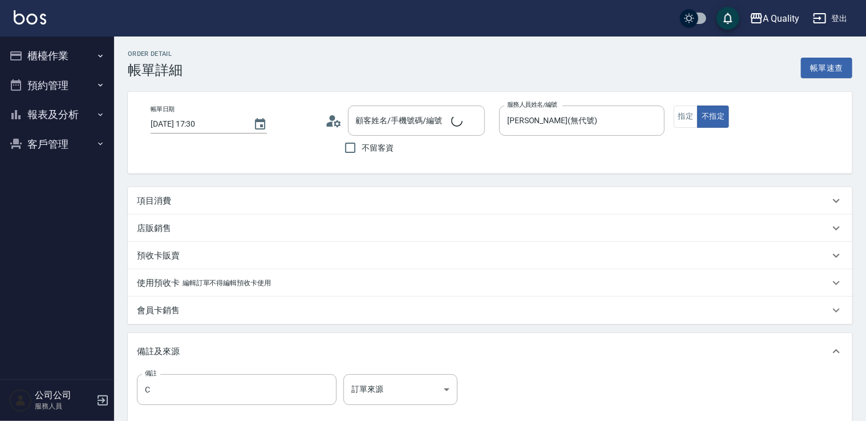
type input "[PERSON_NAME] /0968055576/null"
click at [262, 207] on div "項目消費" at bounding box center [490, 200] width 724 height 27
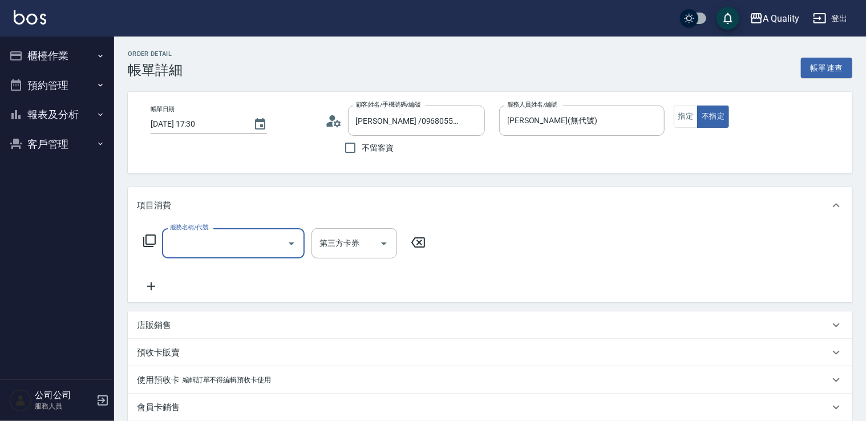
click at [223, 249] on input "服務名稱/代號" at bounding box center [224, 243] width 115 height 20
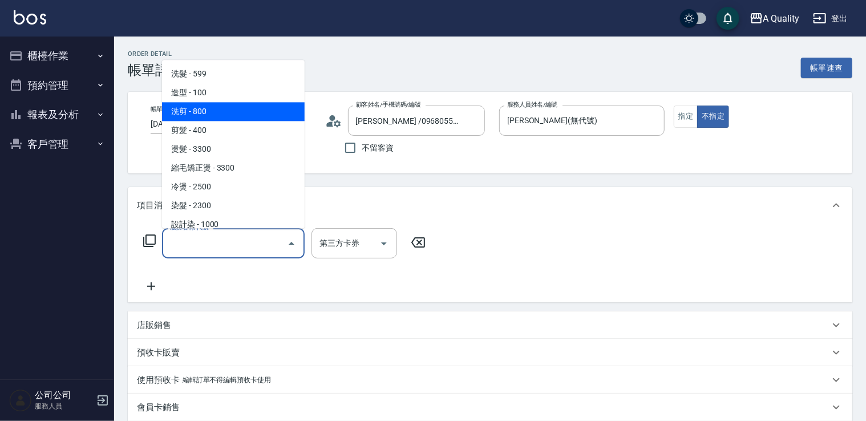
click at [231, 115] on span "洗剪 - 800" at bounding box center [233, 111] width 143 height 19
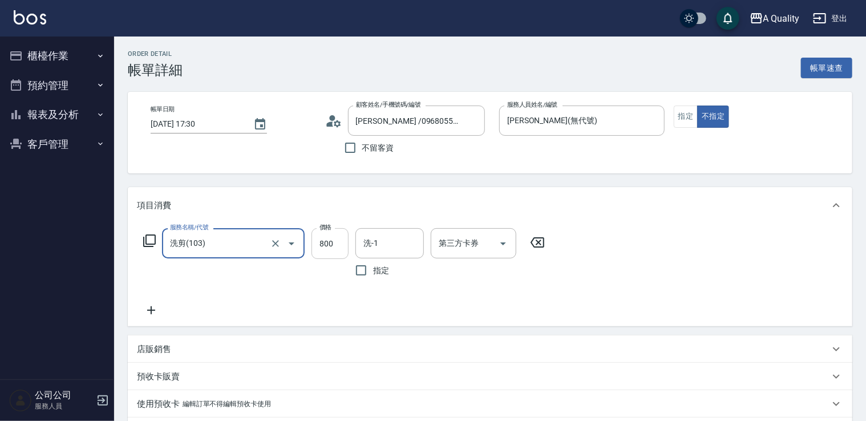
click at [336, 246] on input "800" at bounding box center [329, 243] width 37 height 31
click at [214, 241] on input "洗剪(103)" at bounding box center [217, 243] width 100 height 20
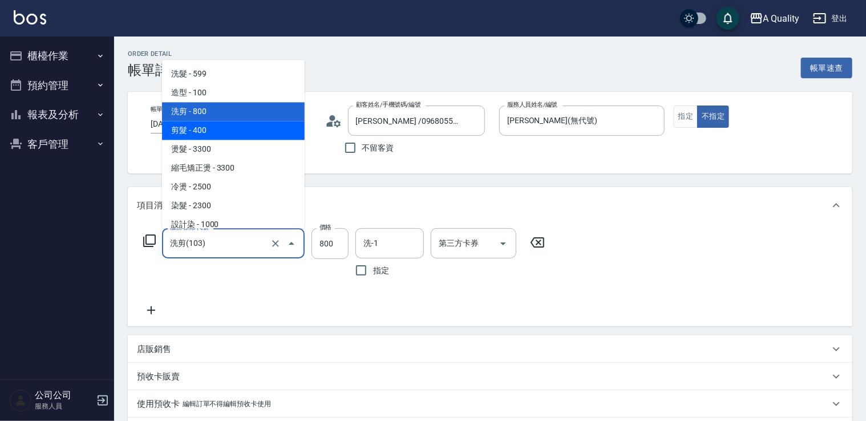
drag, startPoint x: 205, startPoint y: 131, endPoint x: 213, endPoint y: 127, distance: 8.9
click at [210, 127] on span "剪髮 - 400" at bounding box center [233, 130] width 143 height 19
type input "剪髮(201)"
type input "400"
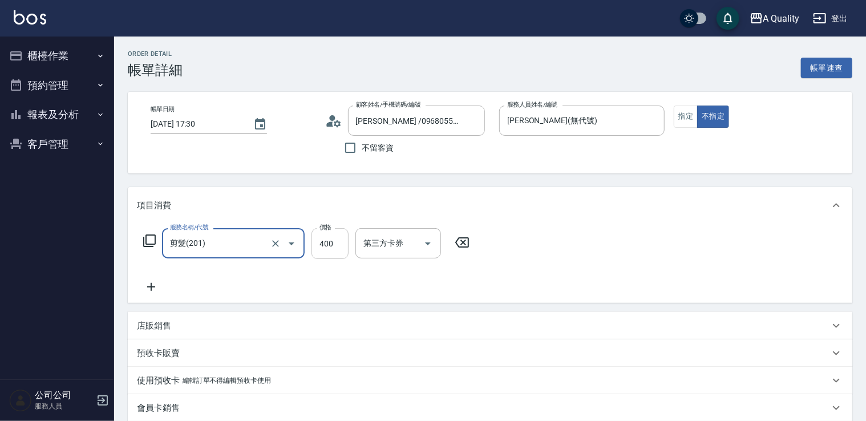
click at [331, 248] on input "400" at bounding box center [329, 243] width 37 height 31
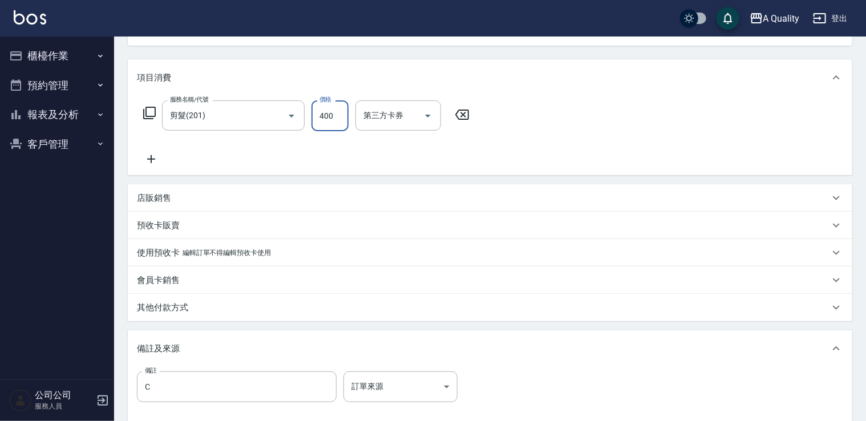
scroll to position [253, 0]
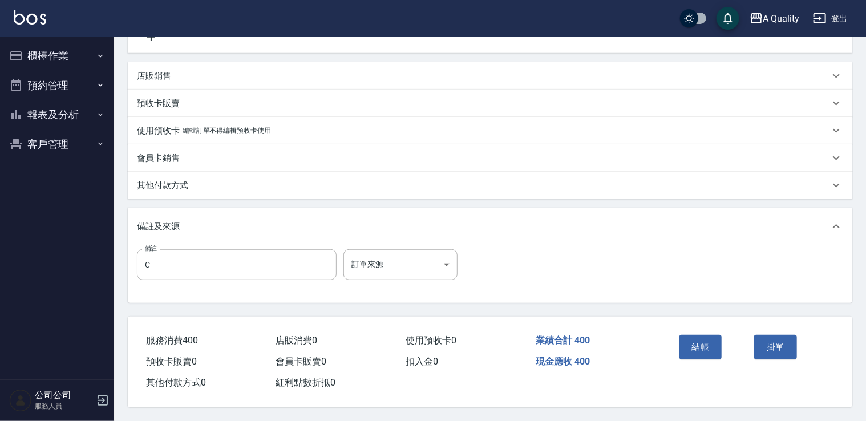
drag, startPoint x: 695, startPoint y: 338, endPoint x: 518, endPoint y: 265, distance: 191.0
click at [694, 338] on button "結帳" at bounding box center [700, 347] width 43 height 24
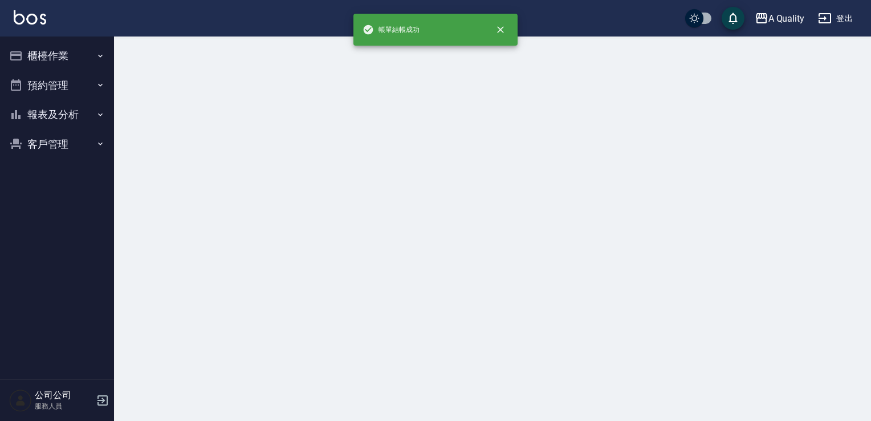
click at [45, 86] on button "預約管理" at bounding box center [57, 86] width 105 height 30
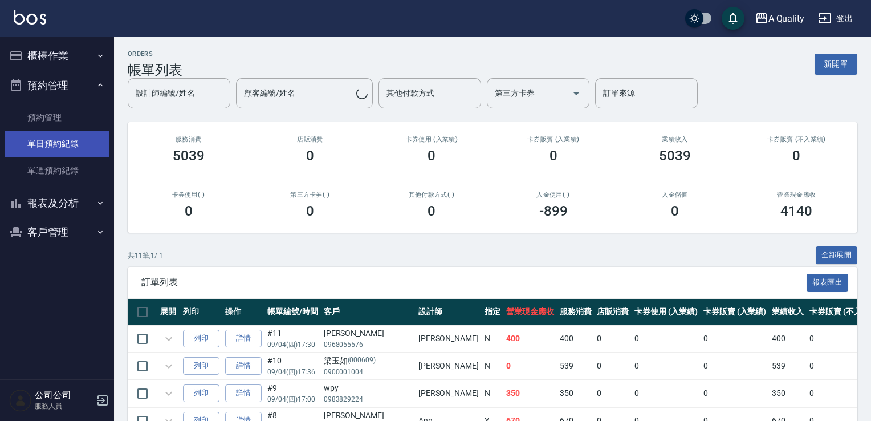
click at [59, 141] on link "單日預約紀錄" at bounding box center [57, 144] width 105 height 26
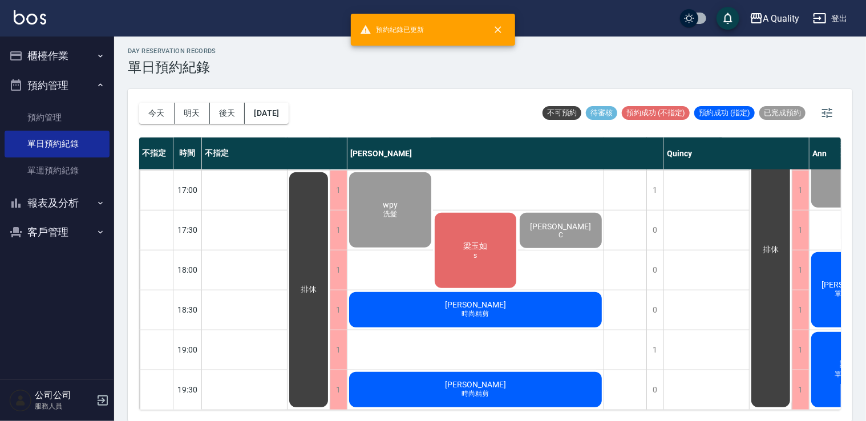
scroll to position [487, 0]
click at [493, 243] on div "梁玉如 s" at bounding box center [476, 250] width 86 height 79
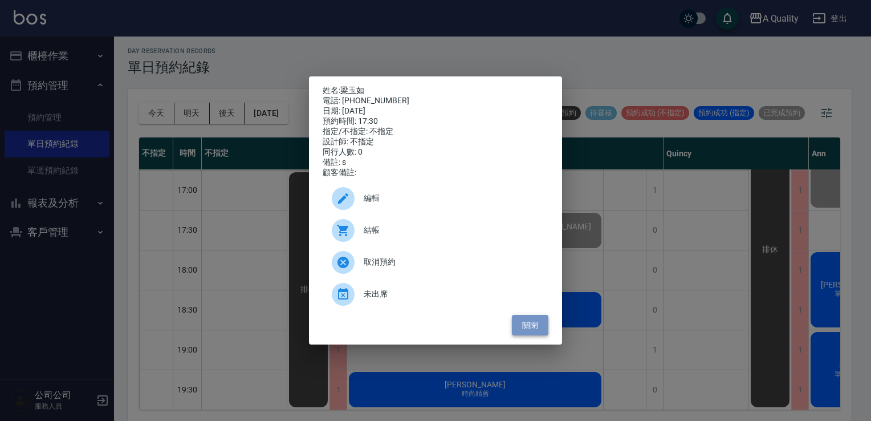
click at [538, 328] on button "關閉" at bounding box center [530, 325] width 37 height 21
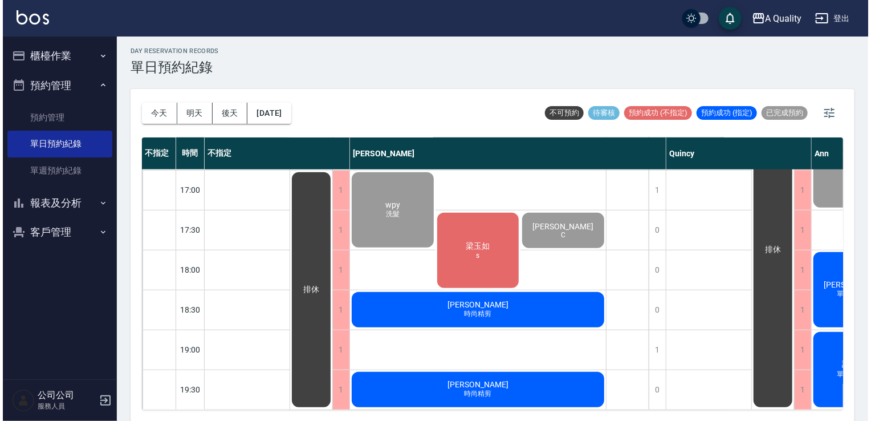
scroll to position [487, 119]
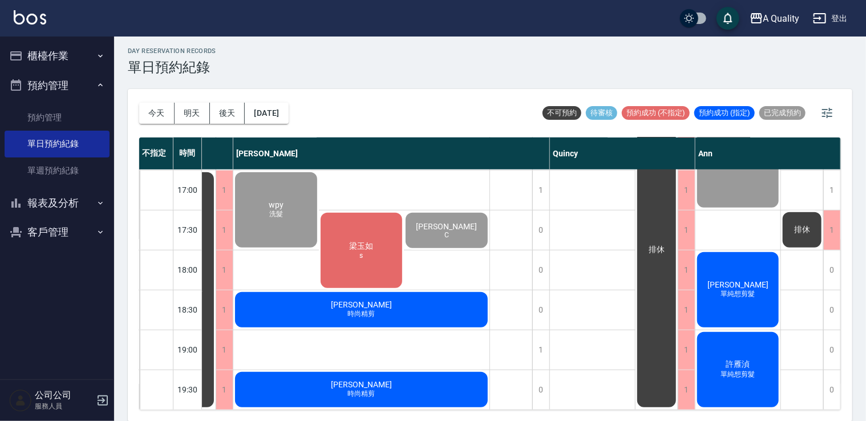
click at [711, 269] on div "黃雅純 單純想剪髮" at bounding box center [737, 289] width 85 height 79
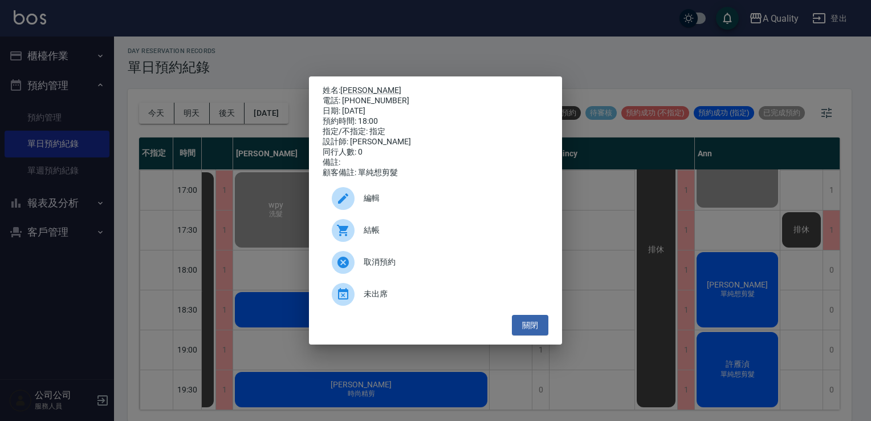
click at [410, 233] on span "結帳" at bounding box center [452, 230] width 176 height 12
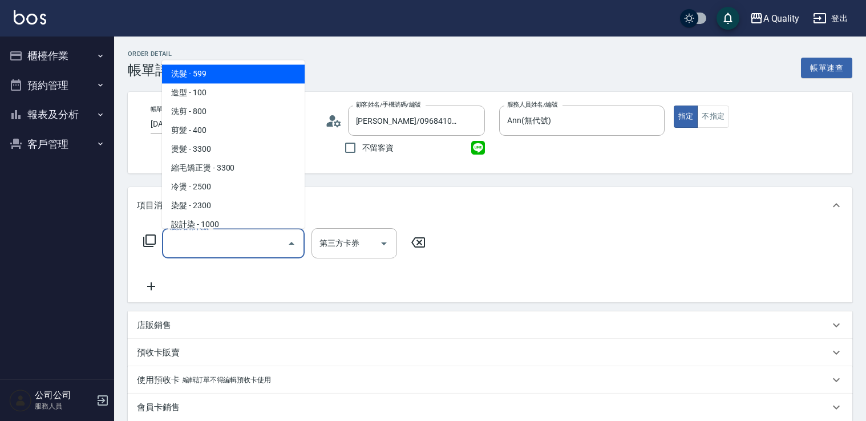
click at [200, 237] on input "服務名稱/代號" at bounding box center [224, 243] width 115 height 20
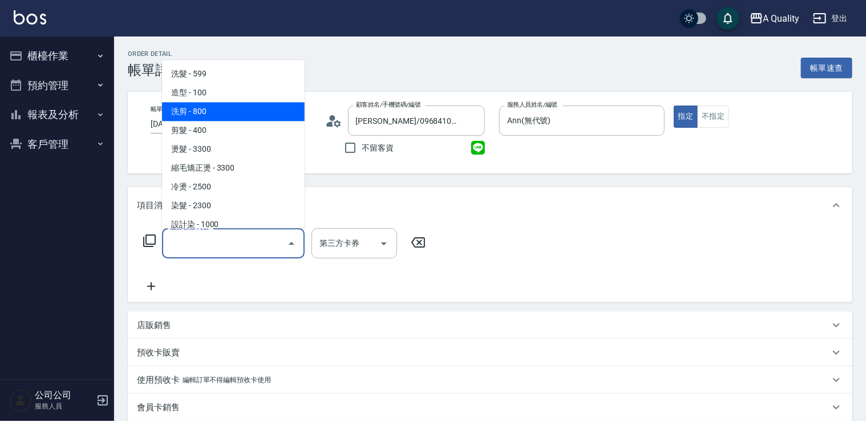
drag, startPoint x: 199, startPoint y: 106, endPoint x: 297, endPoint y: 188, distance: 127.9
click at [202, 107] on span "洗剪 - 800" at bounding box center [233, 111] width 143 height 19
type input "洗剪(103)"
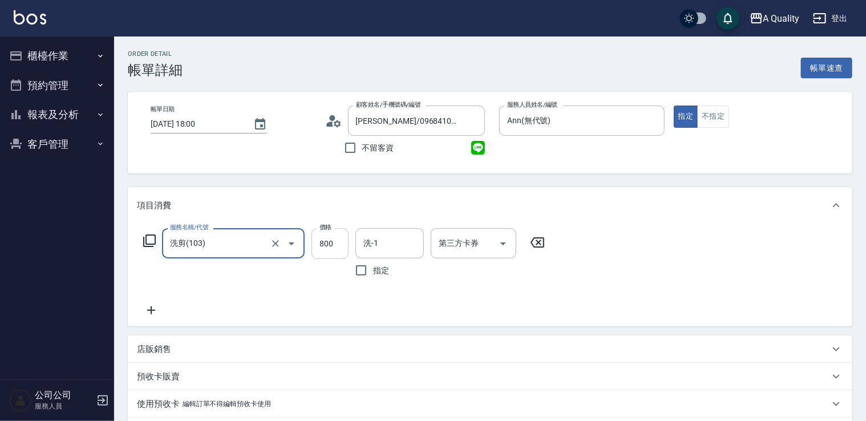
click at [338, 248] on input "800" at bounding box center [329, 243] width 37 height 31
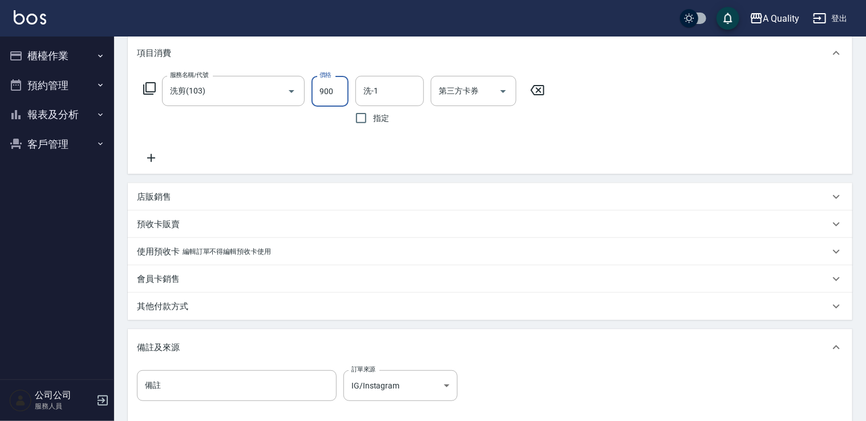
scroll to position [277, 0]
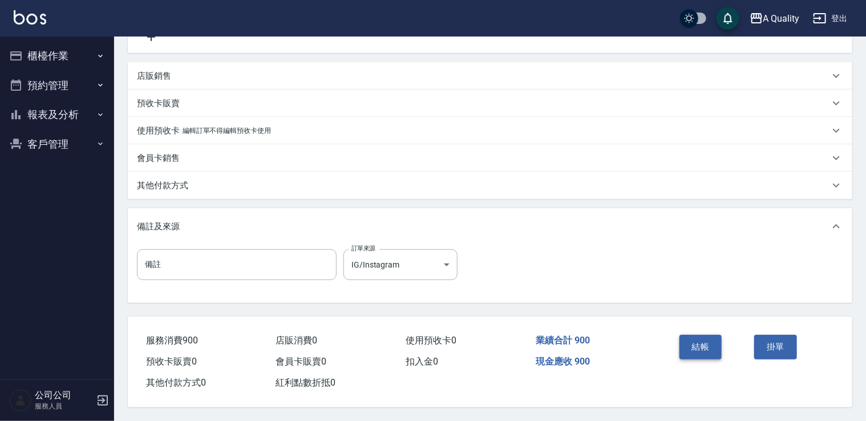
type input "900"
click at [717, 343] on button "結帳" at bounding box center [700, 347] width 43 height 24
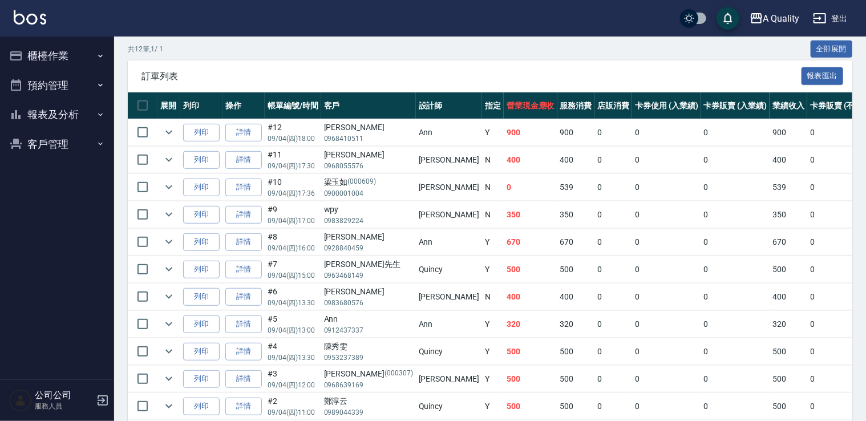
scroll to position [166, 0]
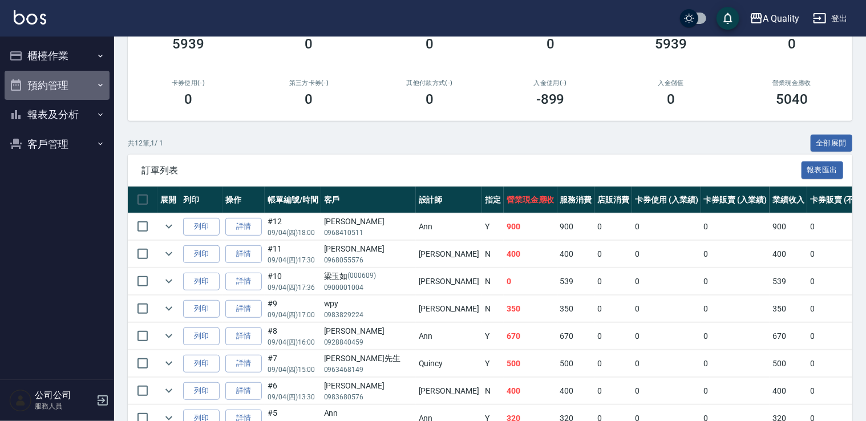
click at [46, 79] on button "預約管理" at bounding box center [57, 86] width 105 height 30
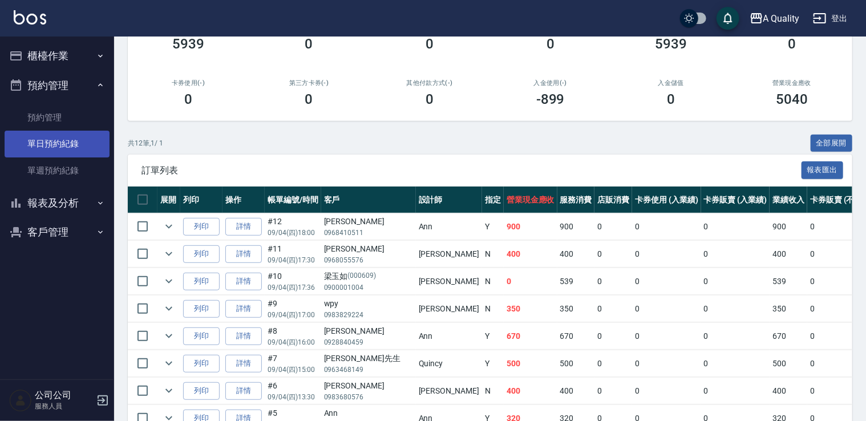
click at [63, 143] on link "單日預約紀錄" at bounding box center [57, 144] width 105 height 26
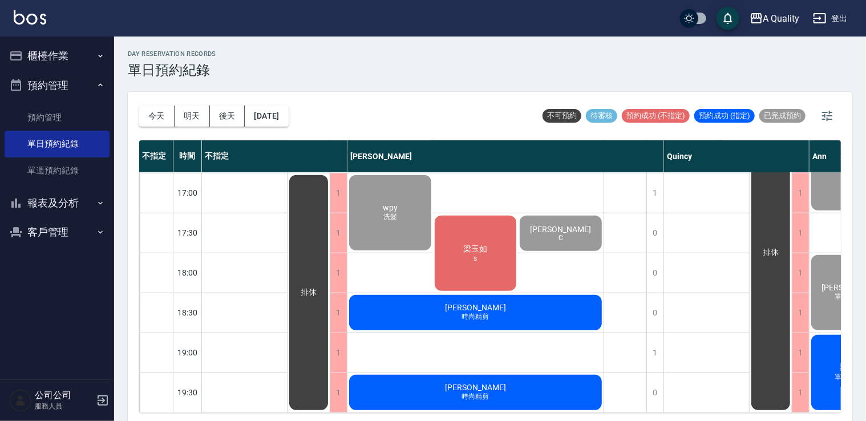
scroll to position [487, 119]
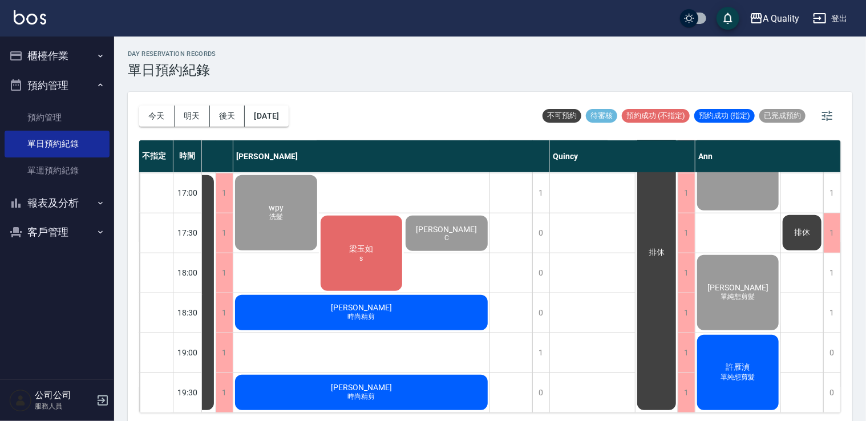
click at [75, 63] on button "櫃檯作業" at bounding box center [57, 56] width 105 height 30
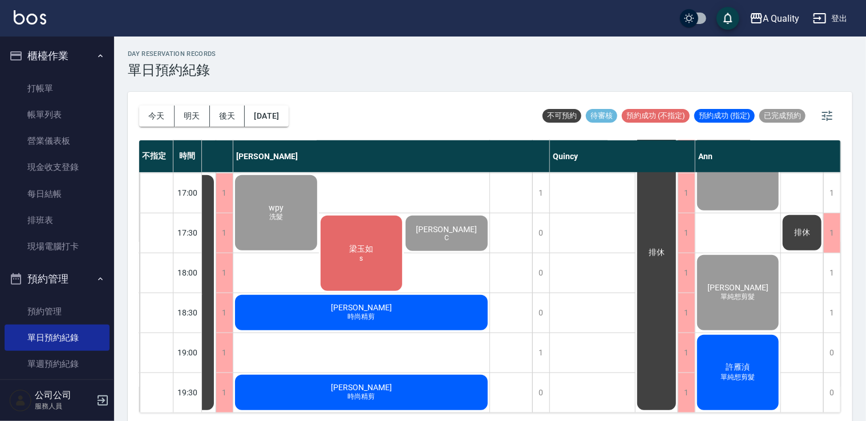
drag, startPoint x: 64, startPoint y: 116, endPoint x: 544, endPoint y: 193, distance: 485.8
click at [63, 116] on link "帳單列表" at bounding box center [57, 115] width 105 height 26
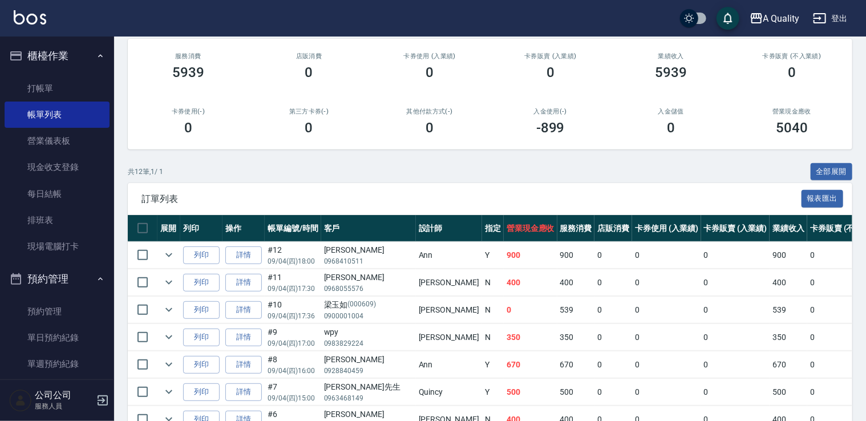
scroll to position [171, 0]
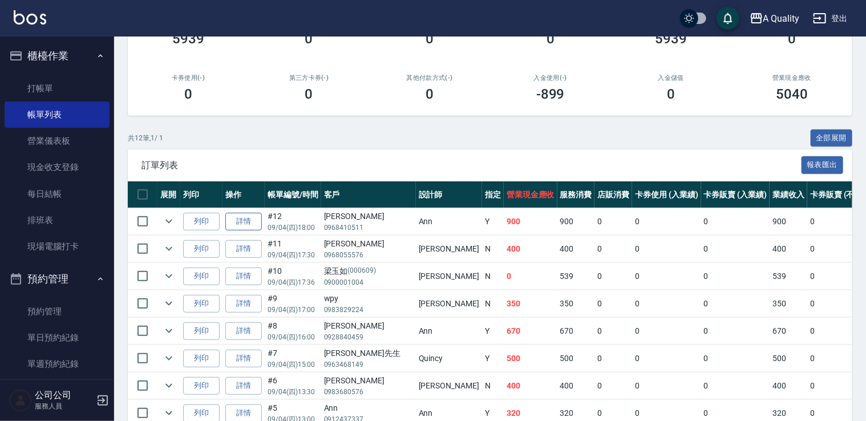
click at [254, 221] on link "詳情" at bounding box center [243, 222] width 37 height 18
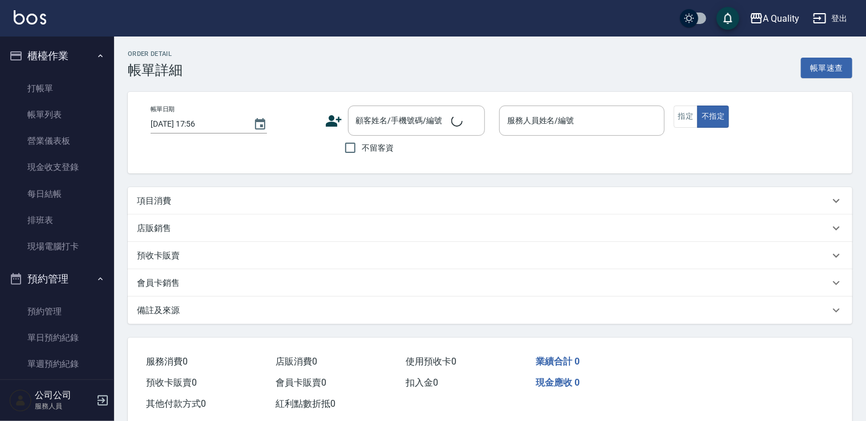
type input "[DATE] 18:00"
type input "Ann(無代號)"
type input "IG/Instagram"
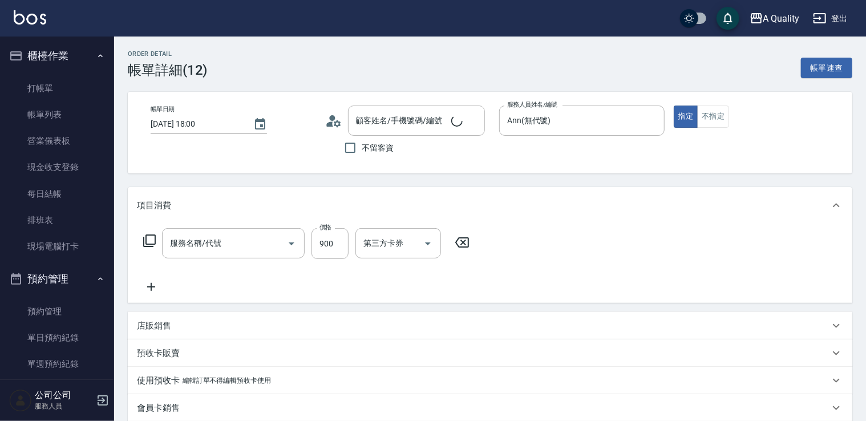
type input "[PERSON_NAME]/0968410511/null"
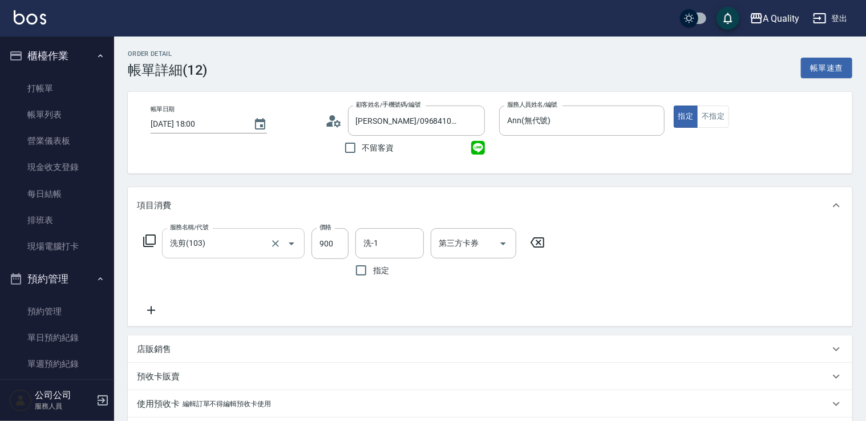
click at [246, 240] on input "洗剪(103)" at bounding box center [217, 243] width 100 height 20
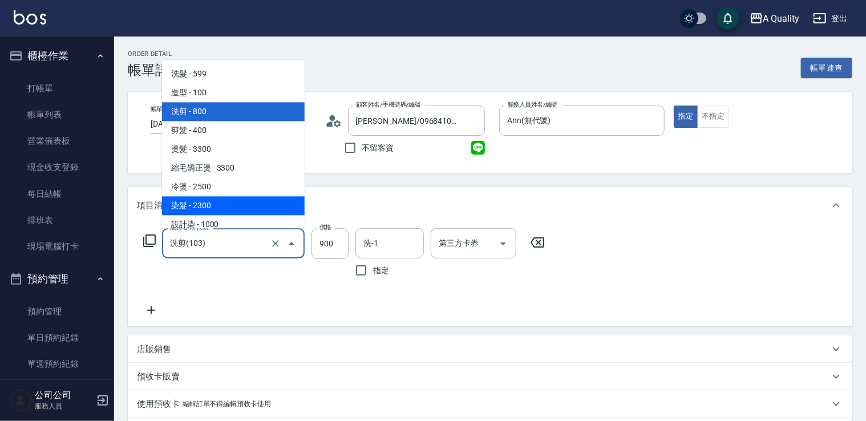
click at [198, 202] on span "染髮 - 2300" at bounding box center [233, 205] width 143 height 19
type input "染髮(401)"
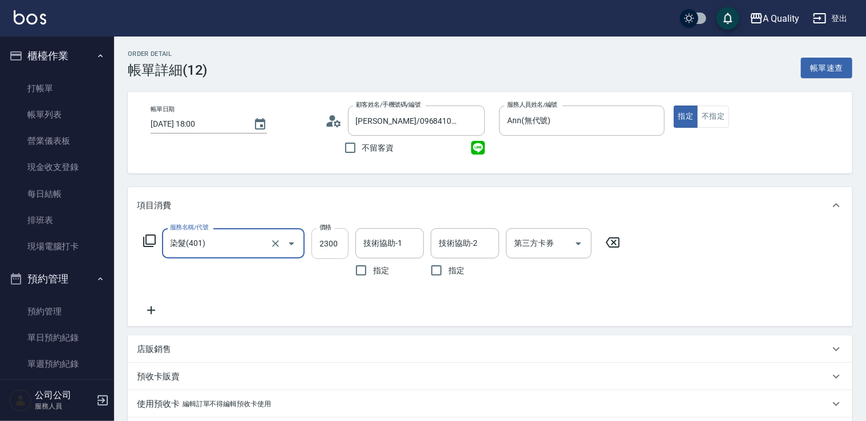
click at [338, 248] on input "2300" at bounding box center [329, 243] width 37 height 31
type input "2640"
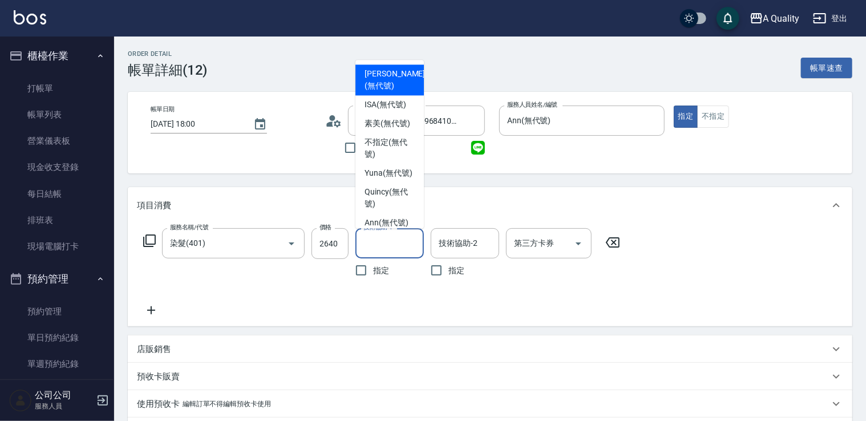
click at [388, 240] on input "技術協助-1" at bounding box center [389, 243] width 58 height 20
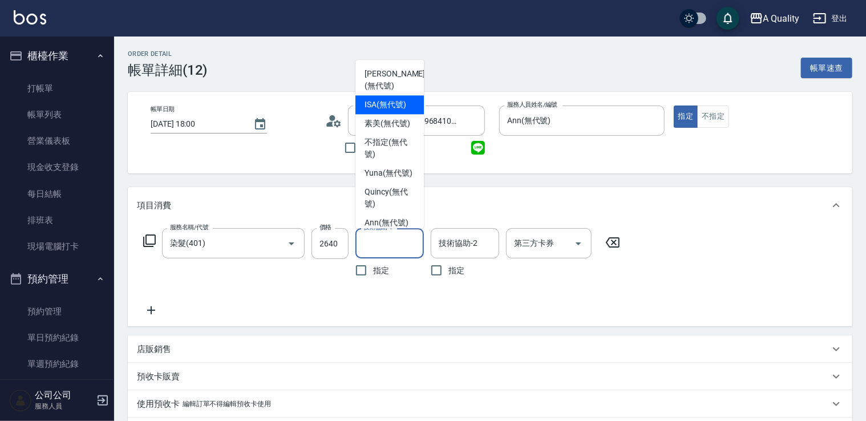
click at [389, 100] on span "ISA (無代號)" at bounding box center [385, 105] width 42 height 12
type input "ISA(無代號)"
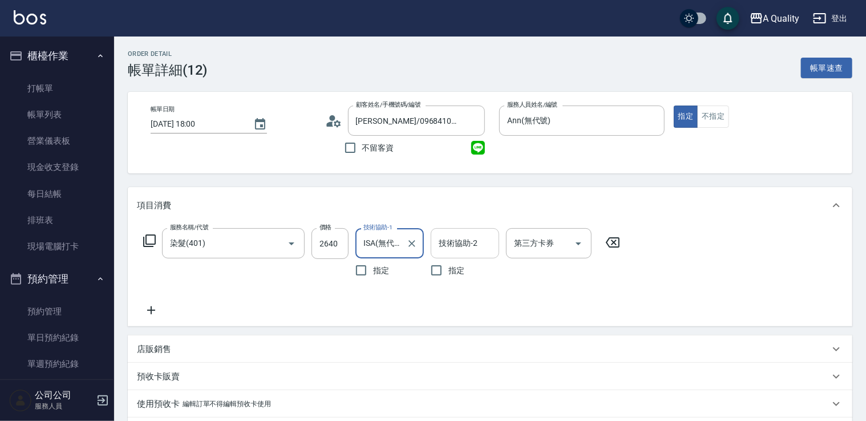
click at [463, 233] on div "技術協助-2 技術協助-2" at bounding box center [465, 243] width 68 height 30
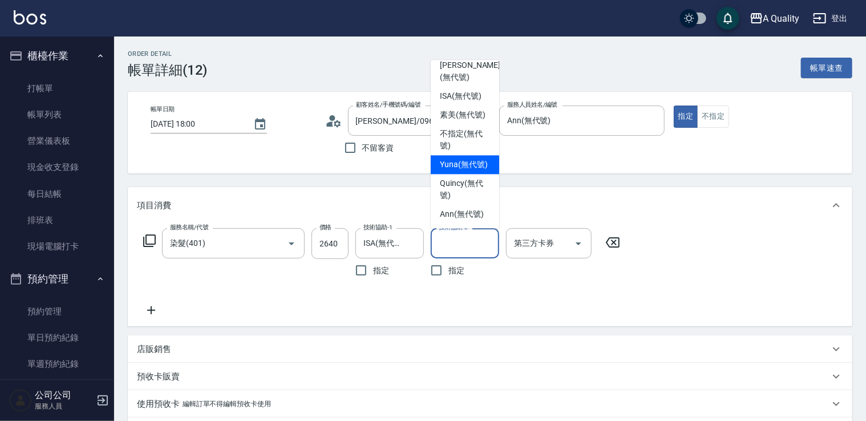
scroll to position [32, 0]
click at [458, 225] on ul "[PERSON_NAME] (無代號) ISA (無代號) 素美 (無代號) 不指定 (無代號) Yuna (無代號) [PERSON_NAME] (無代號)…" at bounding box center [465, 144] width 68 height 168
click at [456, 216] on span "Ann (無代號)" at bounding box center [462, 214] width 44 height 12
type input "Ann(無代號)"
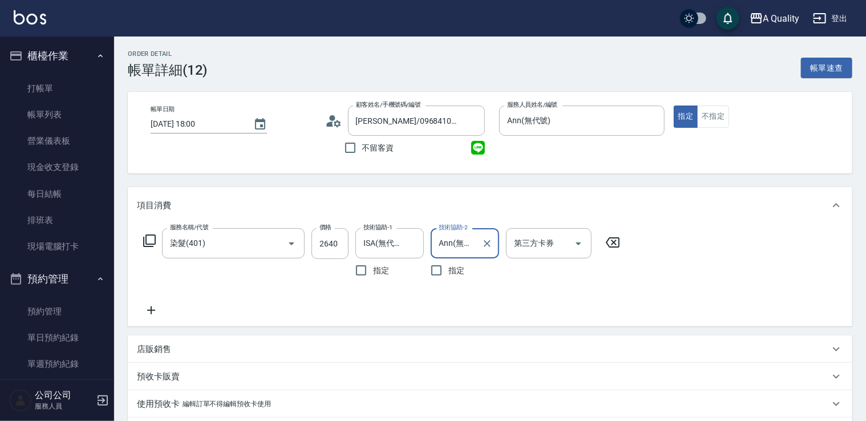
click at [148, 307] on icon at bounding box center [151, 310] width 29 height 14
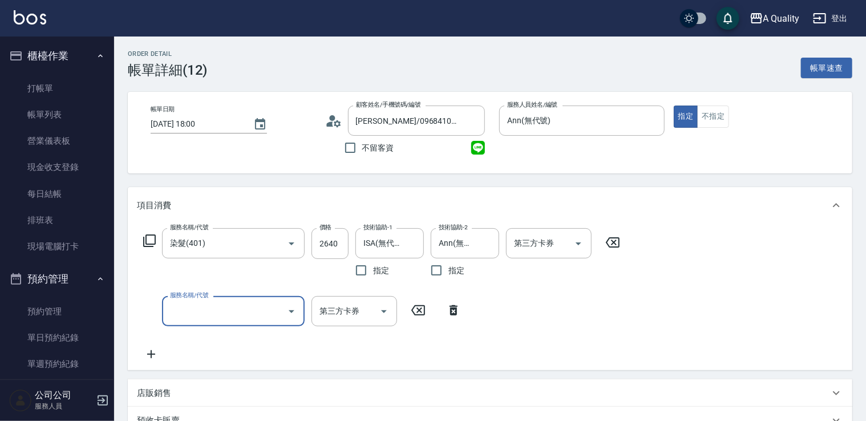
click at [184, 314] on input "服務名稱/代號" at bounding box center [224, 311] width 115 height 20
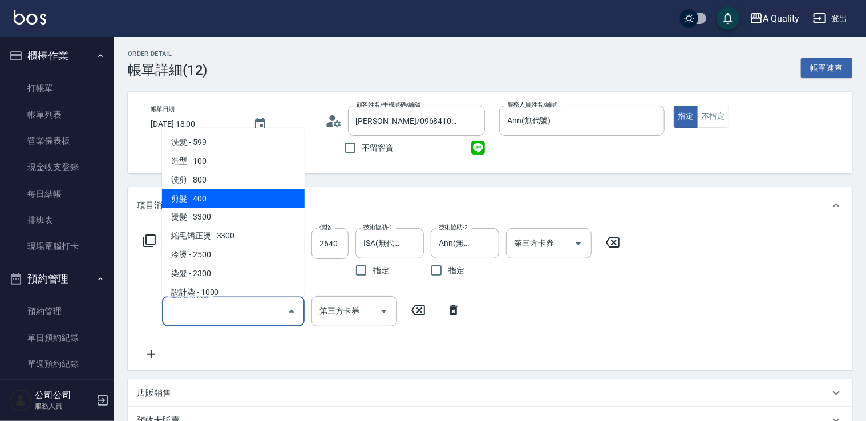
click at [217, 193] on span "剪髮 - 400" at bounding box center [233, 198] width 143 height 19
type input "剪髮(201)"
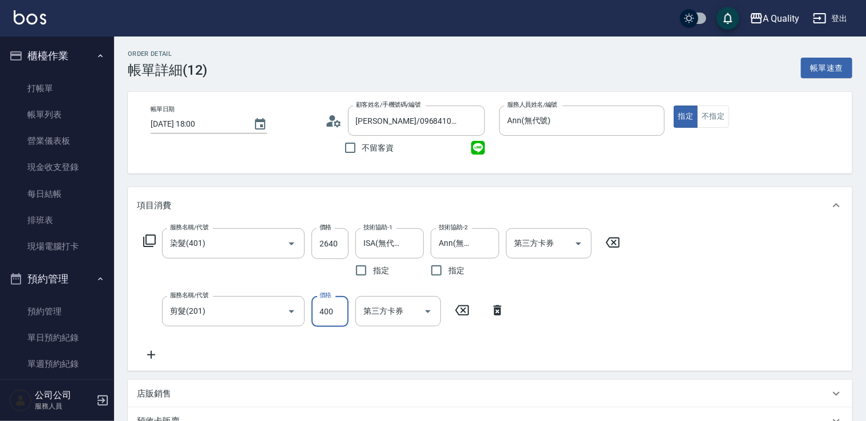
click at [333, 302] on input "400" at bounding box center [329, 311] width 37 height 31
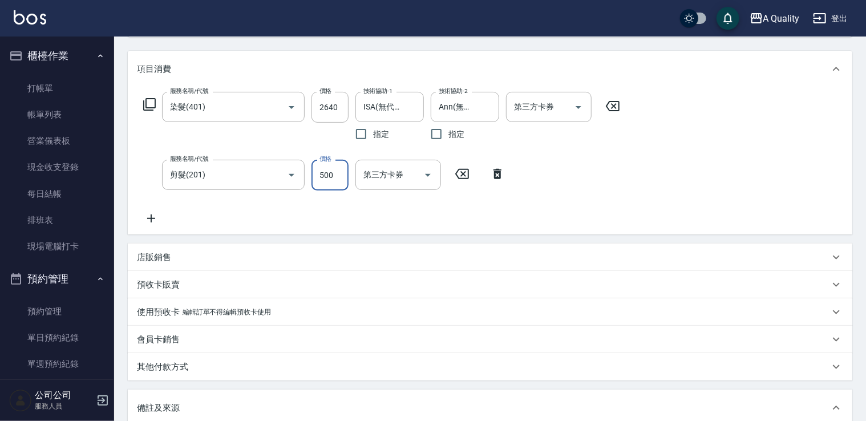
scroll to position [285, 0]
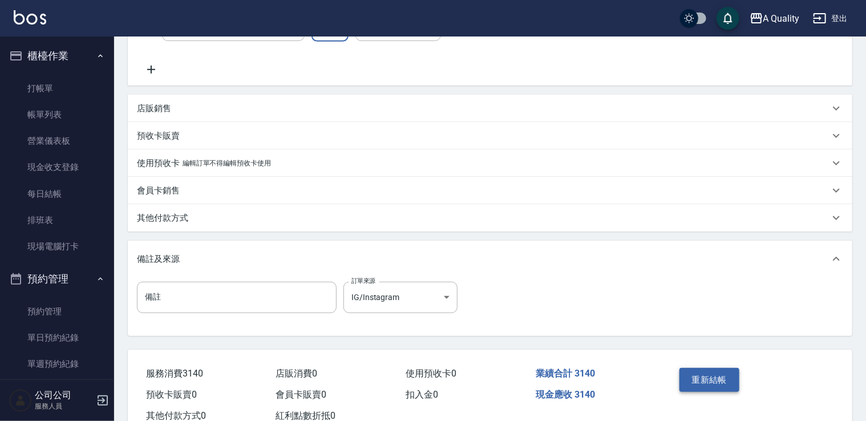
type input "500"
click at [712, 380] on button "重新結帳" at bounding box center [709, 380] width 60 height 24
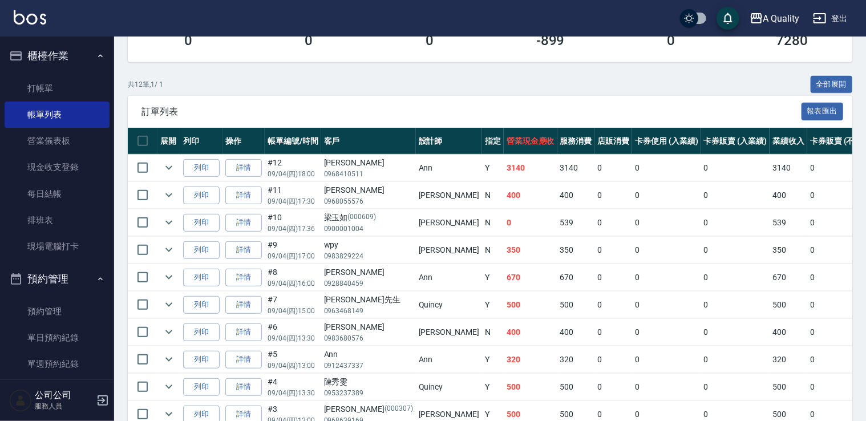
scroll to position [228, 0]
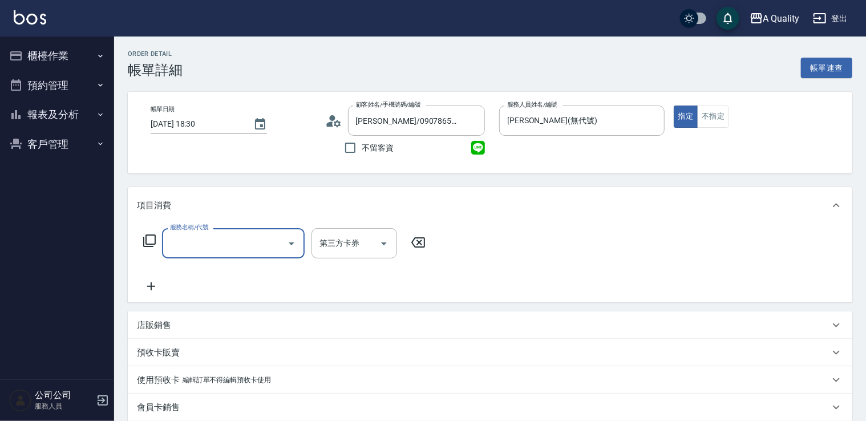
click at [185, 240] on input "服務名稱/代號" at bounding box center [224, 243] width 115 height 20
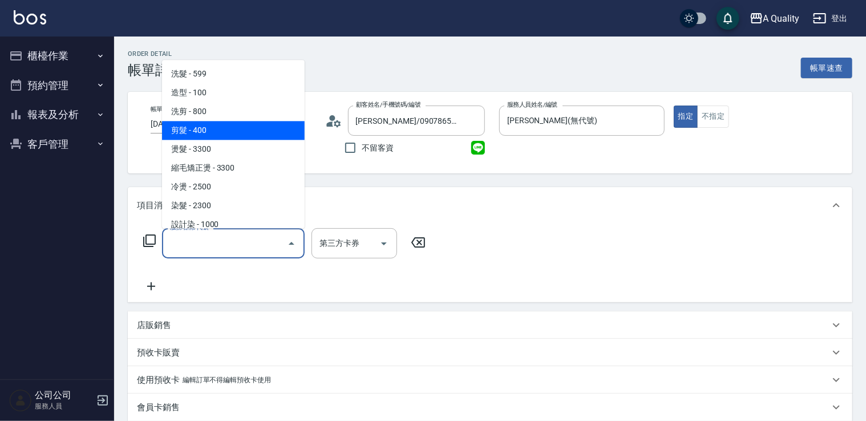
click at [211, 129] on span "剪髮 - 400" at bounding box center [233, 130] width 143 height 19
type input "剪髮(201)"
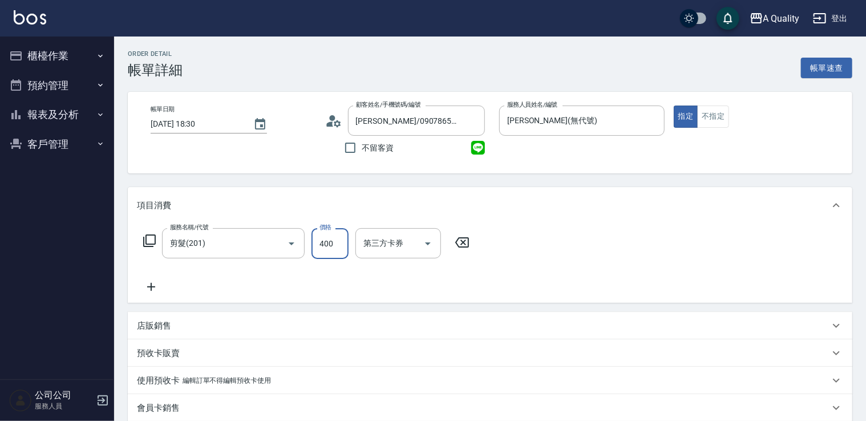
click at [329, 241] on input "400" at bounding box center [329, 243] width 37 height 31
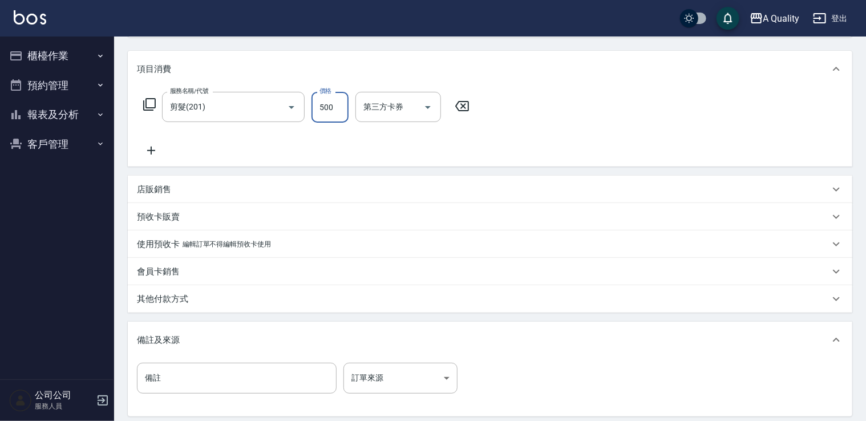
scroll to position [253, 0]
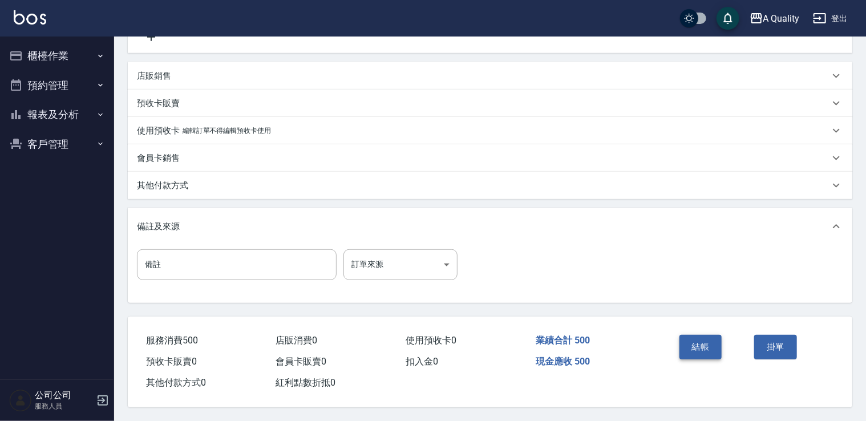
type input "500"
click at [694, 337] on button "結帳" at bounding box center [700, 347] width 43 height 24
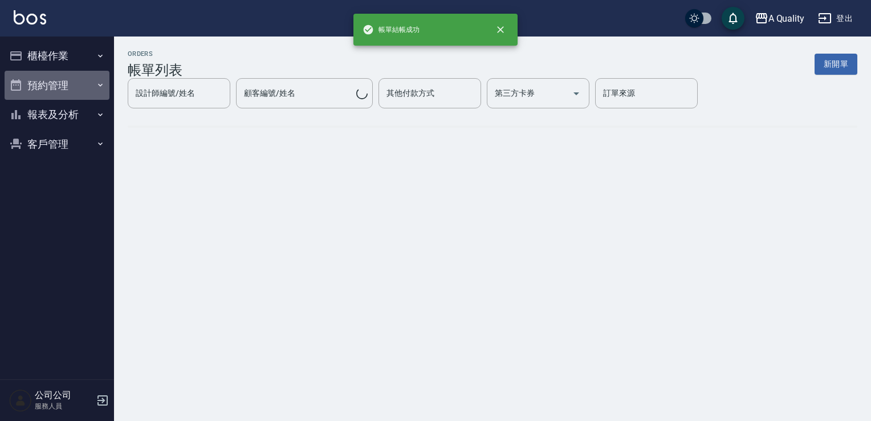
click at [20, 81] on icon "button" at bounding box center [16, 84] width 10 height 11
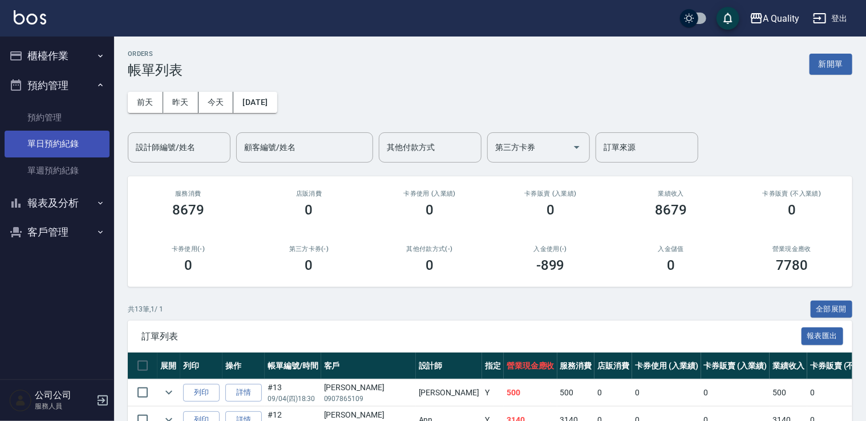
click at [54, 144] on link "單日預約紀錄" at bounding box center [57, 144] width 105 height 26
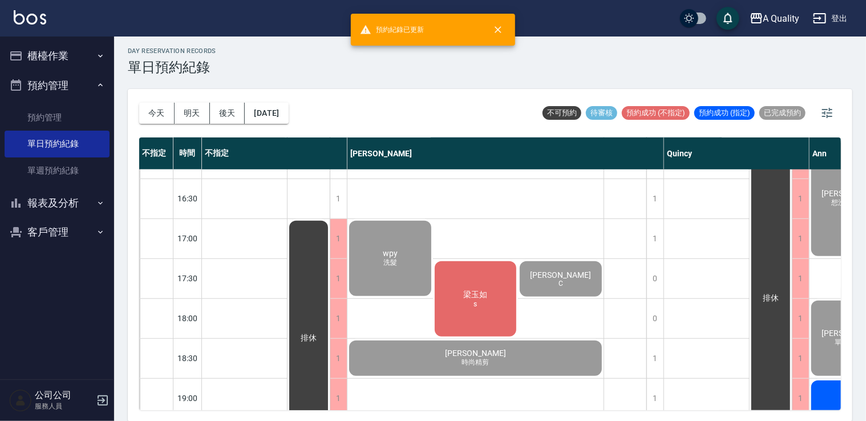
scroll to position [487, 0]
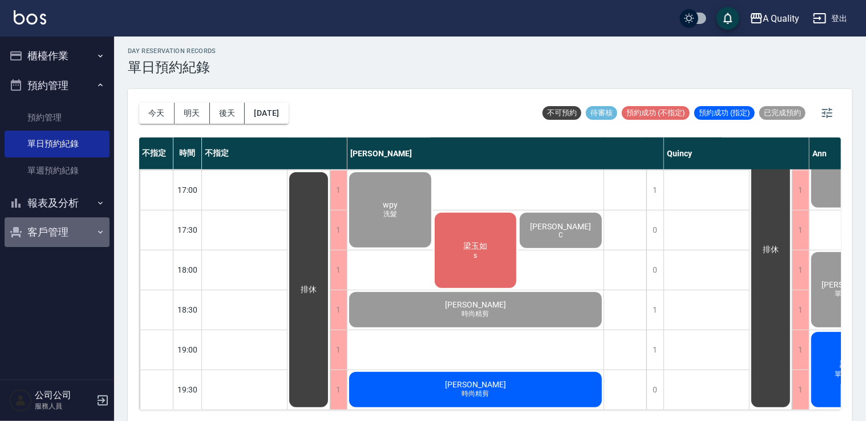
click at [76, 220] on button "客戶管理" at bounding box center [57, 232] width 105 height 30
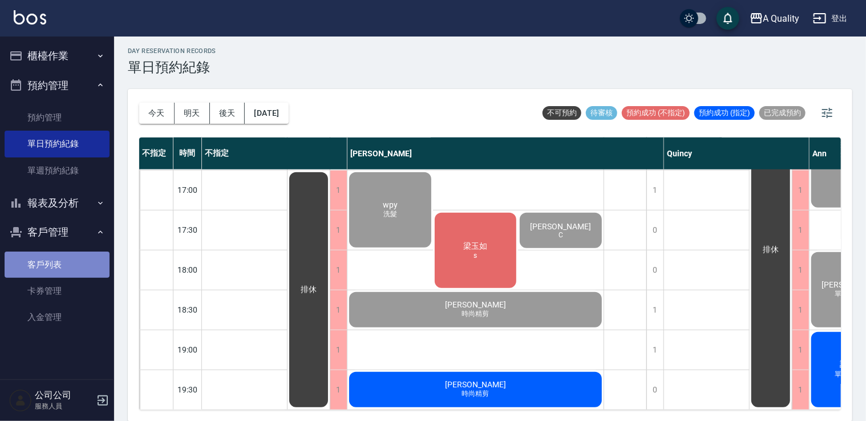
click at [64, 266] on link "客戶列表" at bounding box center [57, 265] width 105 height 26
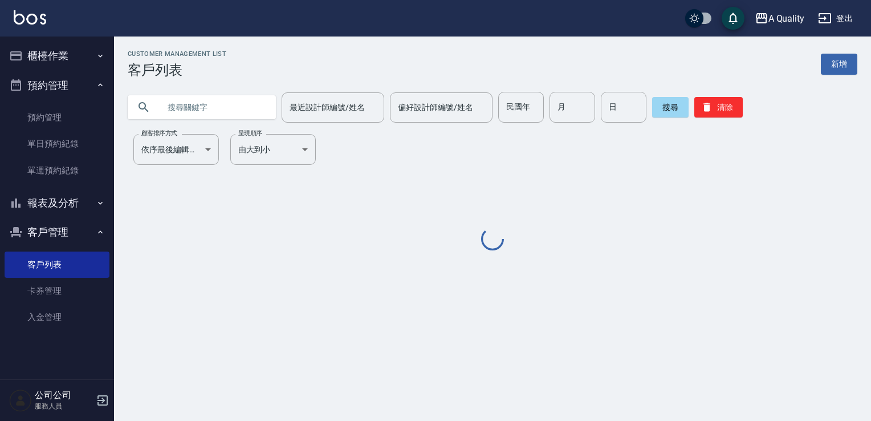
click at [178, 105] on input "text" at bounding box center [213, 107] width 107 height 31
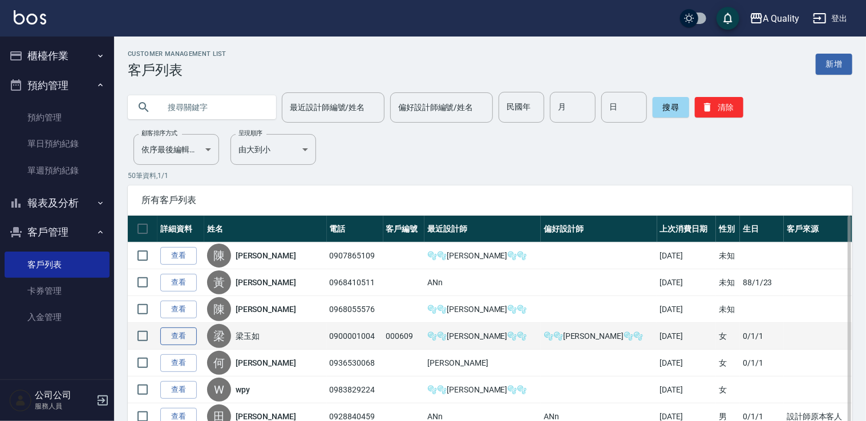
click at [186, 339] on link "查看" at bounding box center [178, 336] width 37 height 18
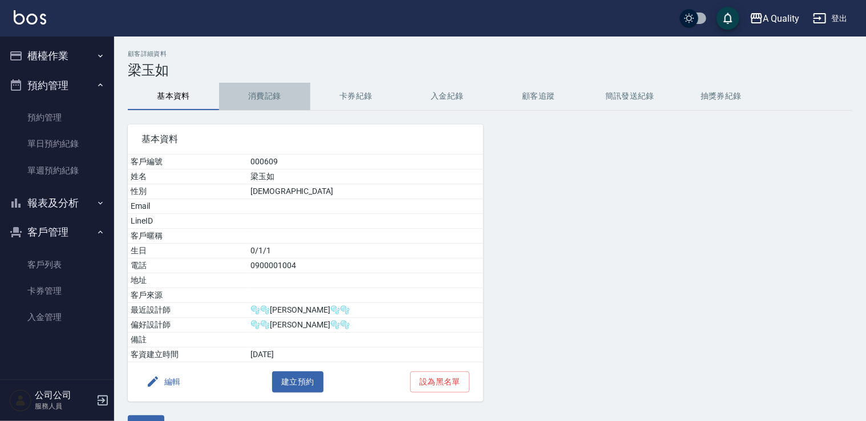
click at [276, 98] on button "消費記錄" at bounding box center [264, 96] width 91 height 27
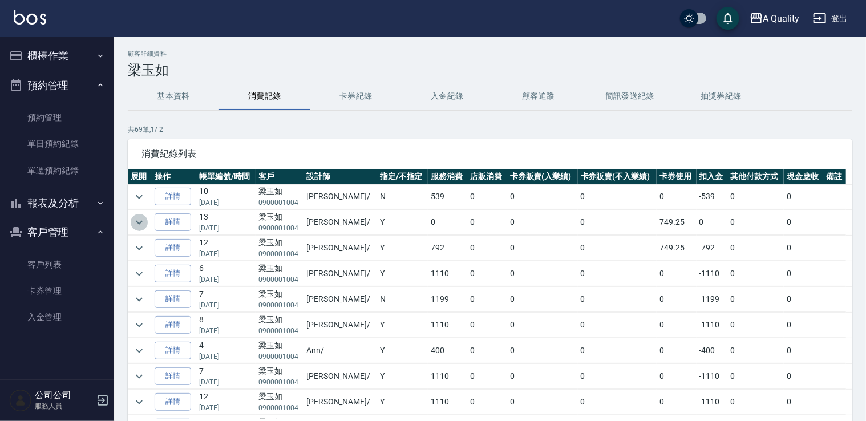
click at [145, 227] on icon "expand row" at bounding box center [139, 223] width 14 height 14
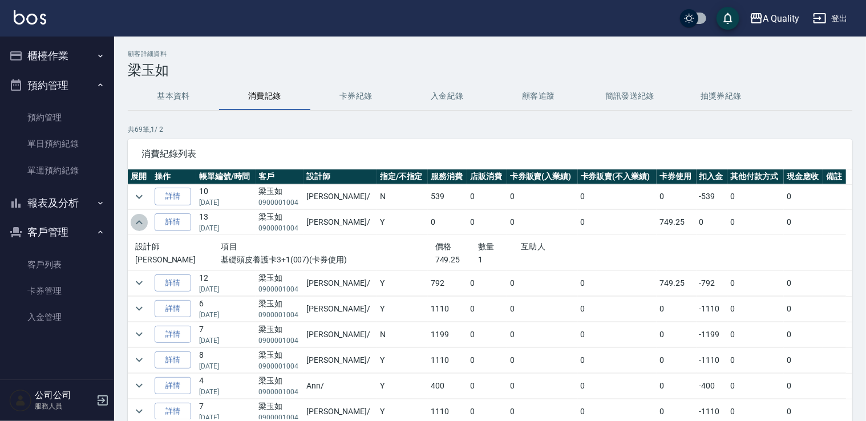
click at [145, 227] on icon "expand row" at bounding box center [139, 223] width 14 height 14
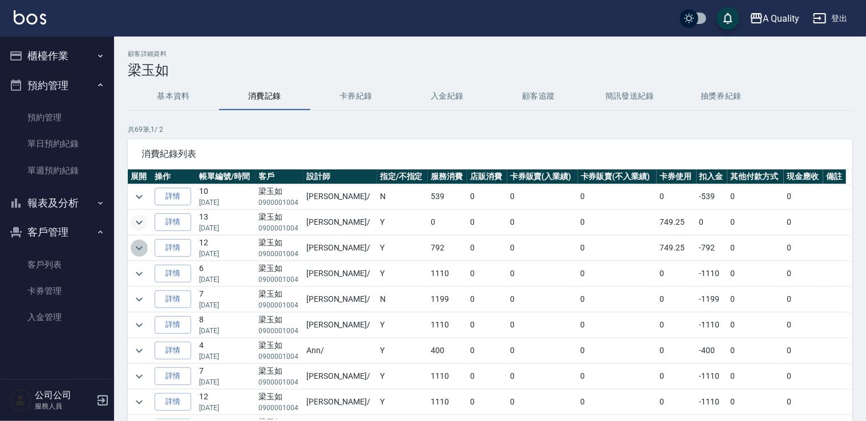
click at [131, 250] on button "expand row" at bounding box center [139, 248] width 17 height 17
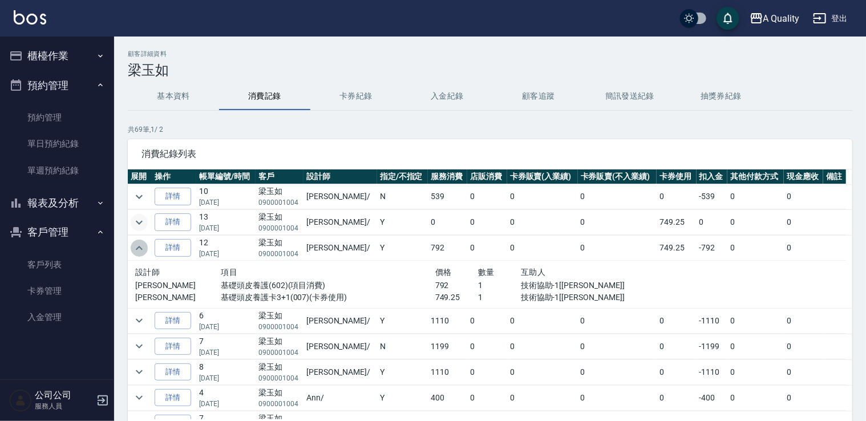
click at [131, 249] on button "expand row" at bounding box center [139, 248] width 17 height 17
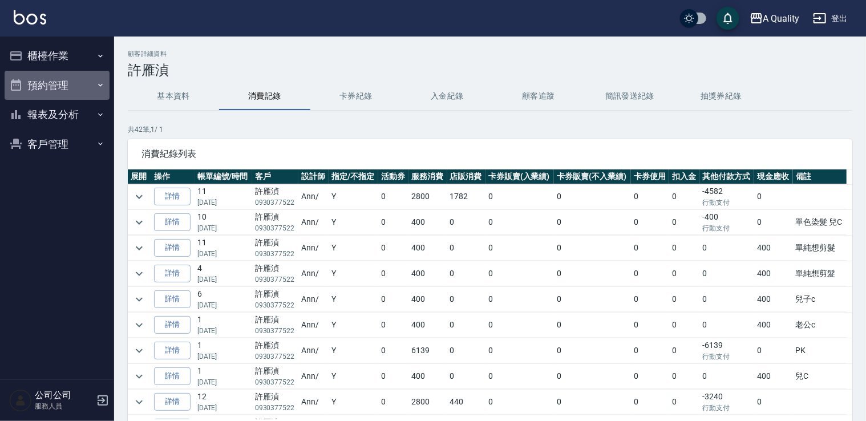
click at [71, 81] on button "預約管理" at bounding box center [57, 86] width 105 height 30
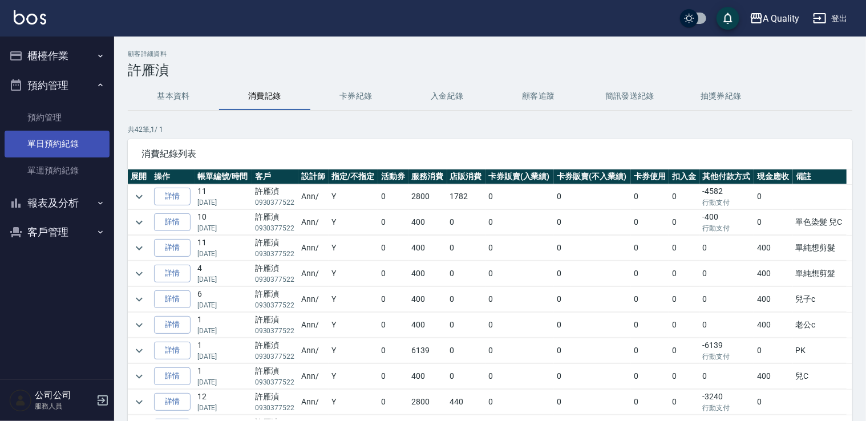
click at [59, 145] on link "單日預約紀錄" at bounding box center [57, 144] width 105 height 26
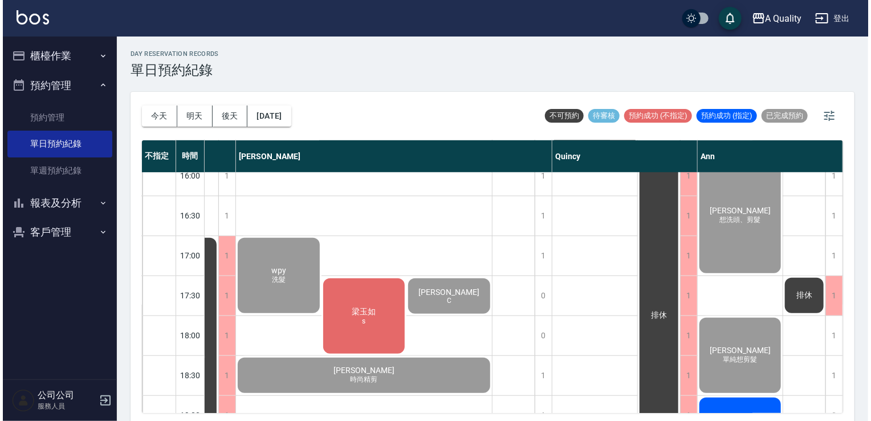
scroll to position [487, 119]
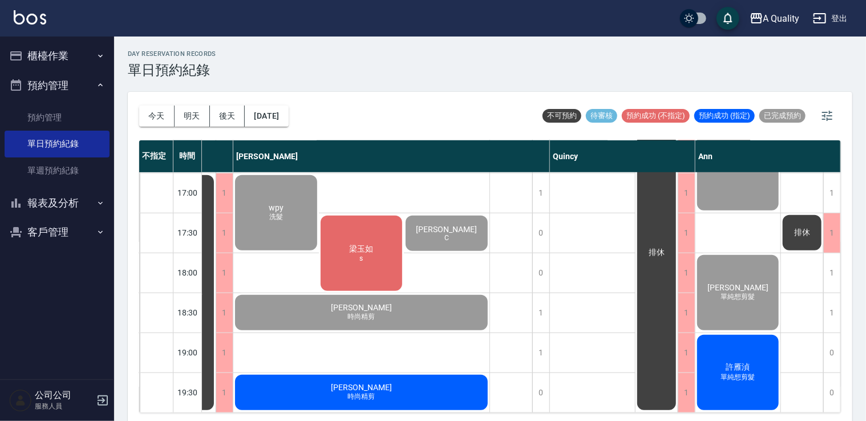
click at [749, 338] on div "許雁湞 單純想剪髮" at bounding box center [737, 372] width 85 height 79
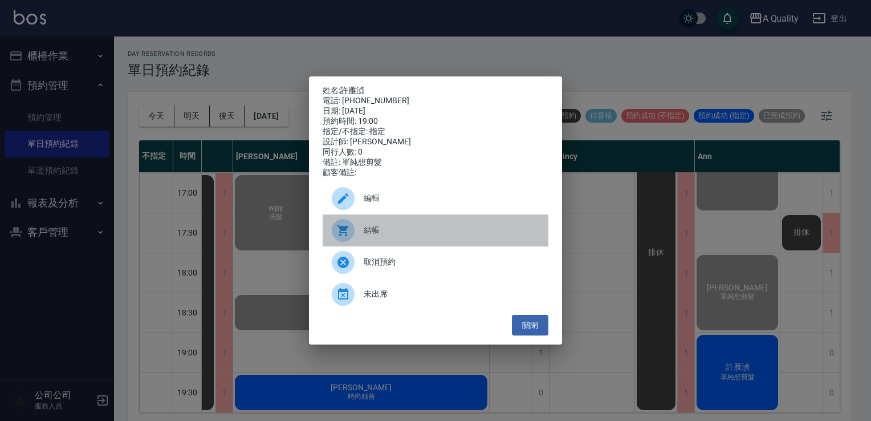
click at [436, 236] on span "結帳" at bounding box center [452, 230] width 176 height 12
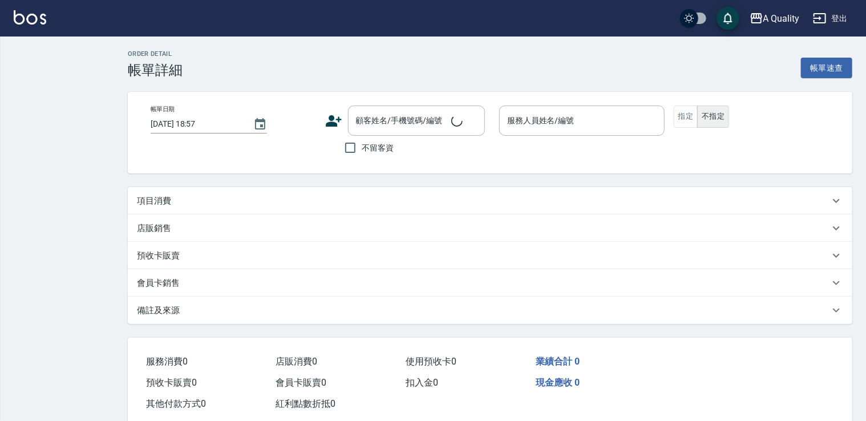
type input "[DATE] 19:00"
type input "Ann(無代號)"
type input "單純想剪髮"
click at [184, 200] on div "項目消費" at bounding box center [483, 201] width 692 height 12
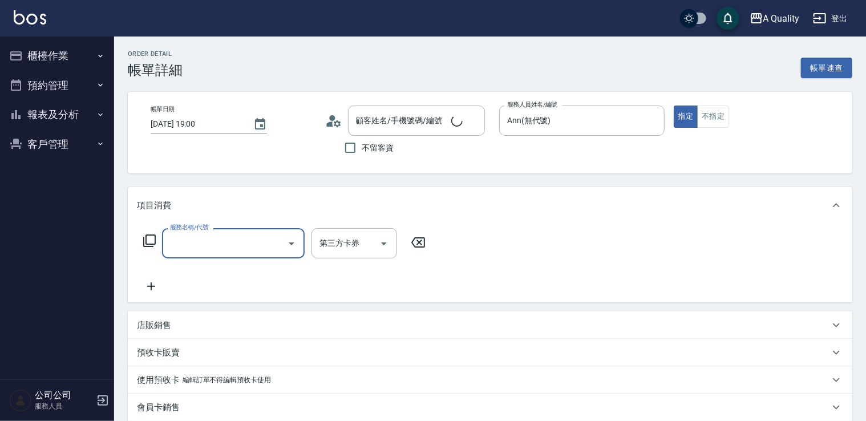
scroll to position [11, 0]
type input "許雁湞/0930377522/"
drag, startPoint x: 215, startPoint y: 245, endPoint x: 210, endPoint y: 232, distance: 13.4
click at [214, 243] on input "服務名稱/代號" at bounding box center [224, 243] width 115 height 20
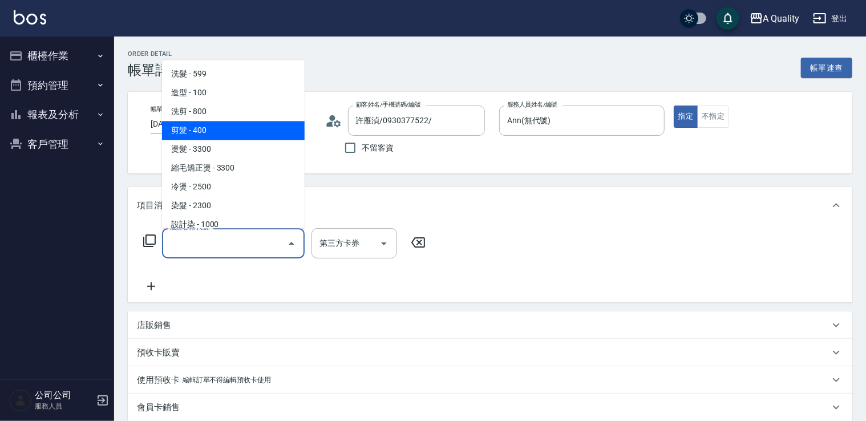
click at [201, 125] on span "剪髮 - 400" at bounding box center [233, 130] width 143 height 19
type input "剪髮(201)"
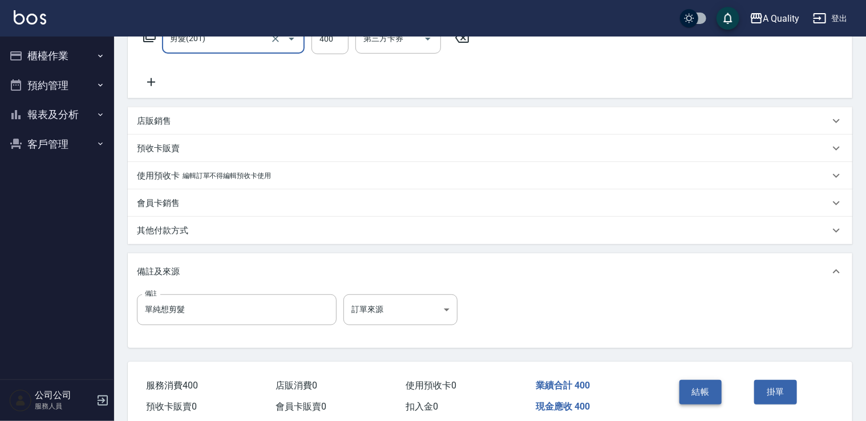
scroll to position [253, 0]
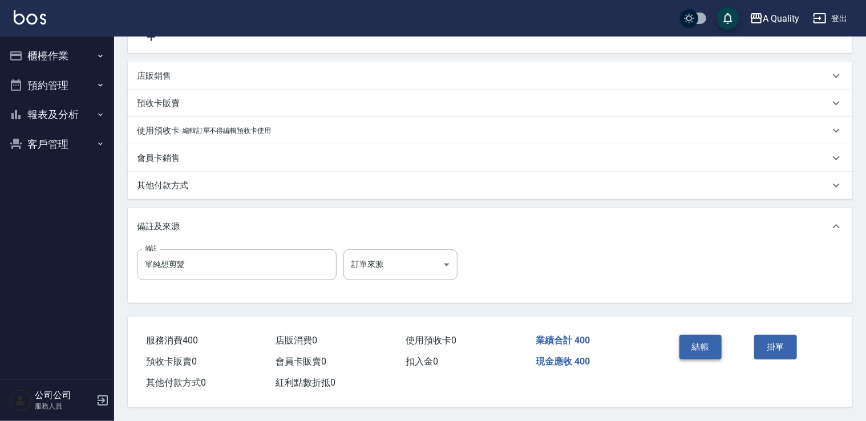
click at [718, 335] on button "結帳" at bounding box center [700, 347] width 43 height 24
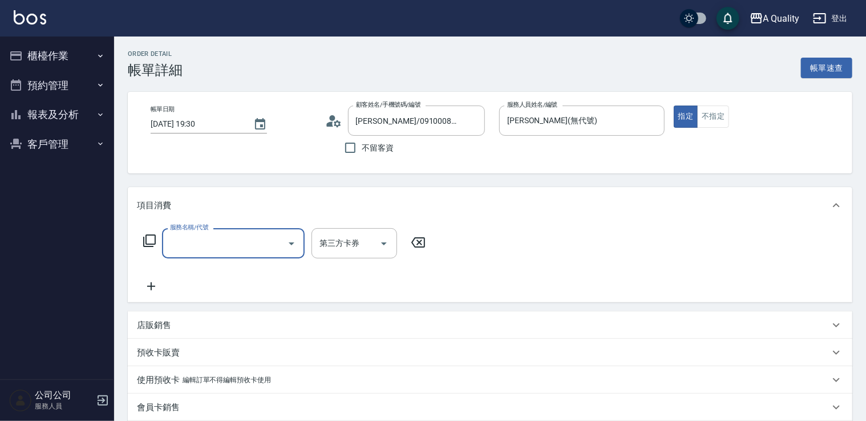
click at [249, 254] on div "服務名稱/代號" at bounding box center [233, 243] width 143 height 30
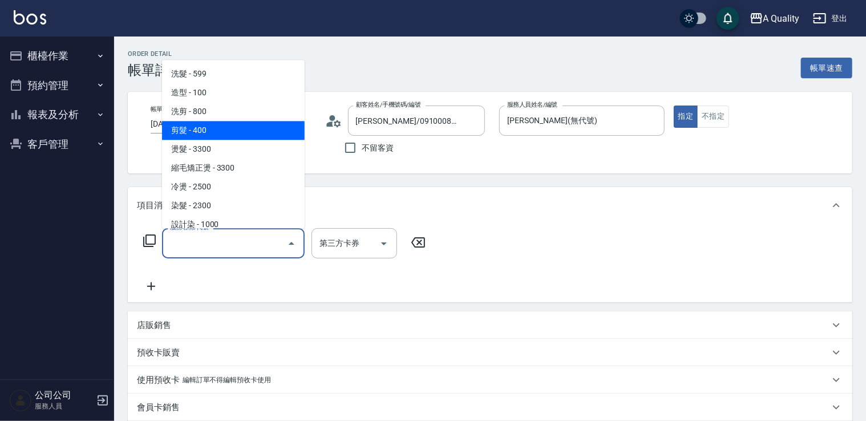
click at [233, 128] on span "剪髮 - 400" at bounding box center [233, 130] width 143 height 19
type input "剪髮(201)"
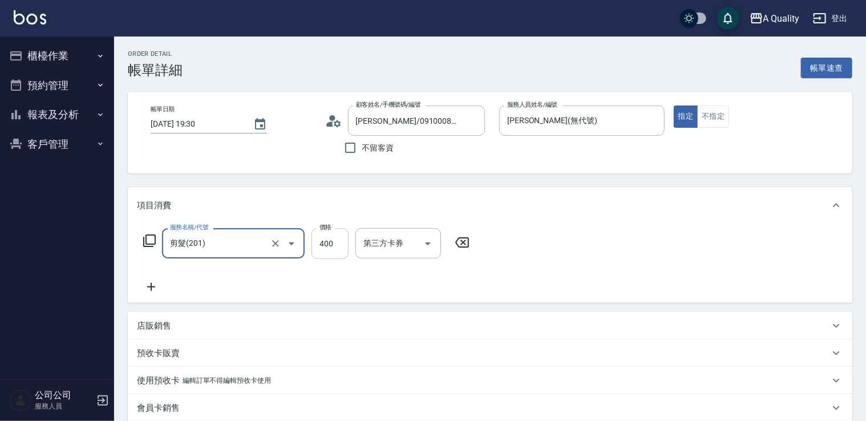
click at [340, 245] on input "400" at bounding box center [329, 243] width 37 height 31
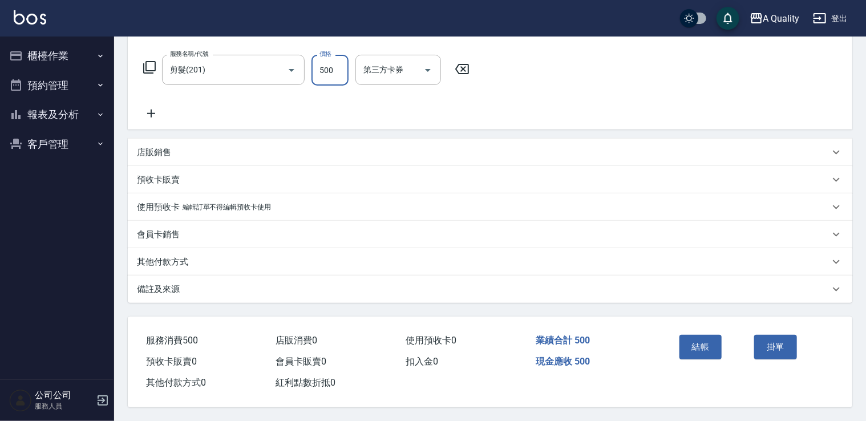
scroll to position [177, 0]
type input "500"
drag, startPoint x: 687, startPoint y: 342, endPoint x: 664, endPoint y: 327, distance: 26.9
click at [687, 342] on button "結帳" at bounding box center [700, 347] width 43 height 24
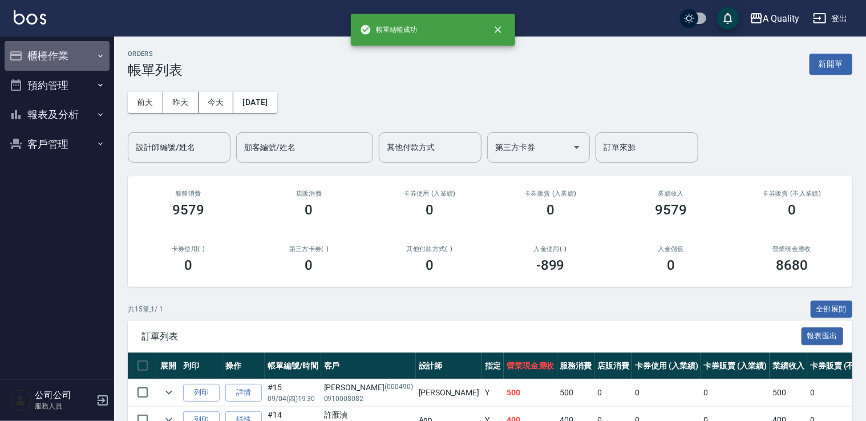
click at [42, 56] on button "櫃檯作業" at bounding box center [57, 56] width 105 height 30
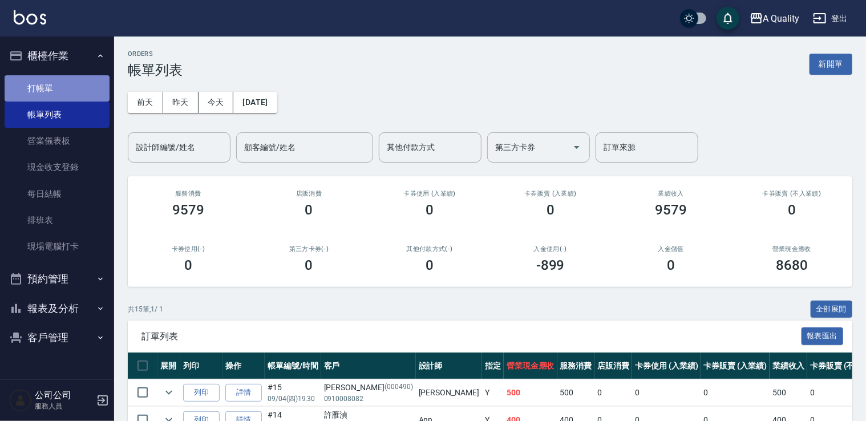
click at [53, 87] on link "打帳單" at bounding box center [57, 88] width 105 height 26
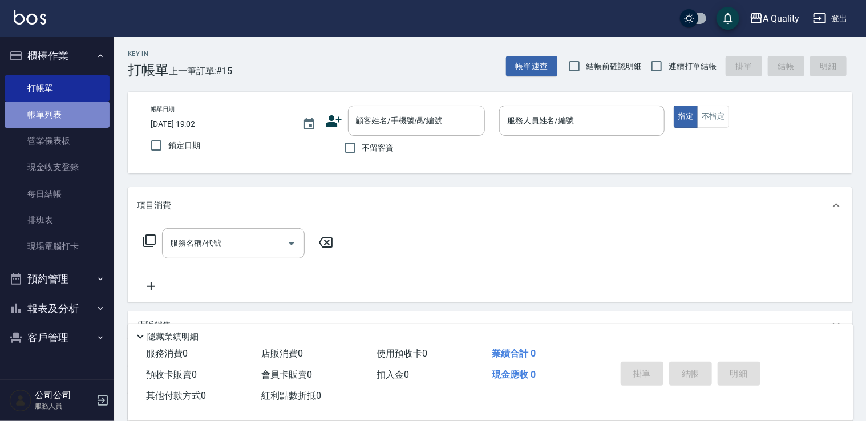
click at [70, 113] on link "帳單列表" at bounding box center [57, 115] width 105 height 26
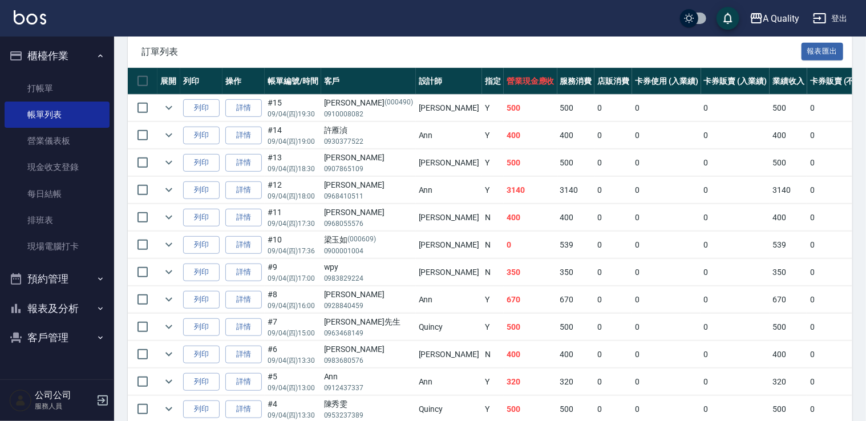
scroll to position [285, 0]
